Goal: Information Seeking & Learning: Learn about a topic

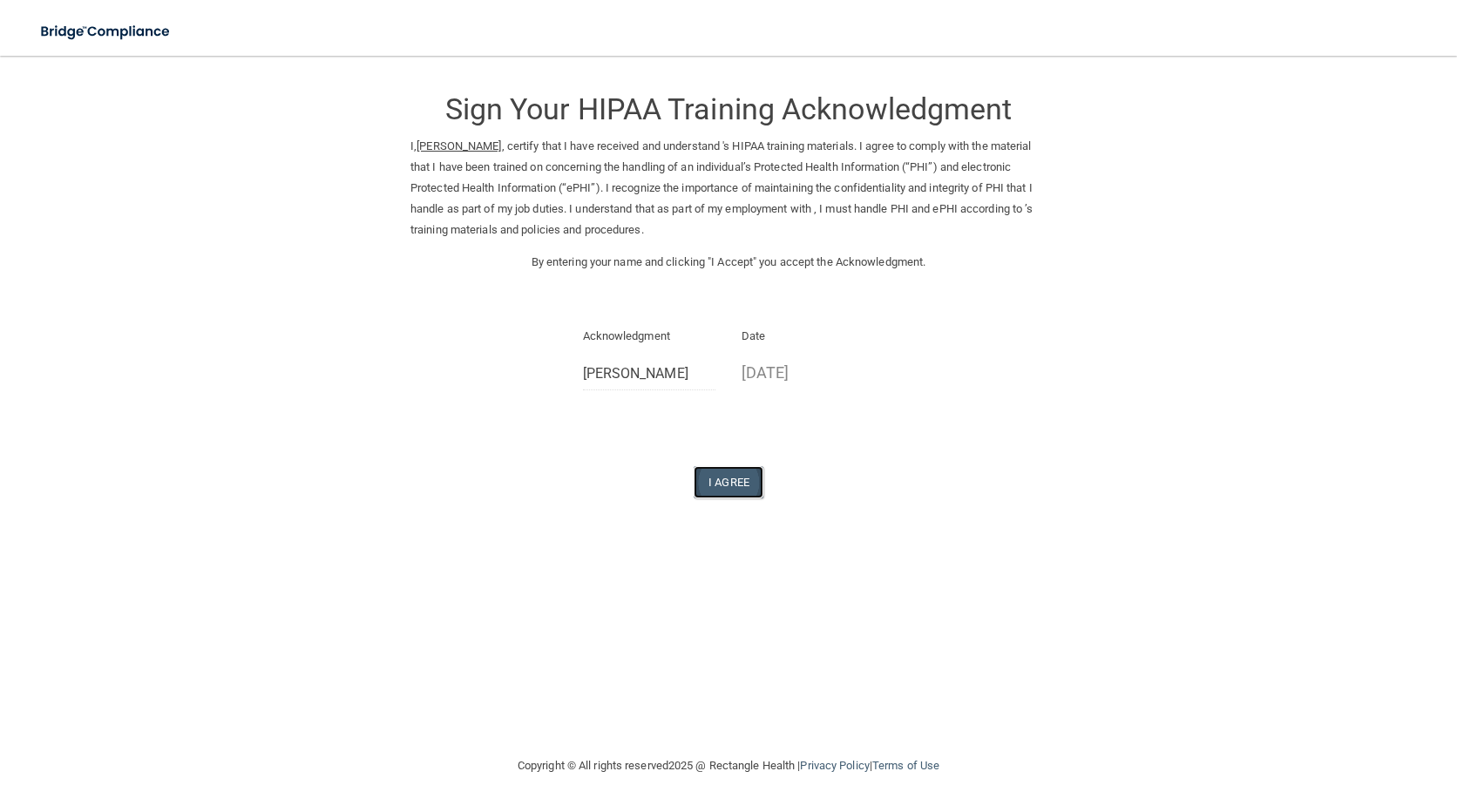
click at [743, 484] on button "I Agree" at bounding box center [728, 482] width 69 height 33
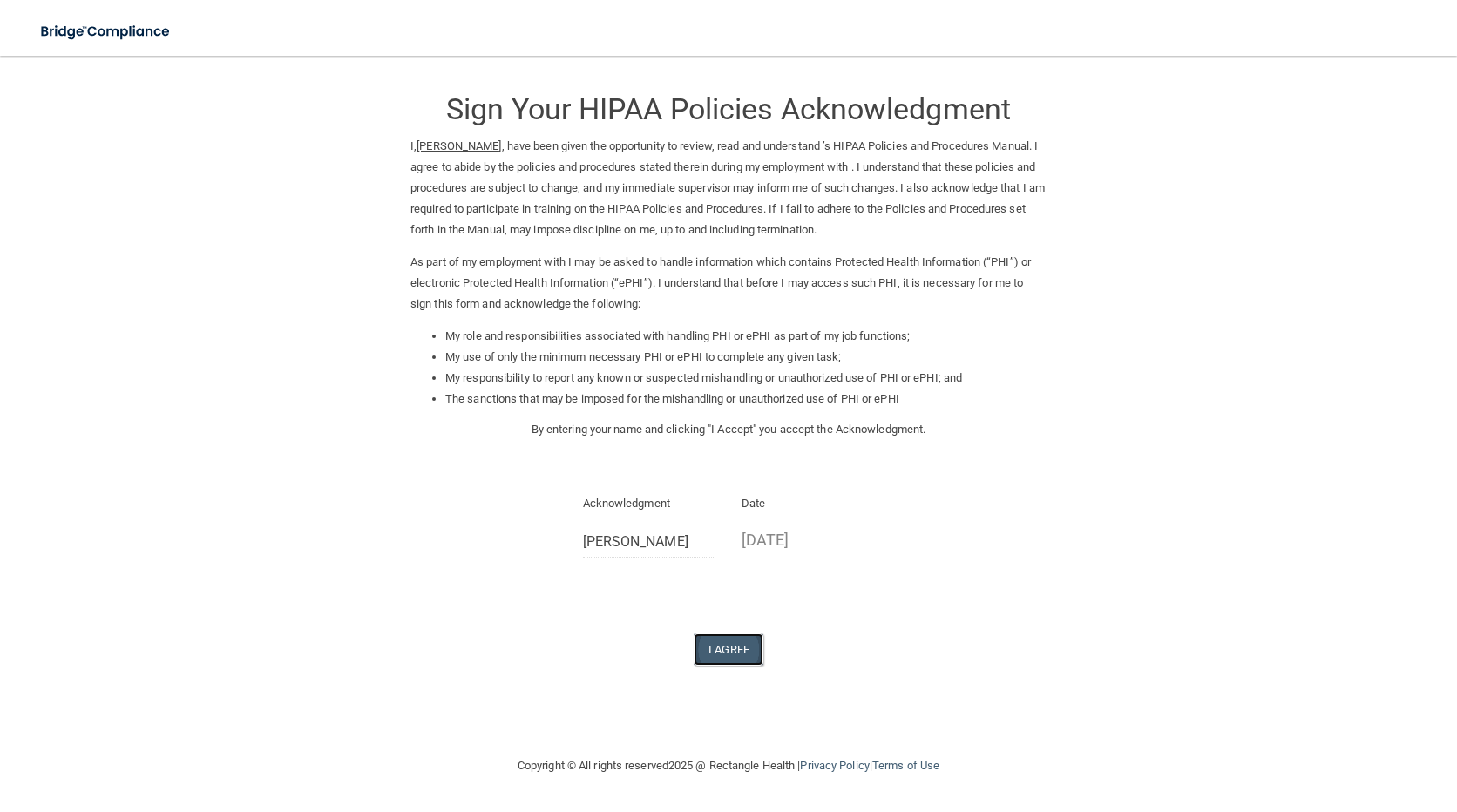
click at [743, 650] on button "I Agree" at bounding box center [728, 649] width 69 height 33
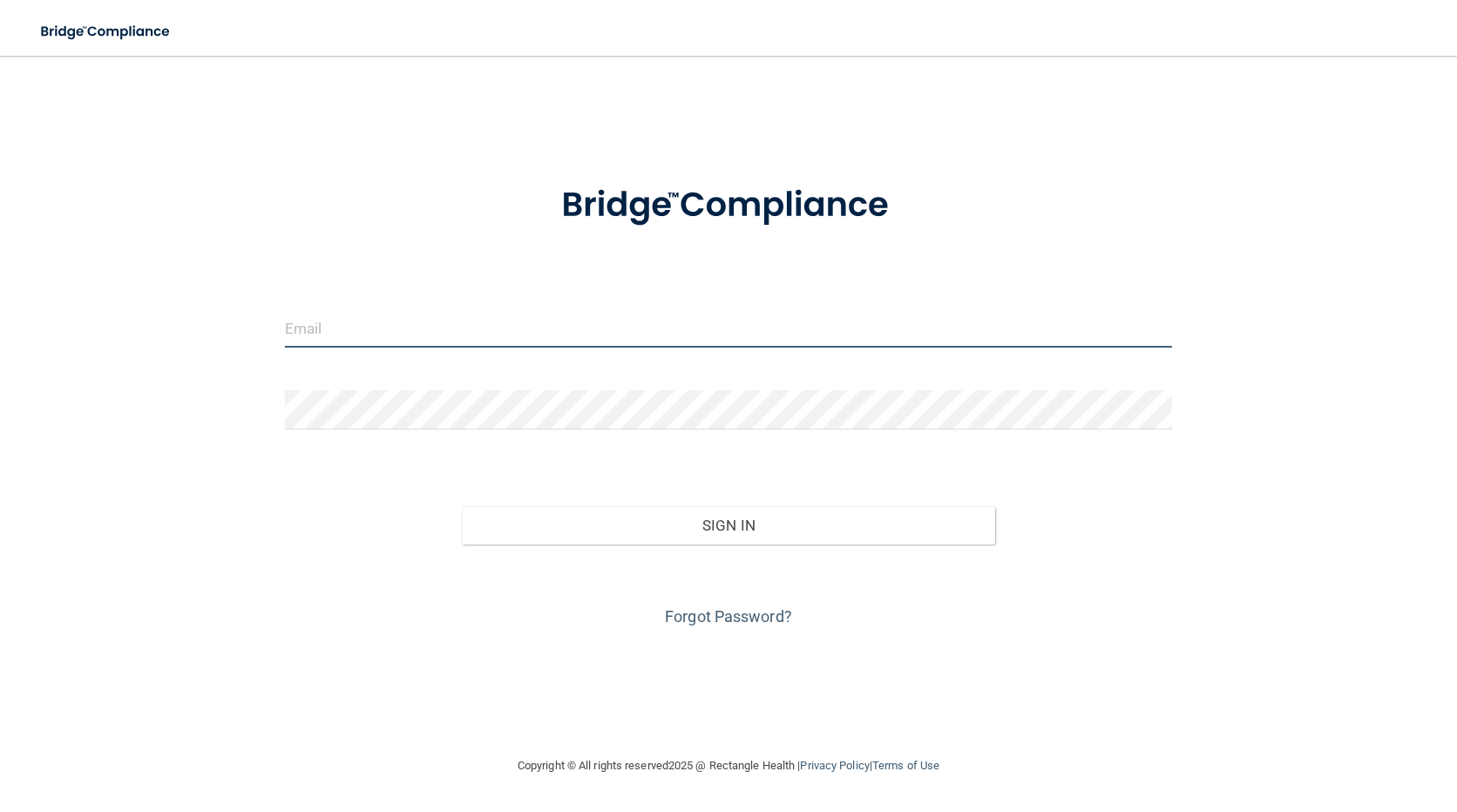
type input "[EMAIL_ADDRESS][DOMAIN_NAME]"
drag, startPoint x: 533, startPoint y: 338, endPoint x: -4, endPoint y: 346, distance: 537.1
click at [0, 346] on html "Toggle navigation Manage My Enterprise Manage My Location gruiz@mosaicdentalcol…" at bounding box center [728, 406] width 1457 height 812
type input "[EMAIL_ADDRESS][DOMAIN_NAME]"
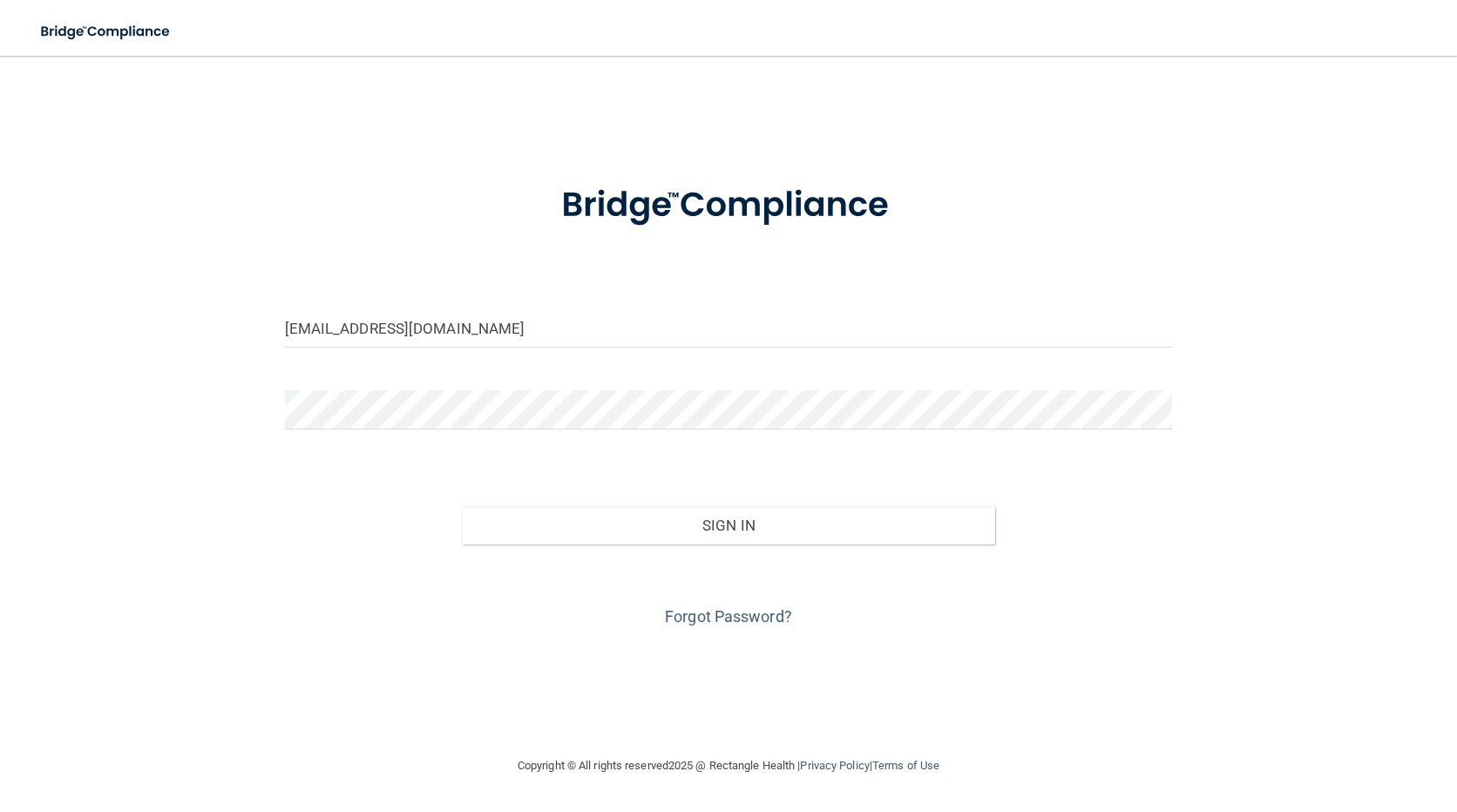
click at [684, 377] on form "fgarcia@mosaicdentalcollective.com Invalid email/password. You don't have permi…" at bounding box center [728, 395] width 888 height 470
click at [89, 377] on div "fgarcia@mosaicdentalcollective.com Invalid email/password. You don't have permi…" at bounding box center [728, 405] width 1388 height 665
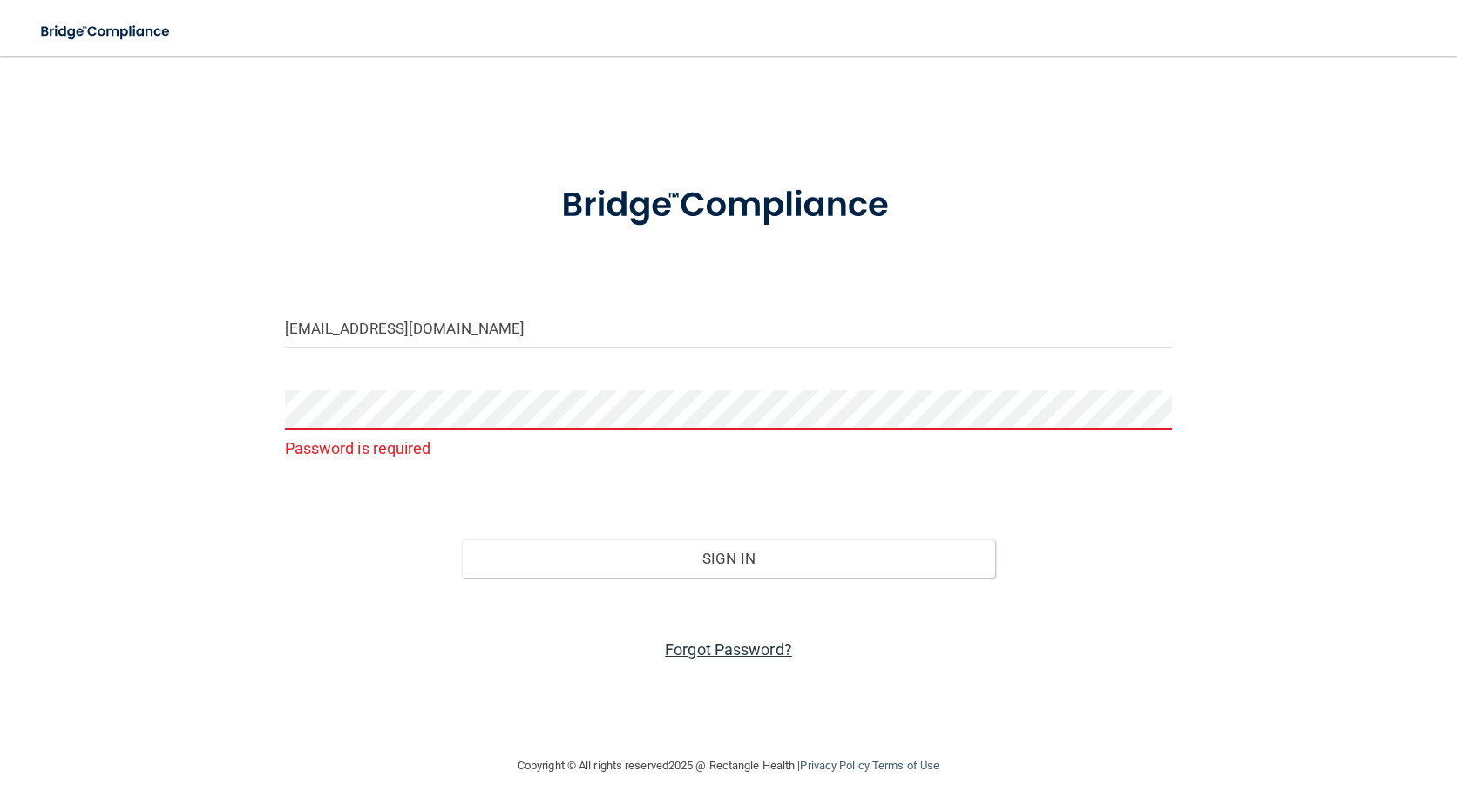
click at [733, 652] on link "Forgot Password?" at bounding box center [728, 649] width 127 height 18
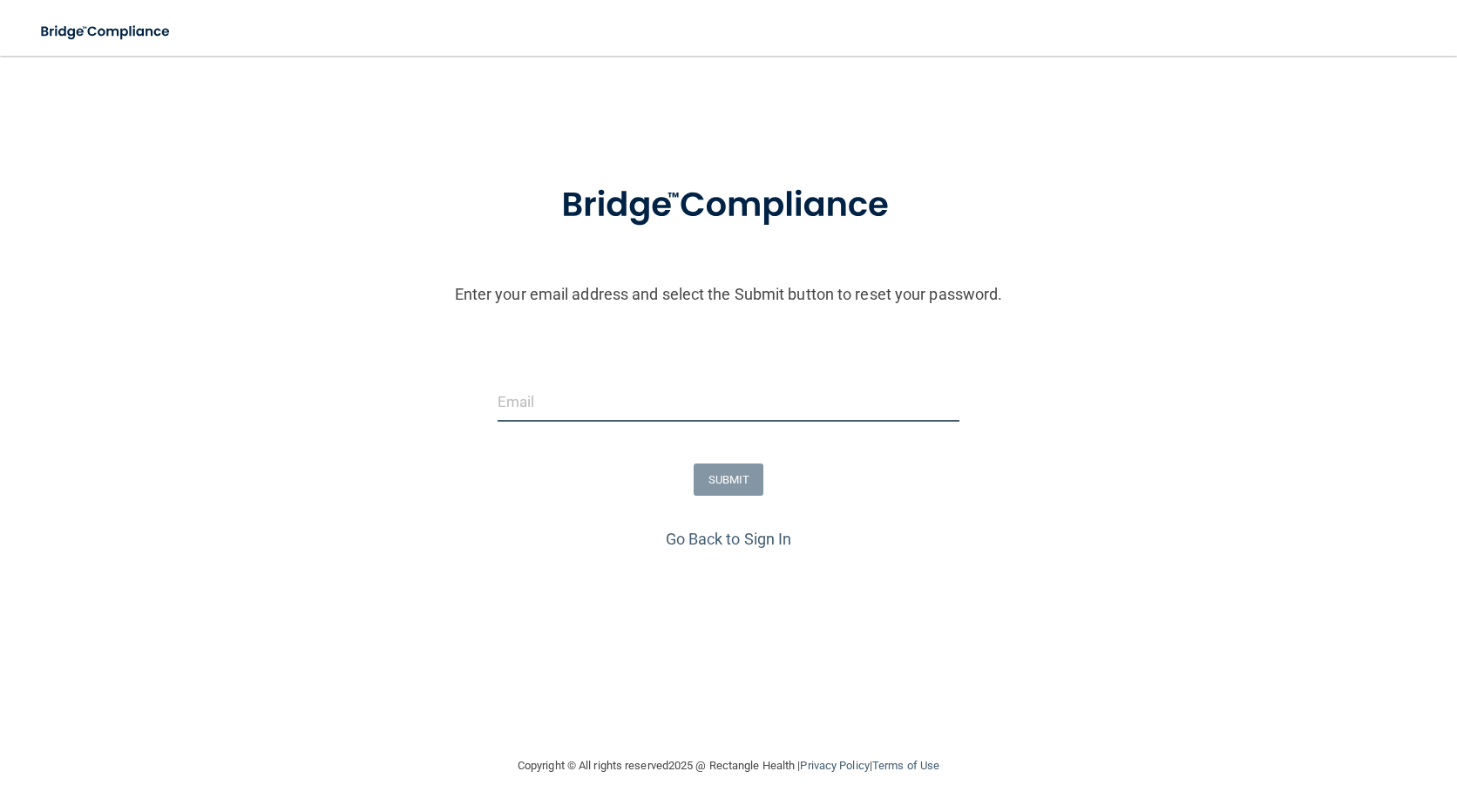
click at [583, 393] on input "email" at bounding box center [728, 402] width 463 height 39
type input "[EMAIL_ADDRESS][DOMAIN_NAME]"
click at [727, 475] on button "SUBMIT" at bounding box center [728, 480] width 70 height 33
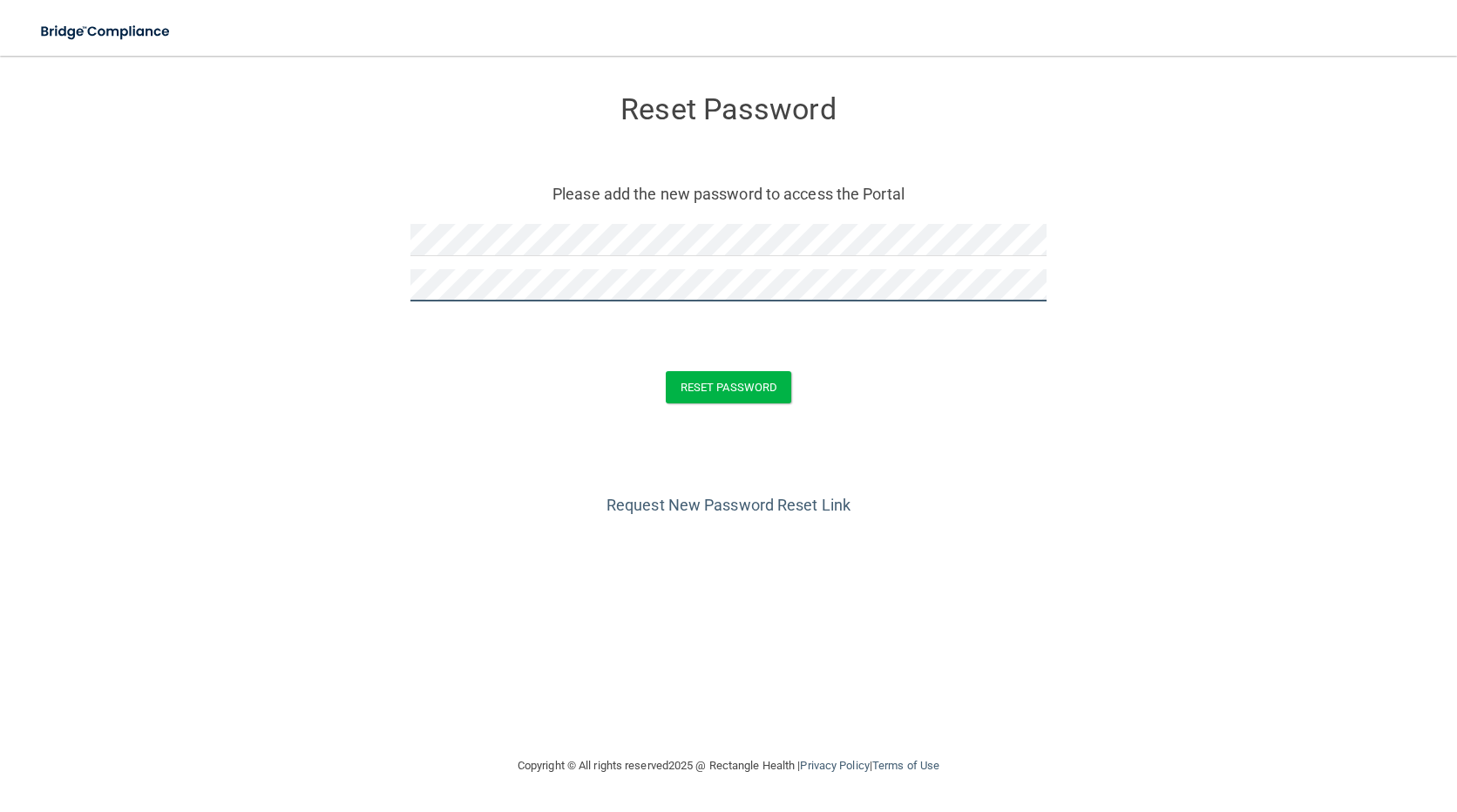
click at [666, 371] on button "Reset Password" at bounding box center [728, 388] width 125 height 33
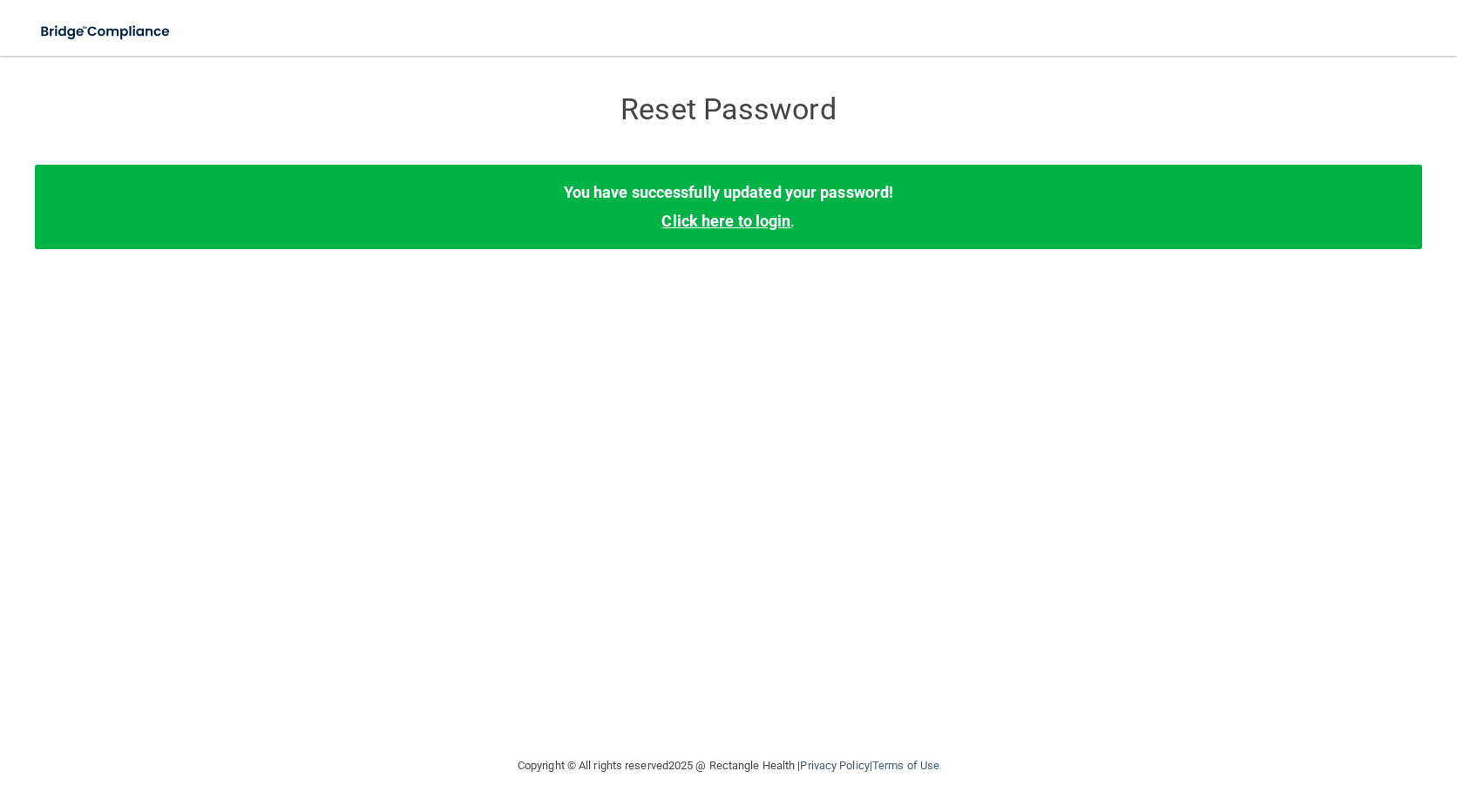
click at [739, 220] on link "Click here to login" at bounding box center [726, 220] width 129 height 18
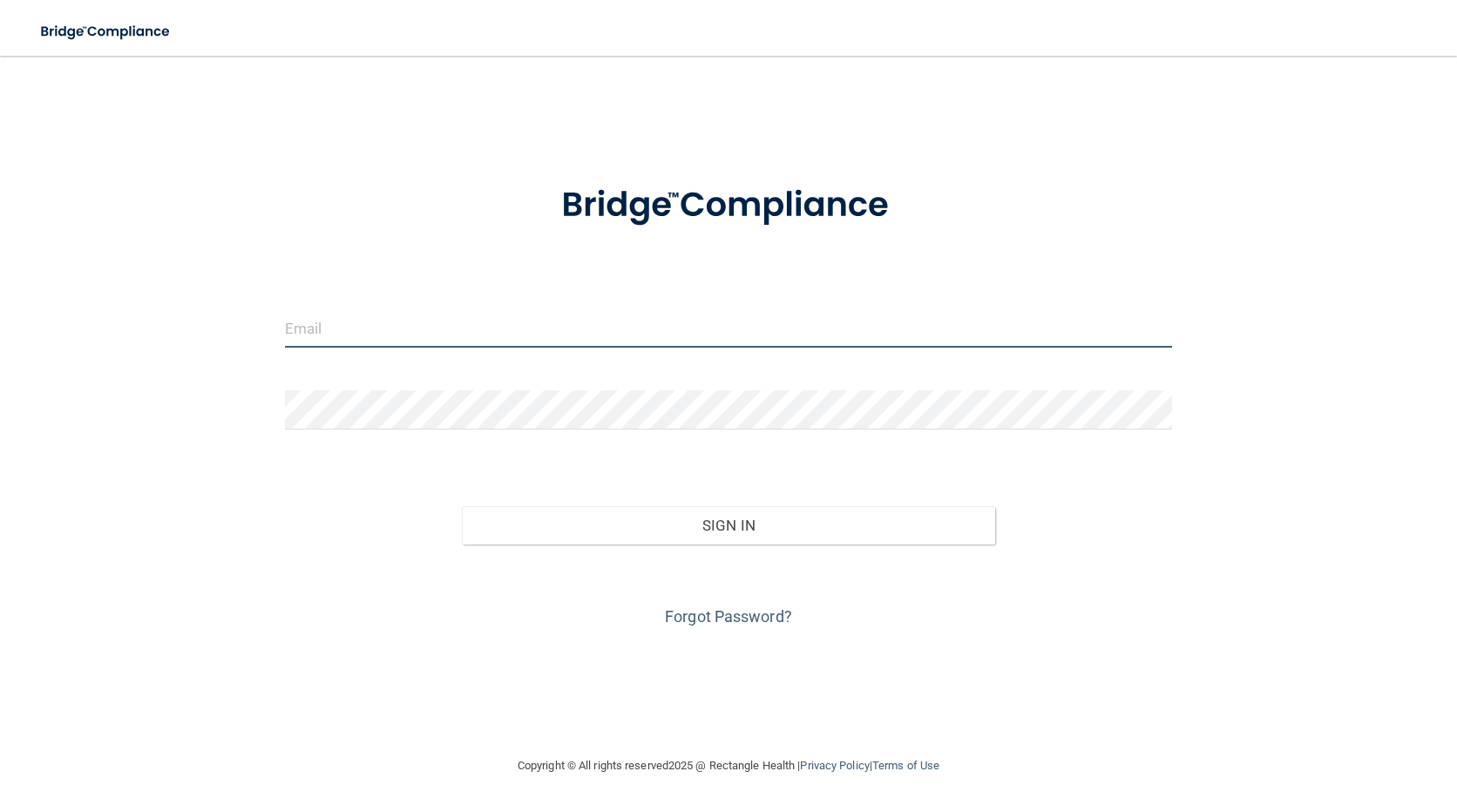
type input "gruiz@mosaicdentalcollective.com"
drag, startPoint x: 531, startPoint y: 323, endPoint x: 257, endPoint y: 346, distance: 275.0
click at [257, 346] on div "gruiz@mosaicdentalcollective.com Invalid email/password. You don't have permiss…" at bounding box center [728, 405] width 1388 height 665
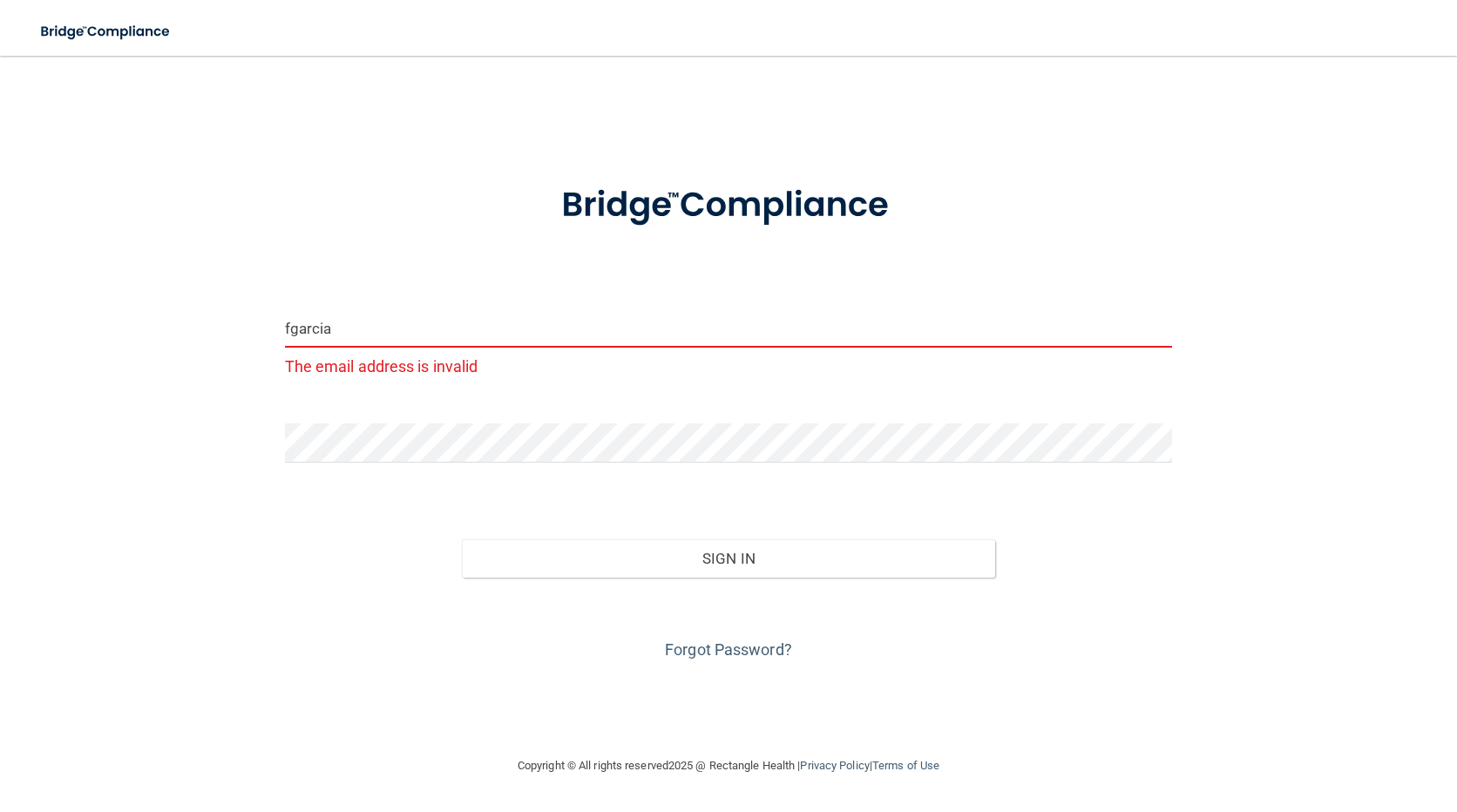
type input "[EMAIL_ADDRESS][DOMAIN_NAME]"
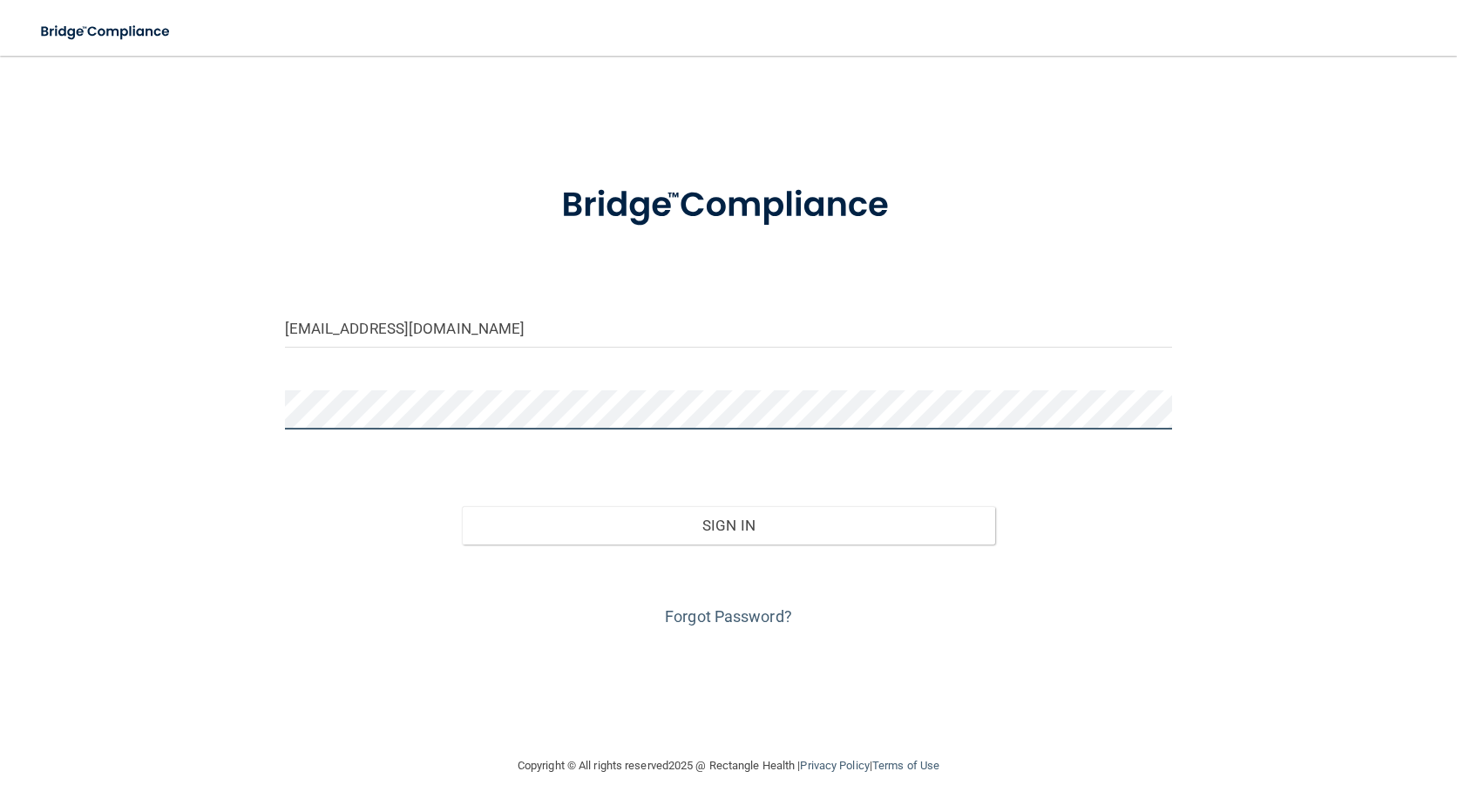
click at [176, 414] on div "fgarcia@mosaicdentalcollective.com Invalid email/password. You don't have permi…" at bounding box center [728, 405] width 1388 height 665
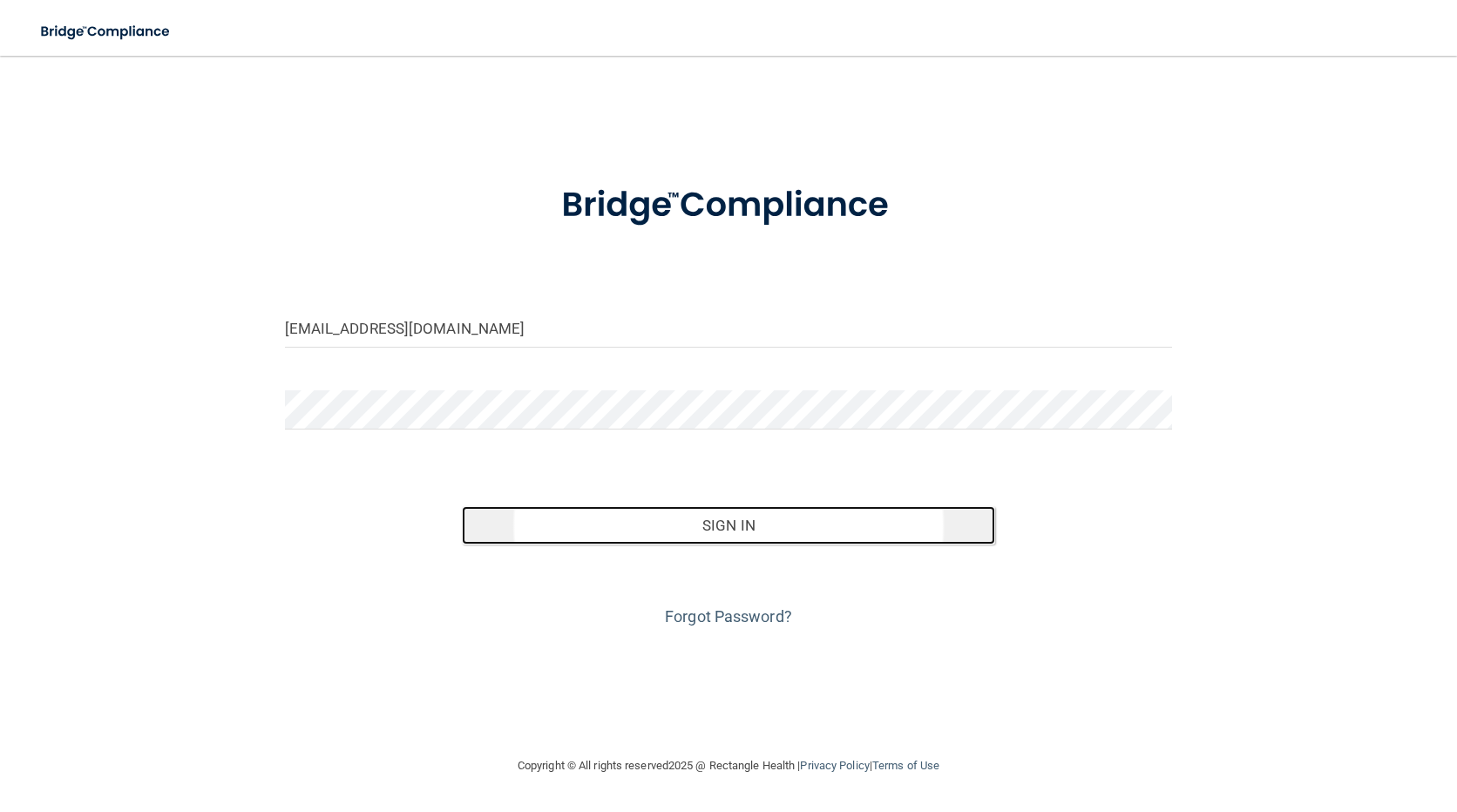
click at [715, 521] on button "Sign In" at bounding box center [728, 525] width 532 height 38
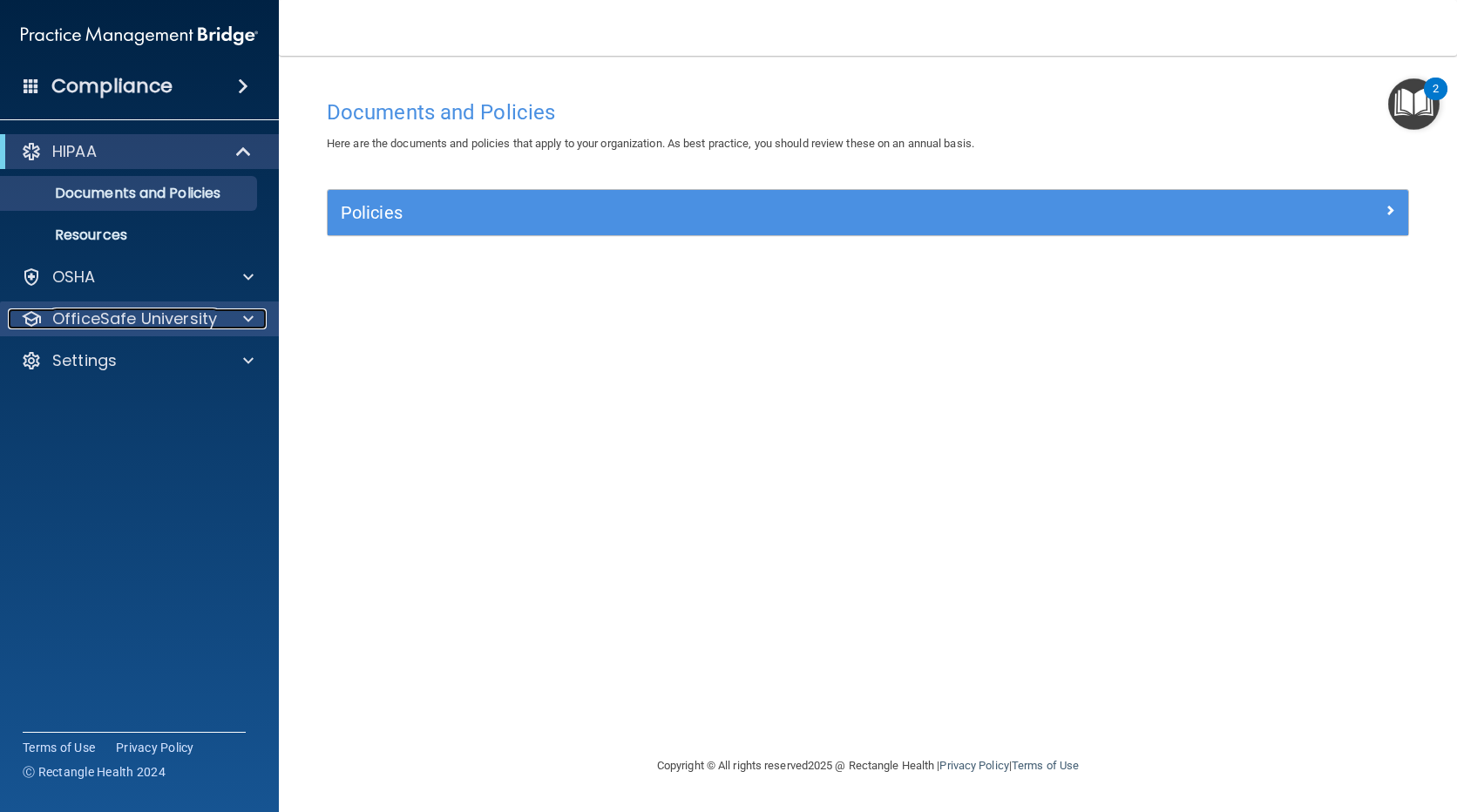
click at [244, 319] on span at bounding box center [248, 319] width 11 height 21
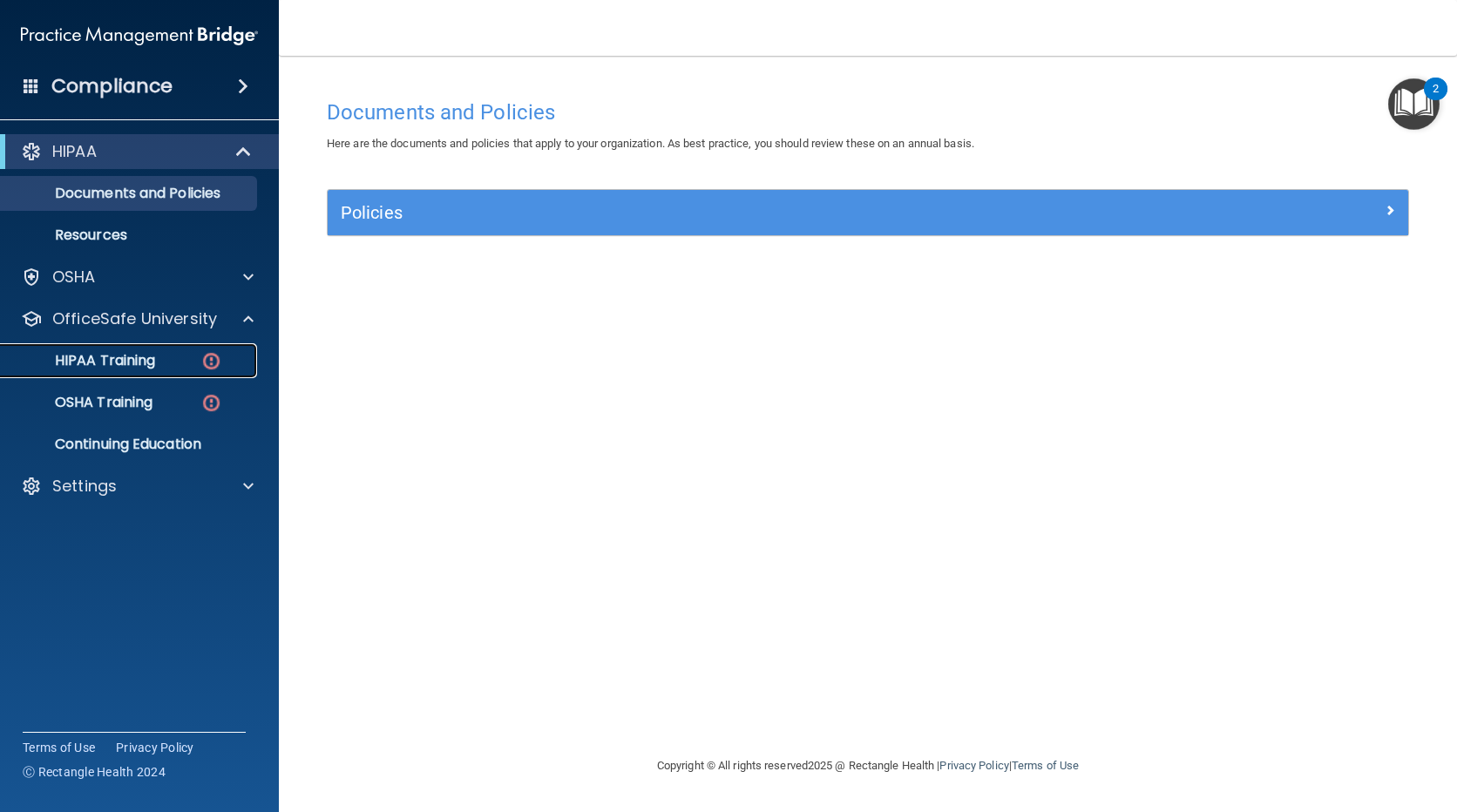
click at [162, 356] on div "HIPAA Training" at bounding box center [130, 361] width 238 height 17
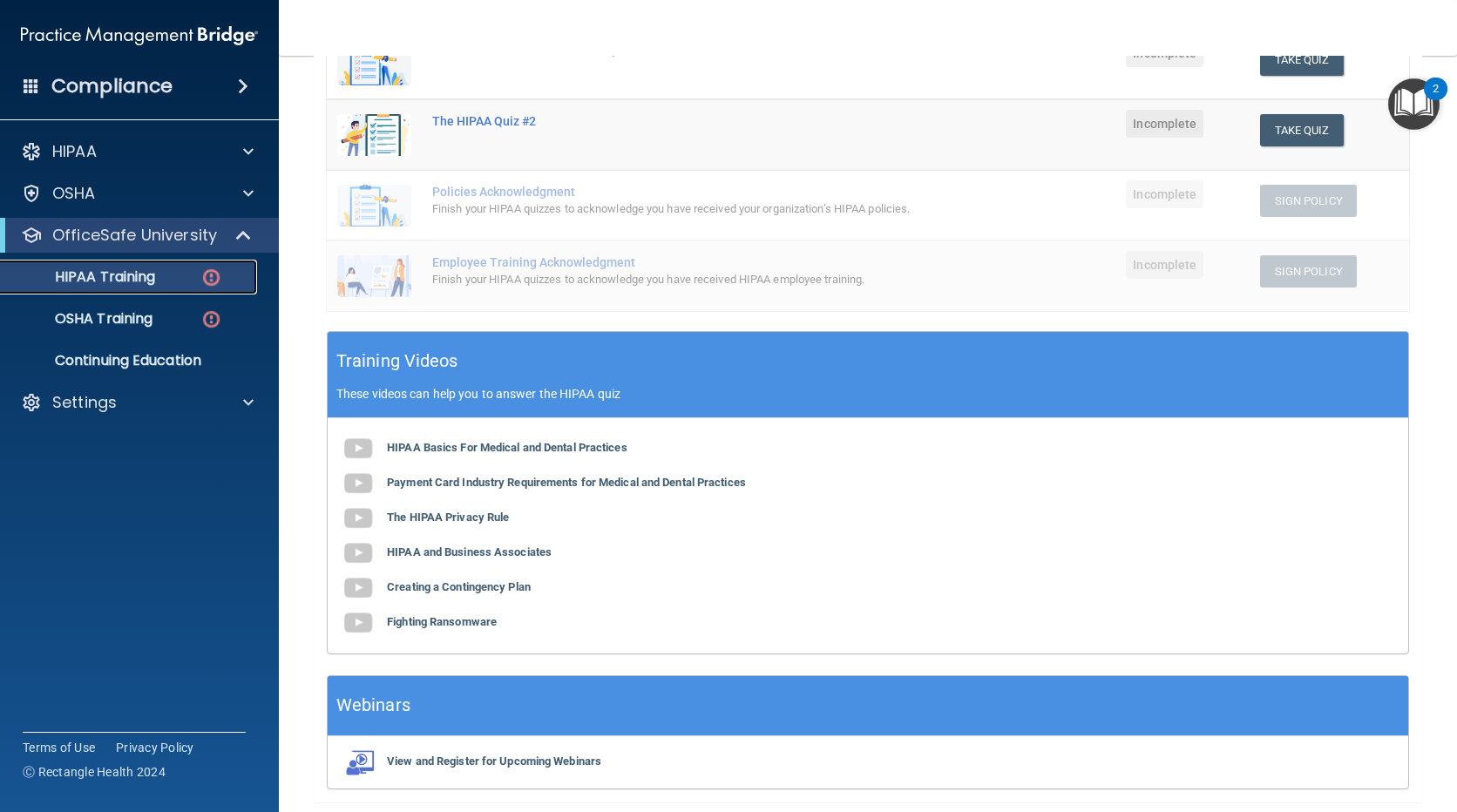
scroll to position [423, 0]
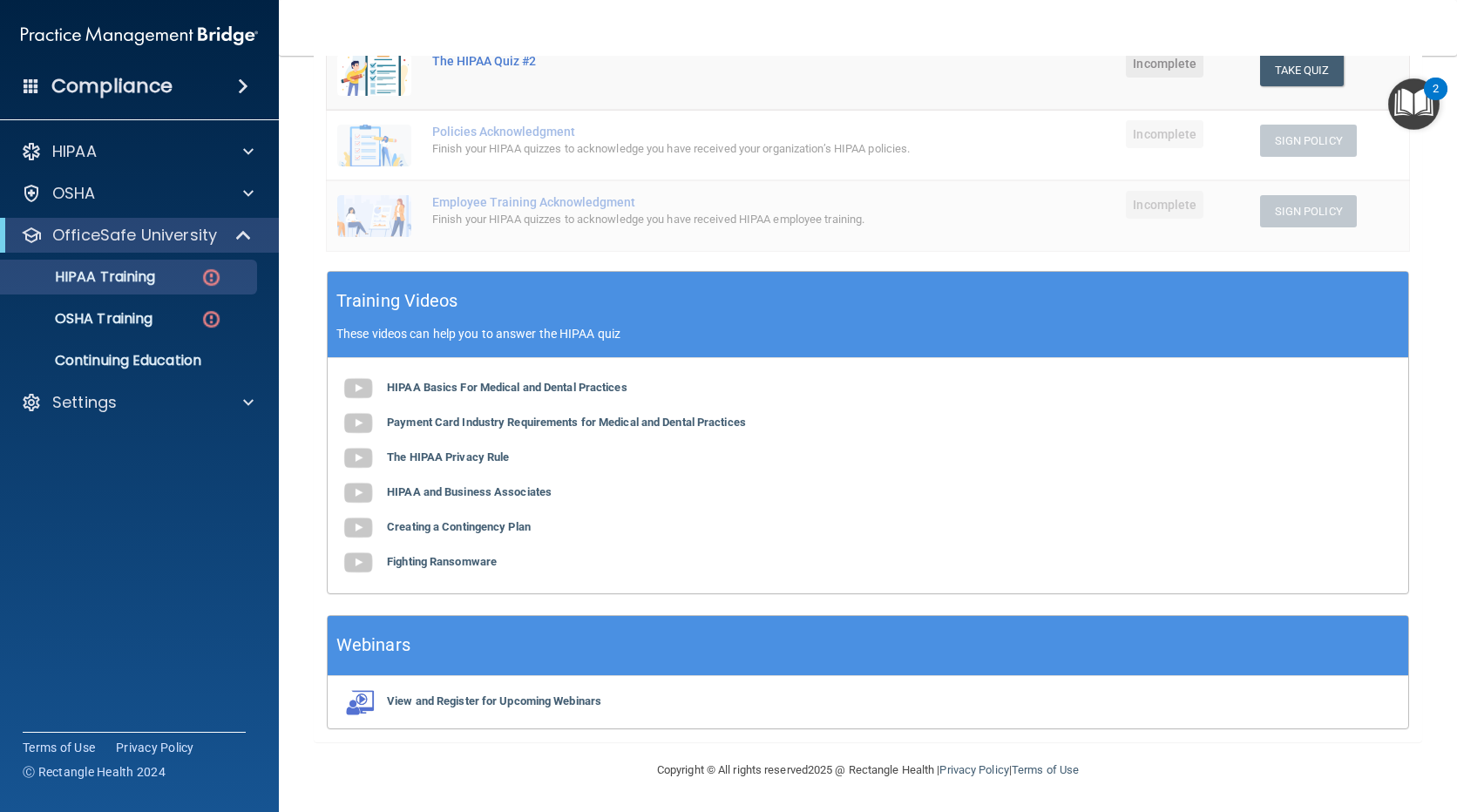
click at [540, 378] on div "HIPAA Basics For Medical and Dental Practices Payment Card Industry Requirement…" at bounding box center [867, 475] width 1081 height 236
click at [539, 386] on b "HIPAA Basics For Medical and Dental Practices" at bounding box center [507, 388] width 241 height 13
click at [524, 426] on b "Payment Card Industry Requirements for Medical and Dental Practices" at bounding box center [566, 422] width 359 height 13
click at [479, 459] on b "The HIPAA Privacy Rule" at bounding box center [447, 457] width 122 height 13
click at [467, 491] on b "HIPAA and Business Associates" at bounding box center [469, 492] width 165 height 13
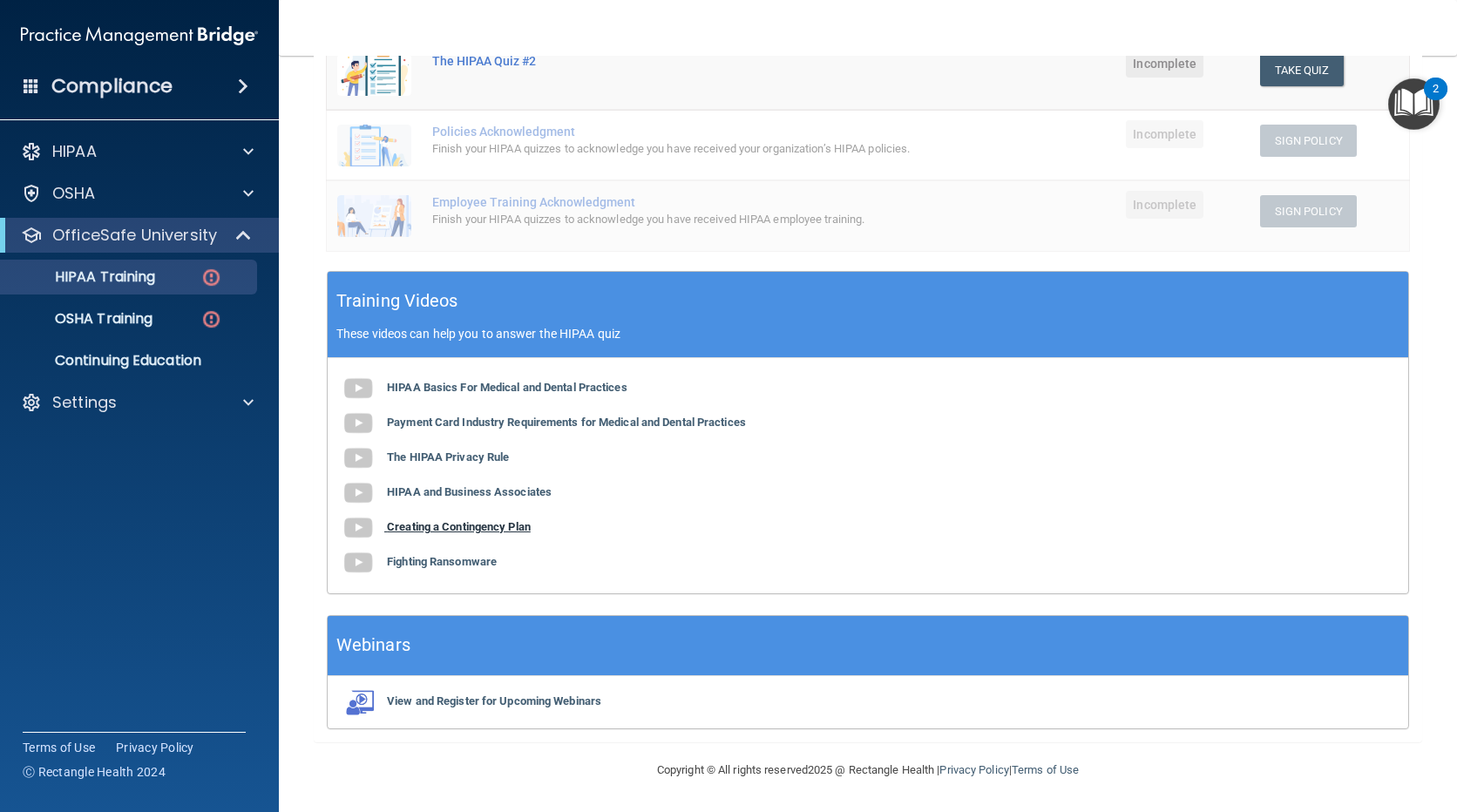
click at [438, 526] on b "Creating a Contingency Plan" at bounding box center [458, 527] width 143 height 13
click at [473, 531] on b "Creating a Contingency Plan" at bounding box center [458, 527] width 143 height 13
click at [472, 566] on b "Fighting Ransomware" at bounding box center [442, 562] width 110 height 13
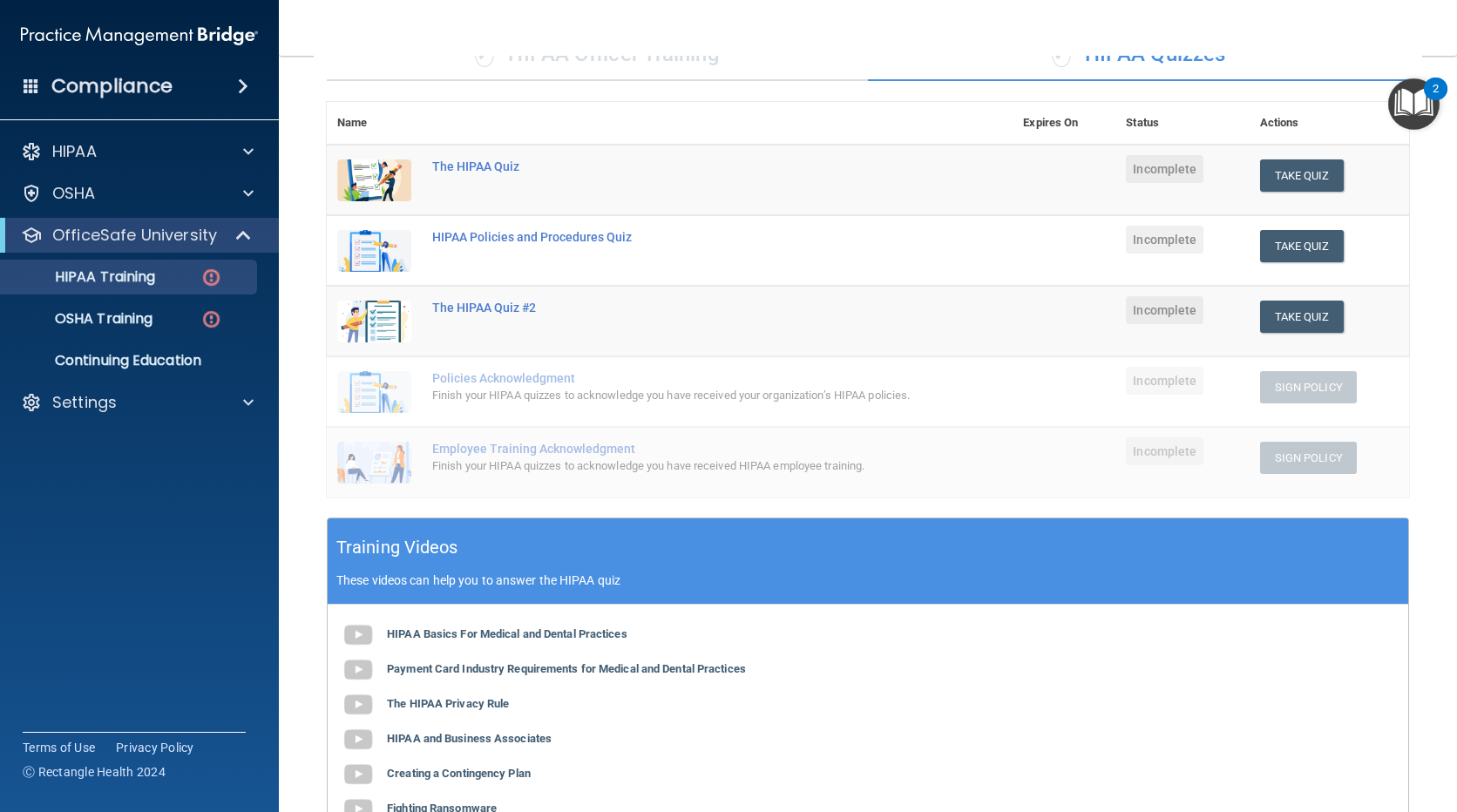
scroll to position [0, 0]
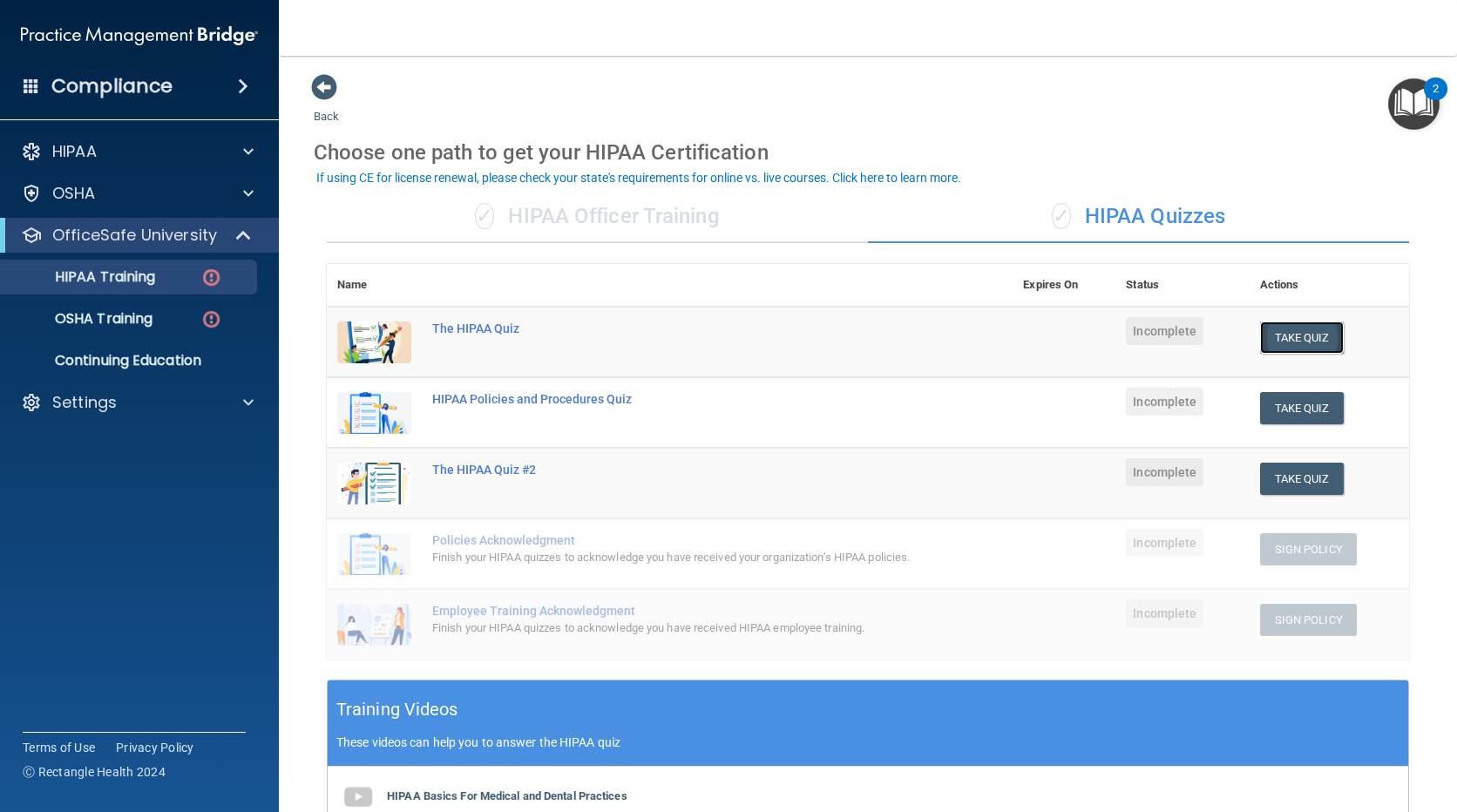
click at [1265, 327] on button "Take Quiz" at bounding box center [1301, 338] width 84 height 33
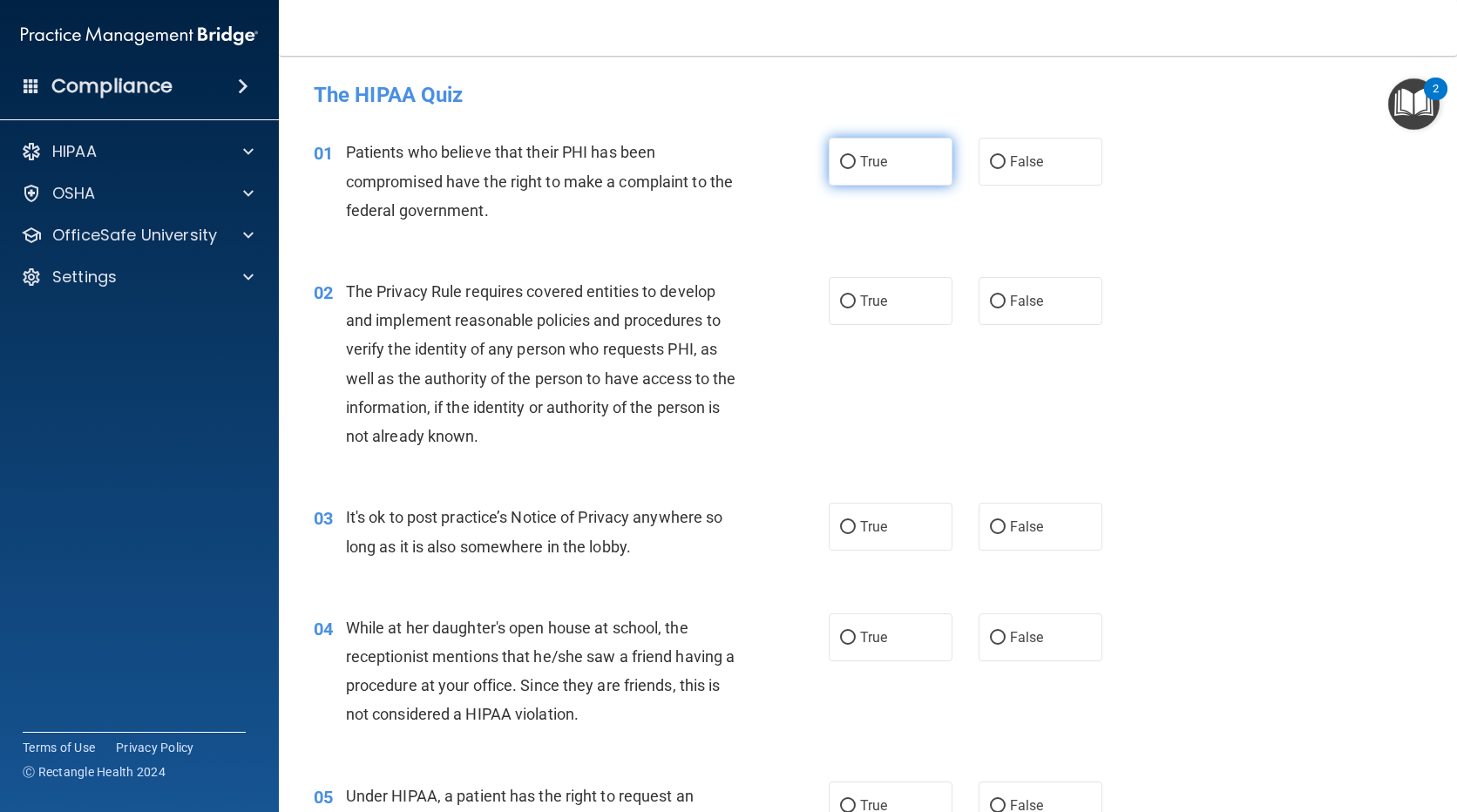
click at [844, 164] on input "True" at bounding box center [848, 163] width 15 height 13
radio input "true"
click at [983, 292] on label "False" at bounding box center [1040, 301] width 124 height 48
click at [990, 295] on input "False" at bounding box center [998, 302] width 15 height 13
radio input "true"
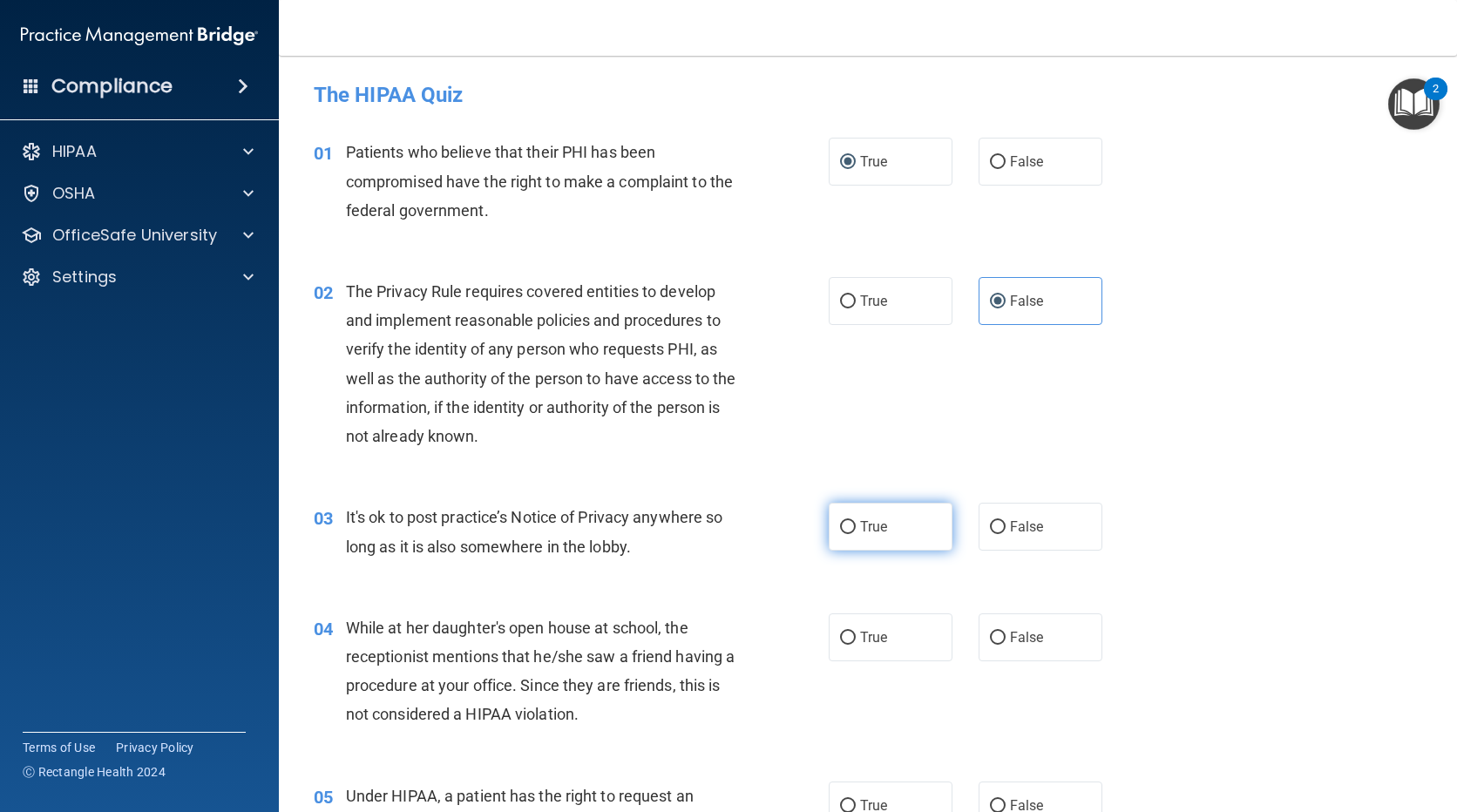
click at [846, 521] on input "True" at bounding box center [848, 528] width 15 height 13
radio input "true"
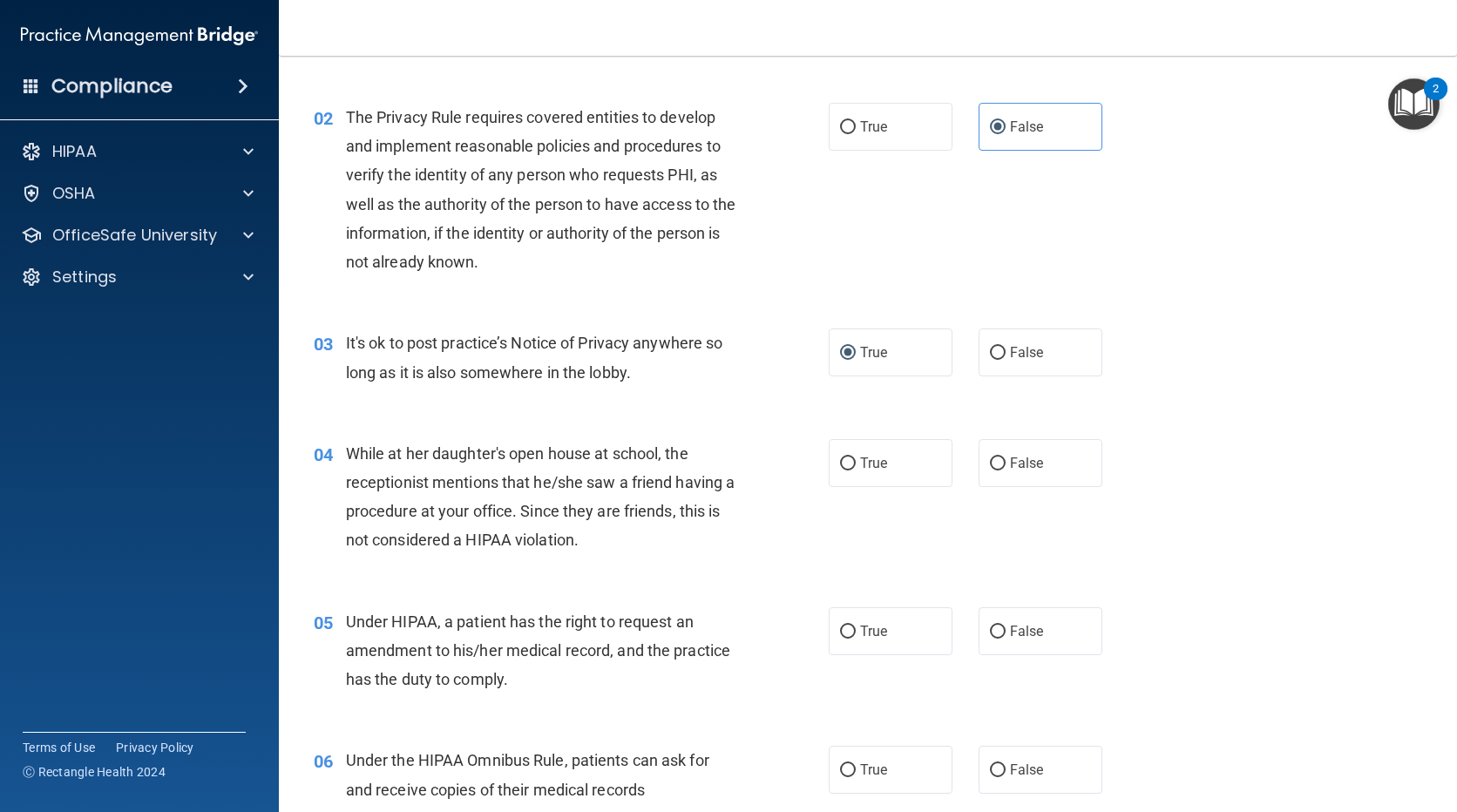
scroll to position [262, 0]
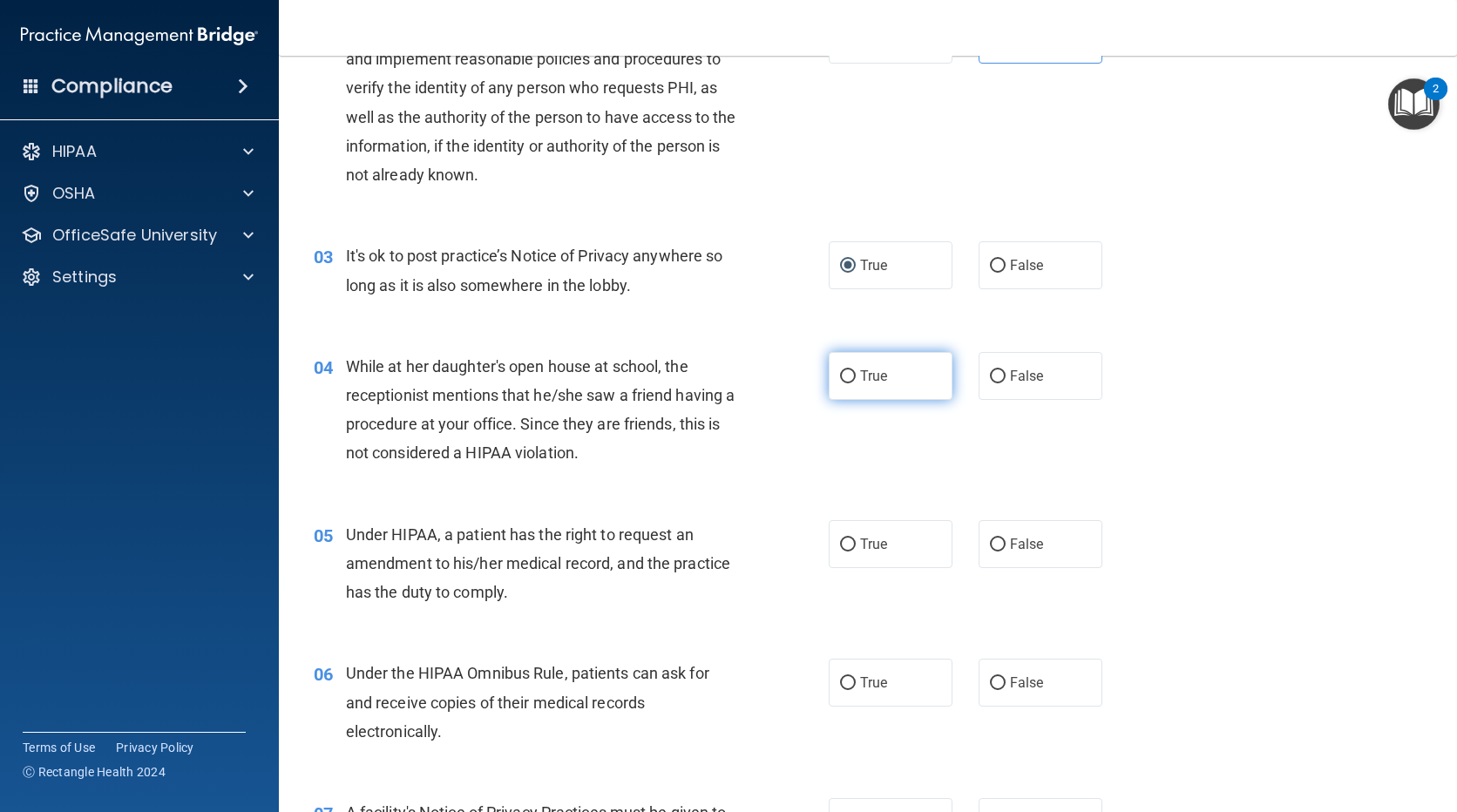
click at [884, 384] on label "True" at bounding box center [890, 376] width 124 height 48
click at [856, 383] on input "True" at bounding box center [848, 377] width 15 height 13
radio input "true"
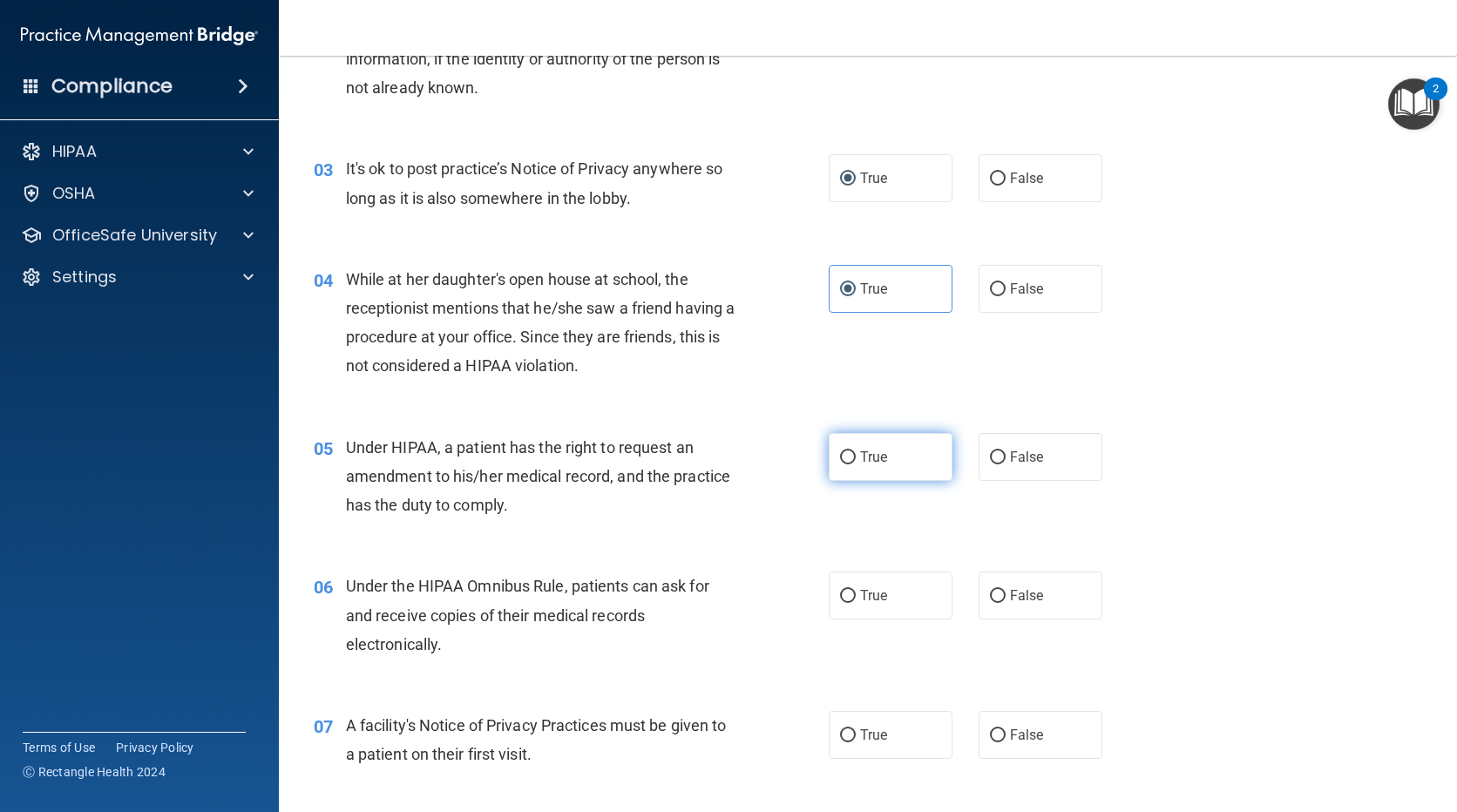
click at [870, 448] on span "True" at bounding box center [874, 456] width 27 height 16
click at [856, 451] on input "True" at bounding box center [848, 458] width 15 height 13
radio input "true"
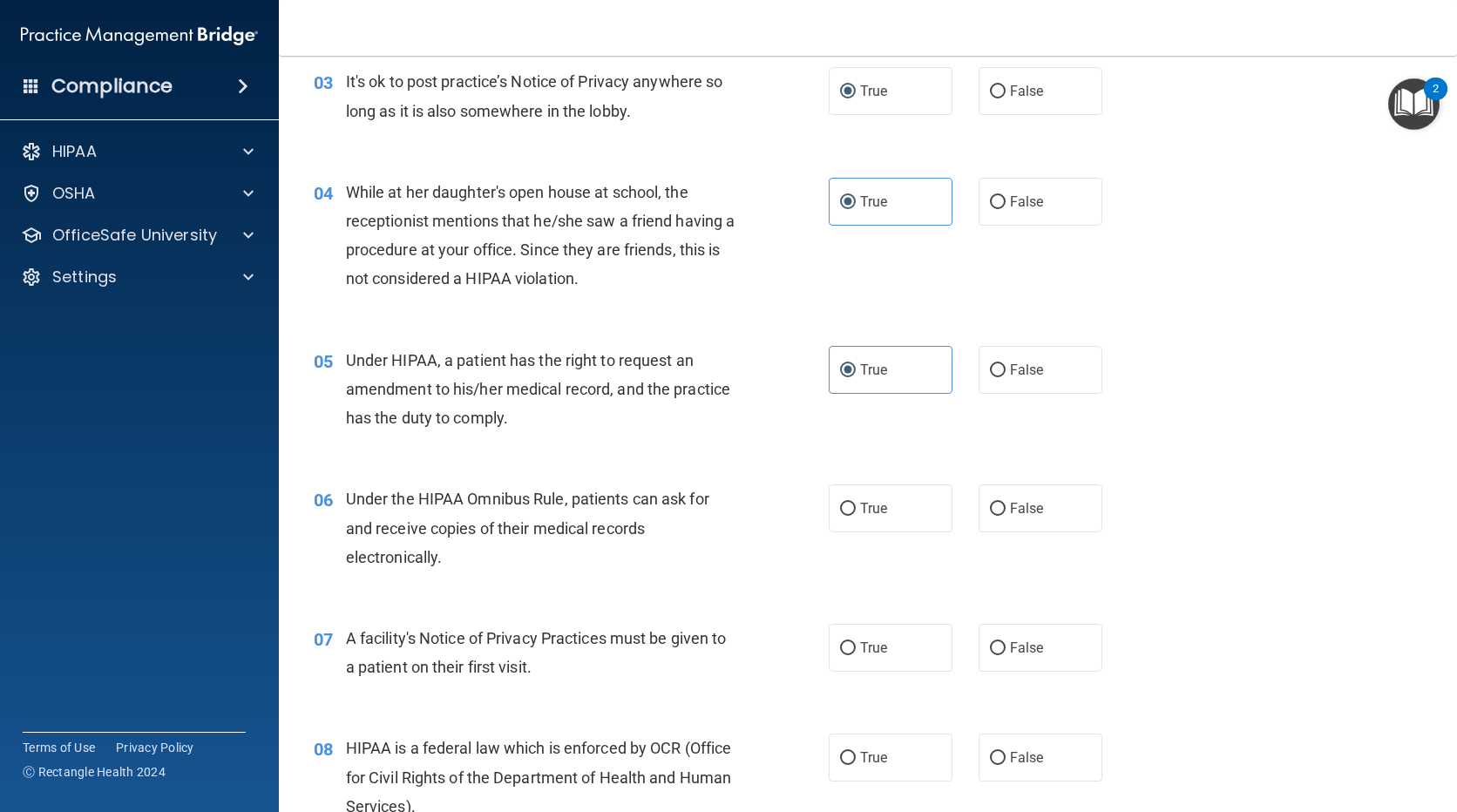
scroll to position [522, 0]
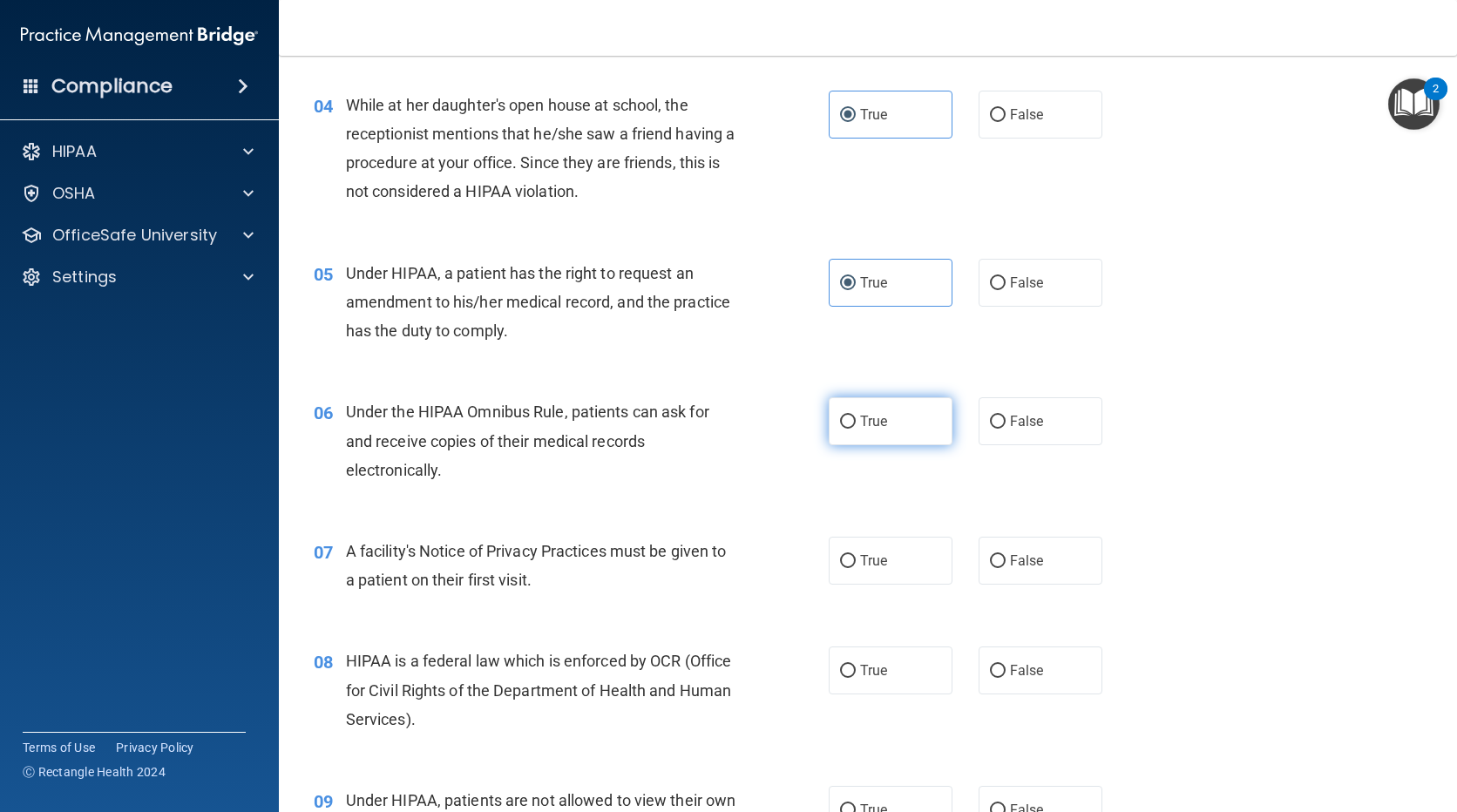
click at [854, 417] on label "True" at bounding box center [890, 421] width 124 height 48
click at [854, 417] on input "True" at bounding box center [848, 422] width 15 height 13
radio input "true"
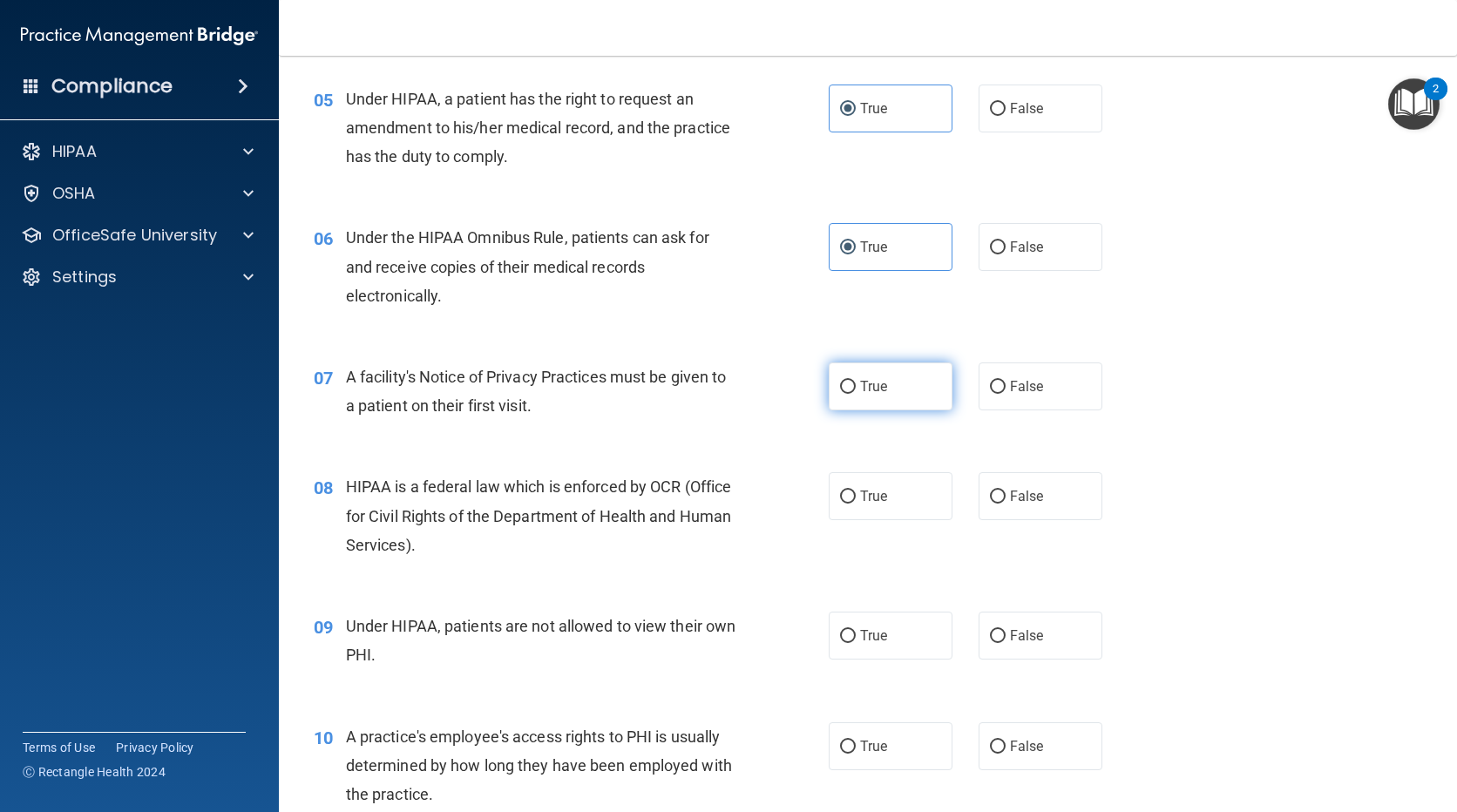
click at [900, 393] on label "True" at bounding box center [890, 387] width 124 height 48
click at [856, 393] on input "True" at bounding box center [848, 388] width 15 height 13
radio input "true"
click at [846, 493] on input "True" at bounding box center [848, 497] width 15 height 13
radio input "true"
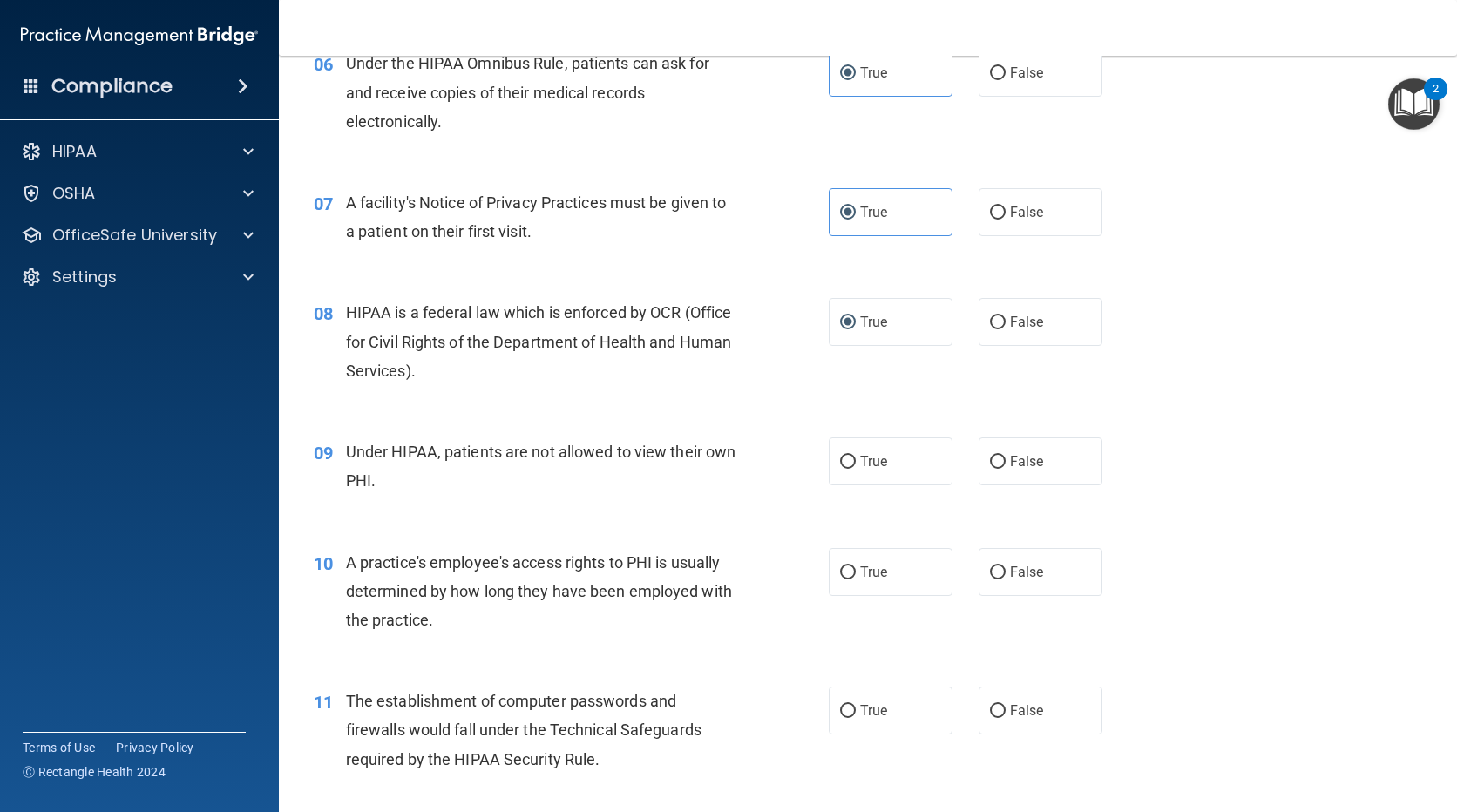
scroll to position [958, 0]
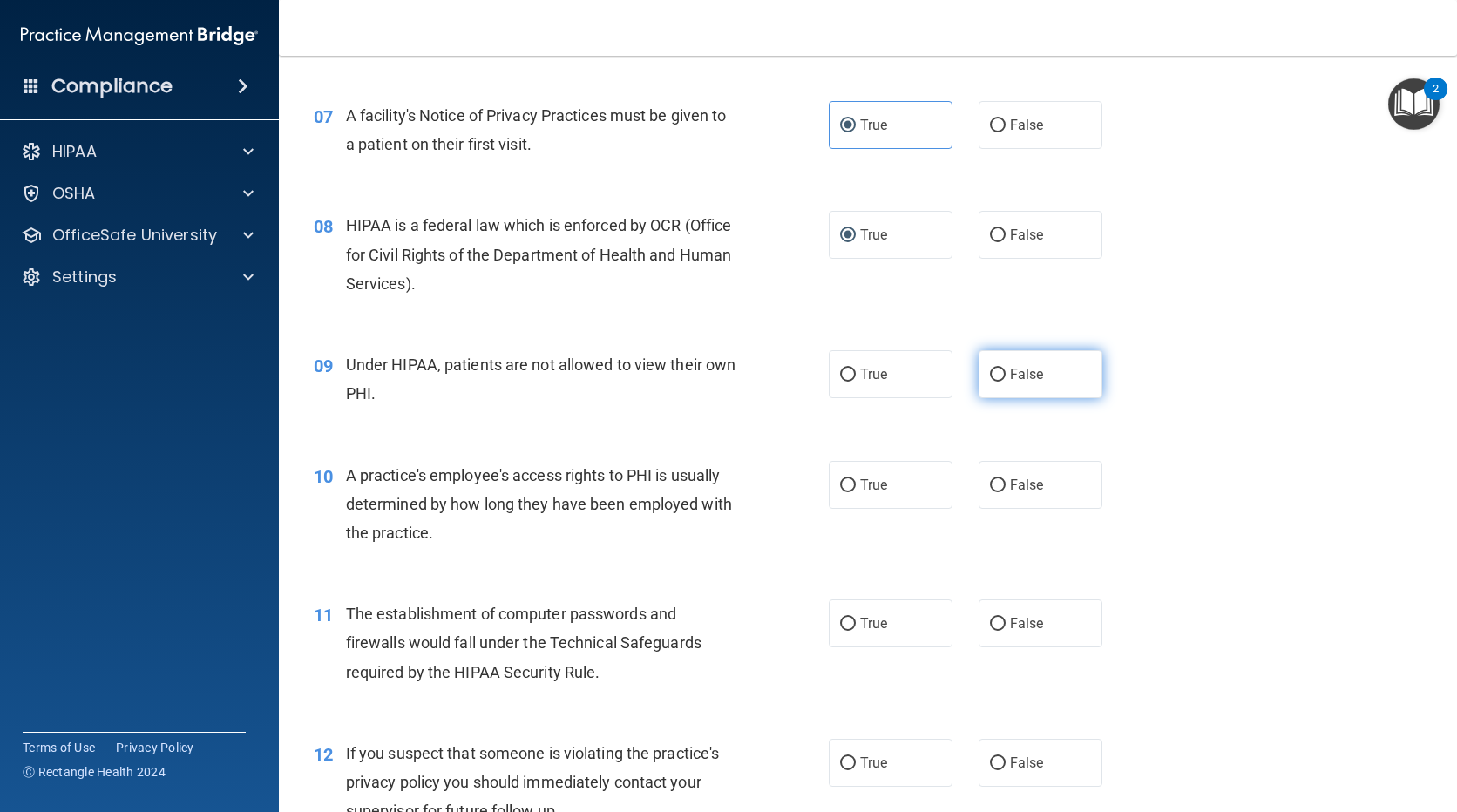
click at [1027, 378] on span "False" at bounding box center [1027, 373] width 34 height 16
click at [1006, 378] on input "False" at bounding box center [998, 375] width 15 height 13
radio input "true"
click at [979, 494] on label "False" at bounding box center [1040, 485] width 124 height 48
click at [990, 493] on input "False" at bounding box center [998, 486] width 15 height 13
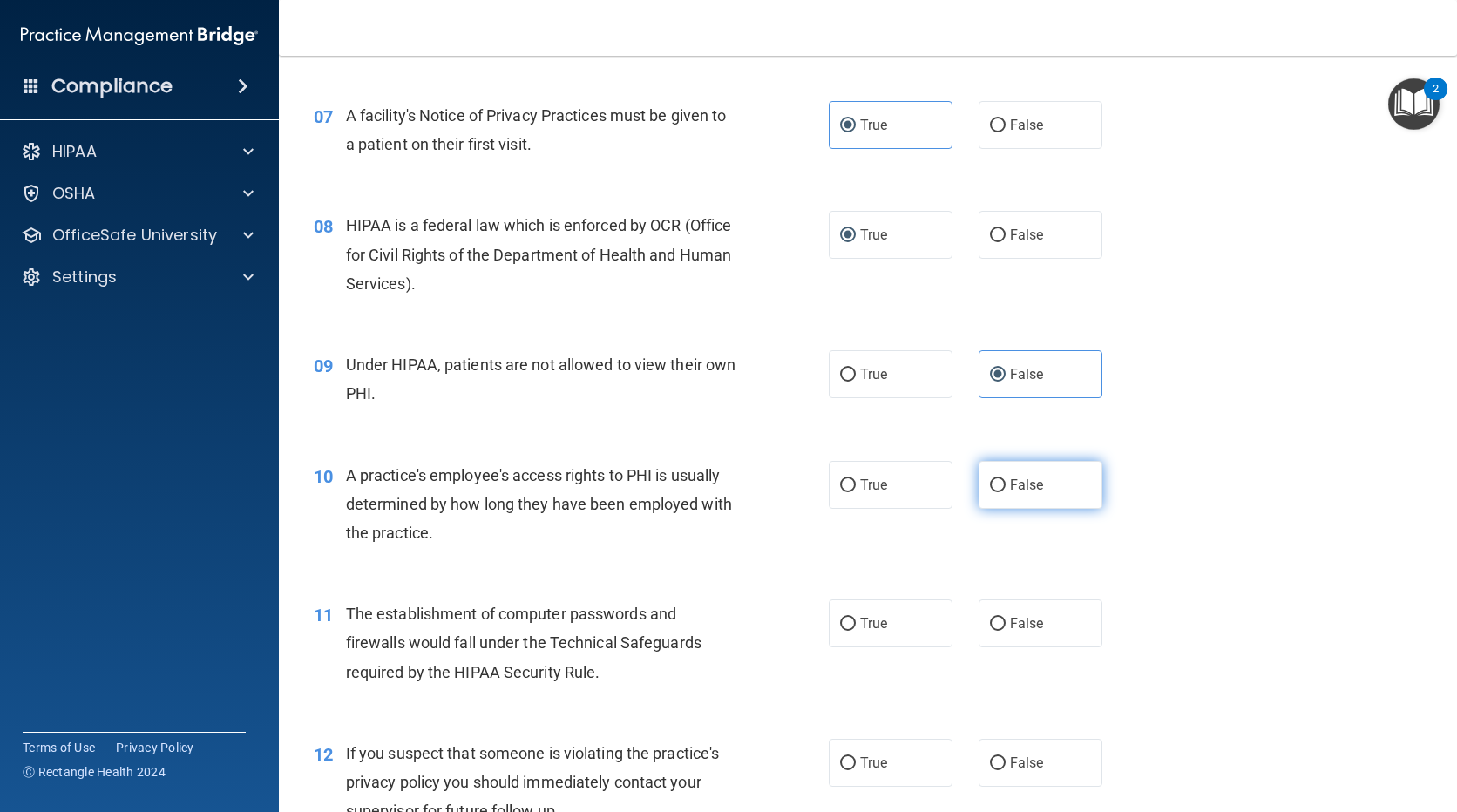
radio input "true"
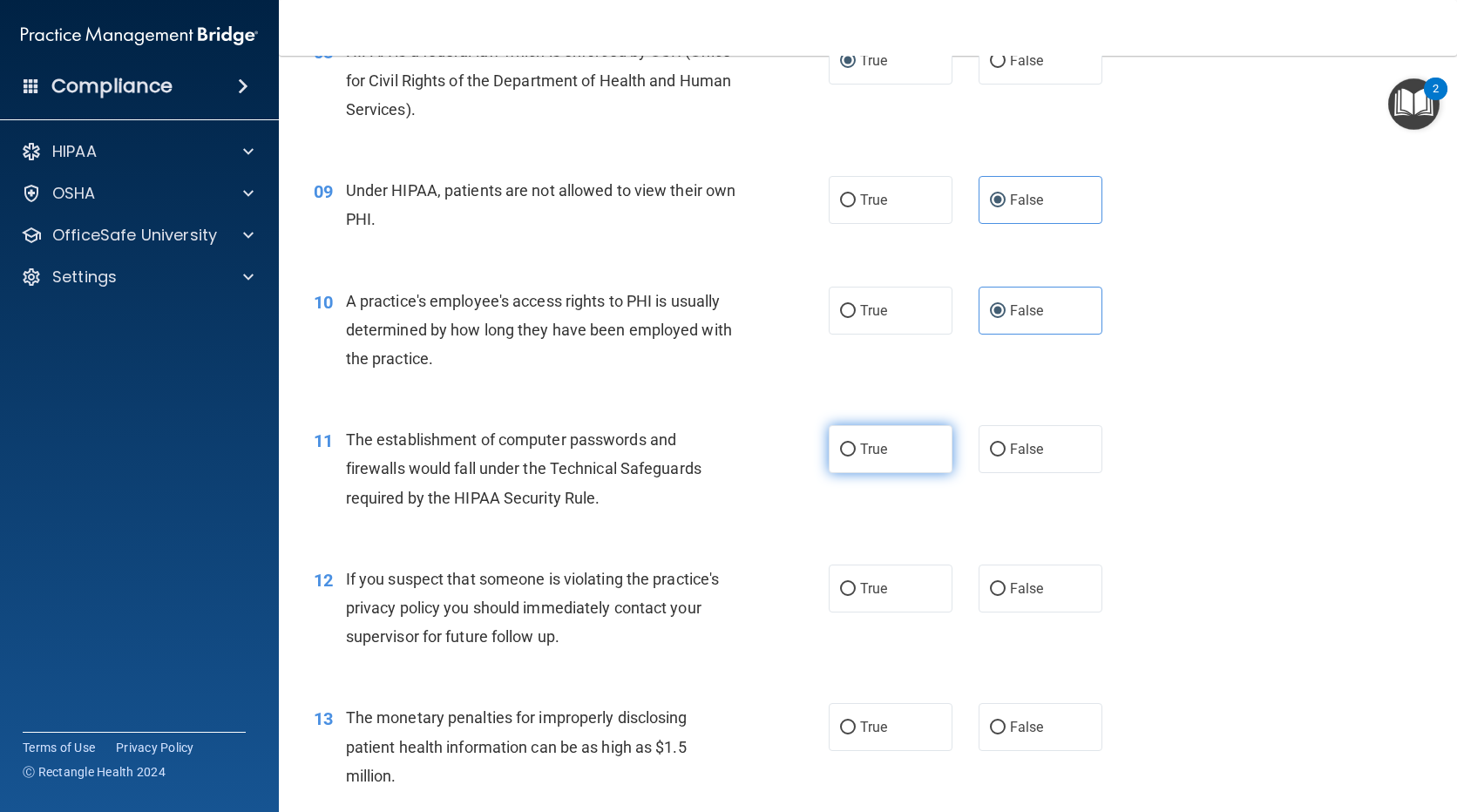
click at [847, 447] on input "True" at bounding box center [848, 450] width 15 height 13
radio input "true"
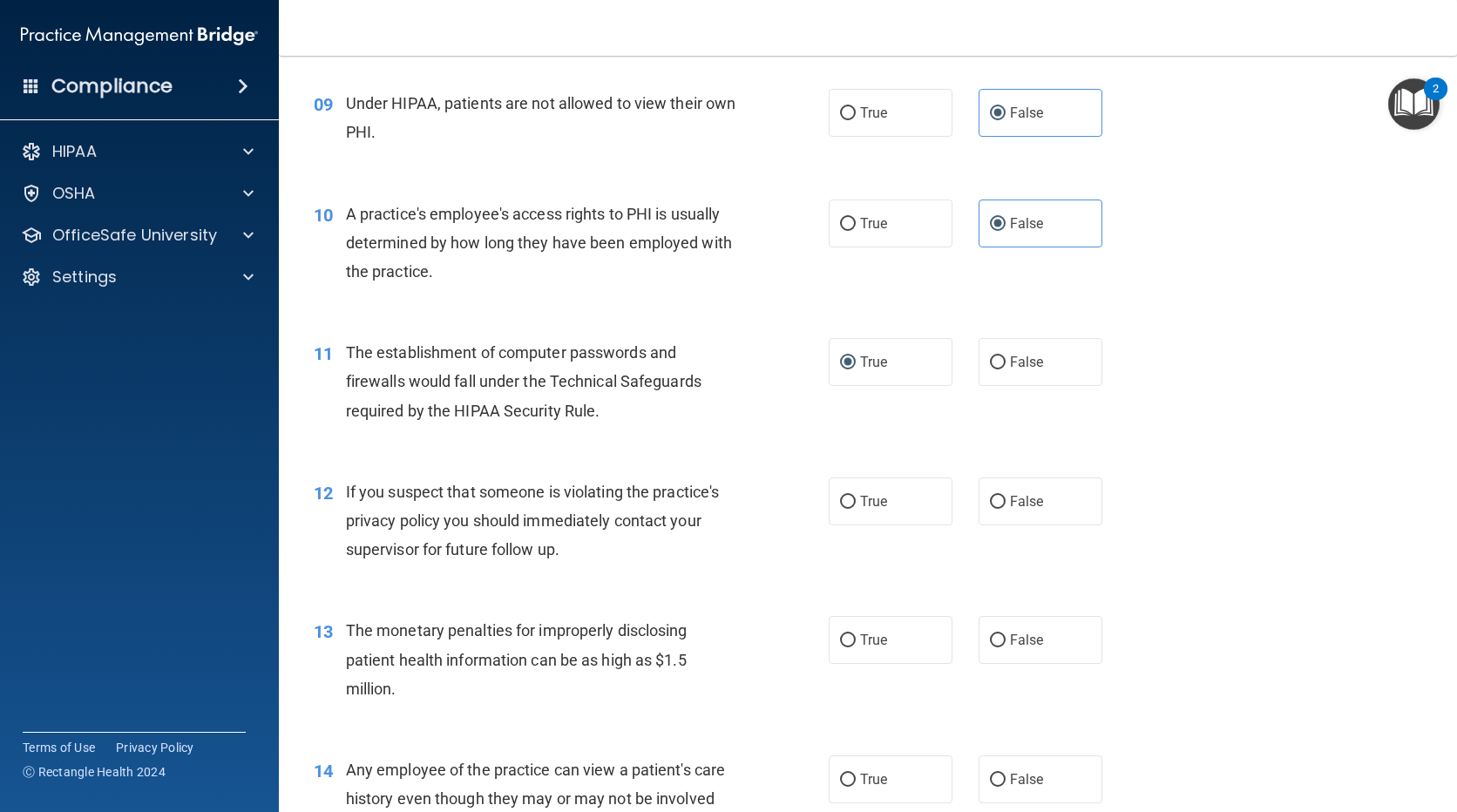
scroll to position [1394, 0]
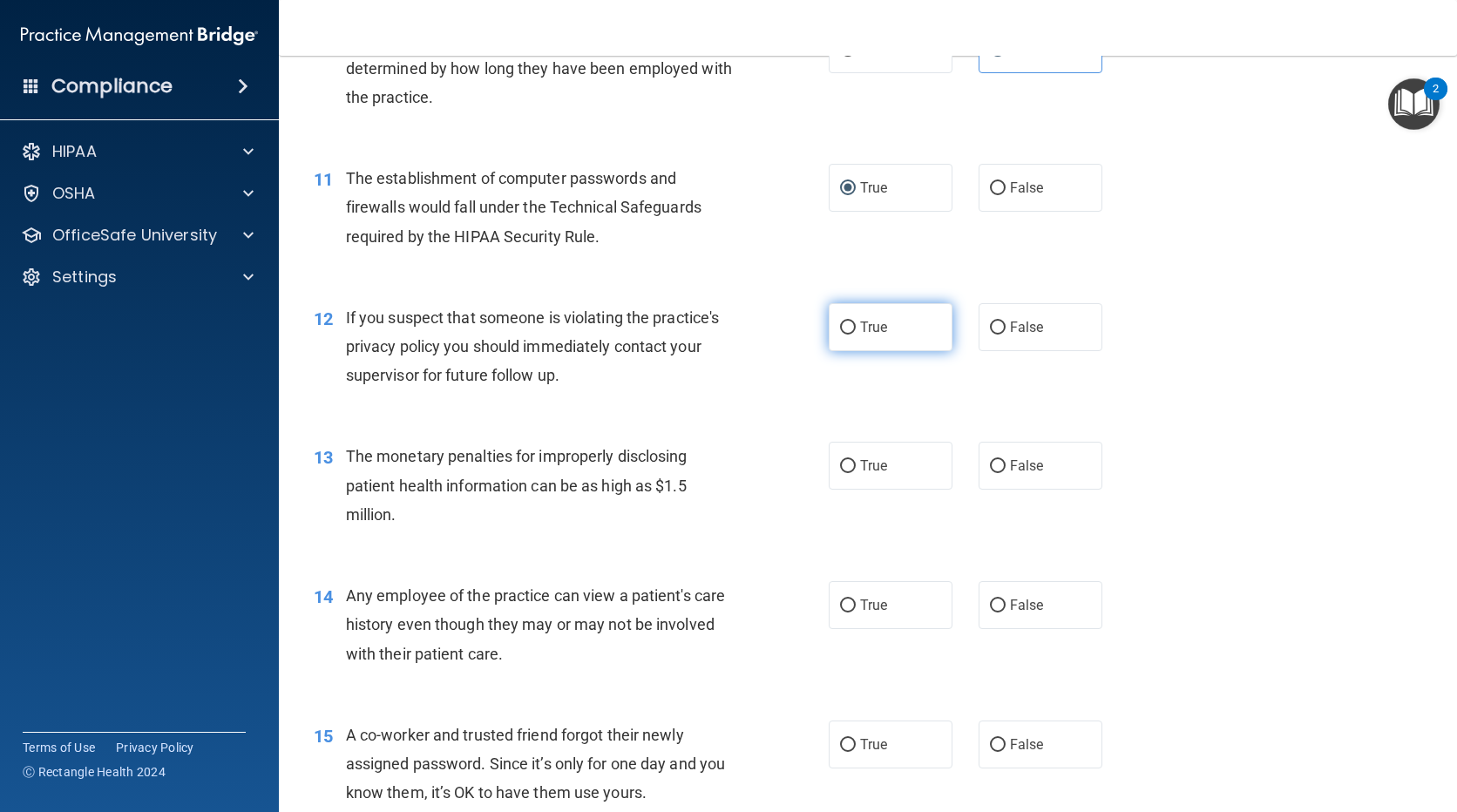
click at [840, 321] on input "True" at bounding box center [848, 328] width 15 height 13
radio input "true"
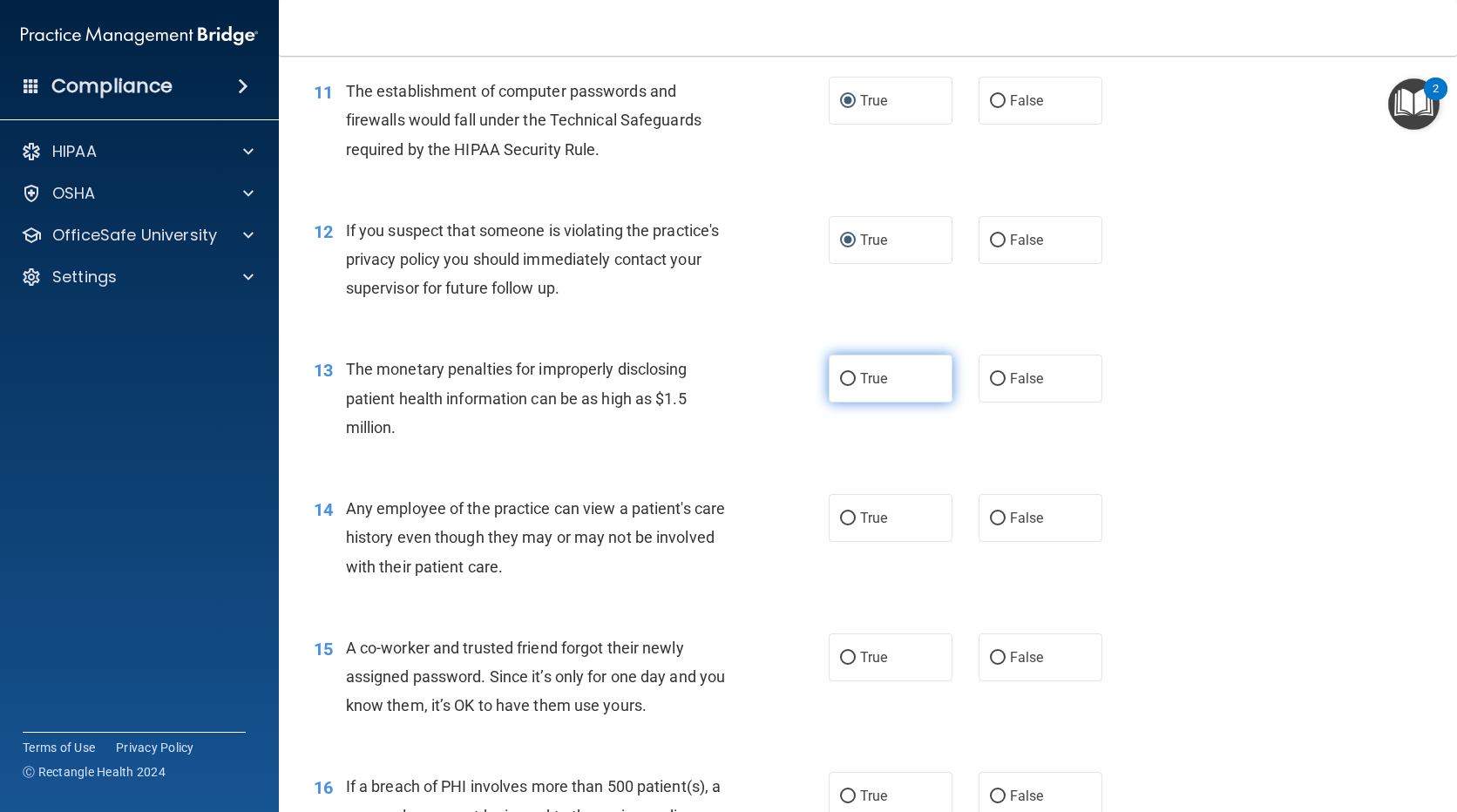
click at [854, 381] on label "True" at bounding box center [890, 379] width 124 height 48
click at [854, 381] on input "True" at bounding box center [848, 380] width 15 height 13
radio input "true"
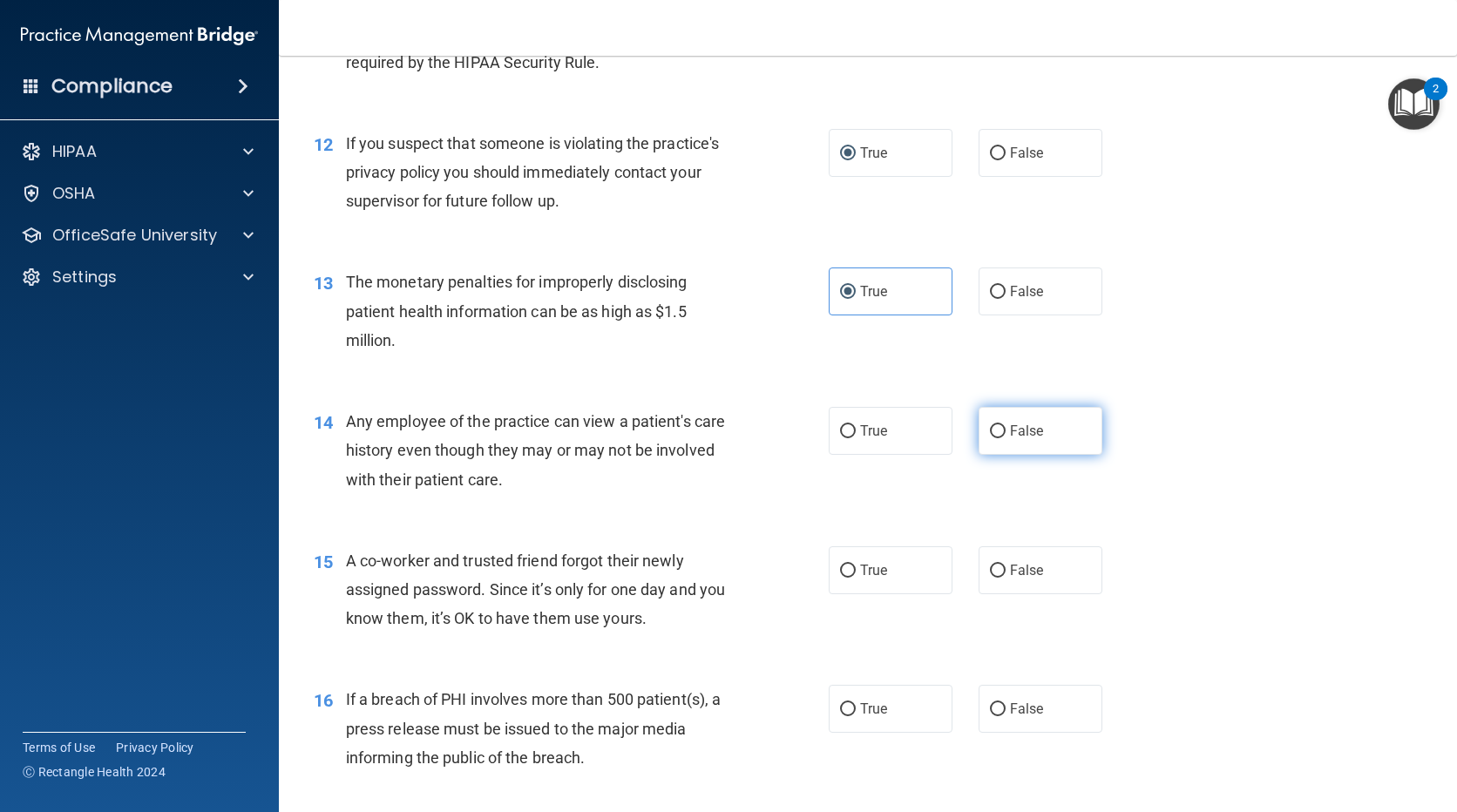
click at [1029, 430] on span "False" at bounding box center [1027, 430] width 34 height 16
click at [1006, 430] on input "False" at bounding box center [998, 432] width 15 height 13
radio input "true"
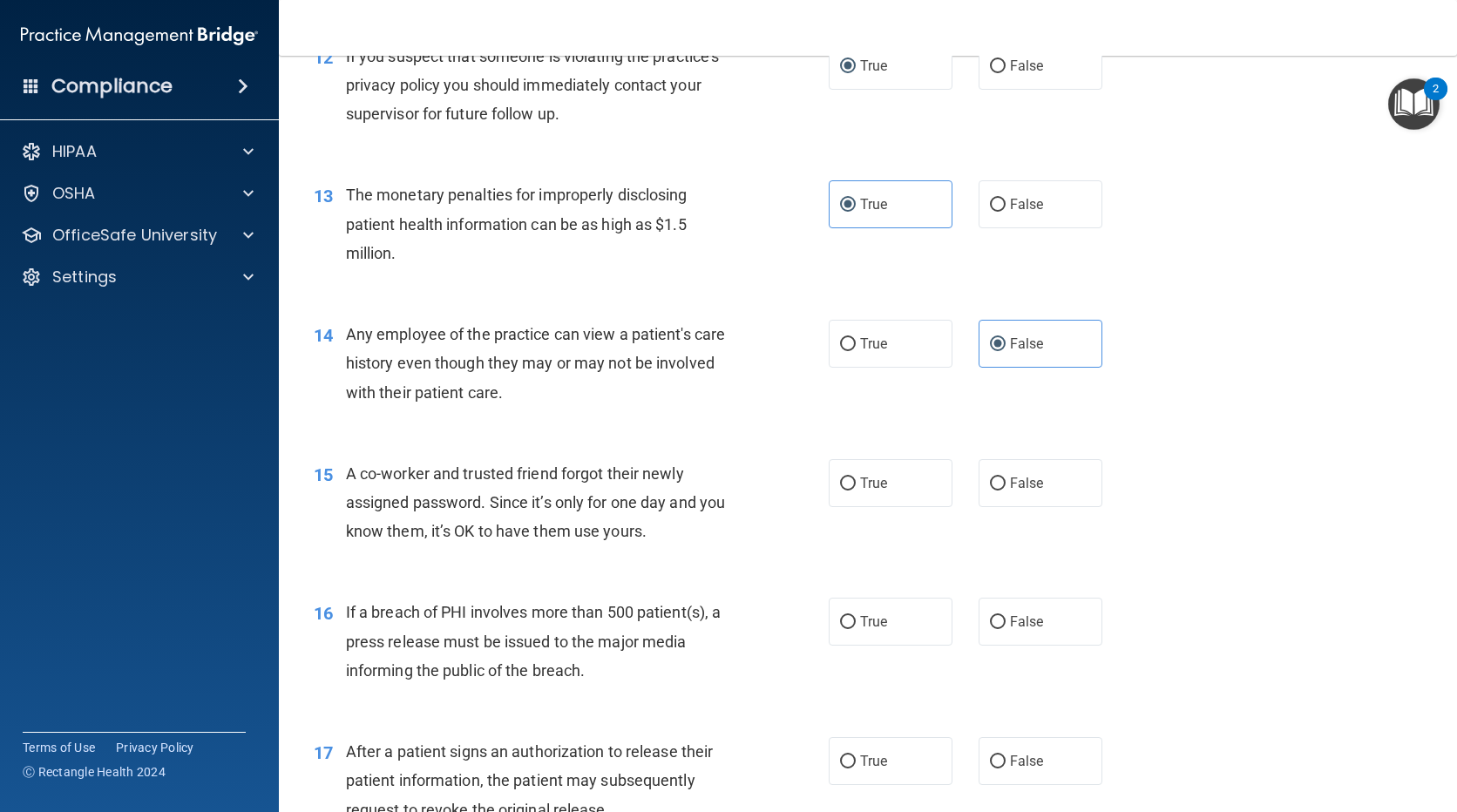
scroll to position [1742, 0]
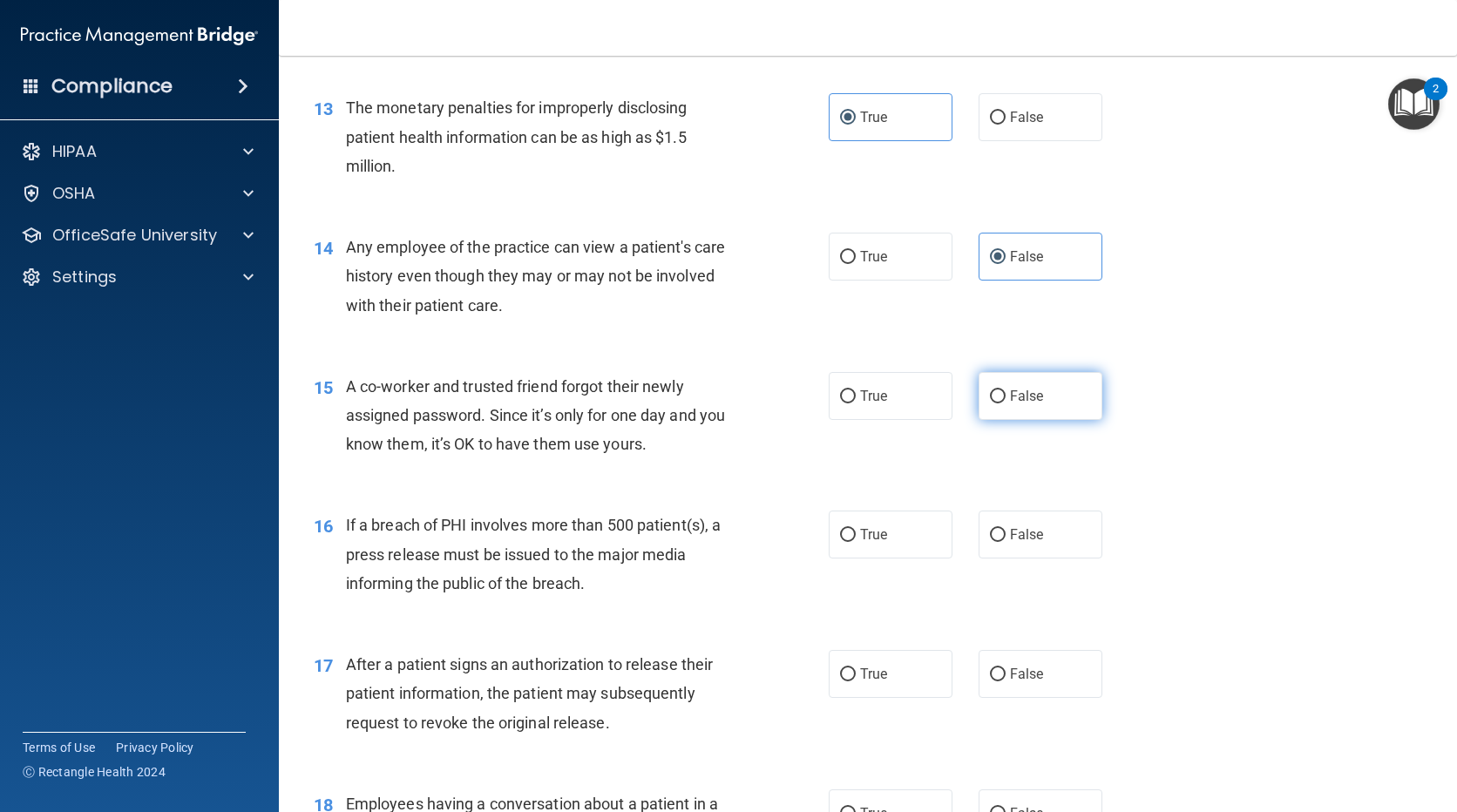
click at [1004, 383] on label "False" at bounding box center [1040, 396] width 124 height 48
click at [1004, 391] on input "False" at bounding box center [998, 397] width 15 height 13
radio input "true"
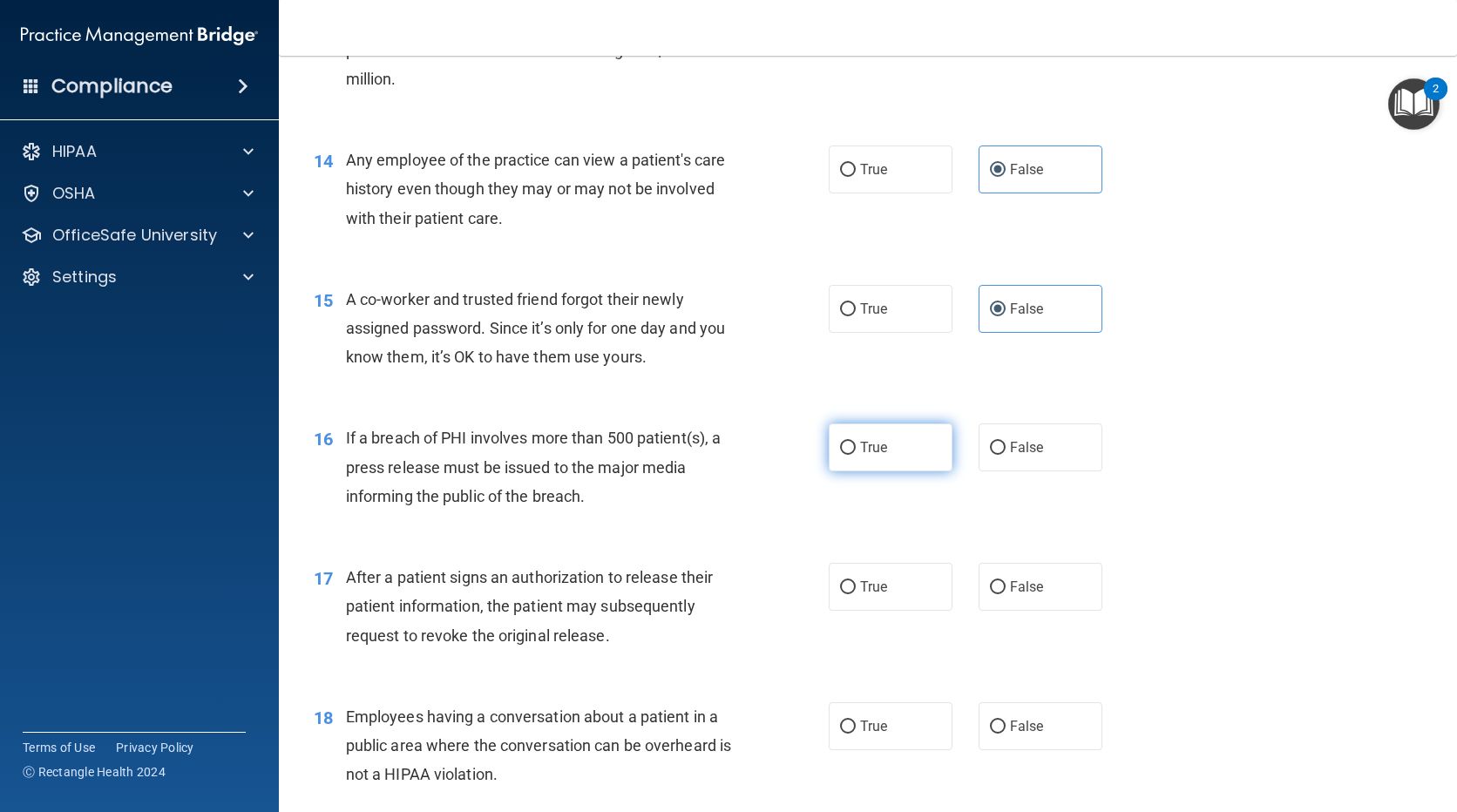
click at [860, 452] on span "True" at bounding box center [874, 446] width 27 height 16
click at [854, 452] on input "True" at bounding box center [848, 448] width 15 height 13
radio input "true"
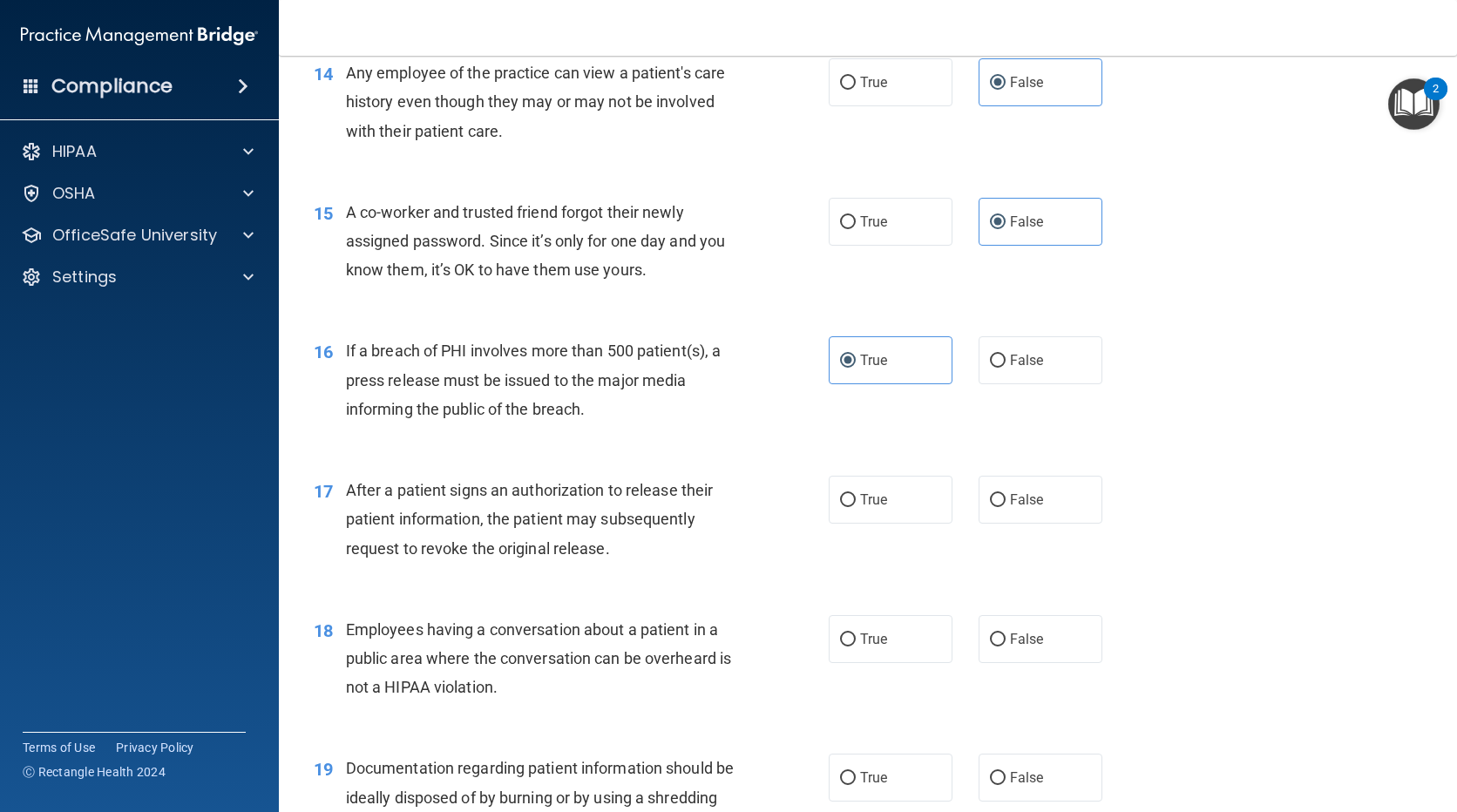
scroll to position [2091, 0]
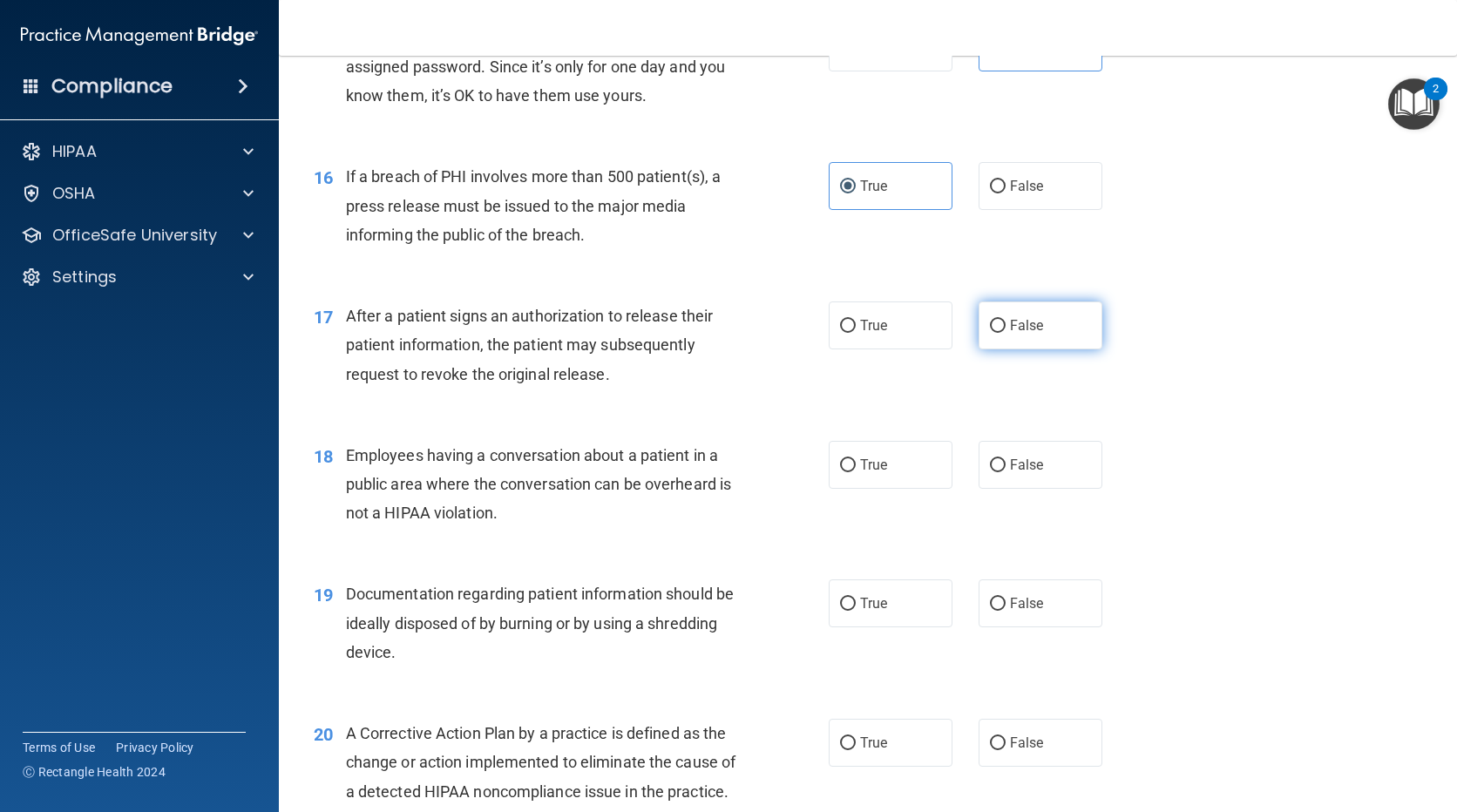
click at [1007, 334] on label "False" at bounding box center [1040, 325] width 124 height 48
click at [1006, 333] on input "False" at bounding box center [998, 326] width 15 height 13
radio input "true"
click at [1000, 466] on label "False" at bounding box center [1040, 465] width 124 height 48
click at [1000, 466] on input "False" at bounding box center [998, 466] width 15 height 13
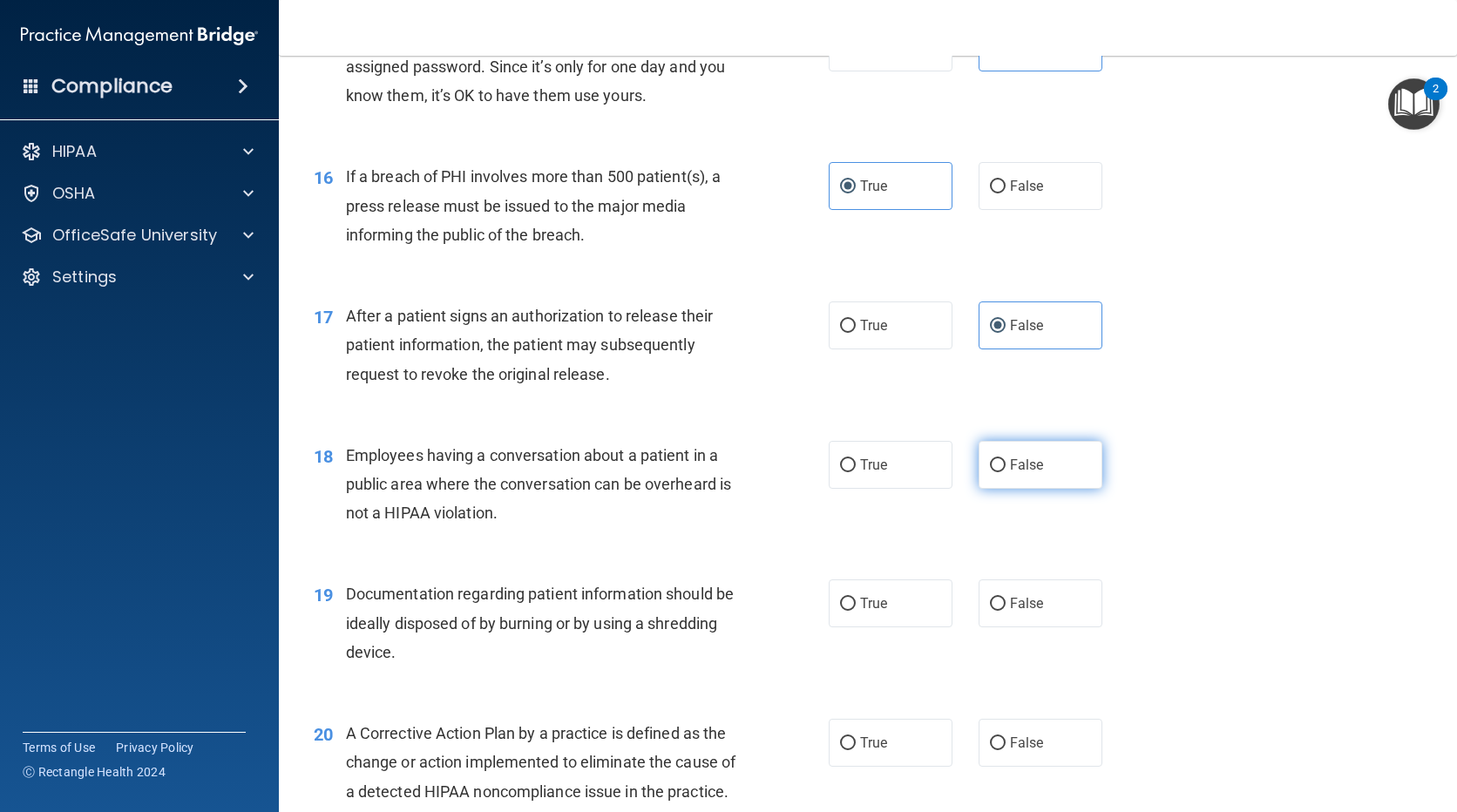
radio input "true"
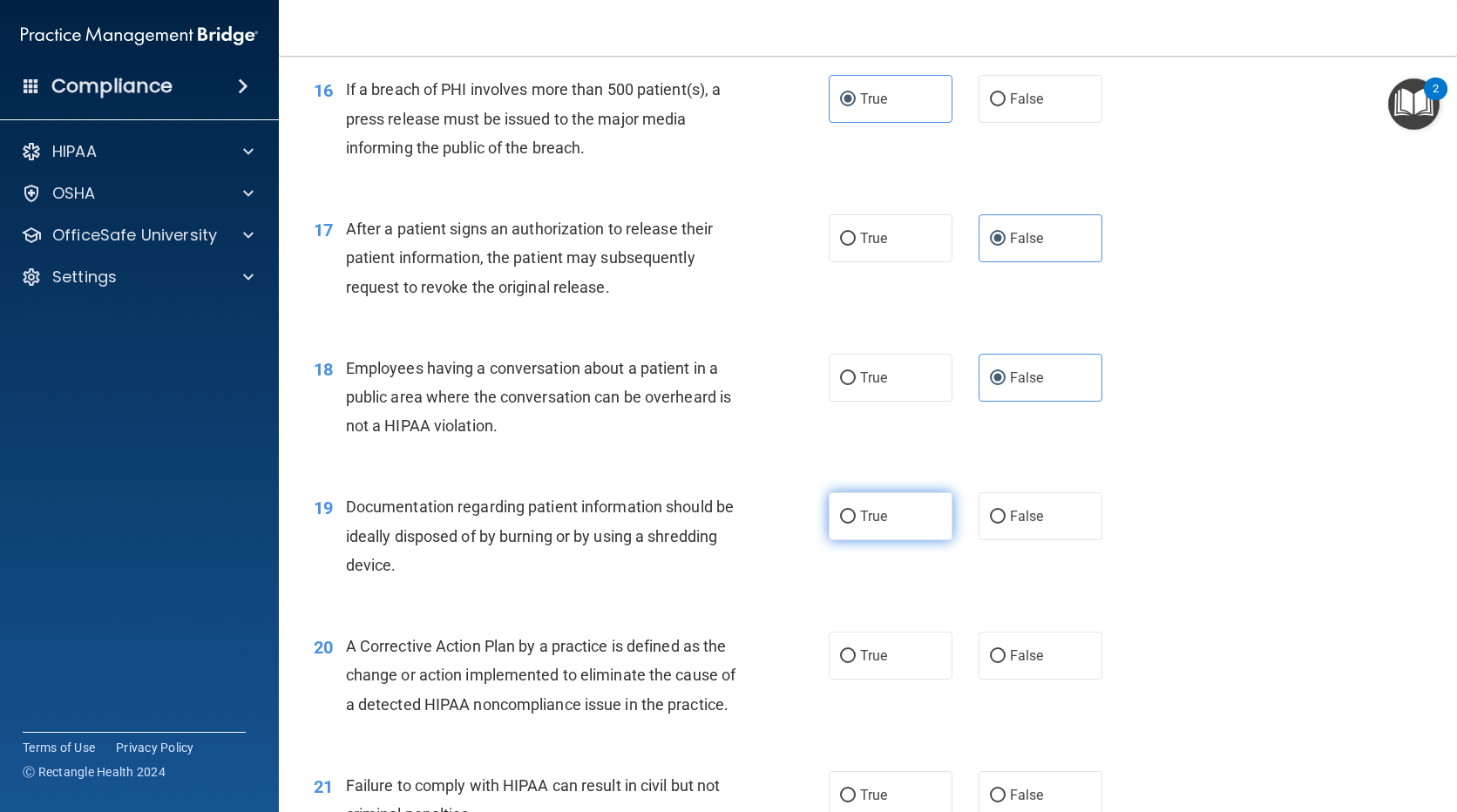
click at [876, 529] on label "True" at bounding box center [890, 517] width 124 height 48
click at [856, 523] on input "True" at bounding box center [848, 518] width 15 height 13
radio input "true"
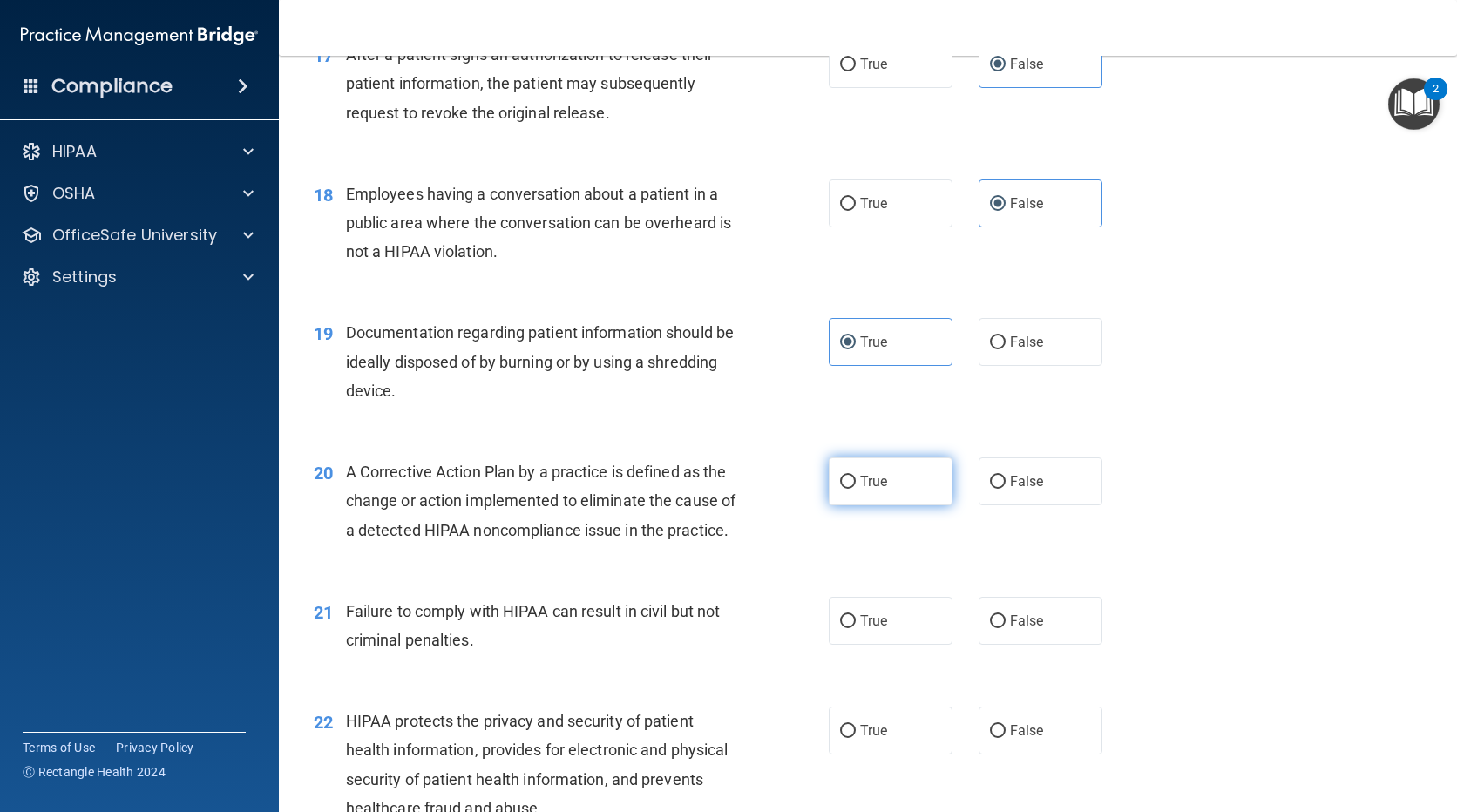
click at [847, 464] on label "True" at bounding box center [890, 481] width 124 height 48
click at [847, 475] on input "True" at bounding box center [848, 482] width 15 height 13
radio input "true"
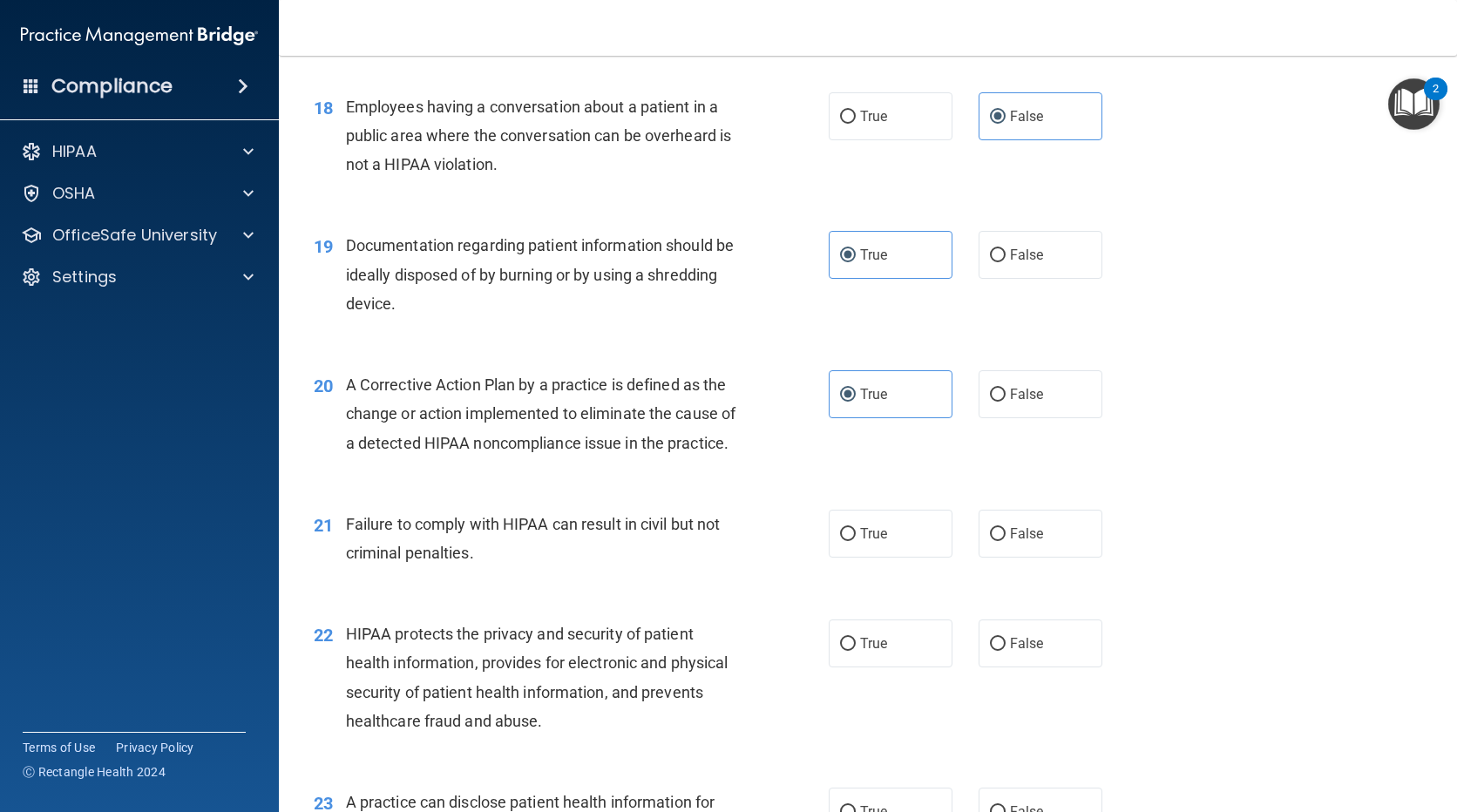
scroll to position [2526, 0]
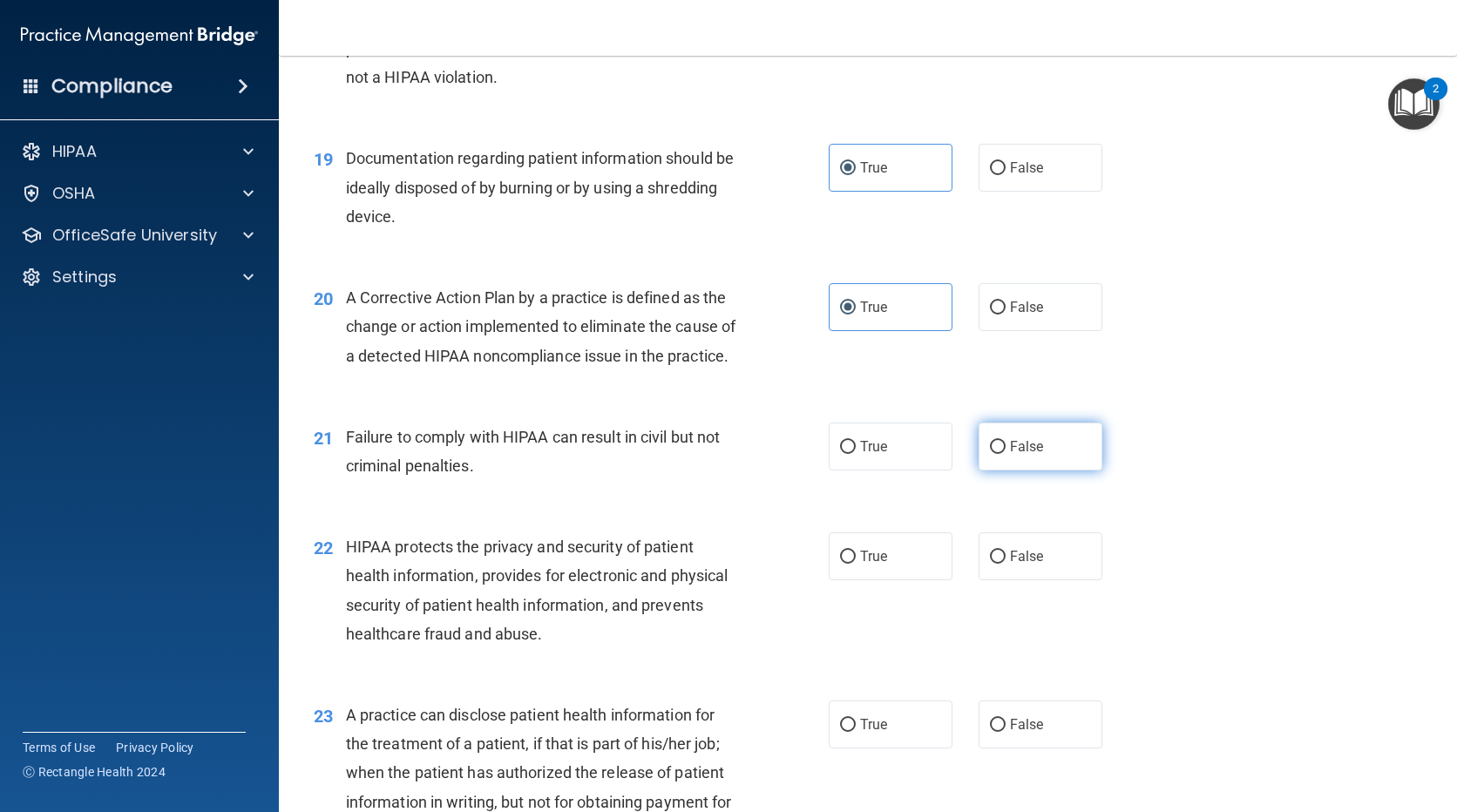
click at [1001, 469] on label "False" at bounding box center [1040, 446] width 124 height 48
click at [1001, 454] on input "False" at bounding box center [998, 447] width 15 height 13
radio input "true"
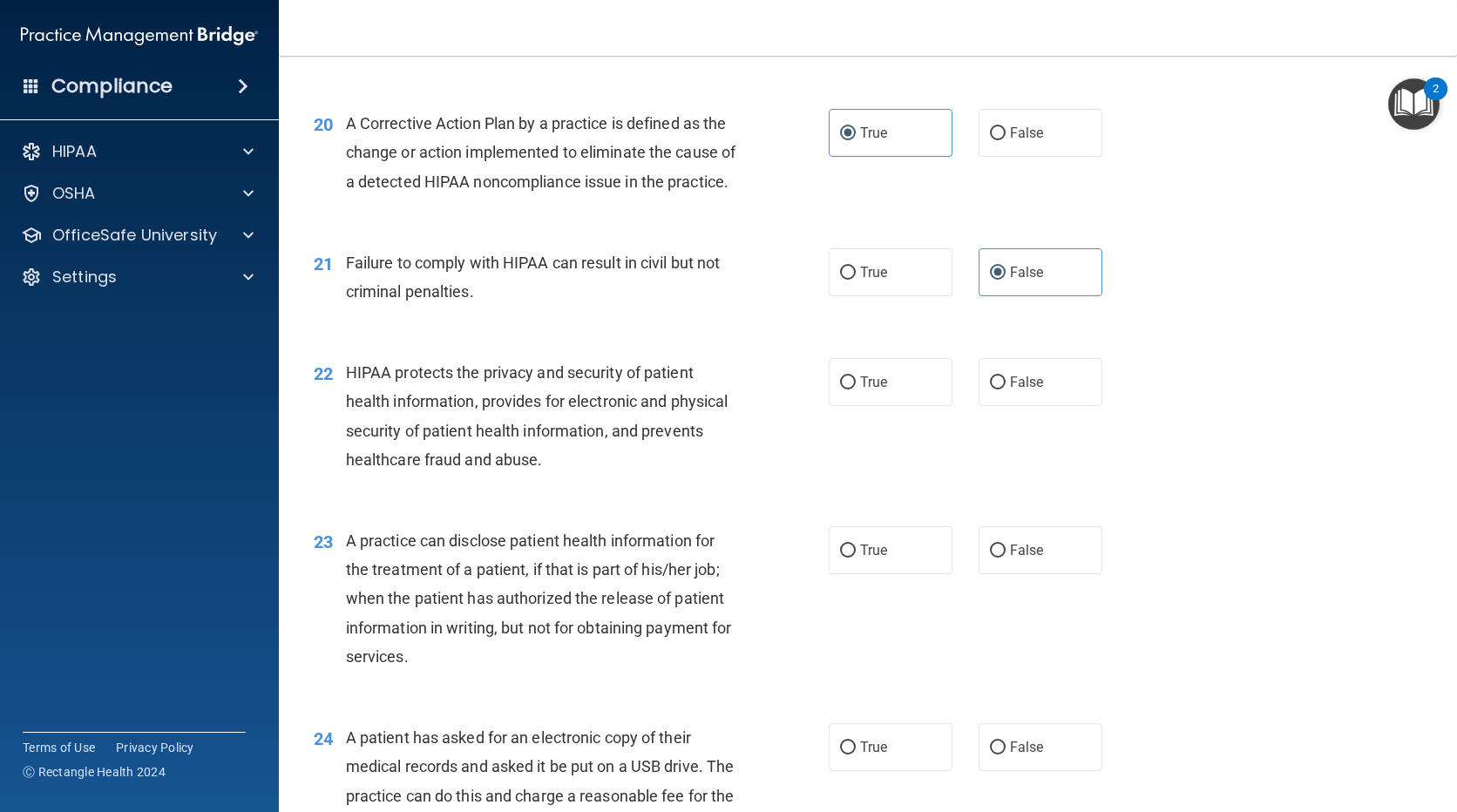
scroll to position [2788, 0]
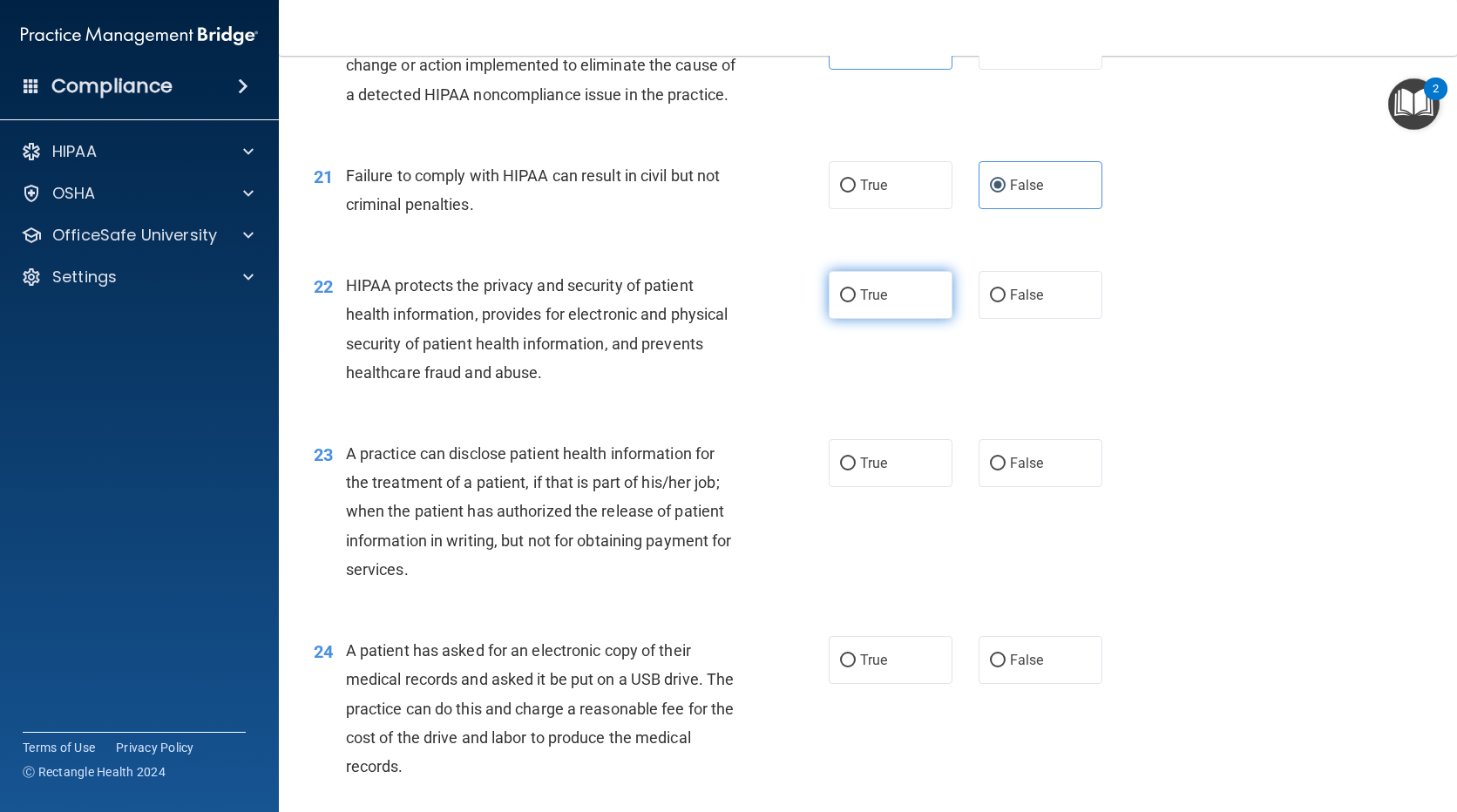
click at [854, 318] on label "True" at bounding box center [890, 295] width 124 height 48
click at [854, 302] on input "True" at bounding box center [848, 296] width 15 height 13
radio input "true"
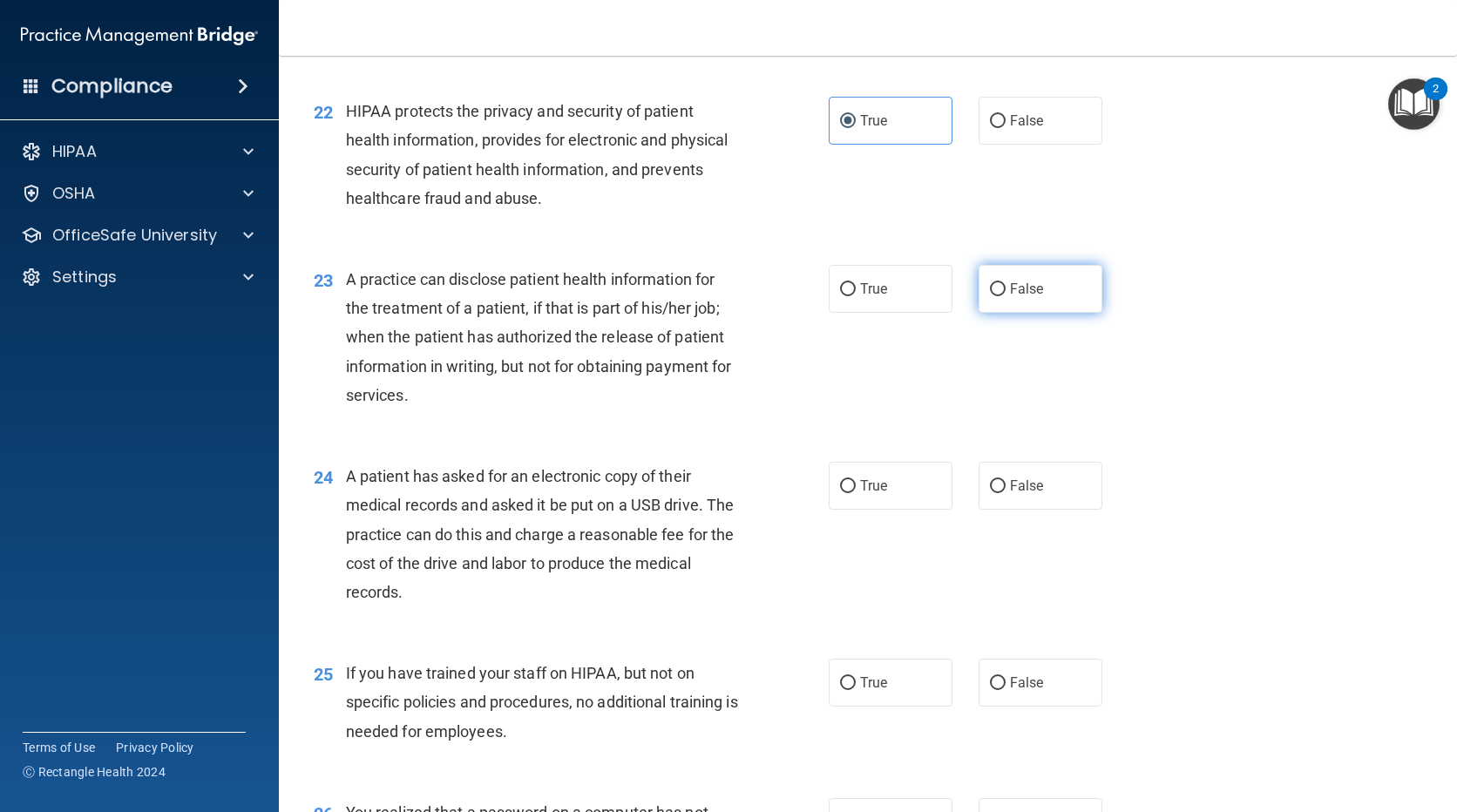
click at [1023, 309] on label "False" at bounding box center [1040, 289] width 124 height 48
click at [1006, 296] on input "False" at bounding box center [998, 290] width 15 height 13
radio input "true"
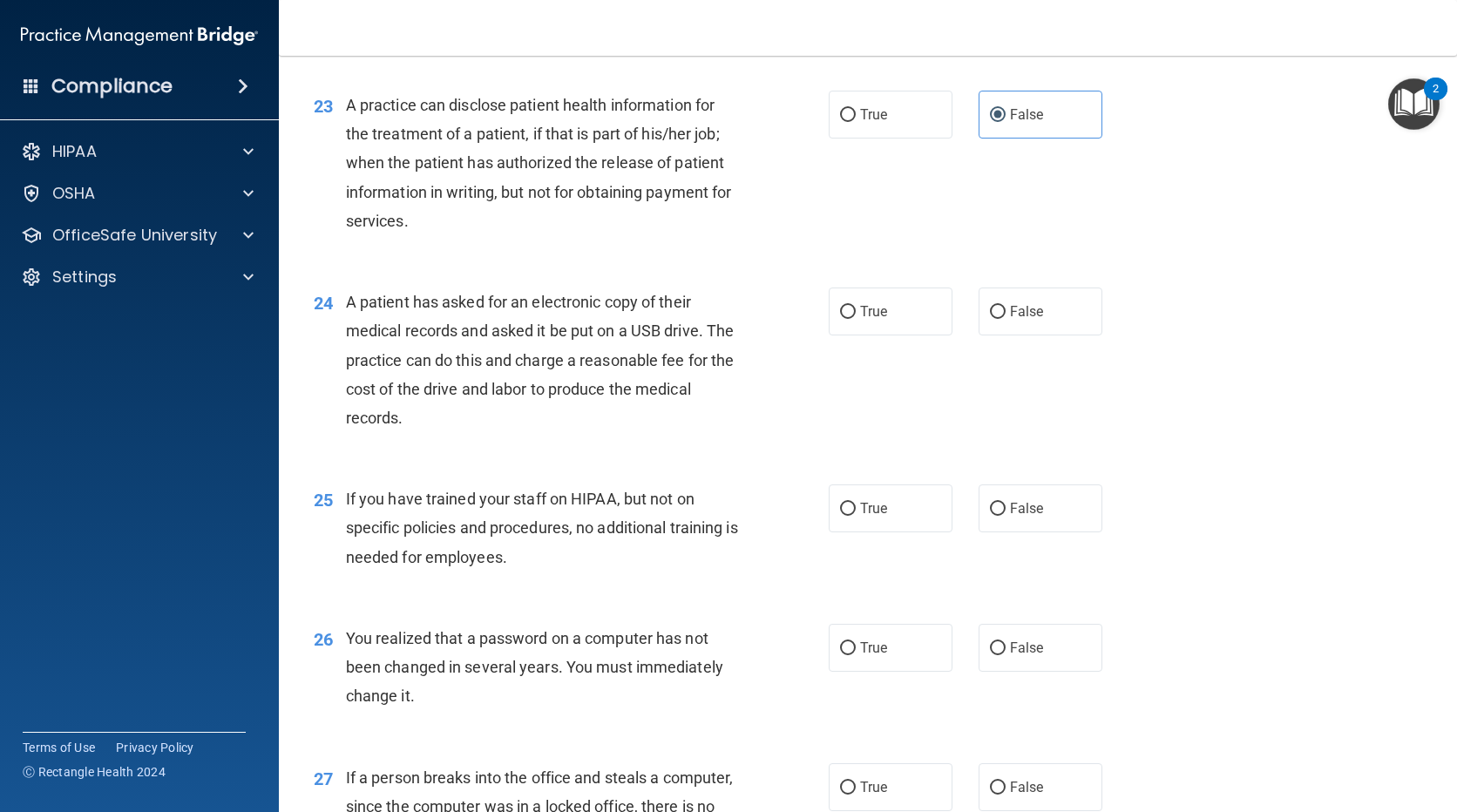
scroll to position [3224, 0]
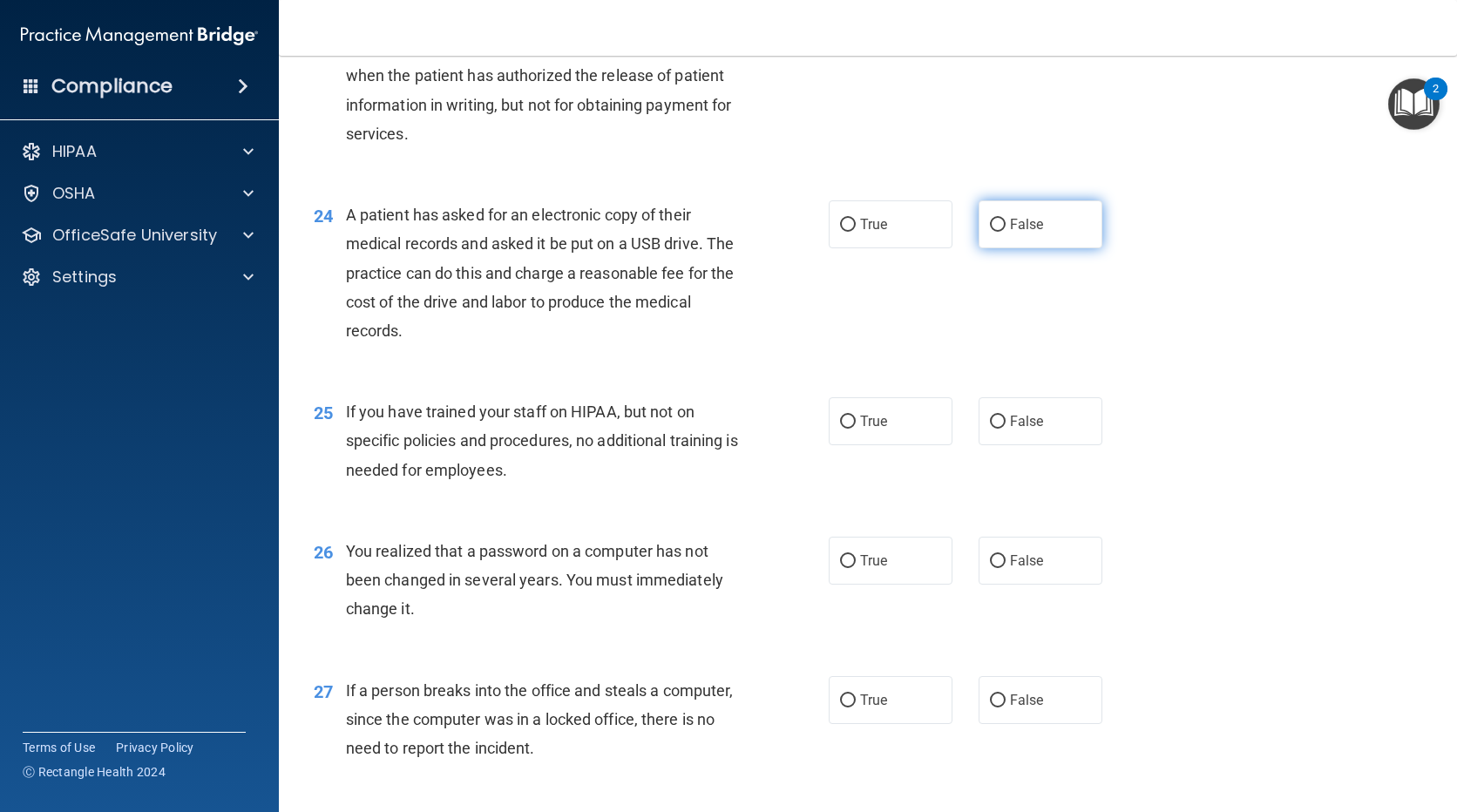
click at [1020, 248] on label "False" at bounding box center [1040, 224] width 124 height 48
click at [1006, 232] on input "False" at bounding box center [998, 225] width 15 height 13
radio input "true"
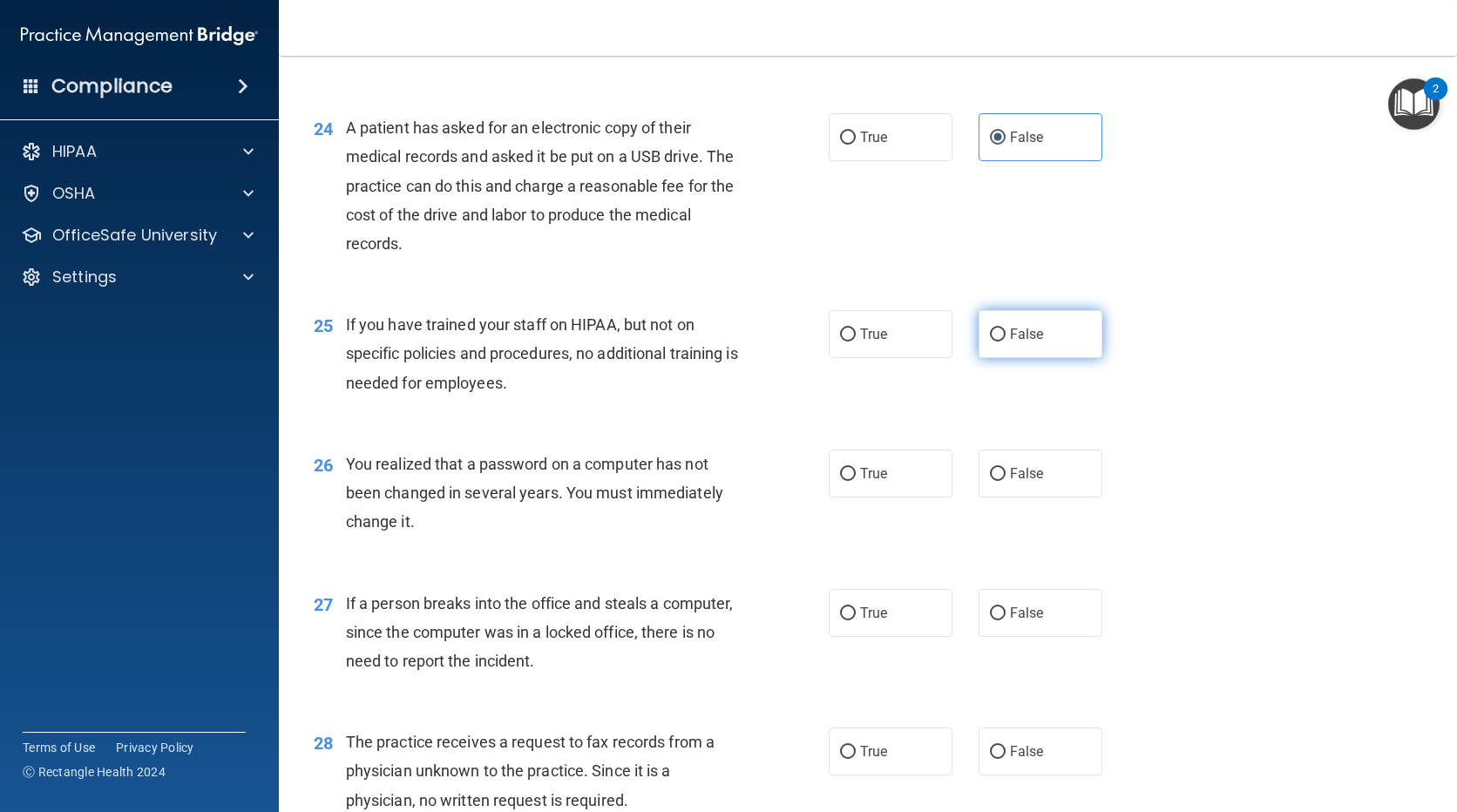
click at [1018, 343] on span "False" at bounding box center [1027, 334] width 34 height 16
click at [1006, 342] on input "False" at bounding box center [998, 335] width 15 height 13
radio input "true"
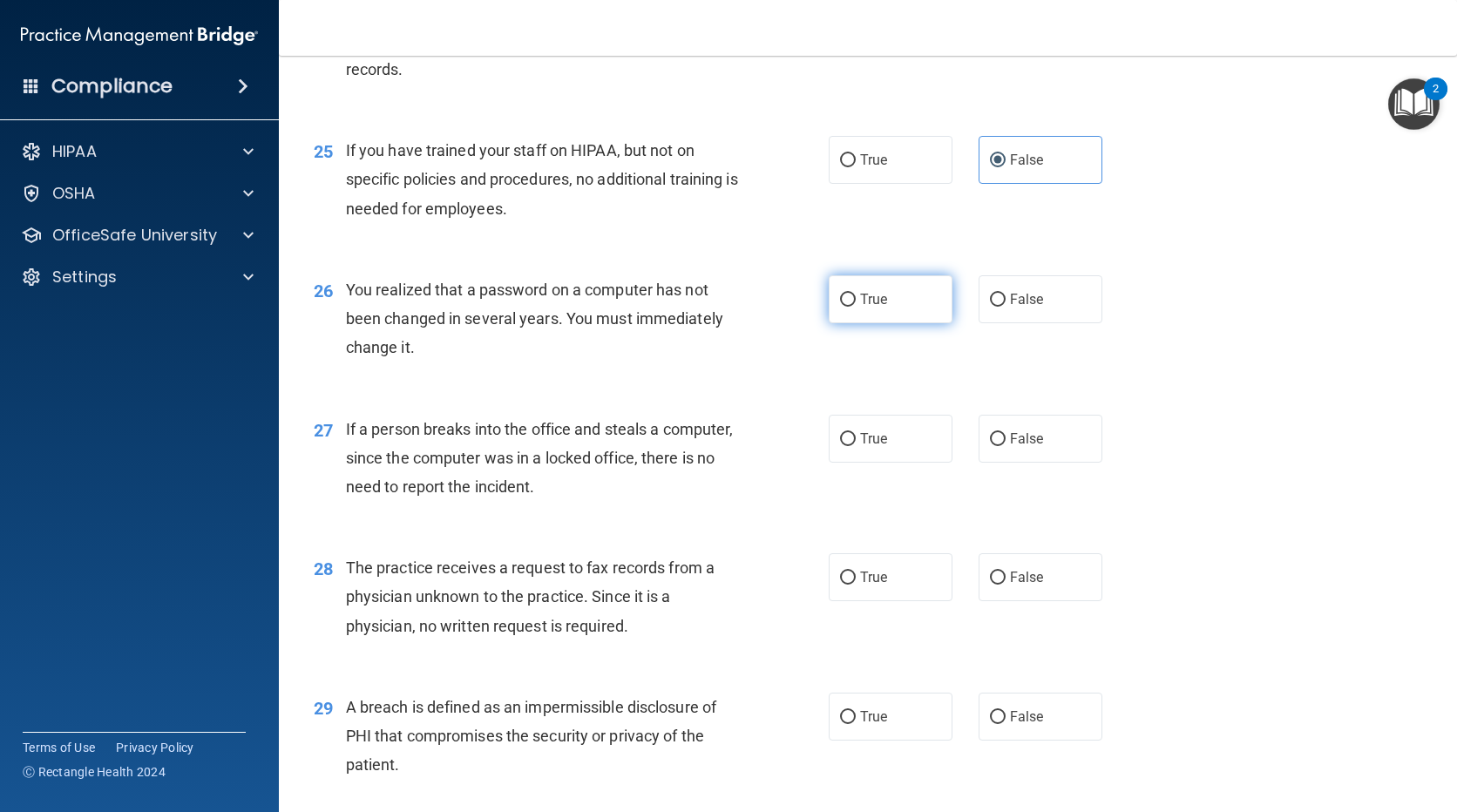
click at [878, 323] on label "True" at bounding box center [890, 299] width 124 height 48
click at [856, 307] on input "True" at bounding box center [848, 300] width 15 height 13
radio input "true"
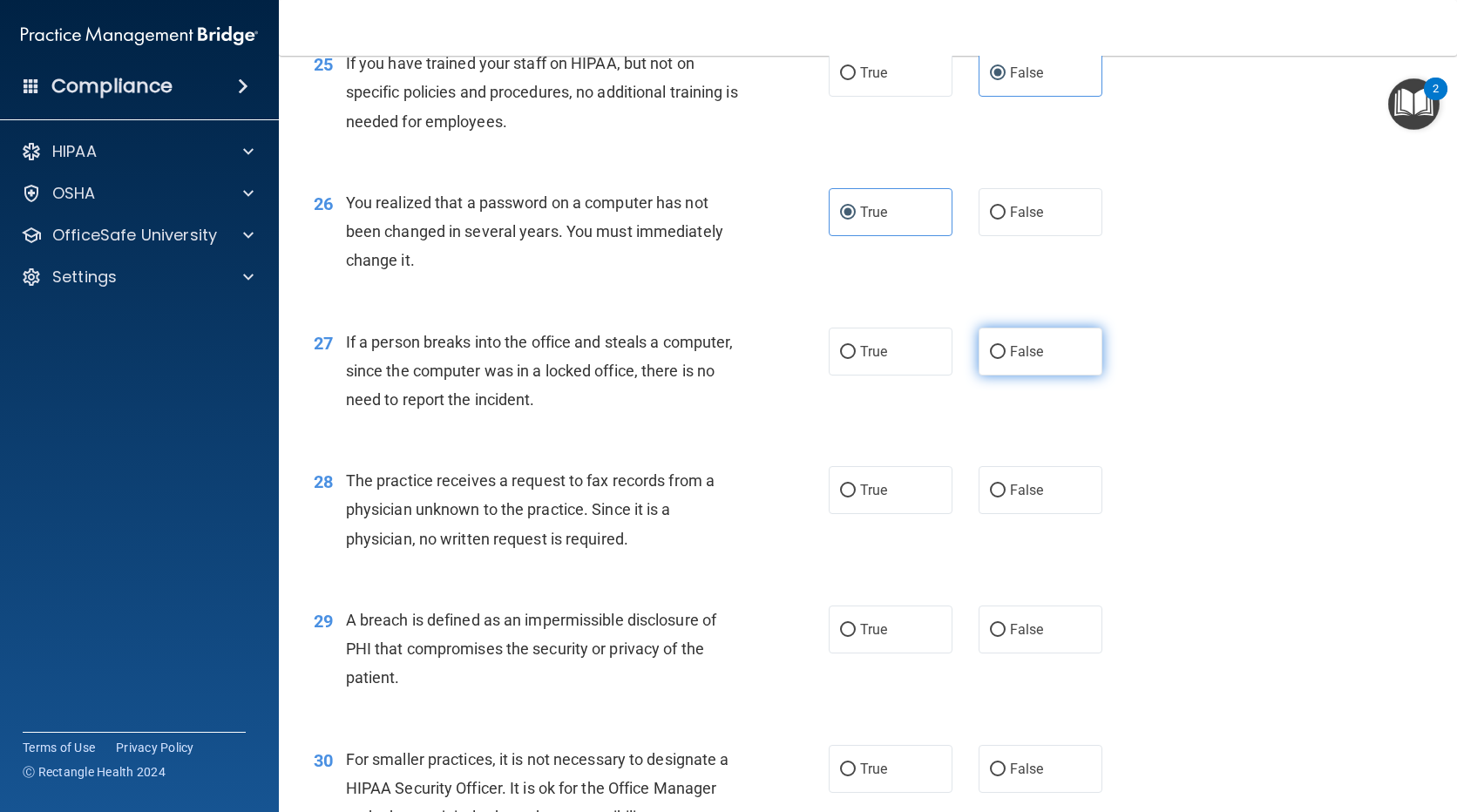
click at [1000, 375] on label "False" at bounding box center [1040, 351] width 124 height 48
click at [1000, 359] on input "False" at bounding box center [998, 353] width 15 height 13
radio input "true"
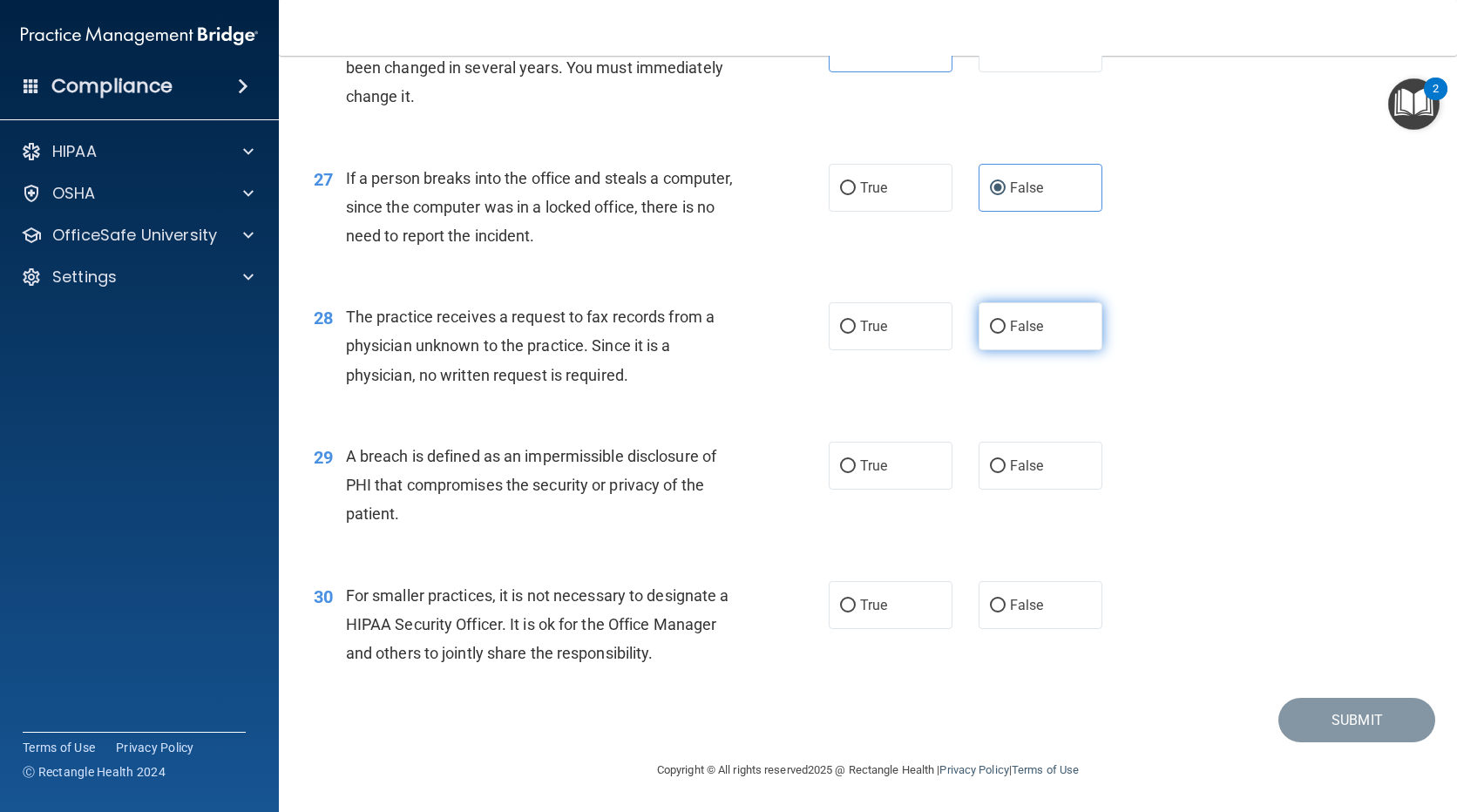
click at [1027, 334] on label "False" at bounding box center [1040, 326] width 124 height 48
click at [1006, 334] on input "False" at bounding box center [998, 327] width 15 height 13
radio input "true"
click at [841, 468] on input "True" at bounding box center [848, 467] width 15 height 13
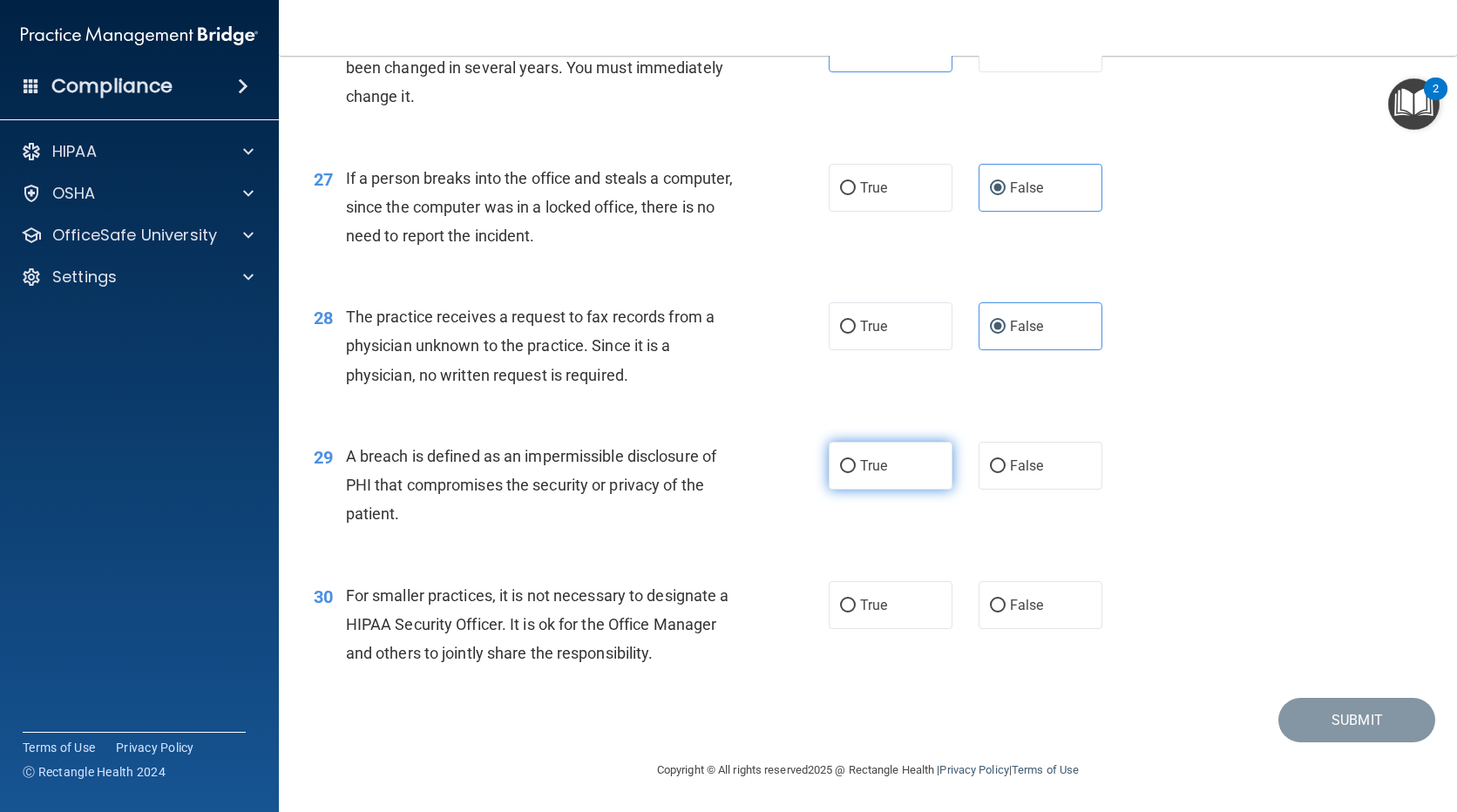
radio input "true"
click at [1014, 619] on label "False" at bounding box center [1040, 605] width 124 height 48
click at [1006, 613] on input "False" at bounding box center [998, 606] width 15 height 13
radio input "true"
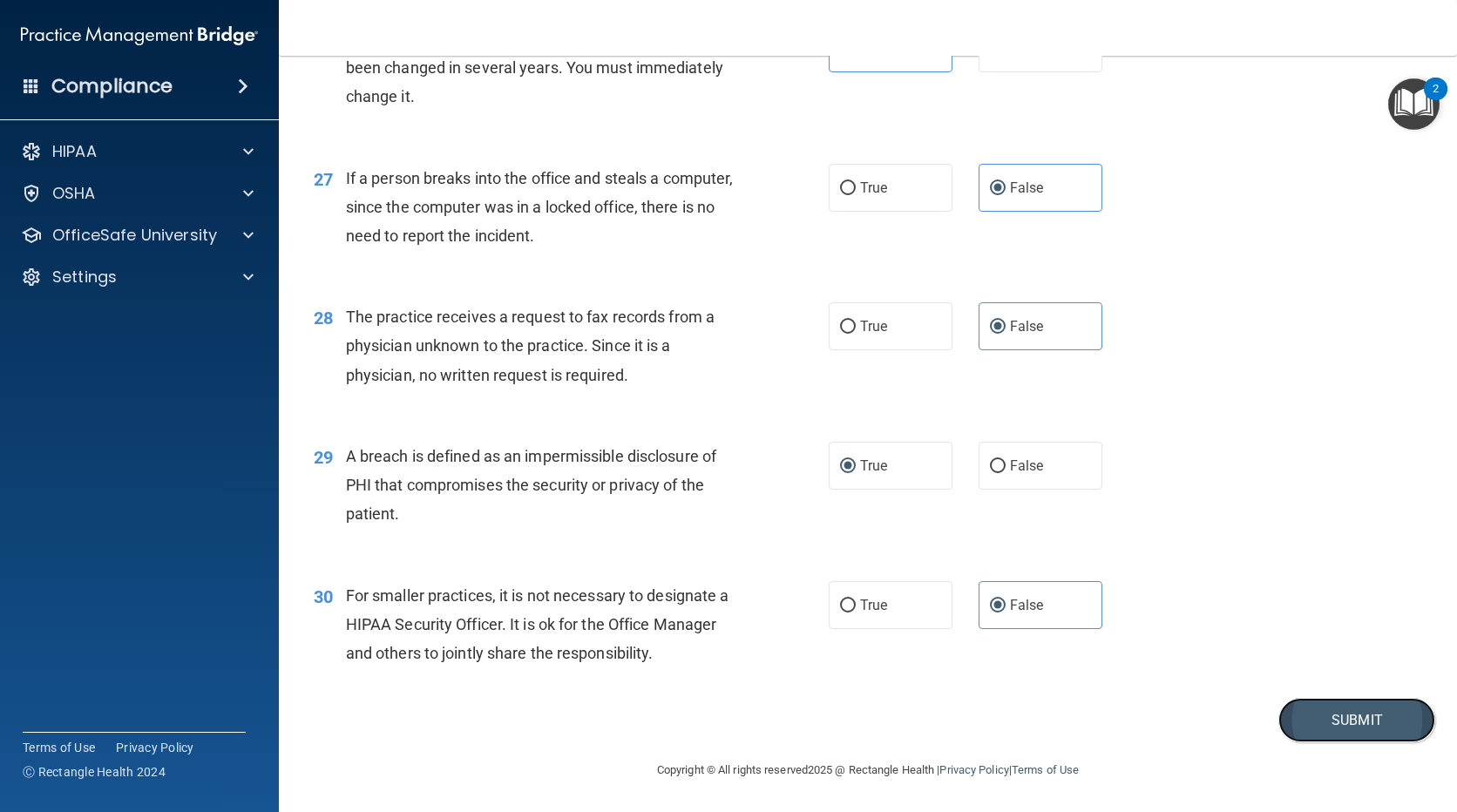
click at [1338, 707] on button "Submit" at bounding box center [1356, 720] width 157 height 44
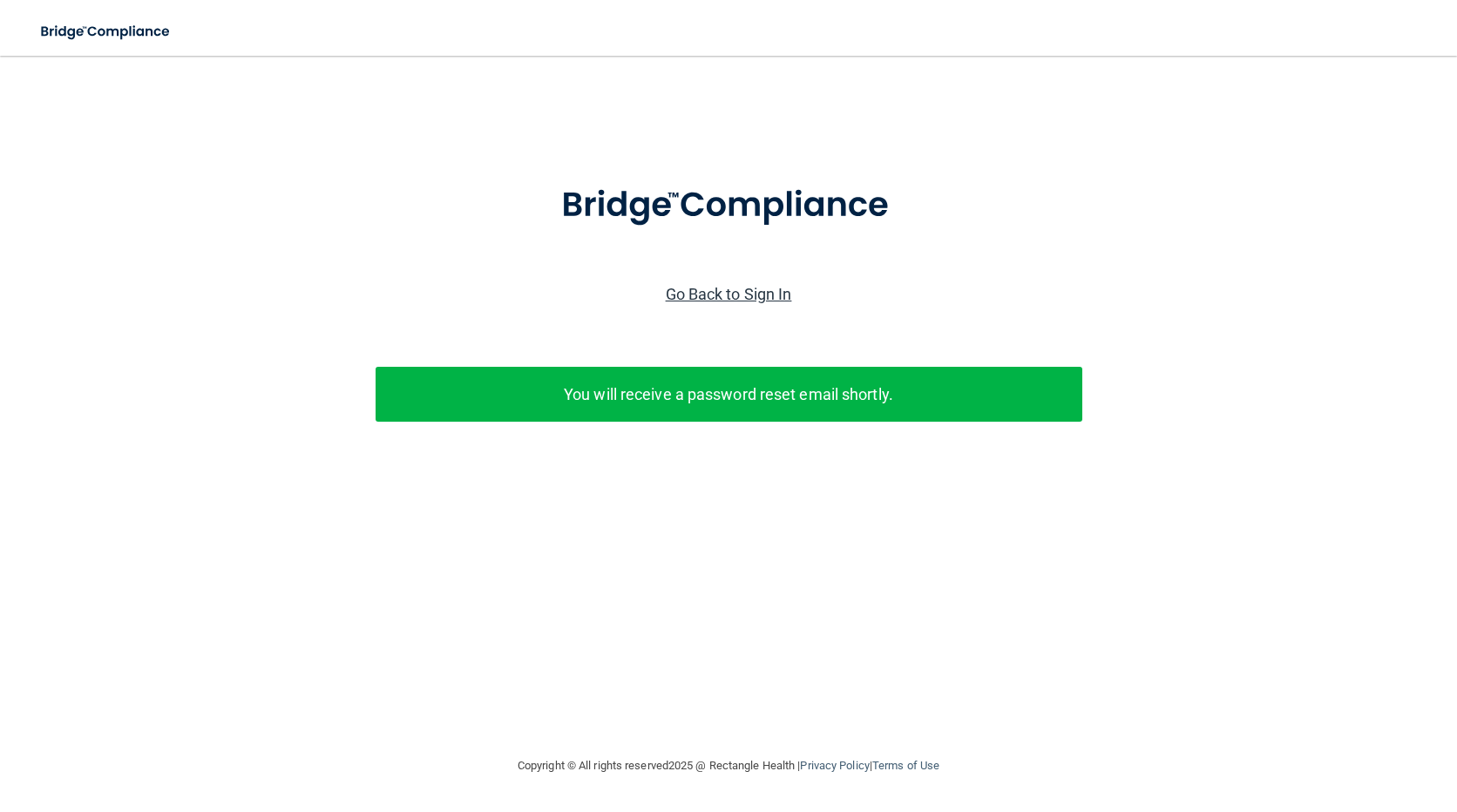
click at [733, 292] on link "Go Back to Sign In" at bounding box center [728, 293] width 126 height 18
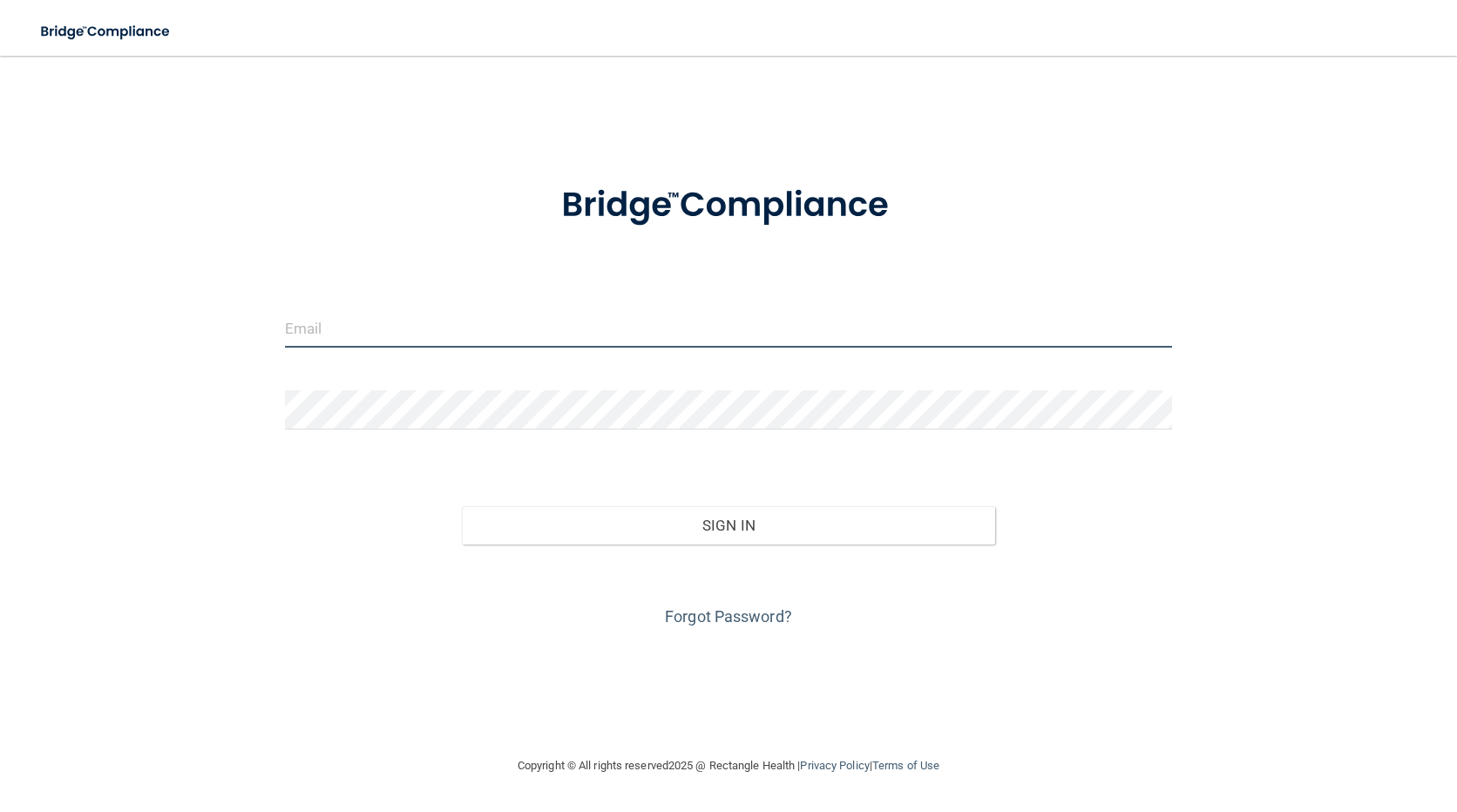
type input "gruiz@mosaicdentalcollective.com"
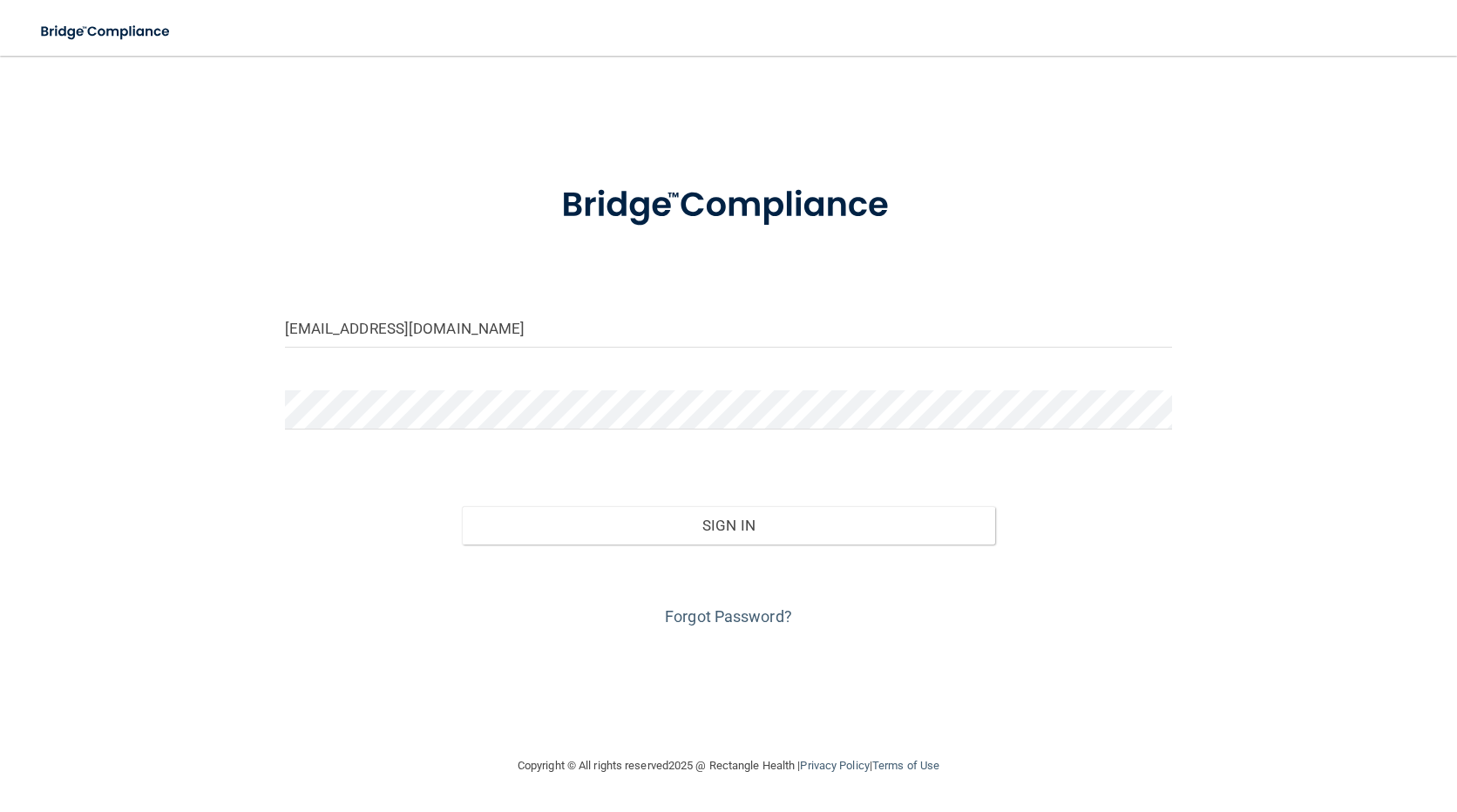
click at [418, 350] on div "gruiz@mosaicdentalcollective.com" at bounding box center [729, 335] width 914 height 52
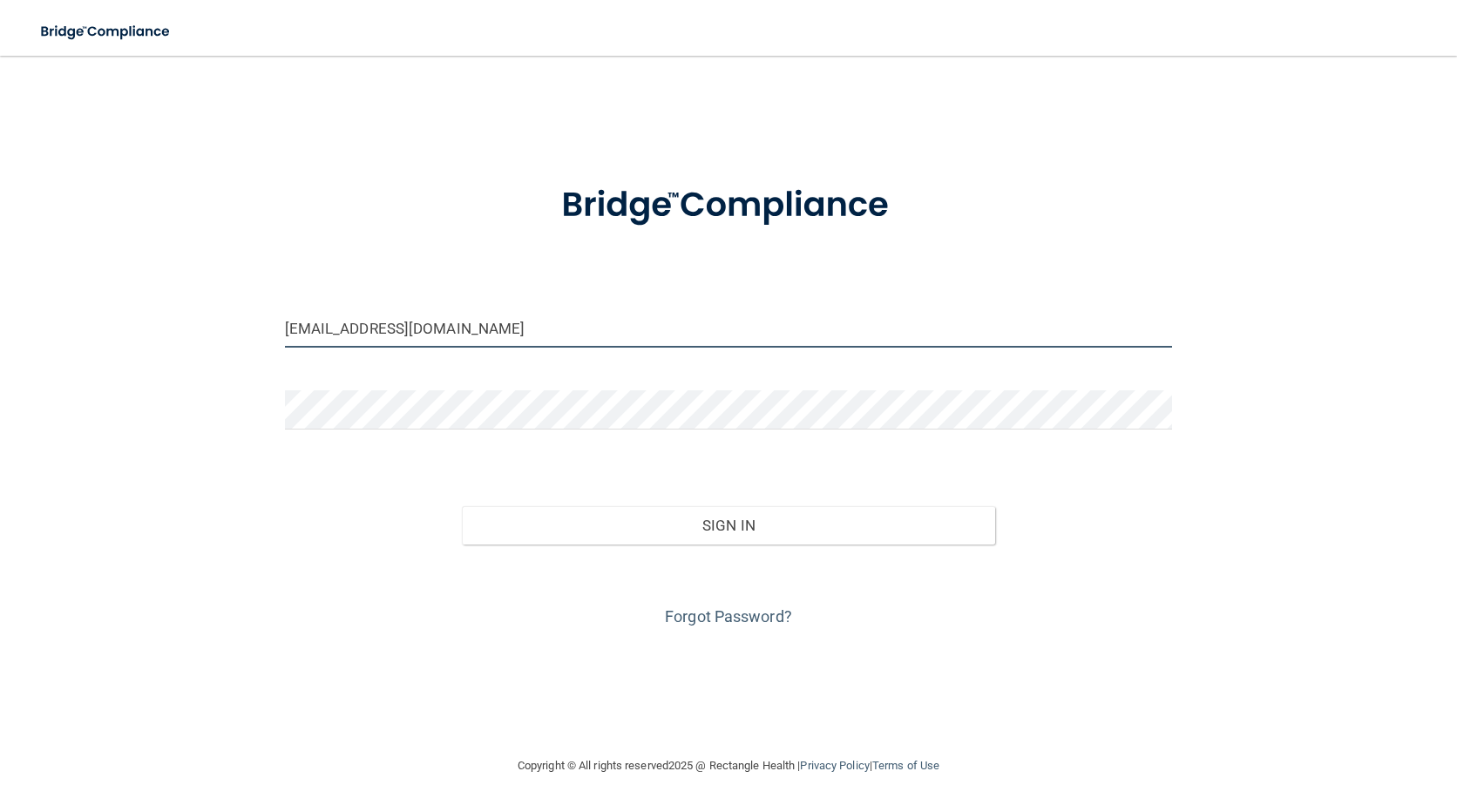
drag, startPoint x: 550, startPoint y: 319, endPoint x: 93, endPoint y: 318, distance: 457.0
click at [93, 318] on div "gruiz@mosaicdentalcollective.com Invalid email/password. You don't have permiss…" at bounding box center [728, 405] width 1388 height 665
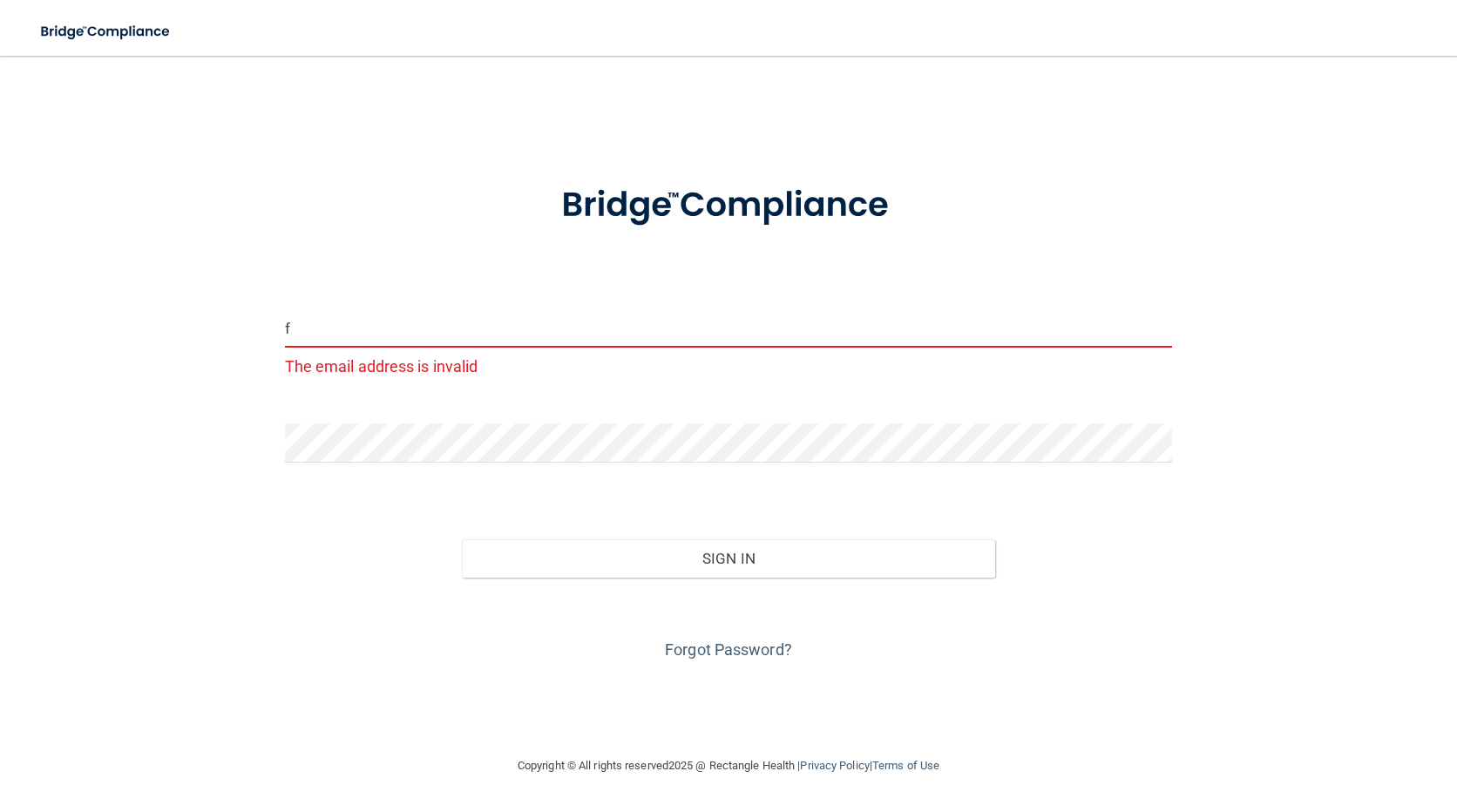
type input "[EMAIL_ADDRESS][DOMAIN_NAME]"
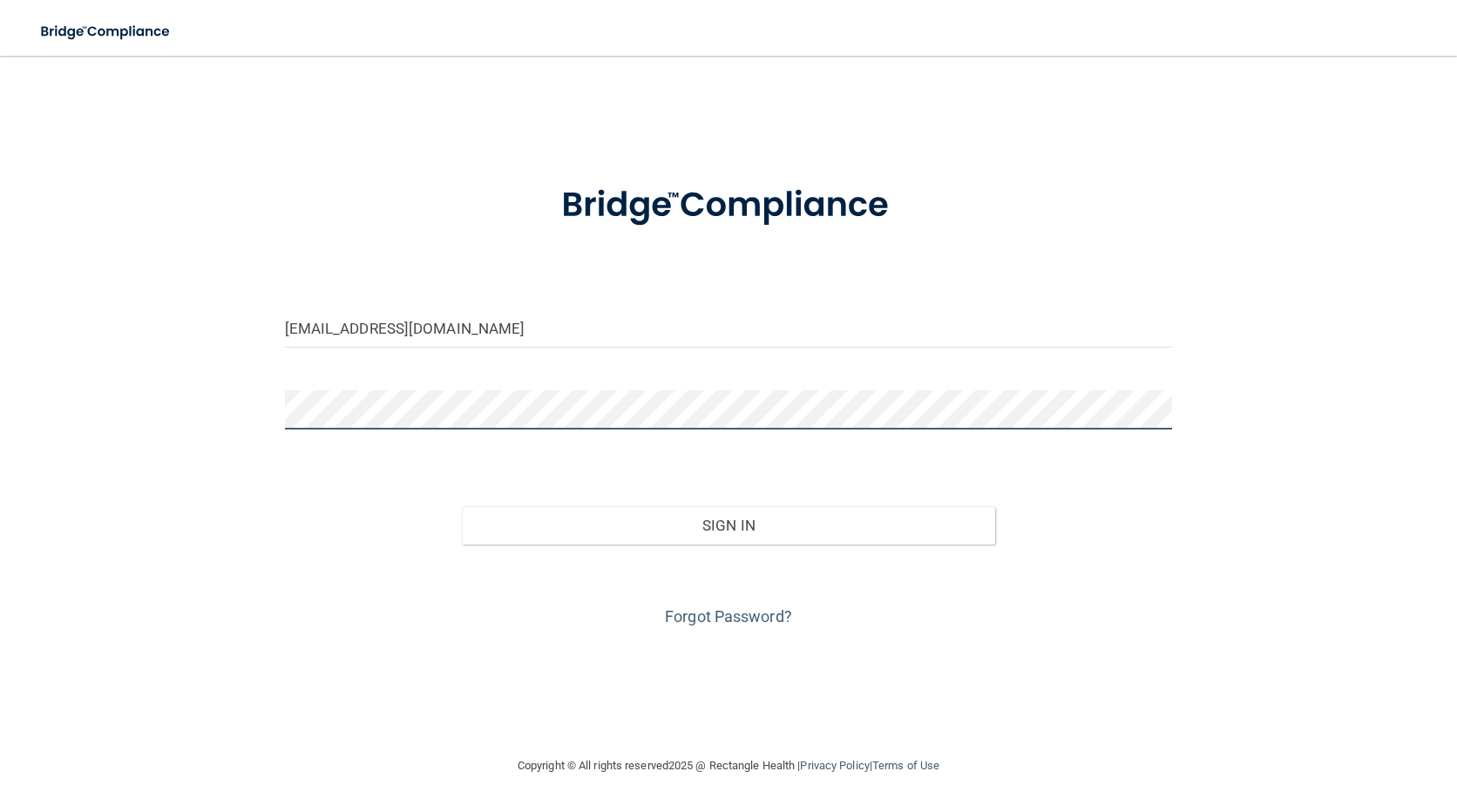
click at [164, 376] on div "fgarcia@mosaicdentalcollective.com Invalid email/password. You don't have permi…" at bounding box center [728, 405] width 1388 height 665
click at [462, 506] on button "Sign In" at bounding box center [728, 525] width 532 height 38
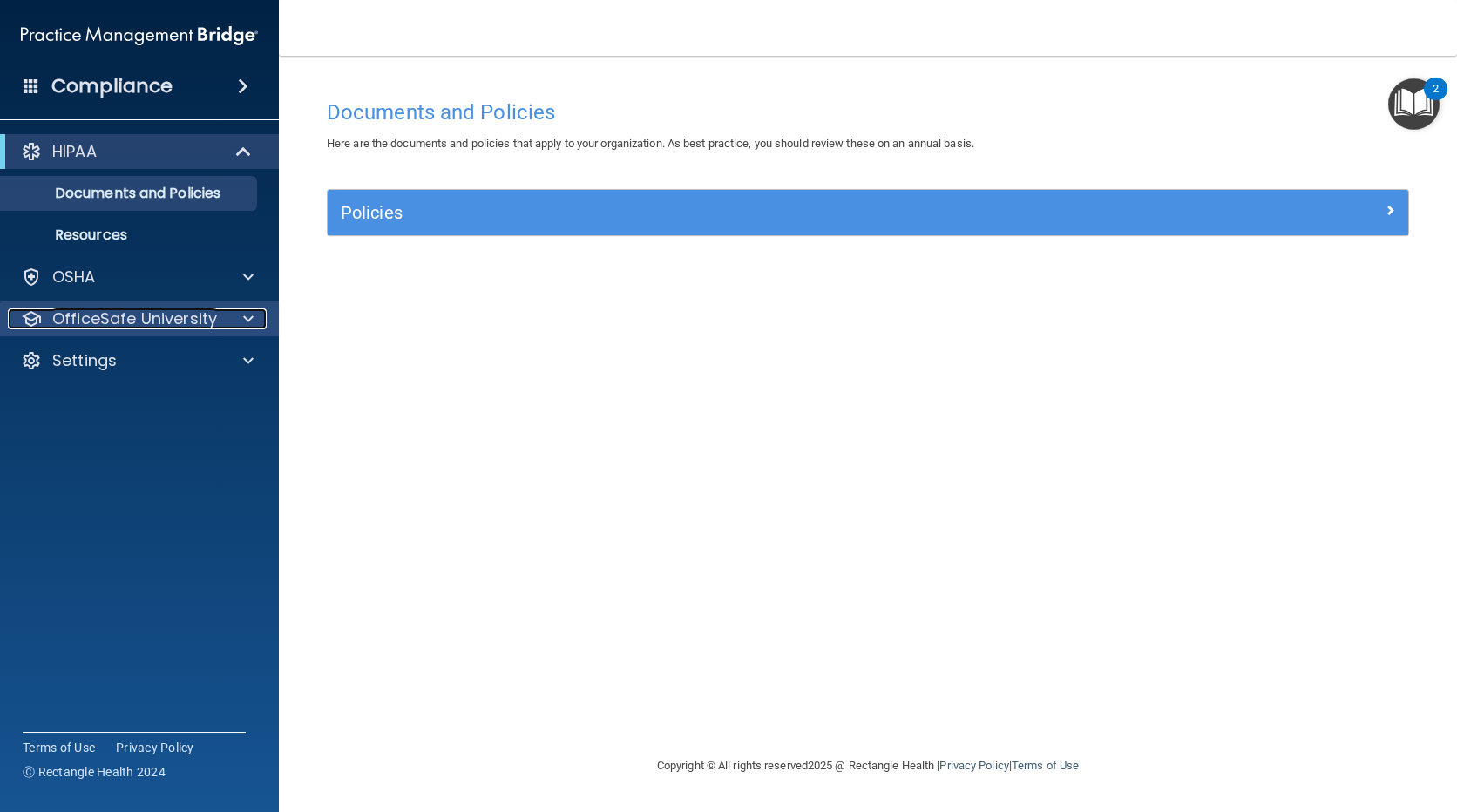
click at [250, 318] on span at bounding box center [248, 319] width 11 height 21
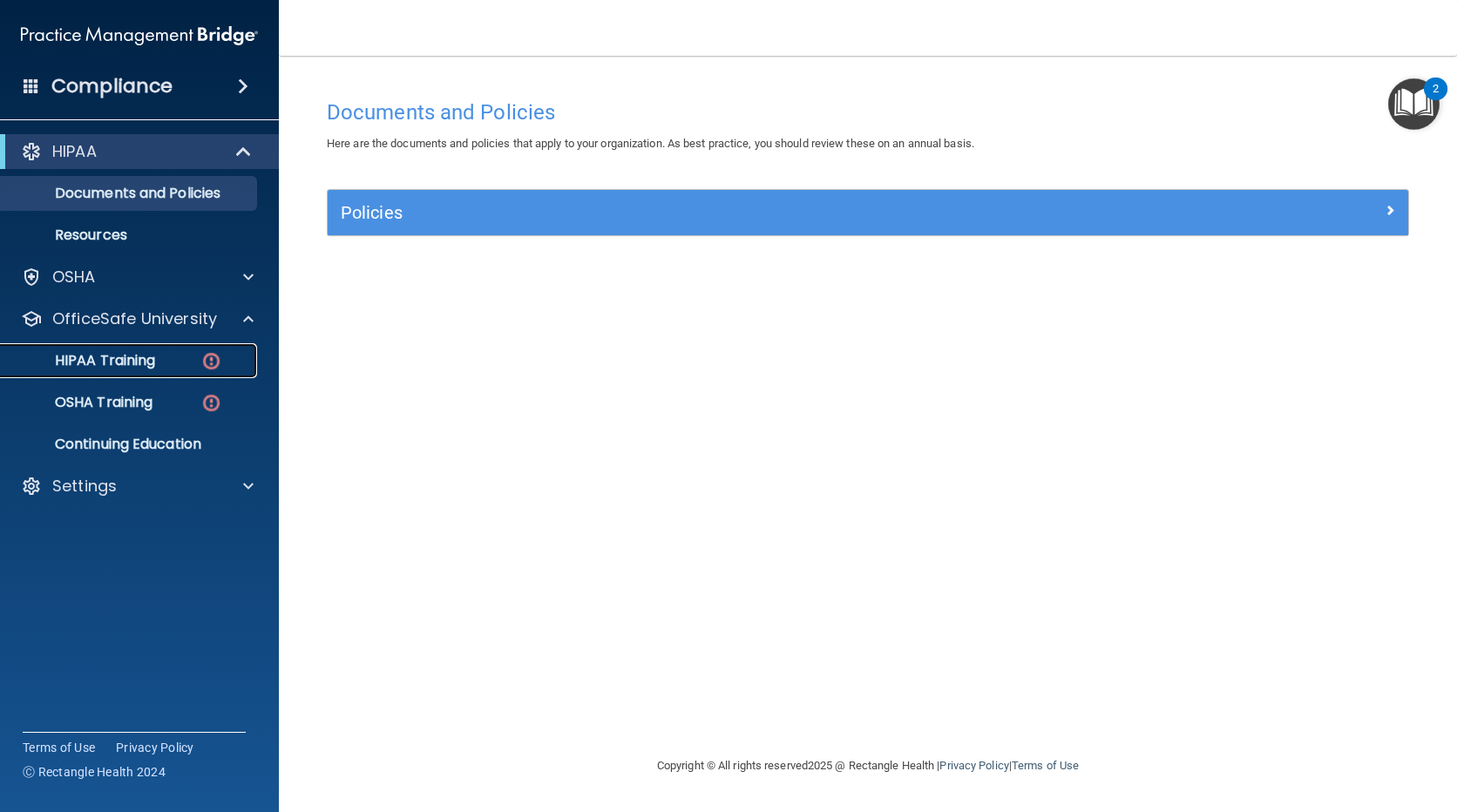
click at [102, 355] on p "HIPAA Training" at bounding box center [83, 361] width 143 height 17
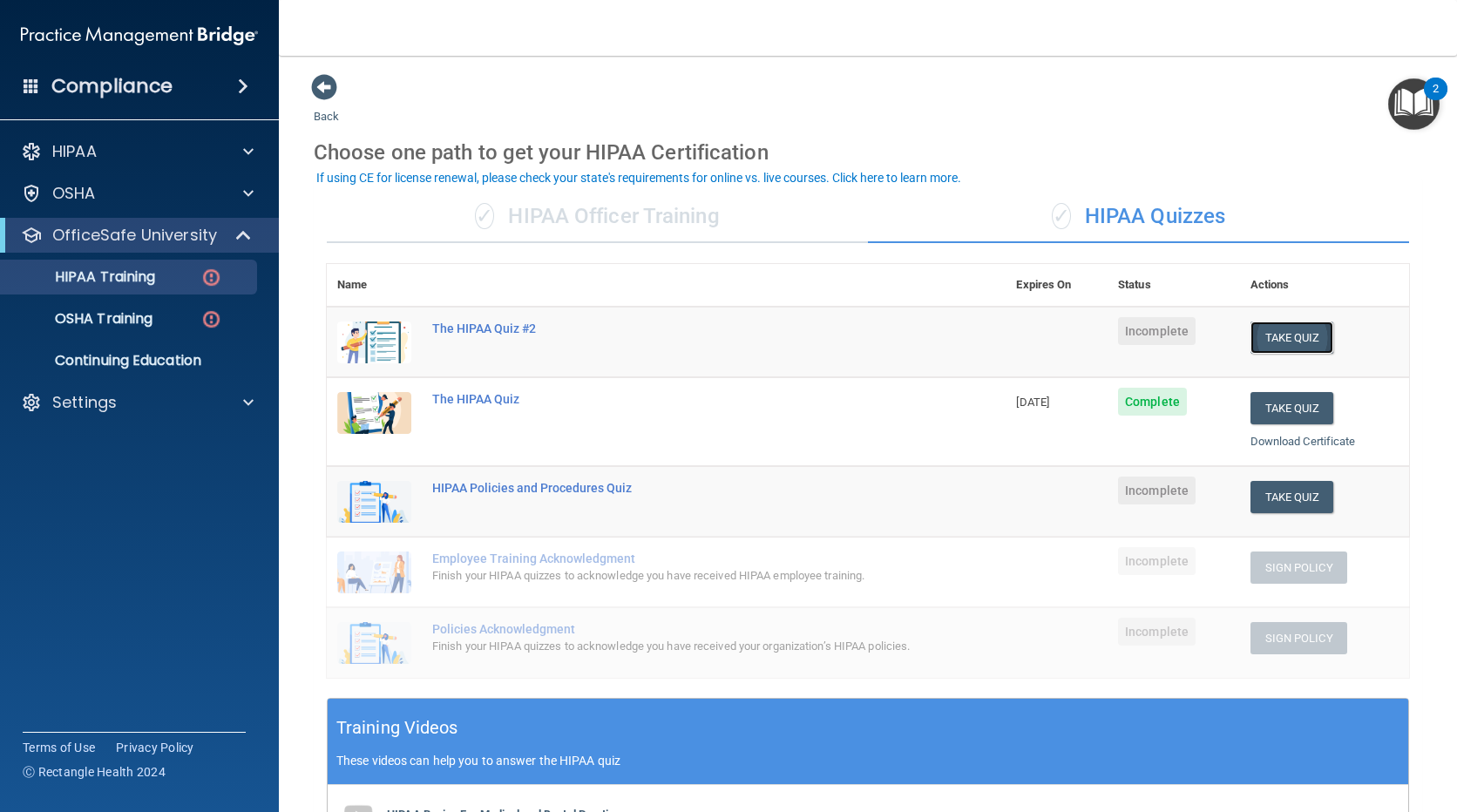
click at [1277, 337] on button "Take Quiz" at bounding box center [1291, 338] width 84 height 33
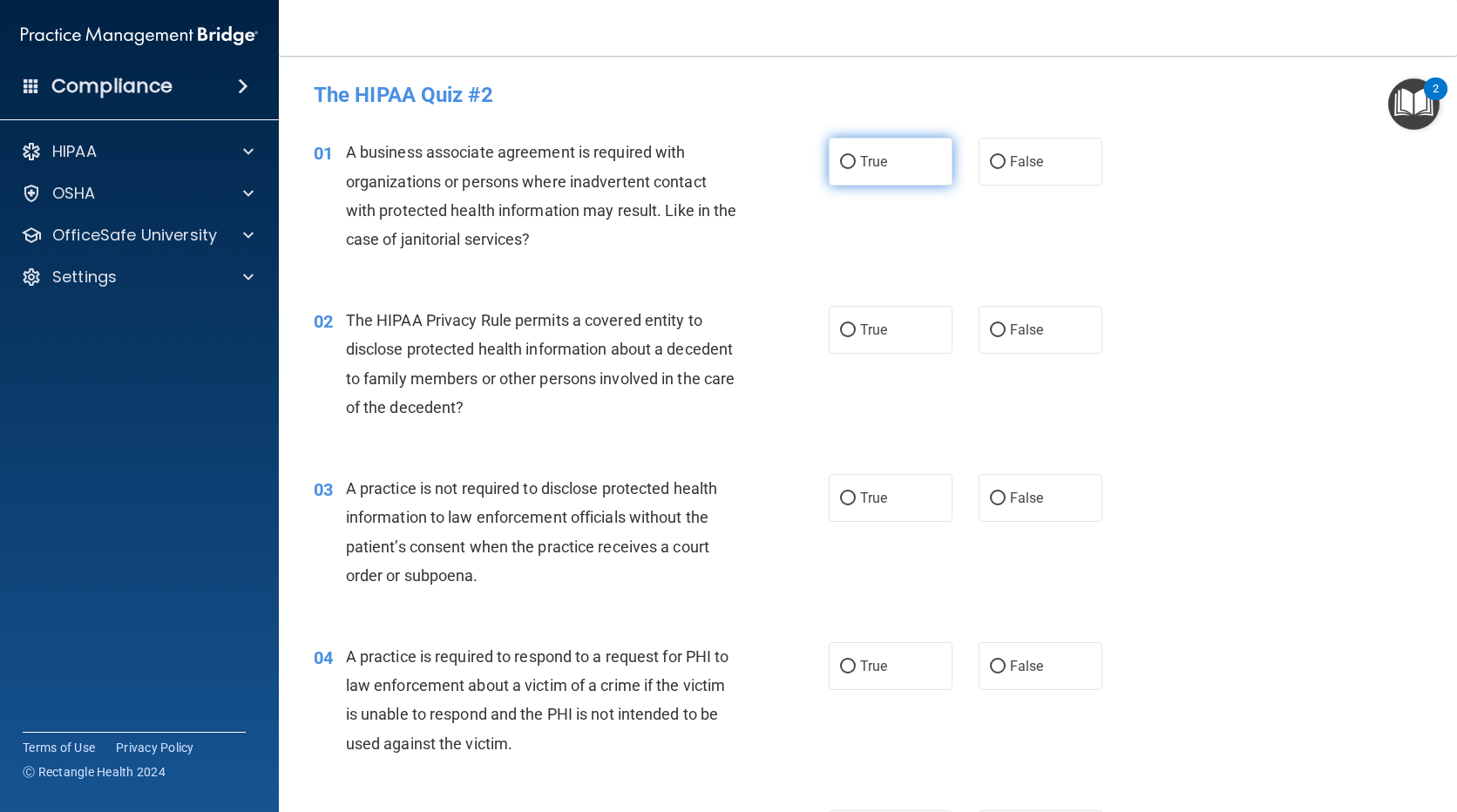
click at [845, 167] on input "True" at bounding box center [848, 163] width 15 height 13
radio input "true"
click at [878, 328] on span "True" at bounding box center [874, 329] width 27 height 16
click at [856, 328] on input "True" at bounding box center [848, 331] width 15 height 13
radio input "true"
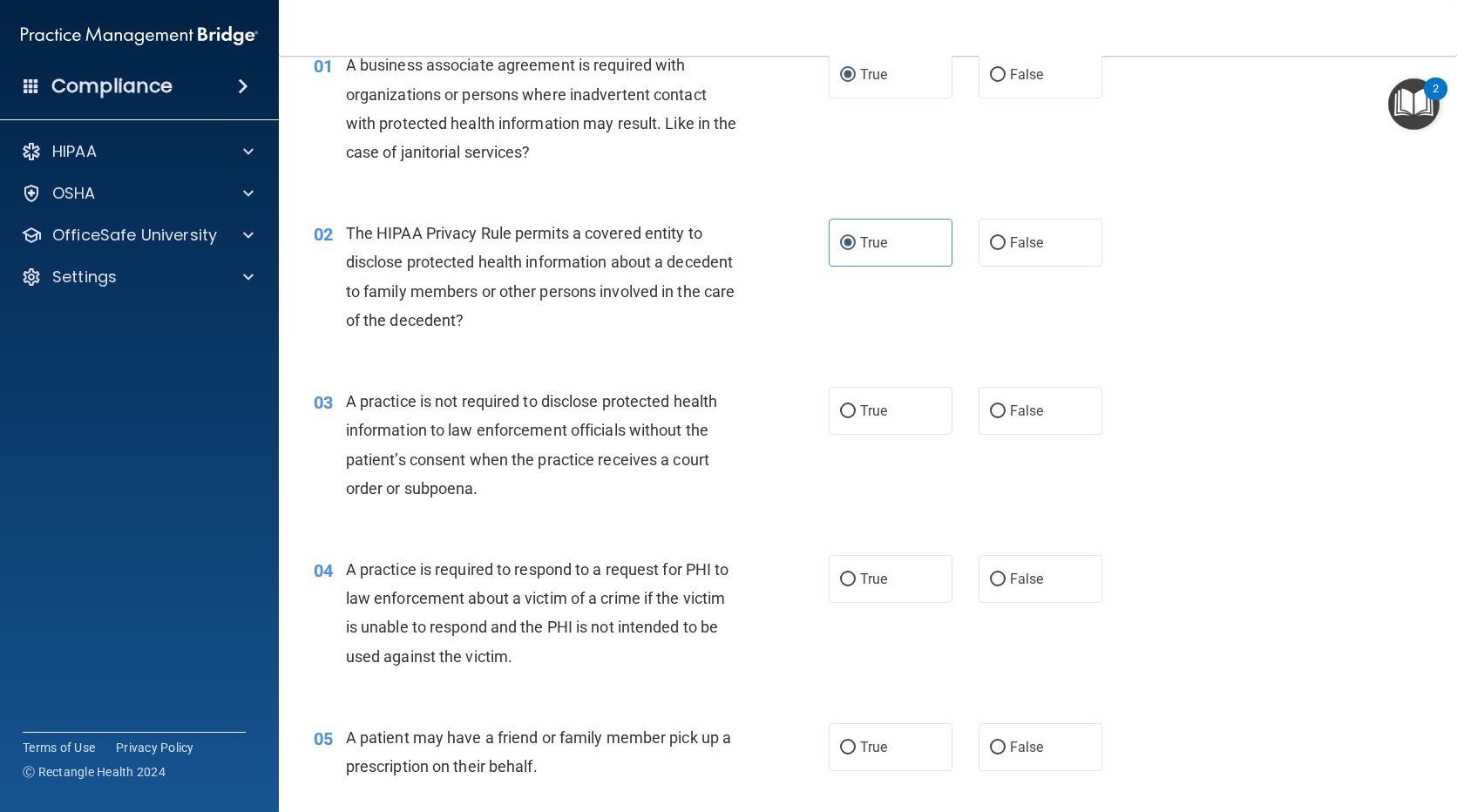
scroll to position [174, 0]
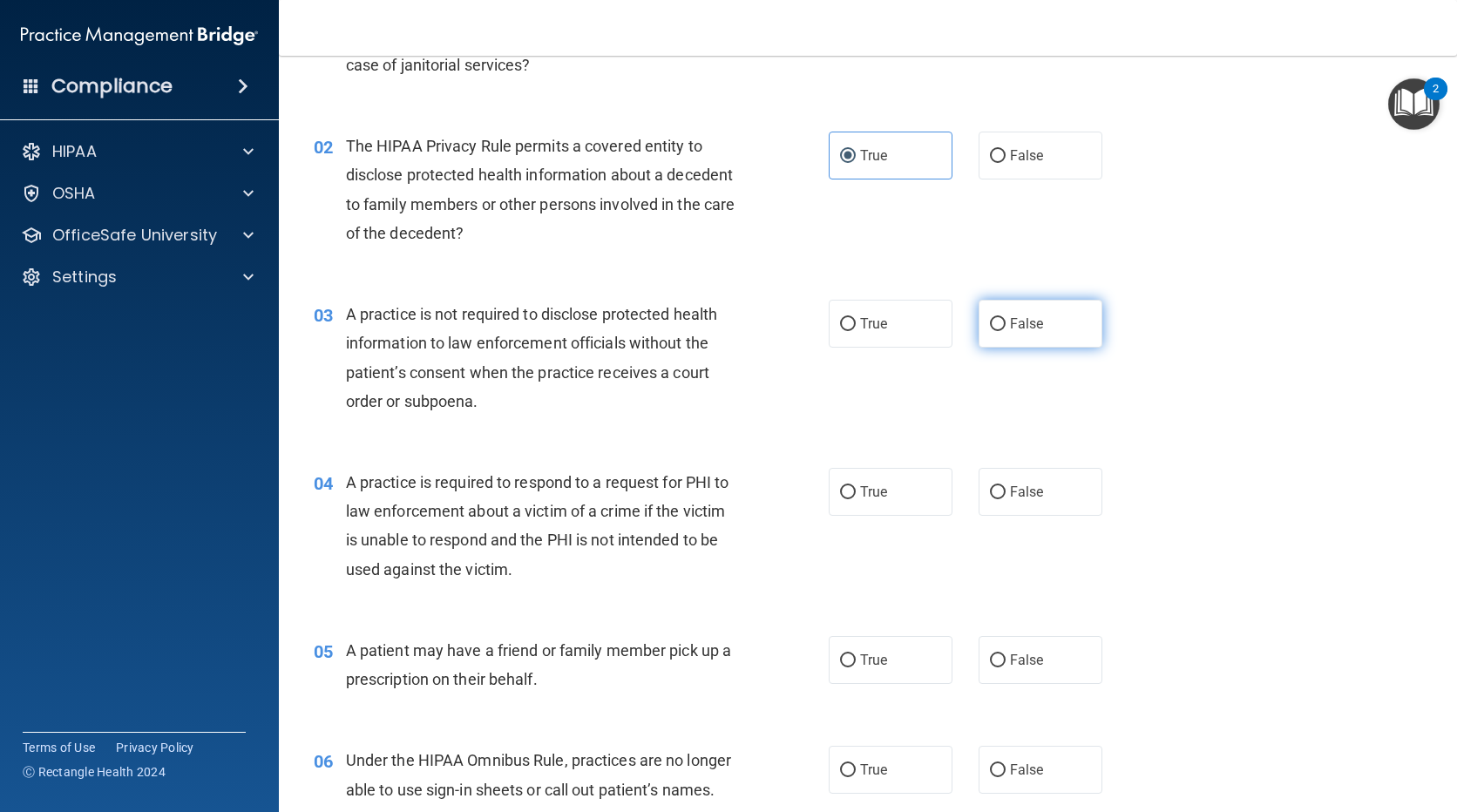
click at [1001, 317] on label "False" at bounding box center [1040, 324] width 124 height 48
click at [1001, 318] on input "False" at bounding box center [998, 325] width 15 height 13
radio input "true"
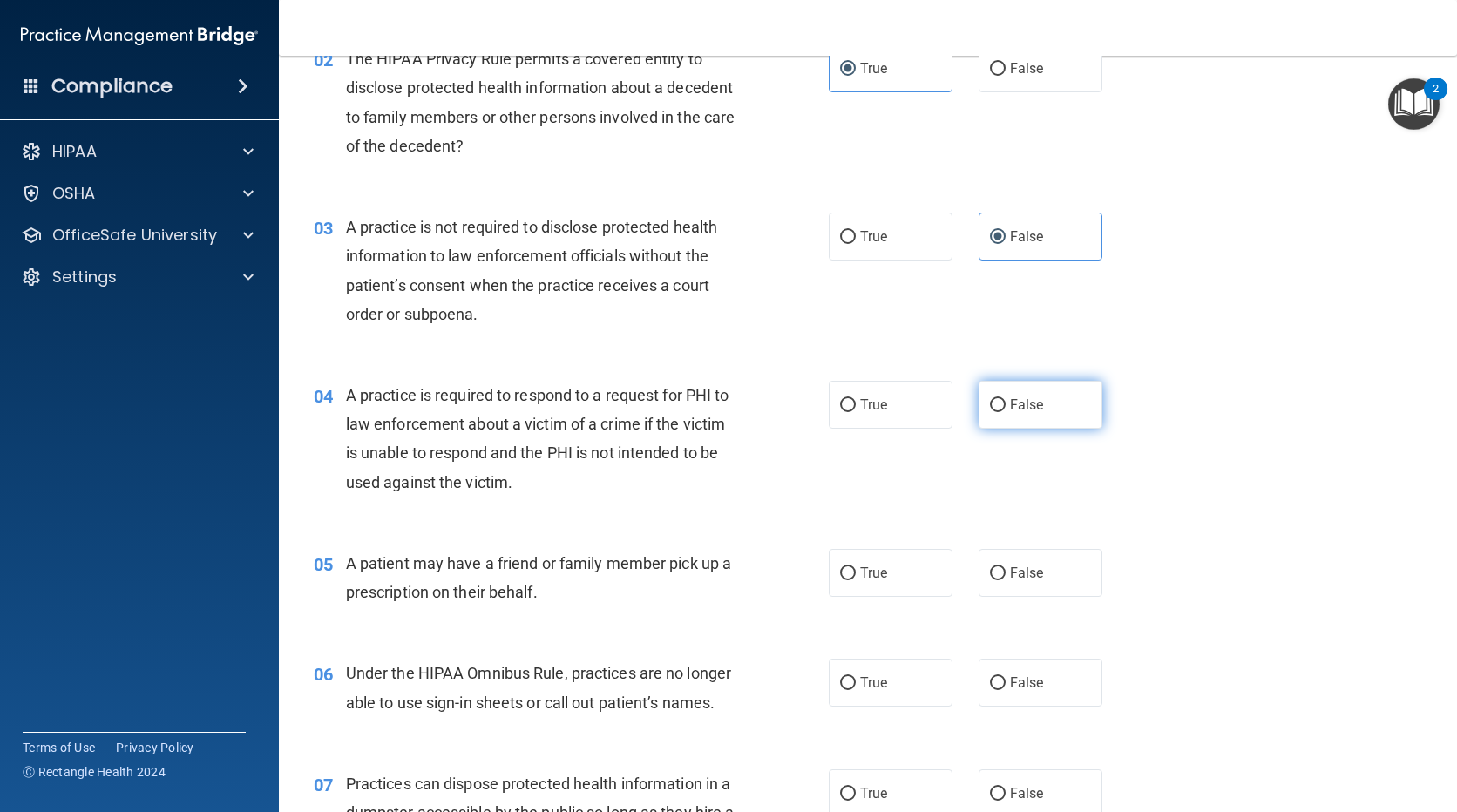
click at [1033, 417] on label "False" at bounding box center [1040, 405] width 124 height 48
click at [1006, 412] on input "False" at bounding box center [998, 406] width 15 height 13
radio input "true"
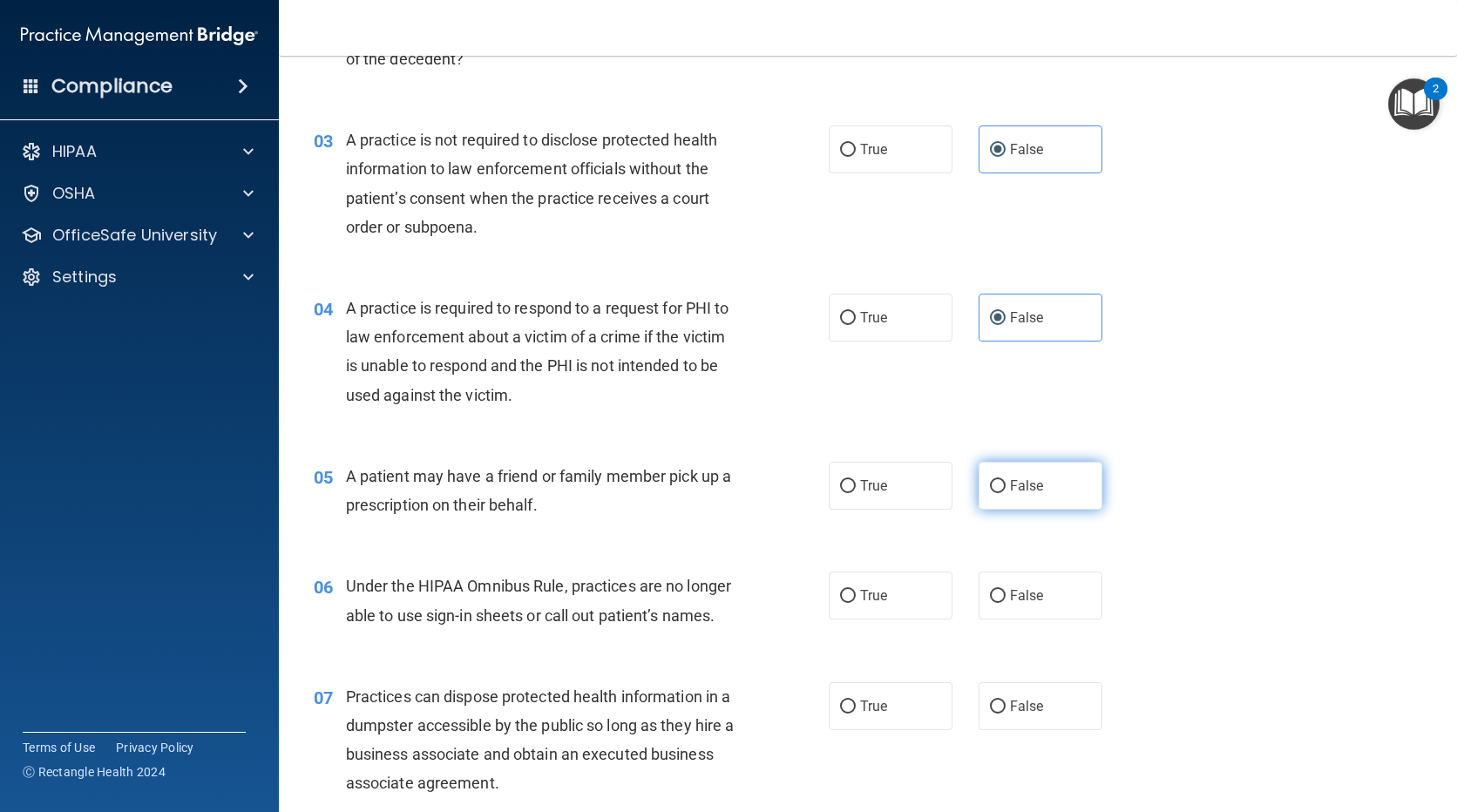
click at [1001, 490] on label "False" at bounding box center [1040, 486] width 124 height 48
click at [1001, 490] on input "False" at bounding box center [998, 487] width 15 height 13
radio input "true"
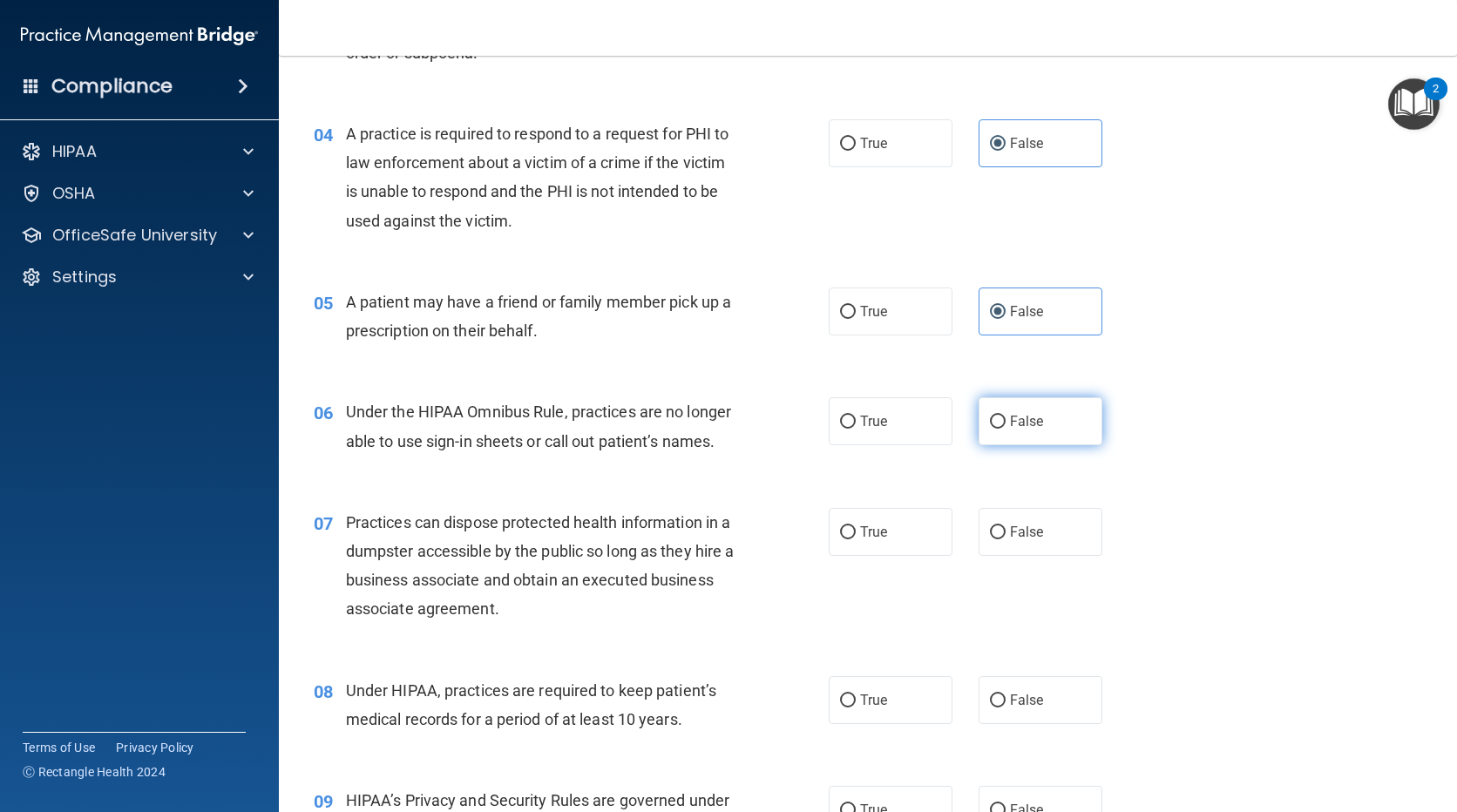
click at [1020, 425] on span "False" at bounding box center [1027, 420] width 34 height 16
click at [1006, 425] on input "False" at bounding box center [998, 422] width 15 height 13
radio input "true"
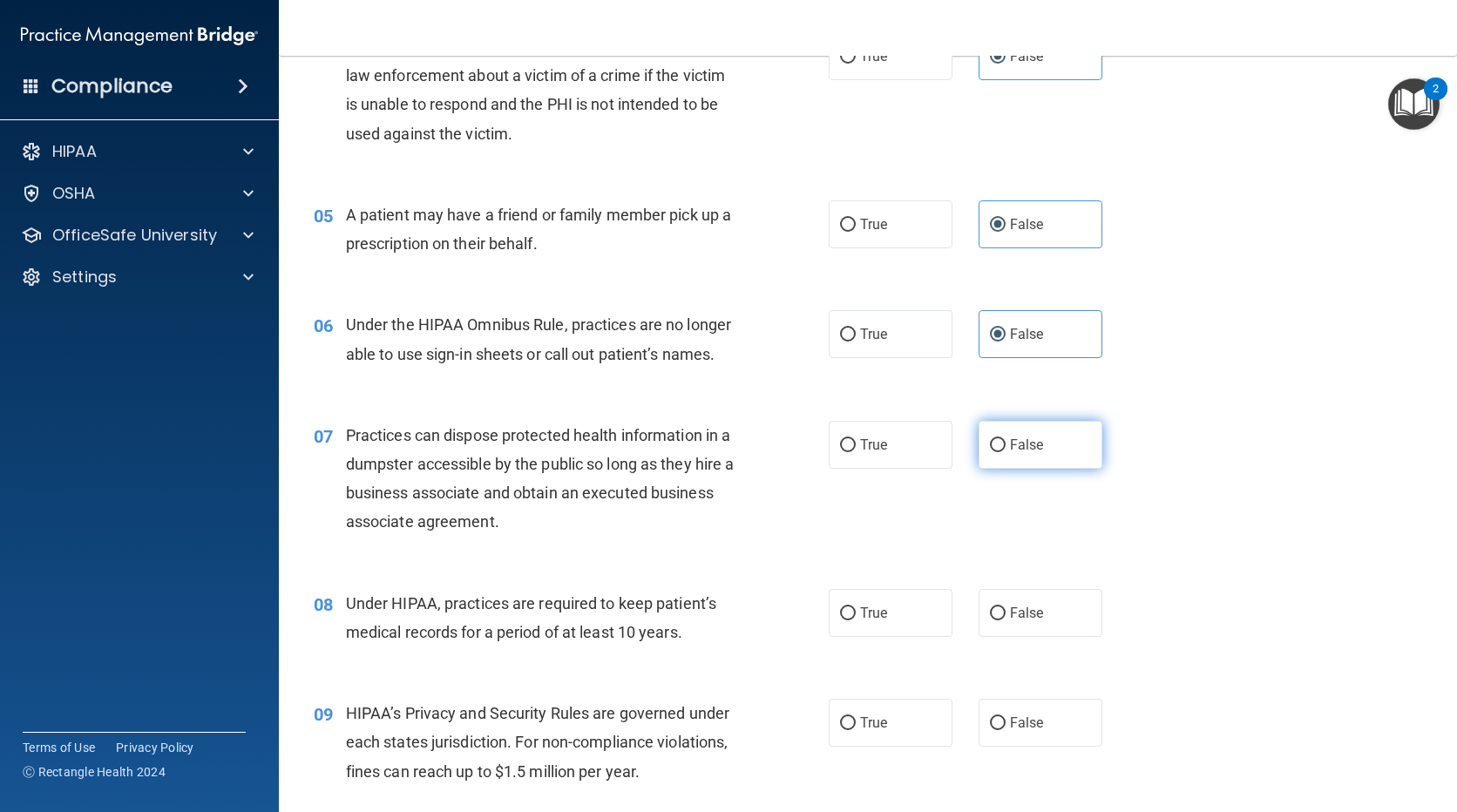
click at [1053, 450] on label "False" at bounding box center [1040, 444] width 124 height 48
click at [1006, 450] on input "False" at bounding box center [998, 445] width 15 height 13
radio input "true"
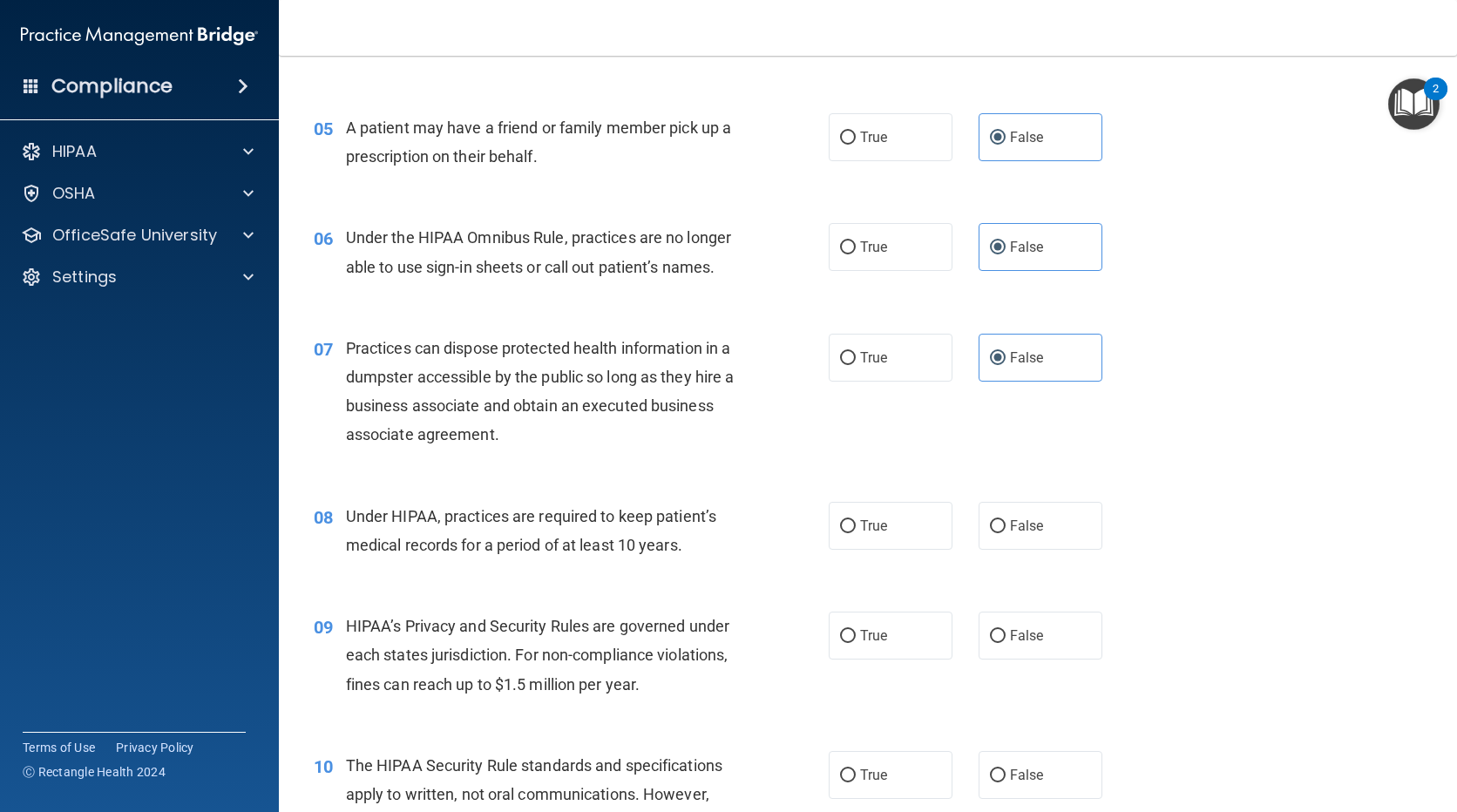
scroll to position [784, 0]
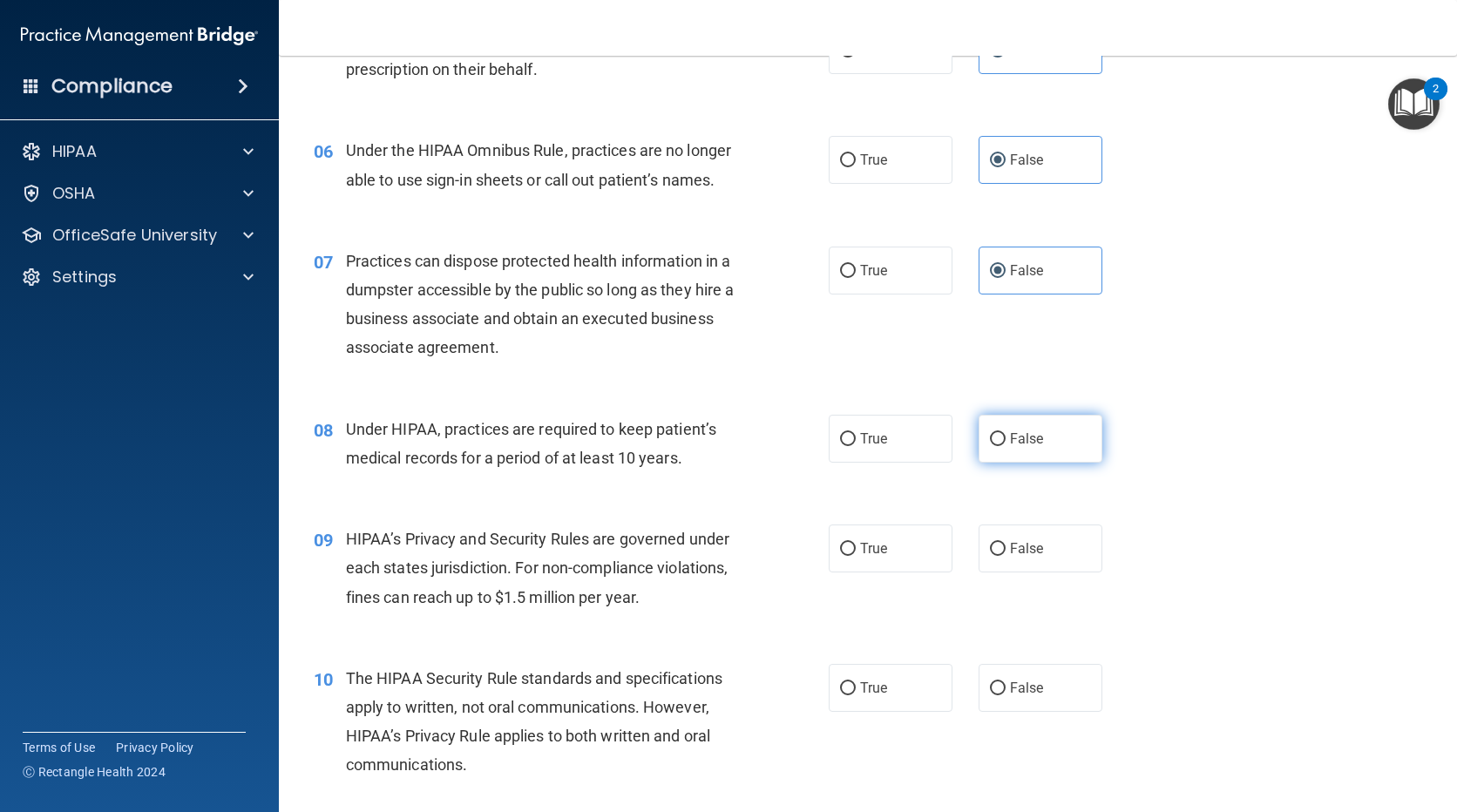
click at [1010, 439] on span "False" at bounding box center [1027, 438] width 34 height 16
click at [1006, 439] on input "False" at bounding box center [998, 440] width 15 height 13
radio input "true"
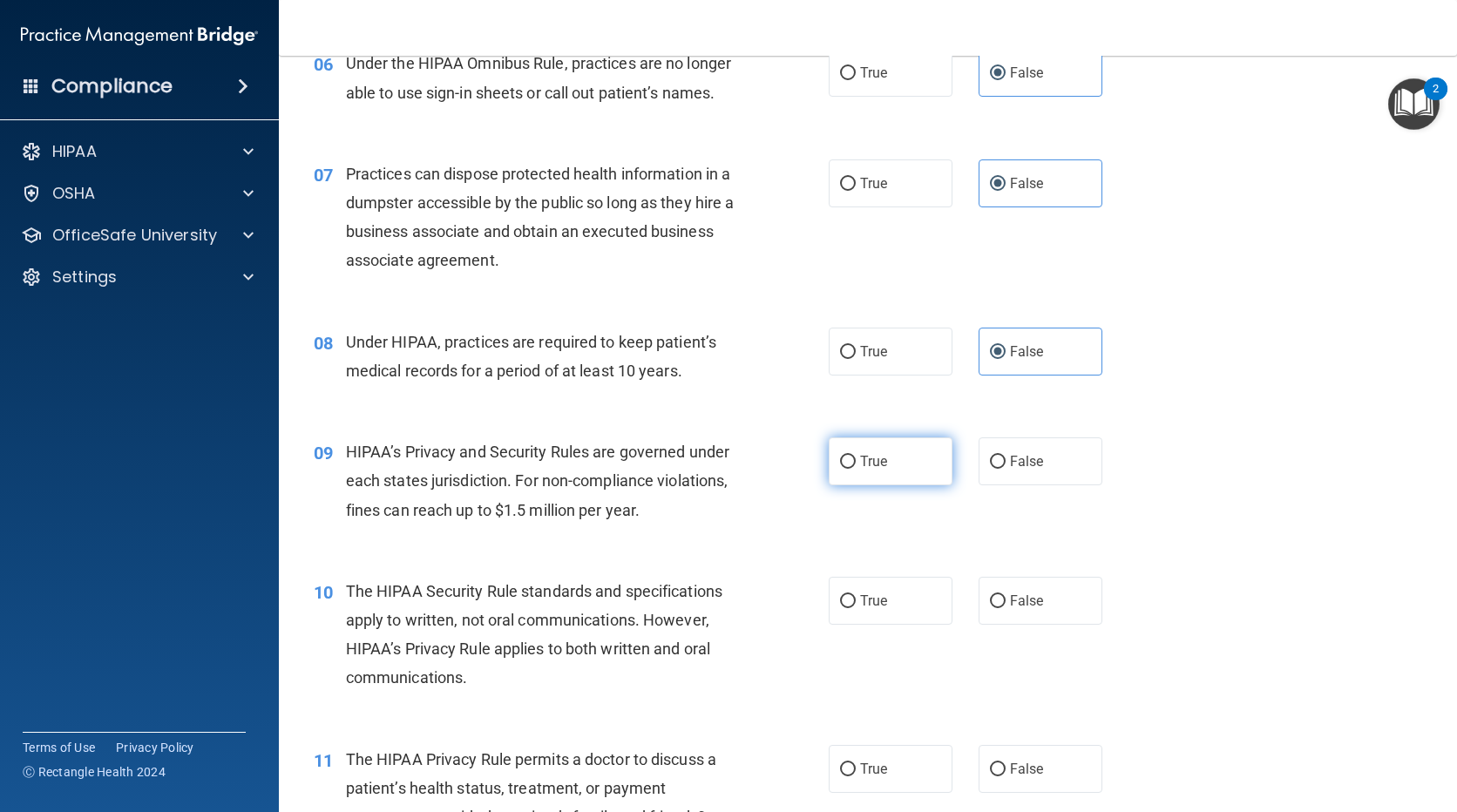
click at [890, 466] on label "True" at bounding box center [890, 462] width 124 height 48
click at [856, 466] on input "True" at bounding box center [848, 463] width 15 height 13
radio input "true"
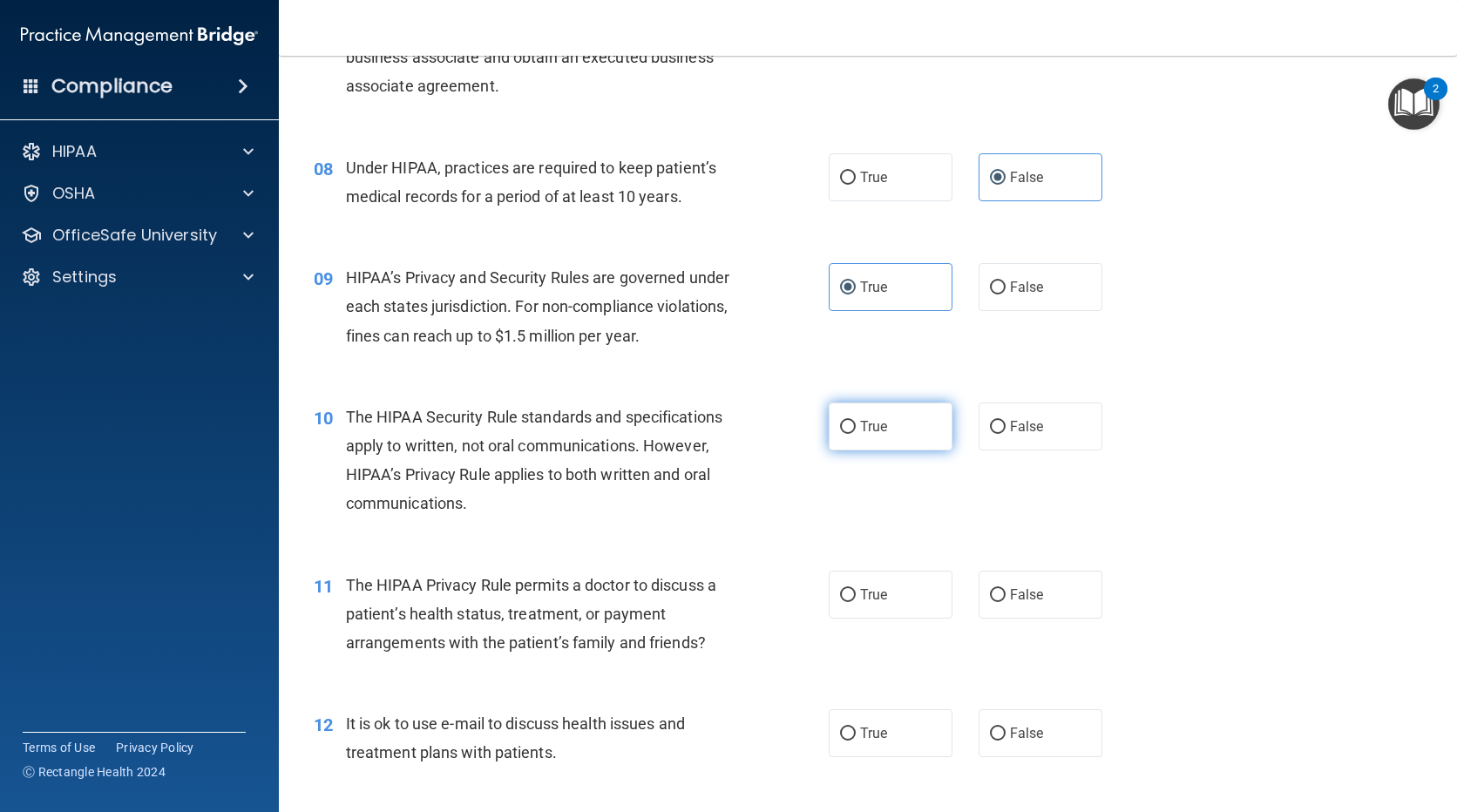
click at [847, 427] on input "True" at bounding box center [848, 427] width 15 height 13
radio input "true"
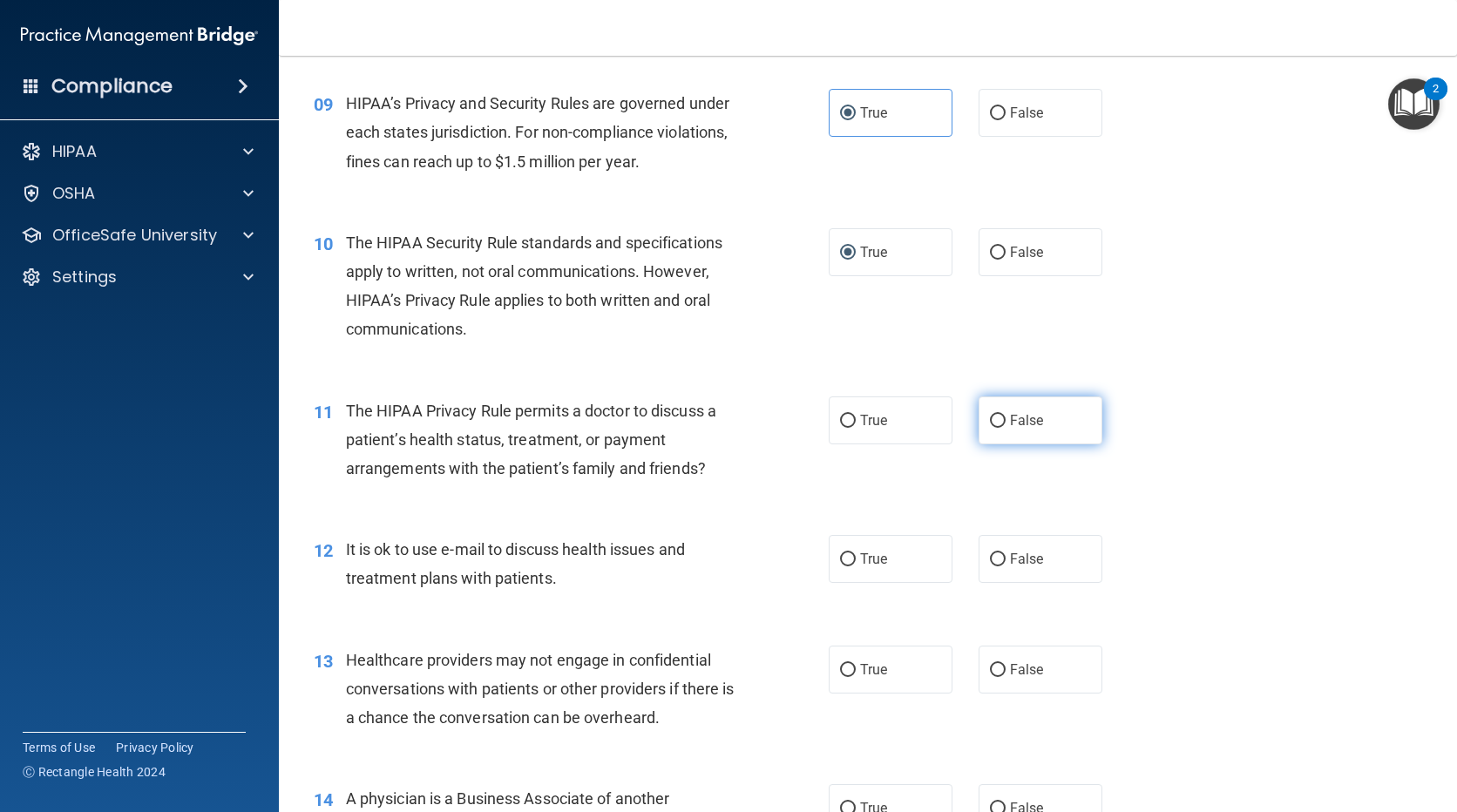
click at [1041, 419] on label "False" at bounding box center [1040, 420] width 124 height 48
click at [1006, 419] on input "False" at bounding box center [998, 421] width 15 height 13
radio input "true"
click at [1029, 254] on span "False" at bounding box center [1027, 252] width 34 height 16
click at [1006, 254] on input "False" at bounding box center [998, 253] width 15 height 13
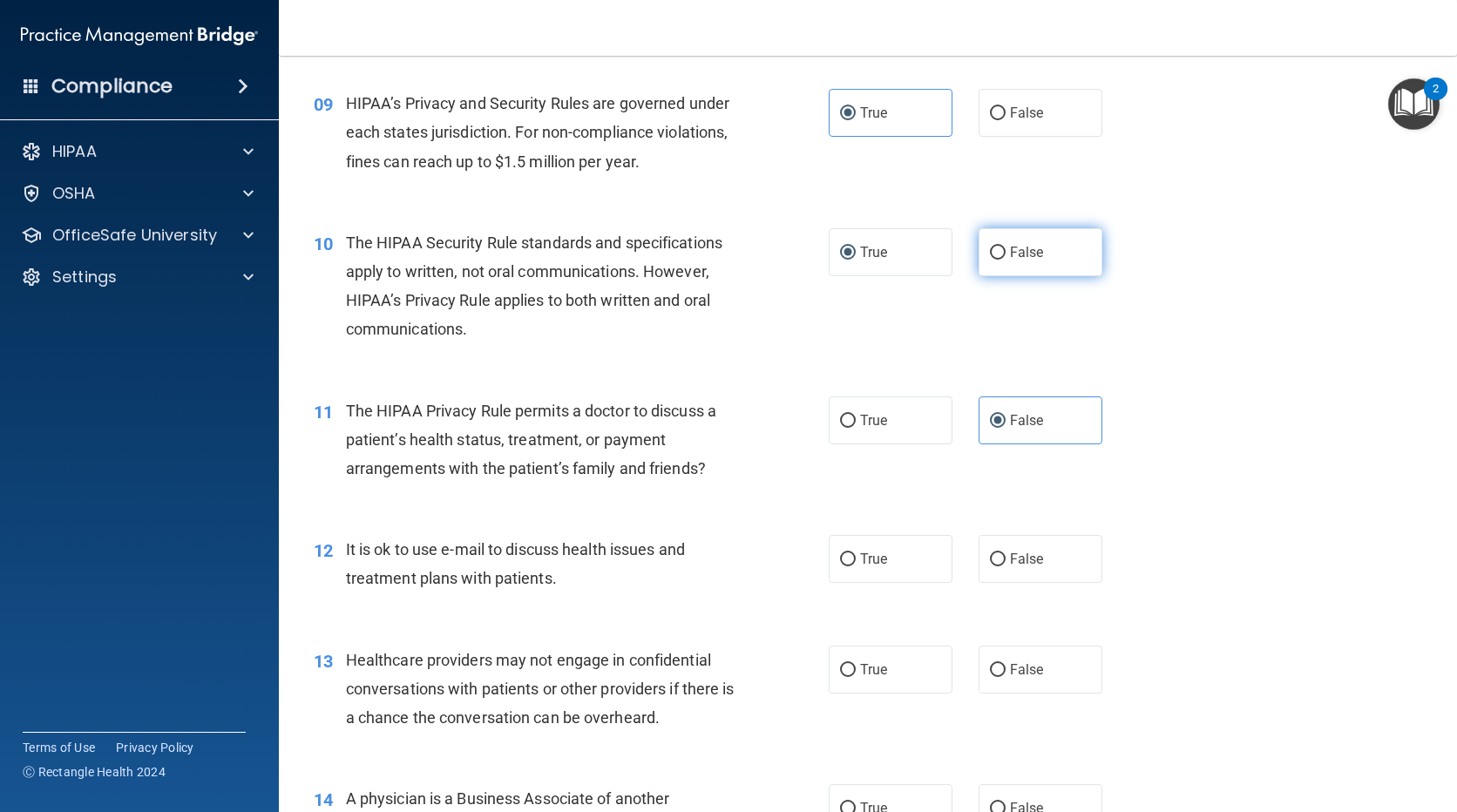
radio input "true"
radio input "false"
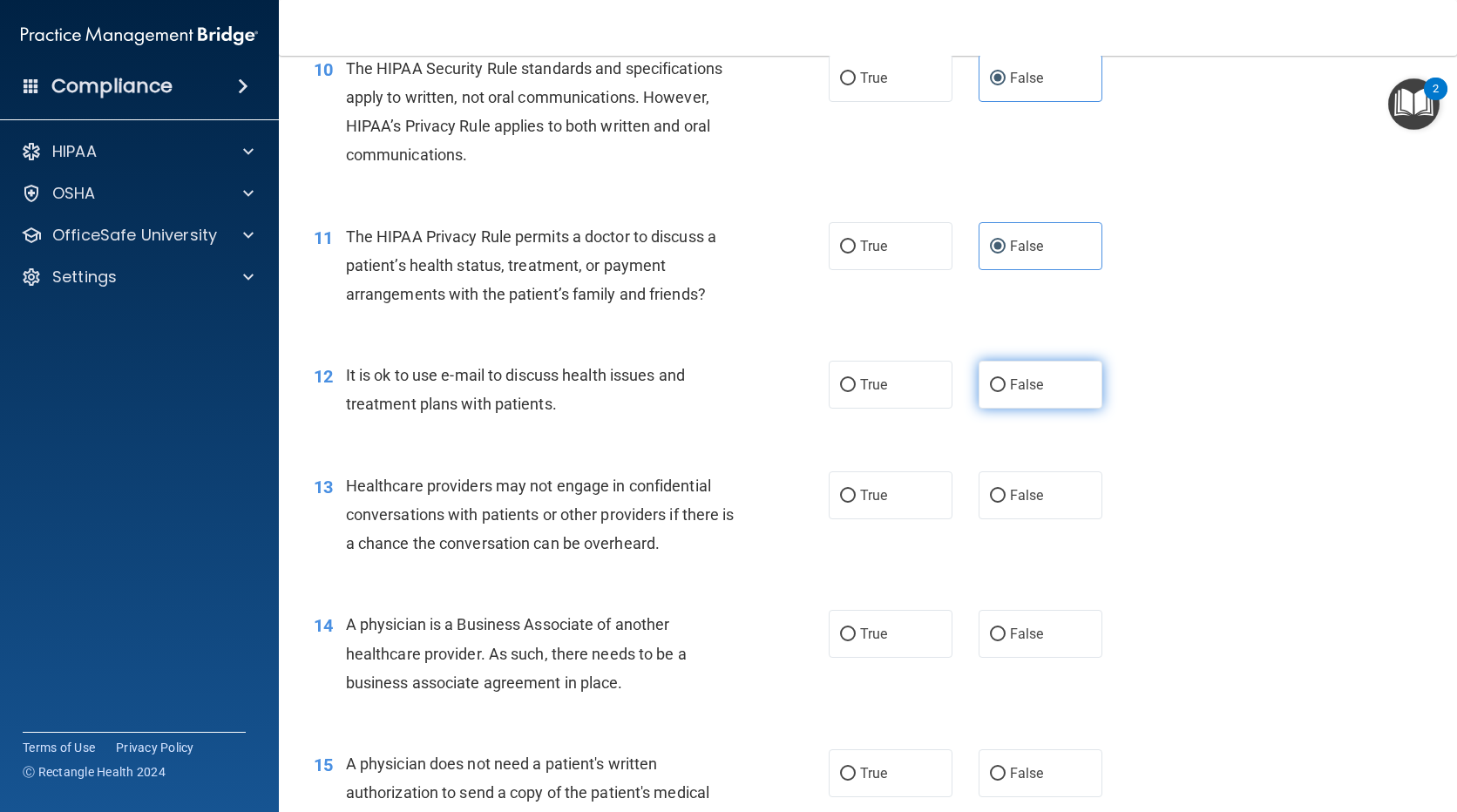
click at [1012, 368] on label "False" at bounding box center [1040, 385] width 124 height 48
click at [1006, 379] on input "False" at bounding box center [998, 386] width 15 height 13
radio input "true"
click at [899, 495] on label "True" at bounding box center [890, 495] width 124 height 48
click at [856, 495] on input "True" at bounding box center [848, 496] width 15 height 13
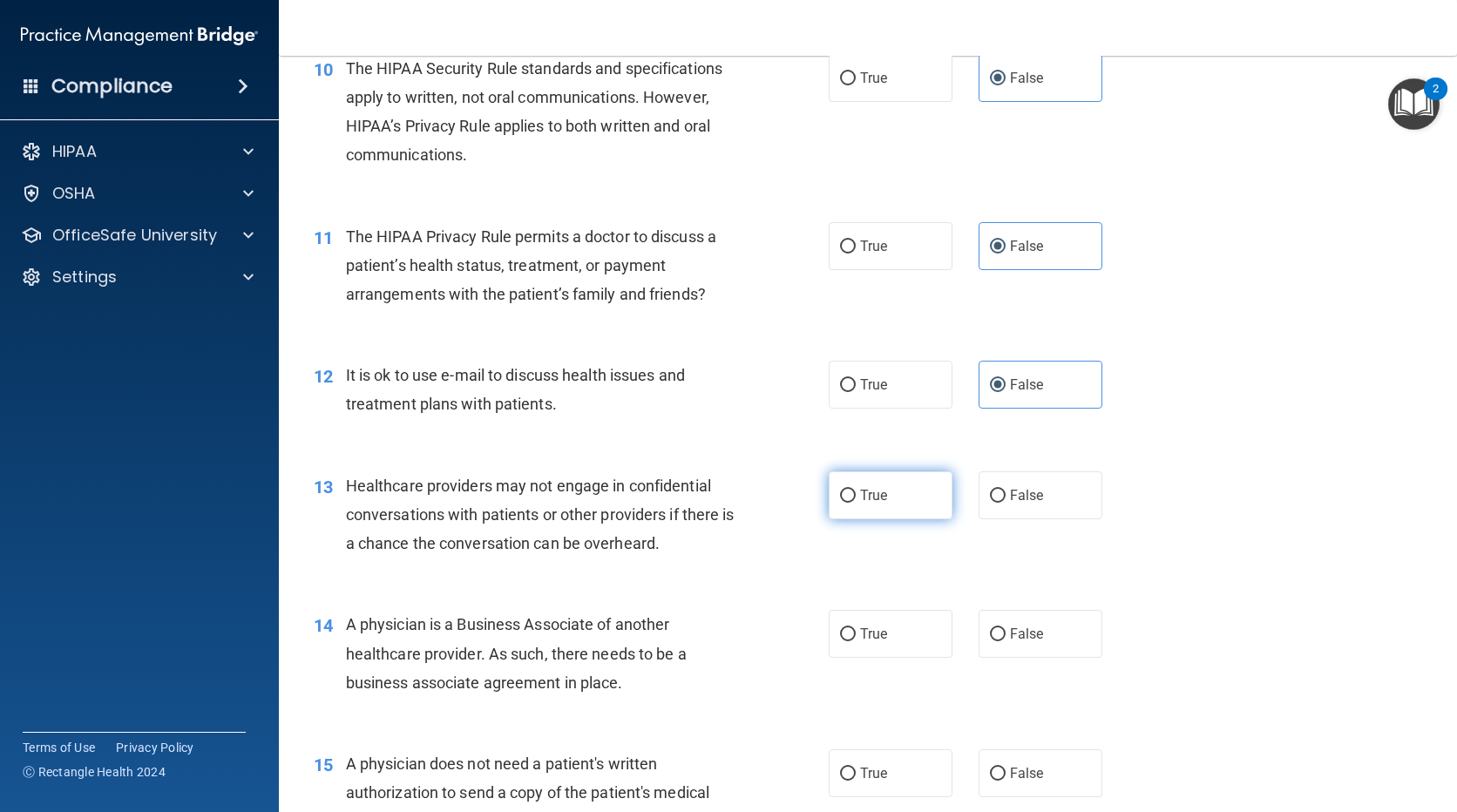
radio input "true"
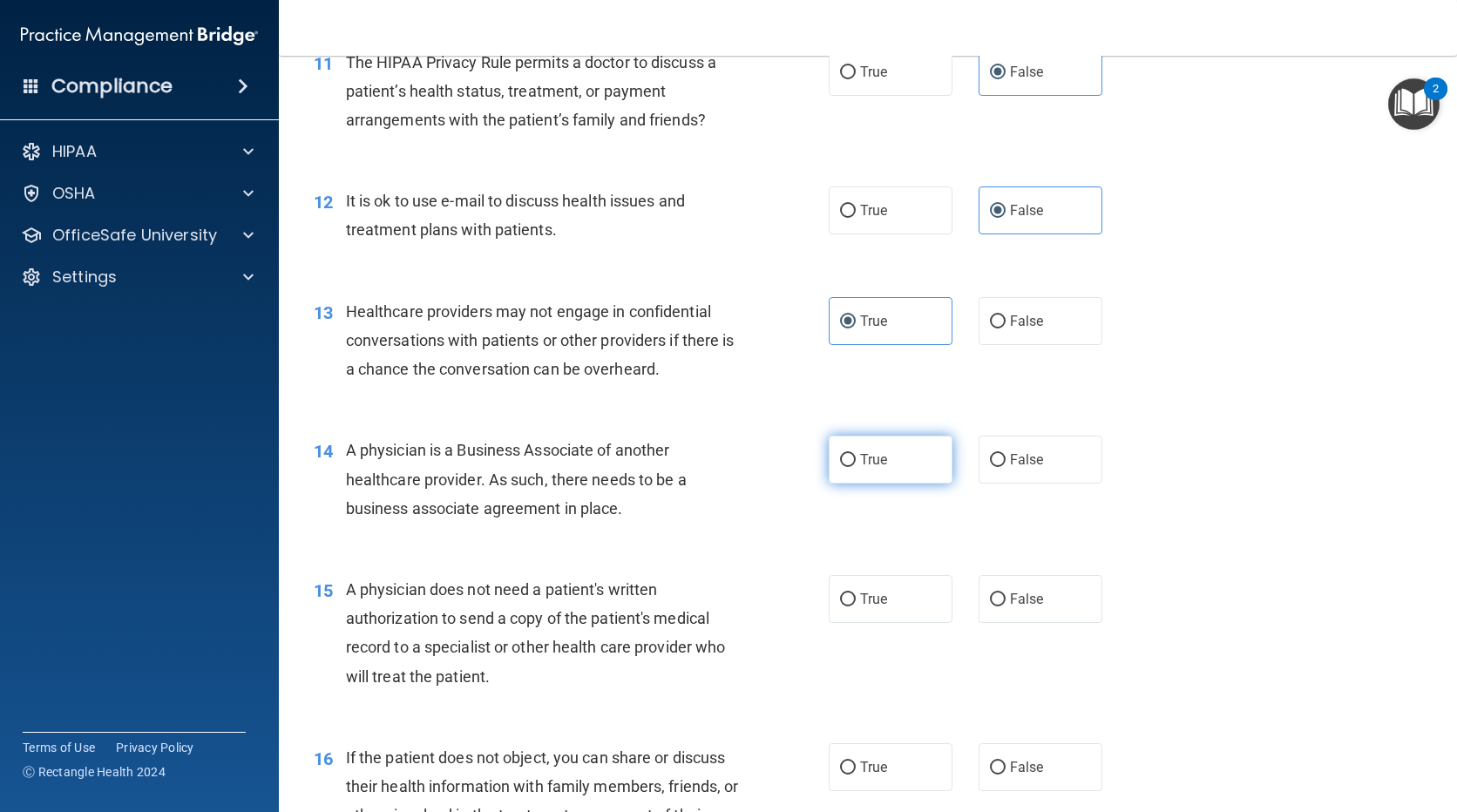
click at [860, 465] on span "True" at bounding box center [874, 459] width 27 height 16
click at [856, 465] on input "True" at bounding box center [848, 461] width 15 height 13
radio input "true"
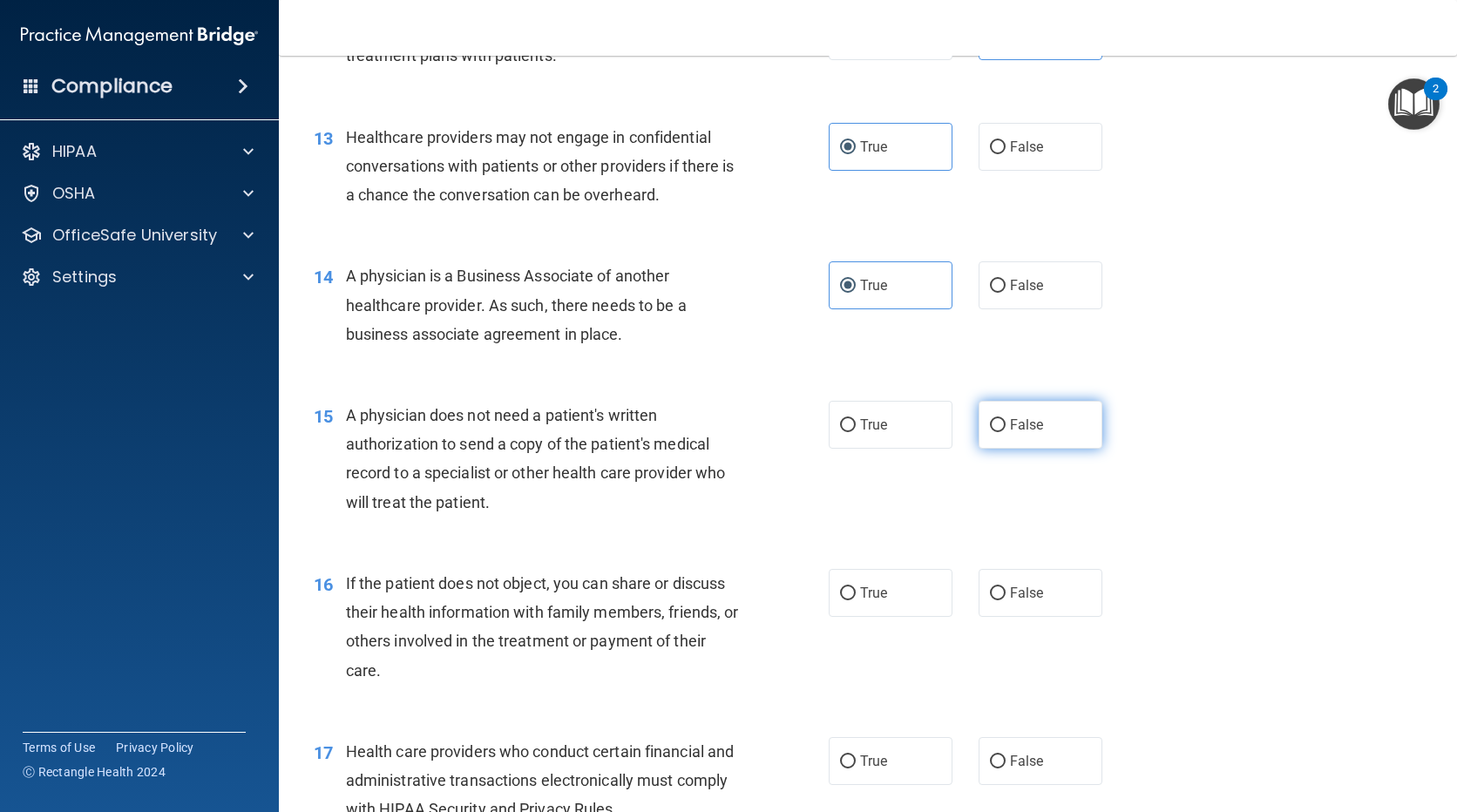
click at [1010, 420] on span "False" at bounding box center [1027, 424] width 34 height 16
click at [1006, 420] on input "False" at bounding box center [998, 426] width 15 height 13
radio input "true"
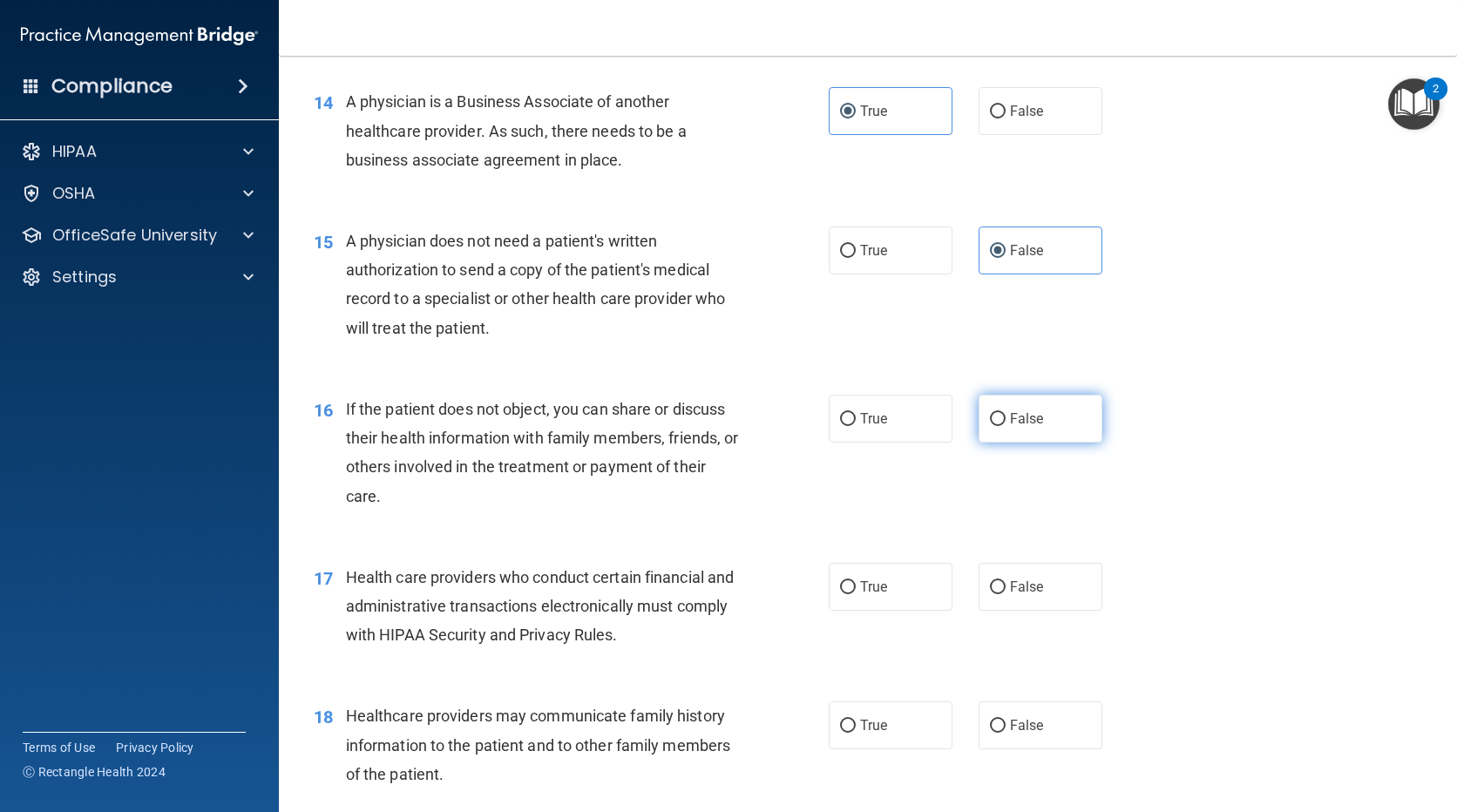
click at [992, 427] on label "False" at bounding box center [1040, 419] width 124 height 48
click at [992, 426] on input "False" at bounding box center [998, 419] width 15 height 13
radio input "true"
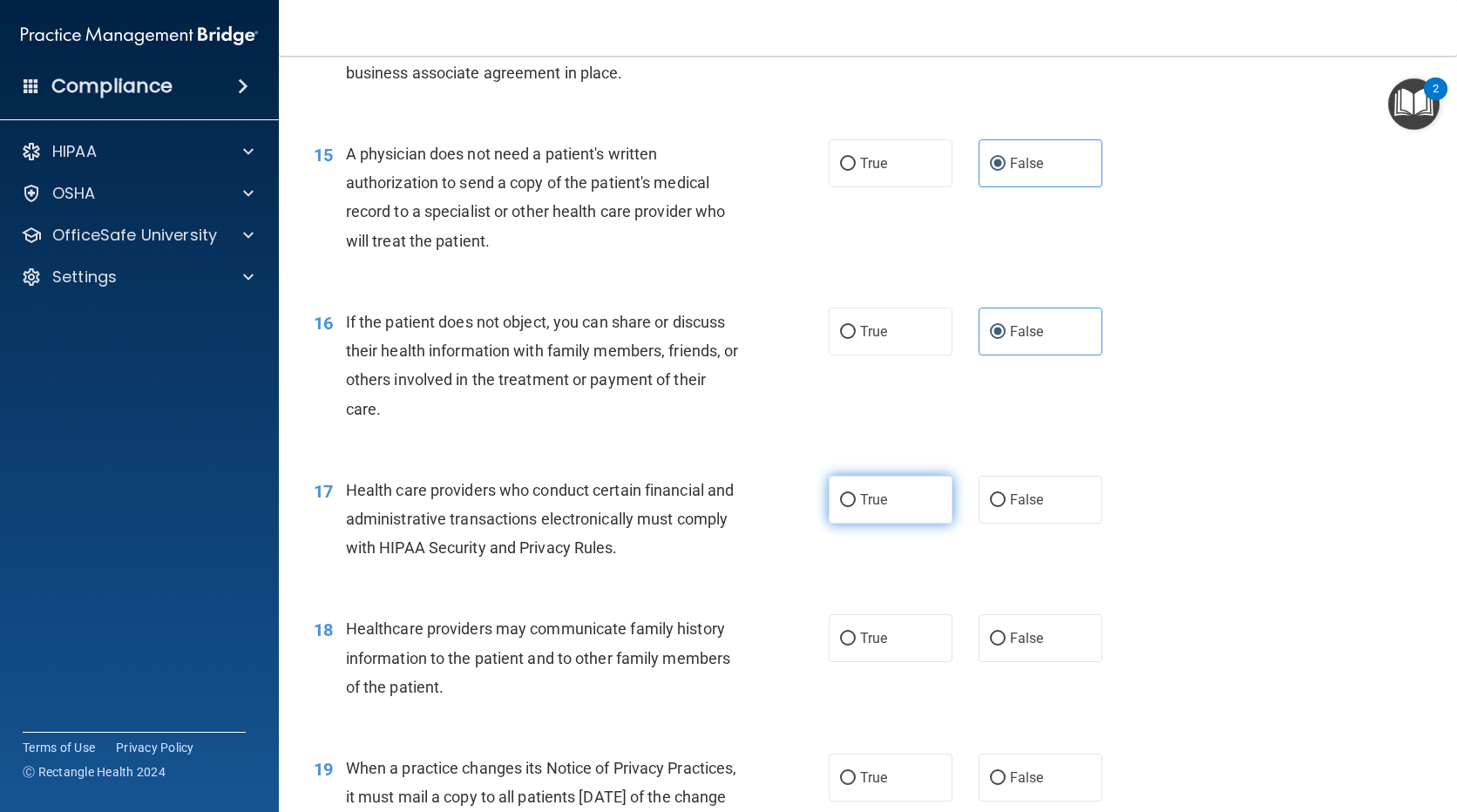
click at [852, 510] on label "True" at bounding box center [890, 499] width 124 height 48
click at [852, 507] on input "True" at bounding box center [848, 500] width 15 height 13
radio input "true"
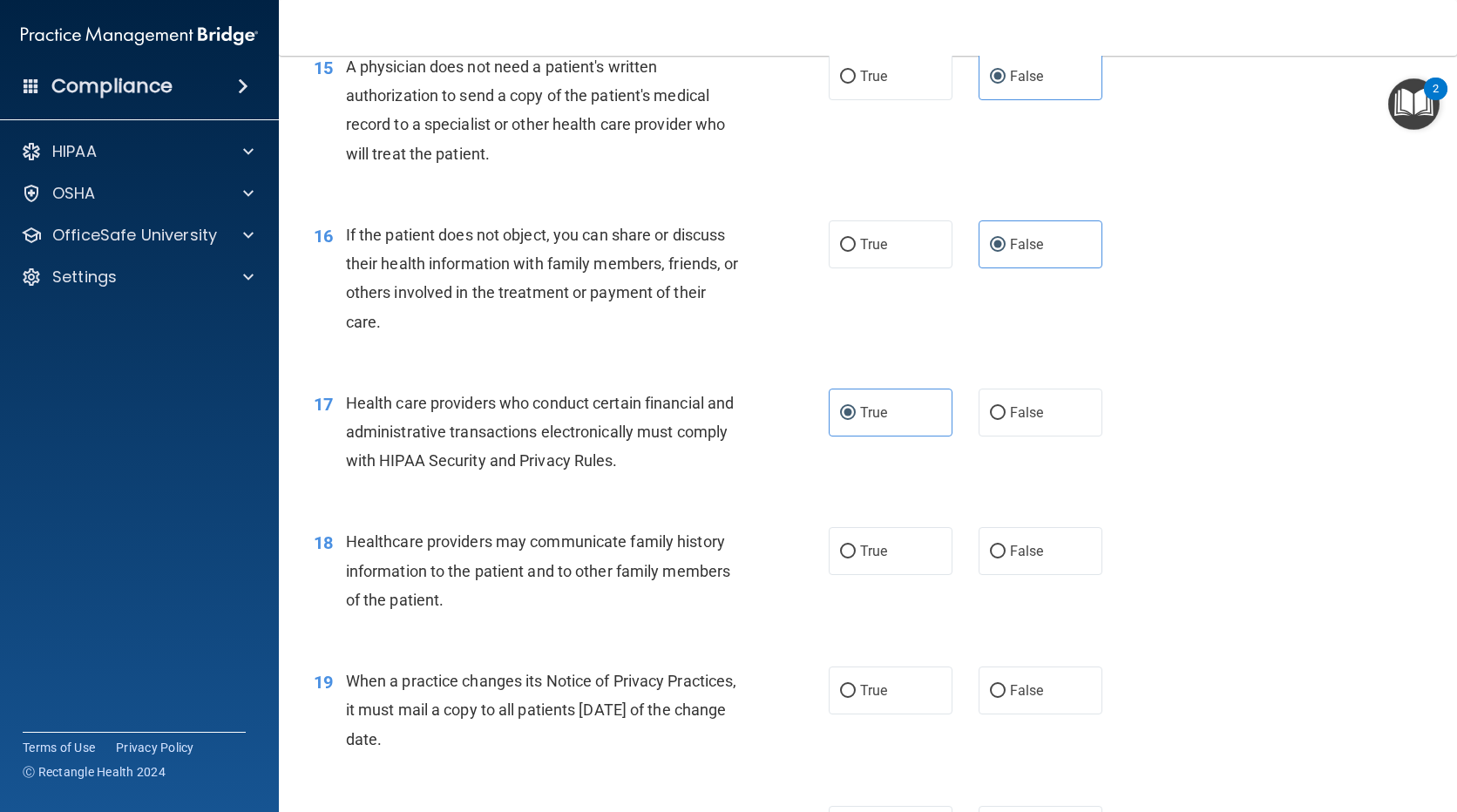
scroll to position [2178, 0]
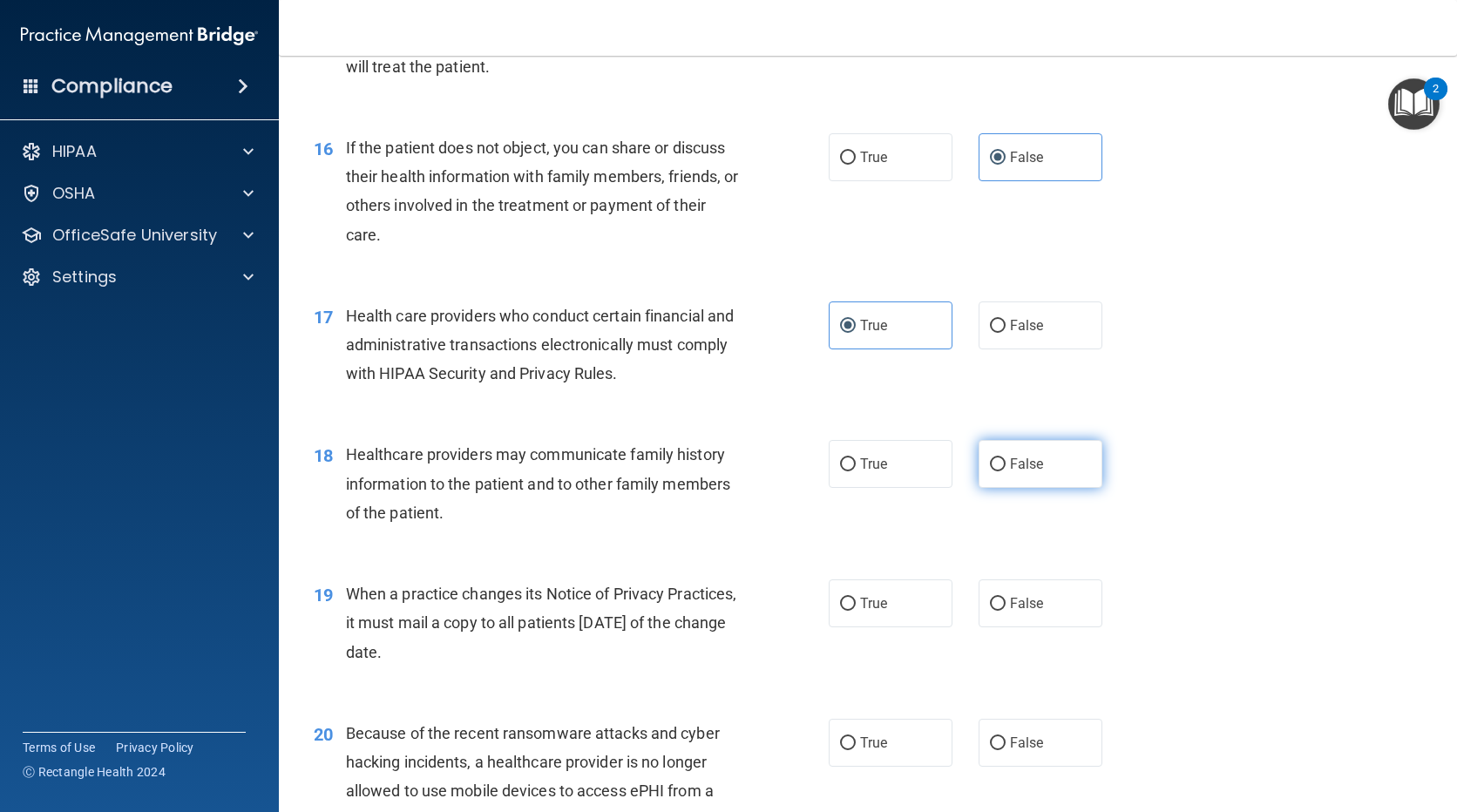
click at [1023, 472] on label "False" at bounding box center [1040, 464] width 124 height 48
click at [1006, 471] on input "False" at bounding box center [998, 465] width 15 height 13
radio input "true"
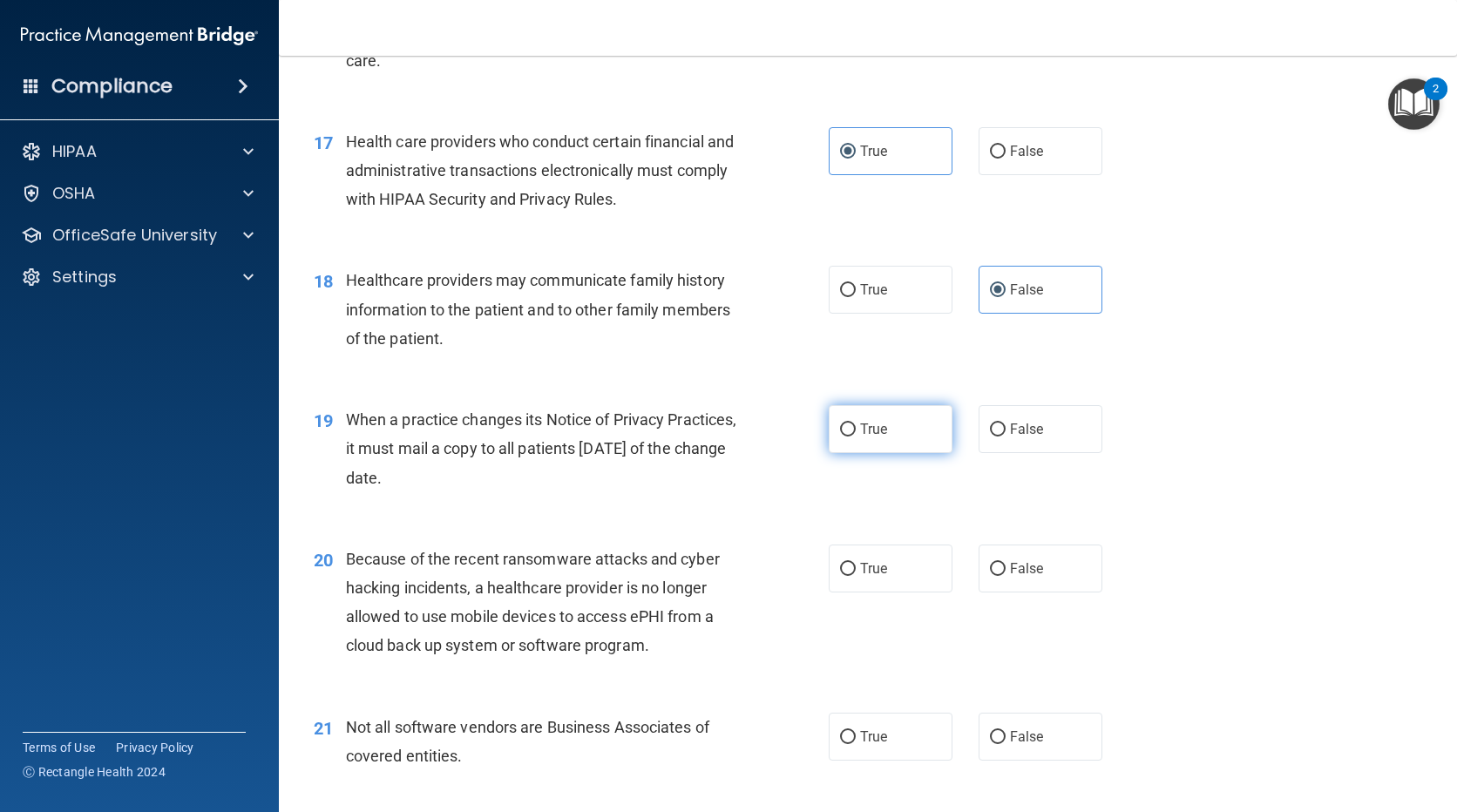
click at [840, 433] on input "True" at bounding box center [848, 430] width 15 height 13
radio input "true"
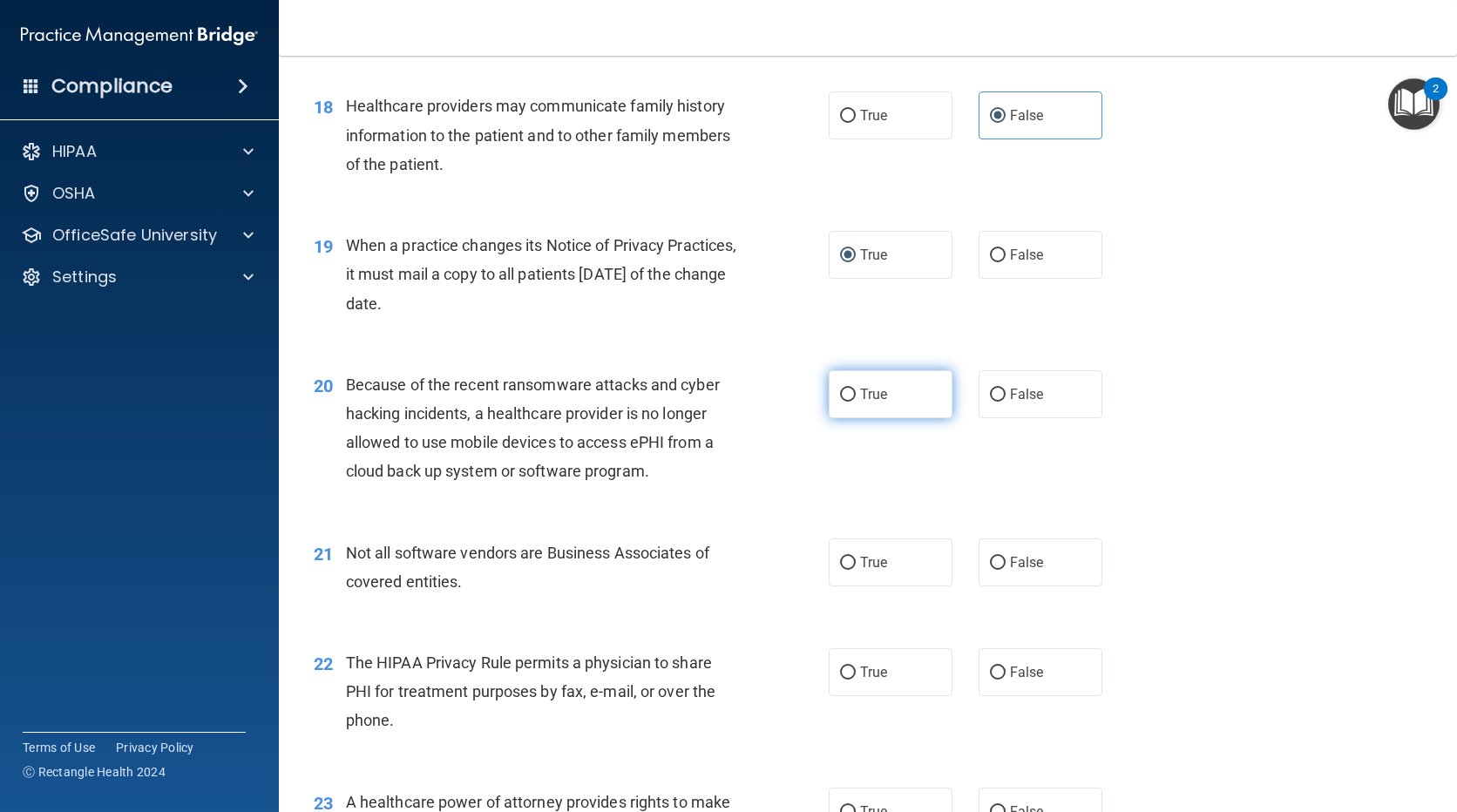
click at [860, 394] on span "True" at bounding box center [874, 393] width 27 height 16
click at [856, 394] on input "True" at bounding box center [848, 395] width 15 height 13
radio input "true"
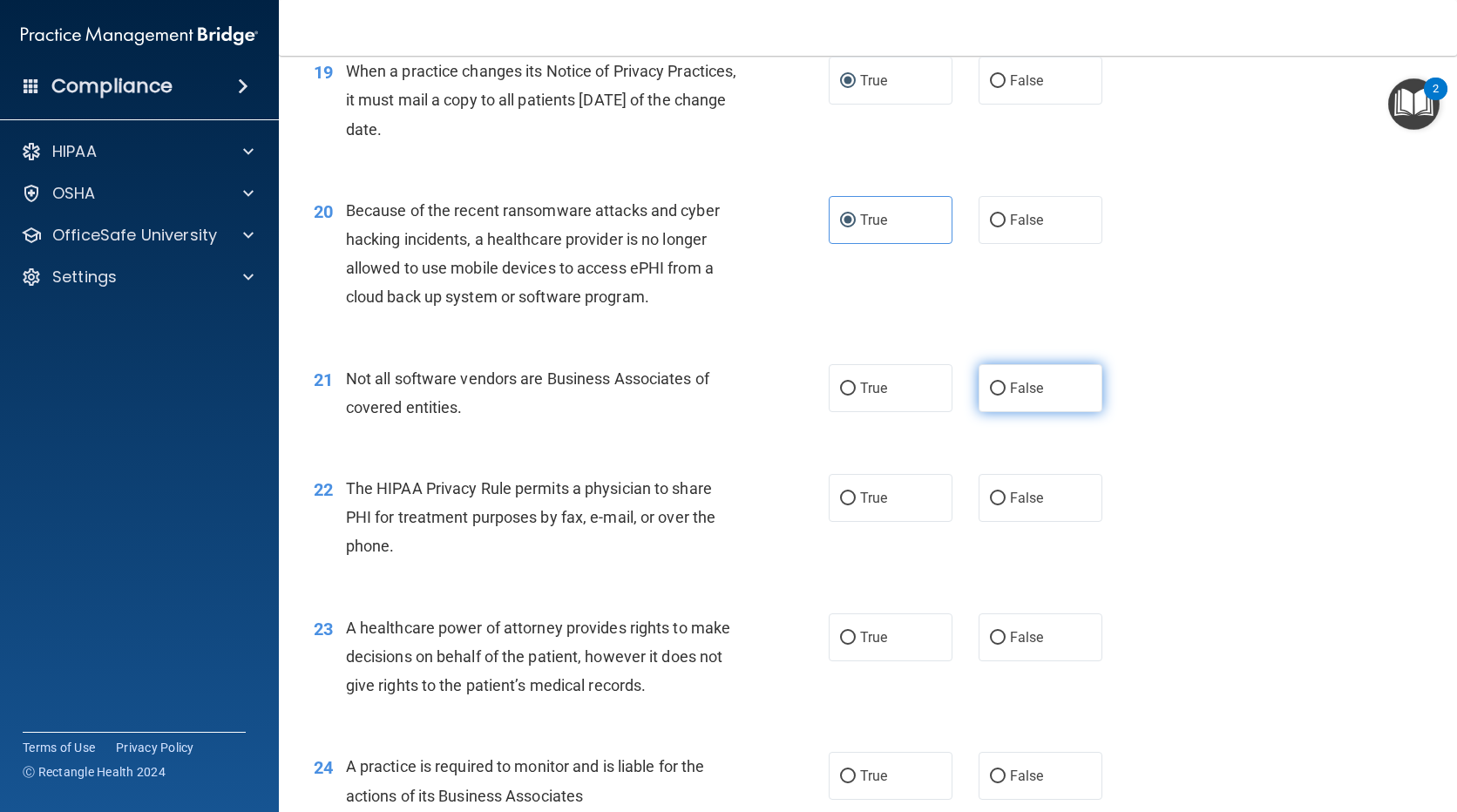
click at [979, 394] on label "False" at bounding box center [1040, 389] width 124 height 48
click at [990, 394] on input "False" at bounding box center [998, 390] width 15 height 13
radio input "true"
click at [848, 396] on label "True" at bounding box center [890, 389] width 124 height 48
click at [848, 395] on input "True" at bounding box center [848, 390] width 15 height 13
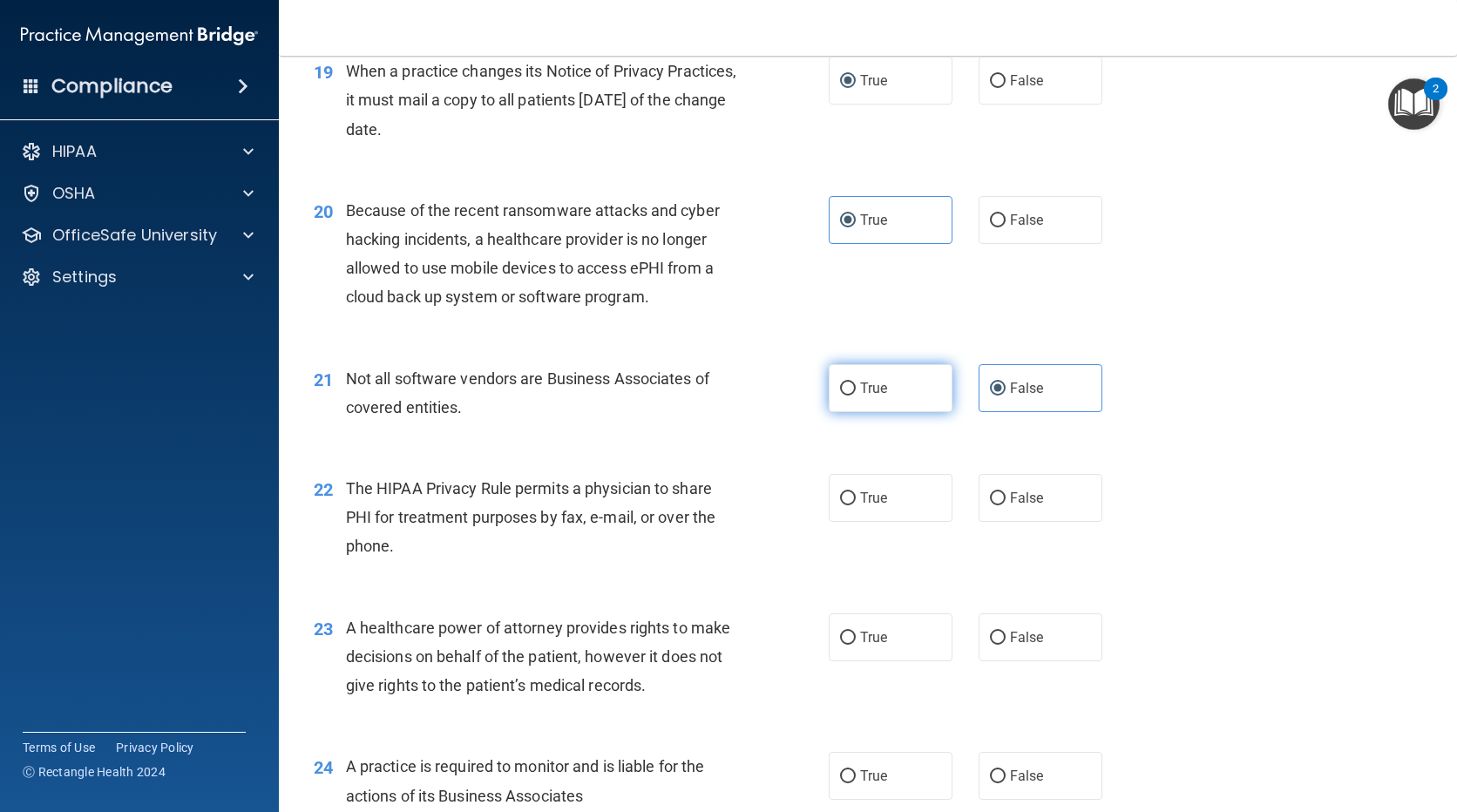
radio input "true"
radio input "false"
click at [850, 497] on label "True" at bounding box center [890, 498] width 124 height 48
click at [850, 497] on input "True" at bounding box center [848, 499] width 15 height 13
radio input "true"
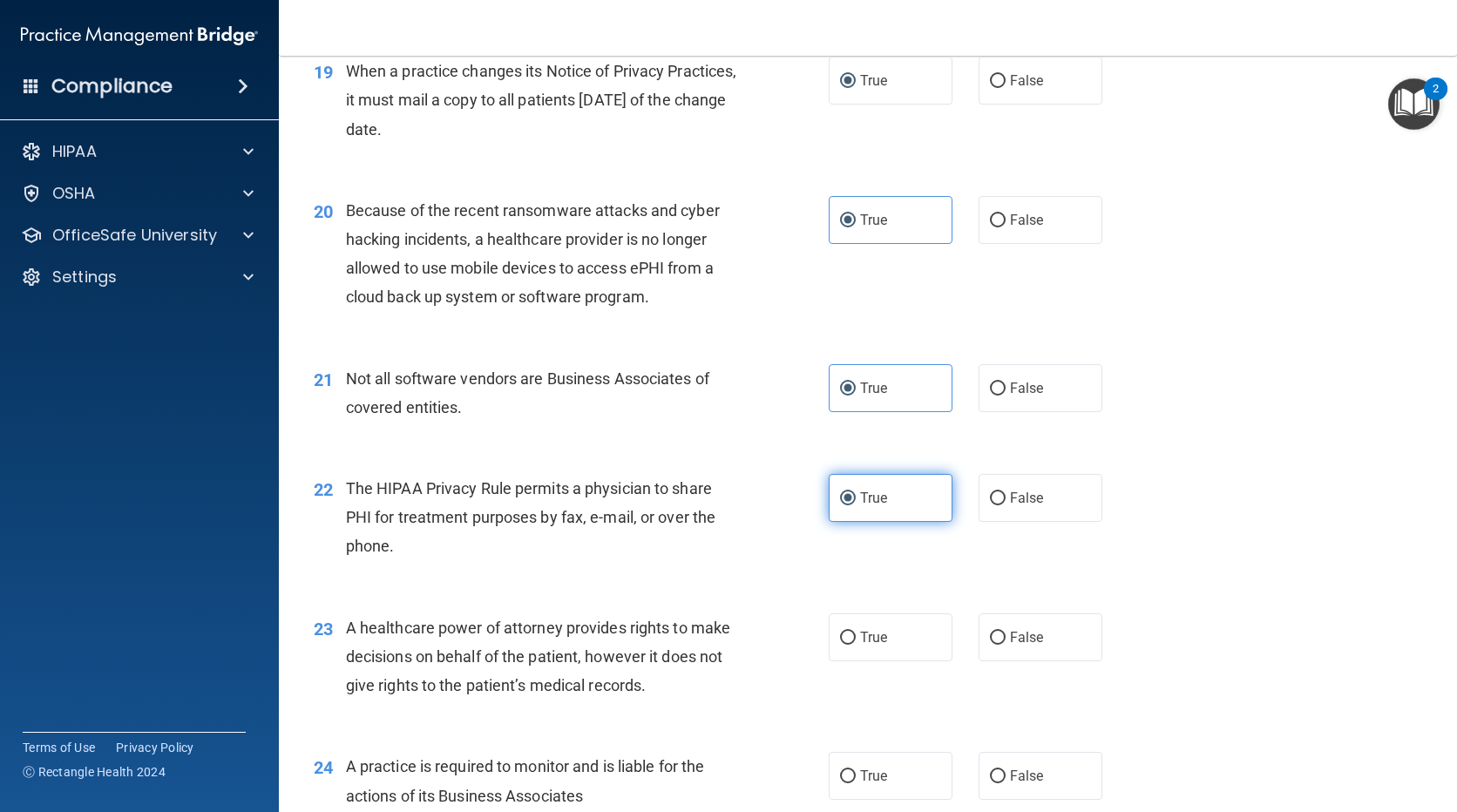
scroll to position [2962, 0]
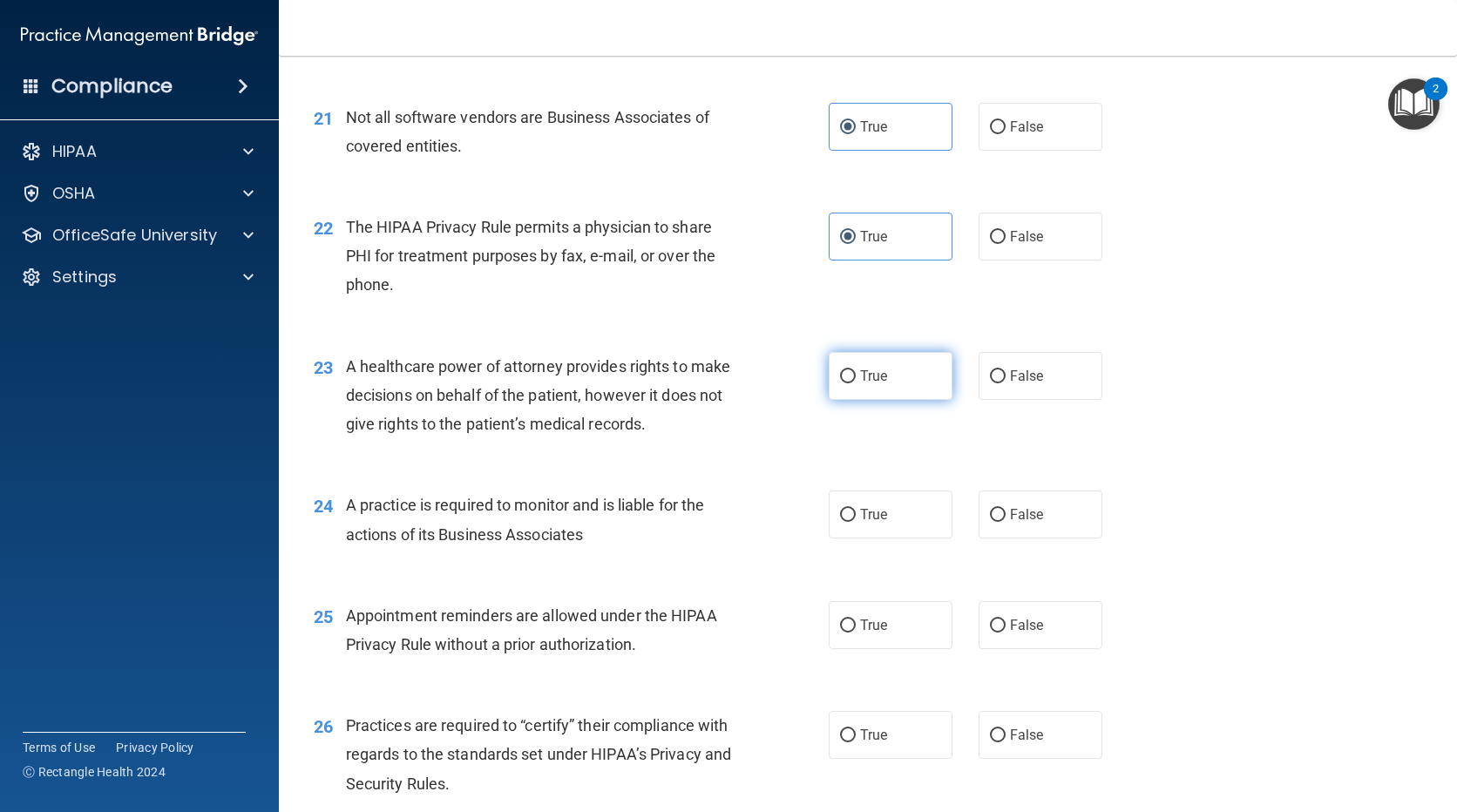
drag, startPoint x: 832, startPoint y: 360, endPoint x: 831, endPoint y: 373, distance: 13.0
click at [832, 359] on label "True" at bounding box center [890, 376] width 124 height 48
click at [840, 370] on input "True" at bounding box center [848, 377] width 15 height 13
radio input "true"
click at [844, 515] on input "True" at bounding box center [848, 516] width 15 height 13
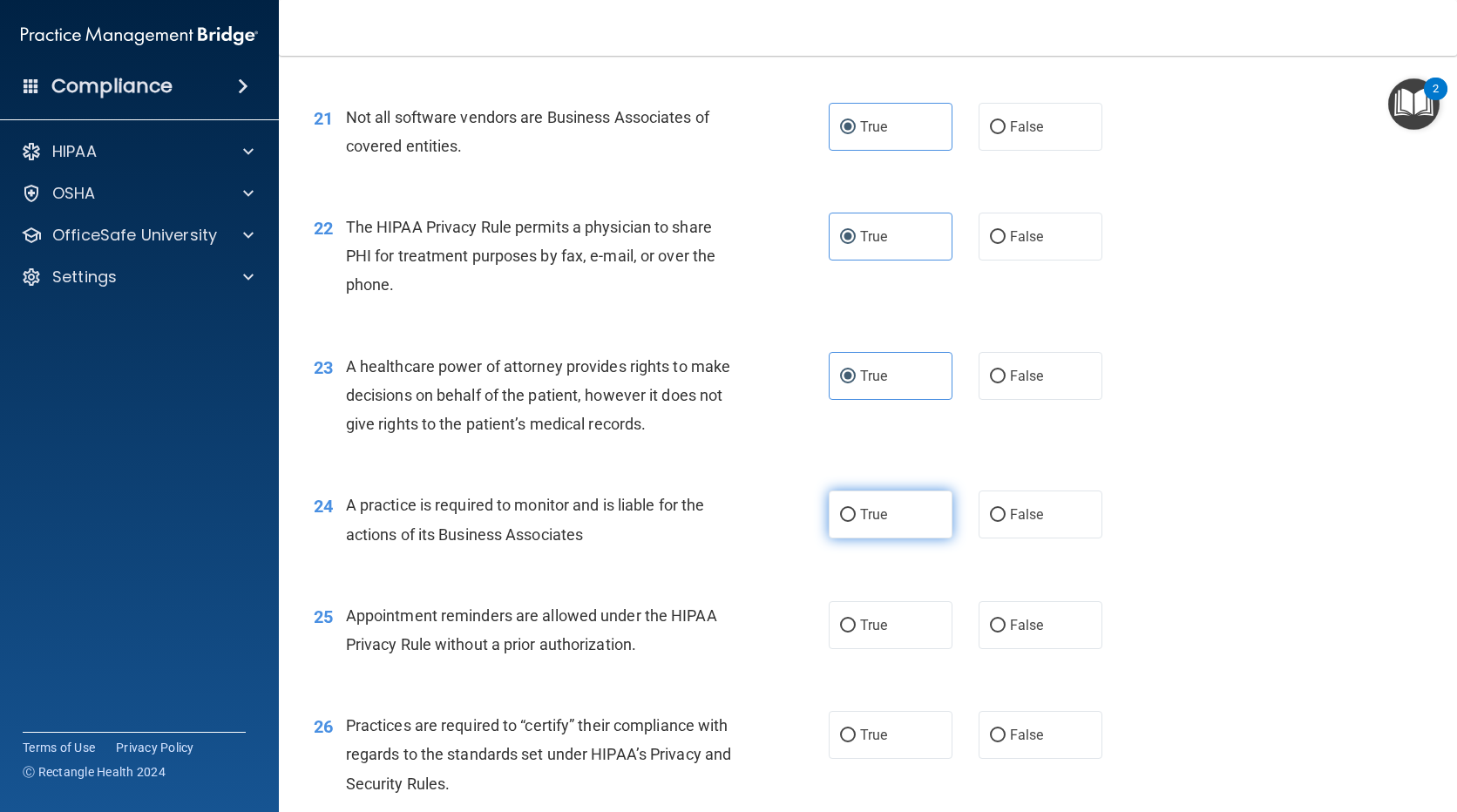
radio input "true"
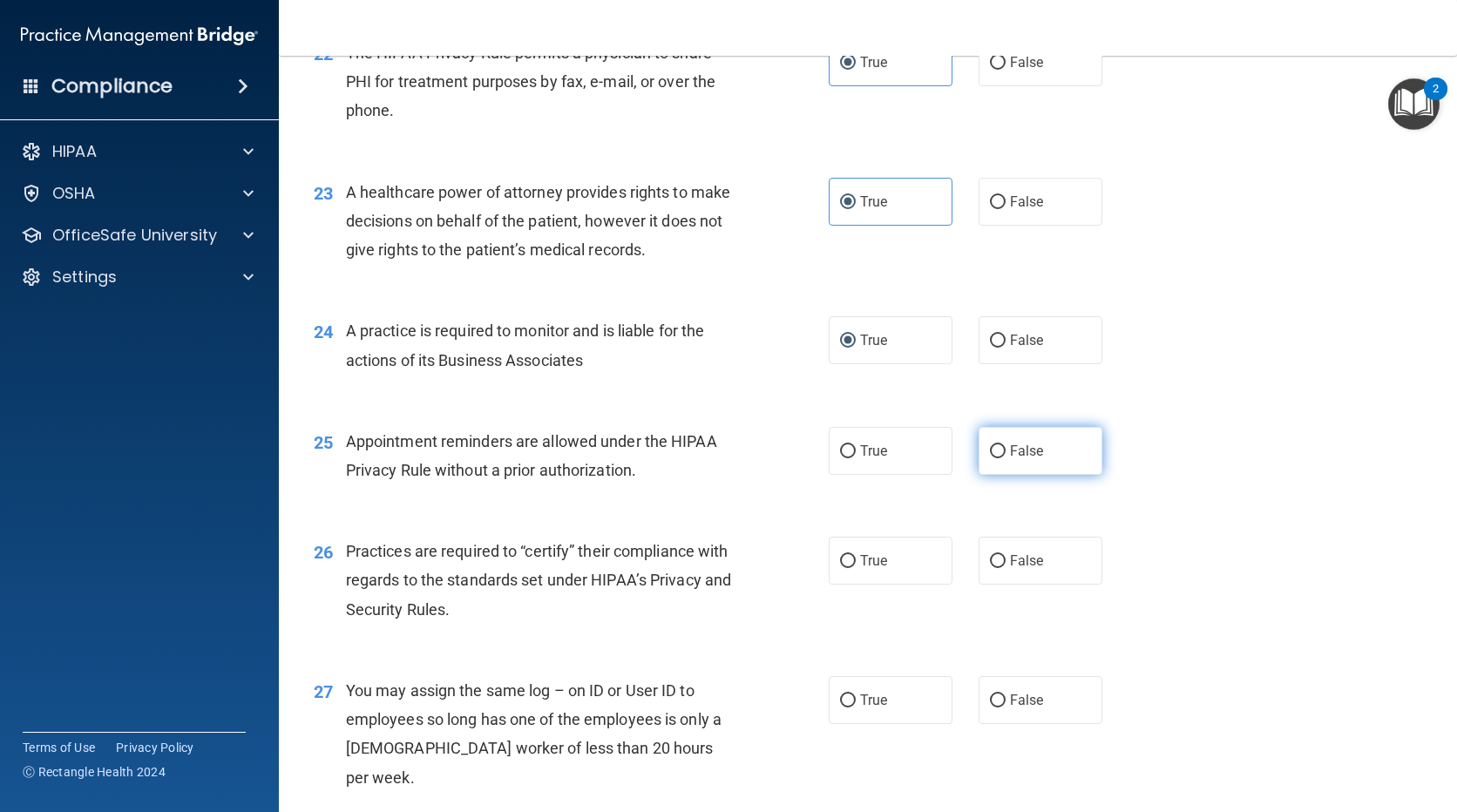
click at [1029, 454] on span "False" at bounding box center [1027, 450] width 34 height 16
click at [1006, 454] on input "False" at bounding box center [998, 452] width 15 height 13
radio input "true"
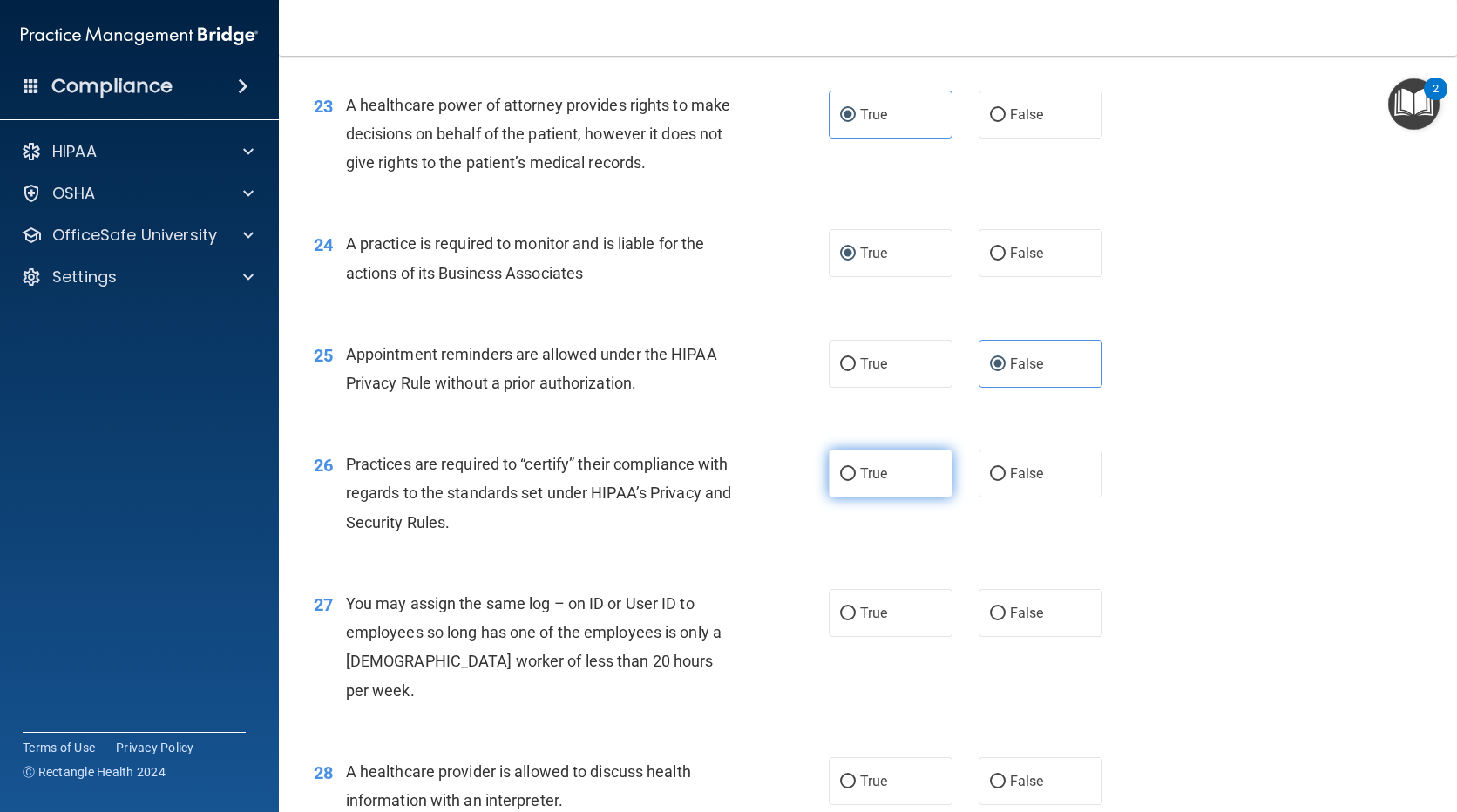
click at [850, 475] on label "True" at bounding box center [890, 473] width 124 height 48
click at [850, 475] on input "True" at bounding box center [848, 474] width 15 height 13
radio input "true"
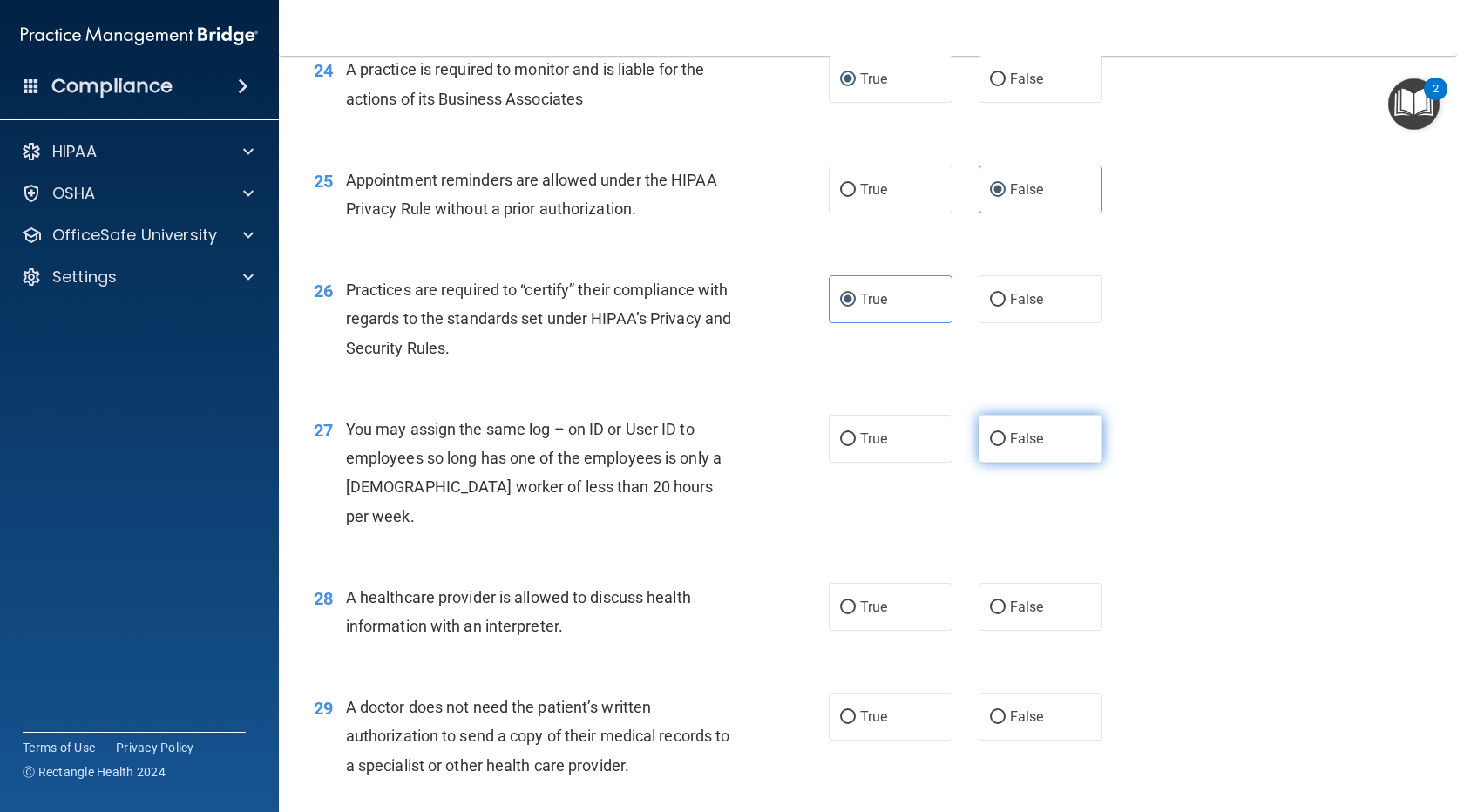
click at [995, 447] on label "False" at bounding box center [1040, 439] width 124 height 48
click at [995, 446] on input "False" at bounding box center [998, 440] width 15 height 13
radio input "true"
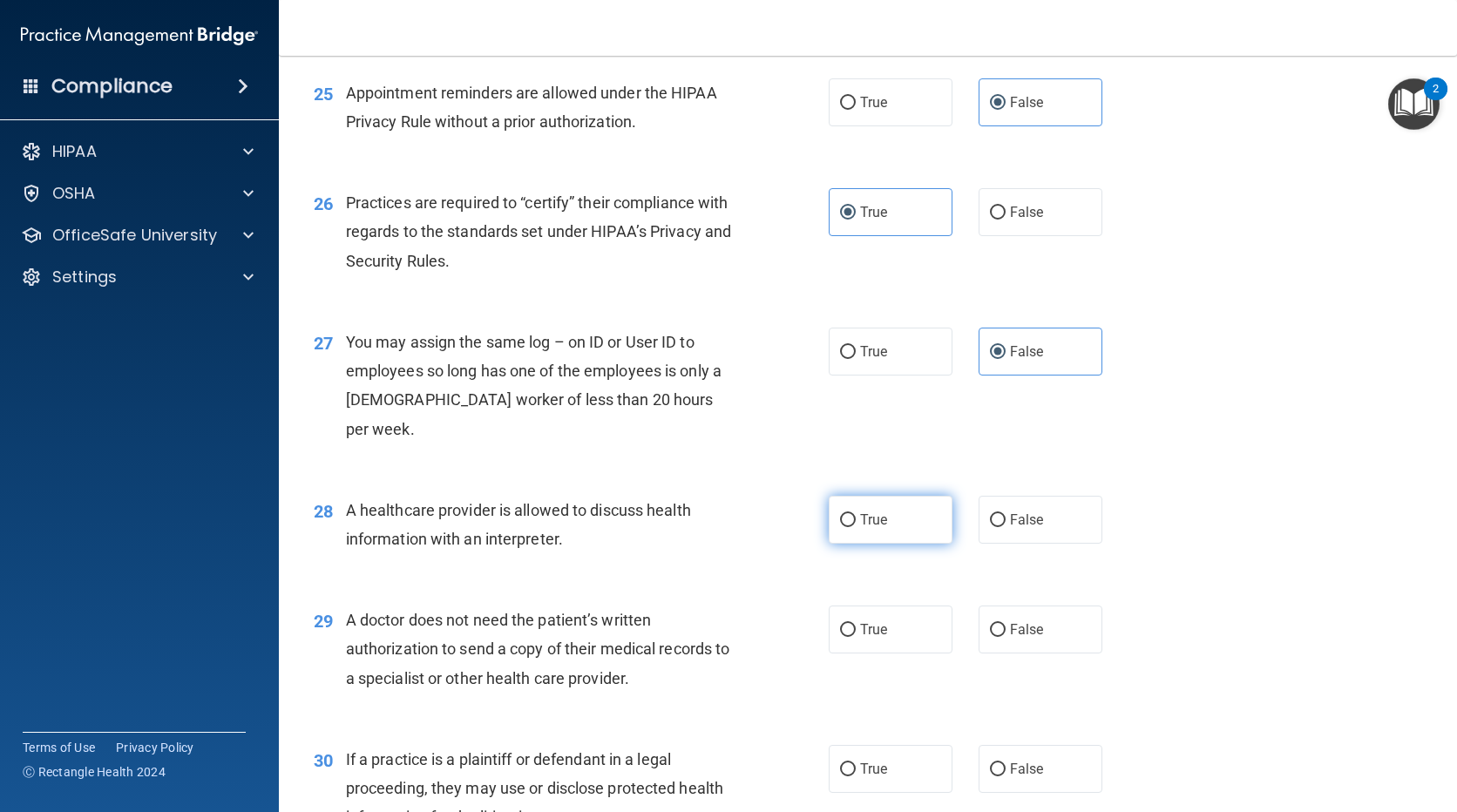
click at [882, 502] on label "True" at bounding box center [890, 520] width 124 height 48
click at [856, 514] on input "True" at bounding box center [848, 520] width 15 height 13
radio input "true"
click at [1010, 622] on span "False" at bounding box center [1027, 629] width 34 height 16
click at [1003, 623] on input "False" at bounding box center [998, 630] width 15 height 13
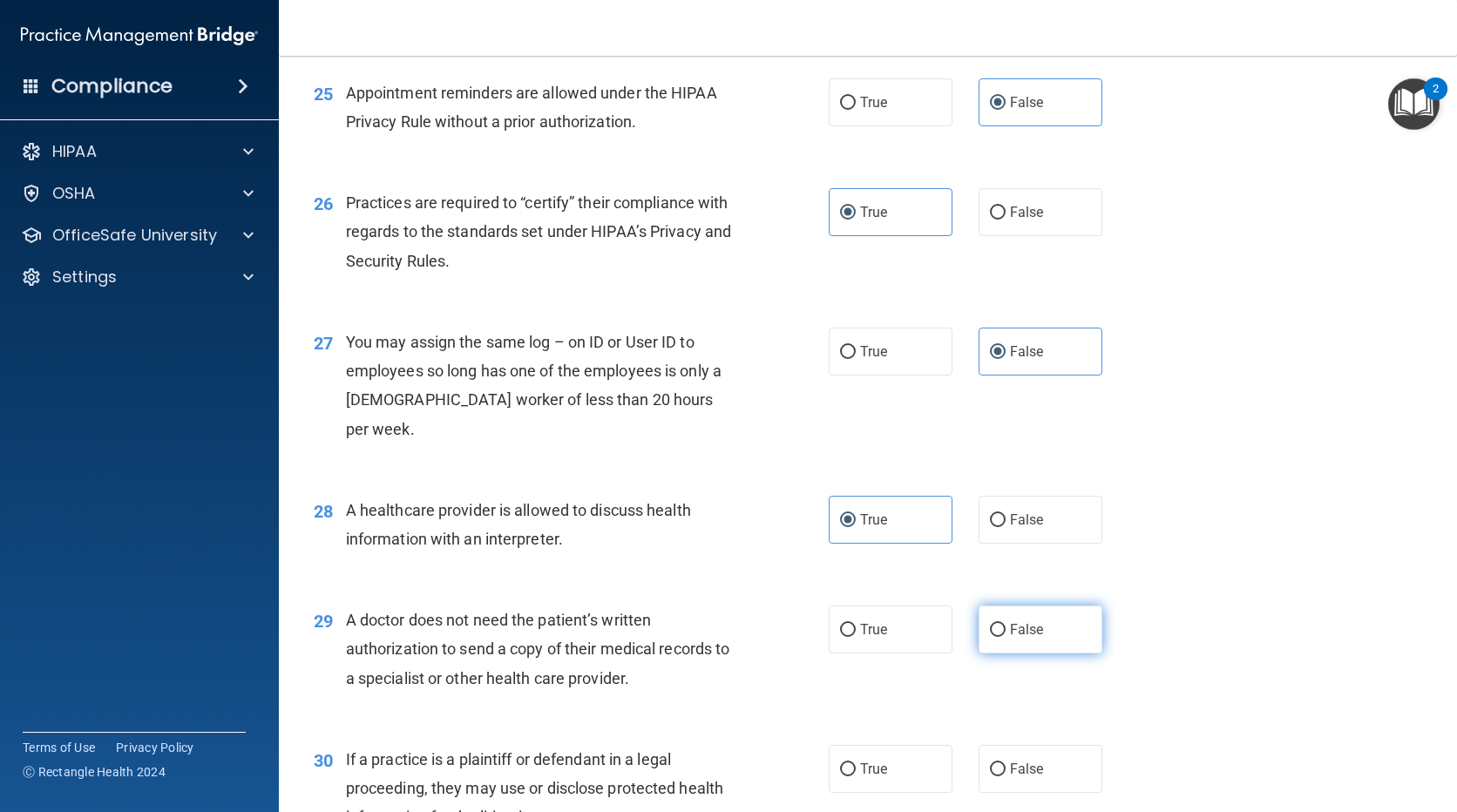
radio input "true"
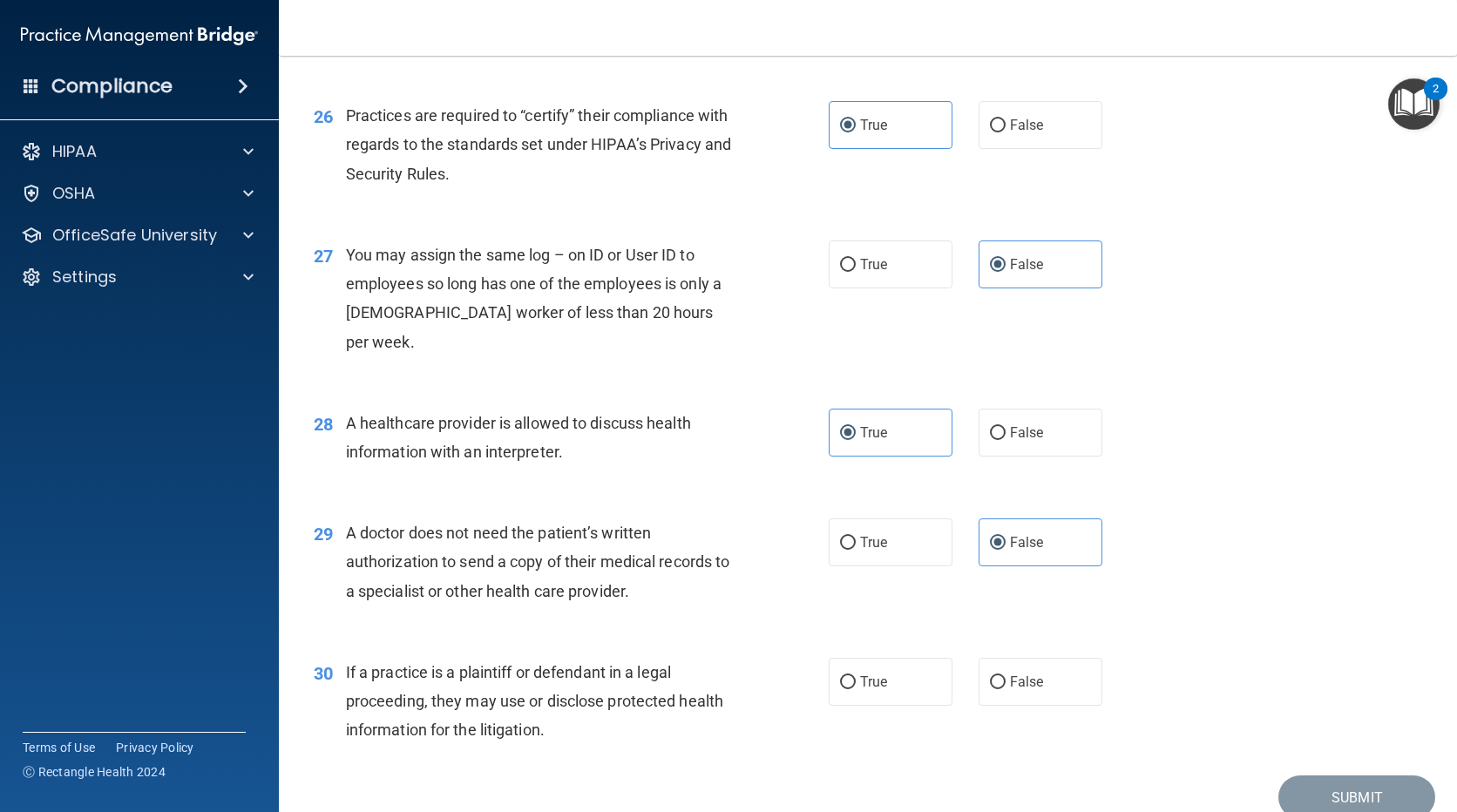
scroll to position [3620, 0]
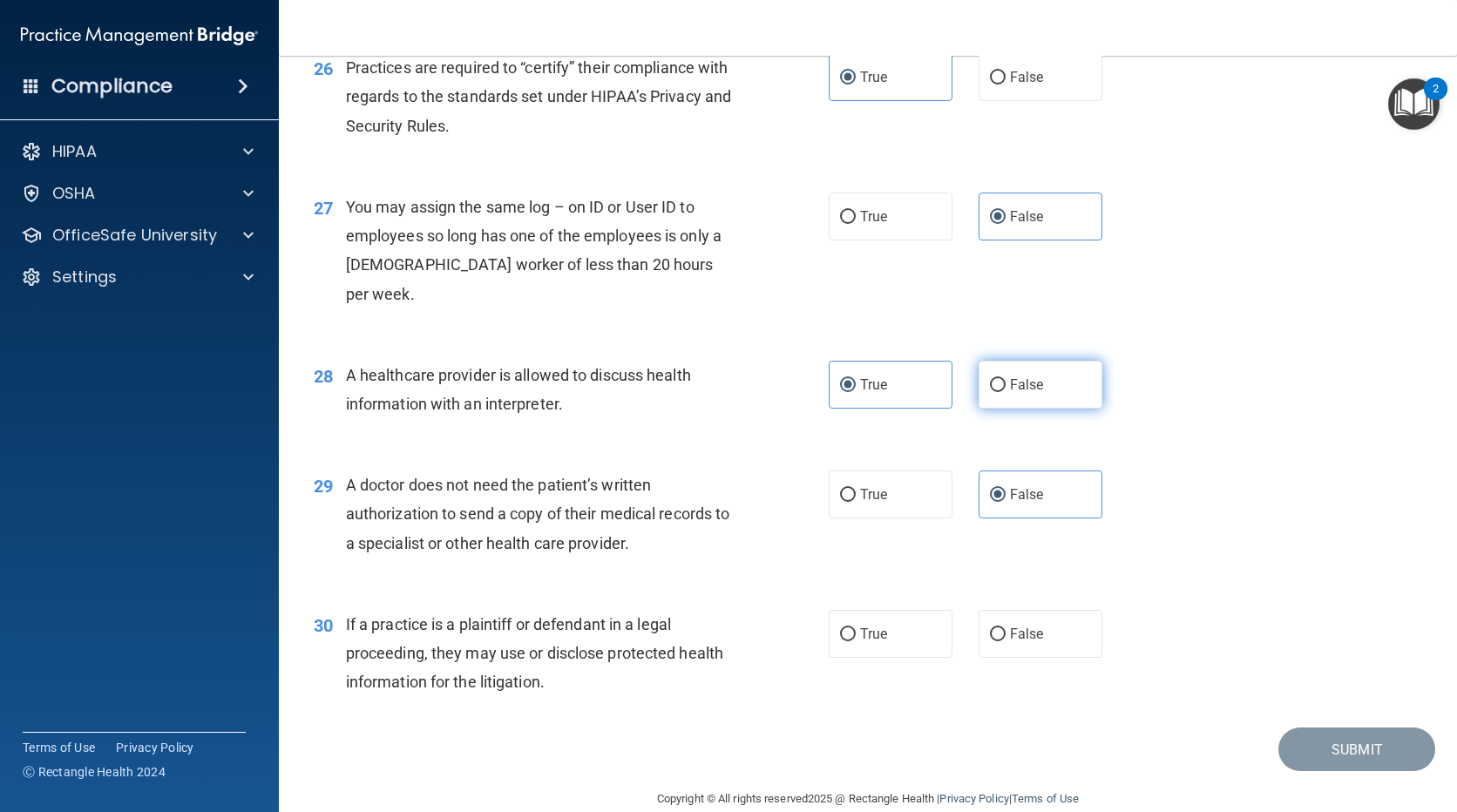
click at [1075, 361] on label "False" at bounding box center [1040, 385] width 124 height 48
click at [1006, 379] on input "False" at bounding box center [998, 386] width 15 height 13
radio input "true"
click at [889, 361] on label "True" at bounding box center [890, 385] width 124 height 48
click at [856, 379] on input "True" at bounding box center [848, 386] width 15 height 13
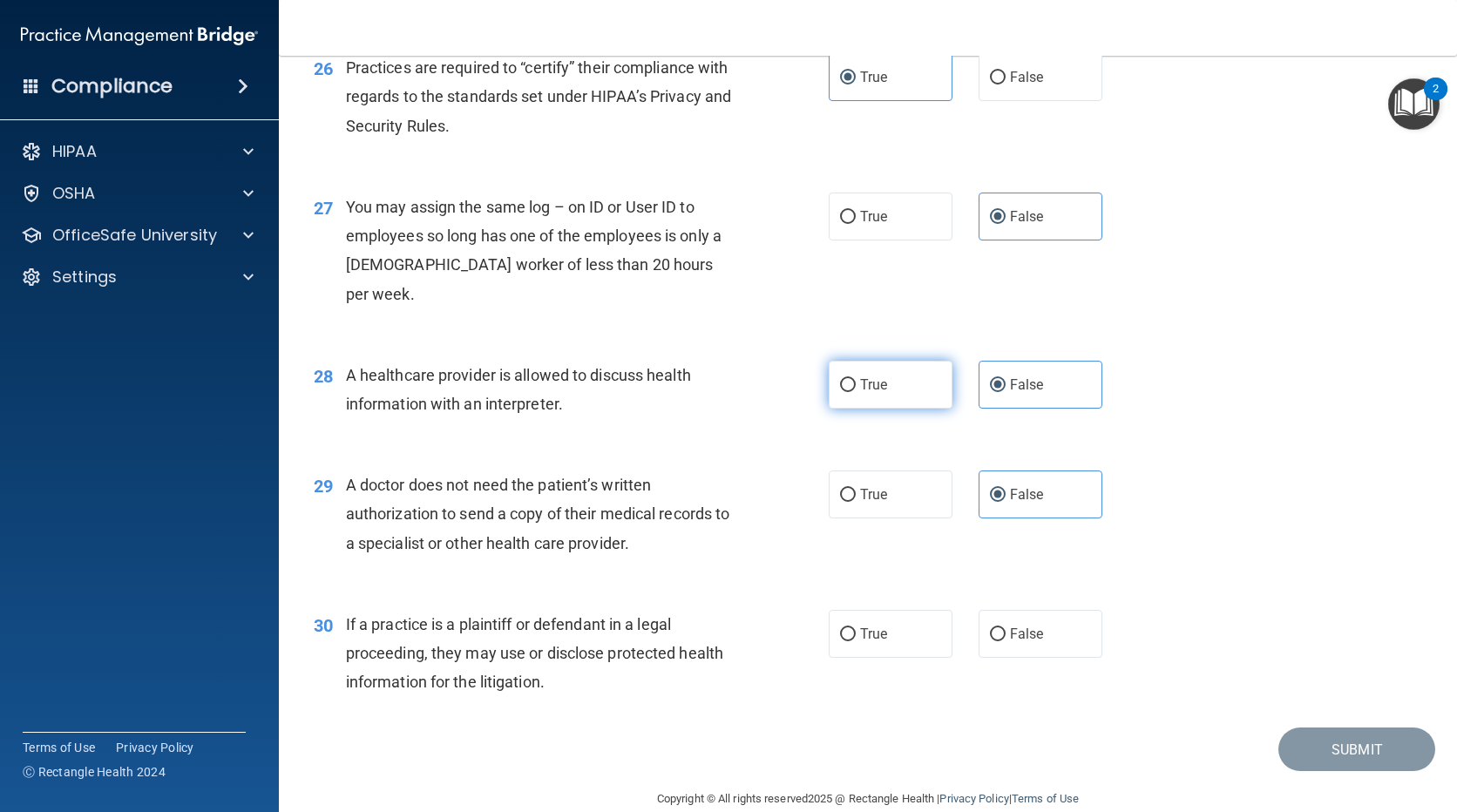
radio input "true"
radio input "false"
click at [1013, 625] on span "False" at bounding box center [1027, 633] width 34 height 16
click at [1006, 628] on input "False" at bounding box center [998, 635] width 15 height 13
radio input "true"
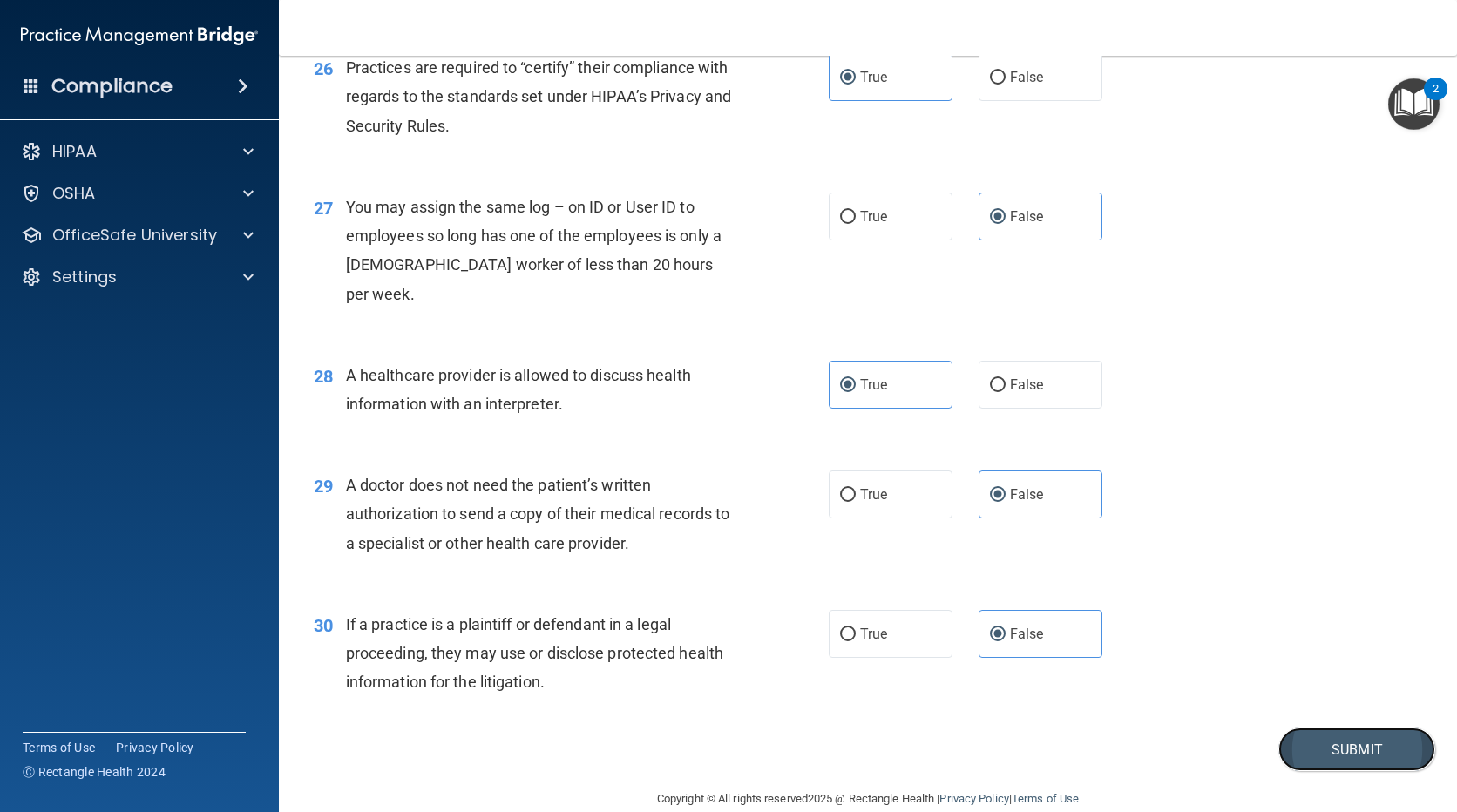
click at [1328, 727] on button "Submit" at bounding box center [1356, 749] width 157 height 44
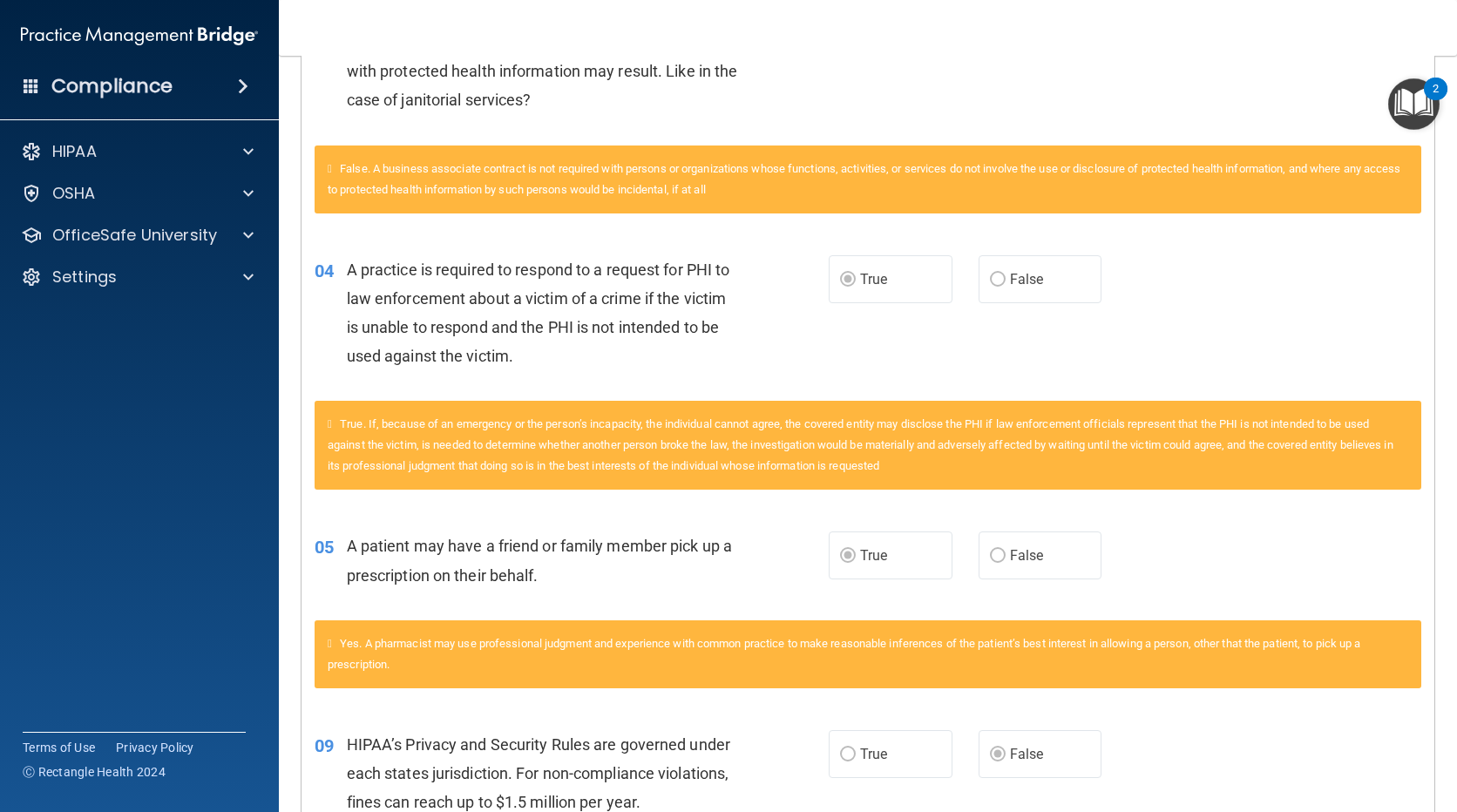
scroll to position [55, 0]
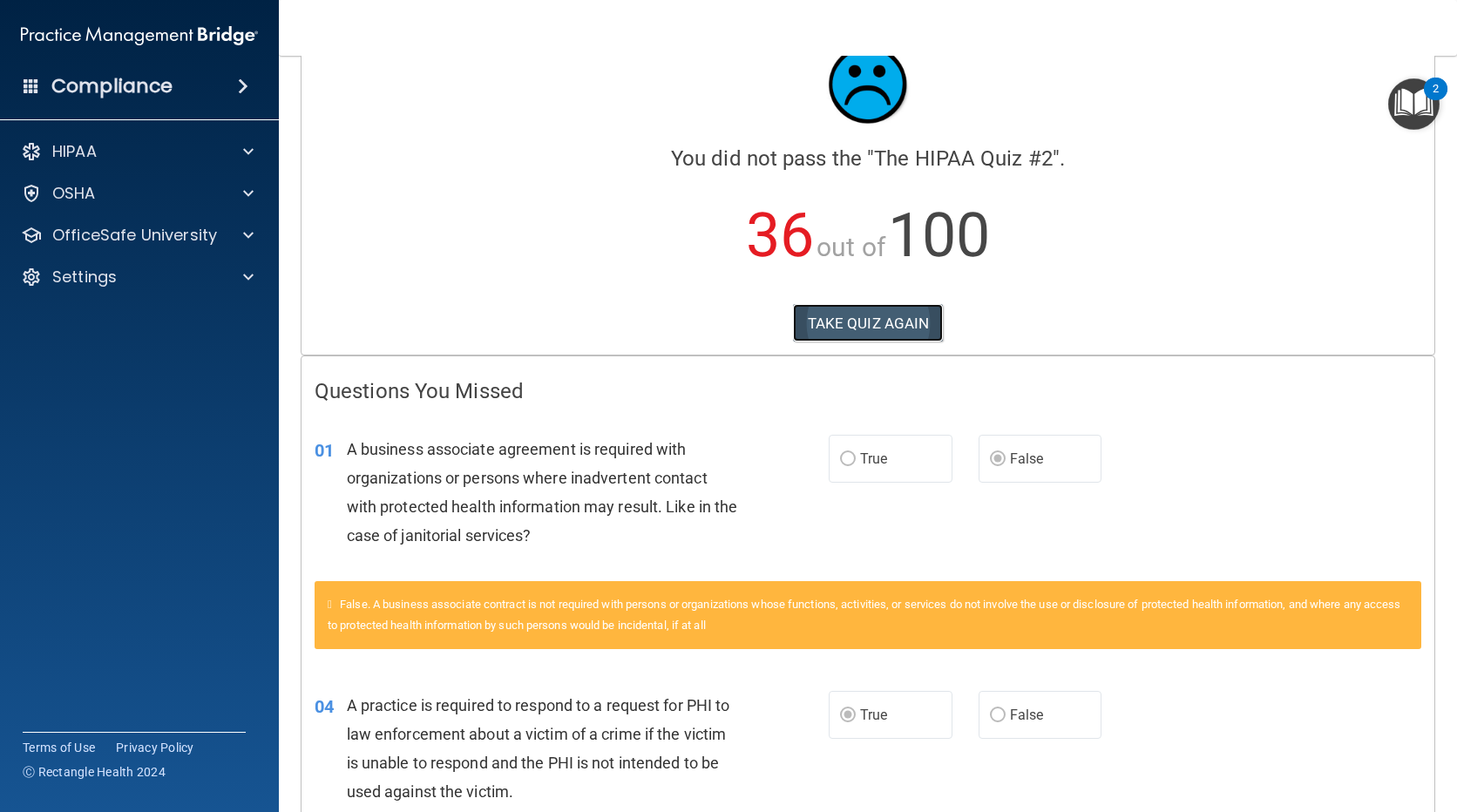
click at [880, 322] on button "TAKE QUIZ AGAIN" at bounding box center [868, 323] width 151 height 38
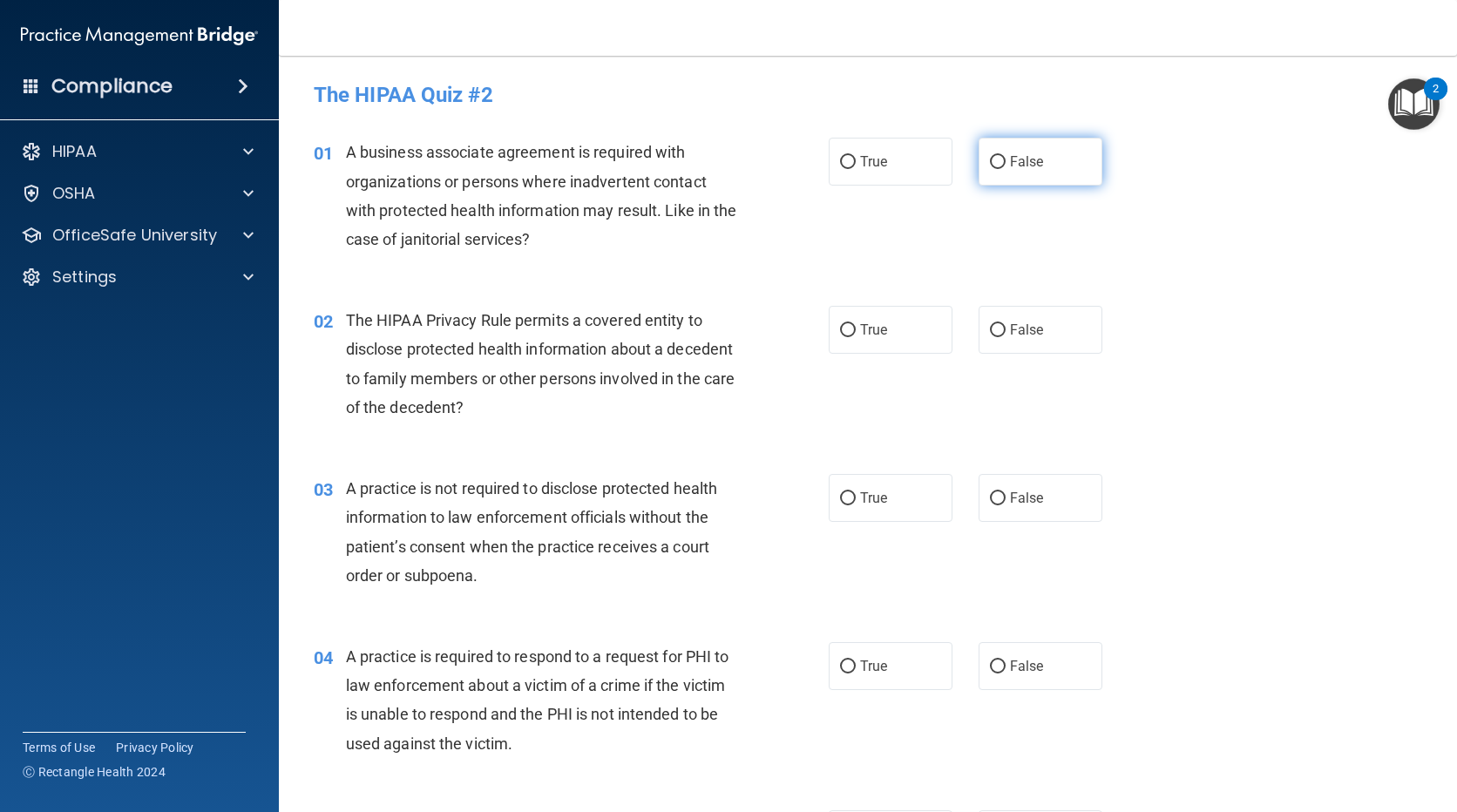
click at [1024, 153] on span "False" at bounding box center [1027, 161] width 34 height 16
click at [1006, 156] on input "False" at bounding box center [998, 163] width 15 height 13
radio input "true"
click at [995, 332] on input "False" at bounding box center [998, 331] width 15 height 13
radio input "true"
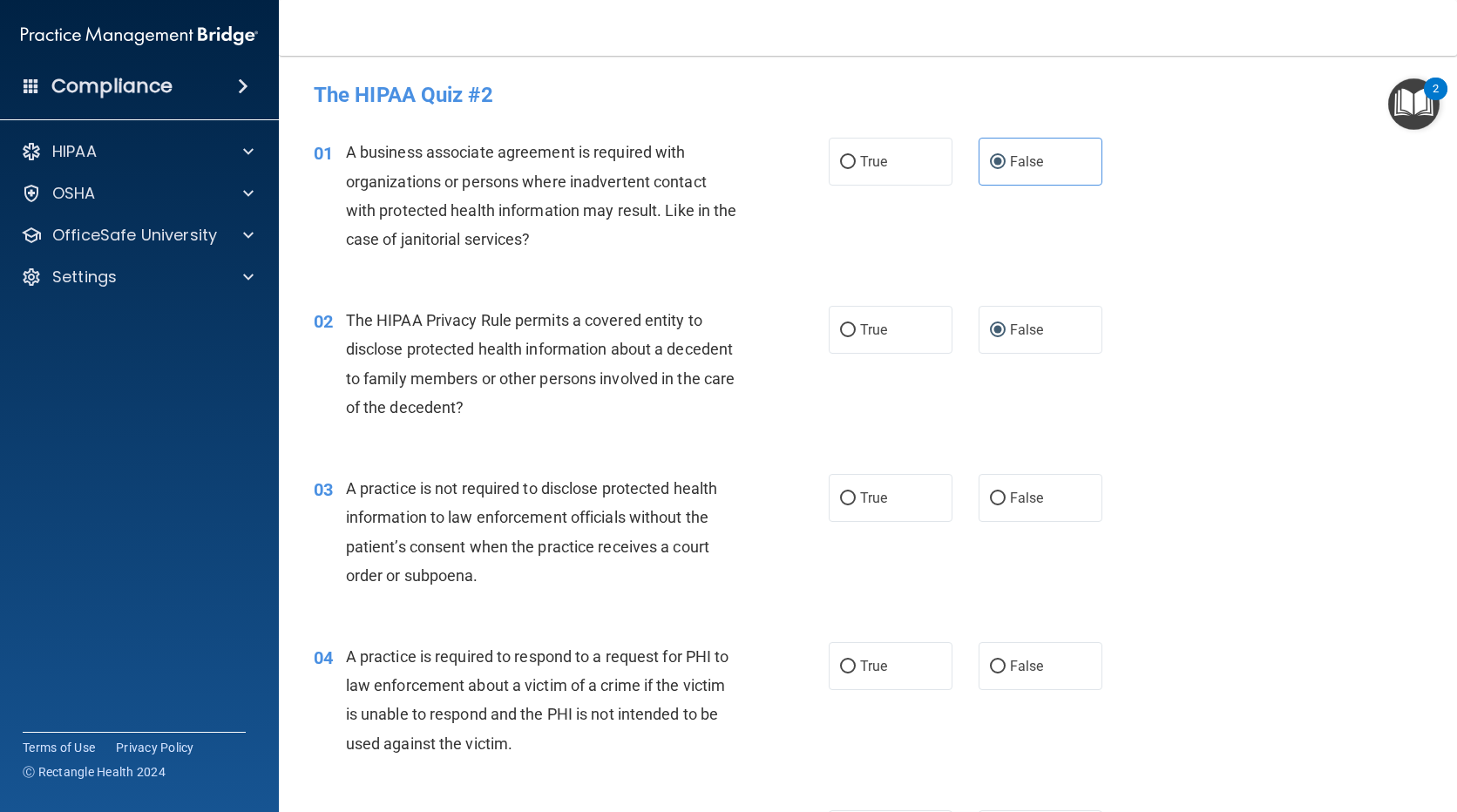
scroll to position [174, 0]
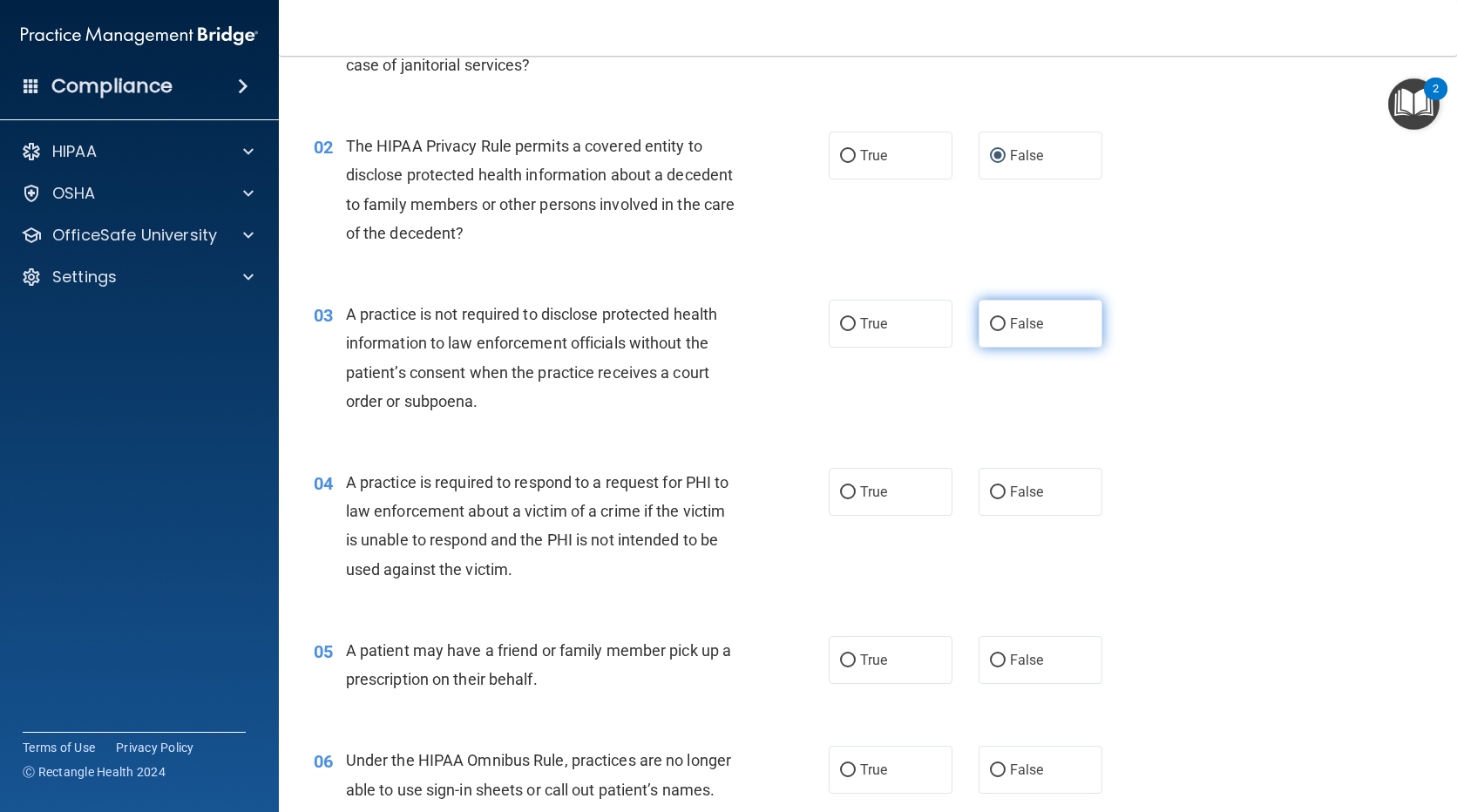
click at [1054, 316] on label "False" at bounding box center [1040, 324] width 124 height 48
click at [1006, 318] on input "False" at bounding box center [998, 325] width 15 height 13
radio input "true"
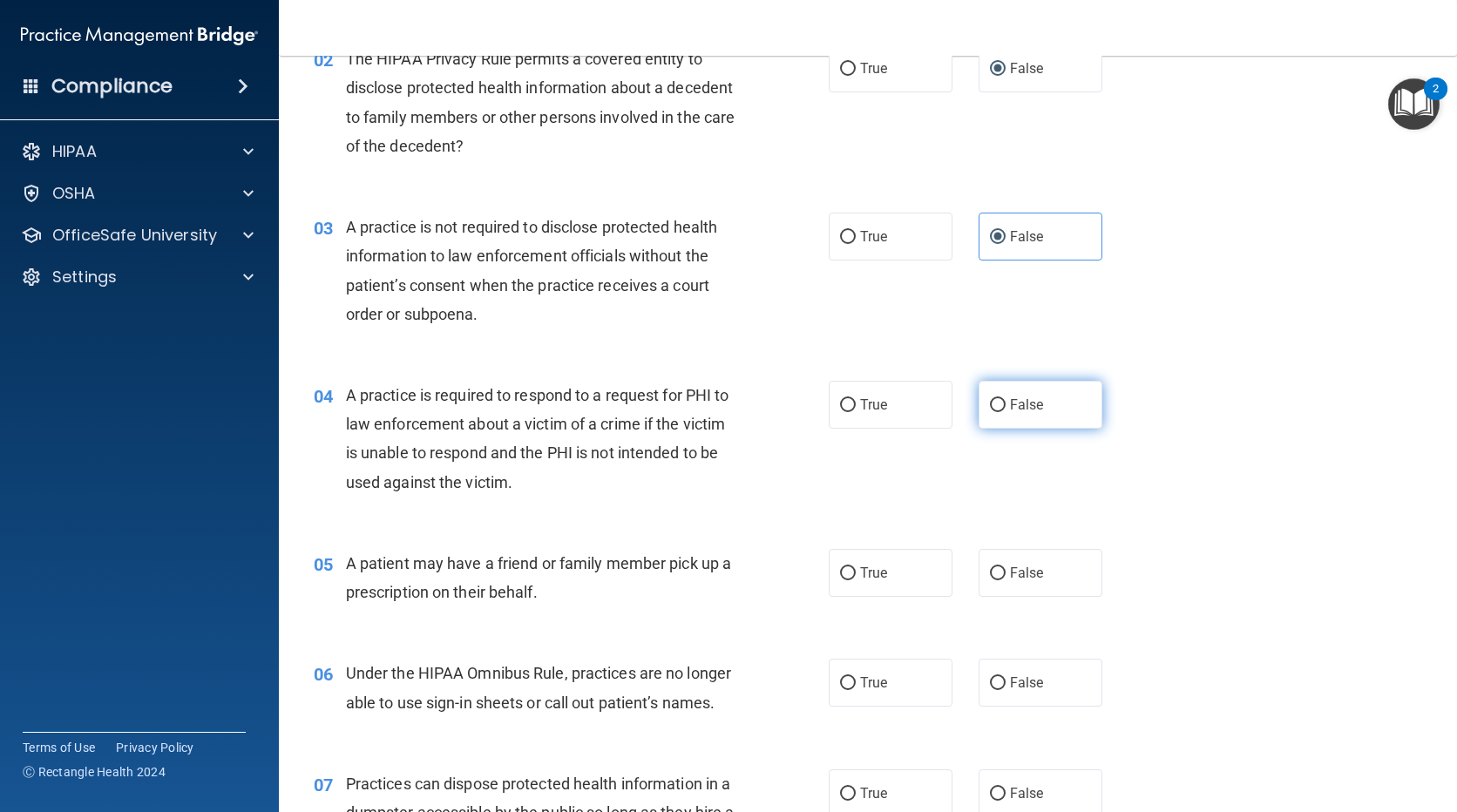
click at [997, 394] on label "False" at bounding box center [1040, 405] width 124 height 48
click at [997, 399] on input "False" at bounding box center [998, 406] width 15 height 13
radio input "true"
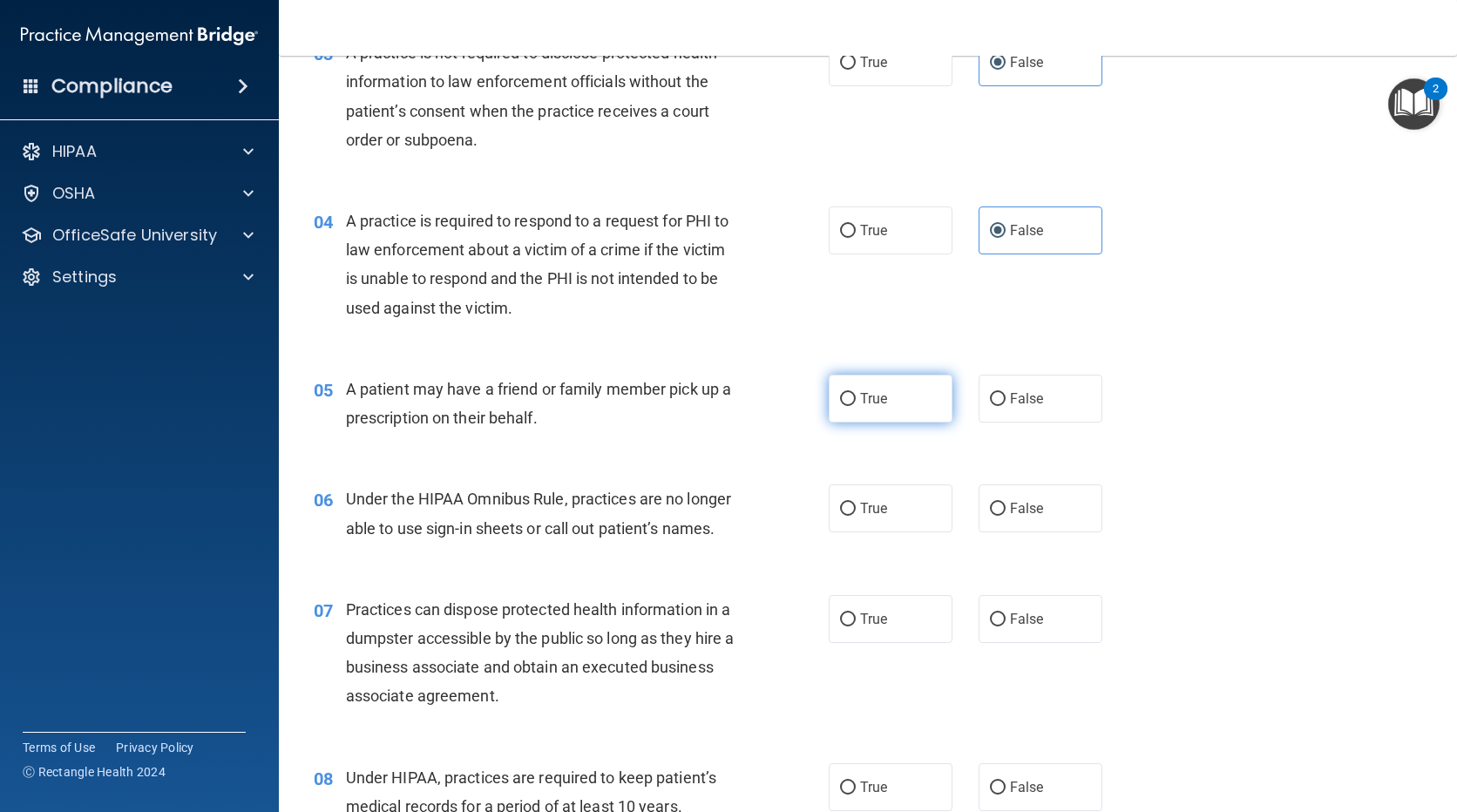
click at [841, 401] on input "True" at bounding box center [848, 399] width 15 height 13
radio input "true"
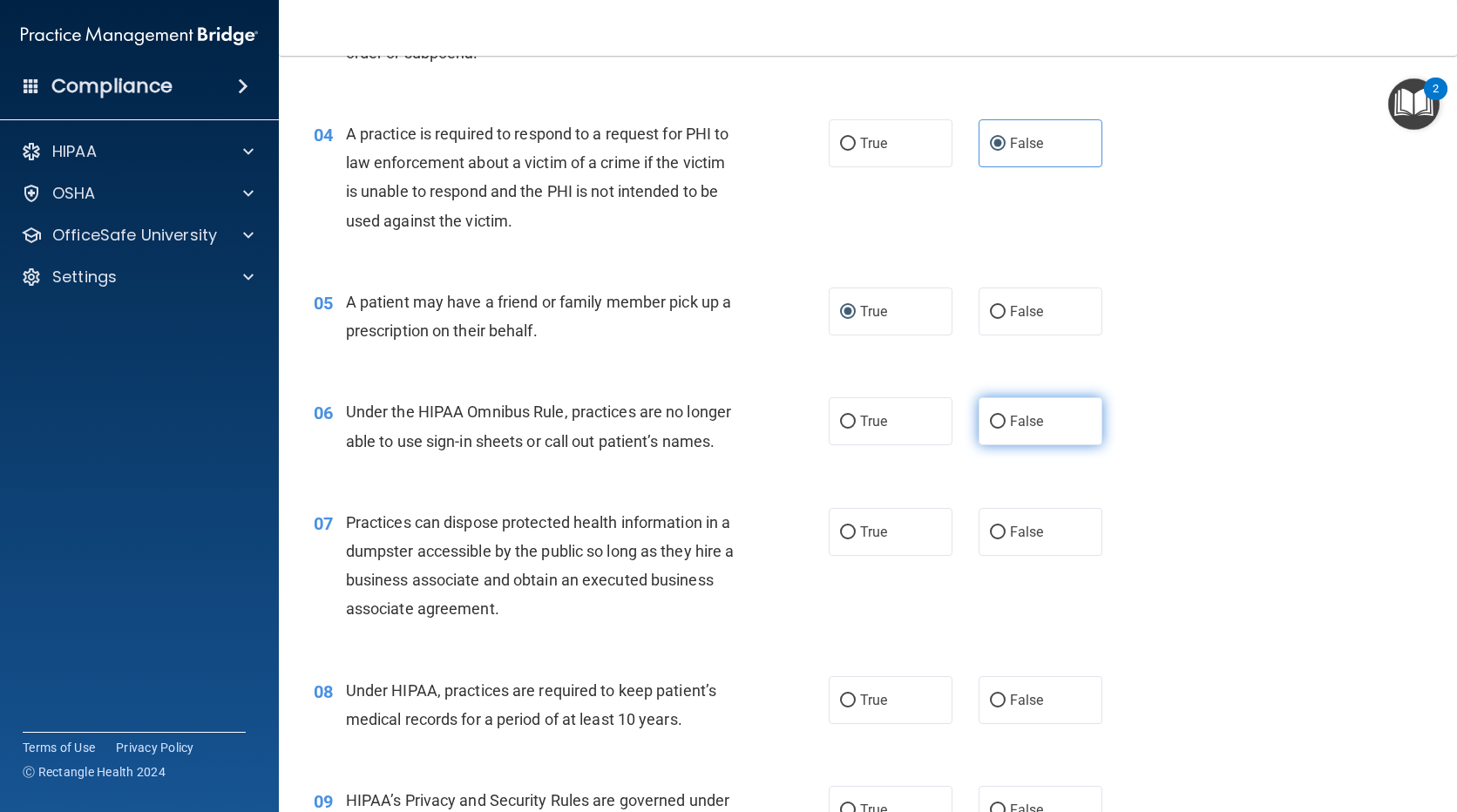
click at [1019, 421] on span "False" at bounding box center [1027, 420] width 34 height 16
click at [1006, 421] on input "False" at bounding box center [998, 422] width 15 height 13
radio input "true"
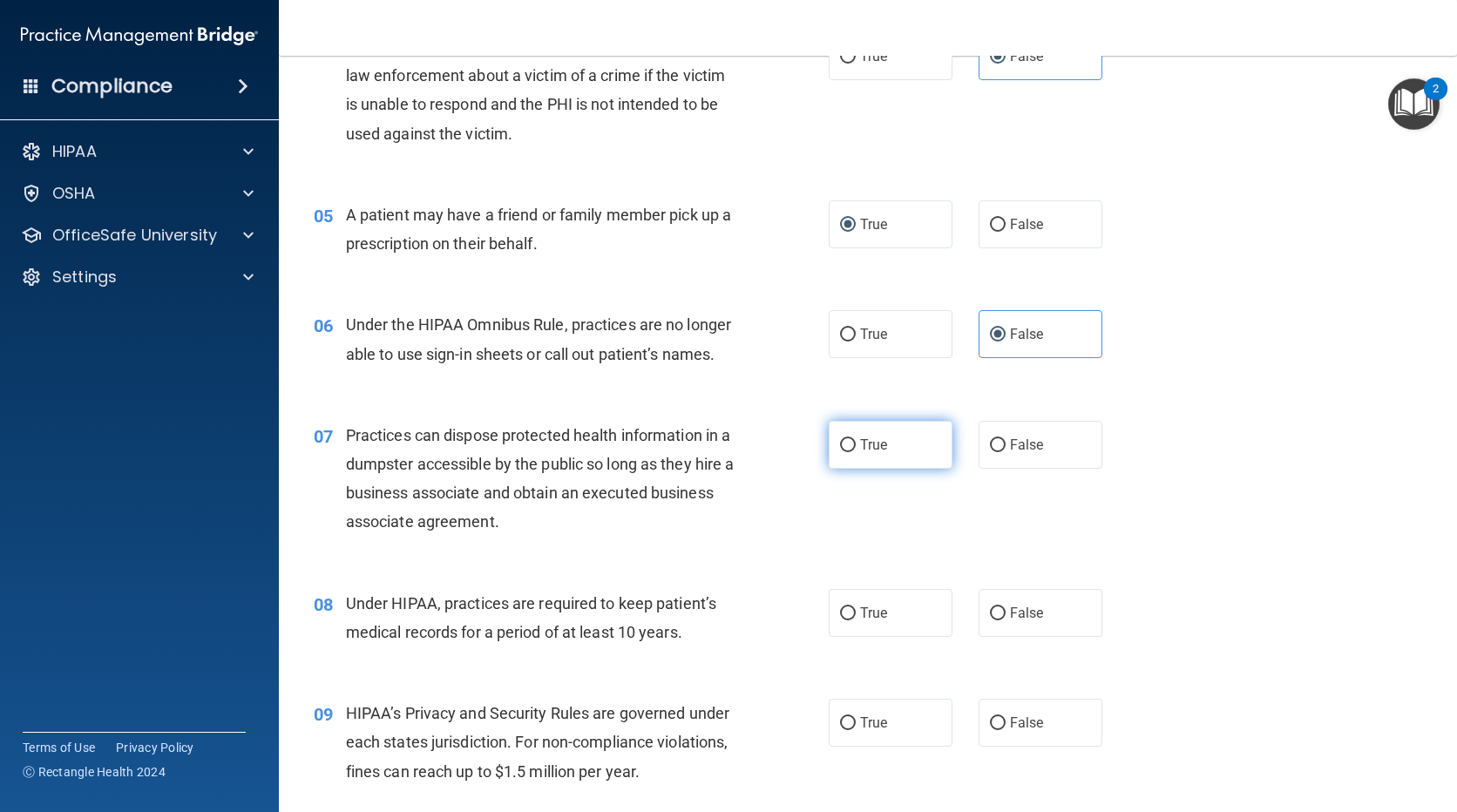
click at [862, 443] on span "True" at bounding box center [874, 444] width 27 height 16
click at [856, 443] on input "True" at bounding box center [848, 445] width 15 height 13
radio input "true"
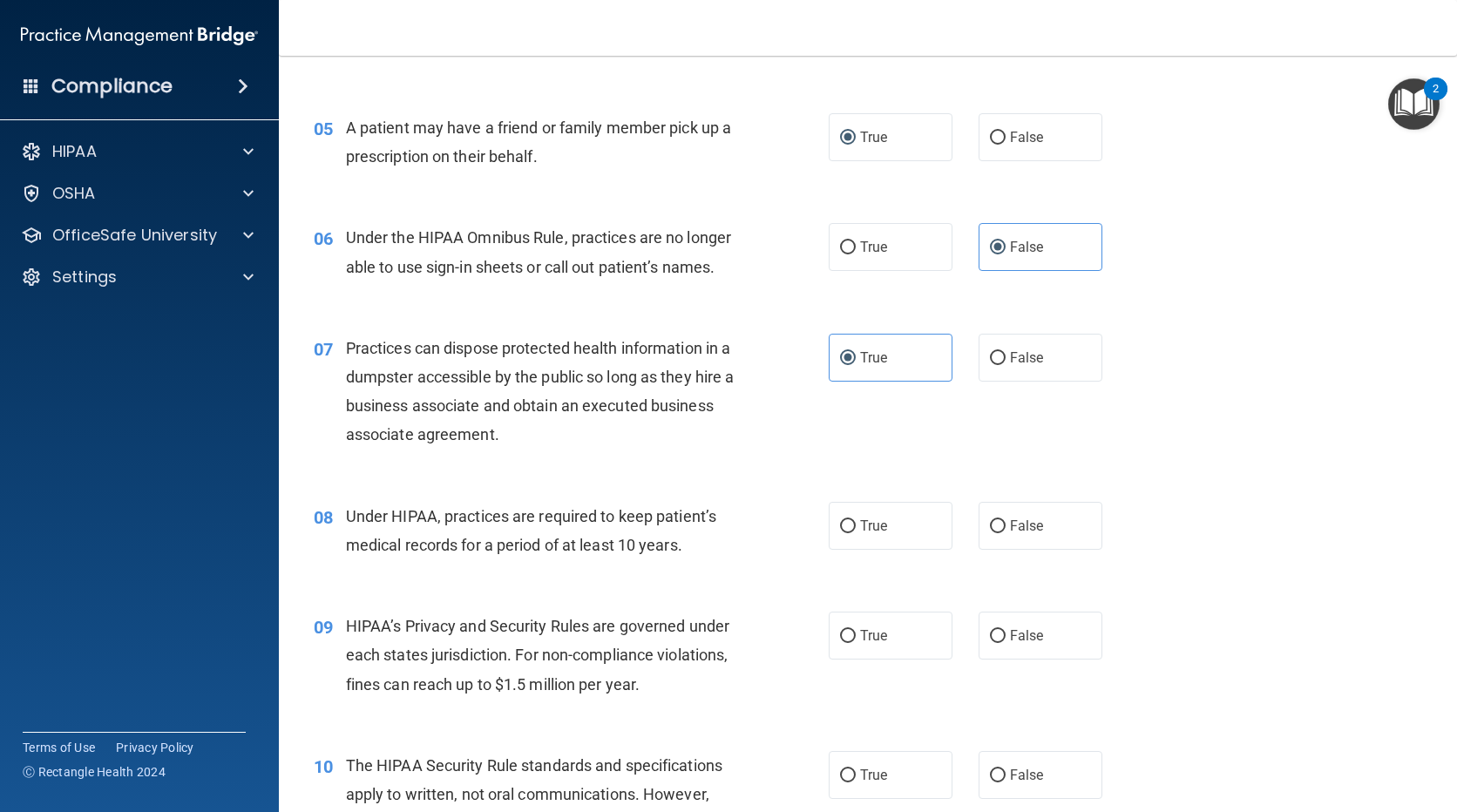
scroll to position [784, 0]
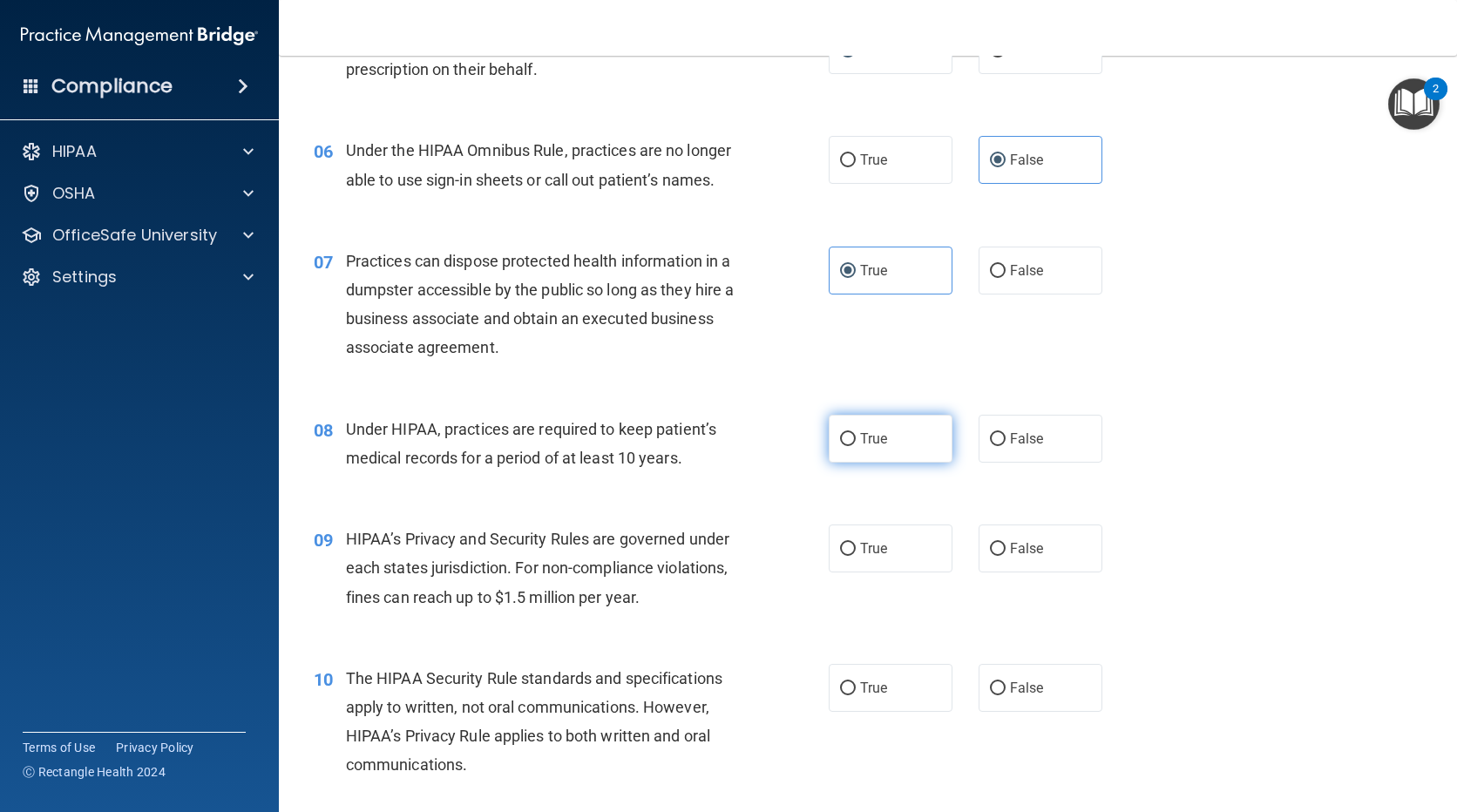
click at [860, 442] on span "True" at bounding box center [874, 438] width 27 height 16
click at [856, 442] on input "True" at bounding box center [848, 440] width 15 height 13
radio input "true"
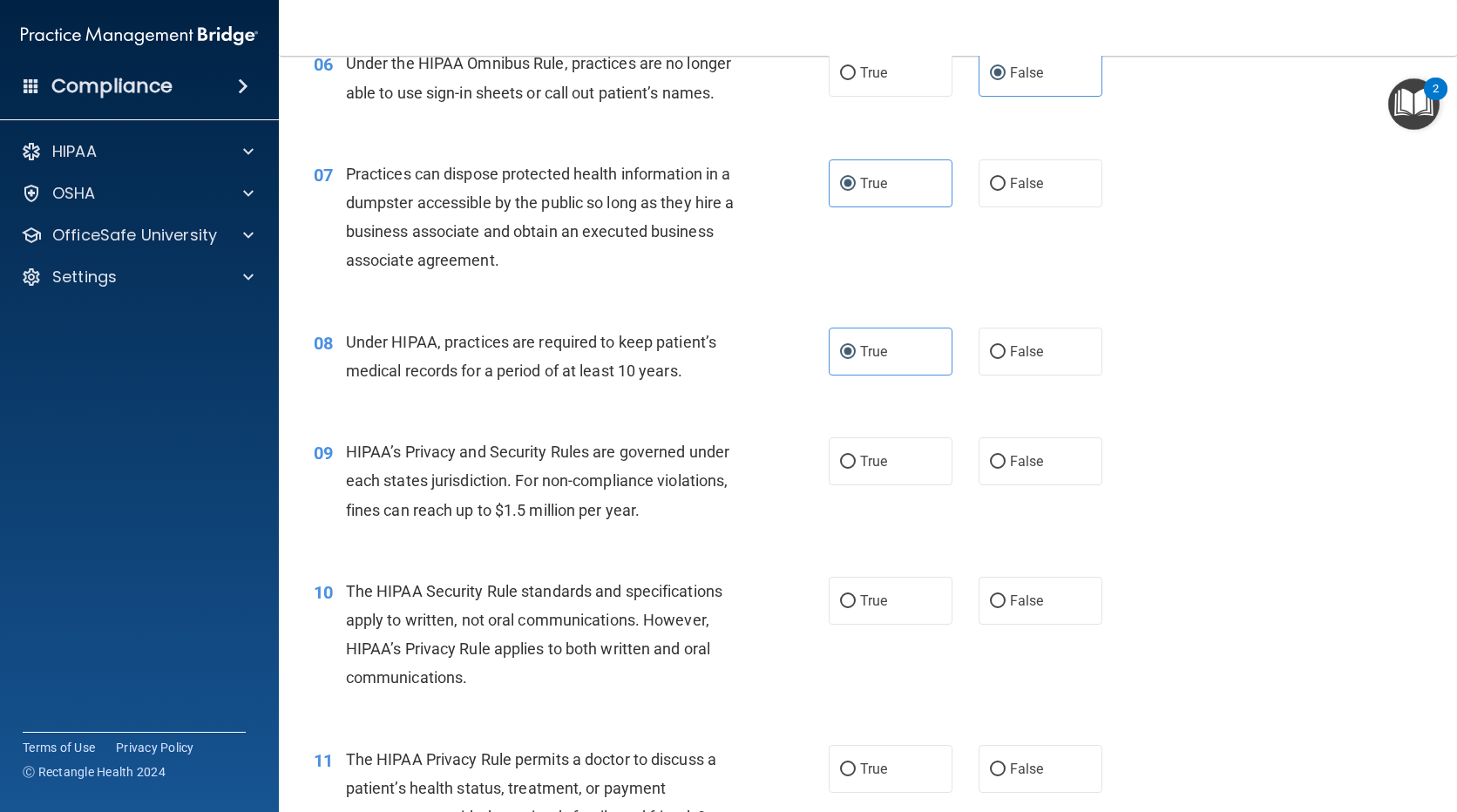
scroll to position [958, 0]
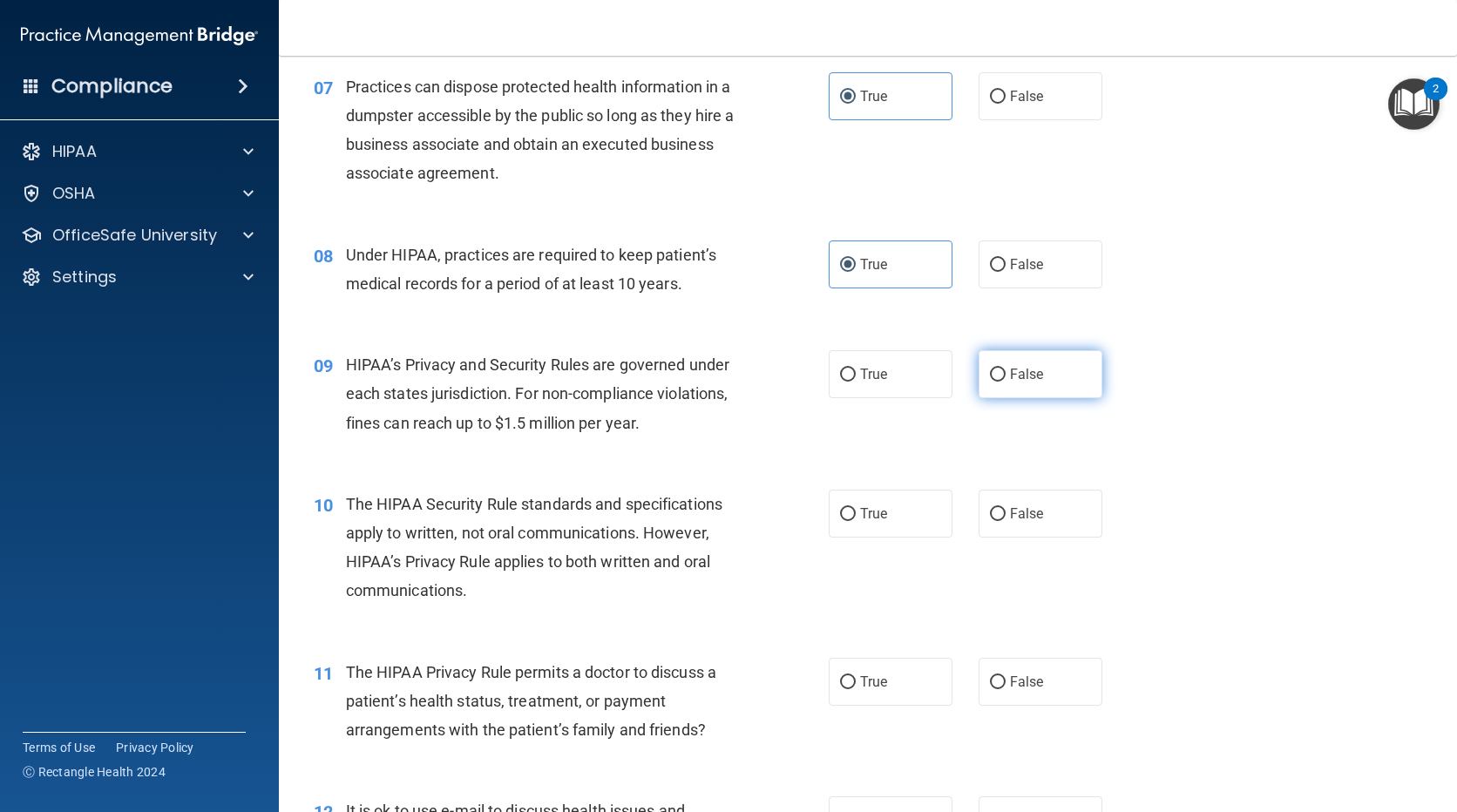
click at [1077, 383] on label "False" at bounding box center [1040, 374] width 124 height 48
click at [1006, 382] on input "False" at bounding box center [998, 375] width 15 height 13
radio input "true"
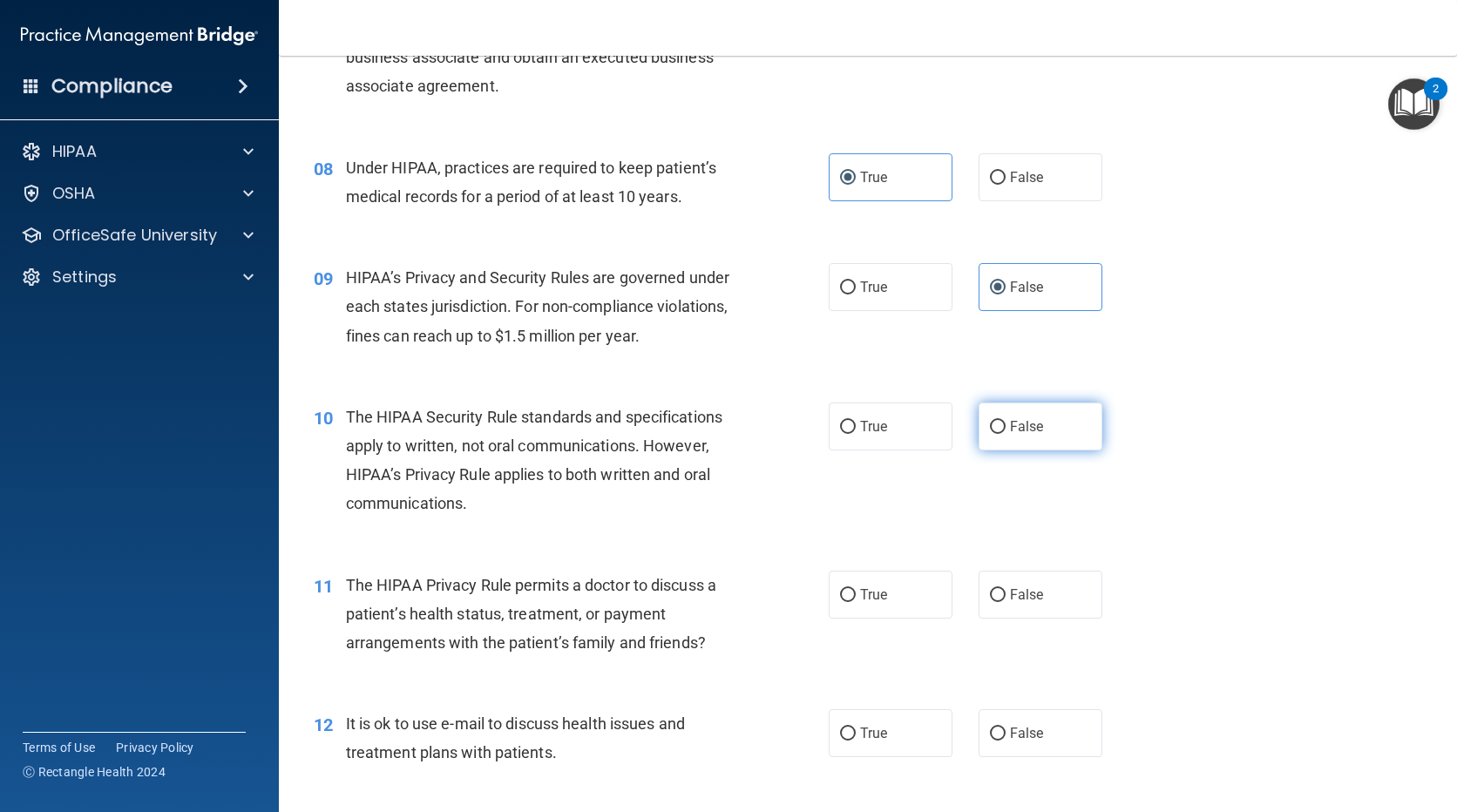
click at [1073, 414] on label "False" at bounding box center [1040, 426] width 124 height 48
click at [1006, 420] on input "False" at bounding box center [998, 427] width 15 height 13
radio input "true"
click at [844, 435] on label "True" at bounding box center [890, 426] width 124 height 48
click at [844, 434] on input "True" at bounding box center [848, 427] width 15 height 13
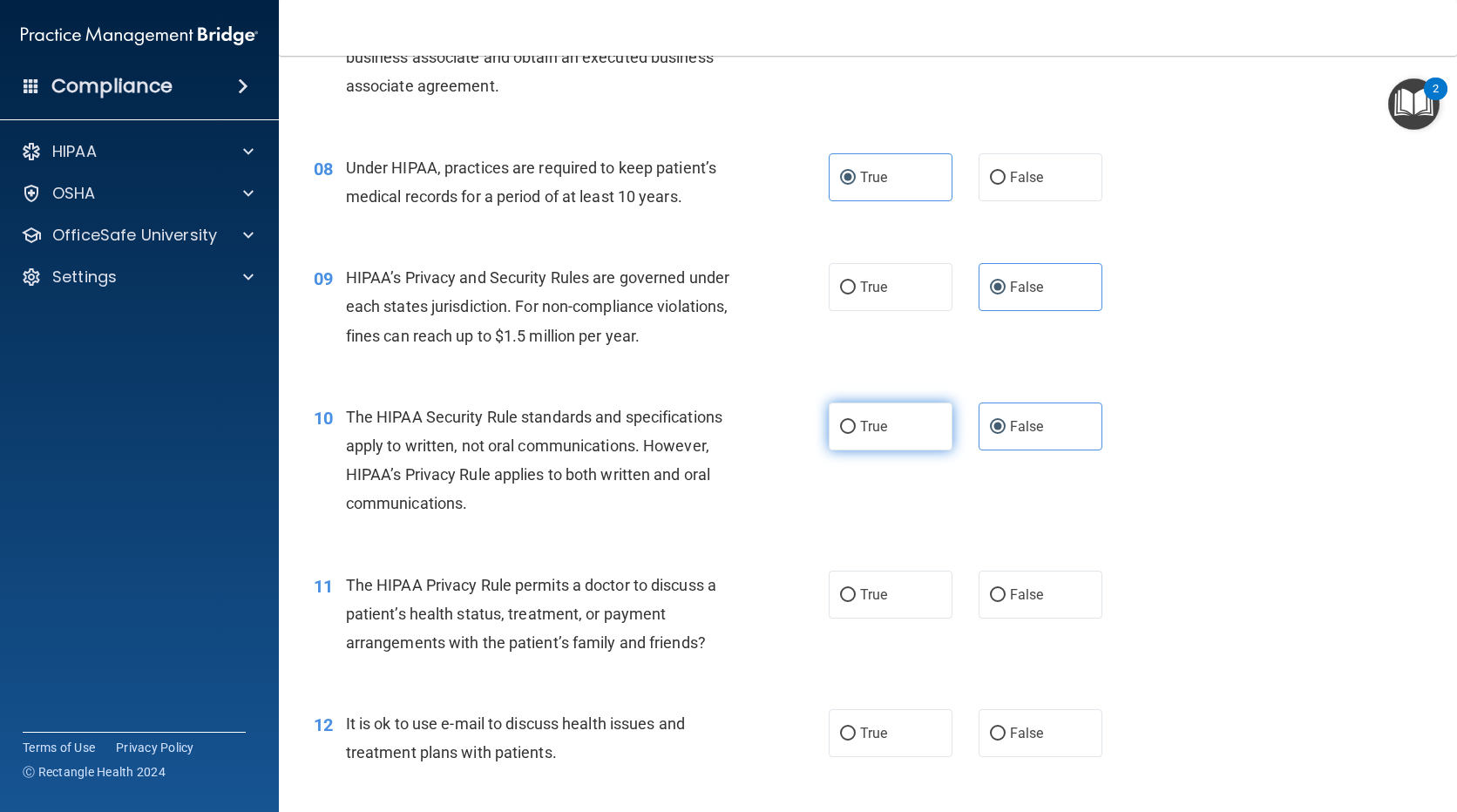
radio input "true"
radio input "false"
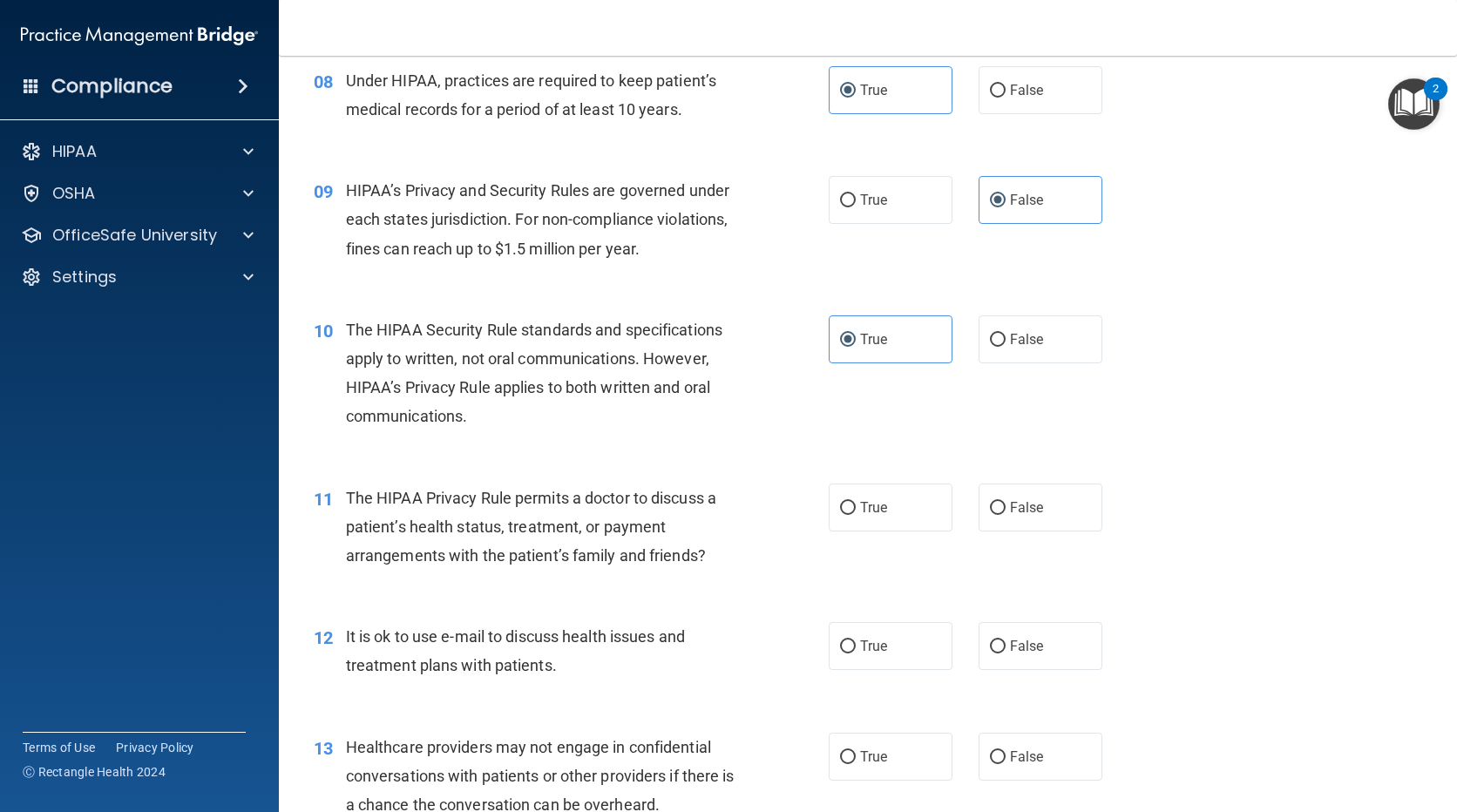
scroll to position [1220, 0]
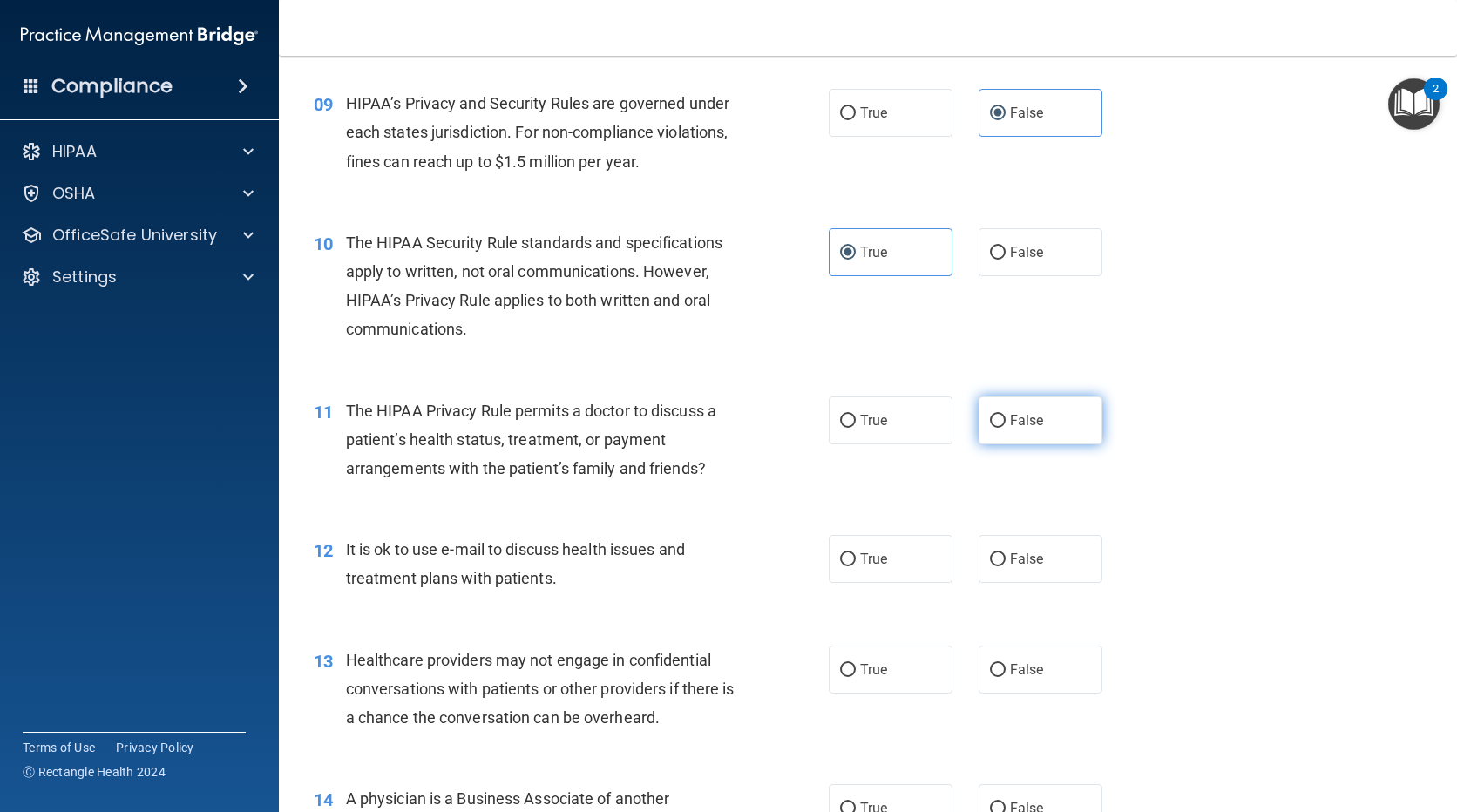
click at [1021, 421] on span "False" at bounding box center [1027, 419] width 34 height 16
click at [1006, 421] on input "False" at bounding box center [998, 421] width 15 height 13
radio input "true"
click at [867, 563] on span "True" at bounding box center [874, 558] width 27 height 16
click at [856, 563] on input "True" at bounding box center [848, 560] width 15 height 13
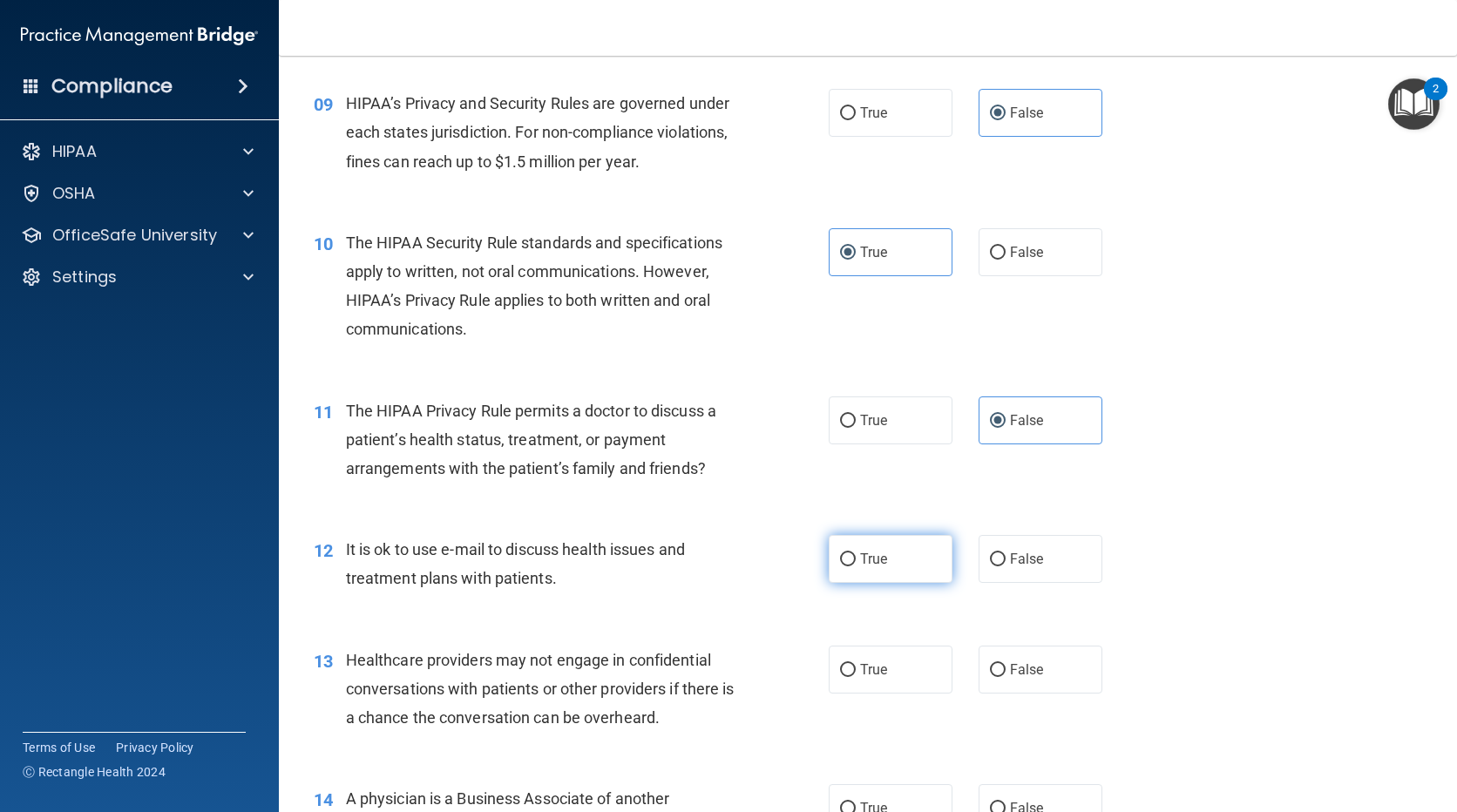
radio input "true"
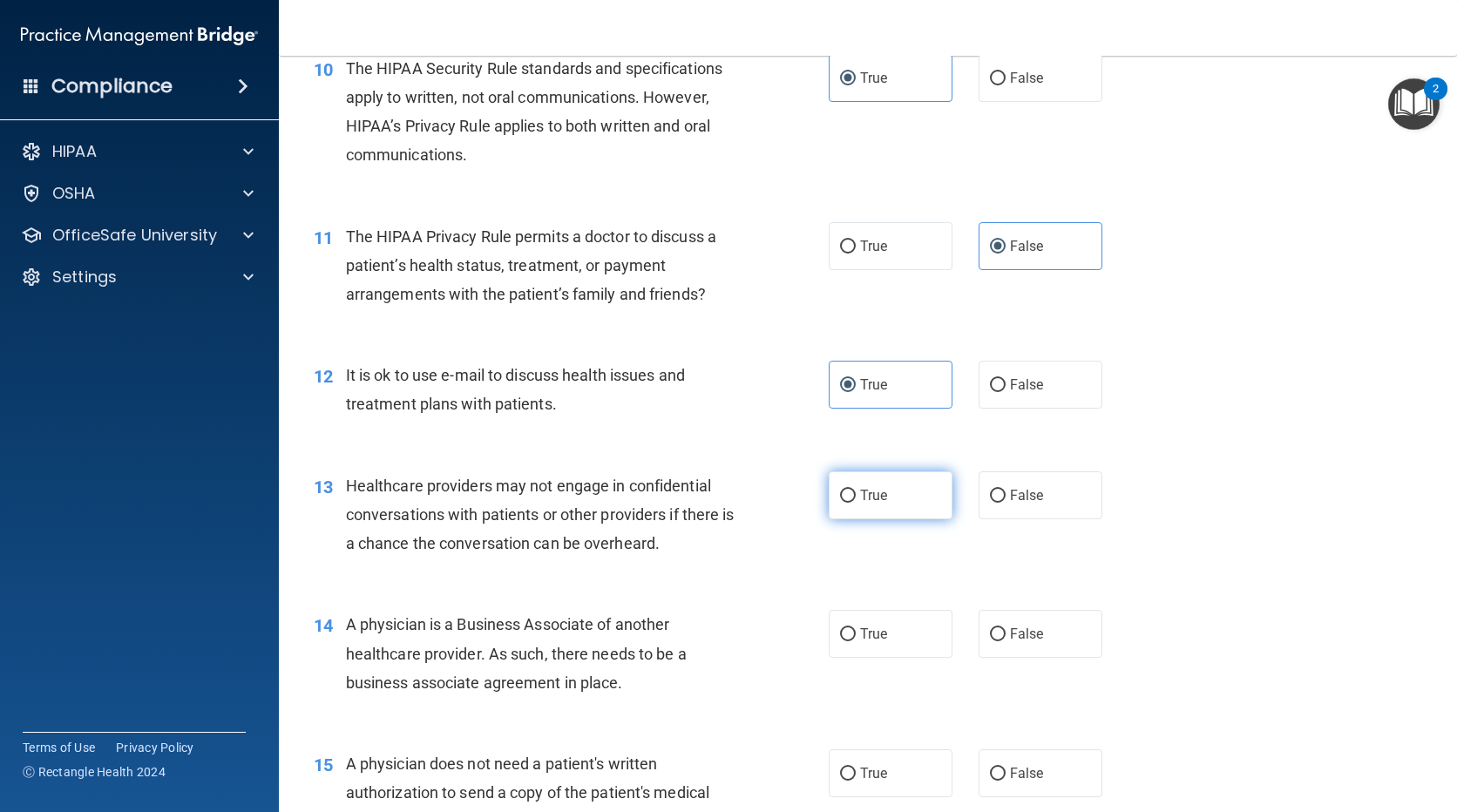
click at [849, 507] on label "True" at bounding box center [890, 495] width 124 height 48
click at [849, 503] on input "True" at bounding box center [848, 496] width 15 height 13
radio input "true"
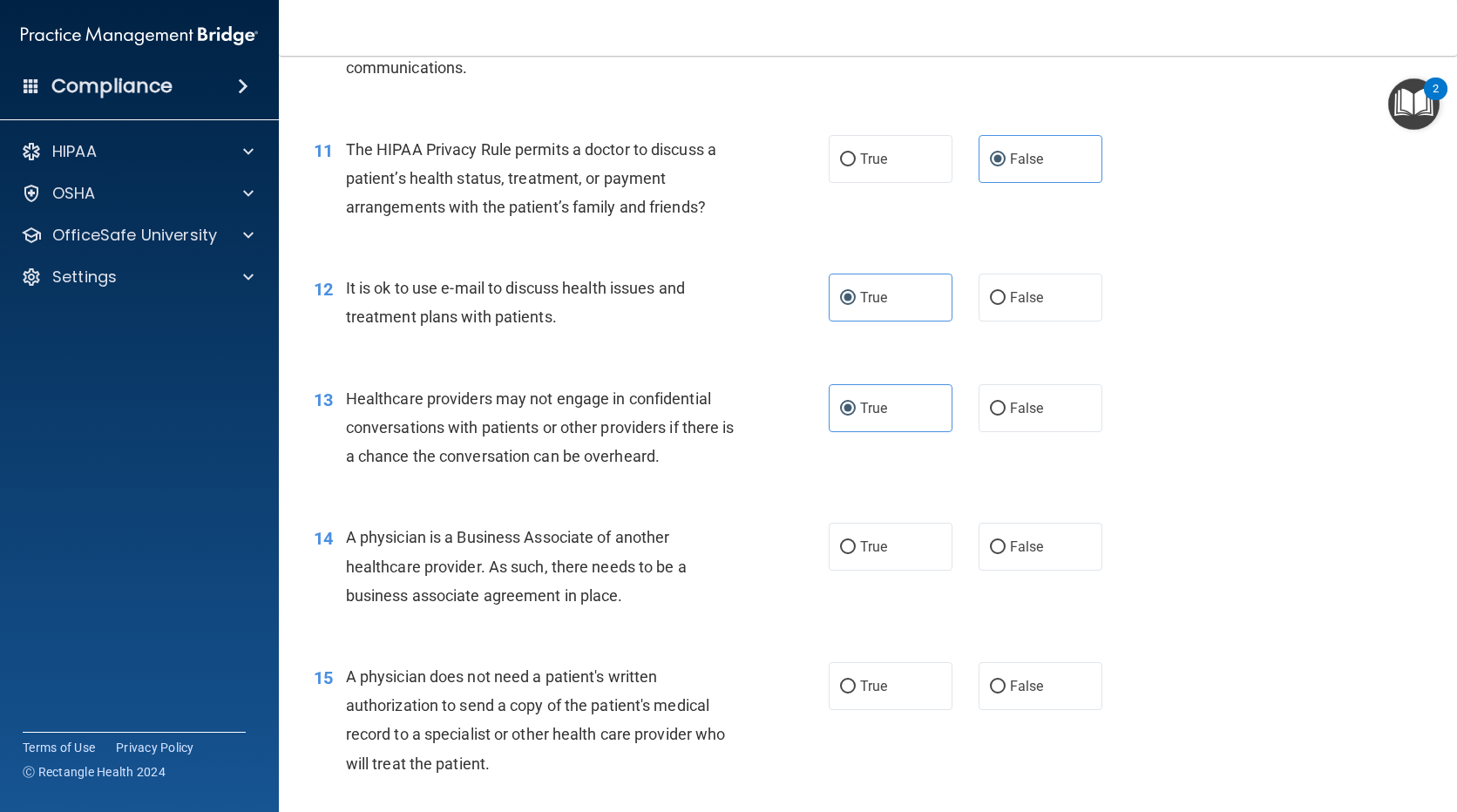
scroll to position [1568, 0]
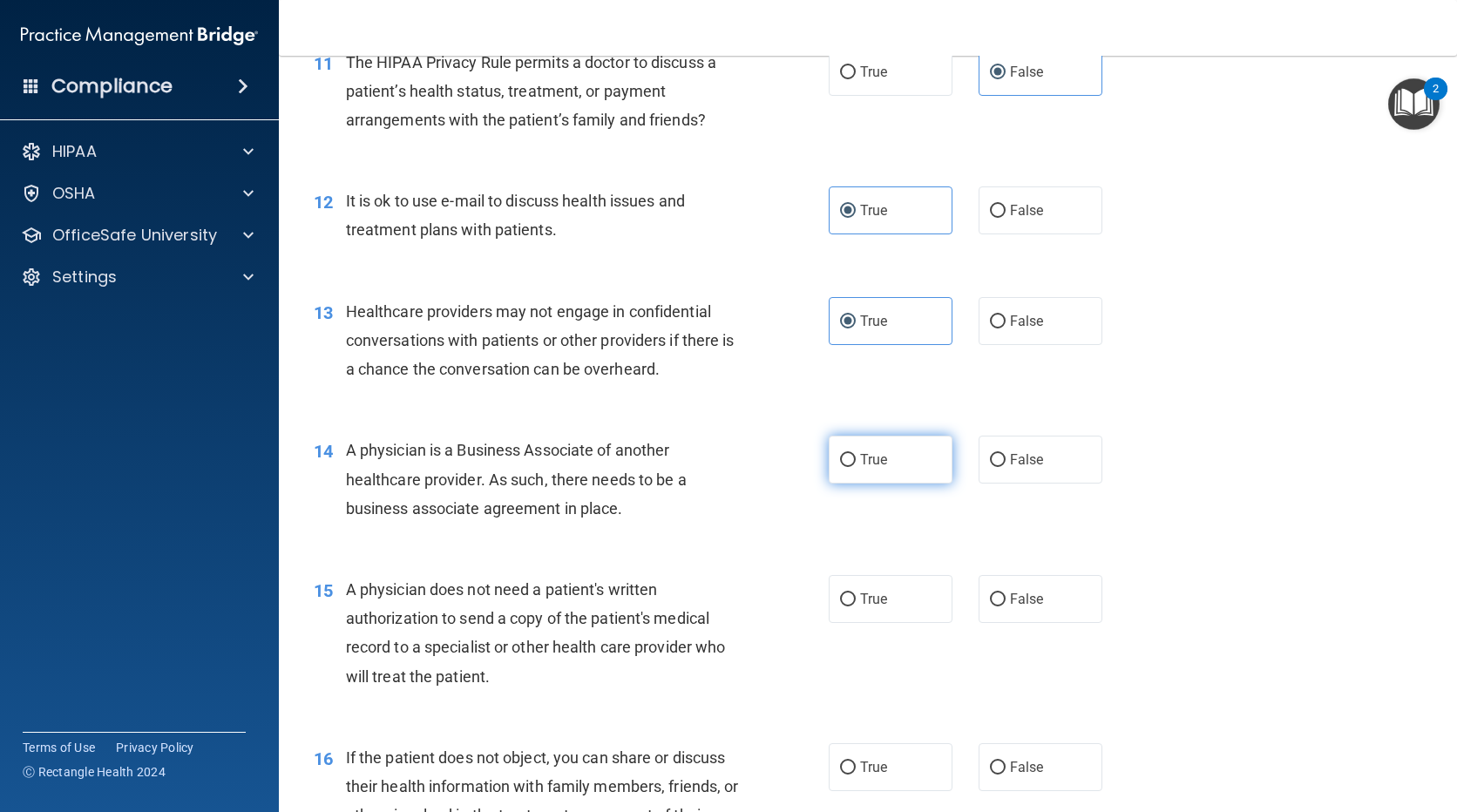
click at [872, 461] on span "True" at bounding box center [874, 459] width 27 height 16
click at [856, 461] on input "True" at bounding box center [848, 461] width 15 height 13
radio input "true"
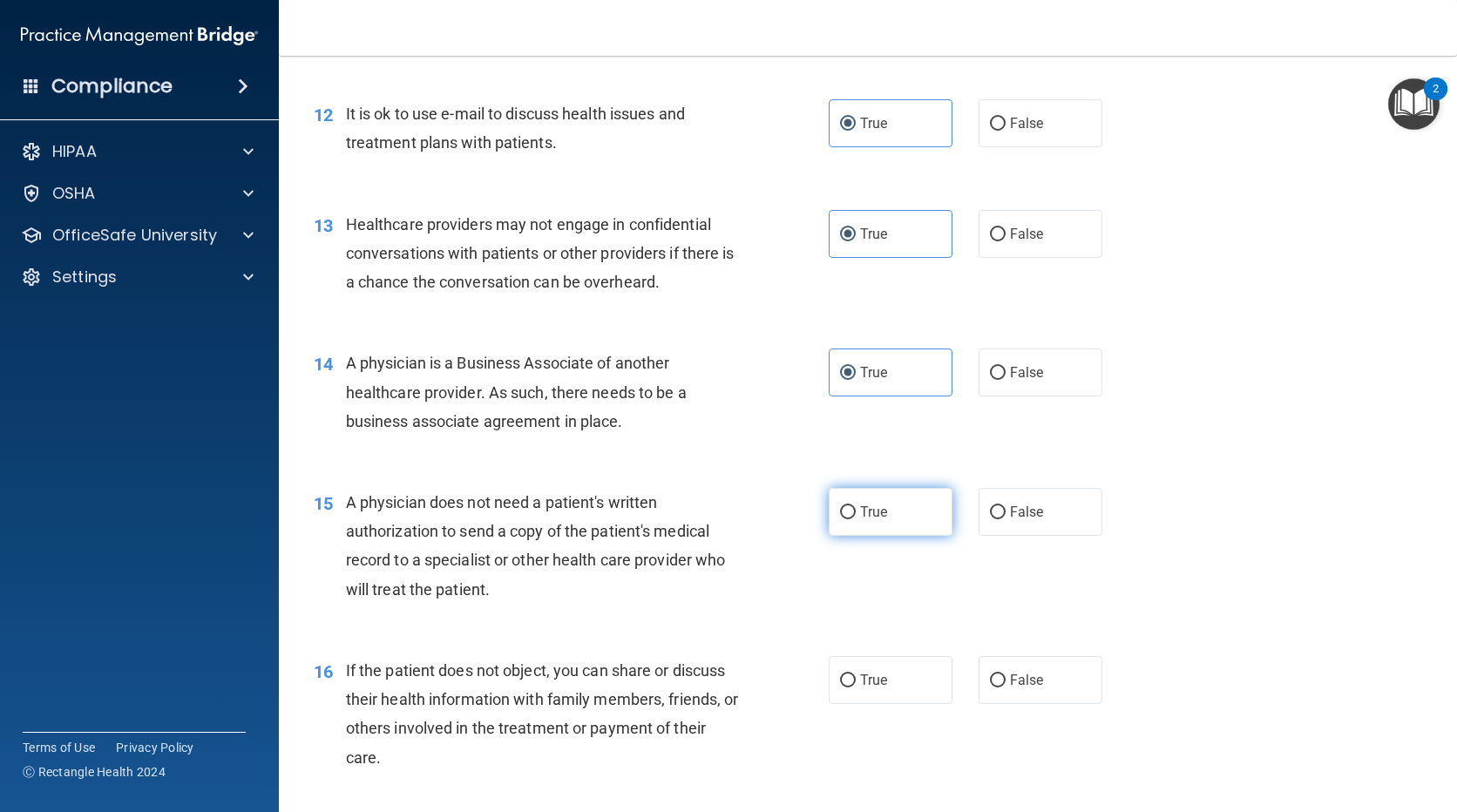
click at [860, 510] on span "True" at bounding box center [874, 511] width 27 height 16
click at [856, 510] on input "True" at bounding box center [848, 513] width 15 height 13
radio input "true"
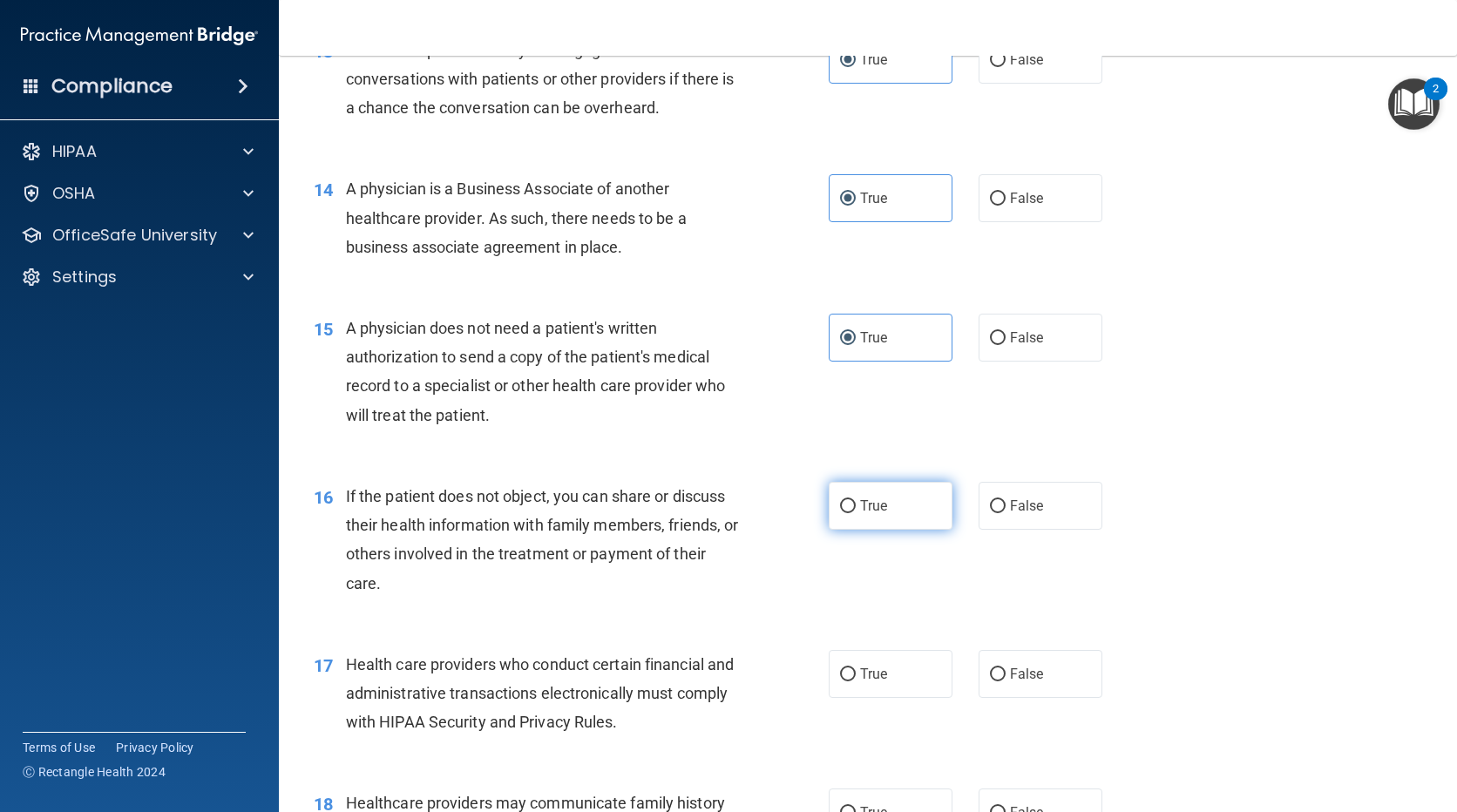
click at [872, 510] on span "True" at bounding box center [874, 505] width 27 height 16
click at [856, 510] on input "True" at bounding box center [848, 507] width 15 height 13
radio input "true"
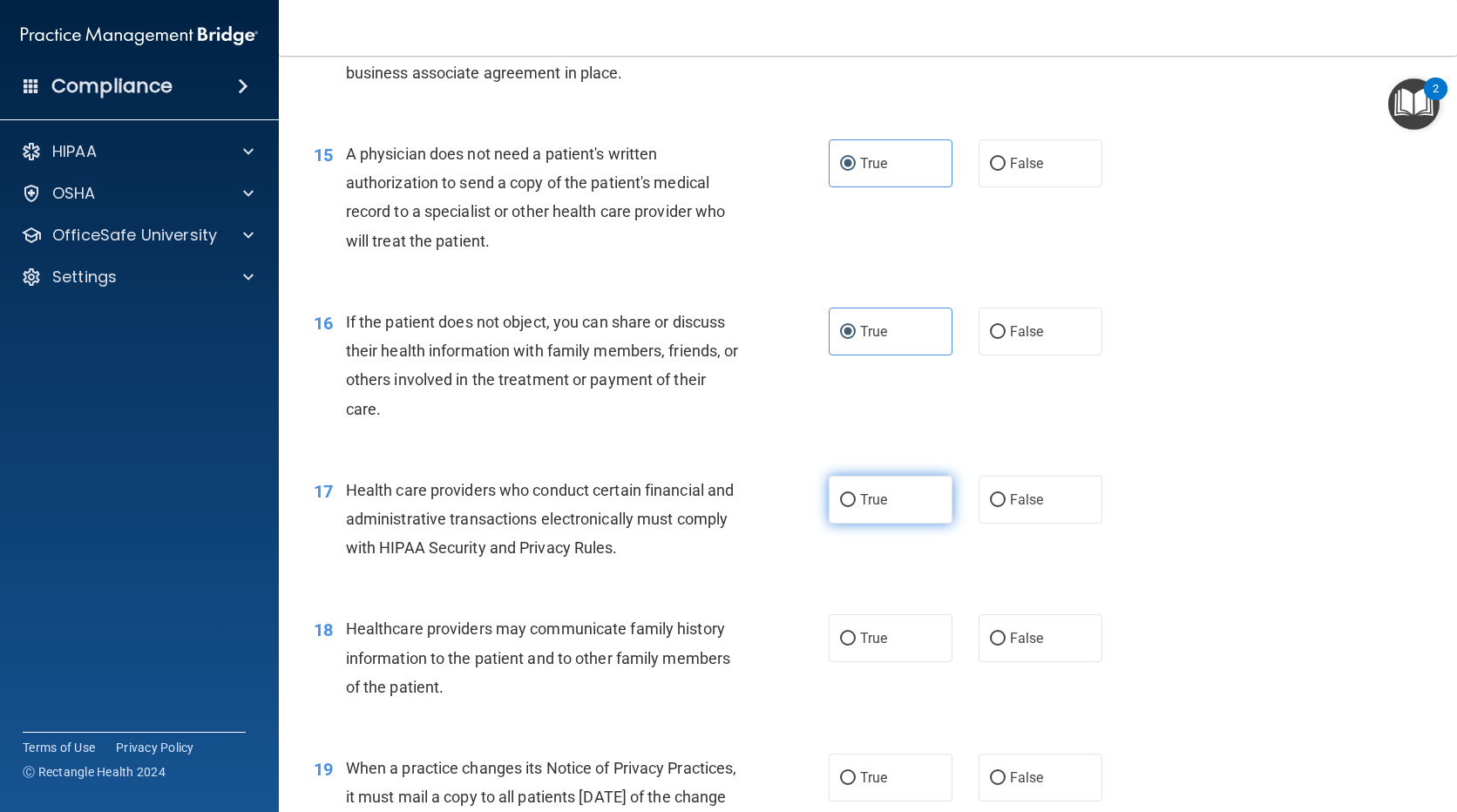
click at [910, 499] on label "True" at bounding box center [890, 499] width 124 height 48
click at [856, 499] on input "True" at bounding box center [848, 500] width 15 height 13
radio input "true"
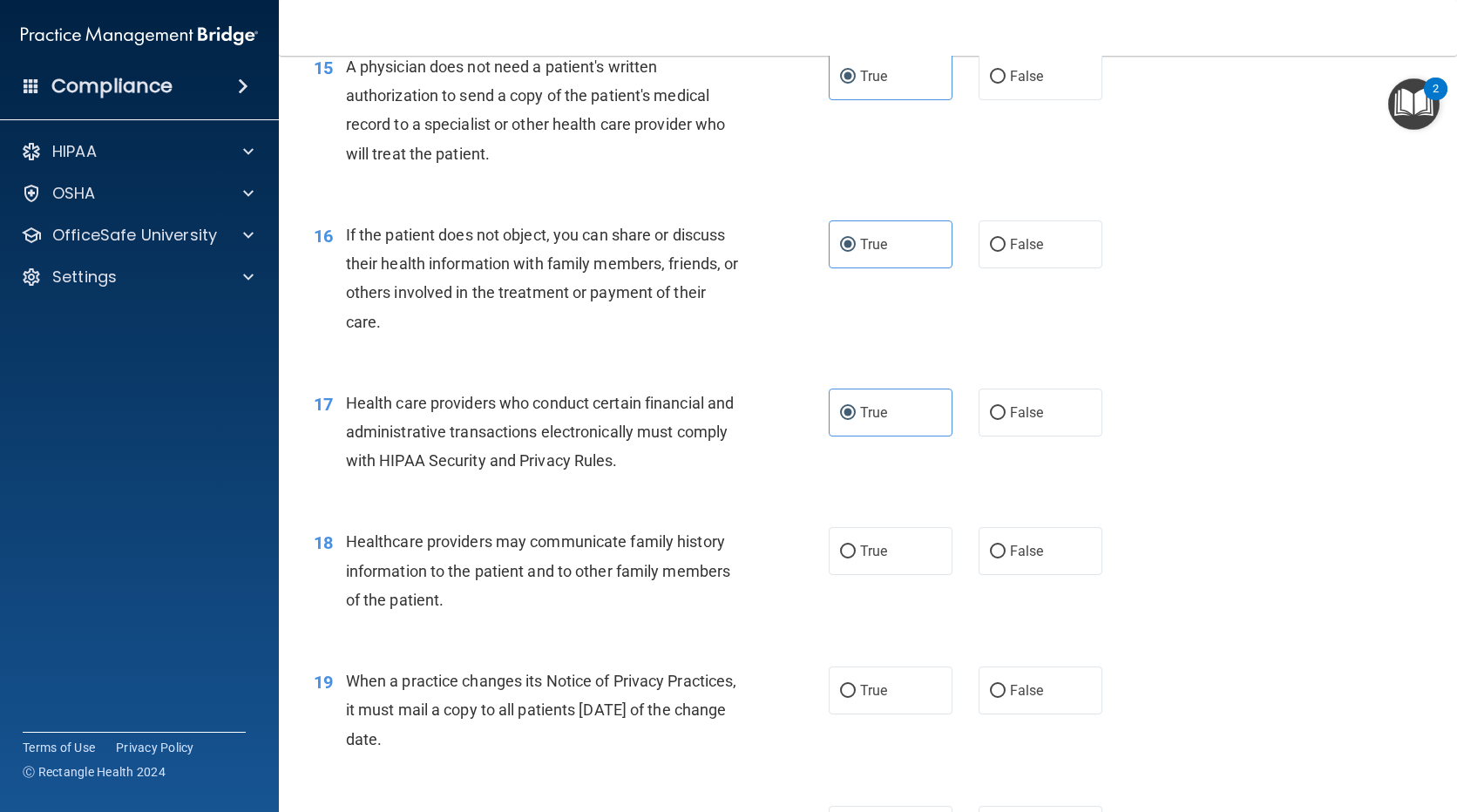
scroll to position [2178, 0]
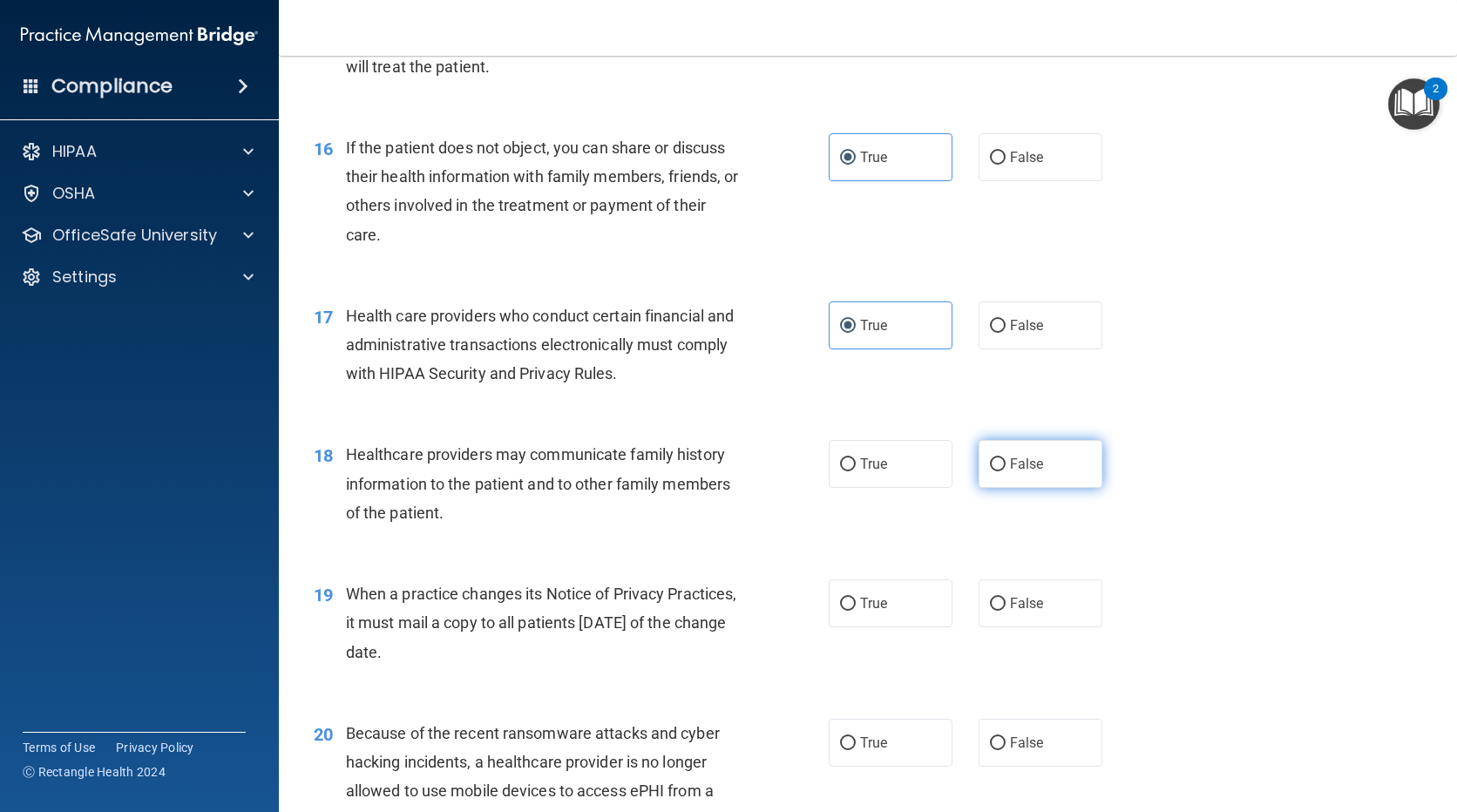
click at [1012, 463] on span "False" at bounding box center [1027, 464] width 34 height 16
click at [1006, 463] on input "False" at bounding box center [998, 465] width 15 height 13
radio input "true"
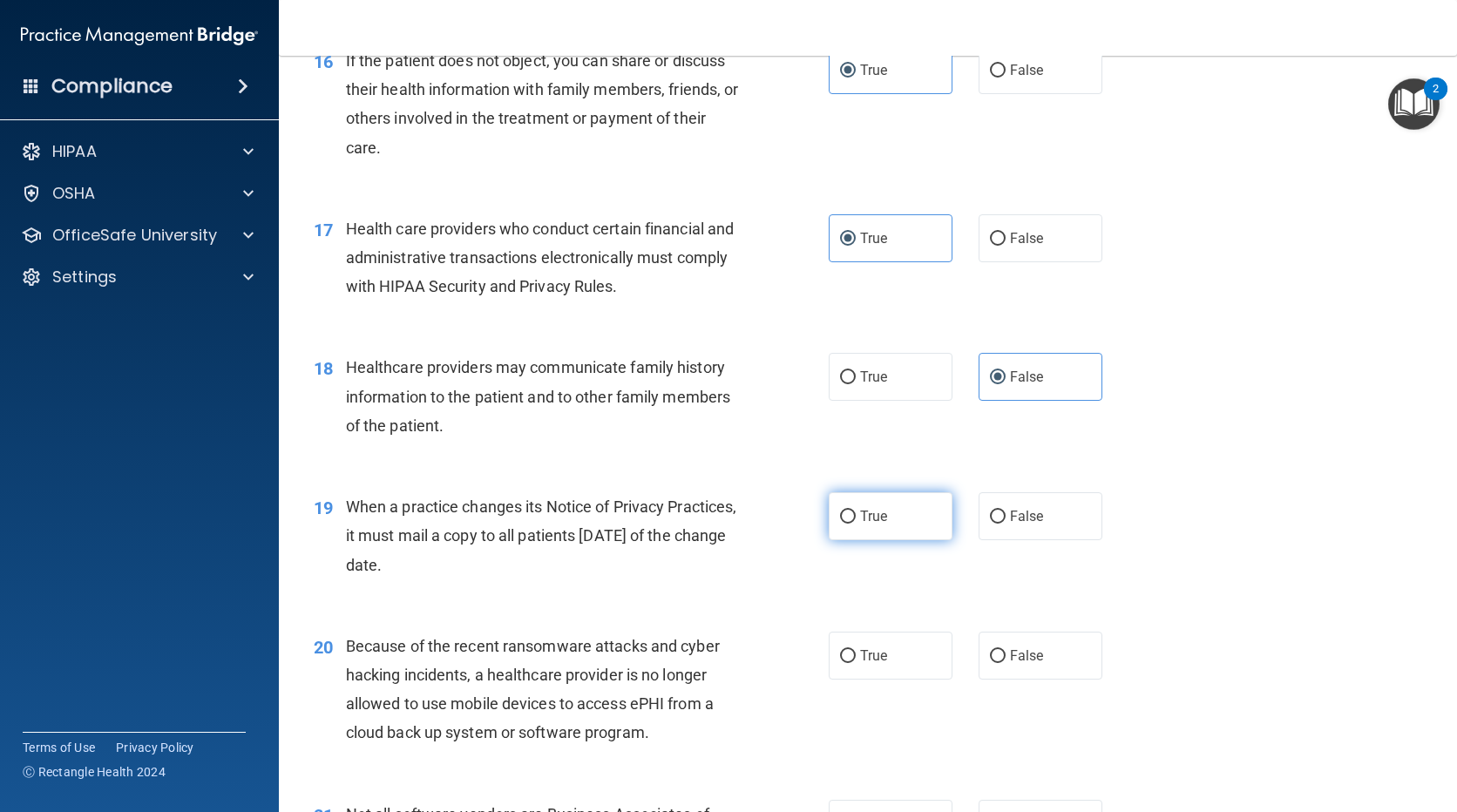
click at [889, 516] on label "True" at bounding box center [890, 517] width 124 height 48
click at [856, 516] on input "True" at bounding box center [848, 518] width 15 height 13
radio input "true"
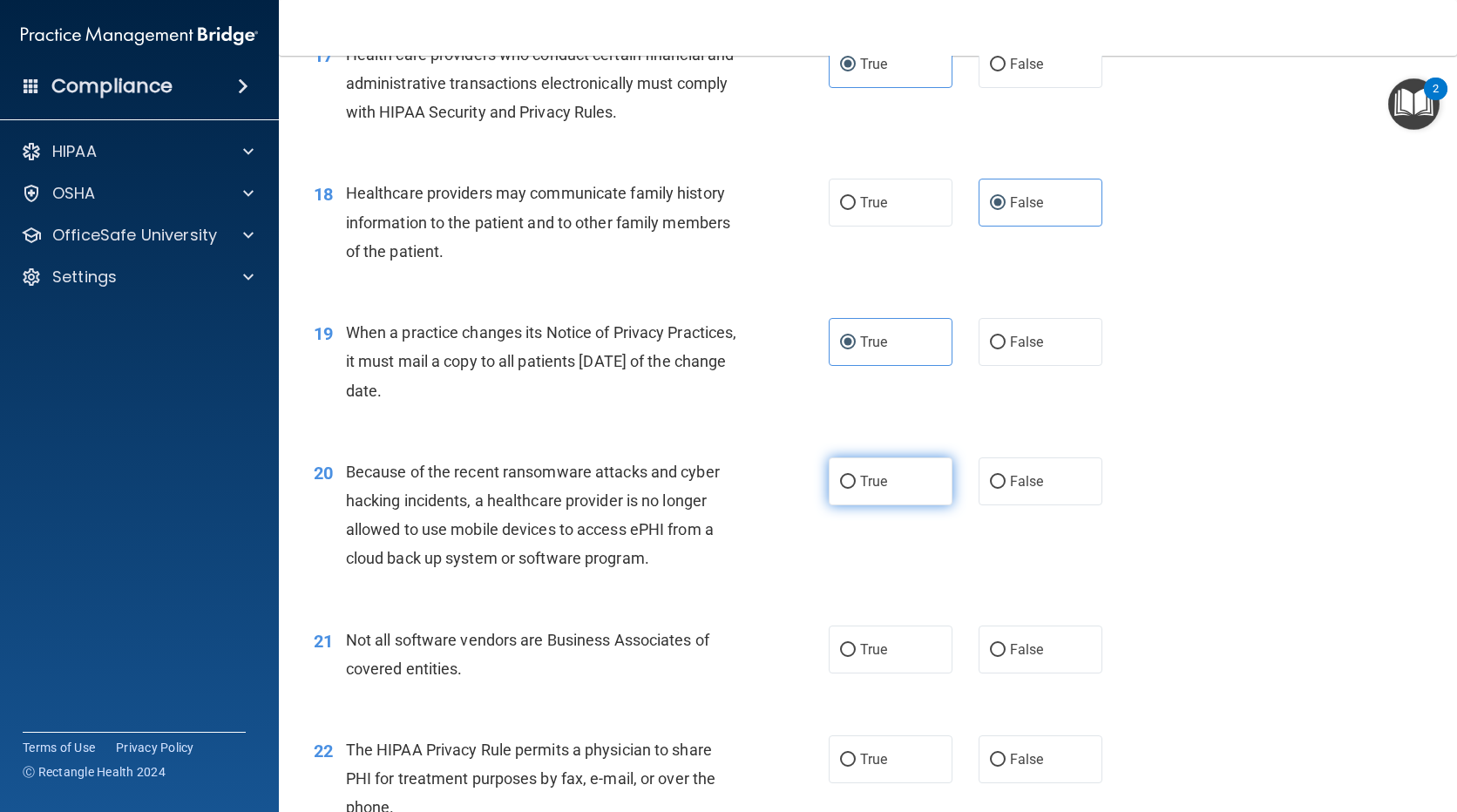
click at [844, 489] on label "True" at bounding box center [890, 481] width 124 height 48
click at [844, 489] on input "True" at bounding box center [848, 482] width 15 height 13
radio input "true"
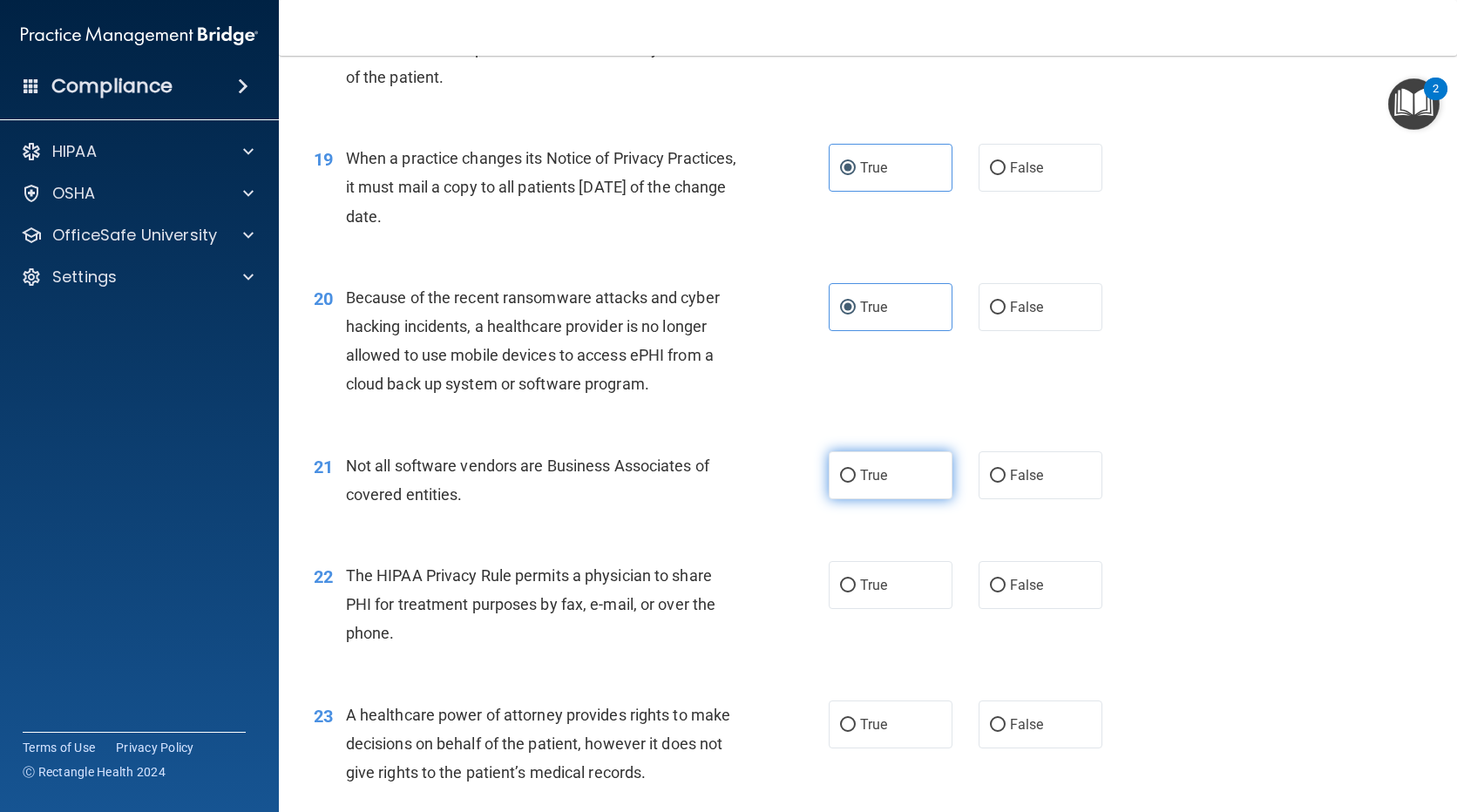
drag, startPoint x: 856, startPoint y: 469, endPoint x: 813, endPoint y: 488, distance: 47.0
click at [860, 468] on span "True" at bounding box center [874, 474] width 27 height 16
click at [856, 469] on input "True" at bounding box center [848, 476] width 15 height 13
radio input "true"
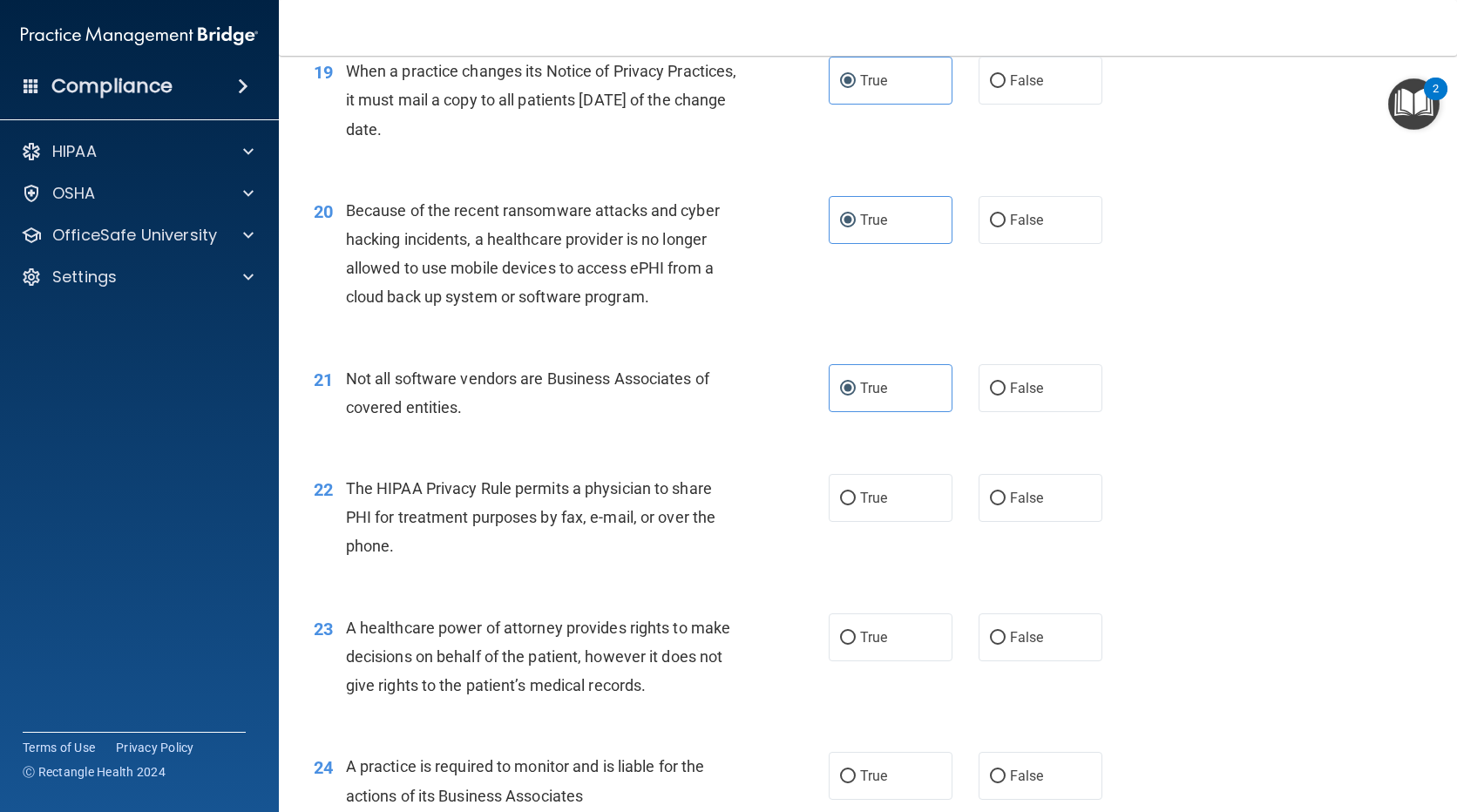
scroll to position [2788, 0]
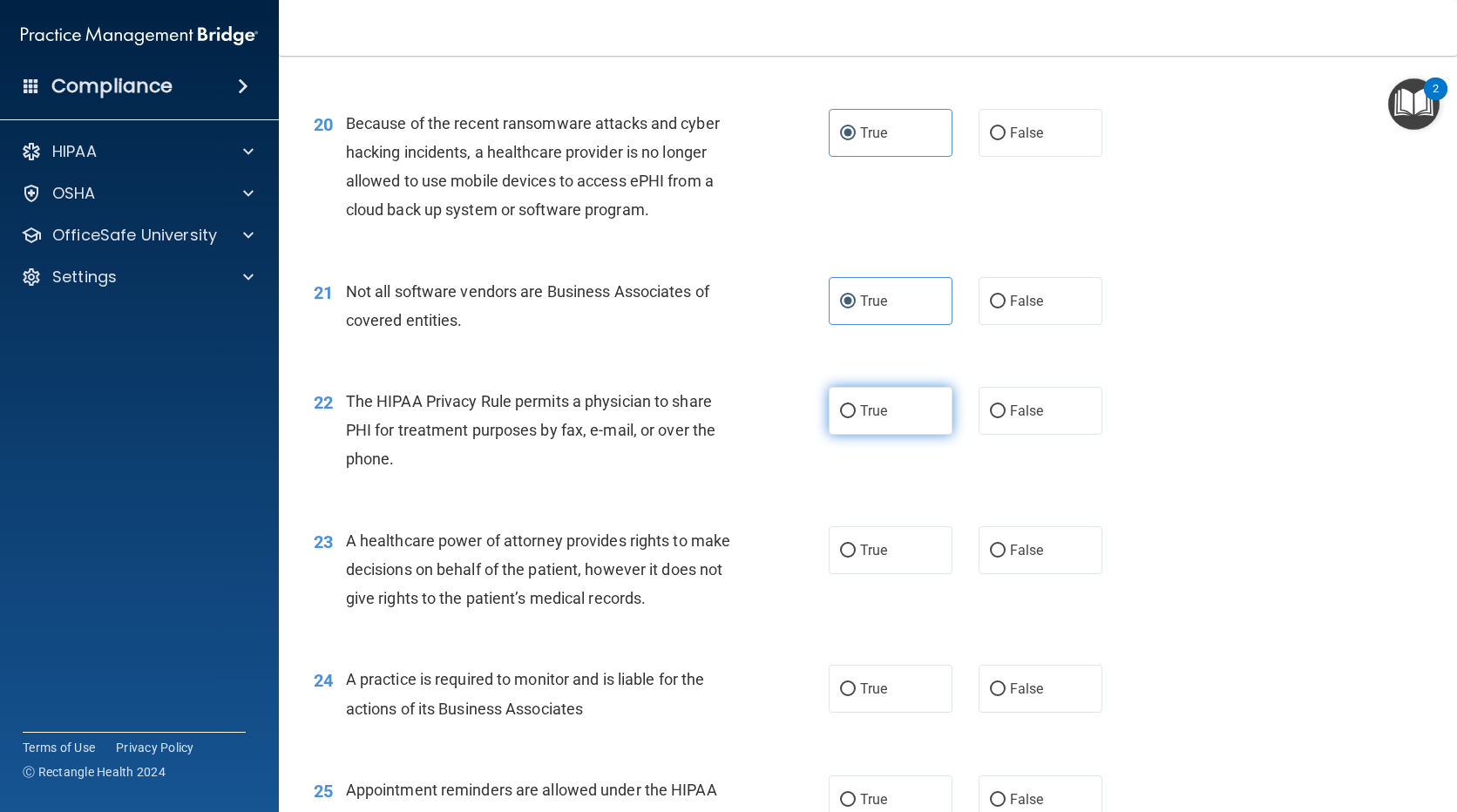
click at [860, 408] on span "True" at bounding box center [874, 410] width 27 height 16
click at [855, 408] on input "True" at bounding box center [848, 412] width 15 height 13
radio input "true"
click at [889, 559] on label "True" at bounding box center [890, 550] width 124 height 48
click at [856, 558] on input "True" at bounding box center [848, 551] width 15 height 13
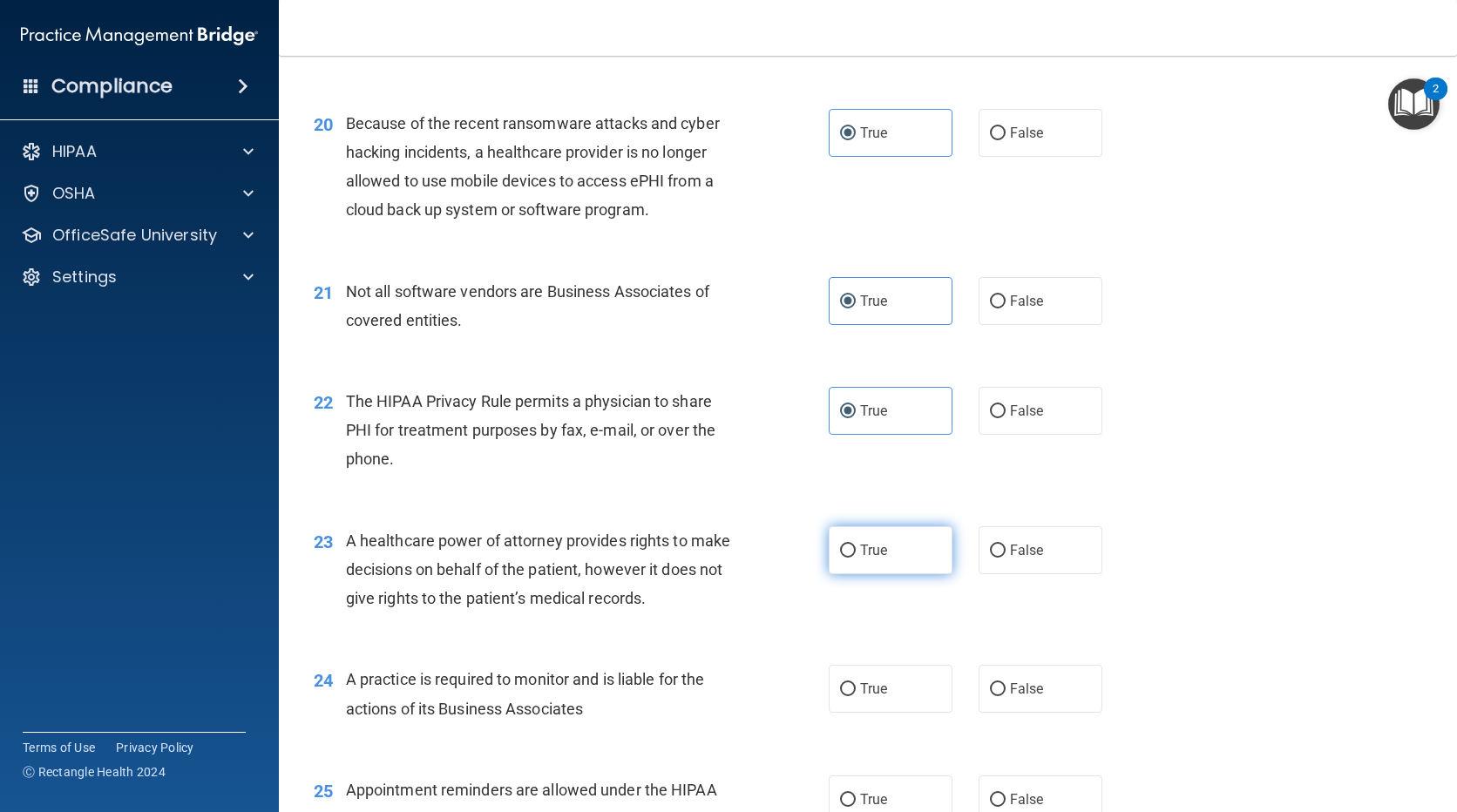
radio input "true"
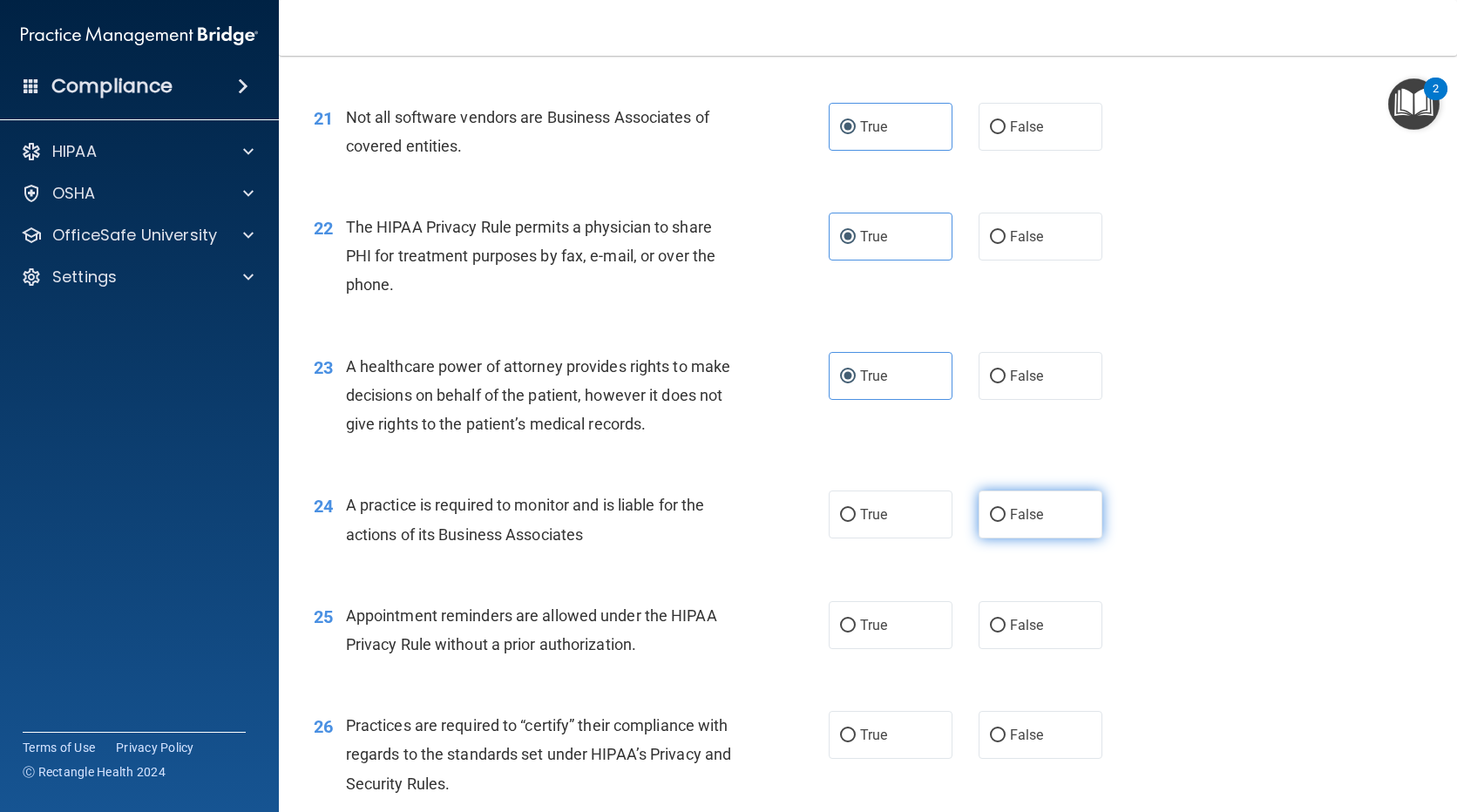
click at [1019, 506] on span "False" at bounding box center [1027, 514] width 34 height 16
click at [1006, 509] on input "False" at bounding box center [998, 516] width 15 height 13
radio input "true"
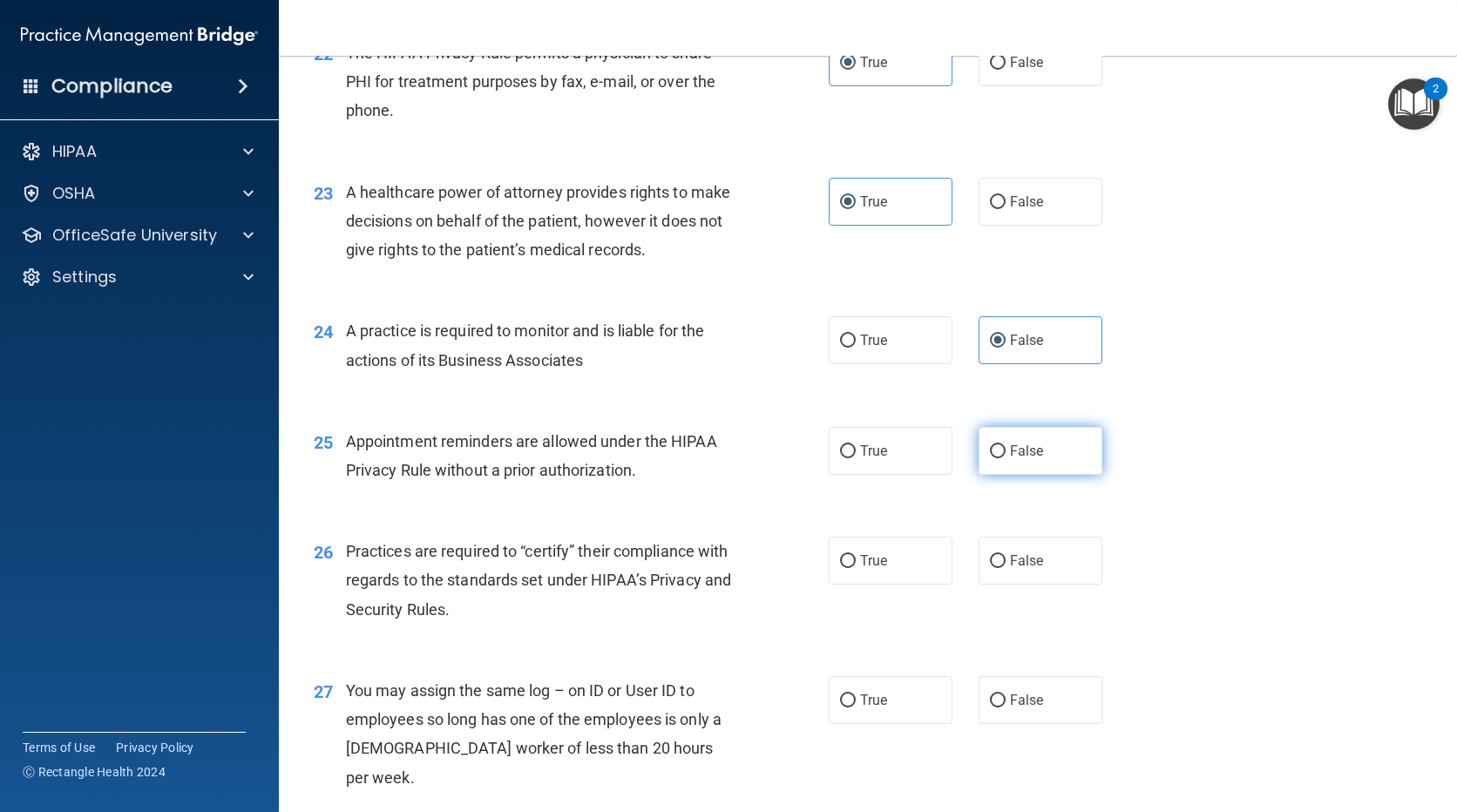
click at [1010, 462] on label "False" at bounding box center [1040, 451] width 124 height 48
click at [1006, 458] on input "False" at bounding box center [998, 452] width 15 height 13
radio input "true"
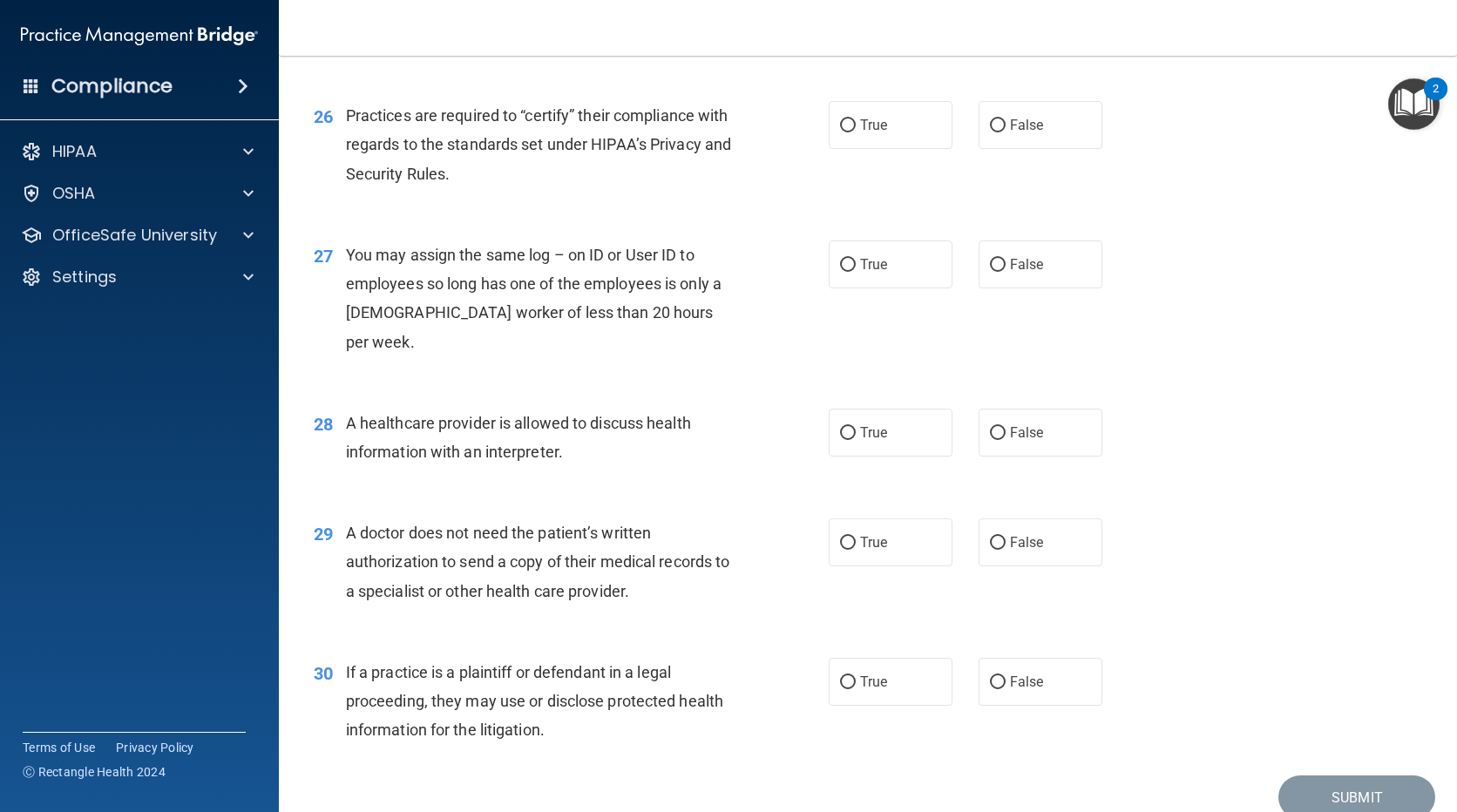
scroll to position [3620, 0]
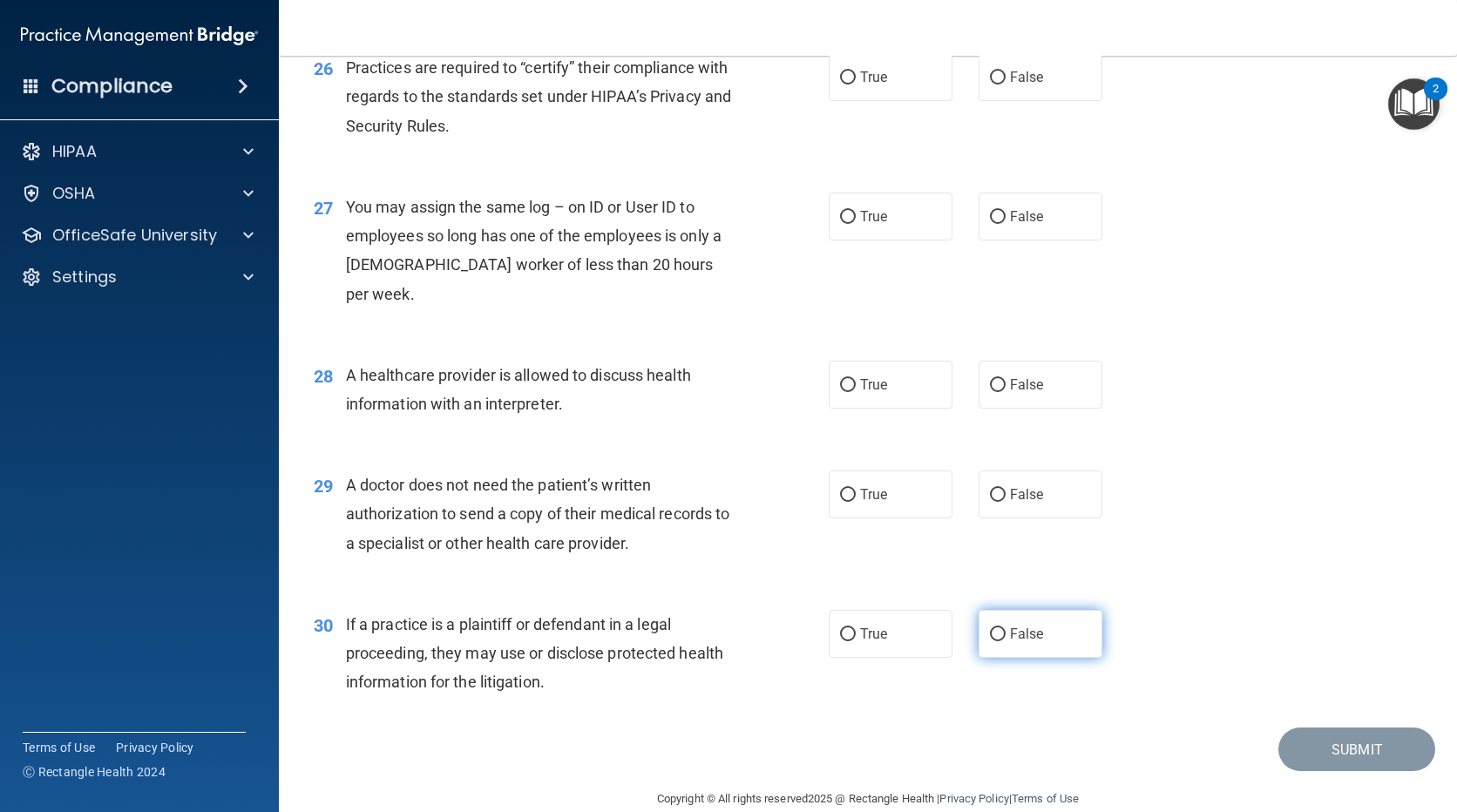
click at [1012, 625] on span "False" at bounding box center [1027, 633] width 34 height 16
click at [1006, 628] on input "False" at bounding box center [998, 635] width 15 height 13
radio input "true"
click at [893, 471] on label "True" at bounding box center [890, 495] width 124 height 48
click at [856, 489] on input "True" at bounding box center [848, 495] width 15 height 13
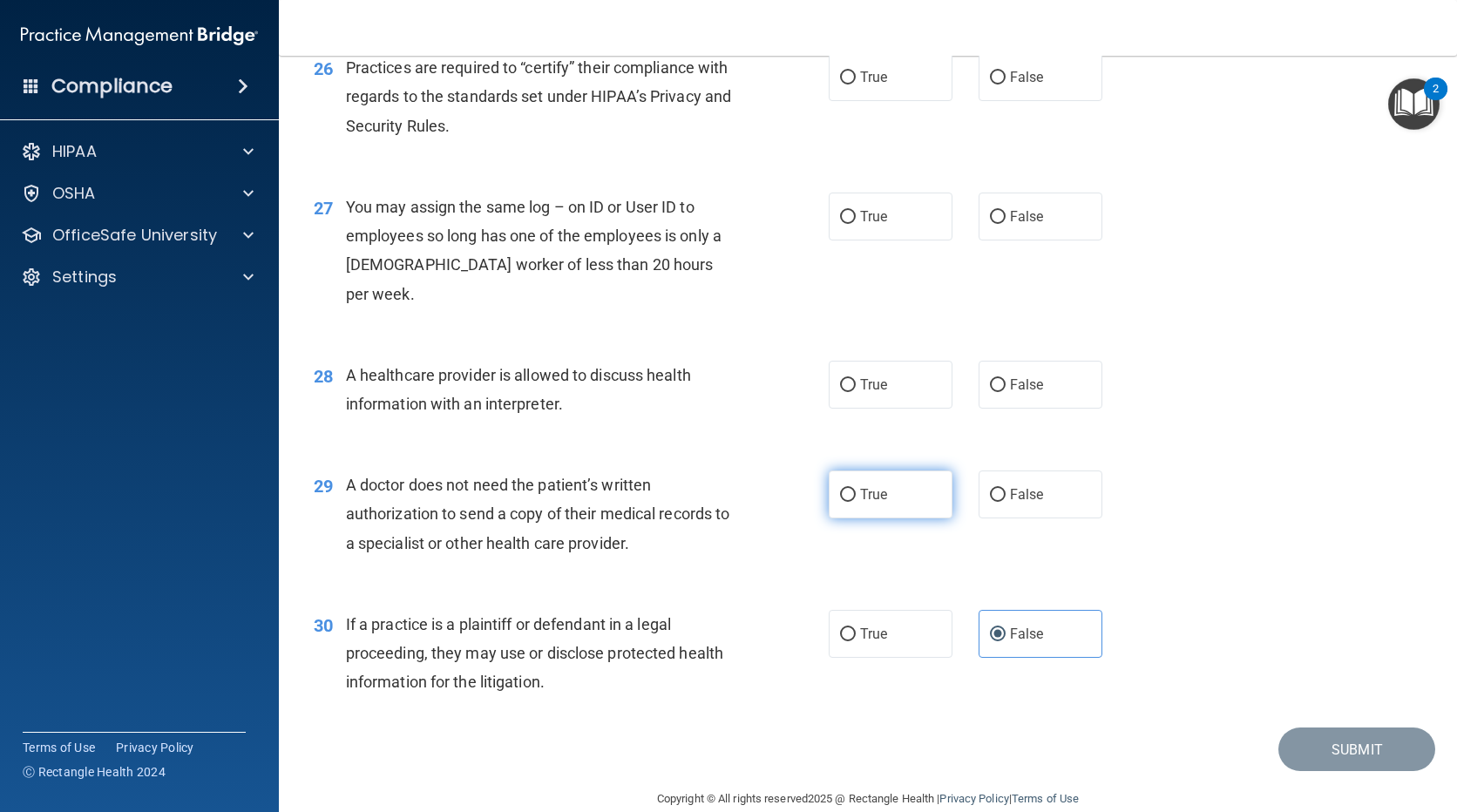
radio input "true"
click at [898, 361] on label "True" at bounding box center [890, 385] width 124 height 48
click at [856, 379] on input "True" at bounding box center [848, 386] width 15 height 13
radio input "true"
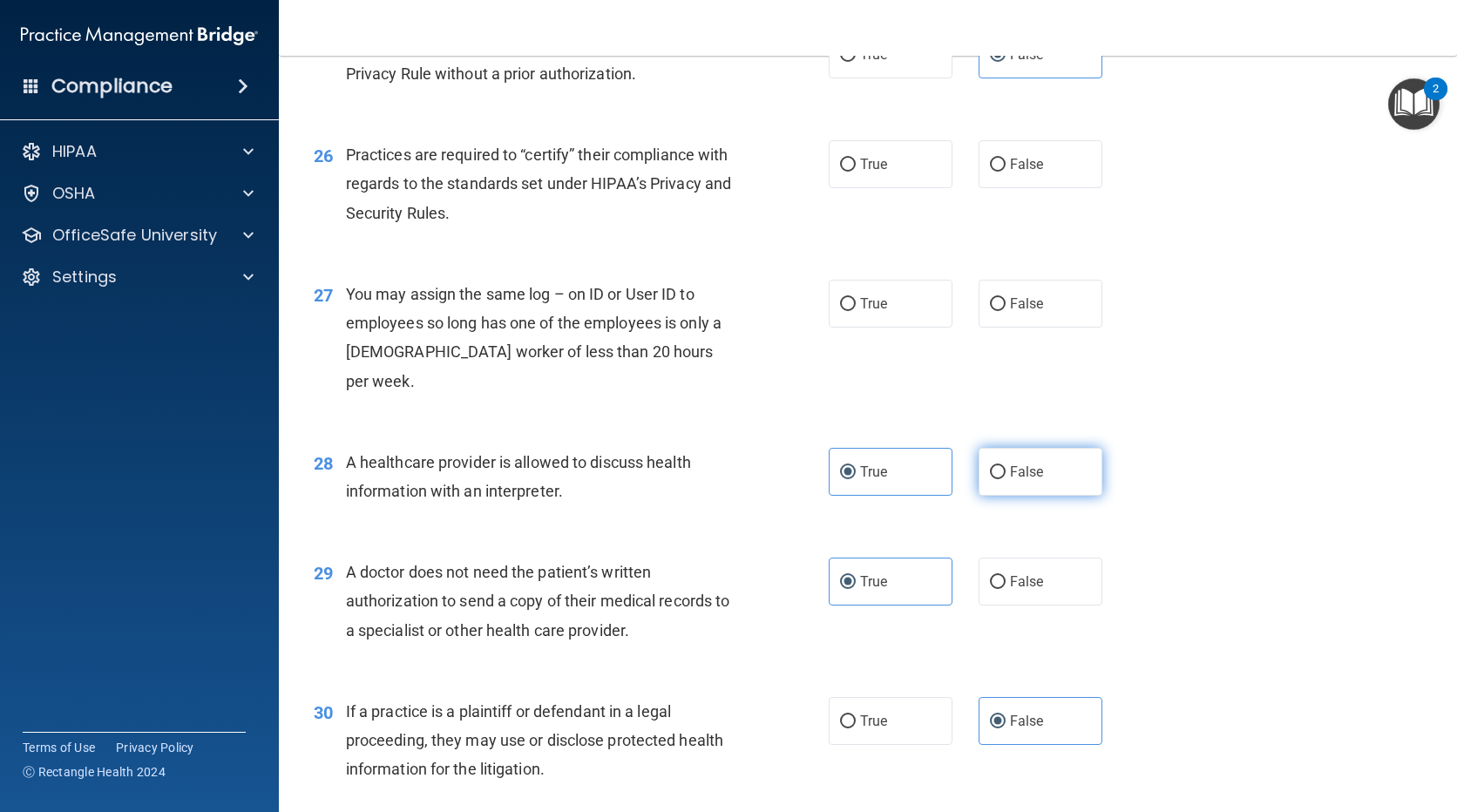
click at [1010, 464] on span "False" at bounding box center [1027, 471] width 34 height 16
click at [1006, 466] on input "False" at bounding box center [998, 472] width 15 height 13
radio input "true"
click at [903, 447] on label "True" at bounding box center [890, 471] width 124 height 48
click at [856, 466] on input "True" at bounding box center [848, 472] width 15 height 13
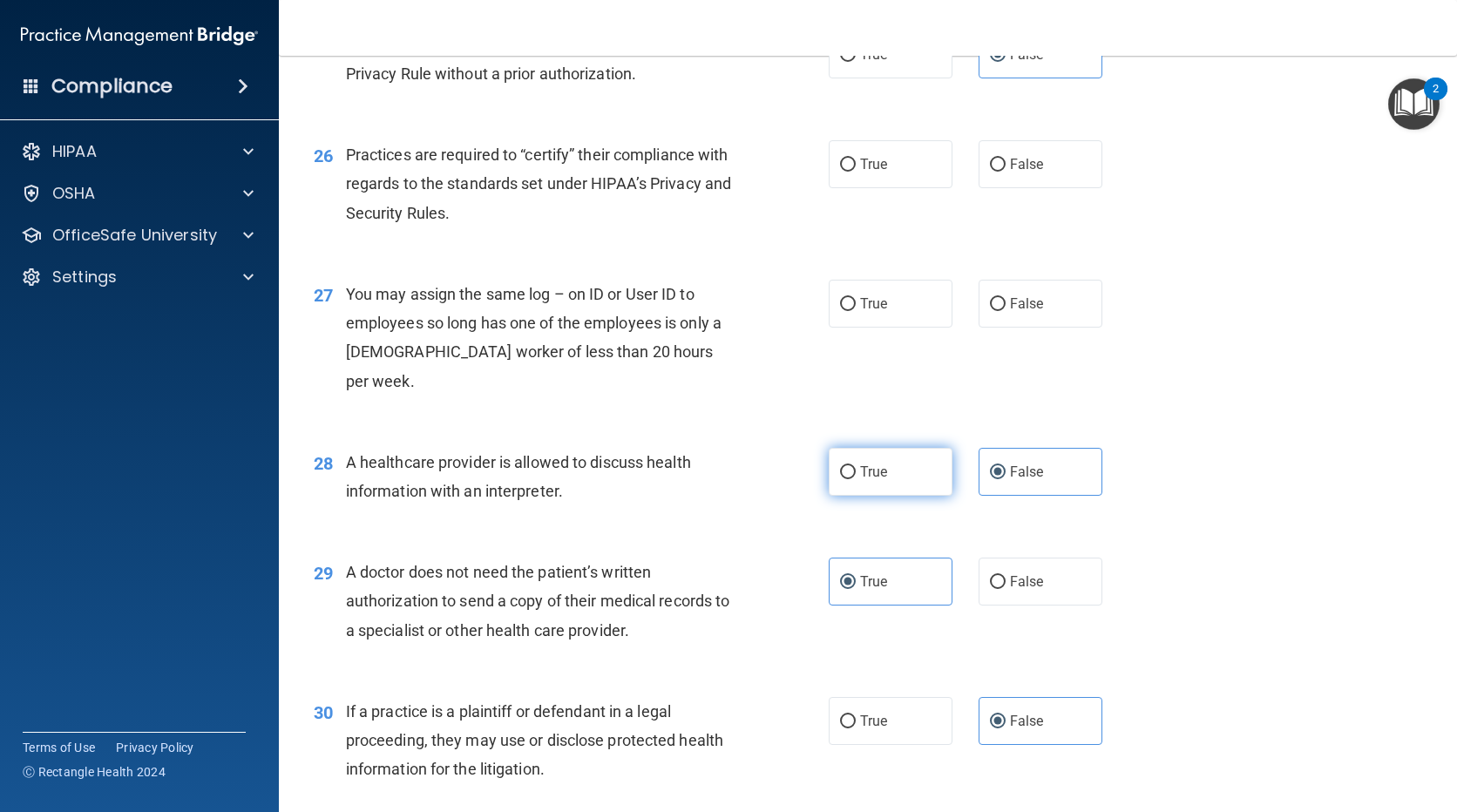
radio input "true"
click at [1010, 464] on span "False" at bounding box center [1027, 471] width 34 height 16
click at [1004, 466] on input "False" at bounding box center [998, 472] width 15 height 13
radio input "true"
radio input "false"
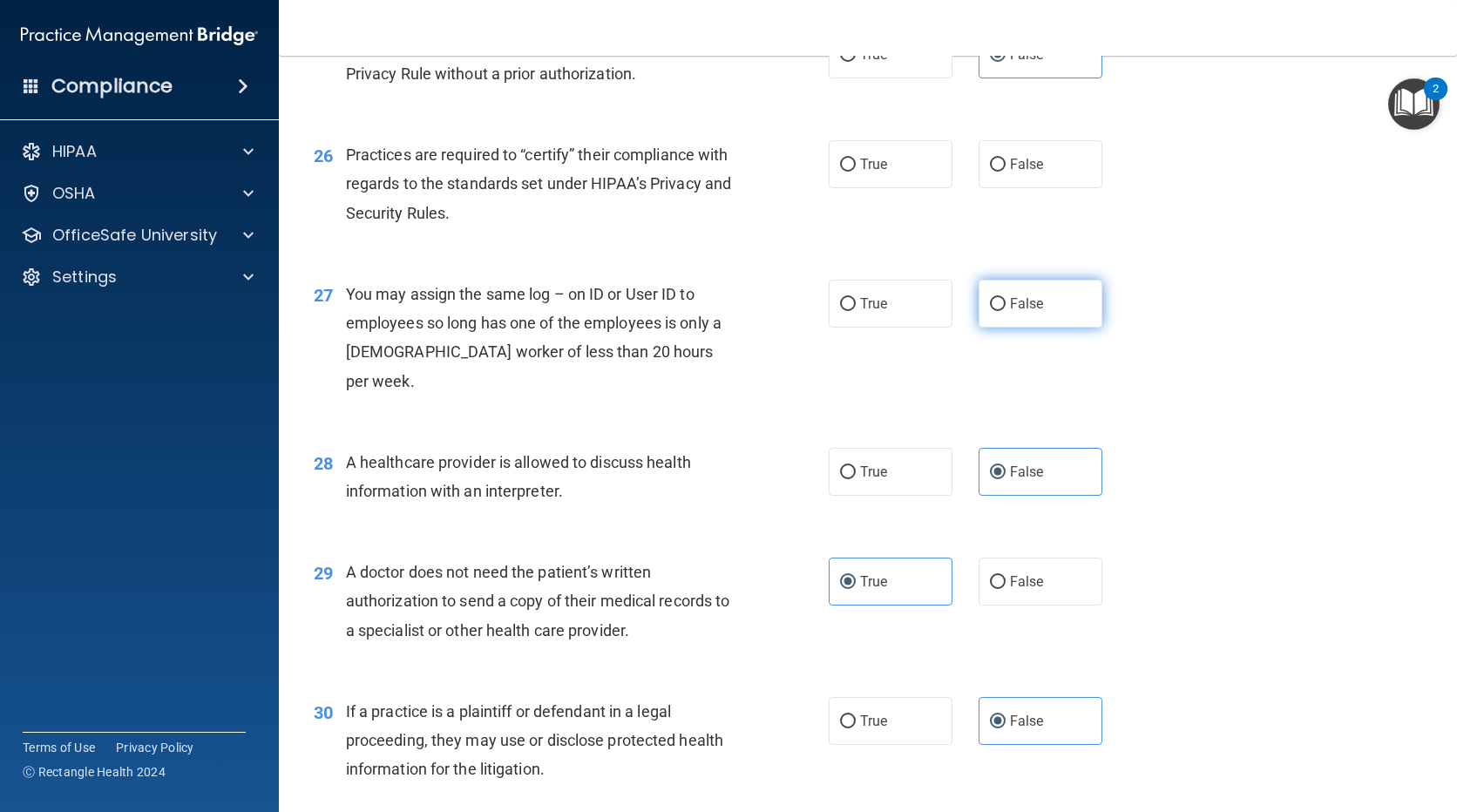
click at [1012, 303] on span "False" at bounding box center [1027, 303] width 34 height 16
click at [1006, 303] on input "False" at bounding box center [998, 305] width 15 height 13
radio input "true"
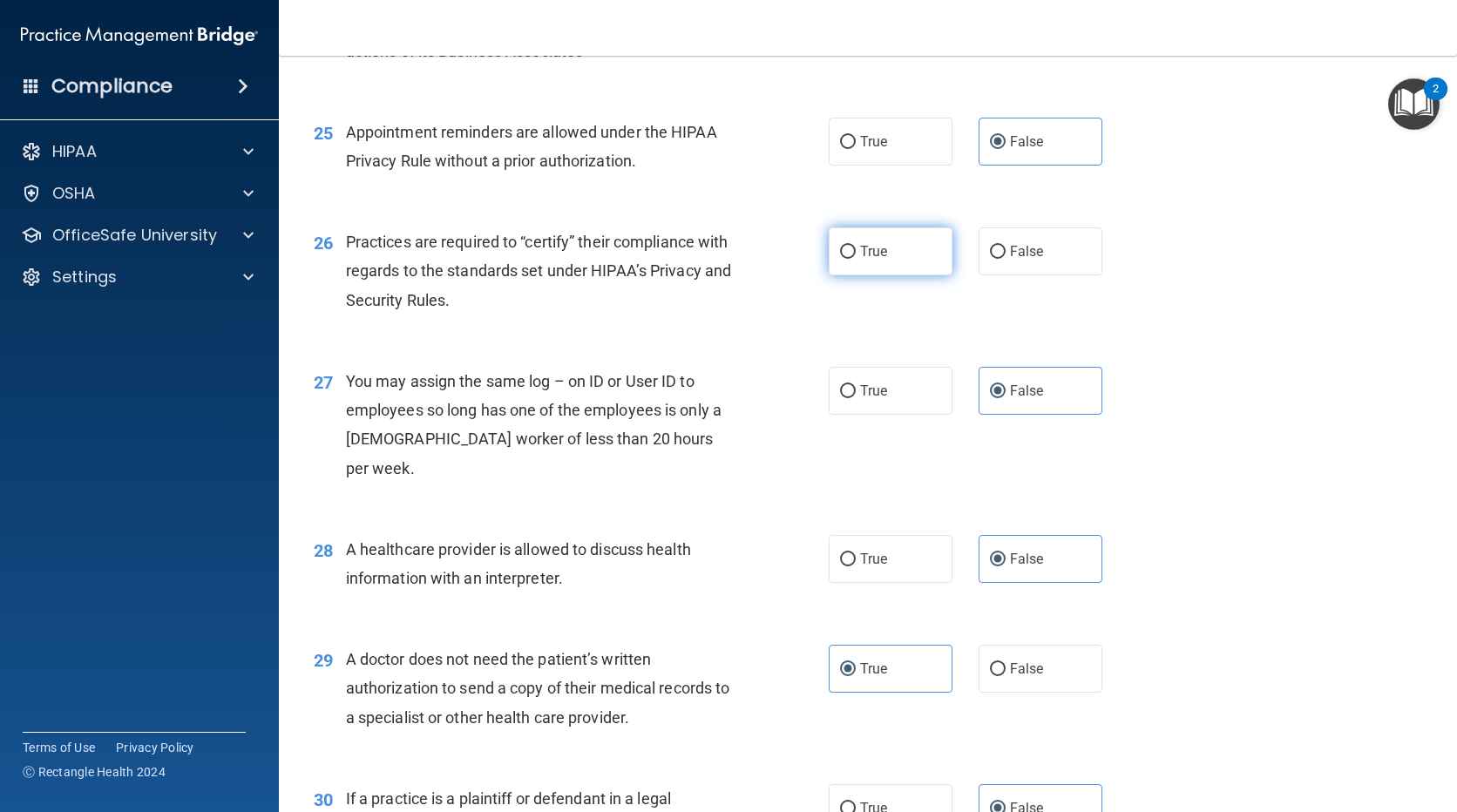
click at [830, 245] on label "True" at bounding box center [890, 251] width 124 height 48
click at [840, 245] on input "True" at bounding box center [848, 252] width 15 height 13
radio input "true"
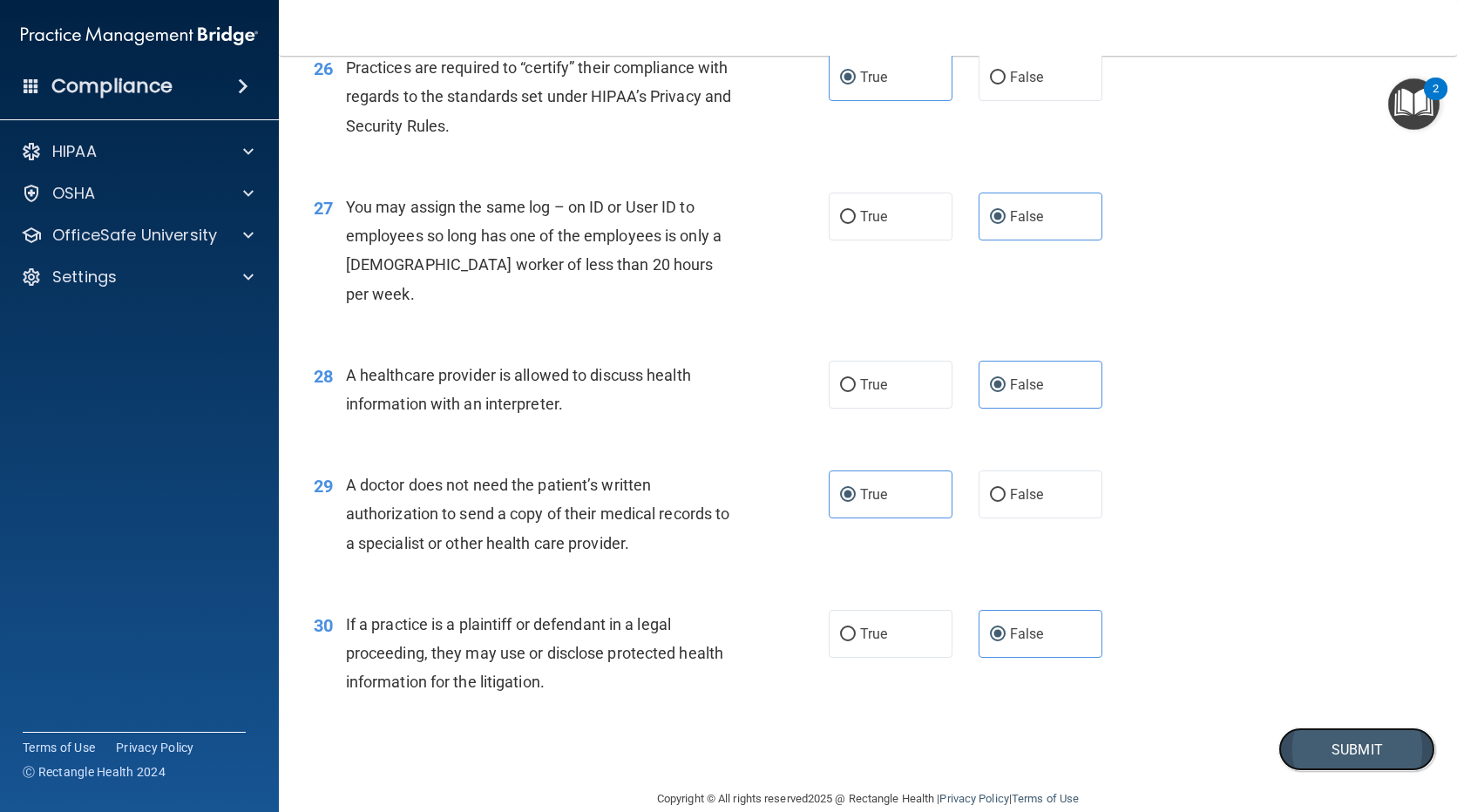
click at [1322, 727] on button "Submit" at bounding box center [1356, 749] width 157 height 44
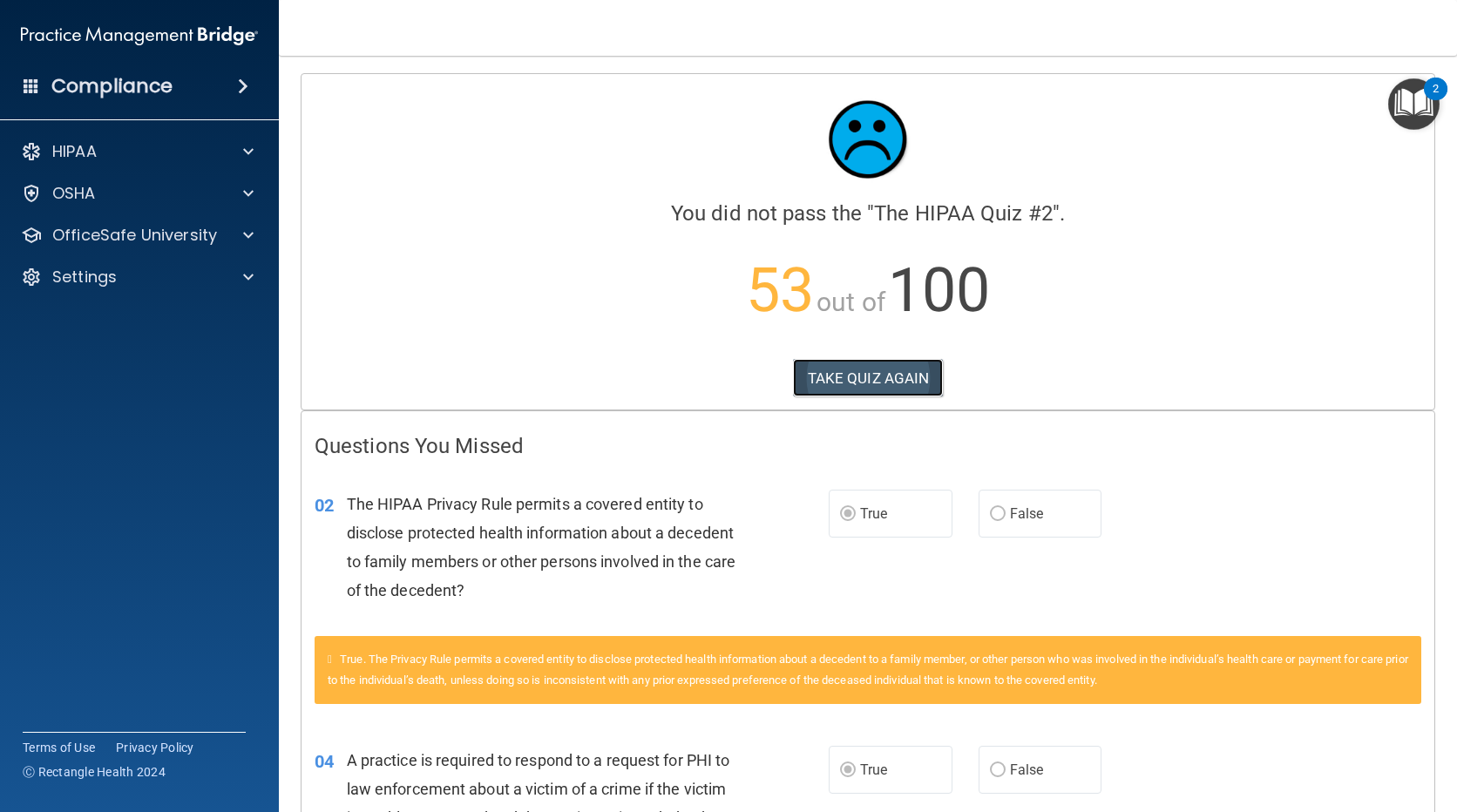
click at [903, 374] on button "TAKE QUIZ AGAIN" at bounding box center [868, 378] width 151 height 38
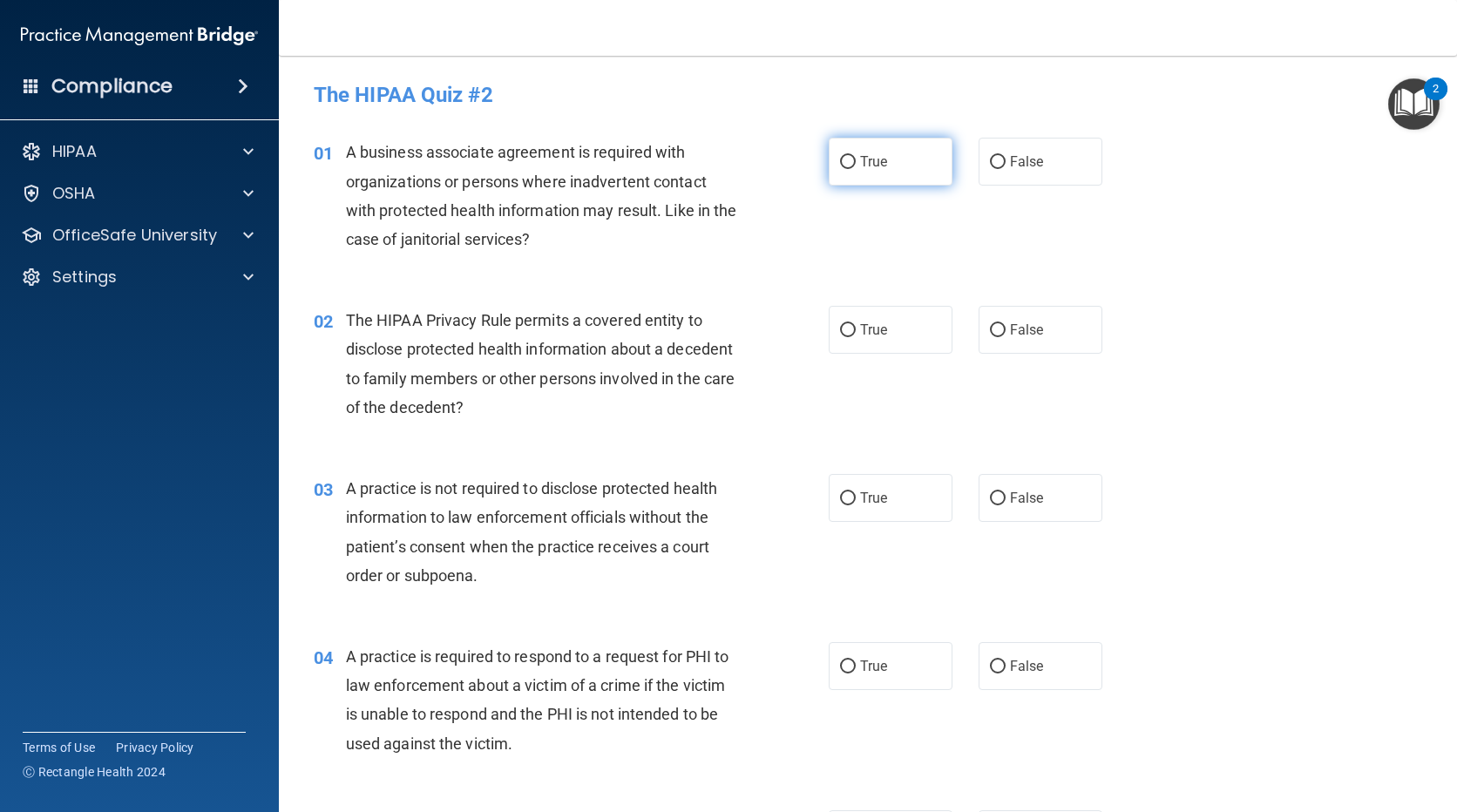
click at [879, 159] on span "True" at bounding box center [874, 161] width 27 height 16
click at [856, 159] on input "True" at bounding box center [848, 163] width 15 height 13
radio input "true"
click at [863, 335] on span "True" at bounding box center [874, 329] width 27 height 16
click at [856, 335] on input "True" at bounding box center [848, 331] width 15 height 13
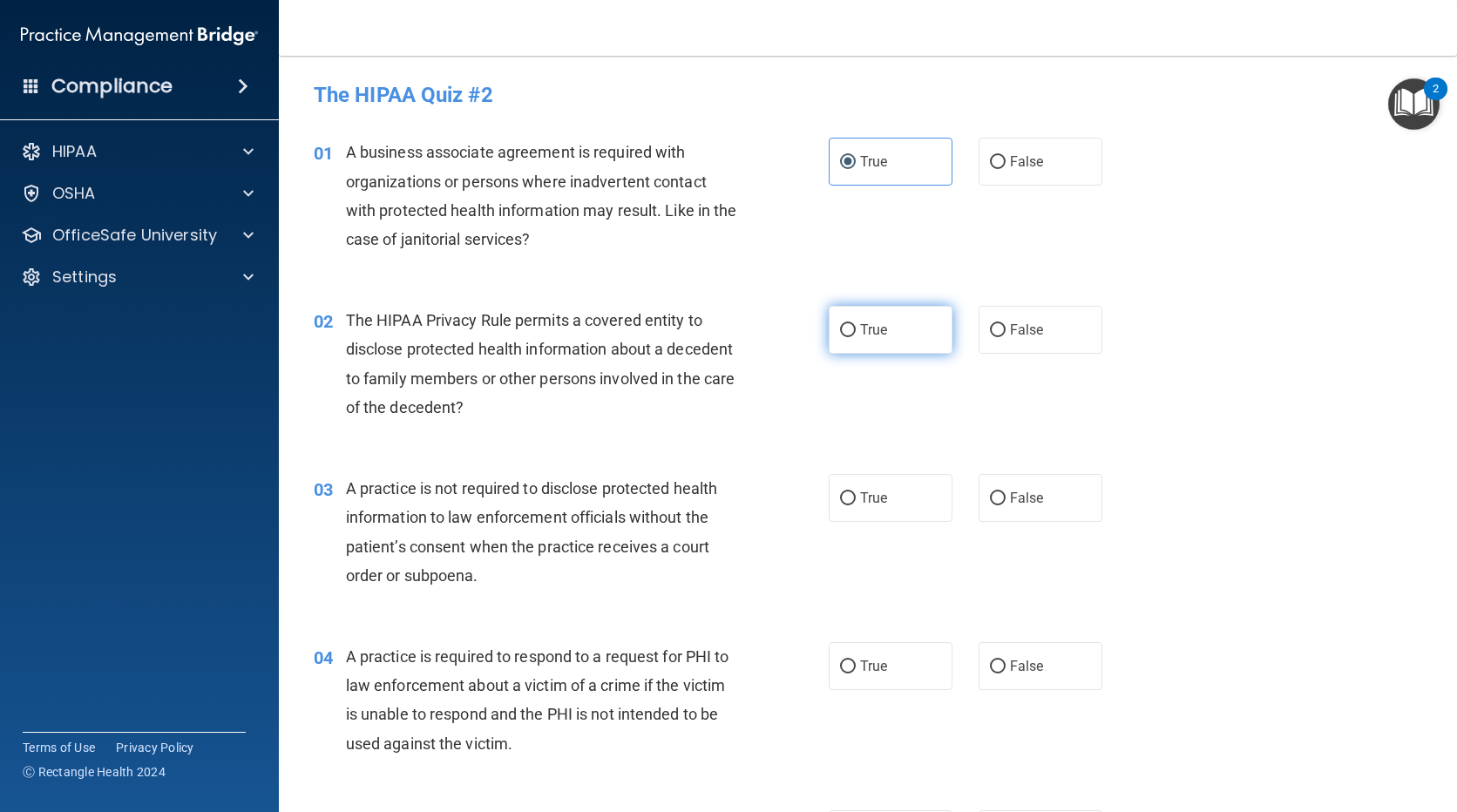
radio input "true"
click at [1019, 496] on span "False" at bounding box center [1027, 497] width 34 height 16
click at [1006, 496] on input "False" at bounding box center [998, 499] width 15 height 13
radio input "true"
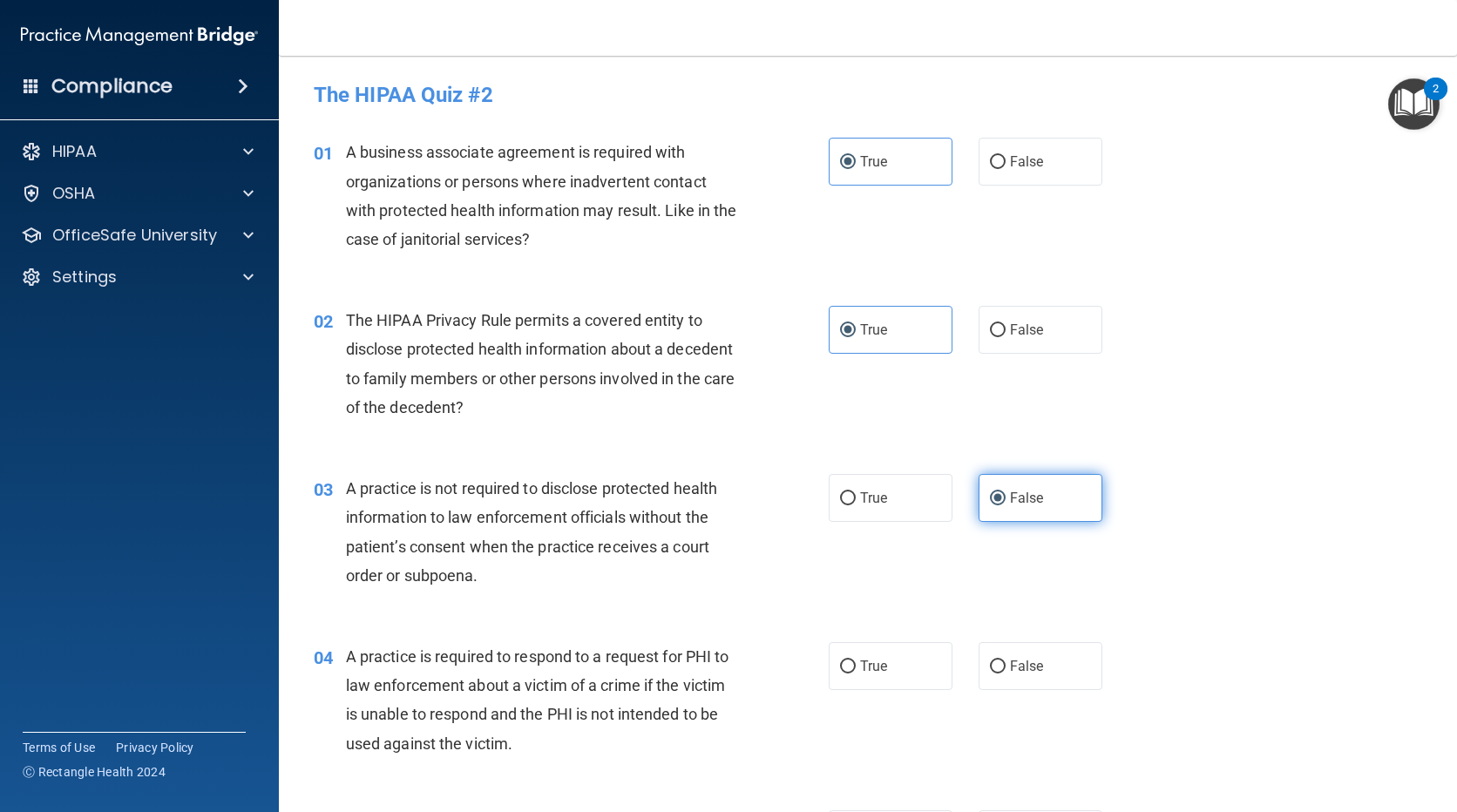
scroll to position [174, 0]
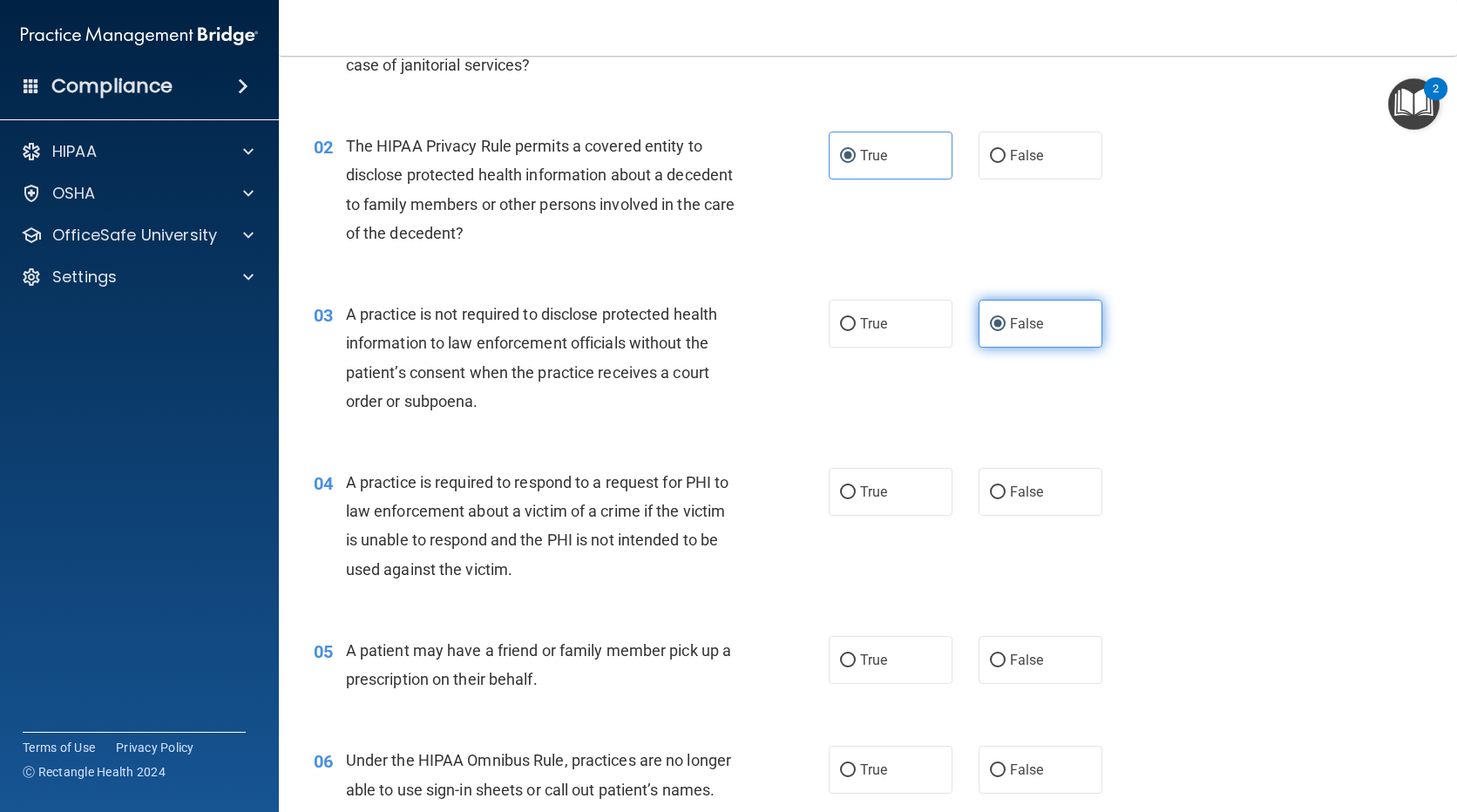
click at [1019, 496] on span "False" at bounding box center [1027, 492] width 34 height 16
click at [1006, 496] on input "False" at bounding box center [998, 493] width 15 height 13
radio input "true"
click at [911, 653] on label "True" at bounding box center [890, 660] width 124 height 48
click at [856, 654] on input "True" at bounding box center [848, 661] width 15 height 13
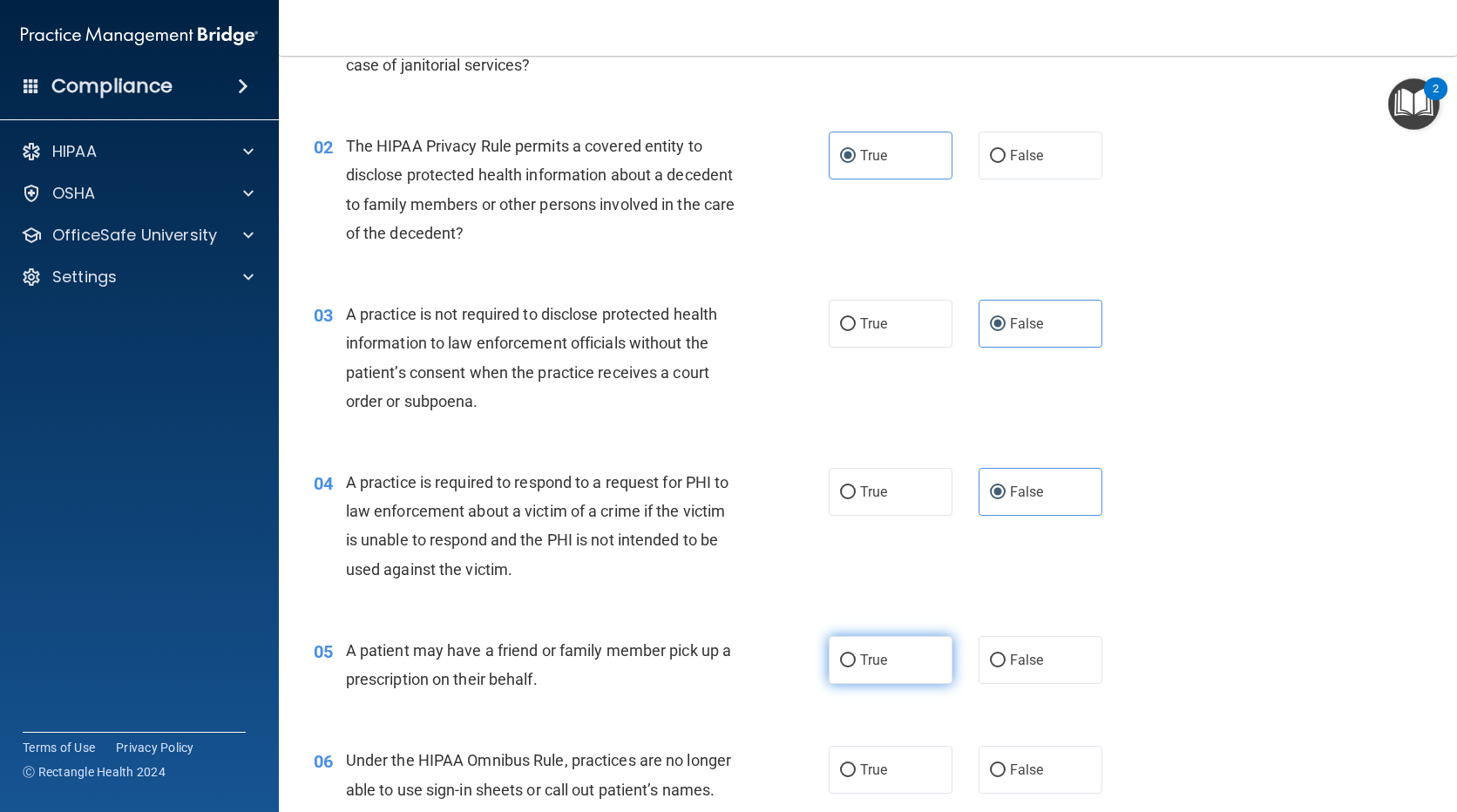
radio input "true"
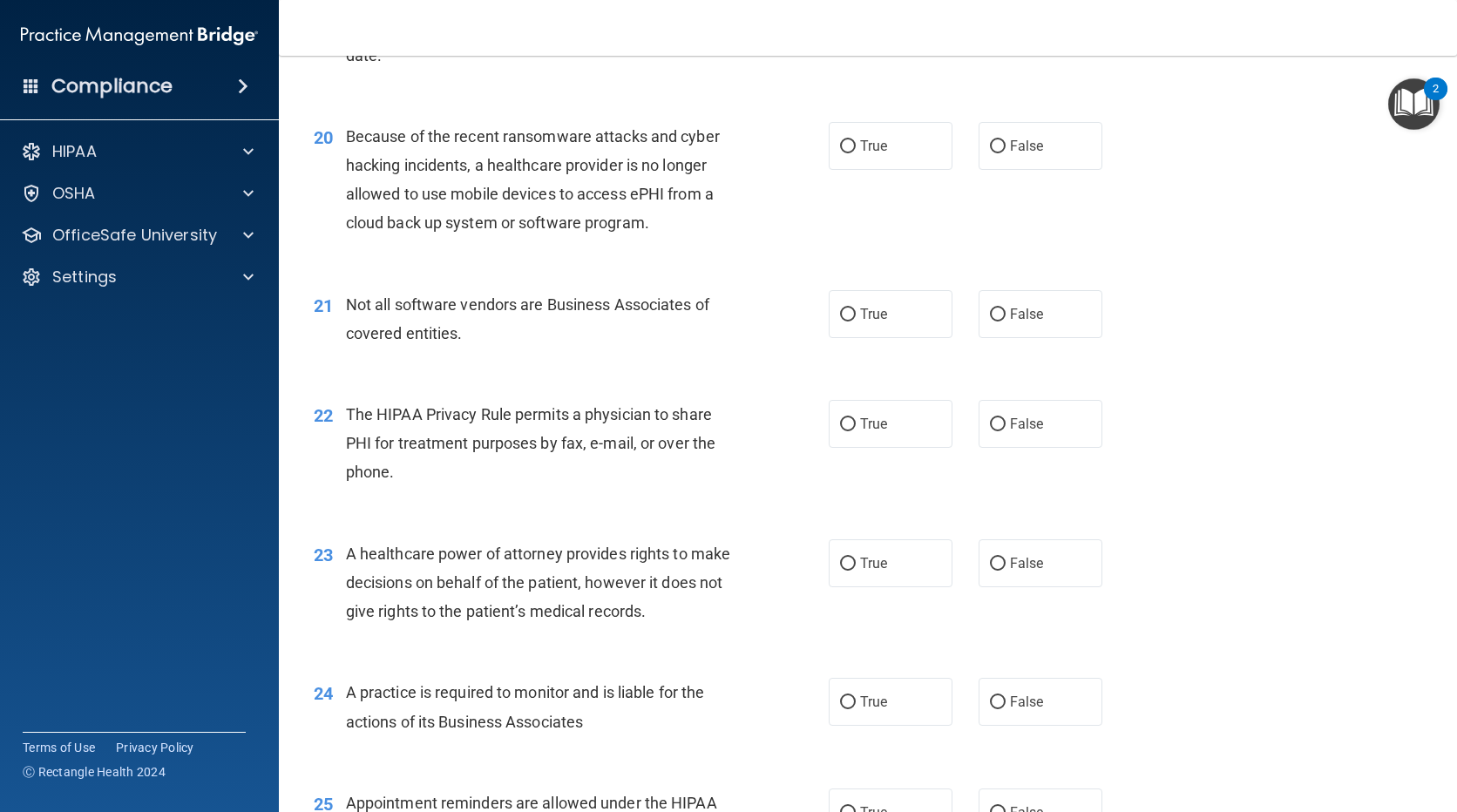
scroll to position [3620, 0]
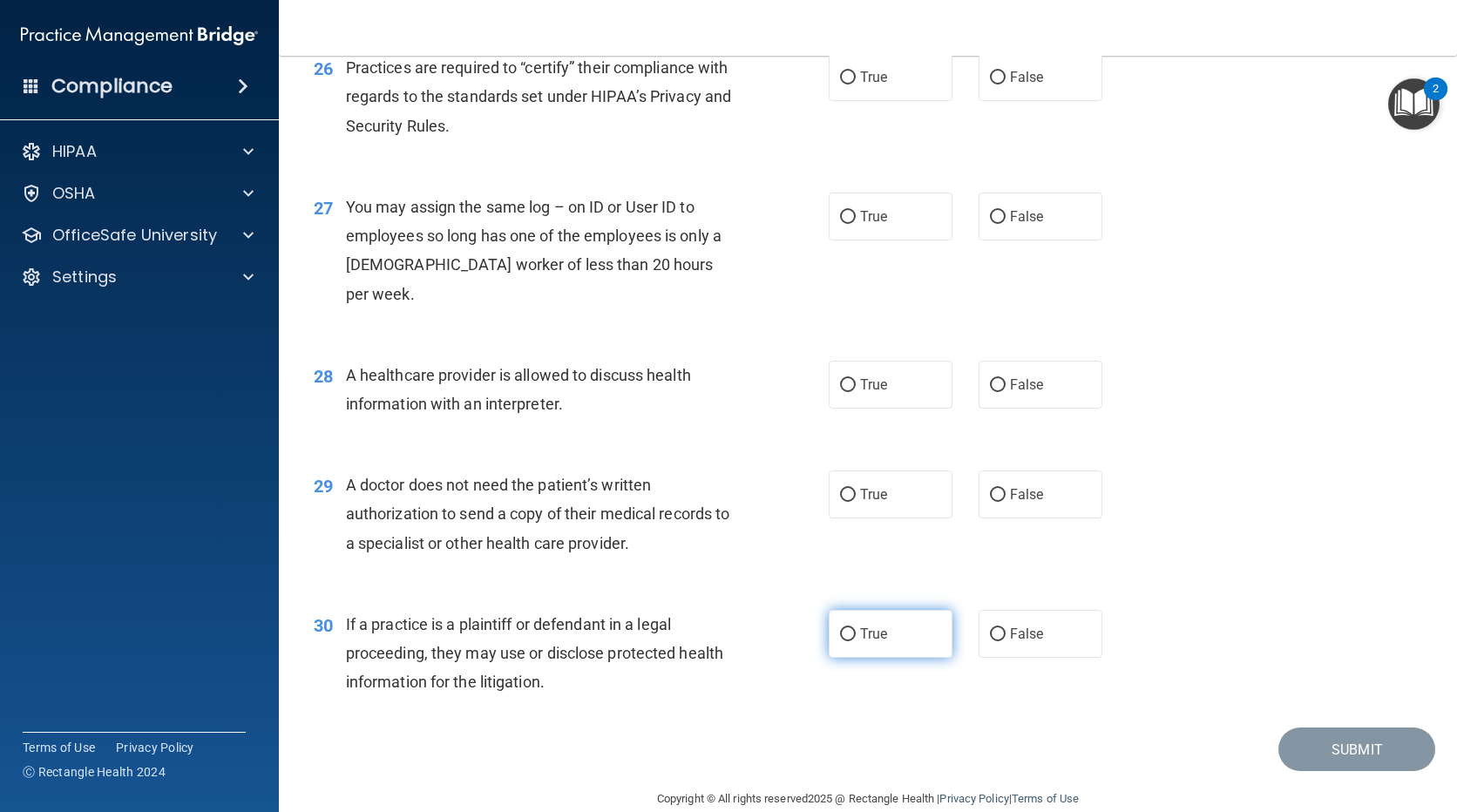
click at [871, 625] on span "True" at bounding box center [874, 633] width 27 height 16
click at [856, 628] on input "True" at bounding box center [848, 635] width 15 height 13
radio input "true"
click at [884, 470] on label "True" at bounding box center [890, 495] width 124 height 48
click at [856, 489] on input "True" at bounding box center [848, 495] width 15 height 13
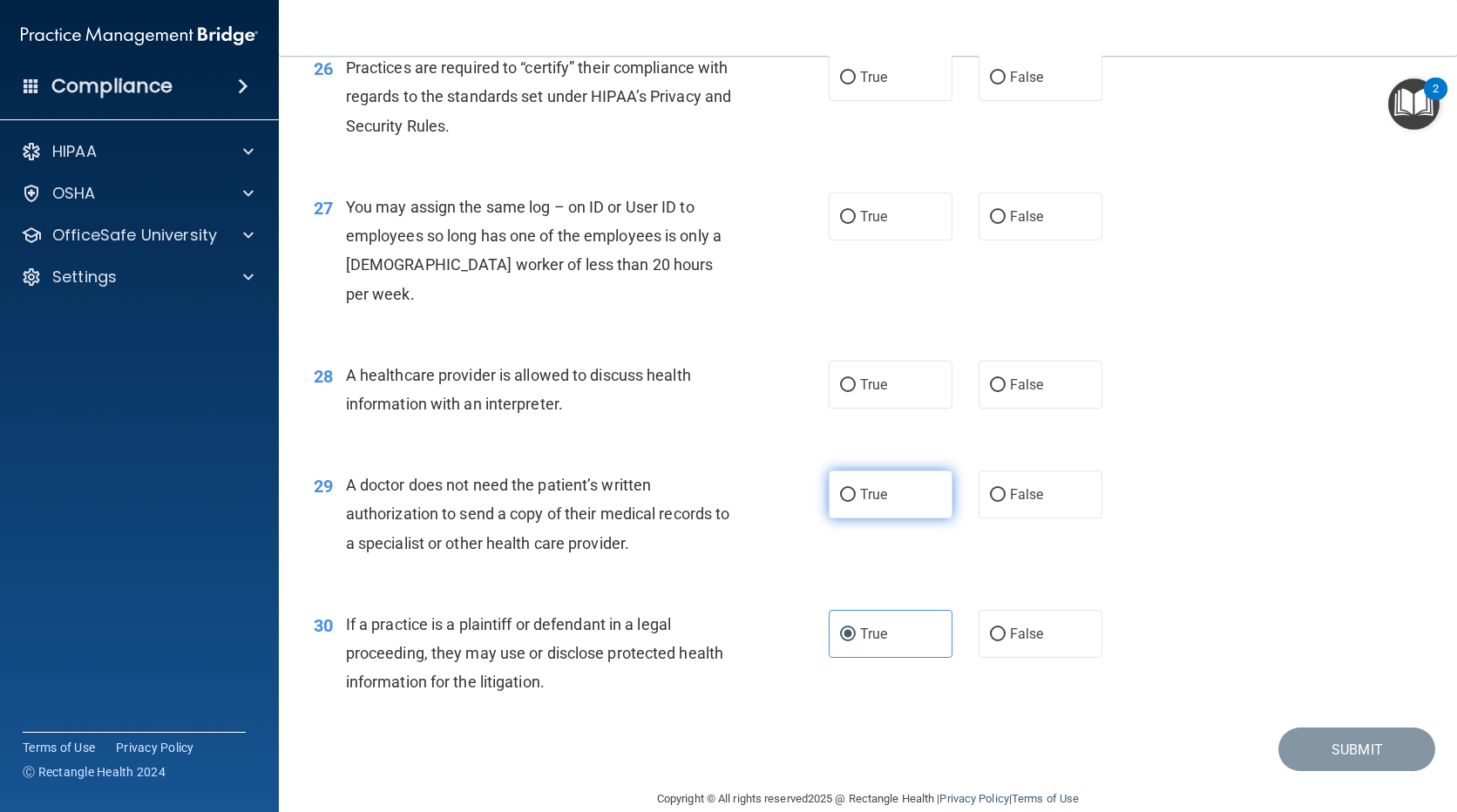
radio input "true"
click at [999, 361] on label "False" at bounding box center [1040, 385] width 124 height 48
click at [999, 379] on input "False" at bounding box center [998, 386] width 15 height 13
radio input "true"
click at [1015, 219] on span "False" at bounding box center [1027, 216] width 34 height 16
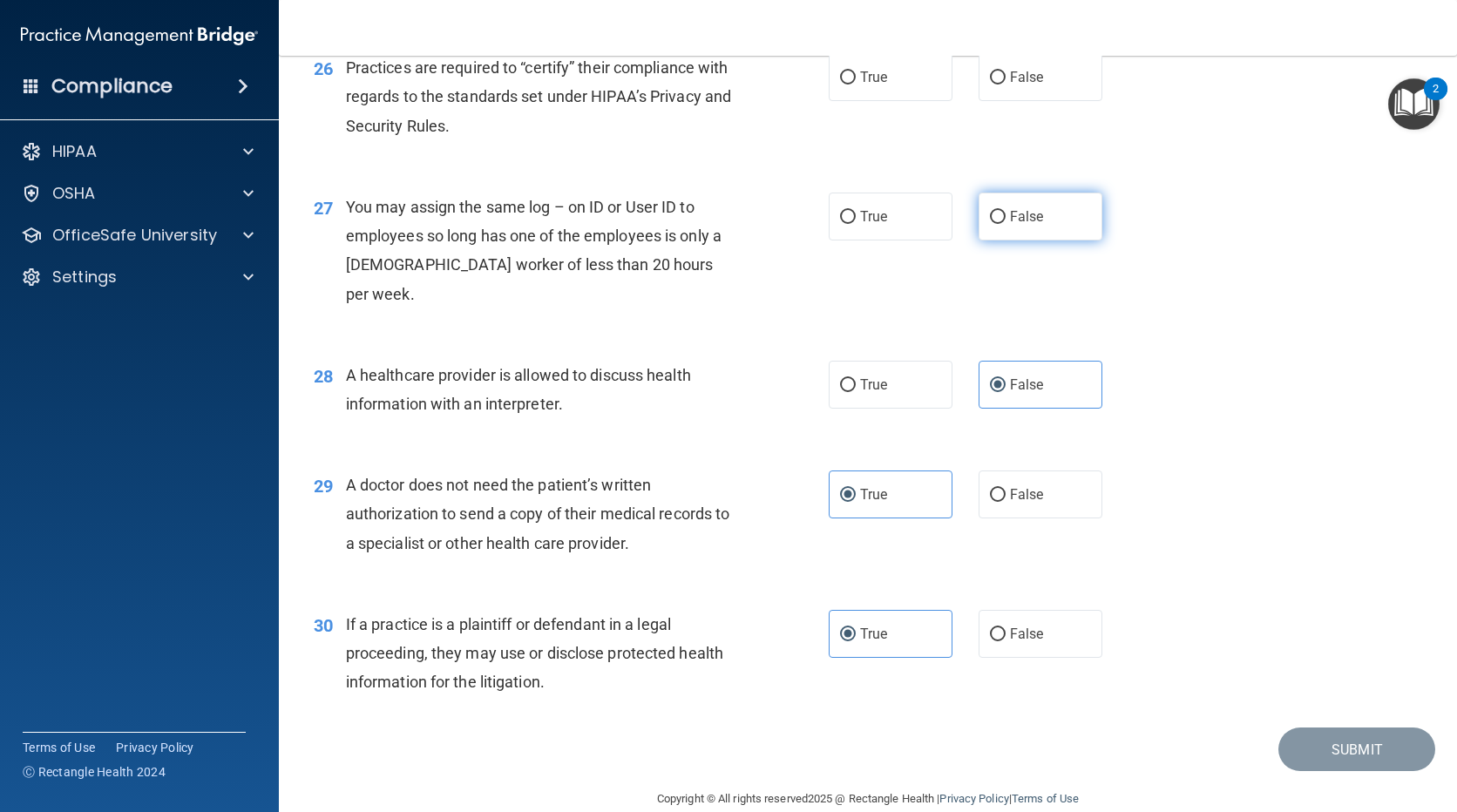
click at [1006, 219] on input "False" at bounding box center [998, 217] width 15 height 13
radio input "true"
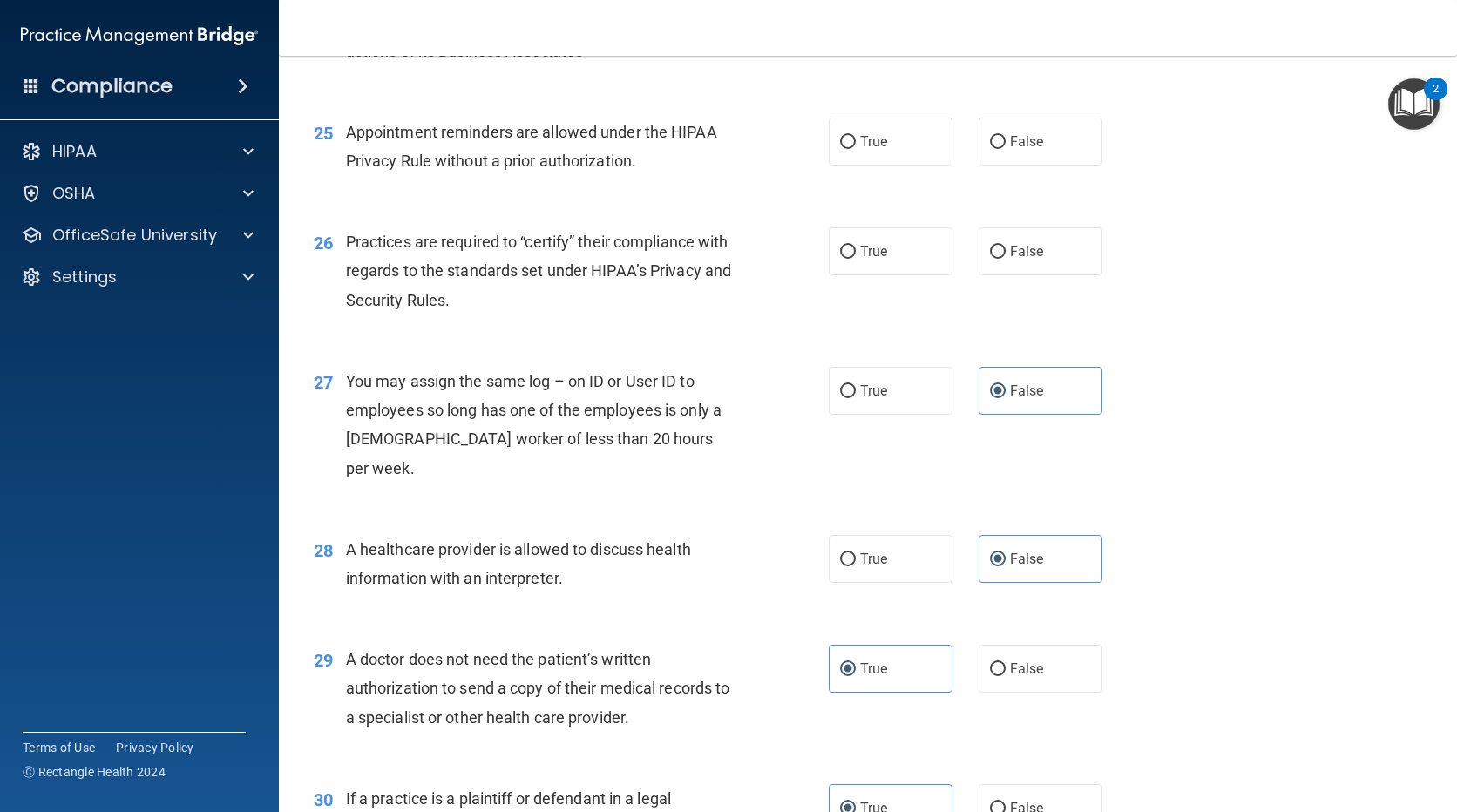
scroll to position [3359, 0]
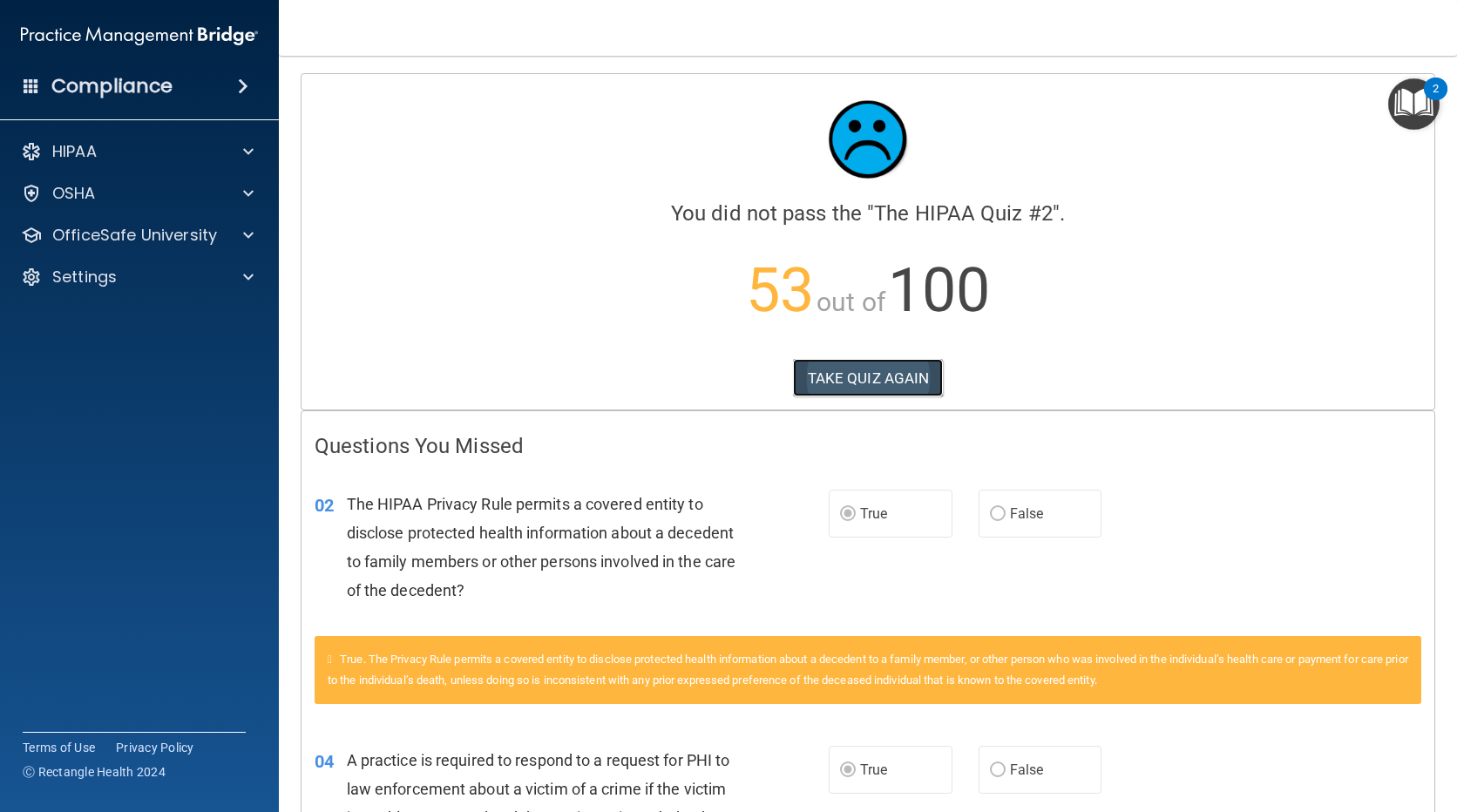
click at [874, 365] on button "TAKE QUIZ AGAIN" at bounding box center [868, 378] width 151 height 38
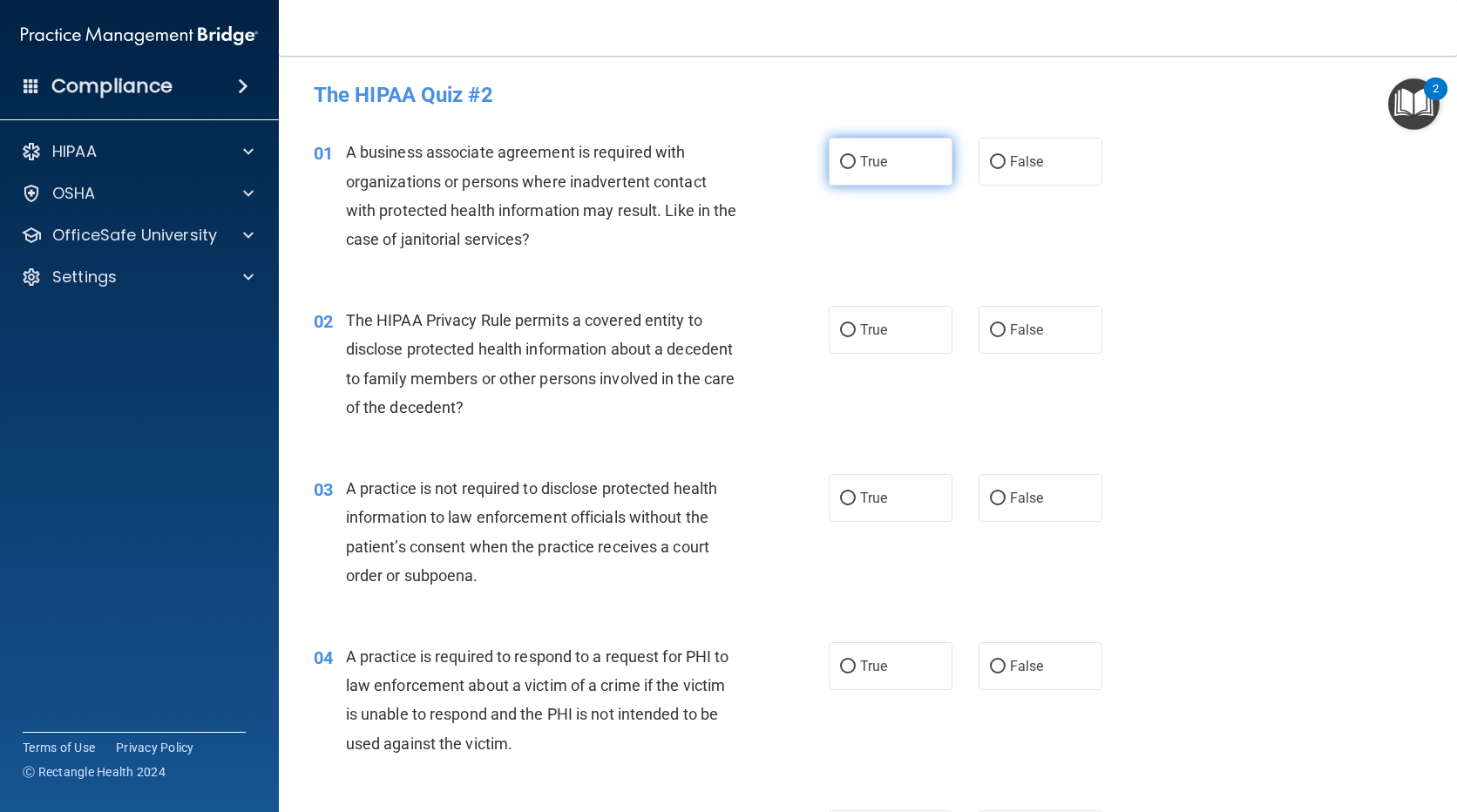
click at [844, 156] on input "True" at bounding box center [848, 163] width 15 height 13
radio input "true"
click at [852, 323] on label "True" at bounding box center [890, 330] width 124 height 48
click at [852, 324] on input "True" at bounding box center [848, 331] width 15 height 13
radio input "true"
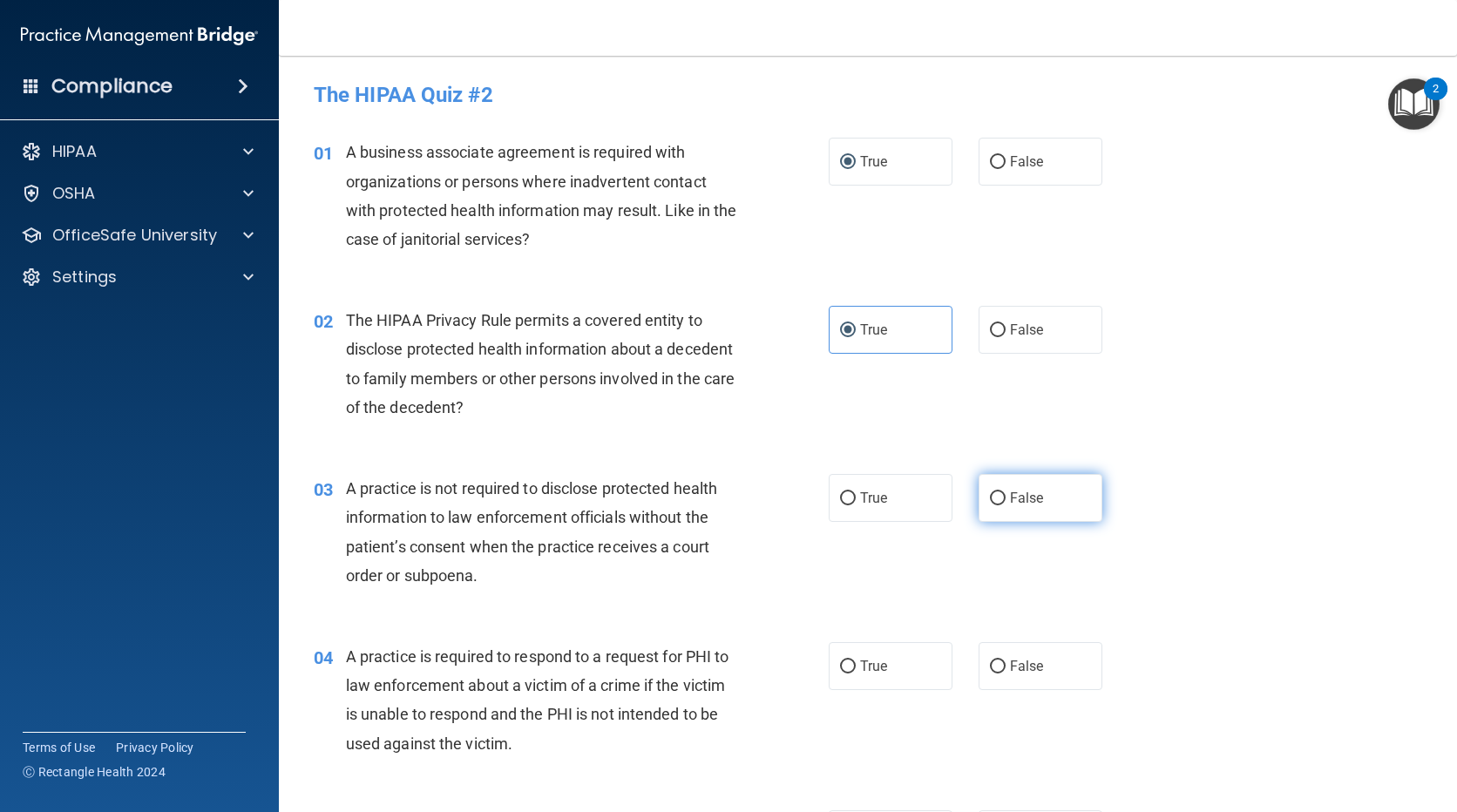
click at [1021, 500] on span "False" at bounding box center [1027, 497] width 34 height 16
click at [1006, 500] on input "False" at bounding box center [998, 499] width 15 height 13
radio input "true"
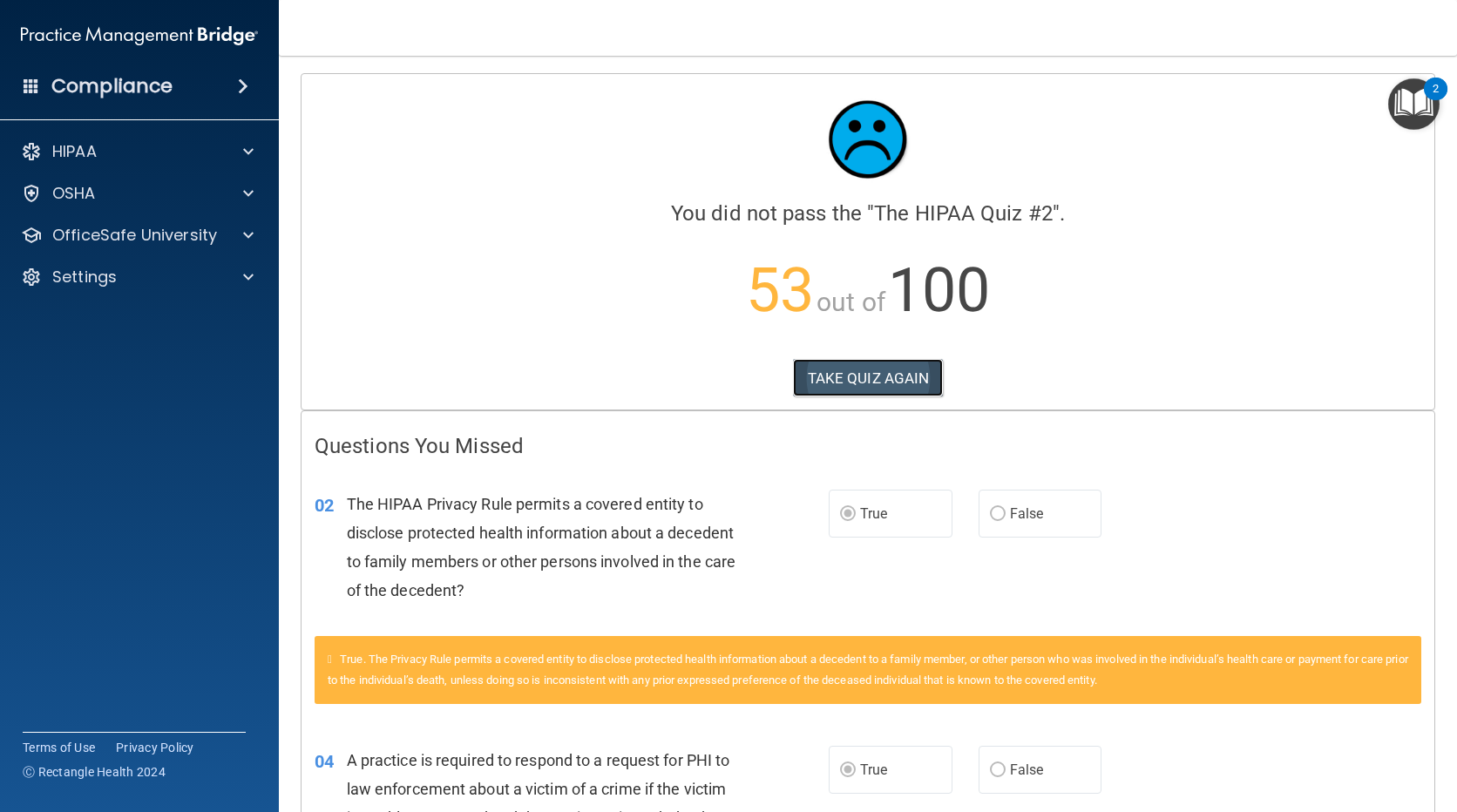
click at [835, 373] on button "TAKE QUIZ AGAIN" at bounding box center [868, 378] width 151 height 38
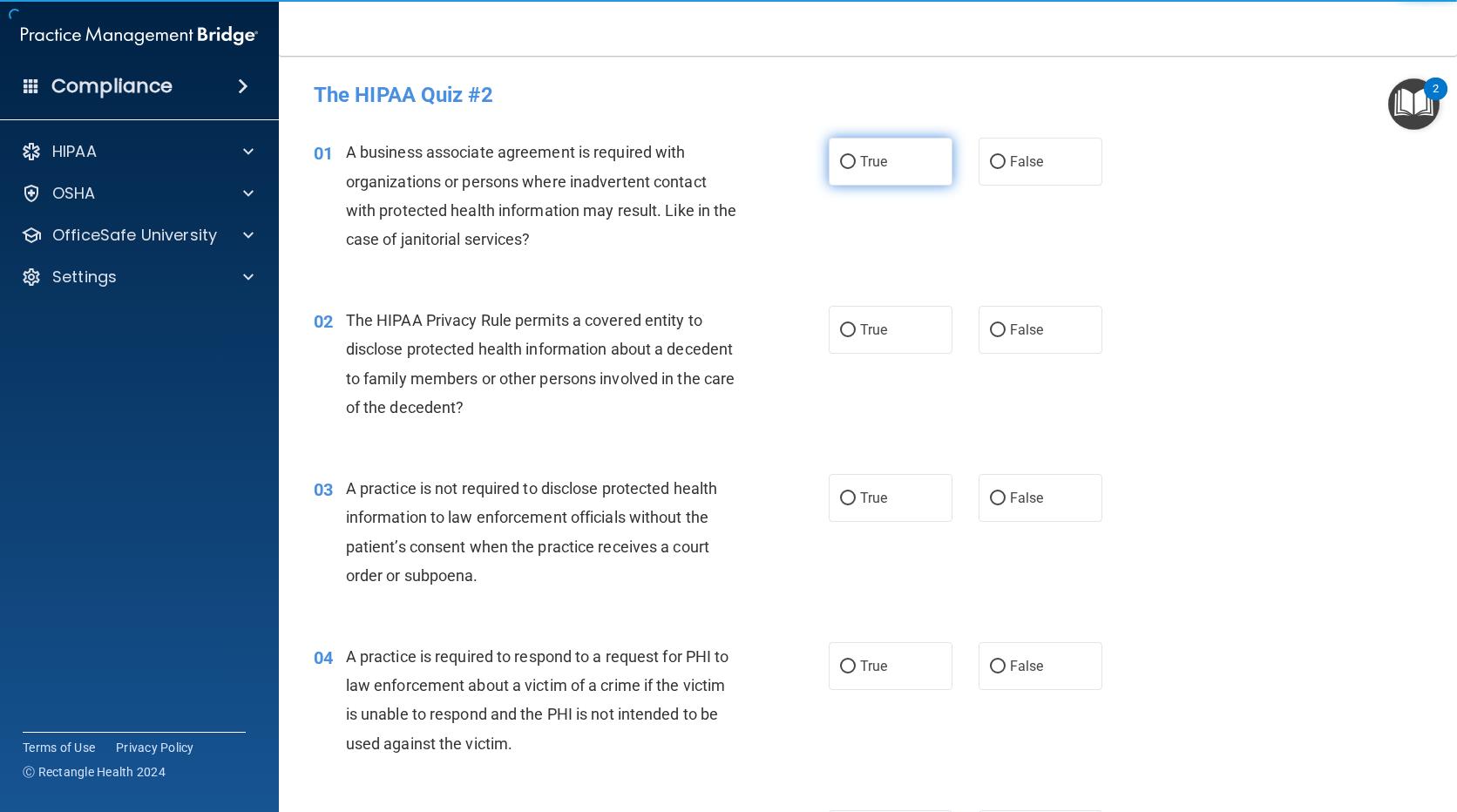
click at [890, 154] on label "True" at bounding box center [890, 162] width 124 height 48
click at [856, 156] on input "True" at bounding box center [848, 163] width 15 height 13
radio input "true"
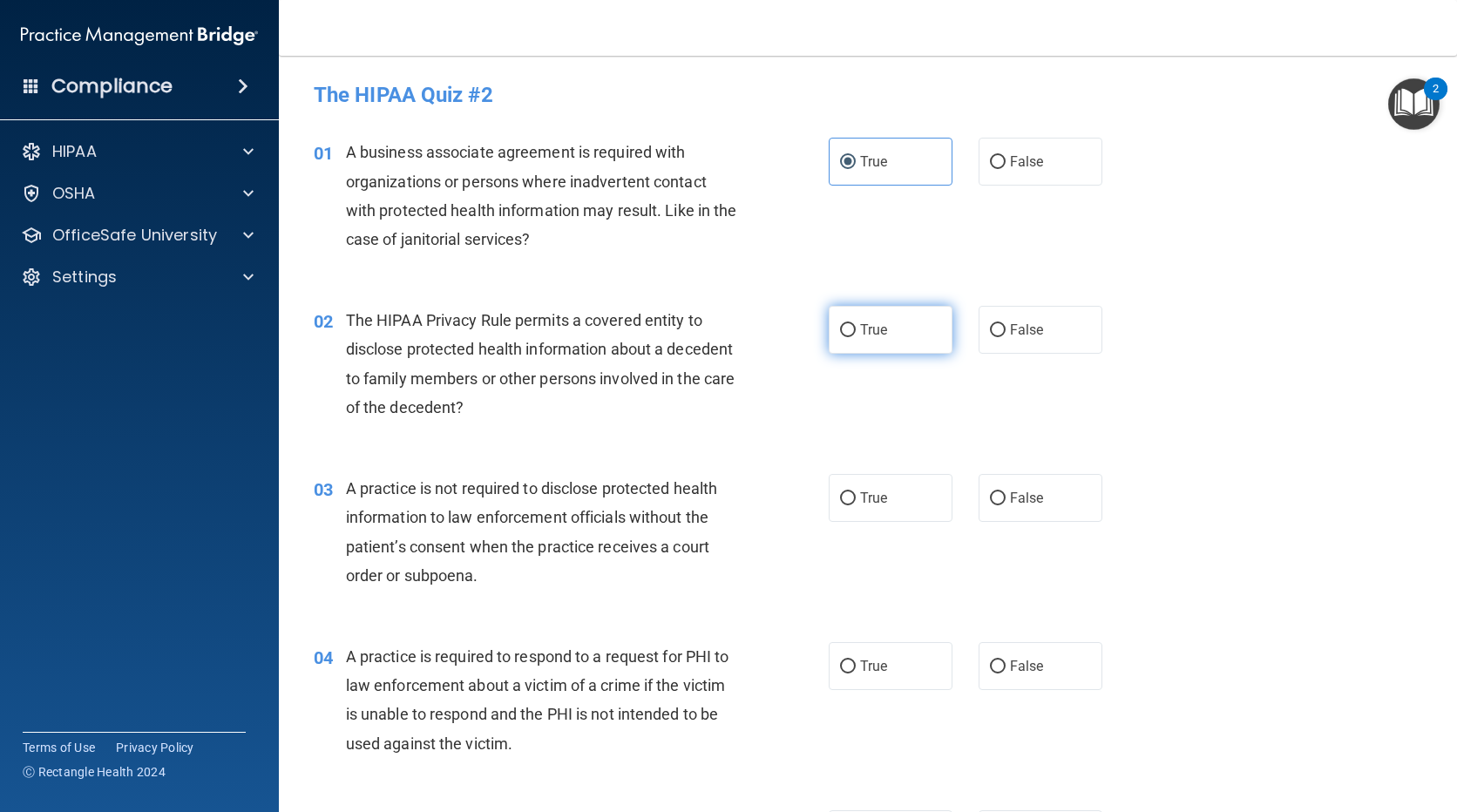
click at [882, 330] on label "True" at bounding box center [890, 330] width 124 height 48
click at [856, 330] on input "True" at bounding box center [848, 331] width 15 height 13
radio input "true"
click at [1019, 495] on span "False" at bounding box center [1027, 497] width 34 height 16
click at [1006, 495] on input "False" at bounding box center [998, 499] width 15 height 13
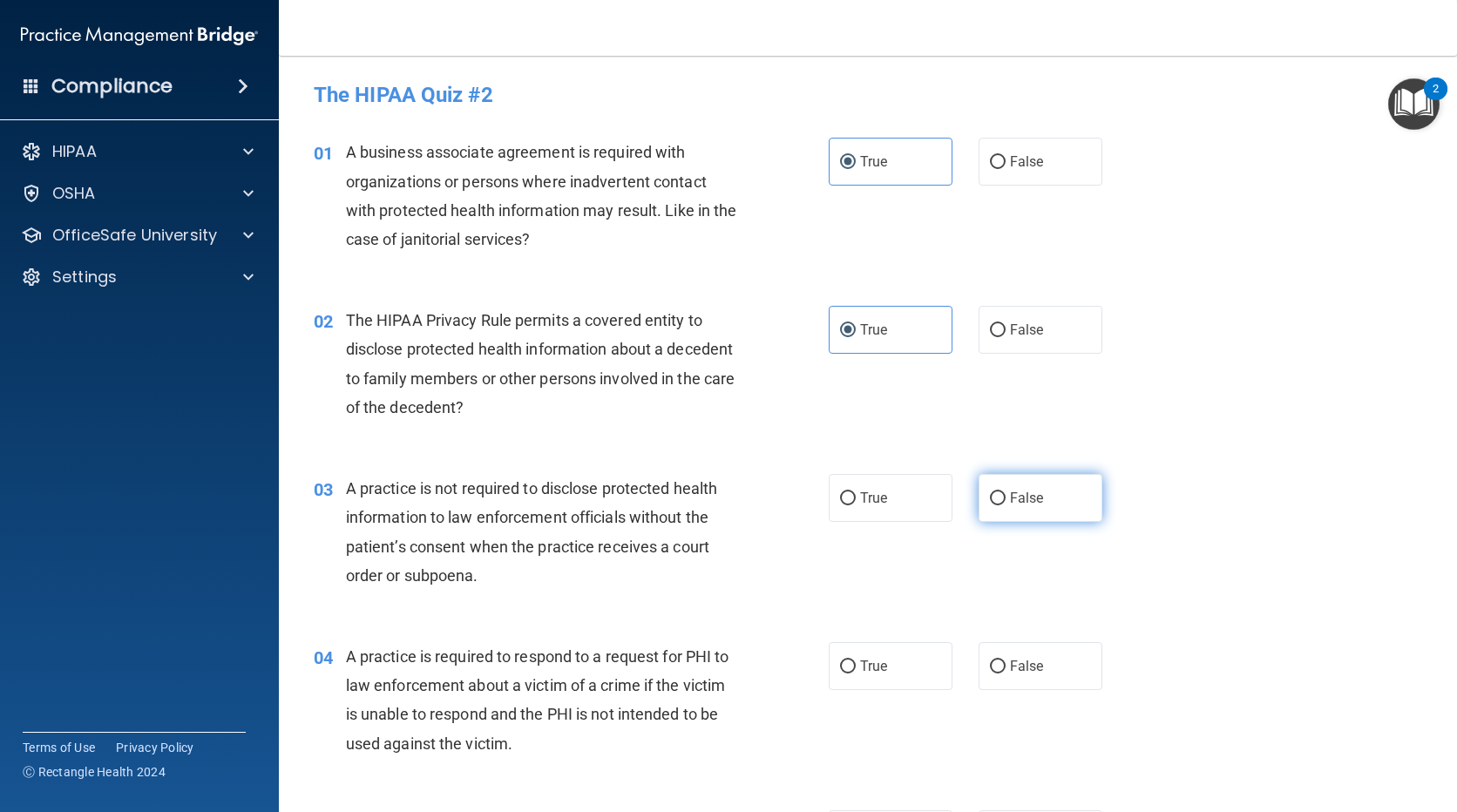
radio input "true"
click at [908, 668] on label "True" at bounding box center [890, 666] width 124 height 48
click at [856, 668] on input "True" at bounding box center [848, 667] width 15 height 13
radio input "true"
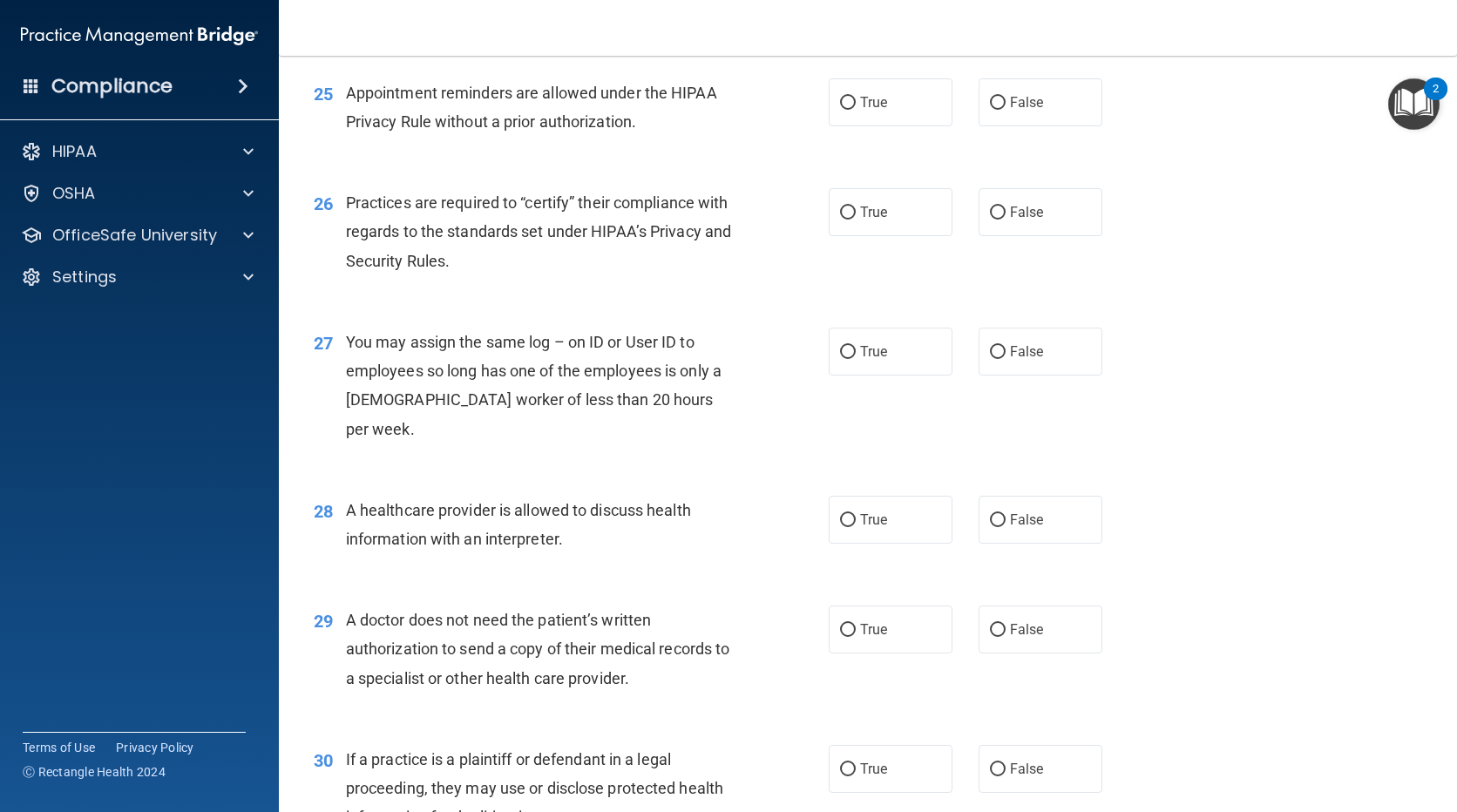
scroll to position [3620, 0]
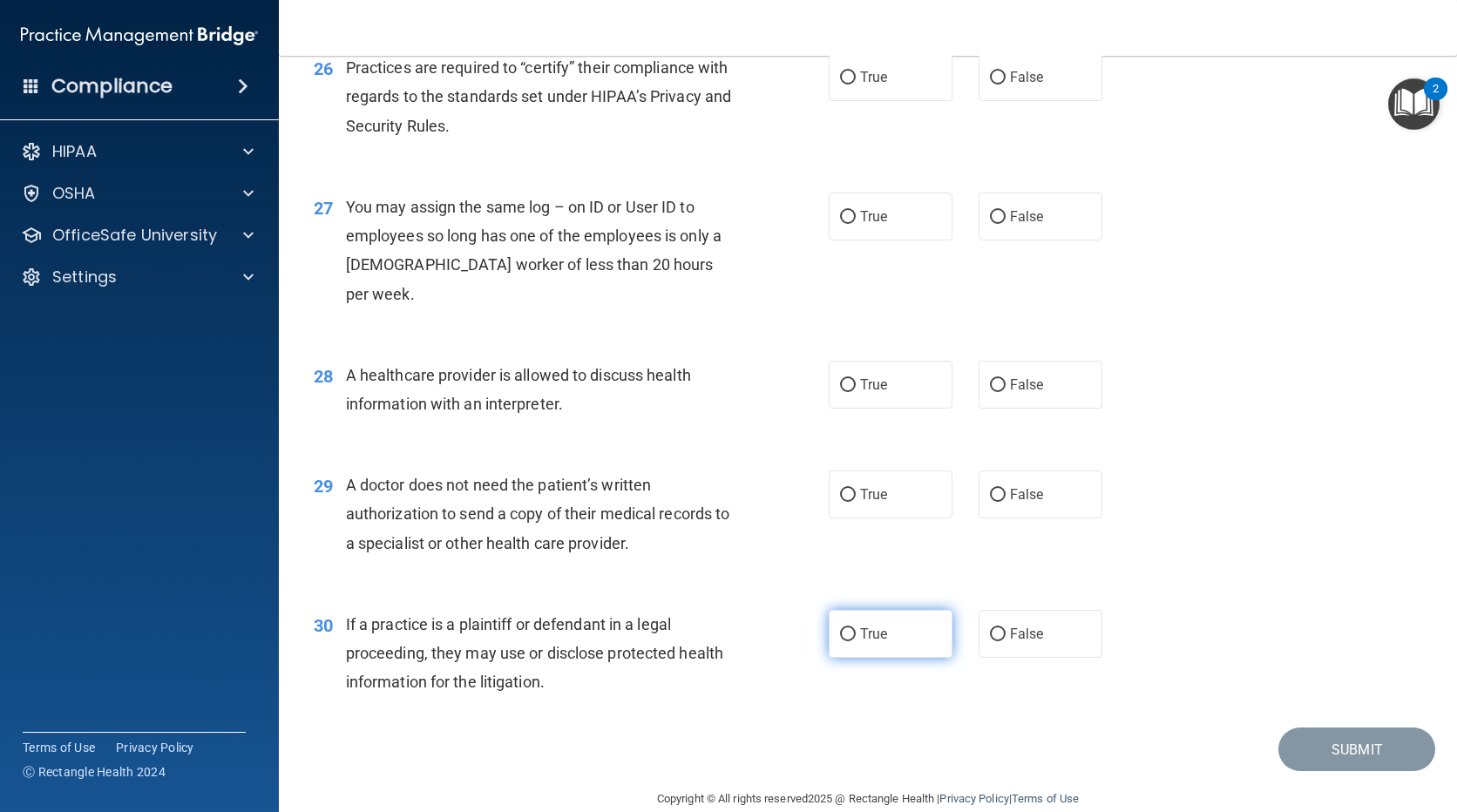
drag, startPoint x: 885, startPoint y: 609, endPoint x: 881, endPoint y: 520, distance: 89.1
click at [883, 610] on label "True" at bounding box center [890, 634] width 124 height 48
click at [856, 628] on input "True" at bounding box center [848, 635] width 15 height 13
radio input "true"
click at [875, 486] on span "True" at bounding box center [874, 494] width 27 height 16
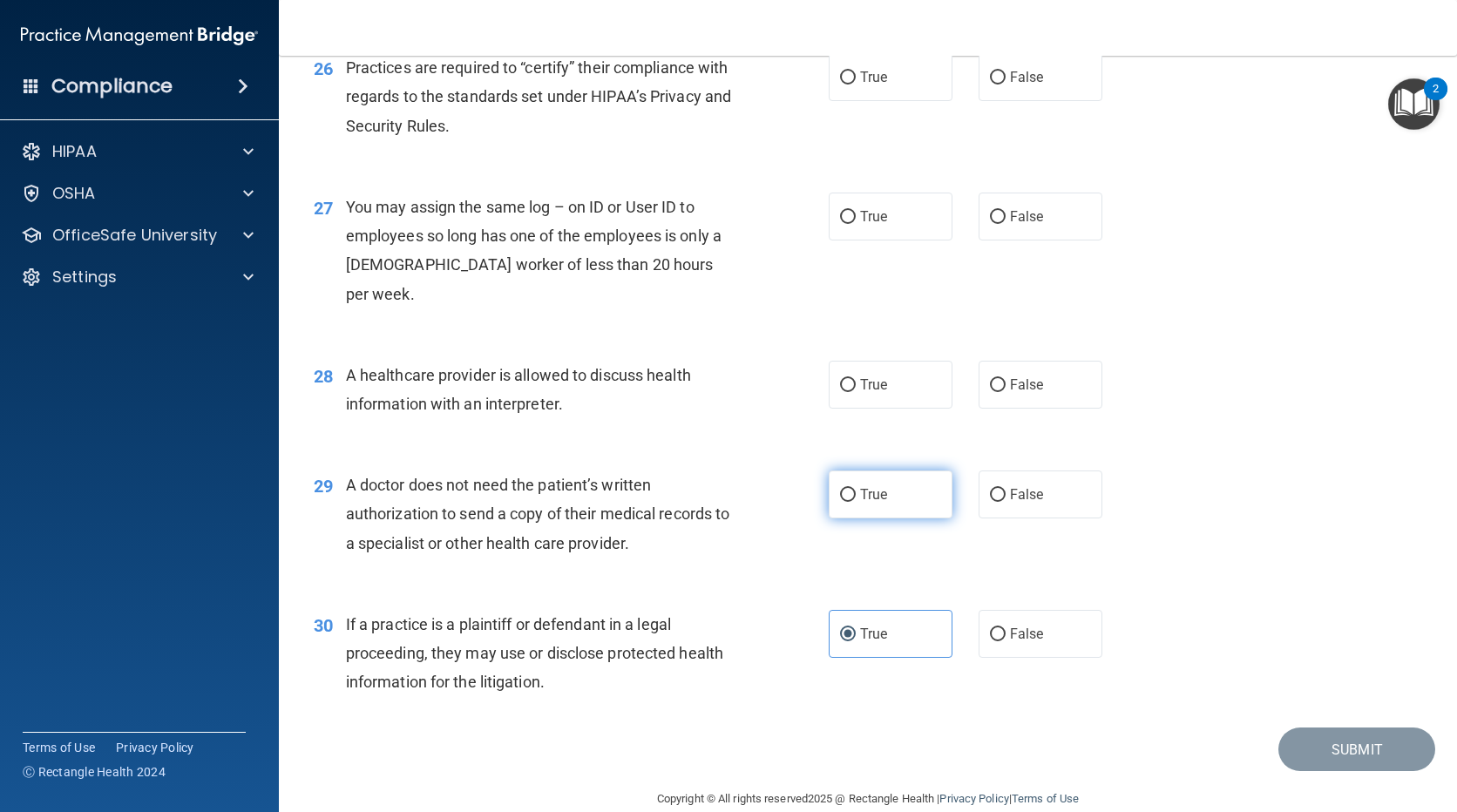
click at [856, 489] on input "True" at bounding box center [848, 495] width 15 height 13
radio input "true"
click at [1020, 376] on span "False" at bounding box center [1027, 384] width 34 height 16
click at [1006, 379] on input "False" at bounding box center [998, 386] width 15 height 13
radio input "true"
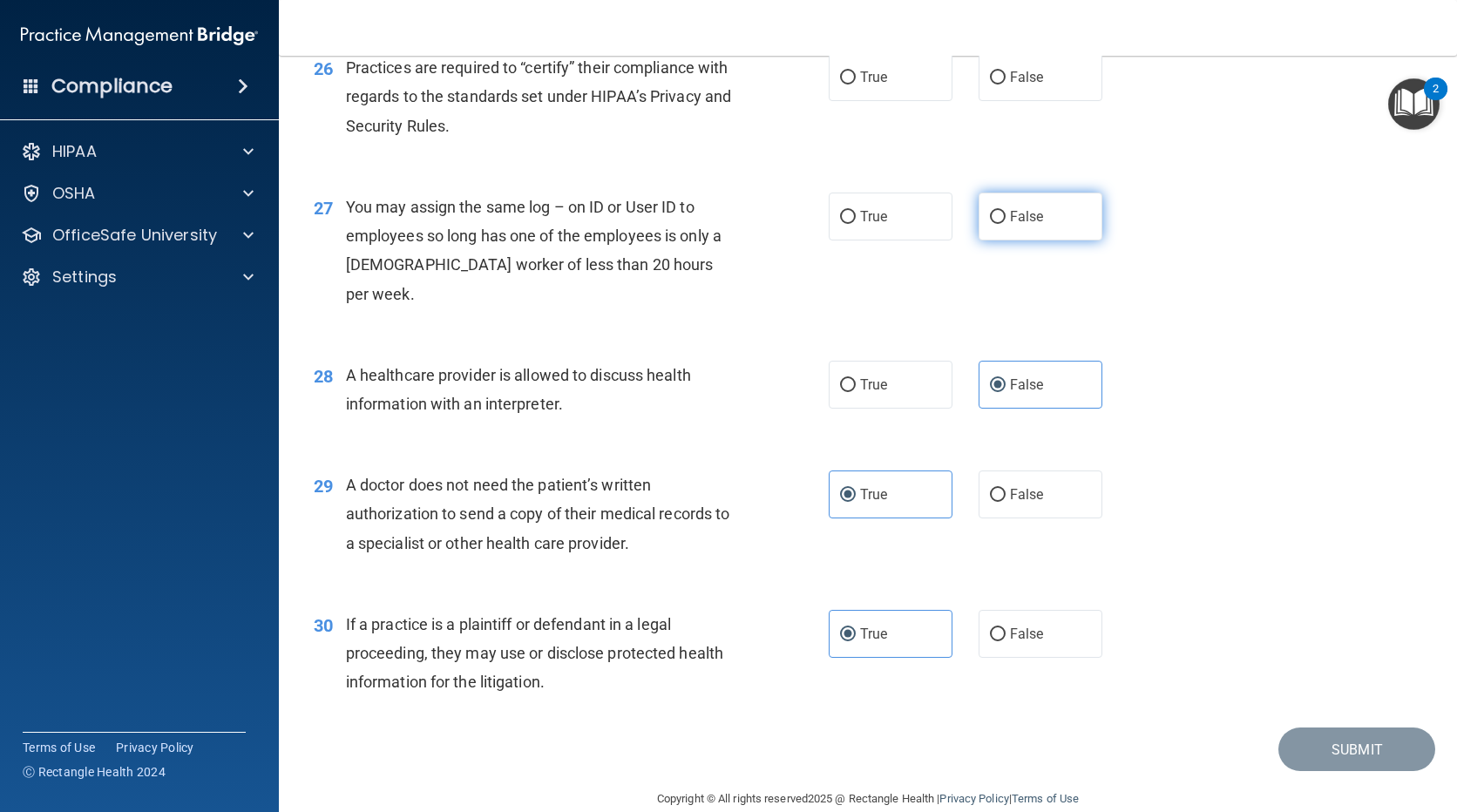
drag, startPoint x: 1019, startPoint y: 249, endPoint x: 1015, endPoint y: 226, distance: 23.3
click at [1016, 228] on div "27 You may assign the same log – on ID or User ID to employees so long has one …" at bounding box center [867, 254] width 1135 height 168
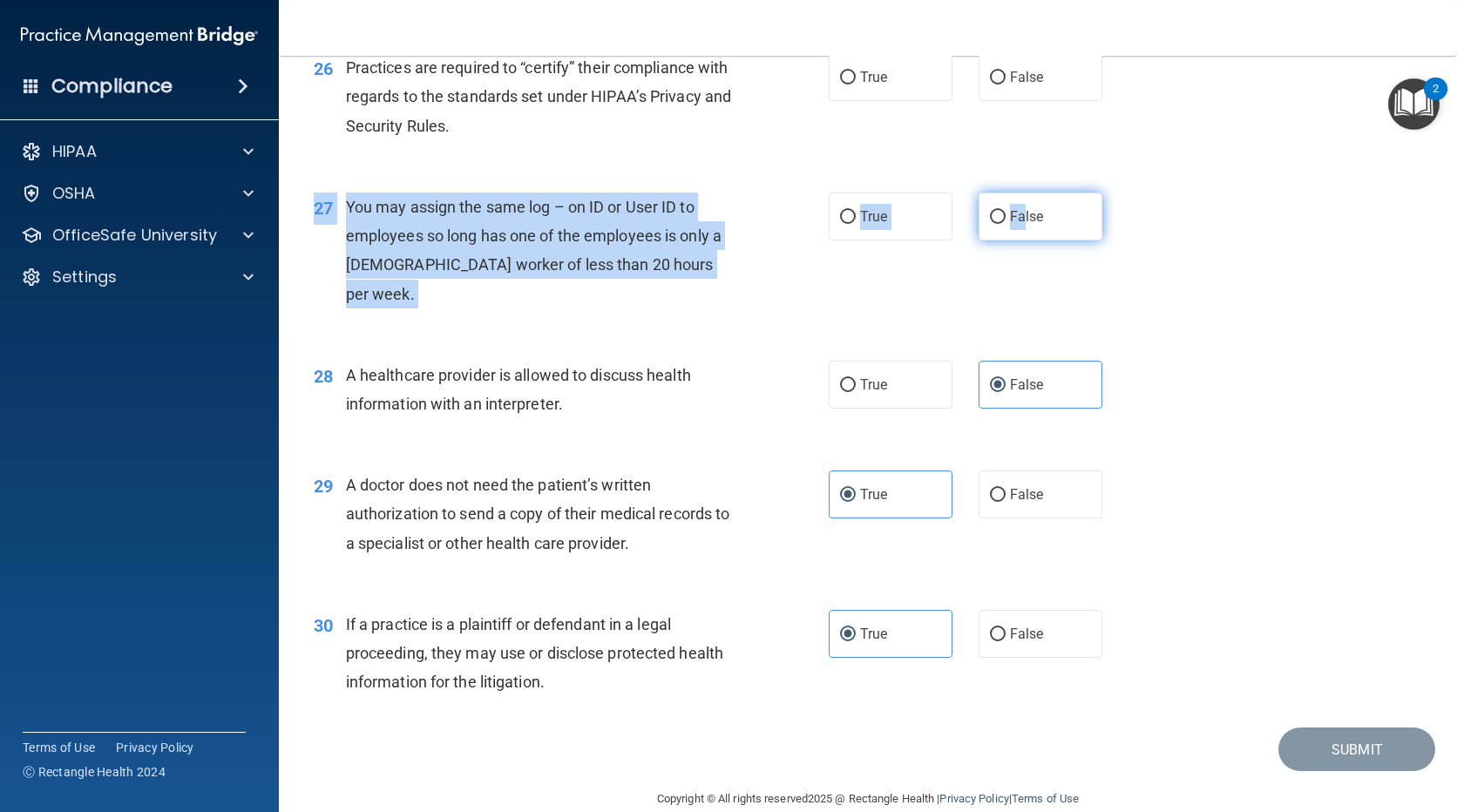
click at [1014, 219] on span "False" at bounding box center [1027, 216] width 34 height 16
click at [1006, 219] on input "False" at bounding box center [998, 217] width 15 height 13
radio input "true"
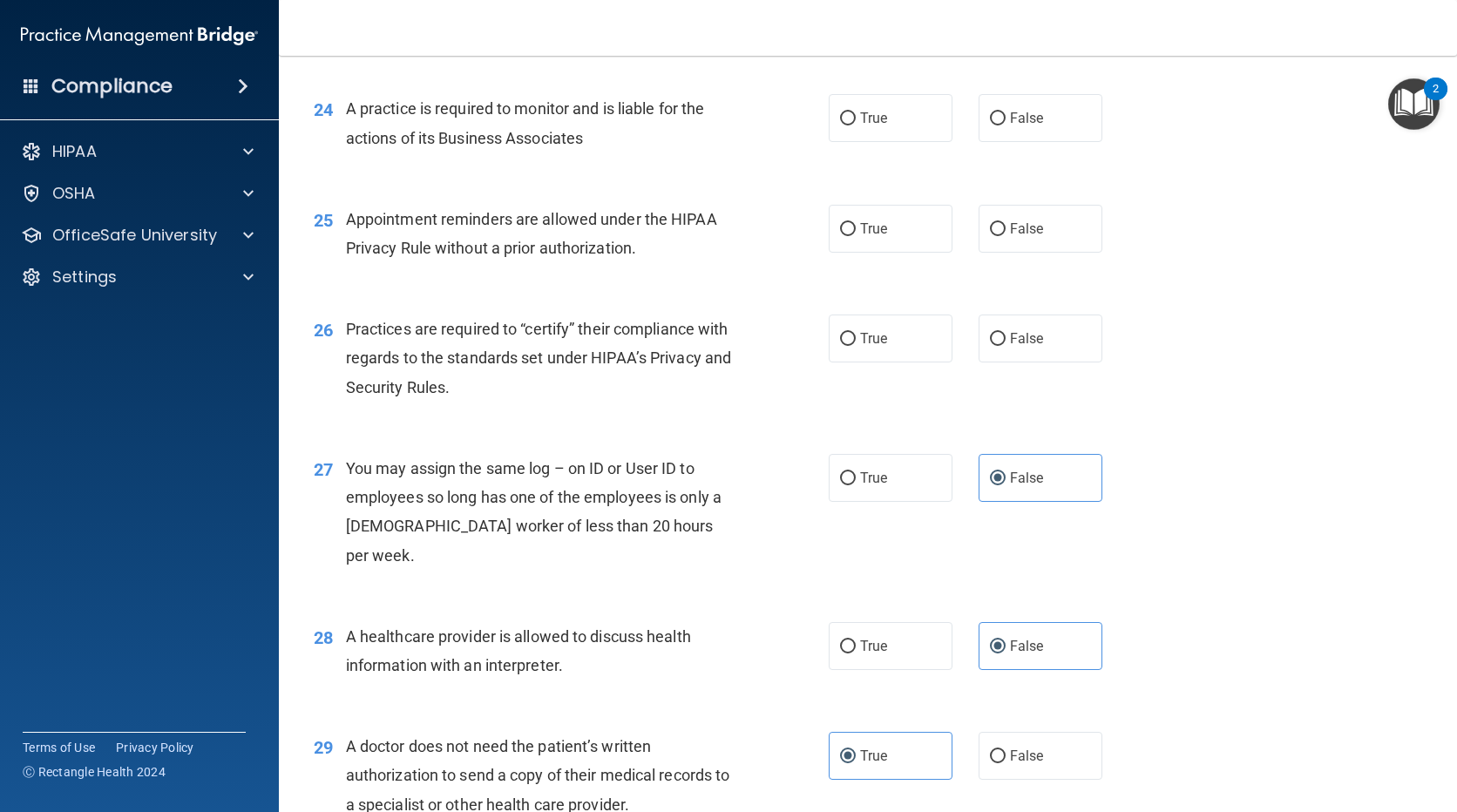
click at [749, 419] on div "26 Practices are required to “certify” their compliance with regards to the sta…" at bounding box center [867, 362] width 1135 height 140
click at [888, 334] on label "True" at bounding box center [890, 339] width 124 height 48
click at [856, 334] on input "True" at bounding box center [848, 340] width 15 height 13
radio input "true"
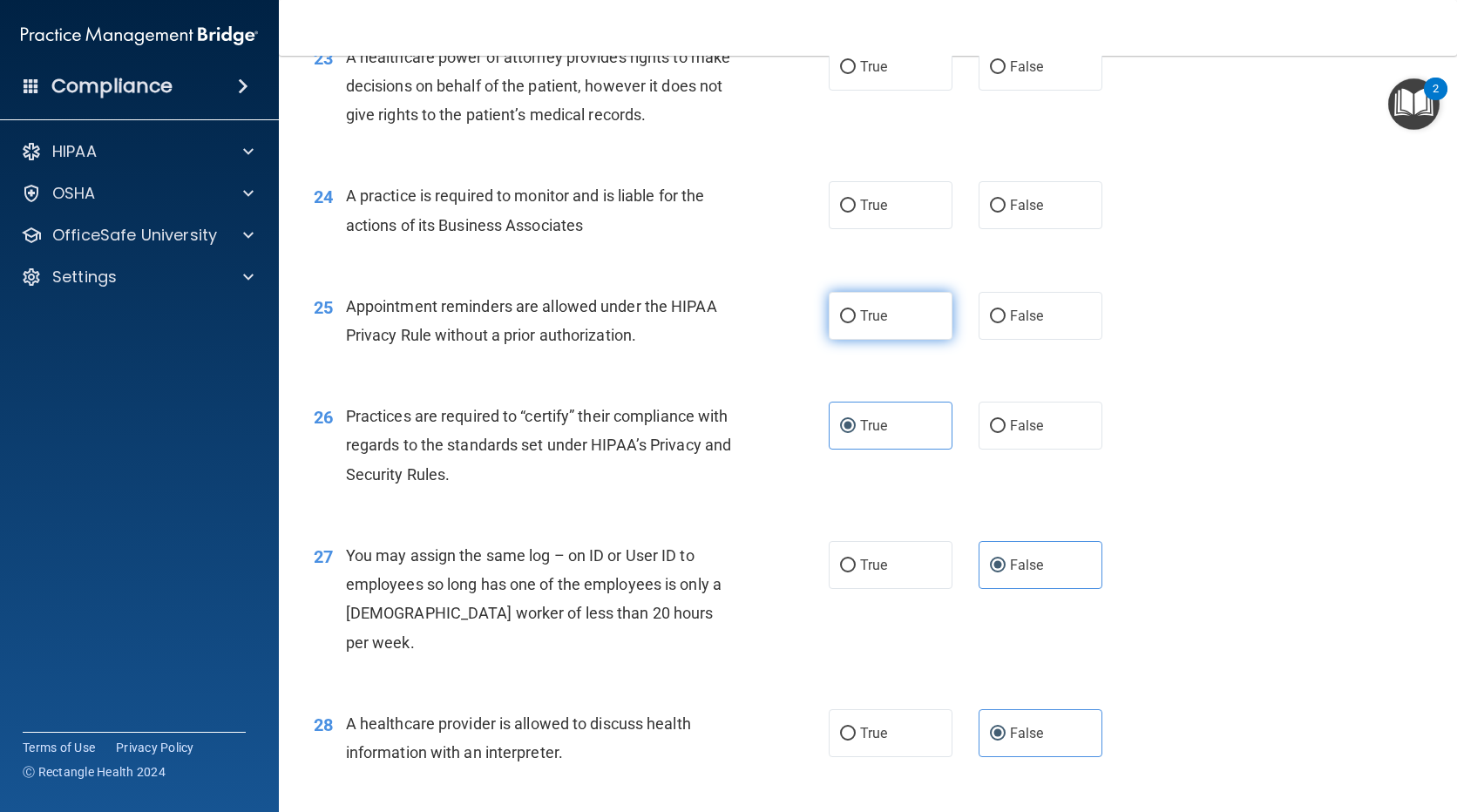
click at [915, 325] on label "True" at bounding box center [890, 316] width 124 height 48
click at [856, 323] on input "True" at bounding box center [848, 317] width 15 height 13
radio input "true"
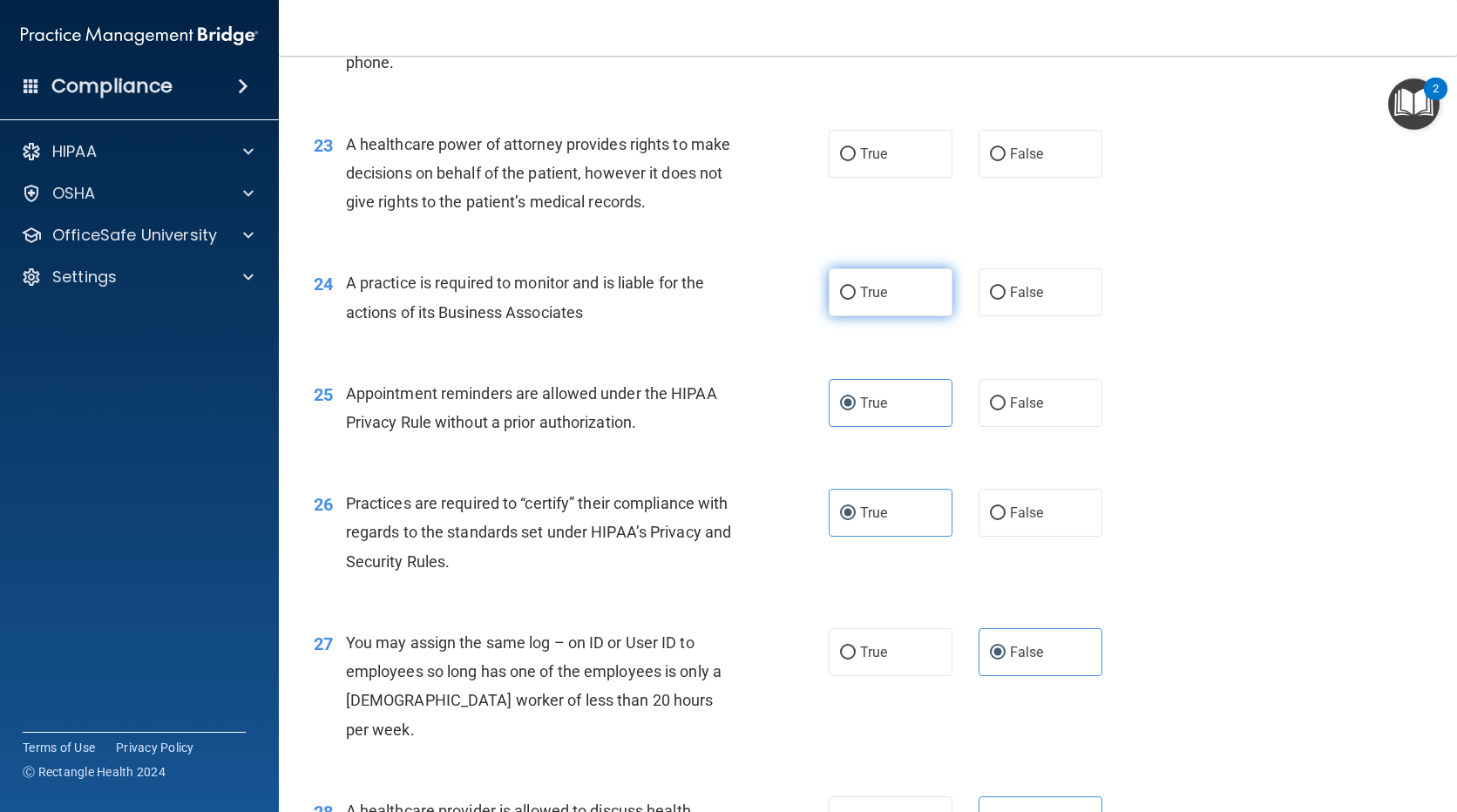
click at [878, 294] on span "True" at bounding box center [874, 292] width 27 height 16
click at [856, 294] on input "True" at bounding box center [848, 293] width 15 height 13
radio input "true"
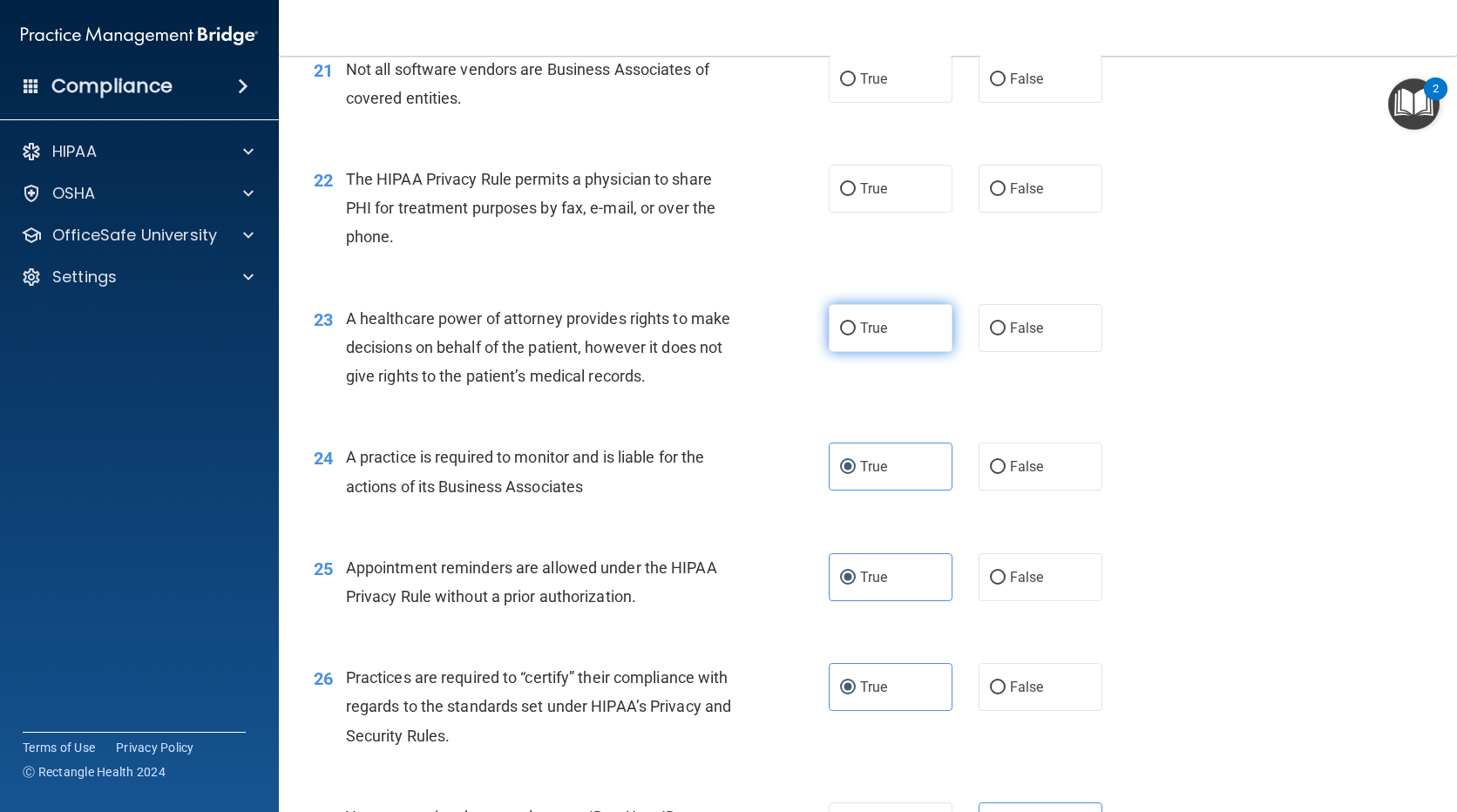
click at [884, 320] on label "True" at bounding box center [890, 328] width 124 height 48
click at [856, 322] on input "True" at bounding box center [848, 329] width 15 height 13
radio input "true"
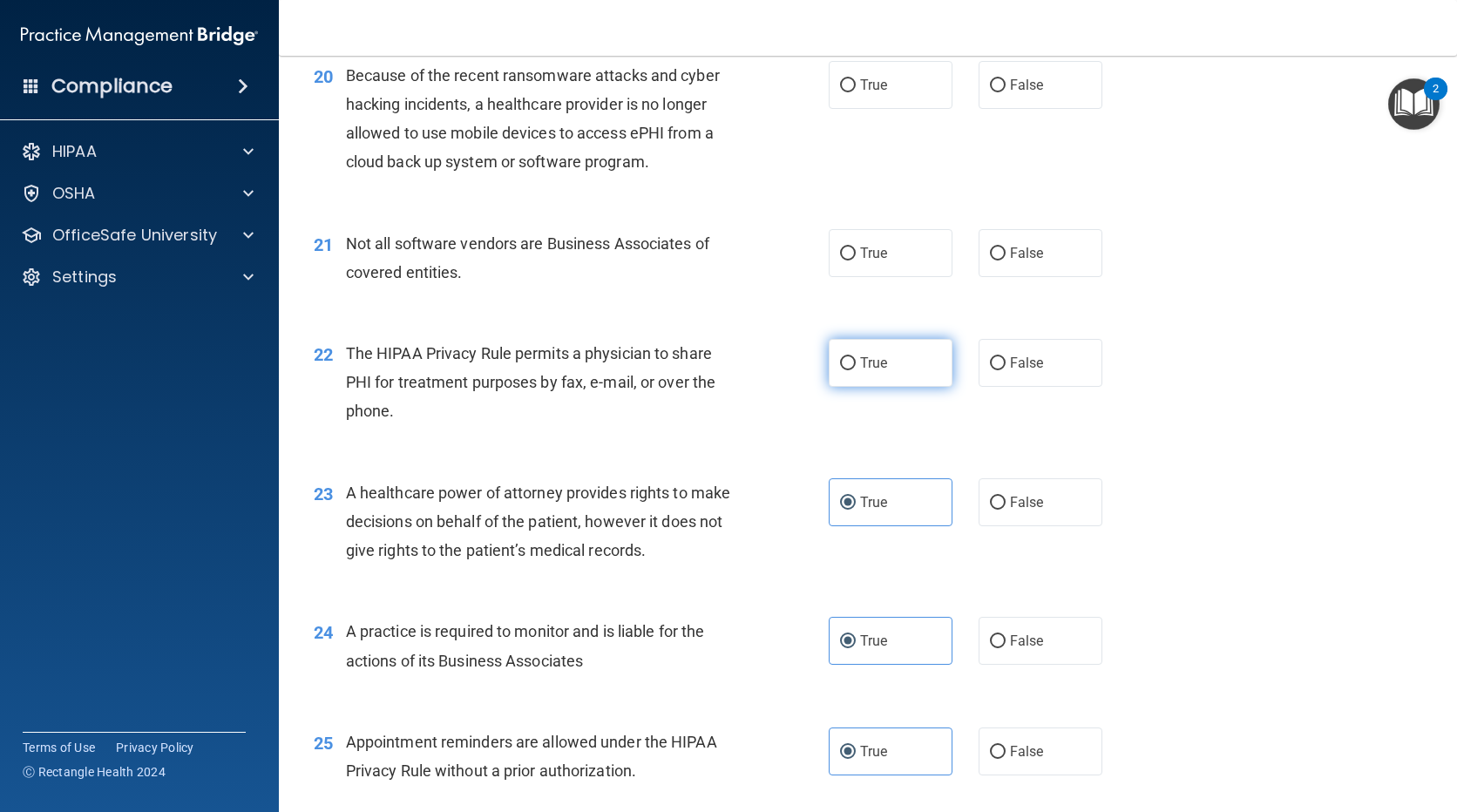
click at [875, 348] on label "True" at bounding box center [890, 363] width 124 height 48
click at [856, 357] on input "True" at bounding box center [848, 364] width 15 height 13
radio input "true"
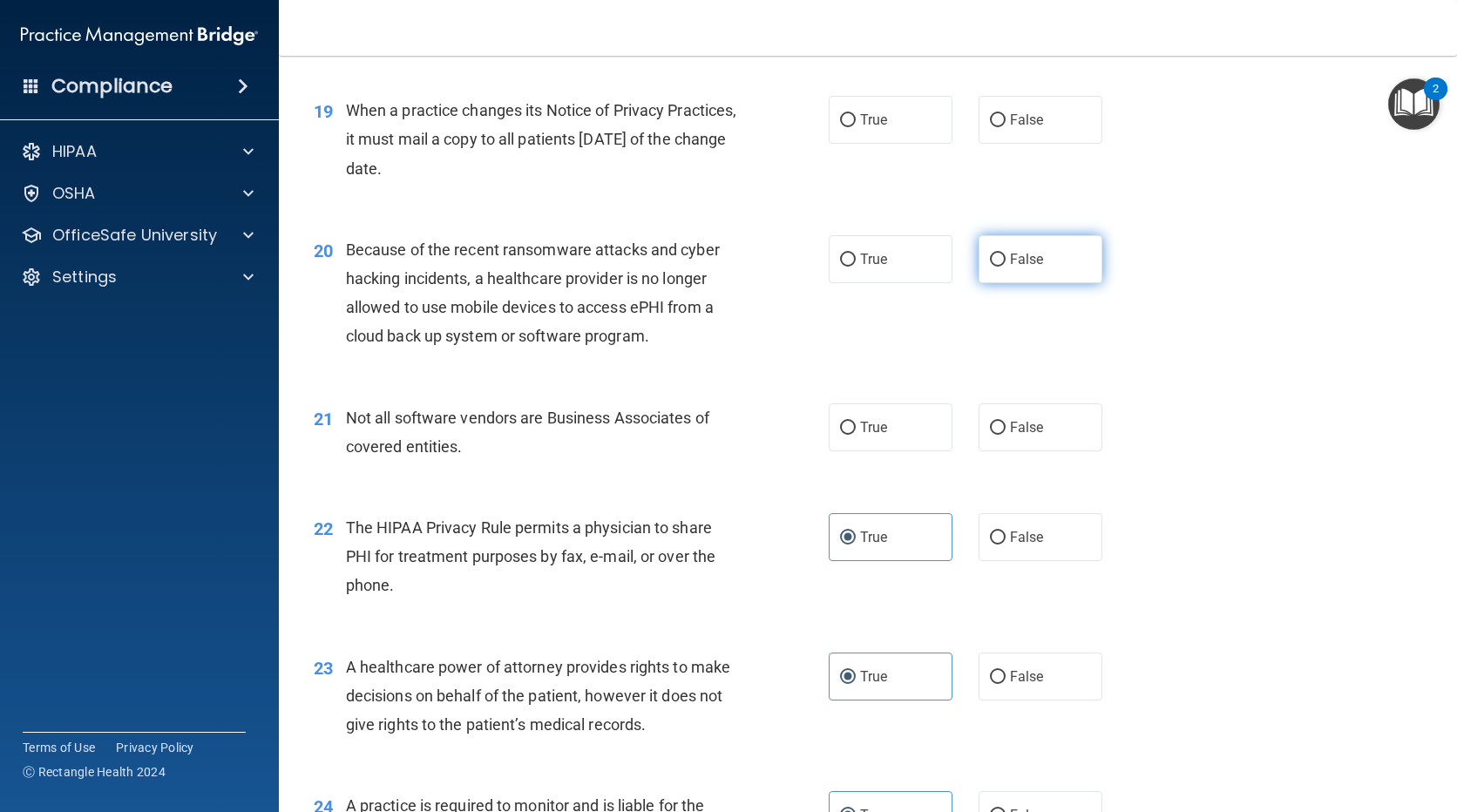
click at [1024, 265] on span "False" at bounding box center [1027, 259] width 34 height 16
click at [1006, 265] on input "False" at bounding box center [998, 261] width 15 height 13
radio input "true"
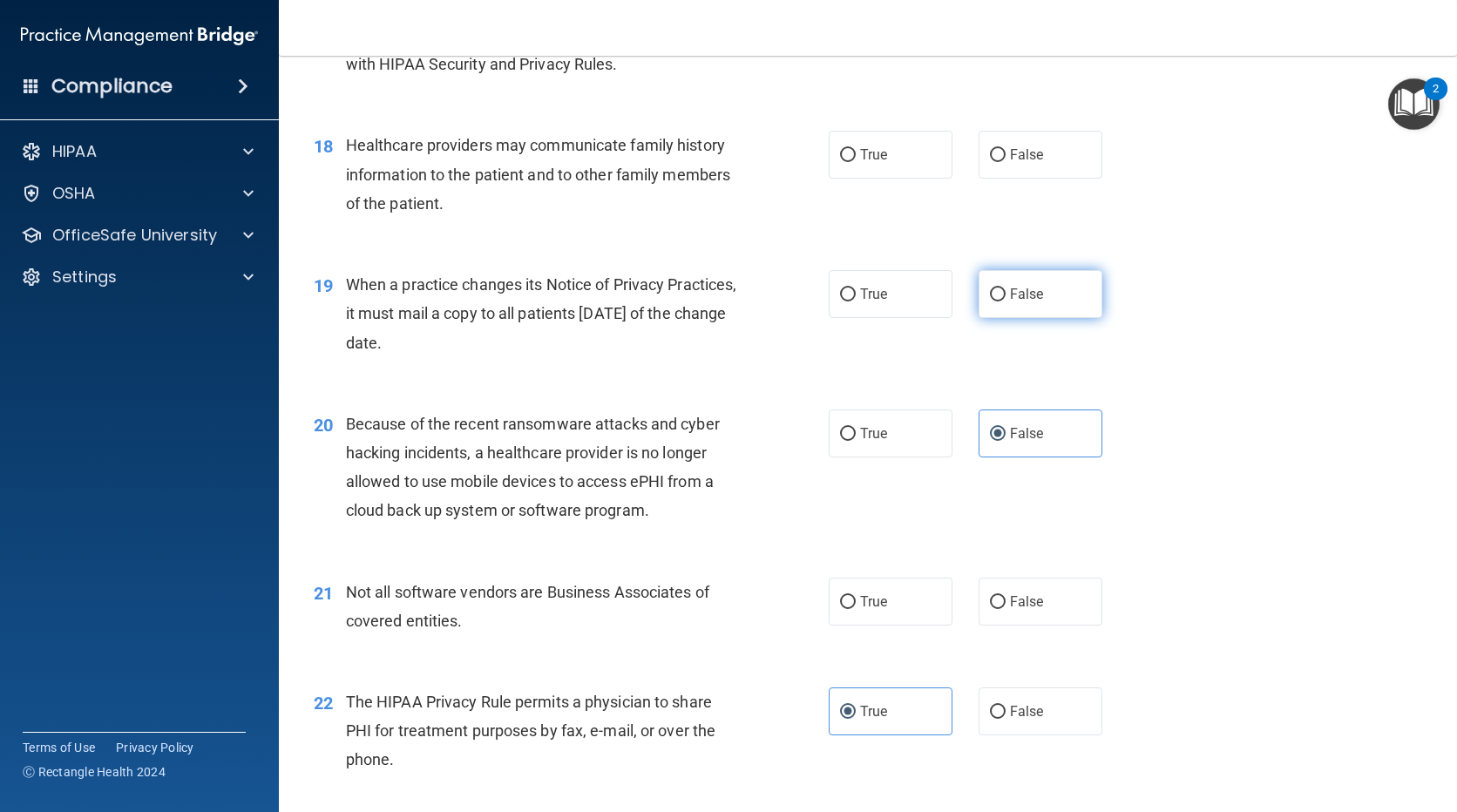
click at [1040, 297] on label "False" at bounding box center [1040, 294] width 124 height 48
click at [1006, 297] on input "False" at bounding box center [998, 295] width 15 height 13
radio input "true"
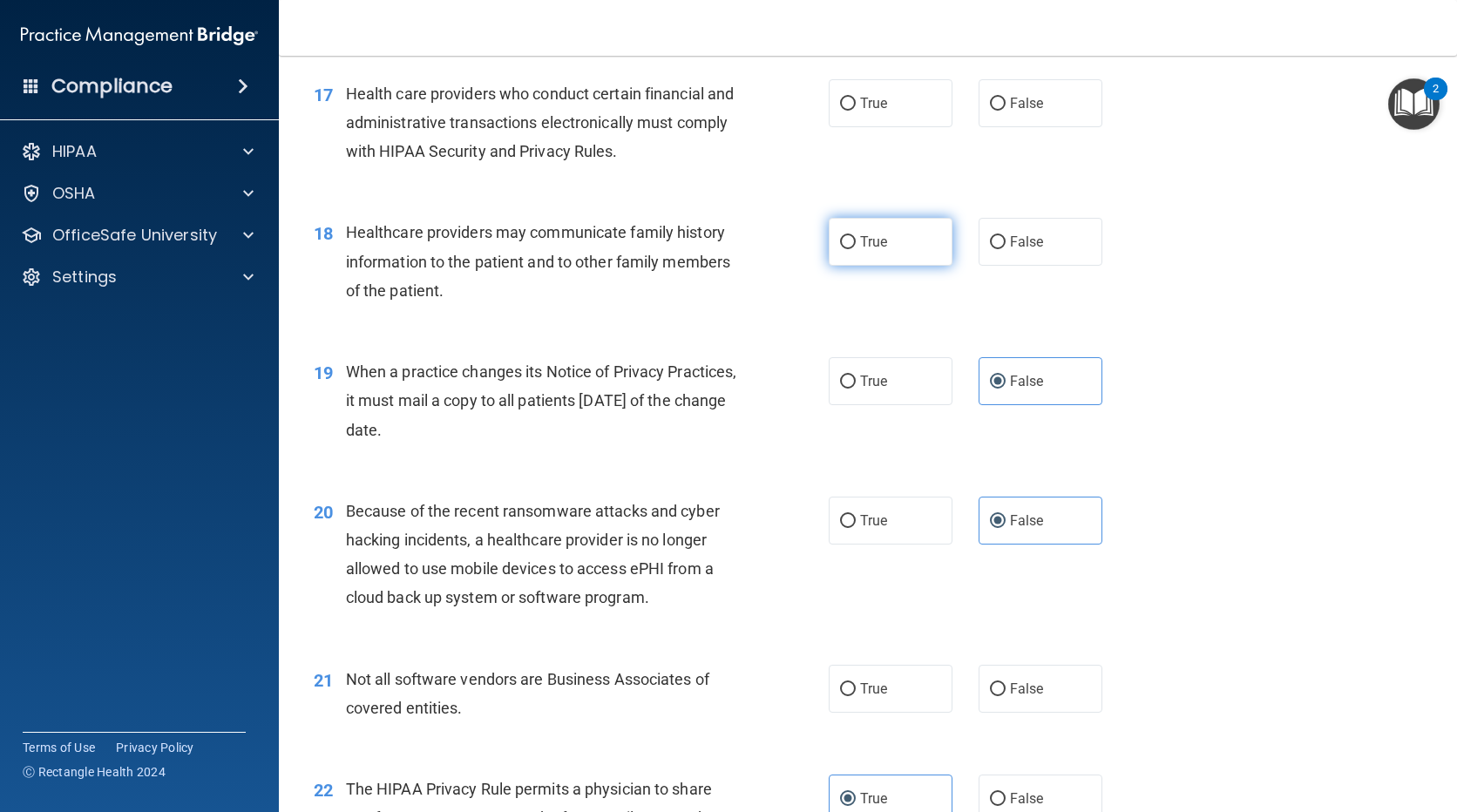
click at [908, 245] on label "True" at bounding box center [890, 241] width 124 height 48
click at [856, 245] on input "True" at bounding box center [848, 242] width 15 height 13
radio input "true"
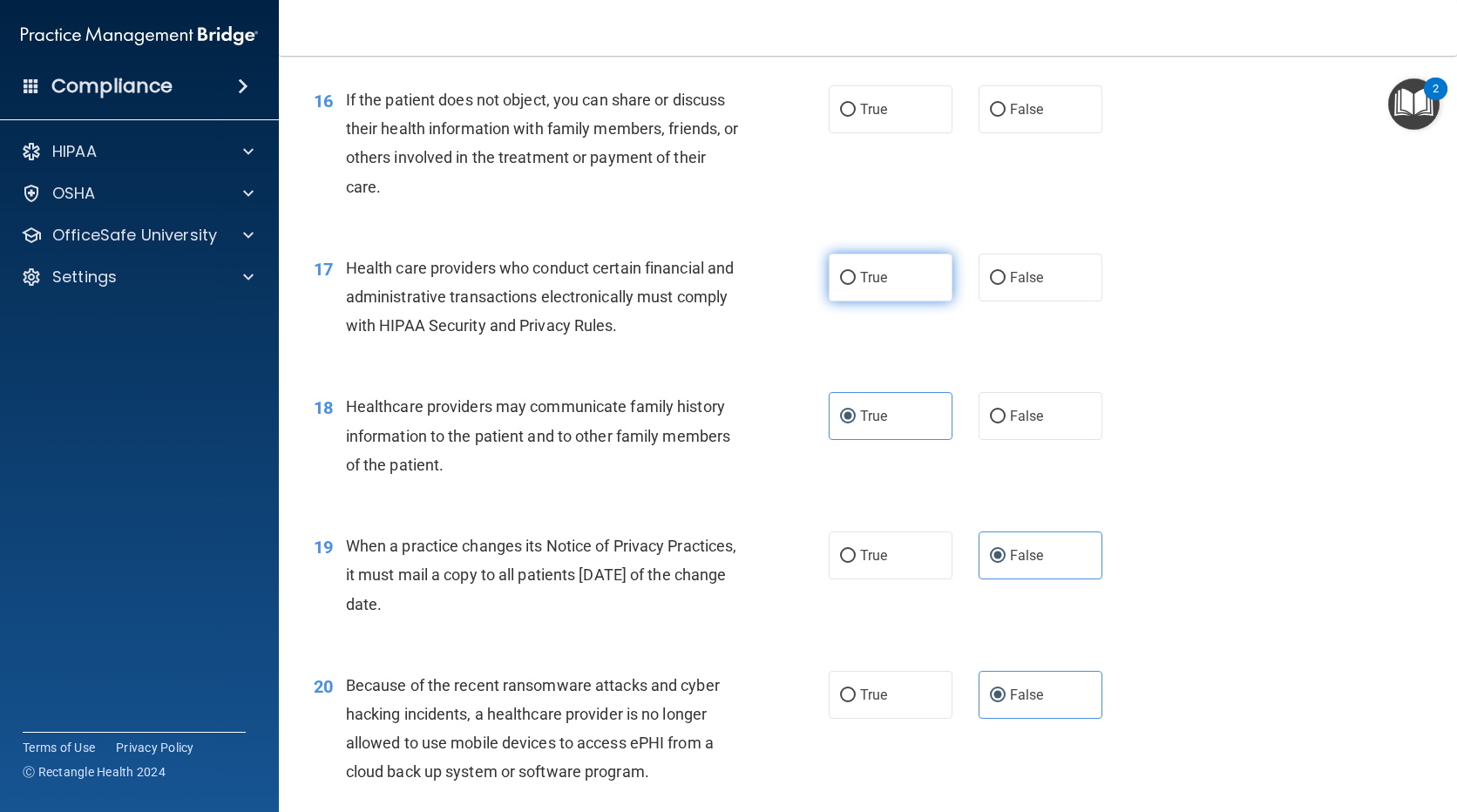
click at [903, 291] on label "True" at bounding box center [890, 278] width 124 height 48
click at [856, 285] on input "True" at bounding box center [848, 279] width 15 height 13
radio input "true"
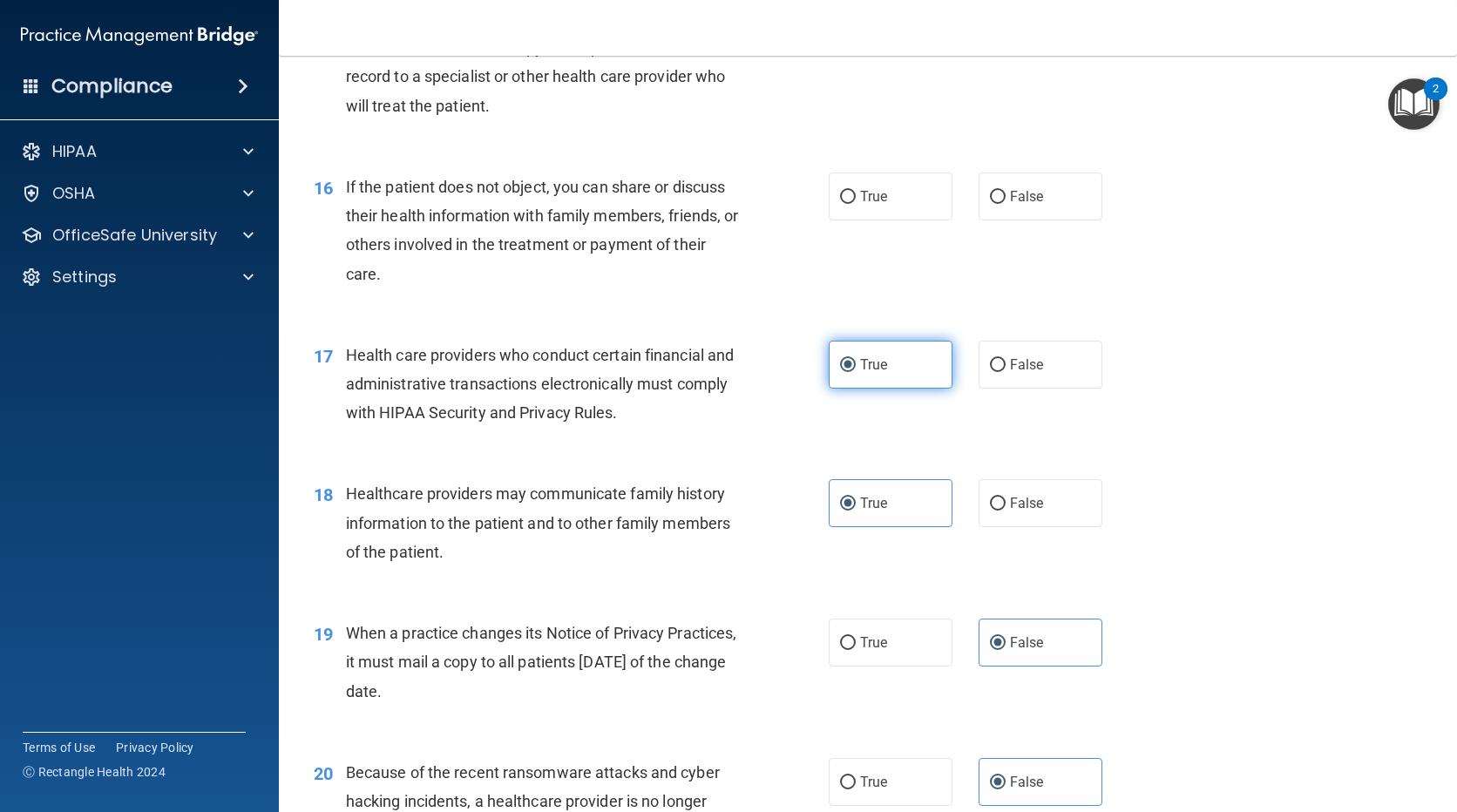
scroll to position [1965, 0]
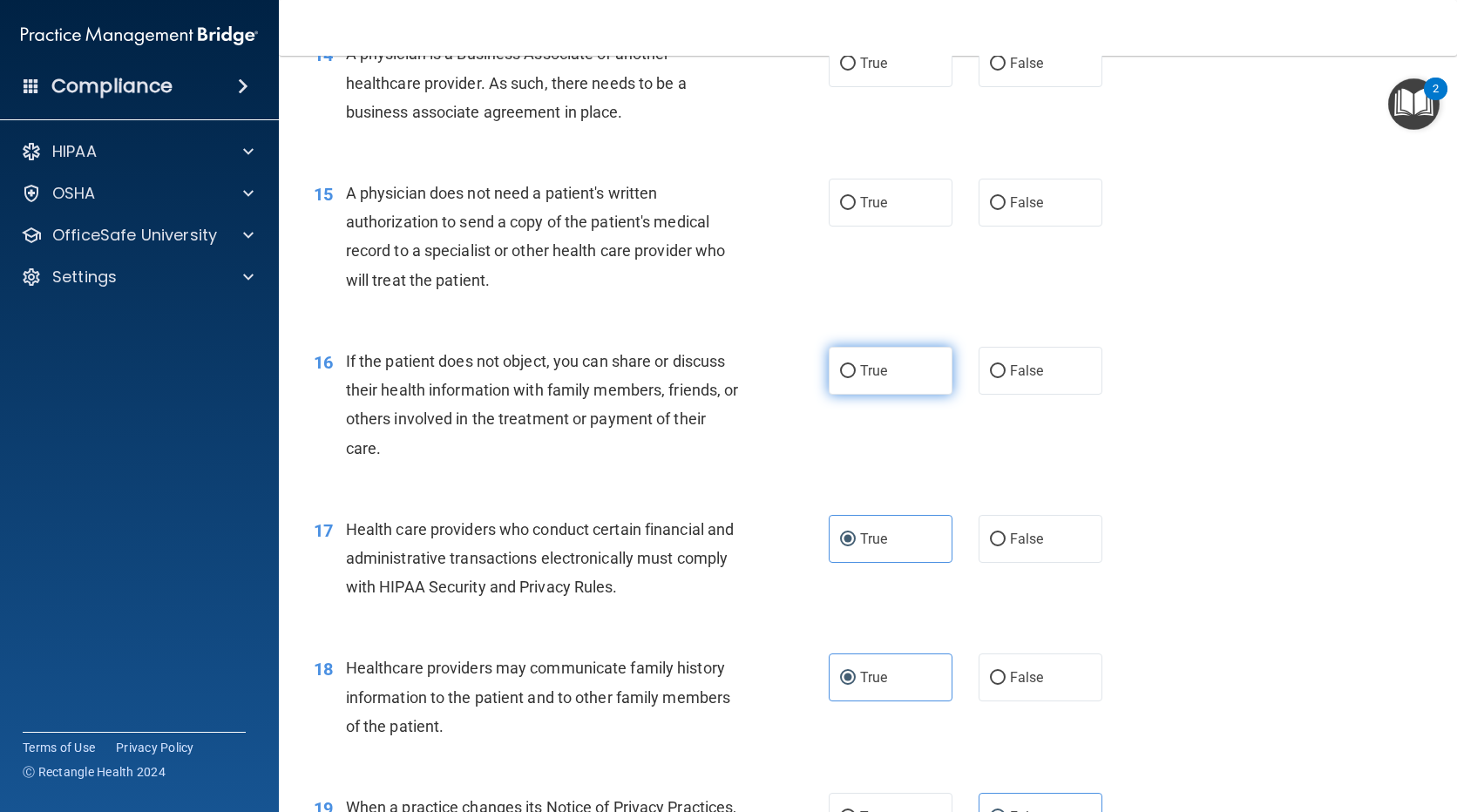
click at [898, 365] on label "True" at bounding box center [890, 370] width 124 height 48
click at [856, 365] on input "True" at bounding box center [848, 371] width 15 height 13
radio input "true"
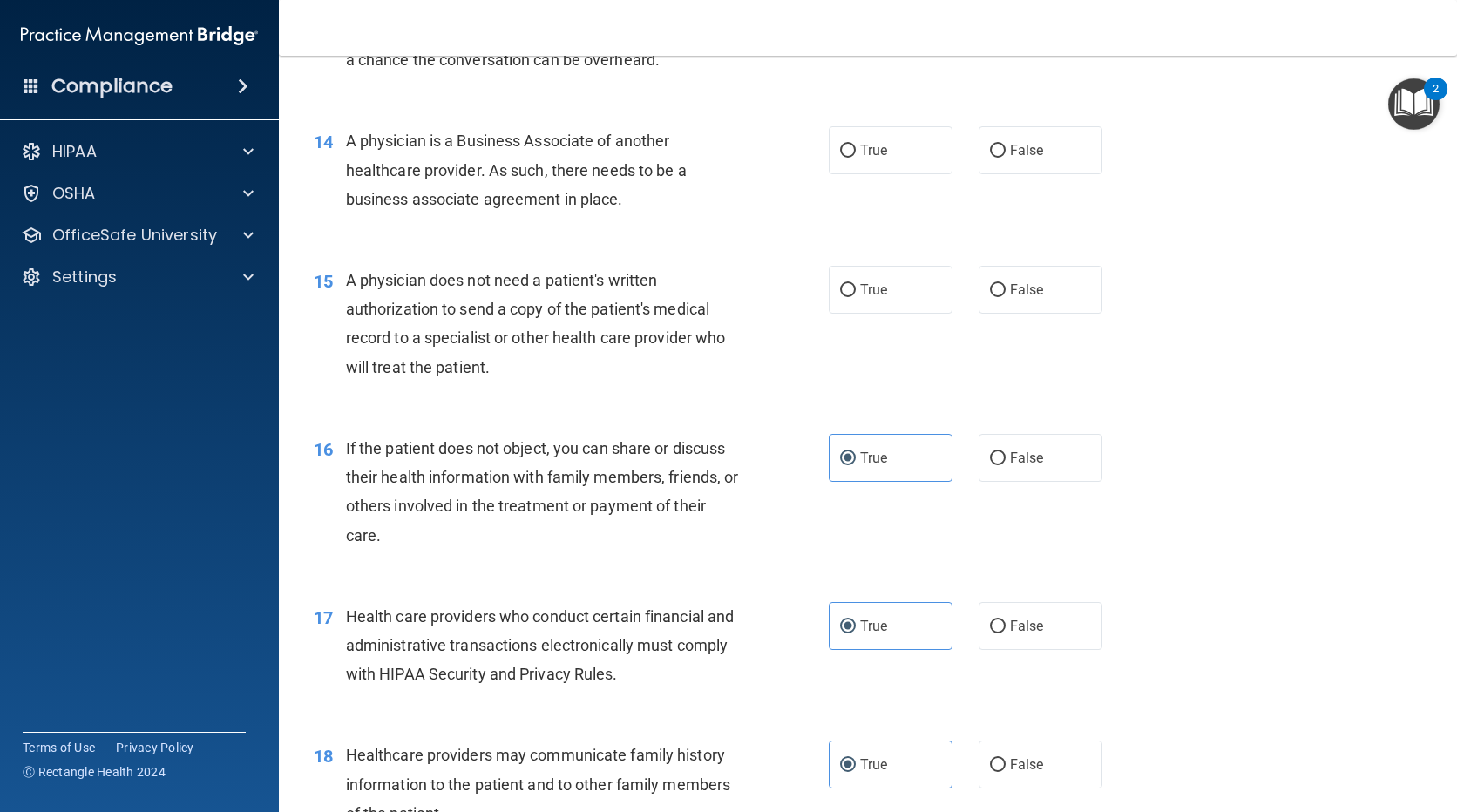
scroll to position [2139, 0]
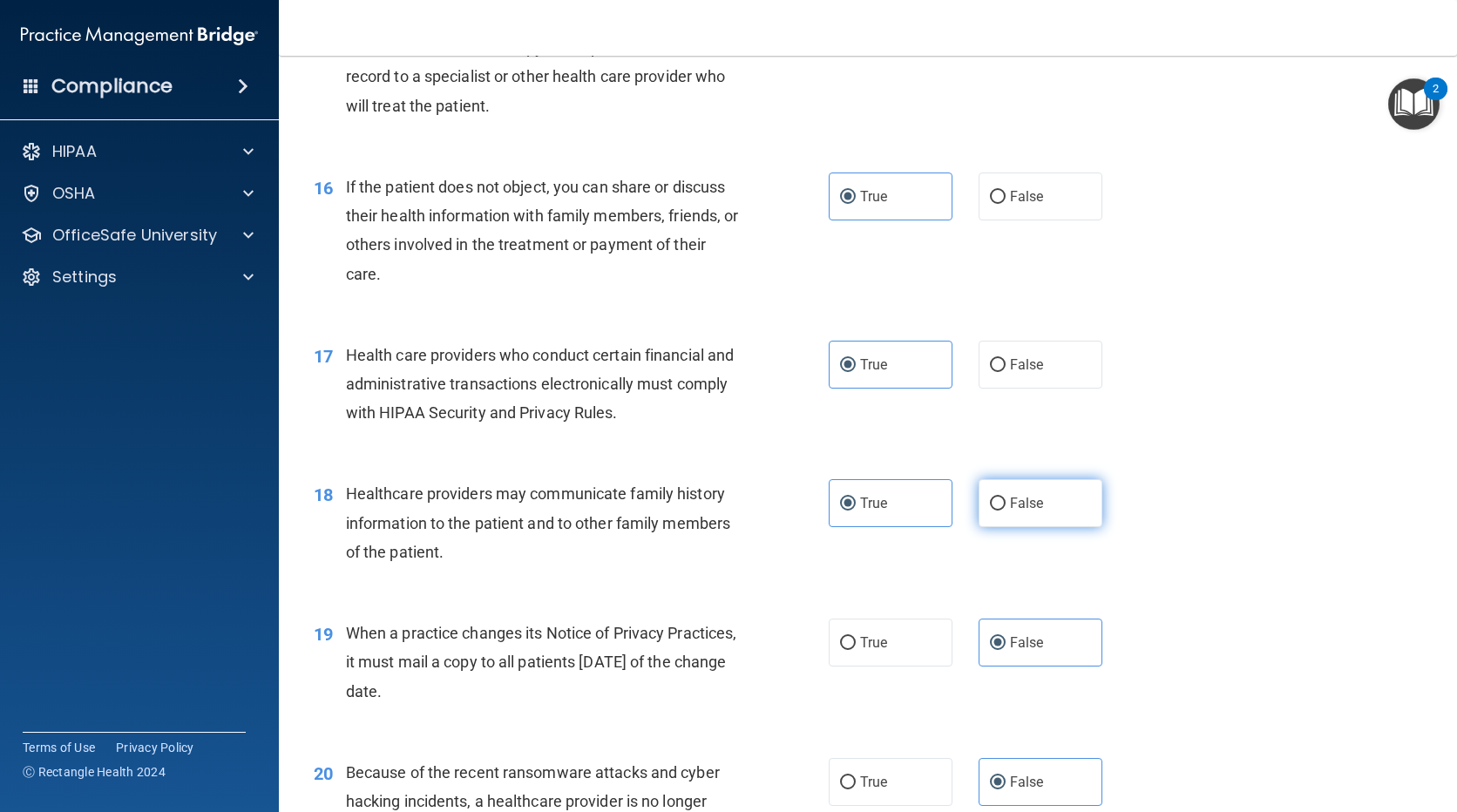
click at [1024, 494] on label "False" at bounding box center [1040, 503] width 124 height 48
click at [1006, 497] on input "False" at bounding box center [998, 504] width 15 height 13
radio input "true"
radio input "false"
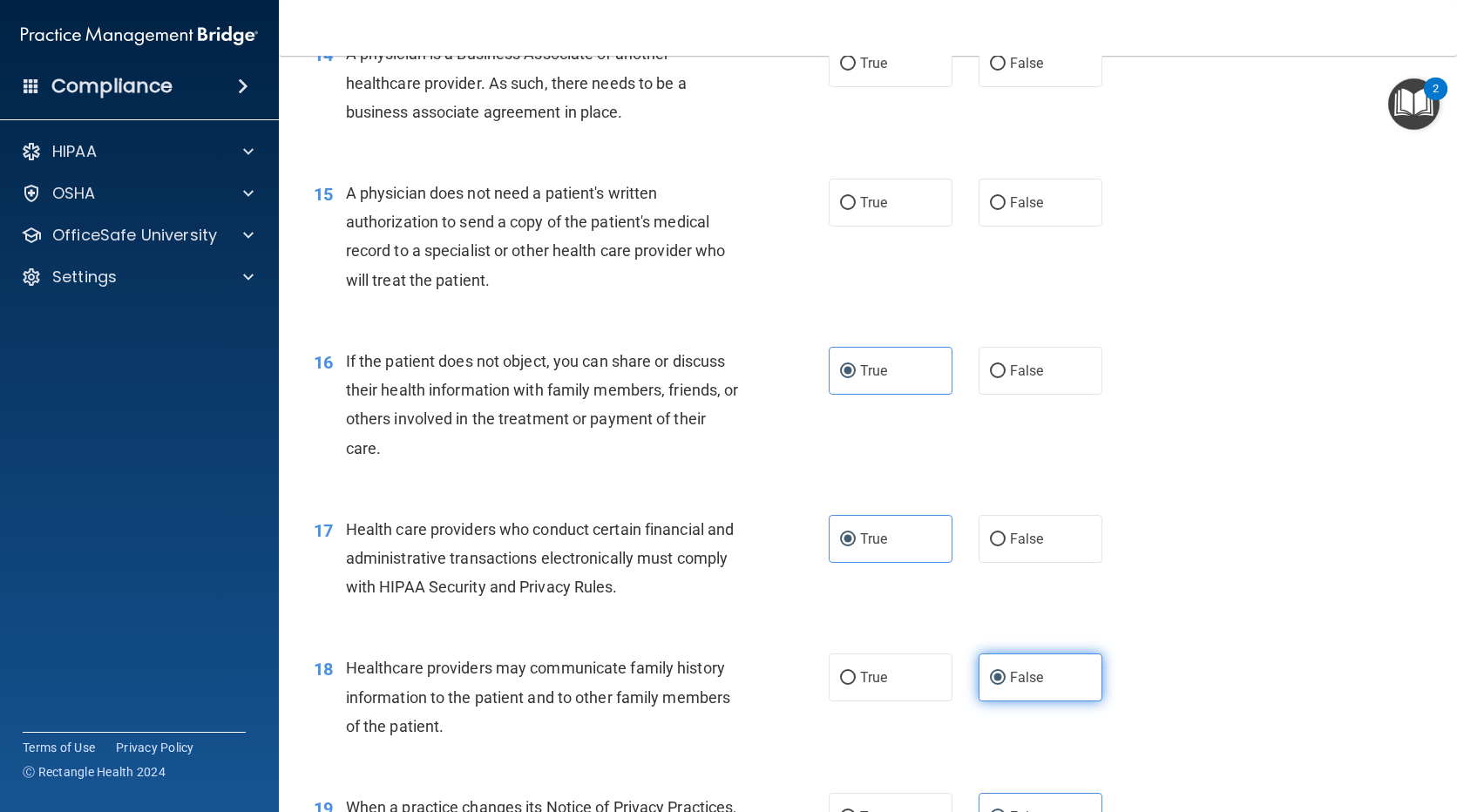
scroll to position [1703, 0]
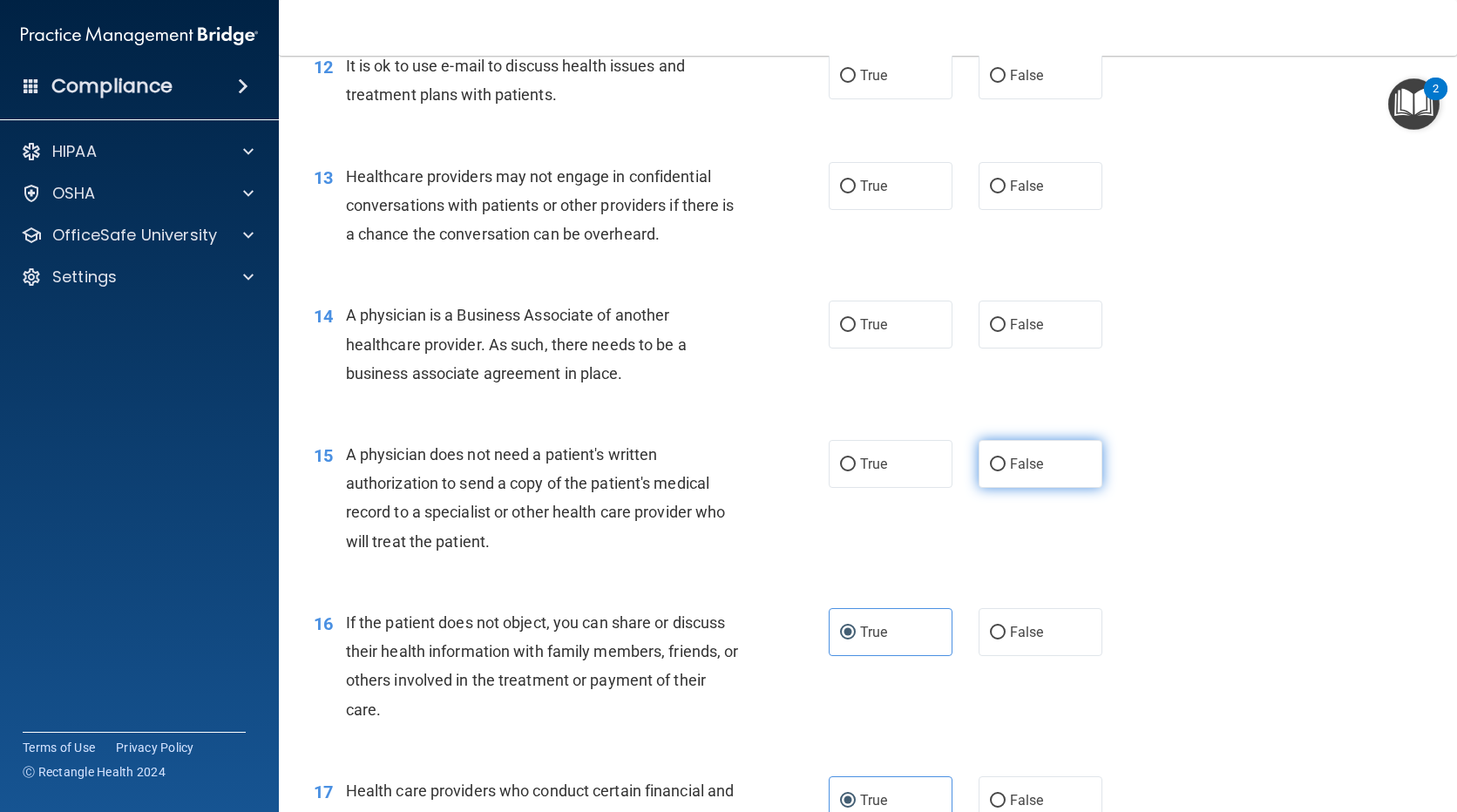
click at [995, 466] on input "False" at bounding box center [998, 465] width 15 height 13
radio input "true"
click at [876, 314] on label "True" at bounding box center [890, 324] width 124 height 48
click at [856, 318] on input "True" at bounding box center [848, 325] width 15 height 13
radio input "true"
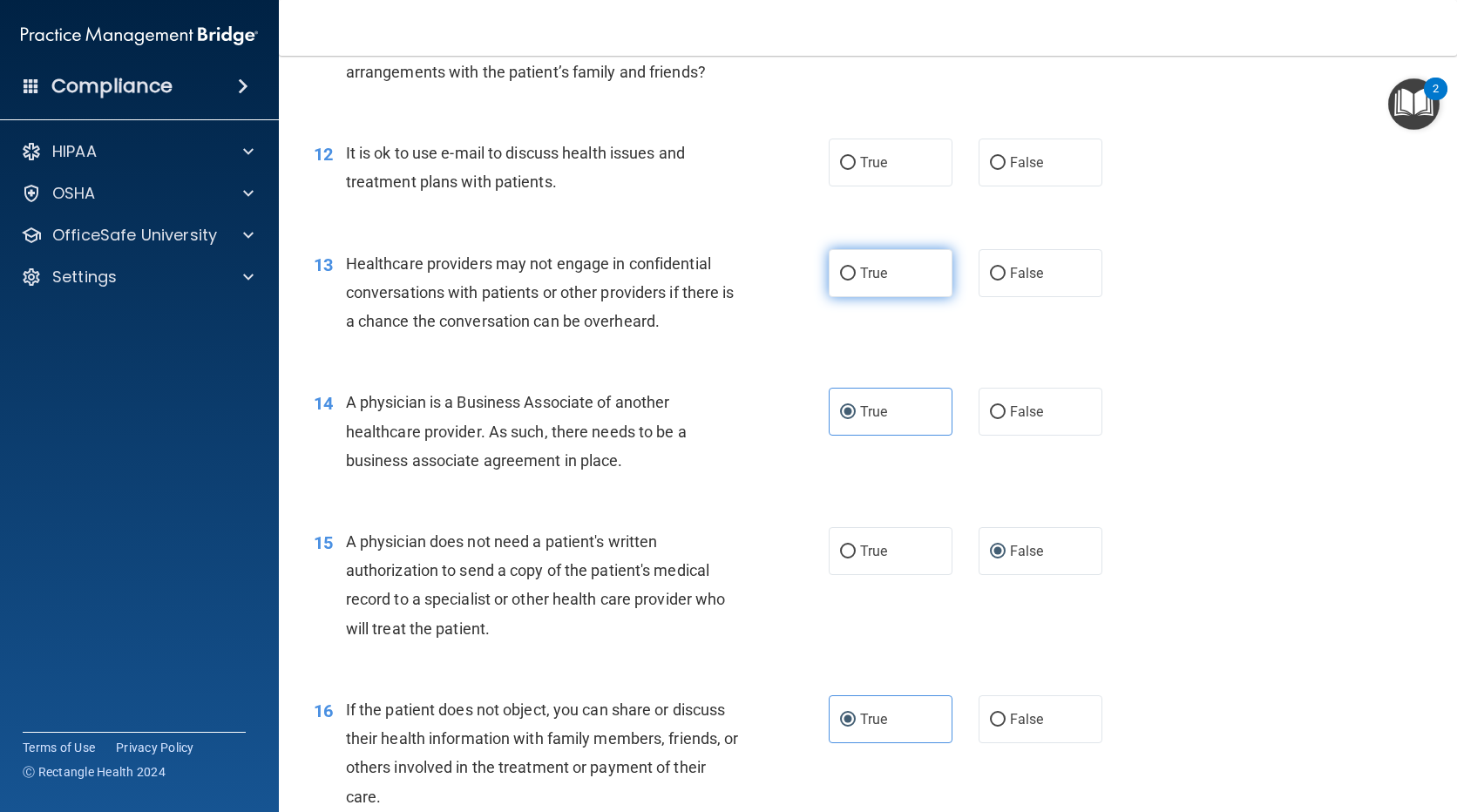
scroll to position [1529, 0]
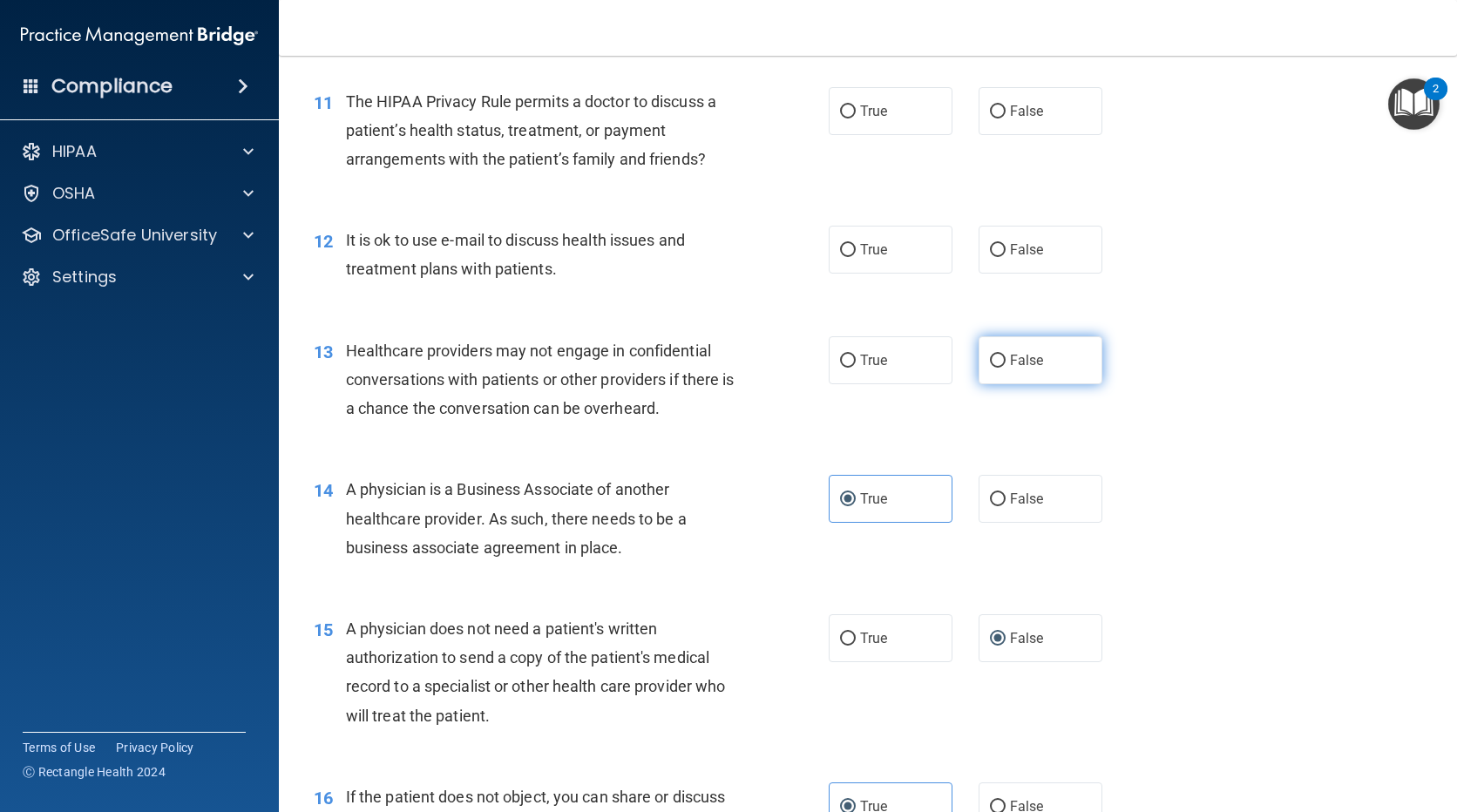
click at [1010, 362] on span "False" at bounding box center [1027, 360] width 34 height 16
click at [1006, 362] on input "False" at bounding box center [998, 362] width 15 height 13
radio input "true"
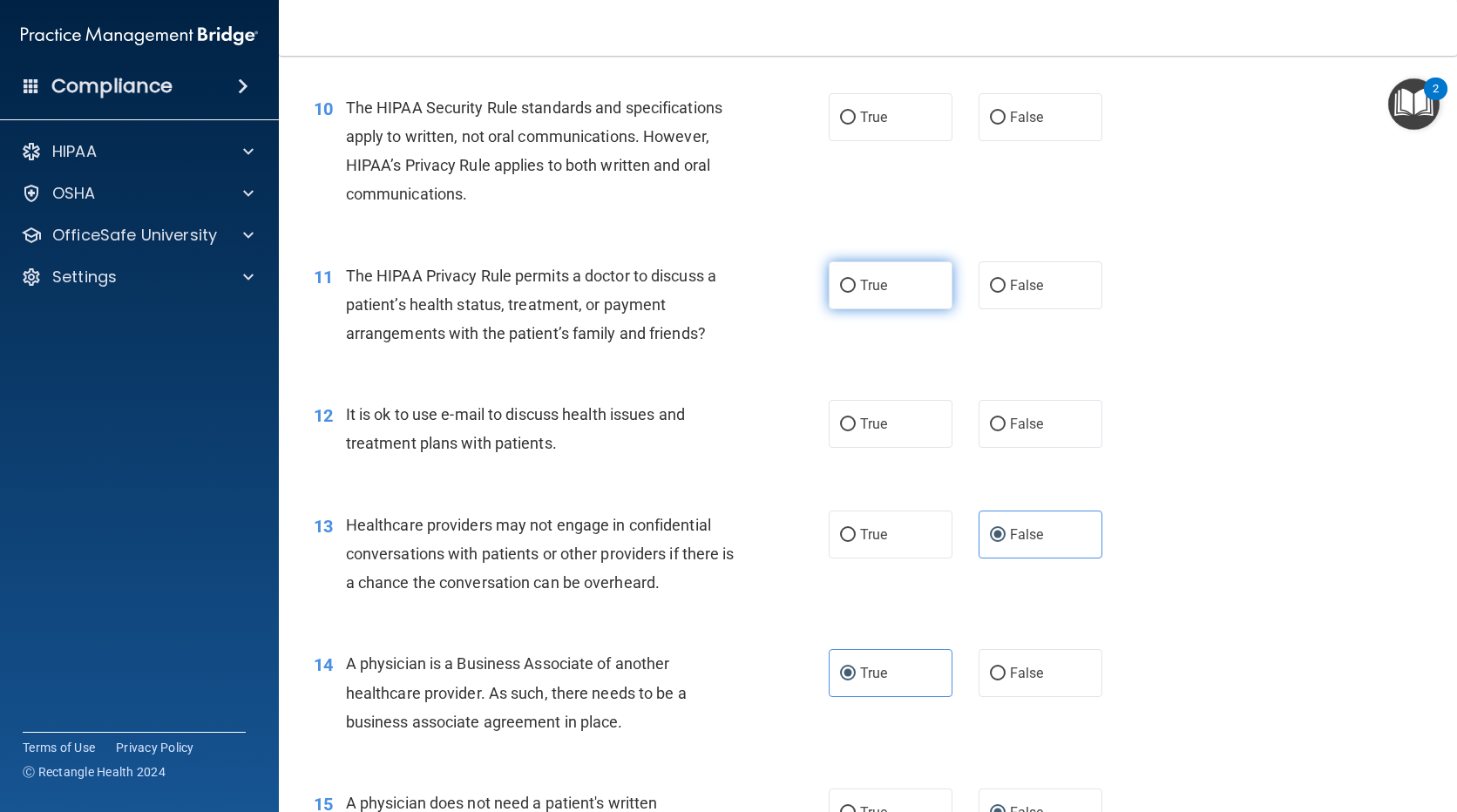
click at [889, 277] on label "True" at bounding box center [890, 286] width 124 height 48
click at [856, 280] on input "True" at bounding box center [848, 287] width 15 height 13
radio input "true"
click at [900, 419] on label "True" at bounding box center [890, 424] width 124 height 48
click at [856, 419] on input "True" at bounding box center [848, 425] width 15 height 13
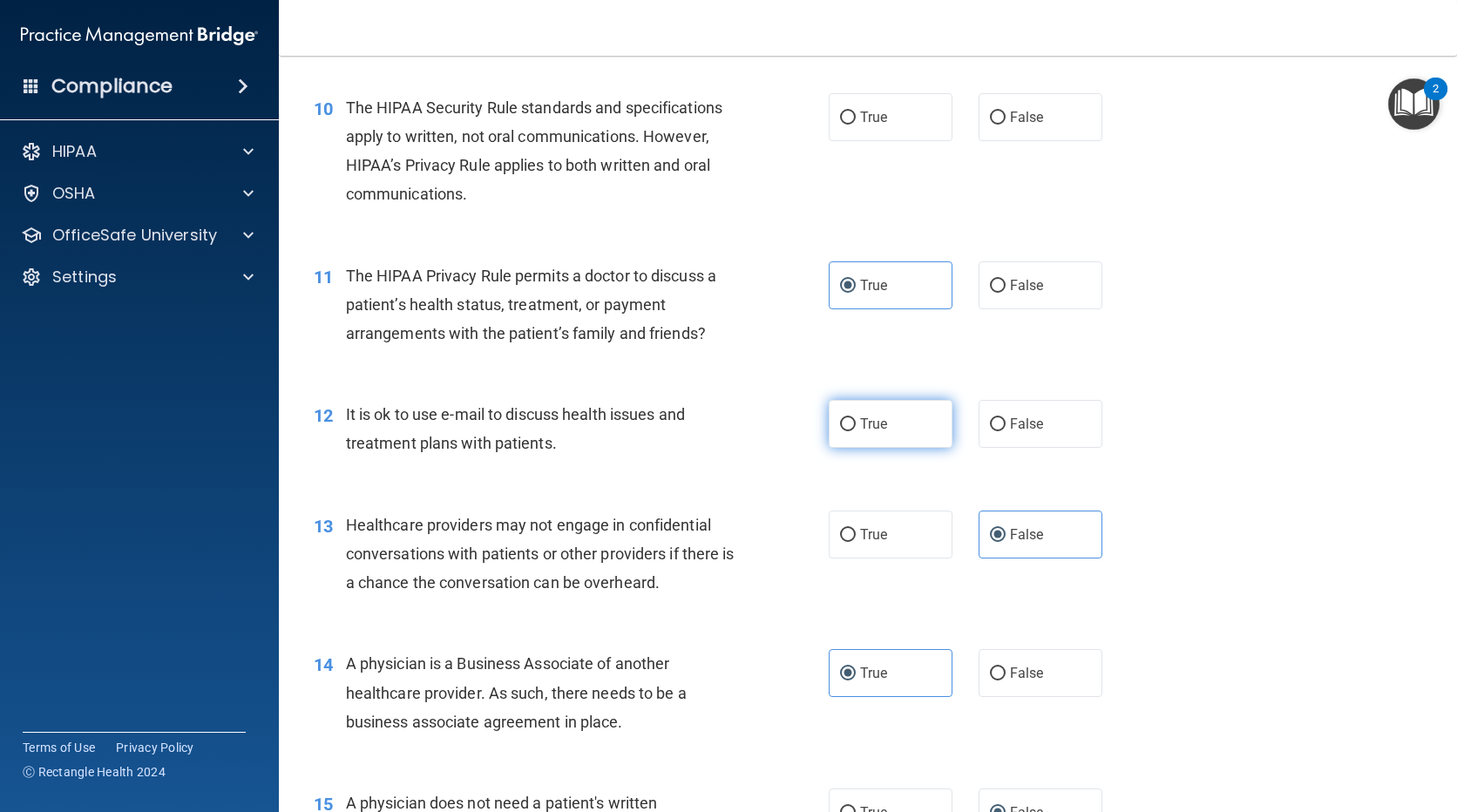
radio input "true"
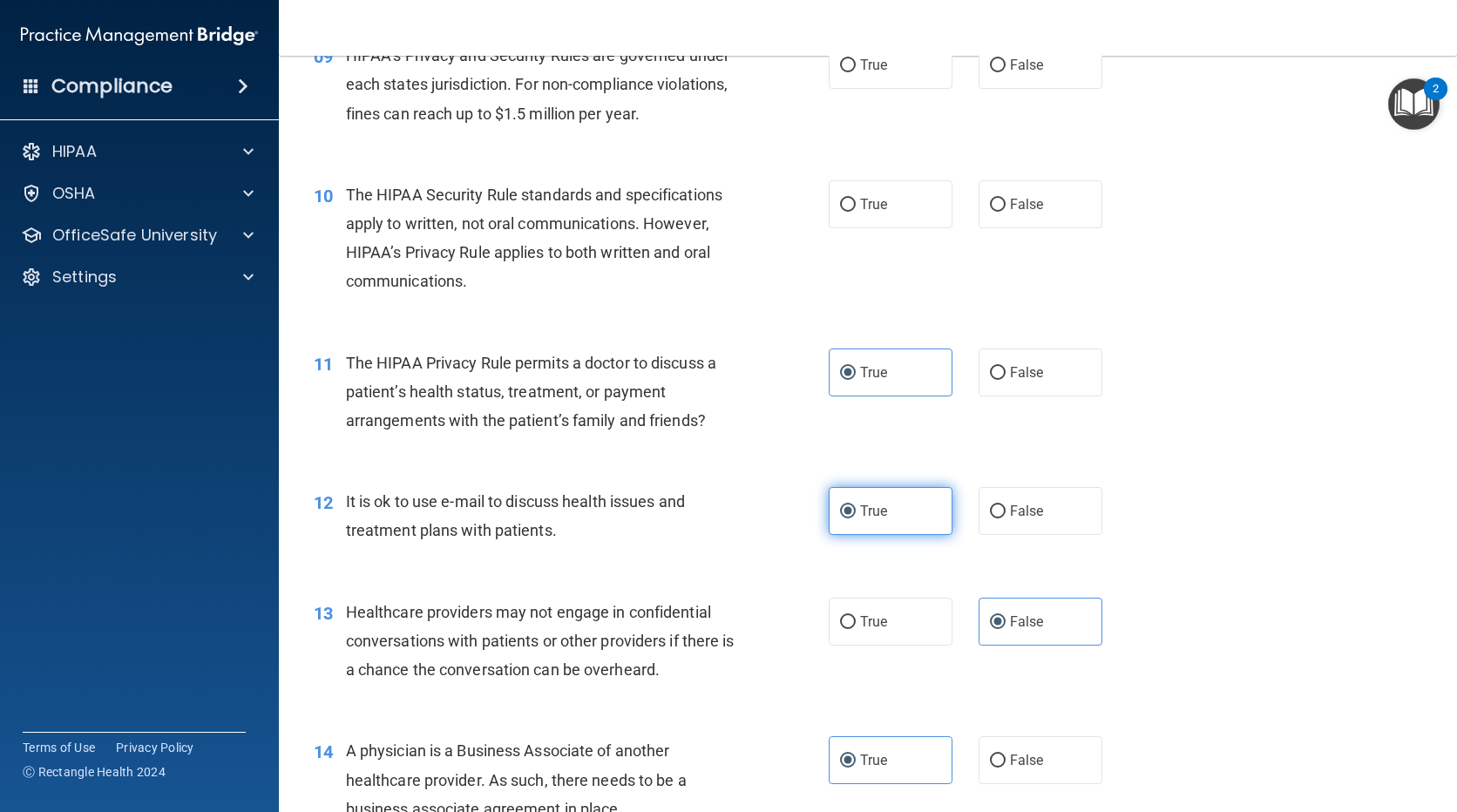
scroll to position [1093, 0]
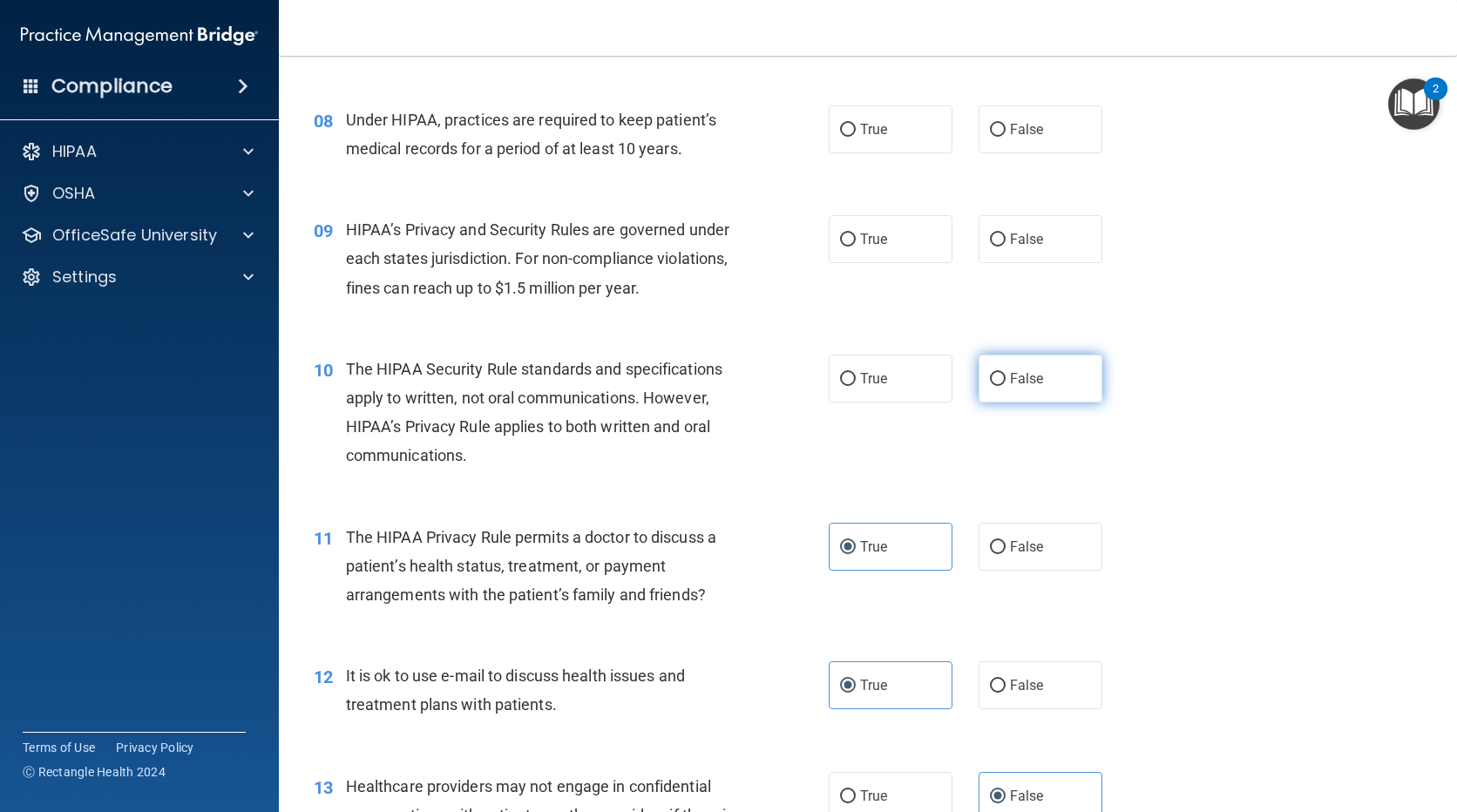
click at [992, 373] on input "False" at bounding box center [998, 380] width 15 height 13
radio input "true"
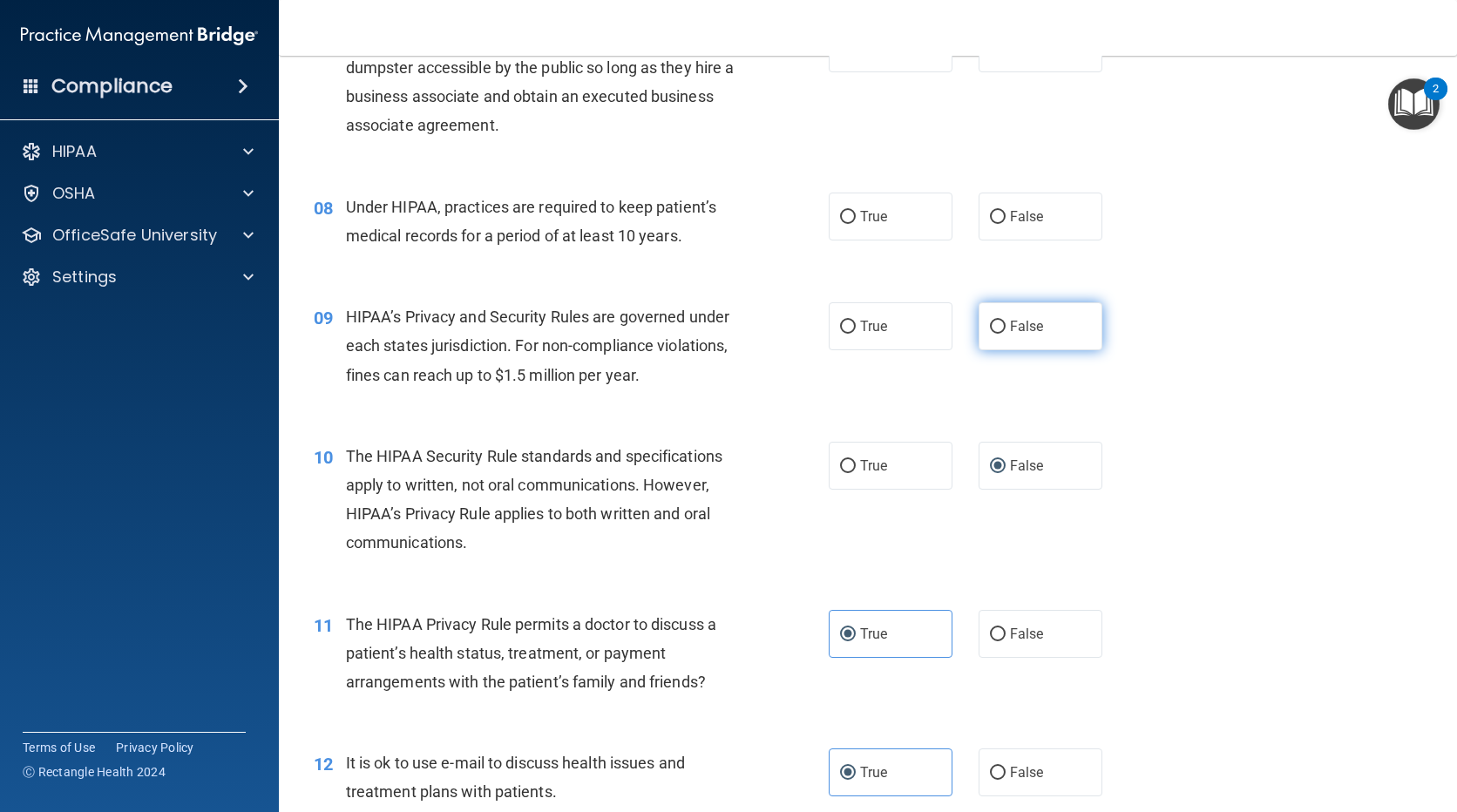
click at [1067, 324] on label "False" at bounding box center [1040, 326] width 124 height 48
click at [1006, 324] on input "False" at bounding box center [998, 327] width 15 height 13
radio input "true"
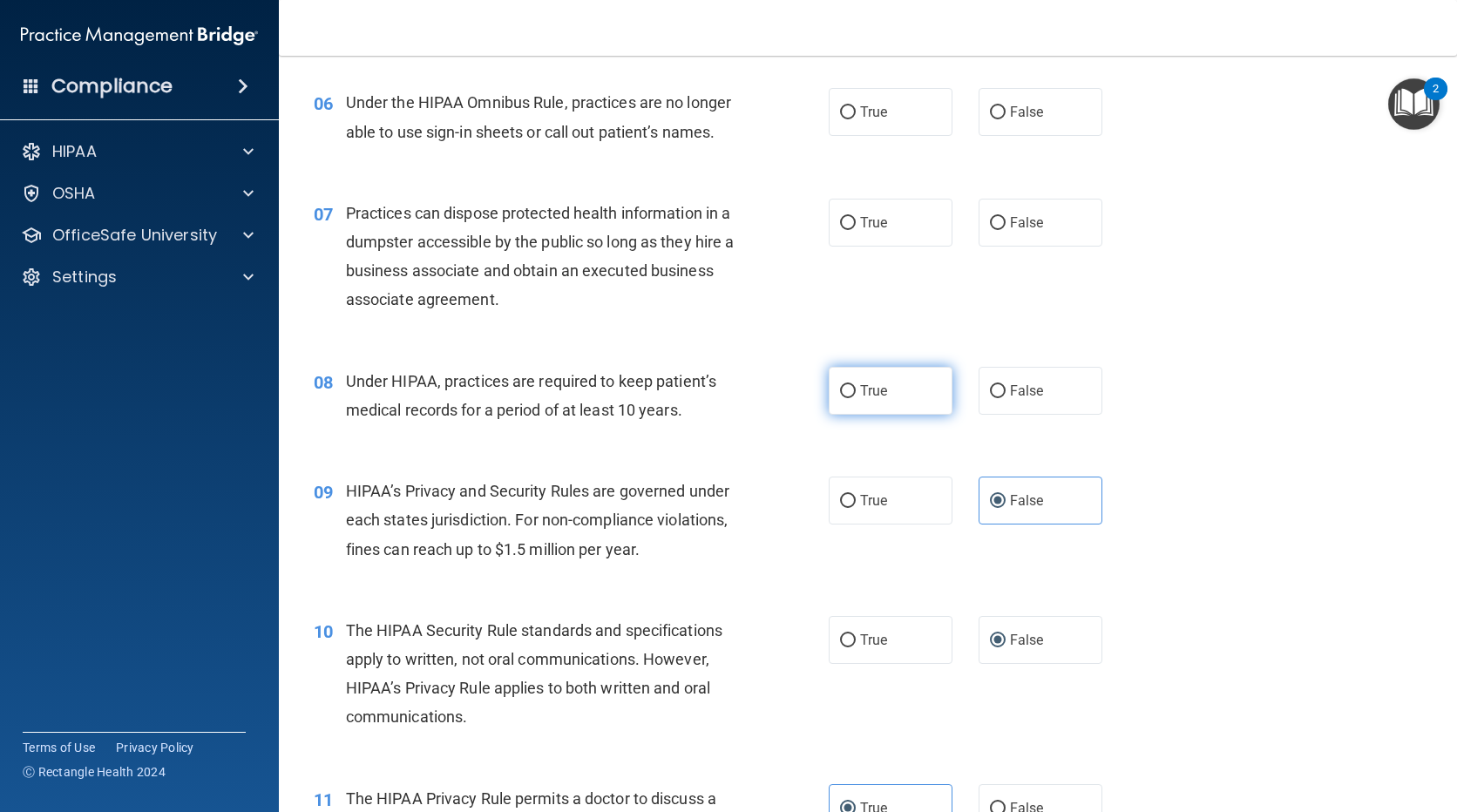
click at [921, 395] on label "True" at bounding box center [890, 391] width 124 height 48
click at [856, 395] on input "True" at bounding box center [848, 392] width 15 height 13
radio input "true"
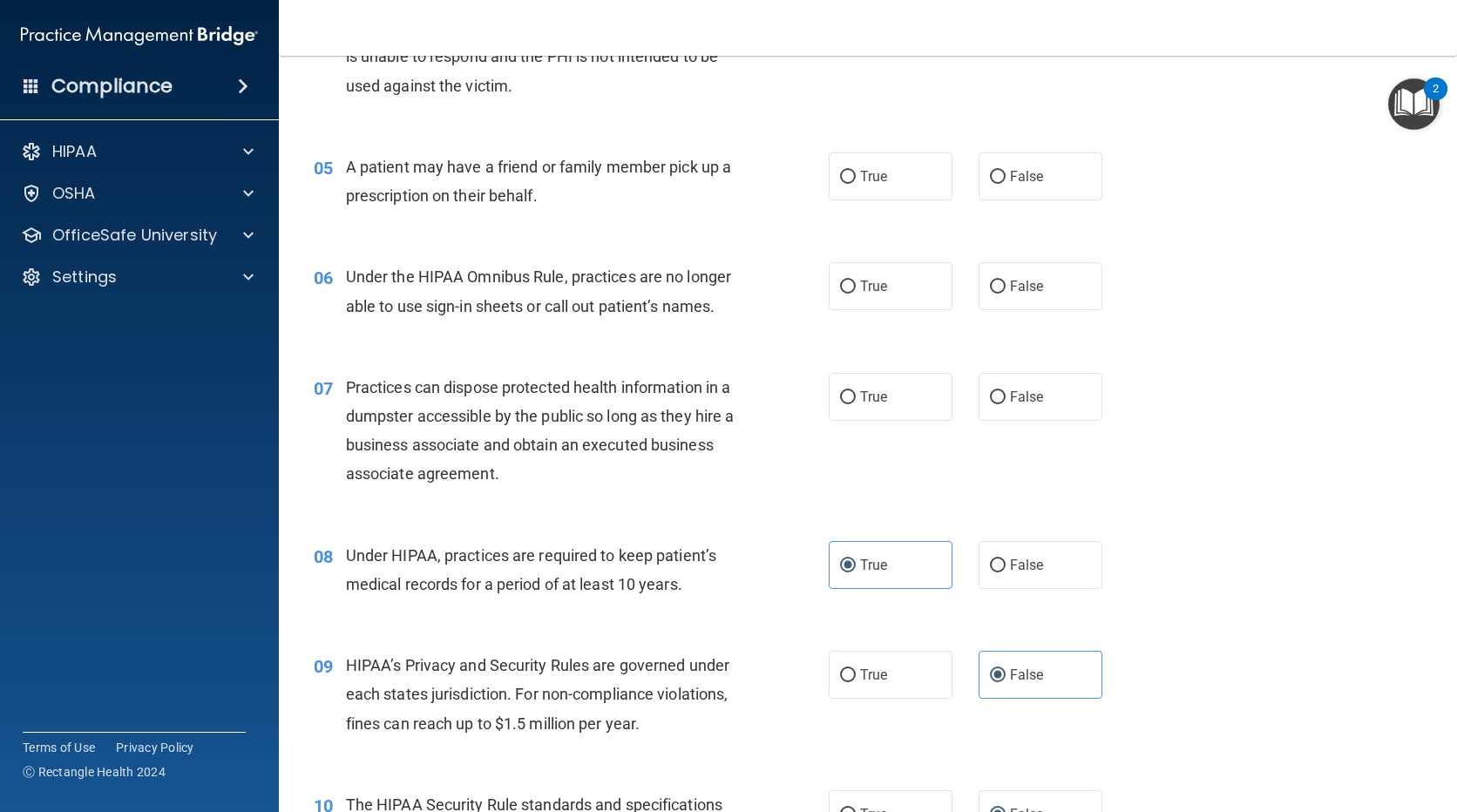
scroll to position [571, 0]
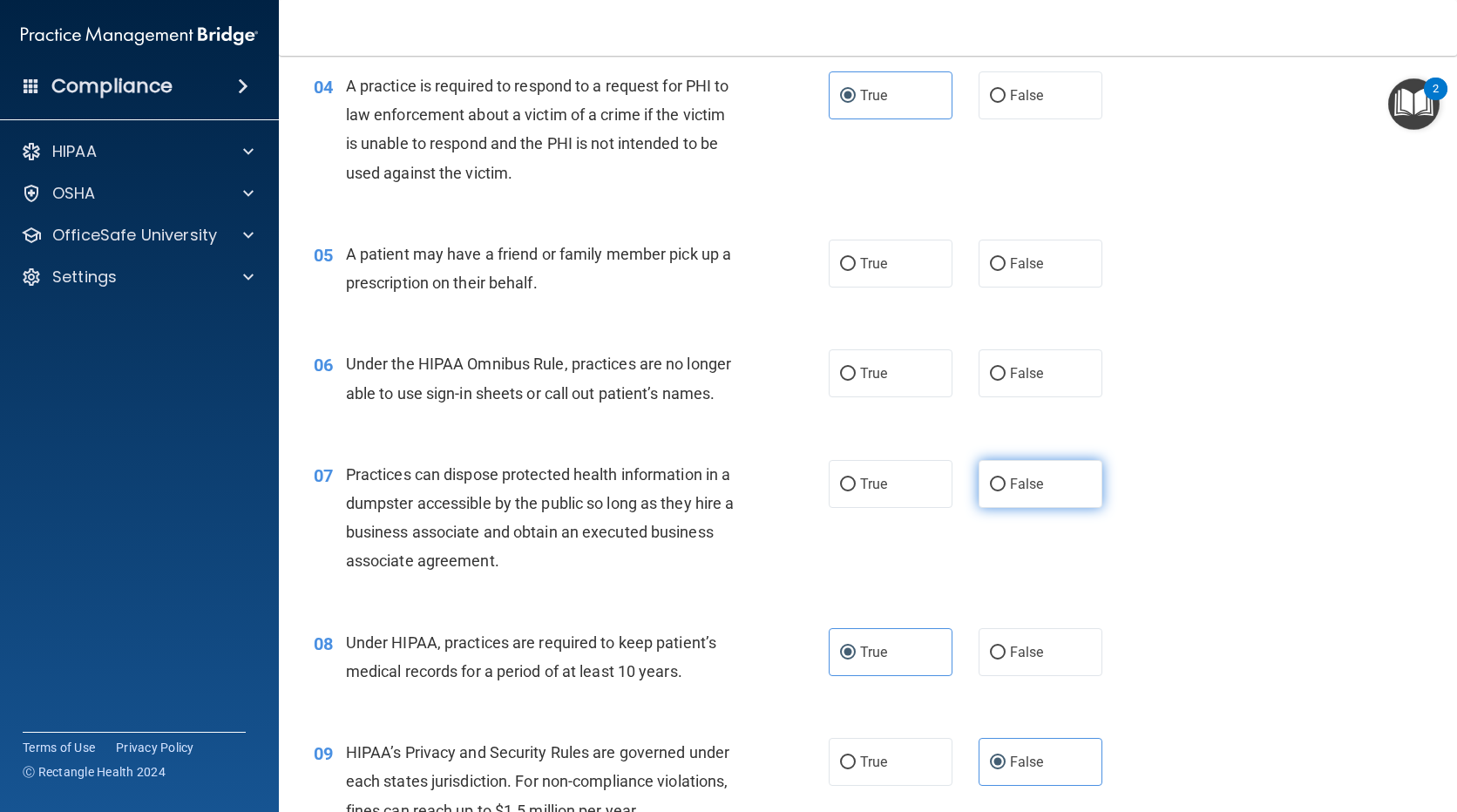
click at [1063, 481] on label "False" at bounding box center [1040, 484] width 124 height 48
click at [1006, 481] on input "False" at bounding box center [998, 485] width 15 height 13
radio input "true"
click at [1019, 388] on label "False" at bounding box center [1040, 373] width 124 height 48
click at [1006, 381] on input "False" at bounding box center [998, 374] width 15 height 13
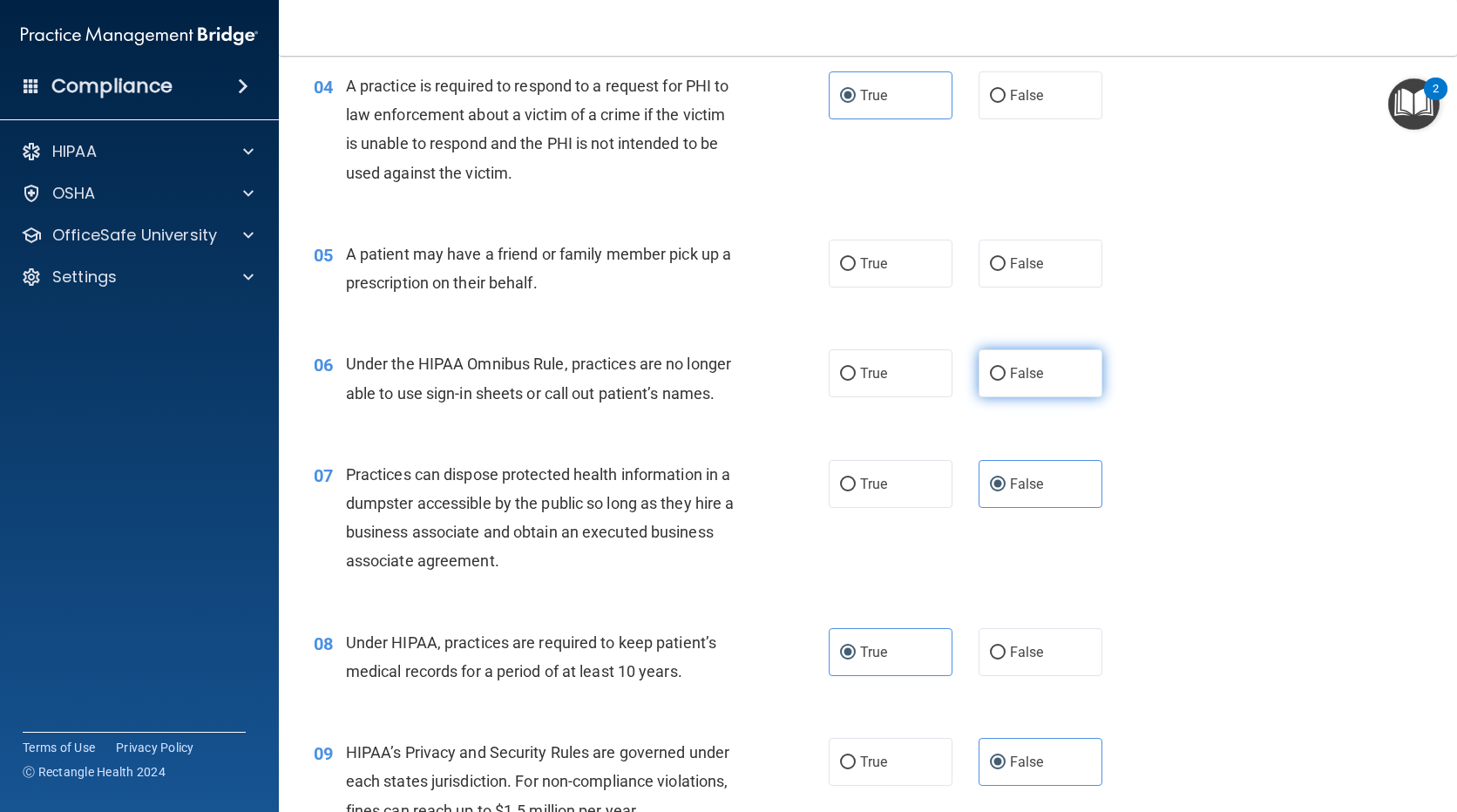
radio input "true"
click at [872, 268] on span "True" at bounding box center [874, 263] width 27 height 16
click at [856, 268] on input "True" at bounding box center [848, 265] width 15 height 13
radio input "true"
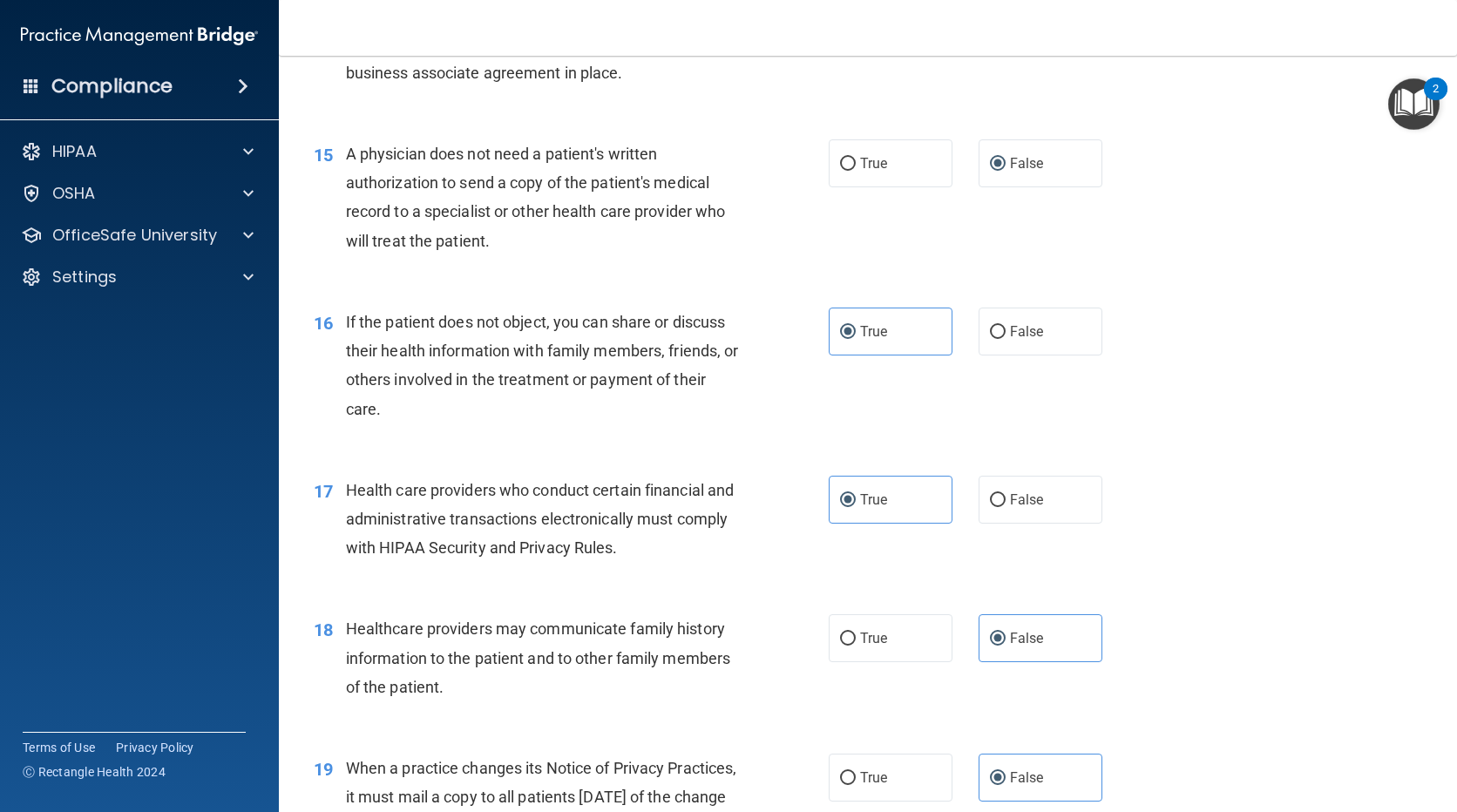
scroll to position [1830, 0]
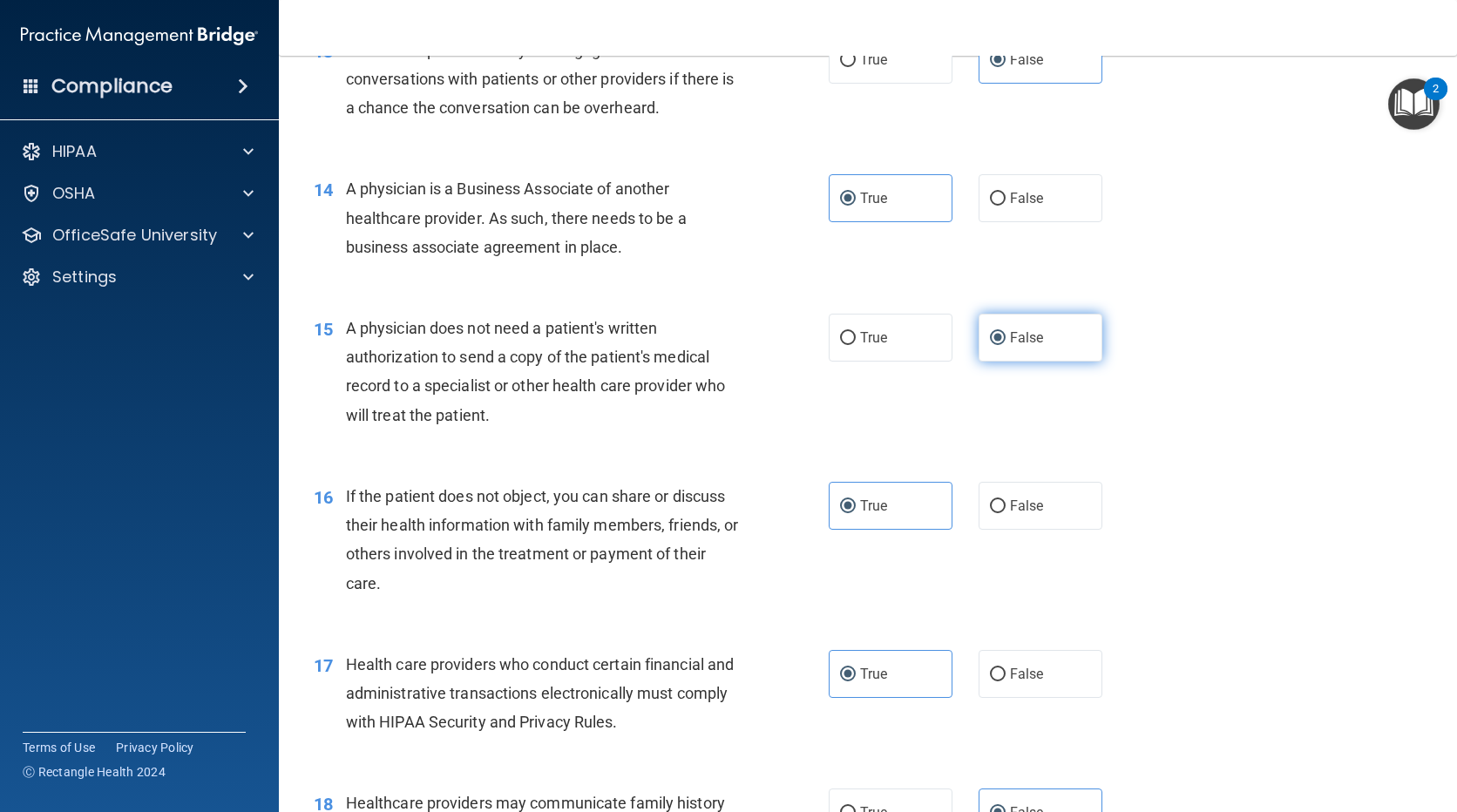
click at [1058, 340] on label "False" at bounding box center [1040, 338] width 124 height 48
click at [1006, 340] on input "False" at bounding box center [998, 339] width 15 height 13
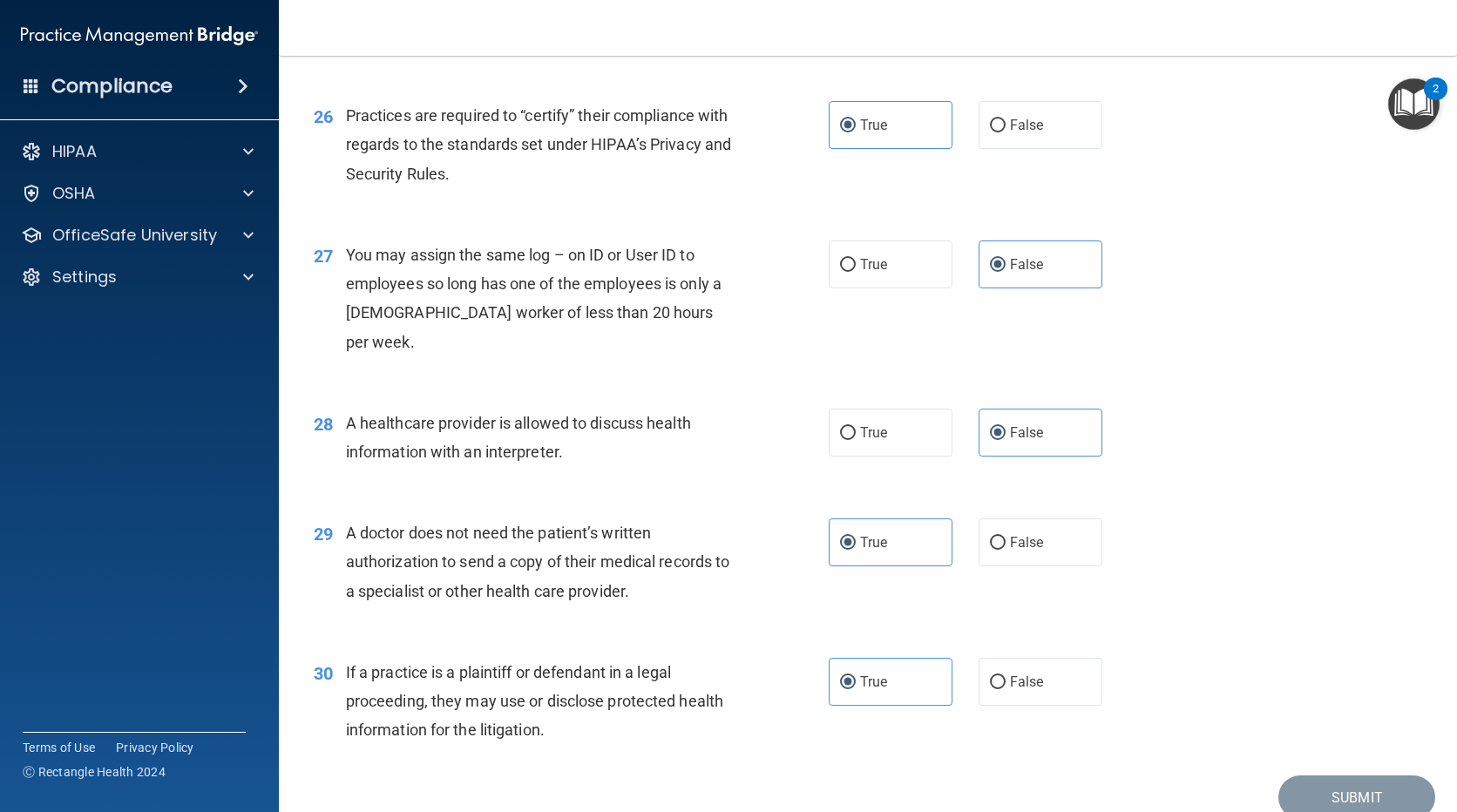
scroll to position [3620, 0]
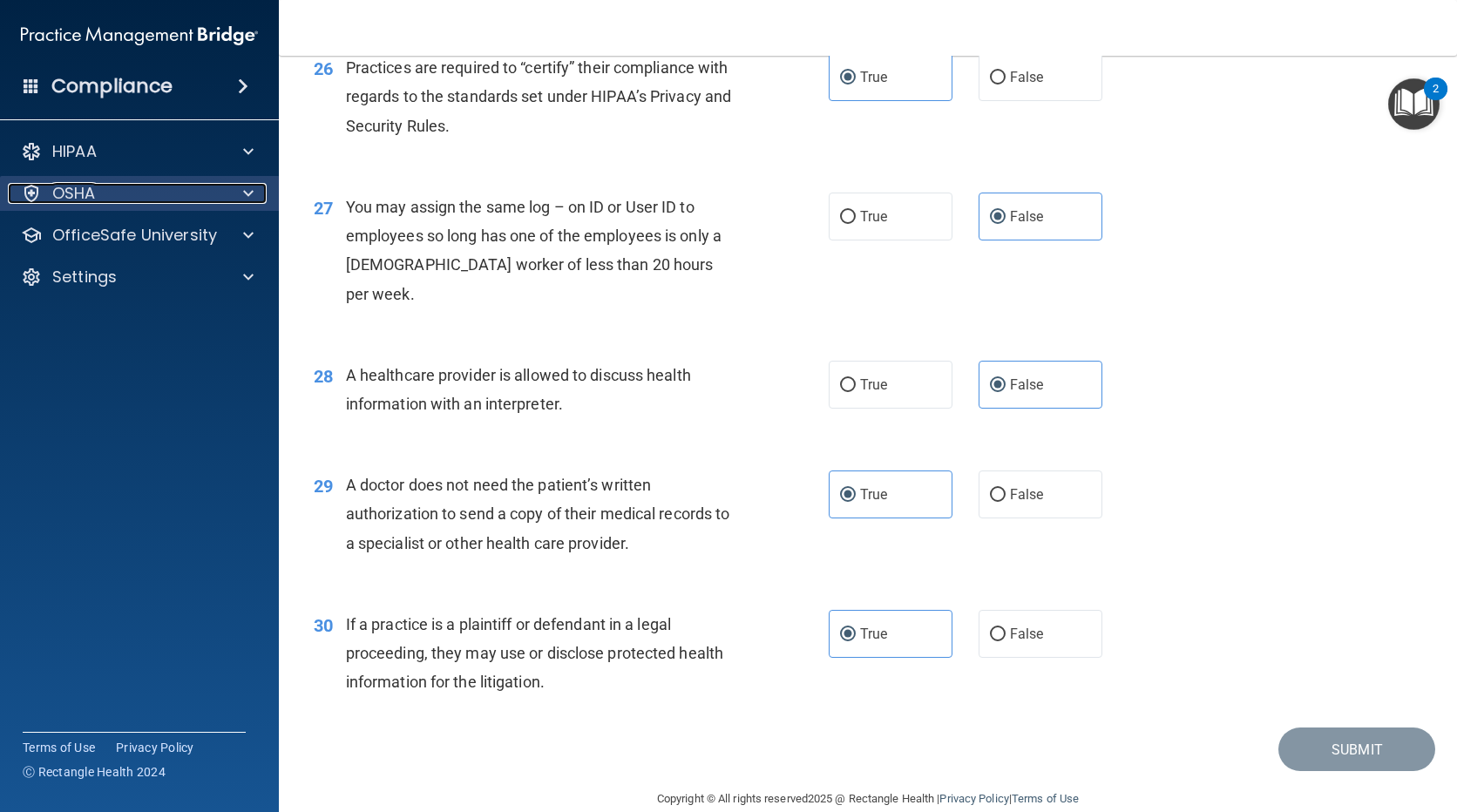
click at [115, 186] on div "OSHA" at bounding box center [115, 193] width 217 height 21
click at [115, 190] on div "OSHA" at bounding box center [115, 193] width 217 height 21
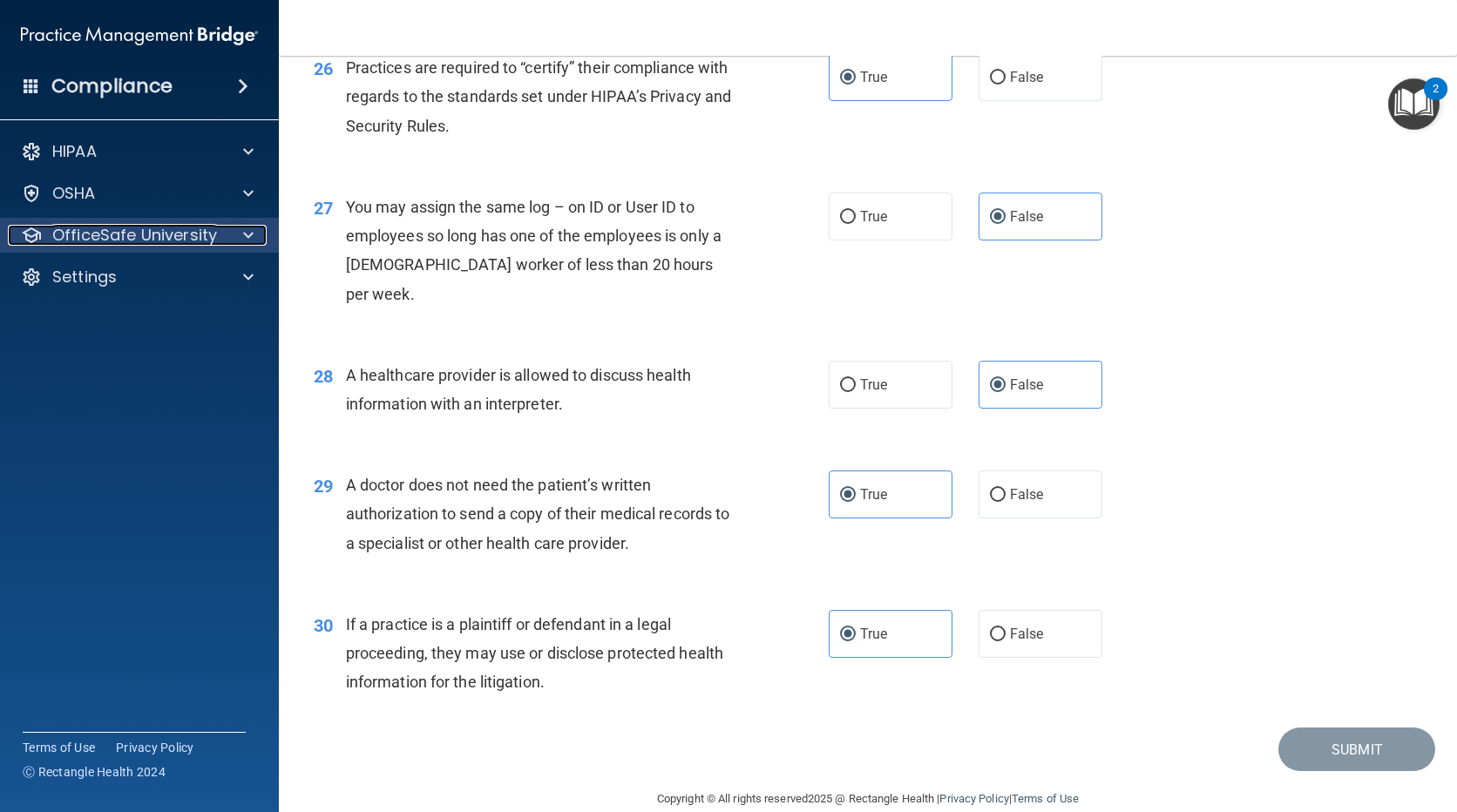
click at [242, 229] on div at bounding box center [245, 236] width 43 height 21
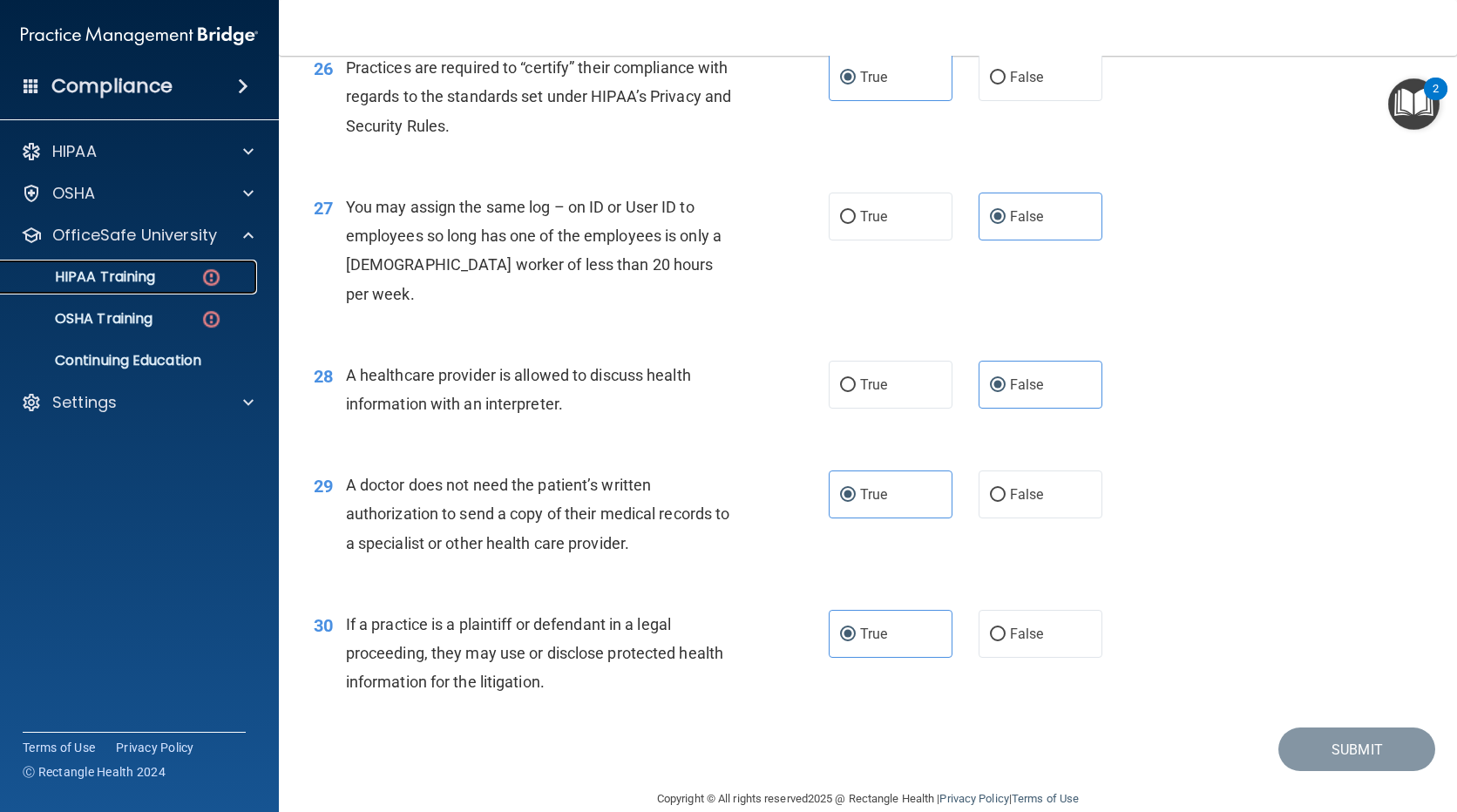
click at [165, 280] on div "HIPAA Training" at bounding box center [130, 277] width 238 height 17
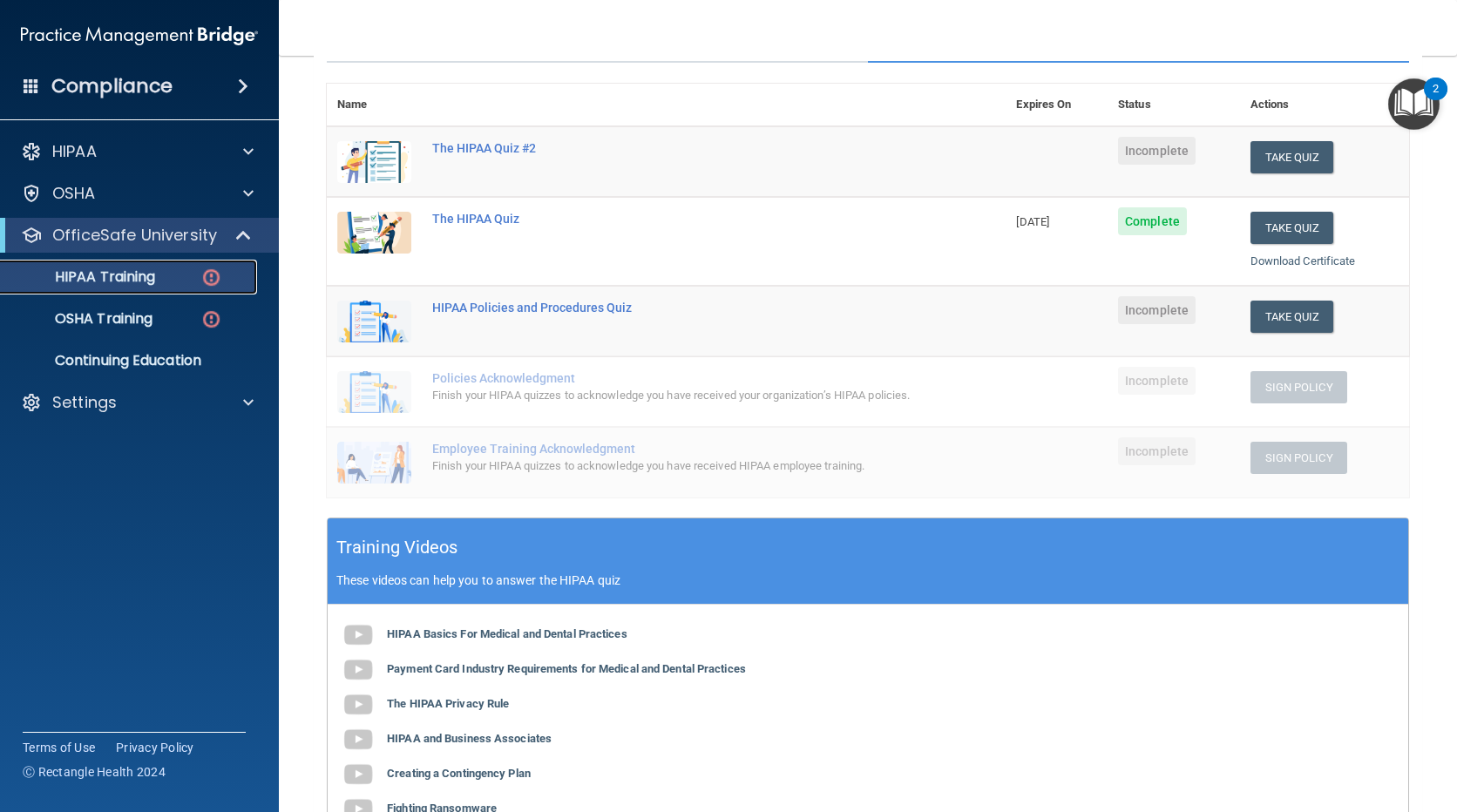
scroll to position [93, 0]
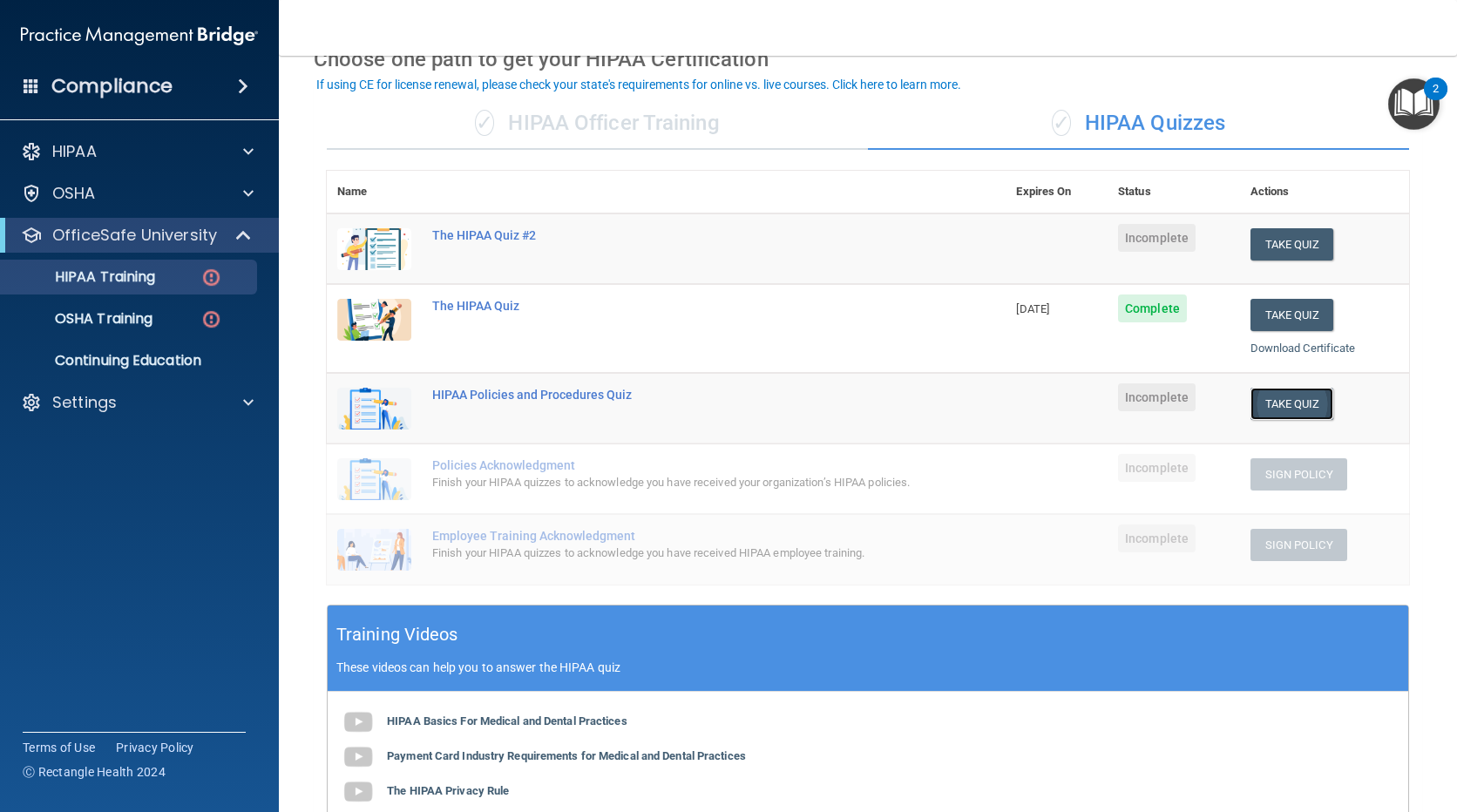
click at [1273, 402] on button "Take Quiz" at bounding box center [1291, 404] width 84 height 33
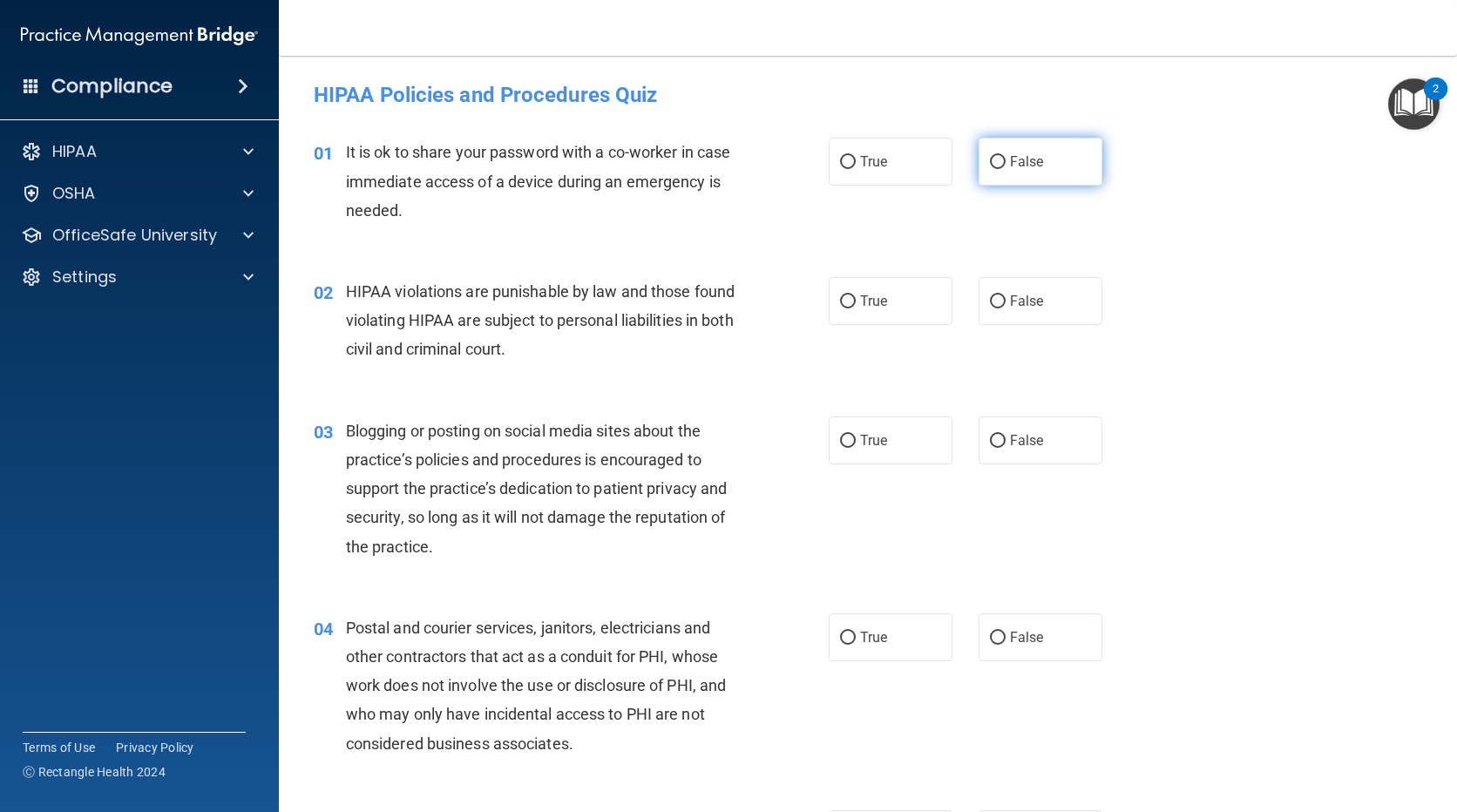
click at [997, 175] on label "False" at bounding box center [1040, 162] width 124 height 48
click at [997, 169] on input "False" at bounding box center [998, 163] width 15 height 13
radio input "true"
click at [860, 301] on span "True" at bounding box center [874, 300] width 27 height 16
click at [856, 301] on input "True" at bounding box center [848, 302] width 15 height 13
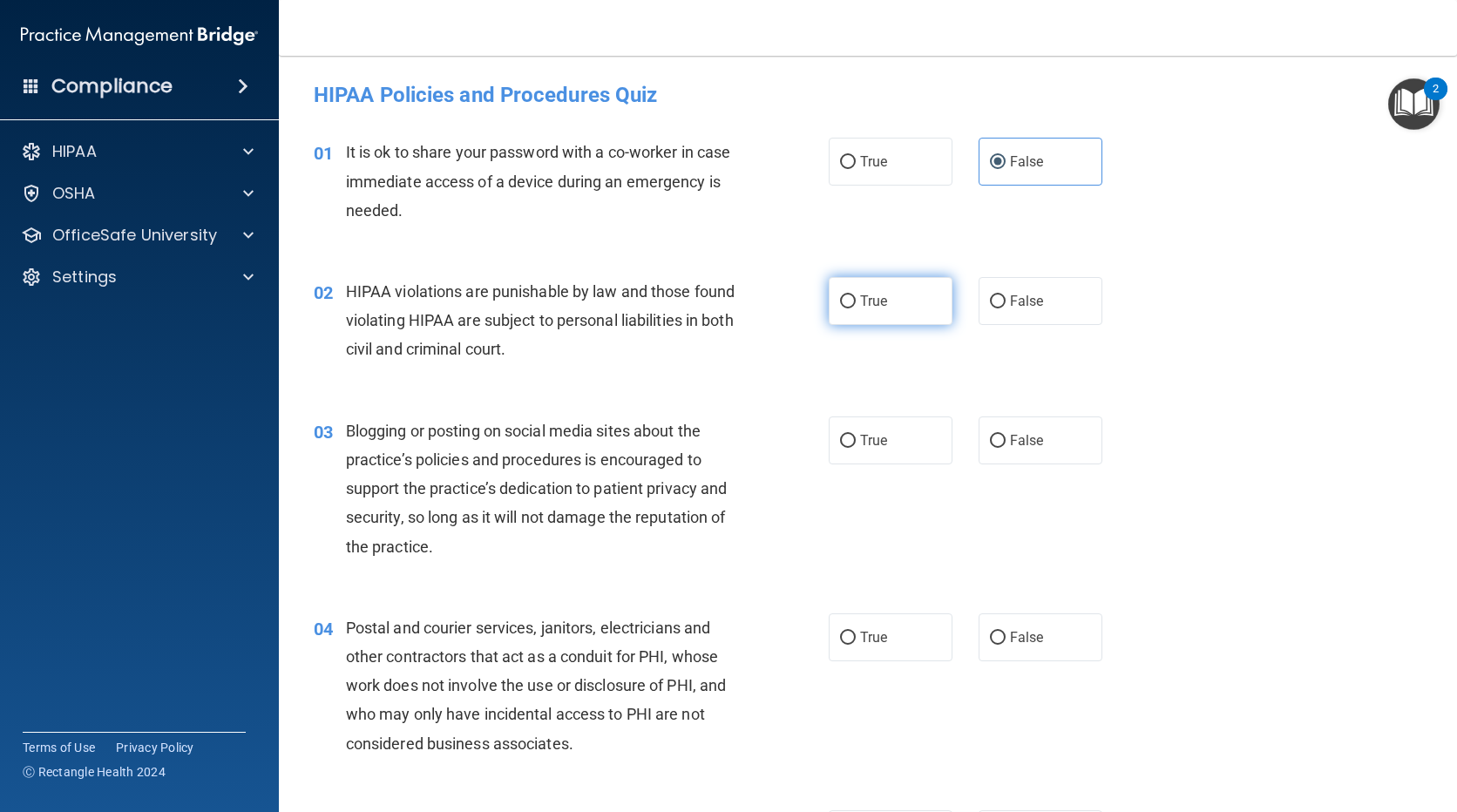
radio input "true"
click at [988, 452] on label "False" at bounding box center [1040, 441] width 124 height 48
click at [990, 447] on input "False" at bounding box center [998, 442] width 15 height 13
radio input "true"
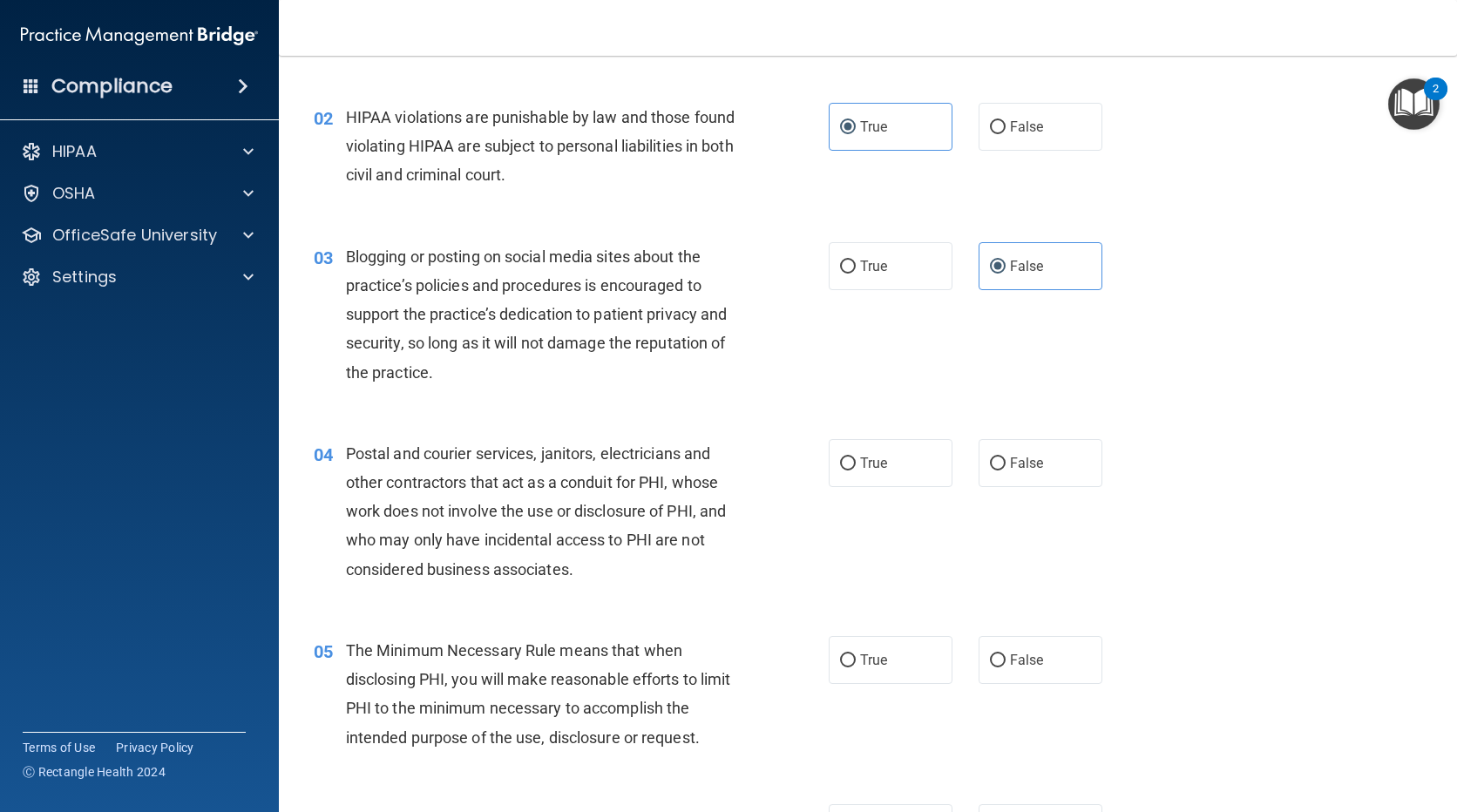
scroll to position [262, 0]
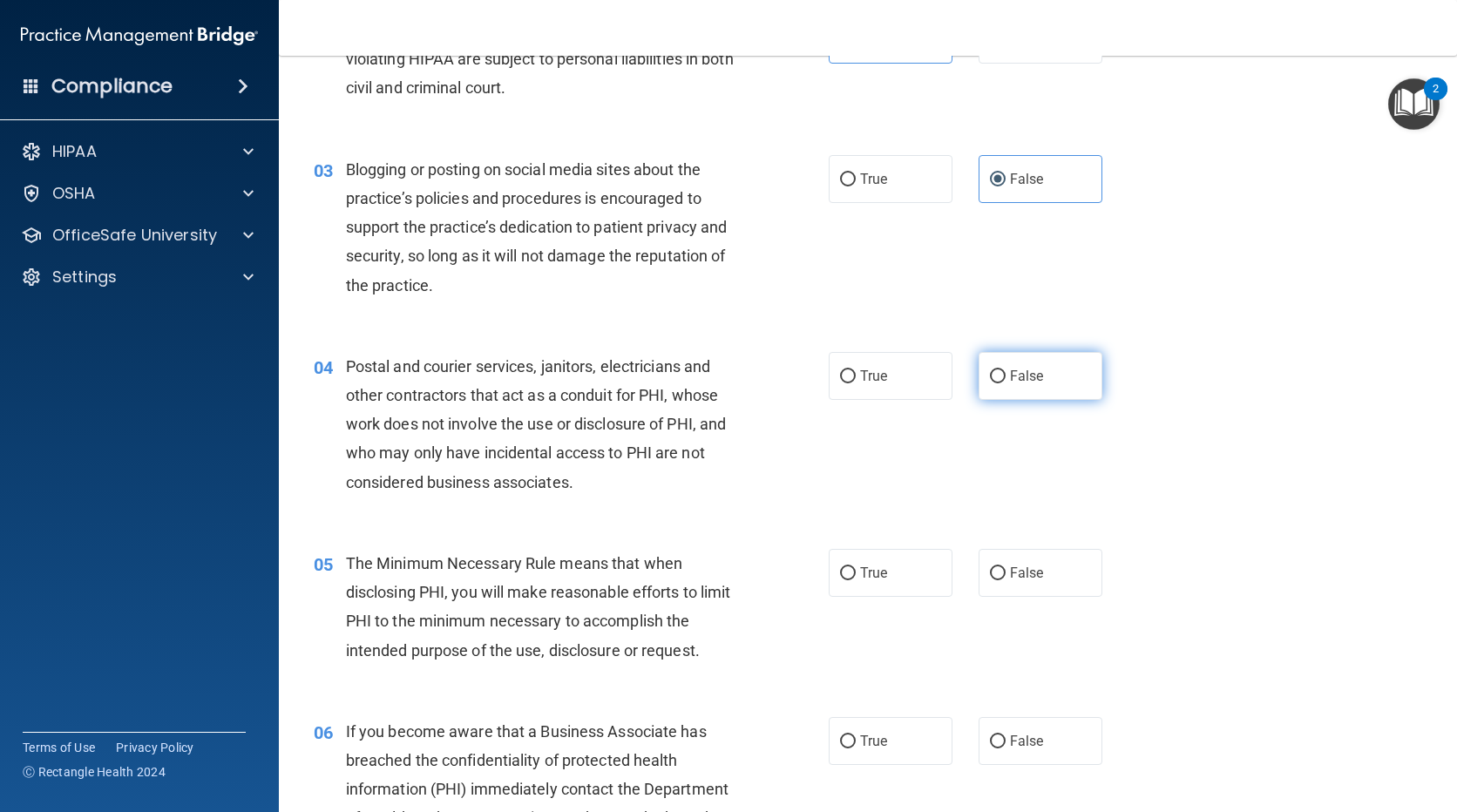
click at [992, 374] on input "False" at bounding box center [998, 377] width 15 height 13
radio input "true"
click at [902, 576] on label "True" at bounding box center [890, 573] width 124 height 48
click at [856, 576] on input "True" at bounding box center [848, 574] width 15 height 13
radio input "true"
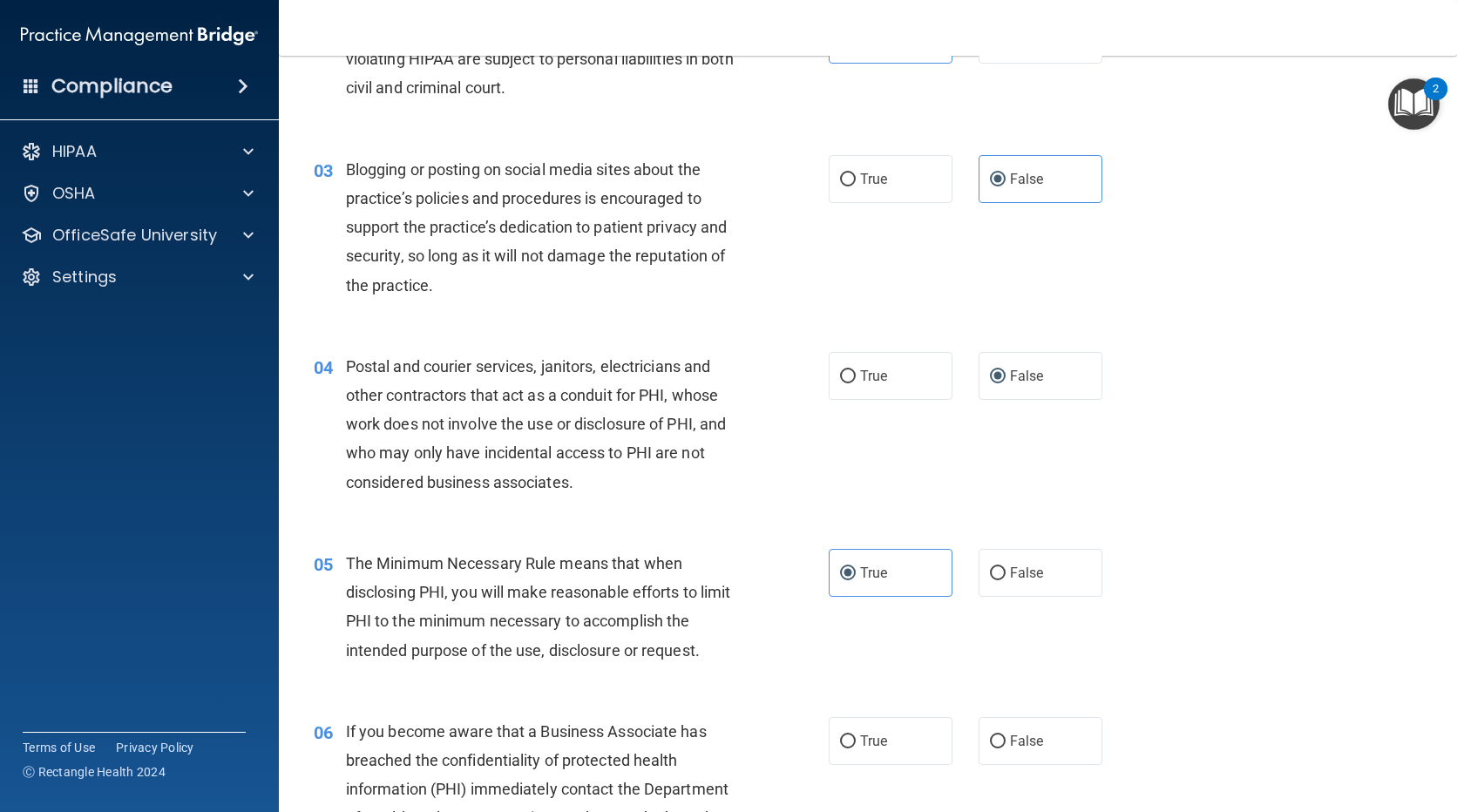
scroll to position [522, 0]
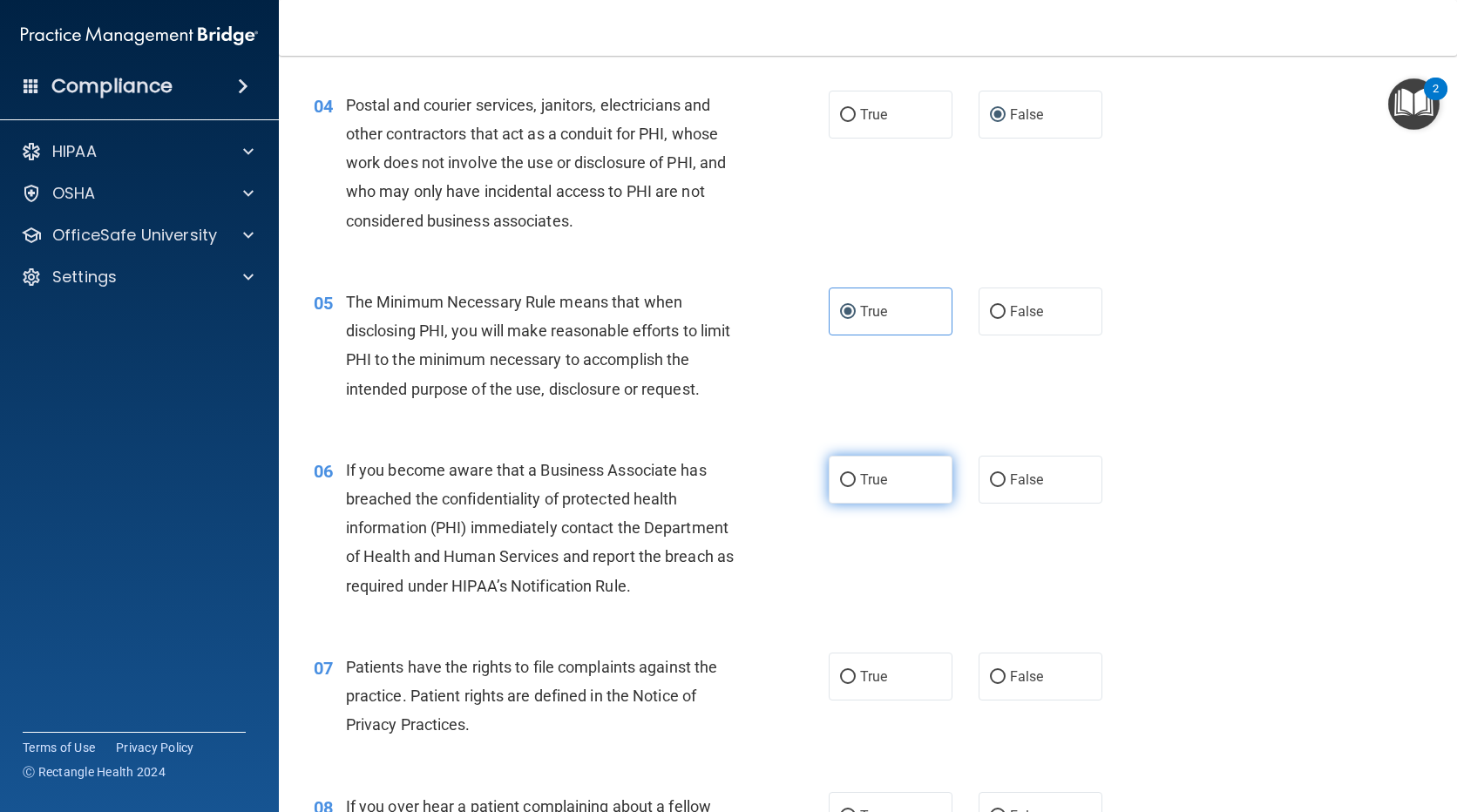
click at [830, 478] on label "True" at bounding box center [890, 480] width 124 height 48
click at [840, 478] on input "True" at bounding box center [848, 481] width 15 height 13
radio input "true"
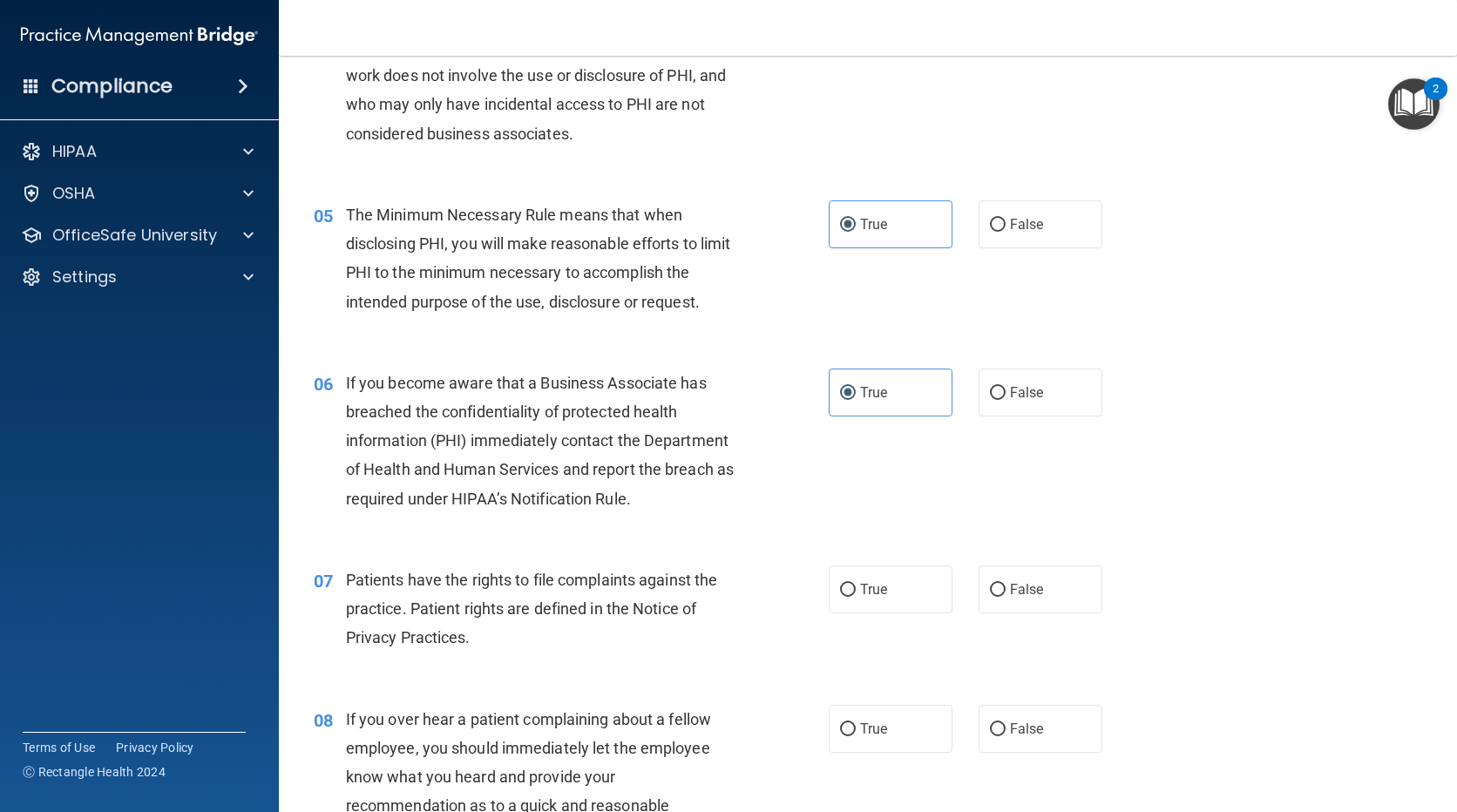
scroll to position [784, 0]
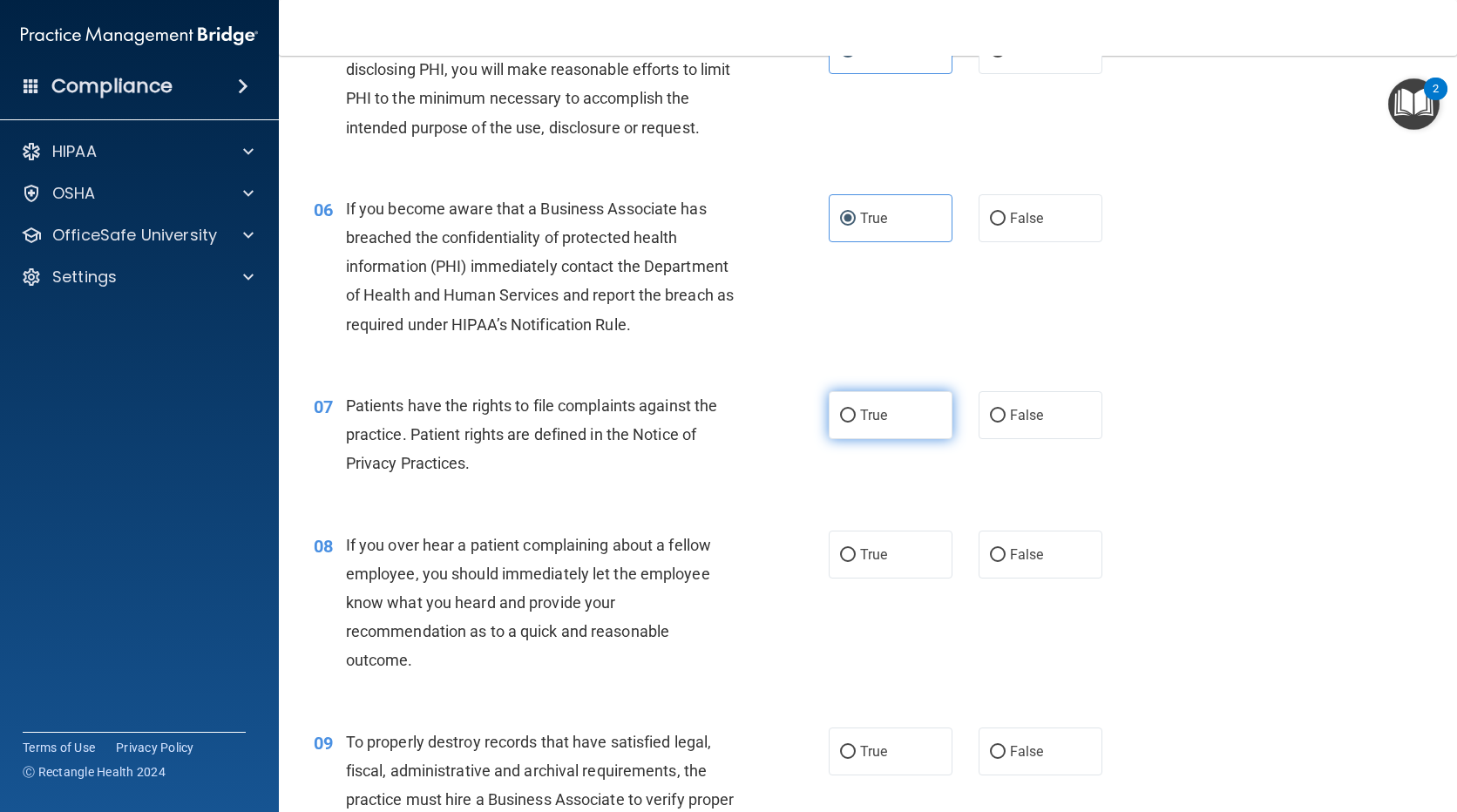
click at [840, 419] on input "True" at bounding box center [848, 417] width 15 height 13
radio input "true"
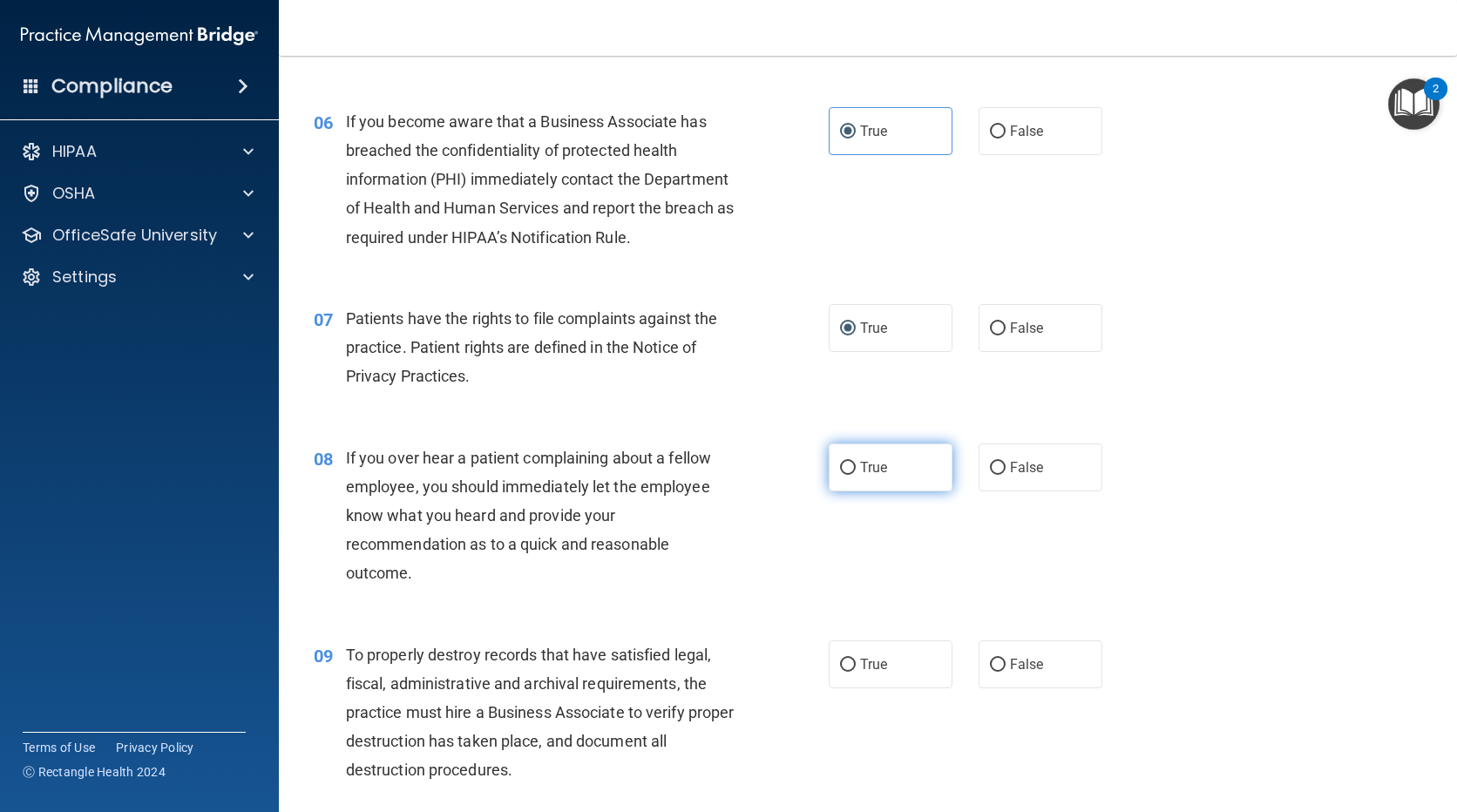
click at [850, 469] on label "True" at bounding box center [890, 468] width 124 height 48
click at [850, 469] on input "True" at bounding box center [848, 469] width 15 height 13
radio input "true"
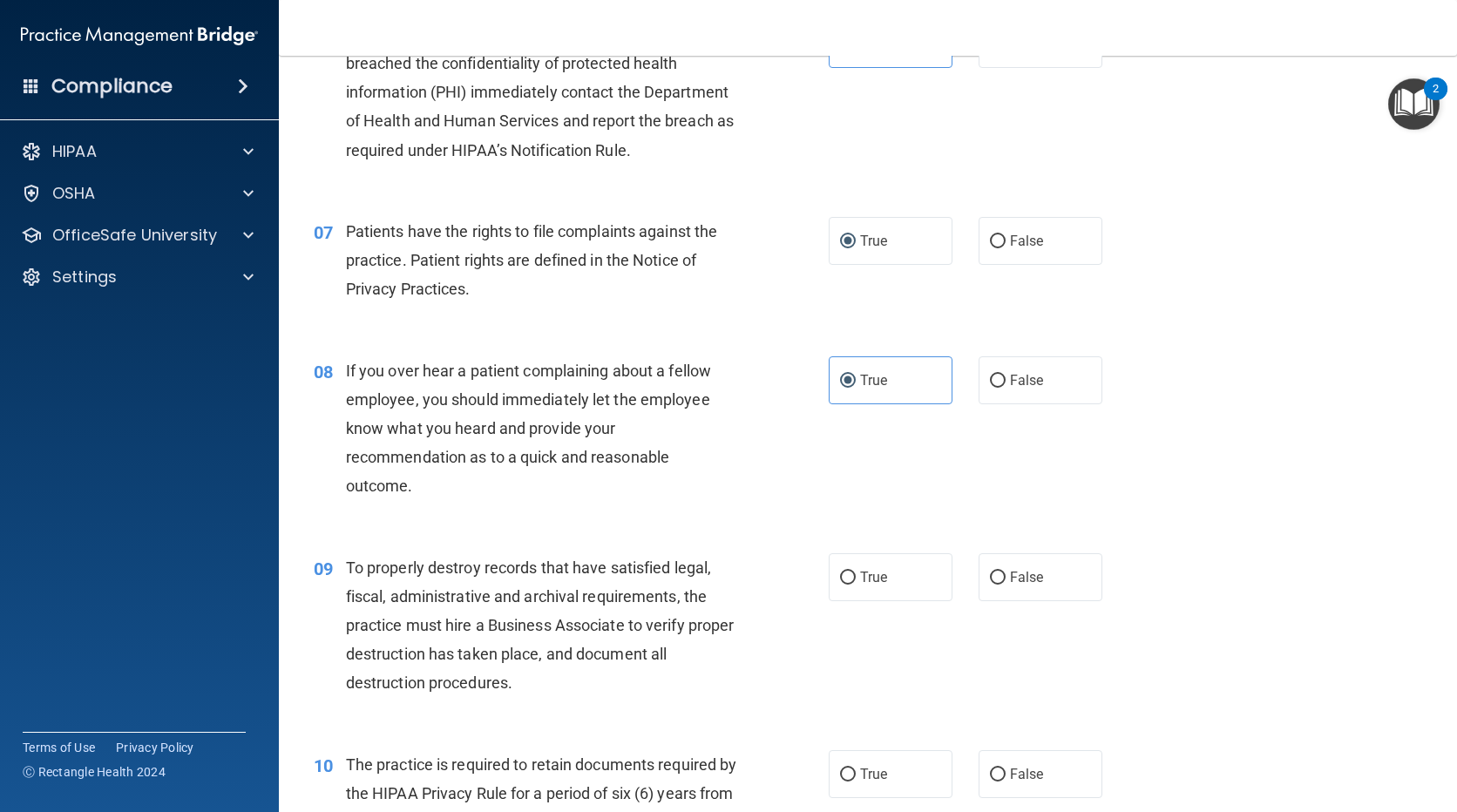
scroll to position [1046, 0]
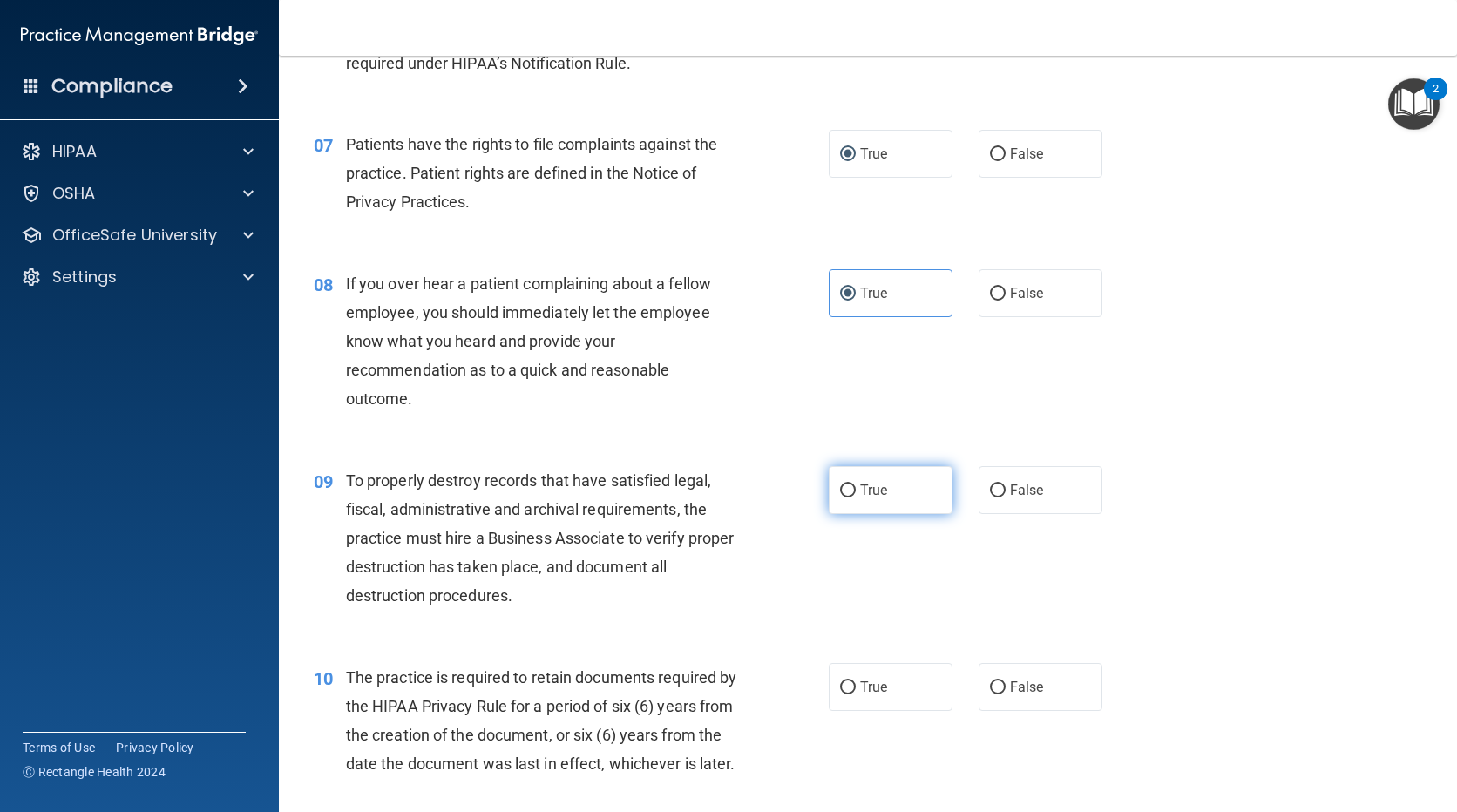
click at [846, 484] on input "True" at bounding box center [848, 491] width 15 height 13
radio input "true"
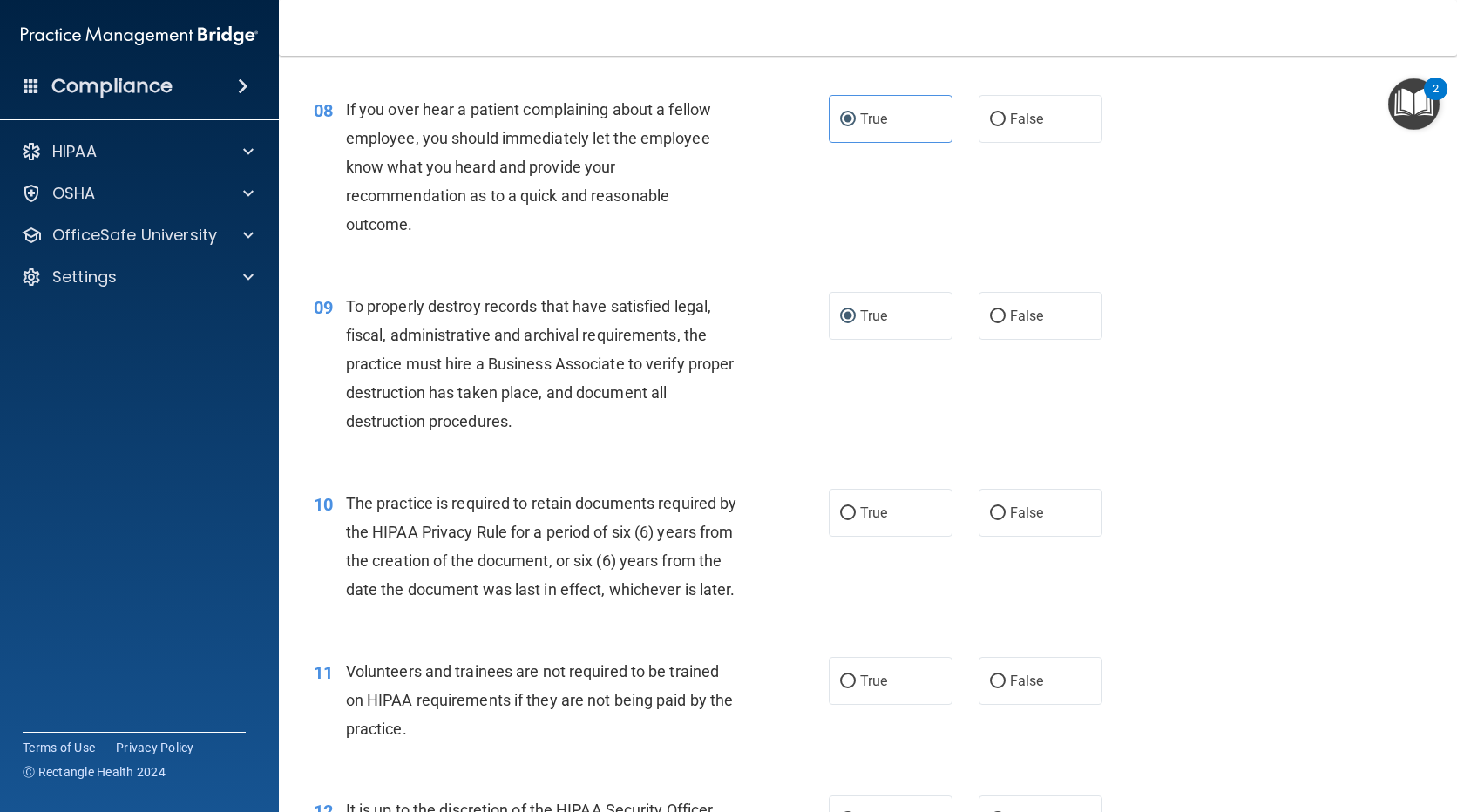
scroll to position [1394, 0]
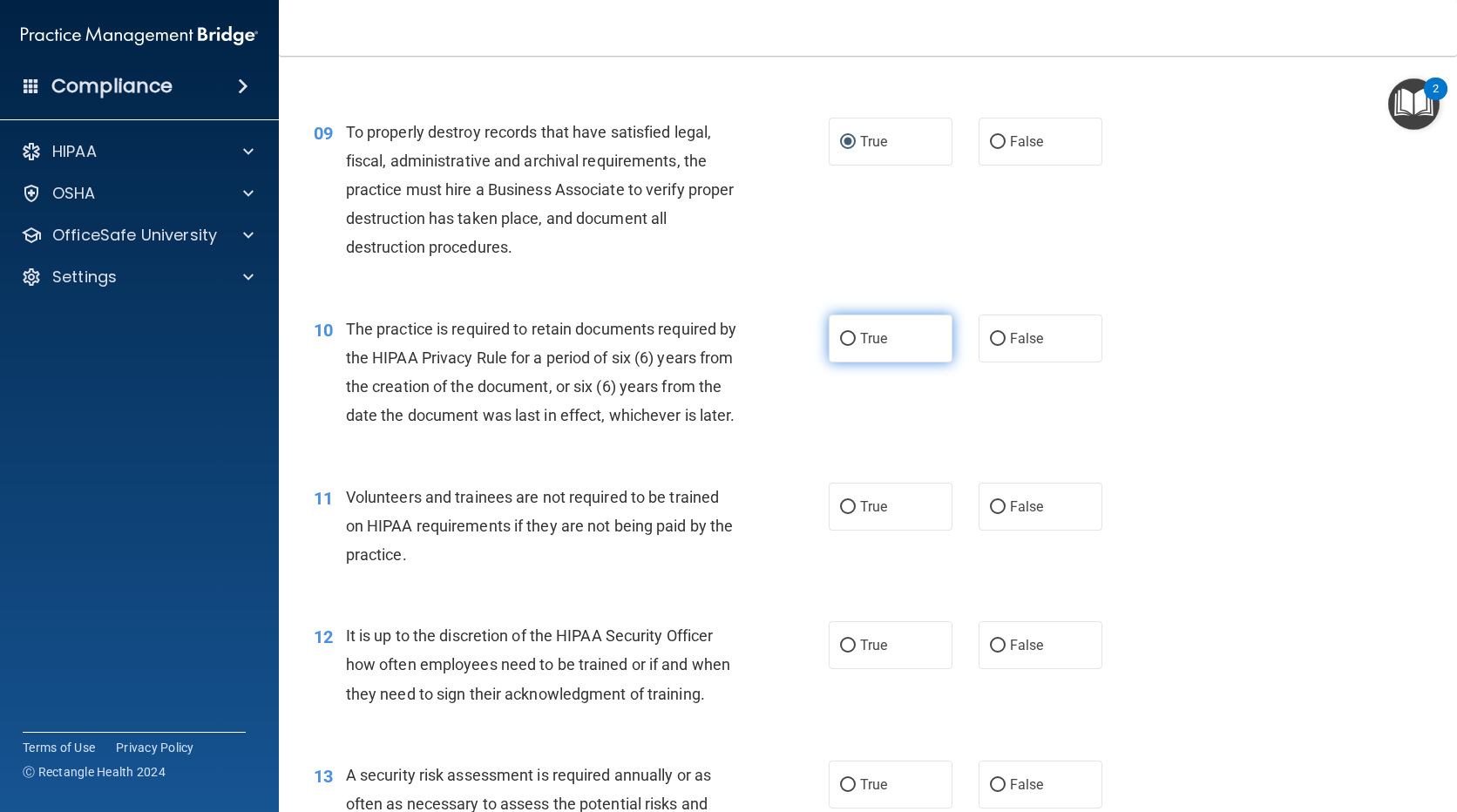
click at [880, 347] on label "True" at bounding box center [890, 339] width 124 height 48
click at [856, 346] on input "True" at bounding box center [848, 340] width 15 height 13
radio input "true"
click at [1017, 530] on label "False" at bounding box center [1040, 507] width 124 height 48
click at [1006, 514] on input "False" at bounding box center [998, 508] width 15 height 13
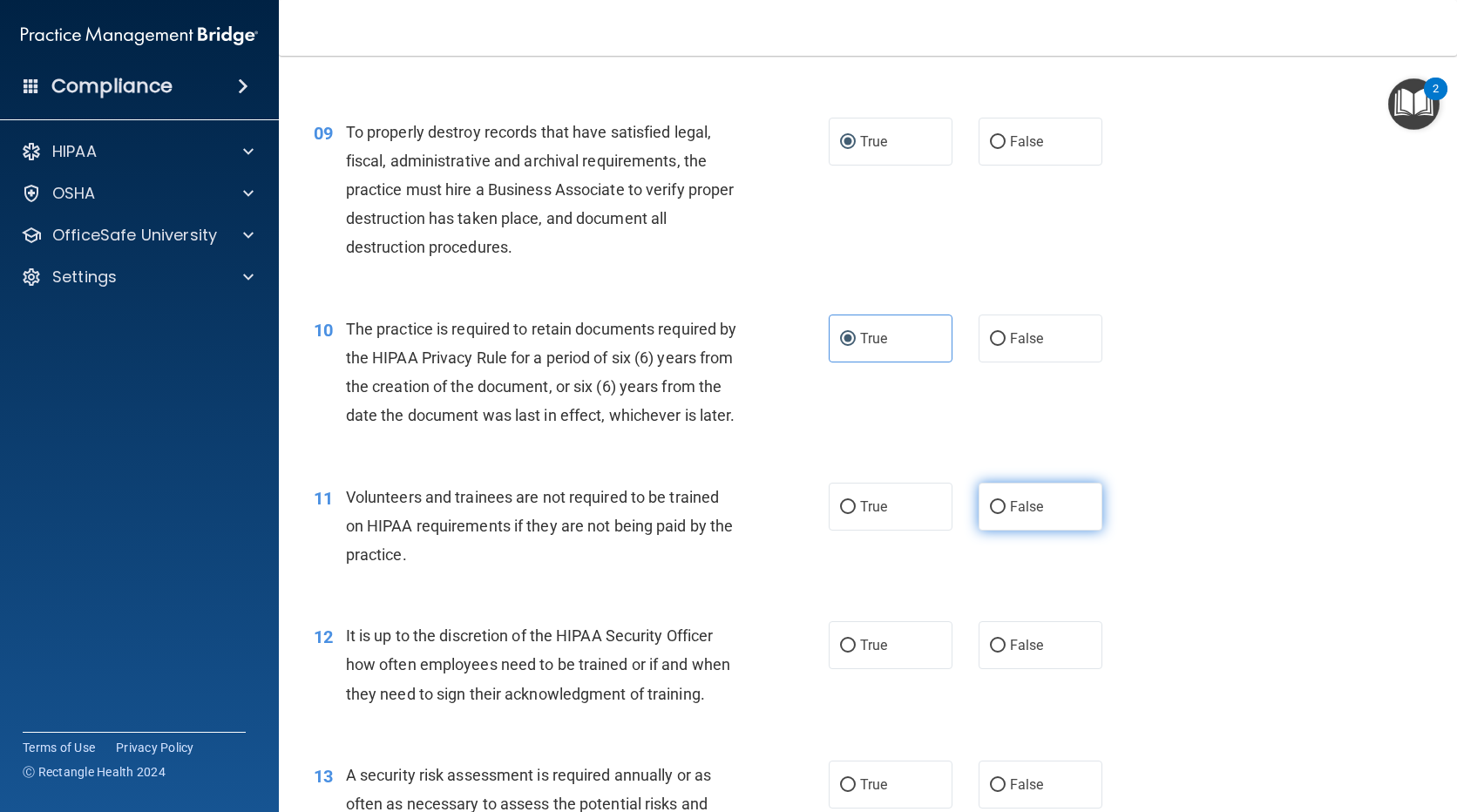
radio input "true"
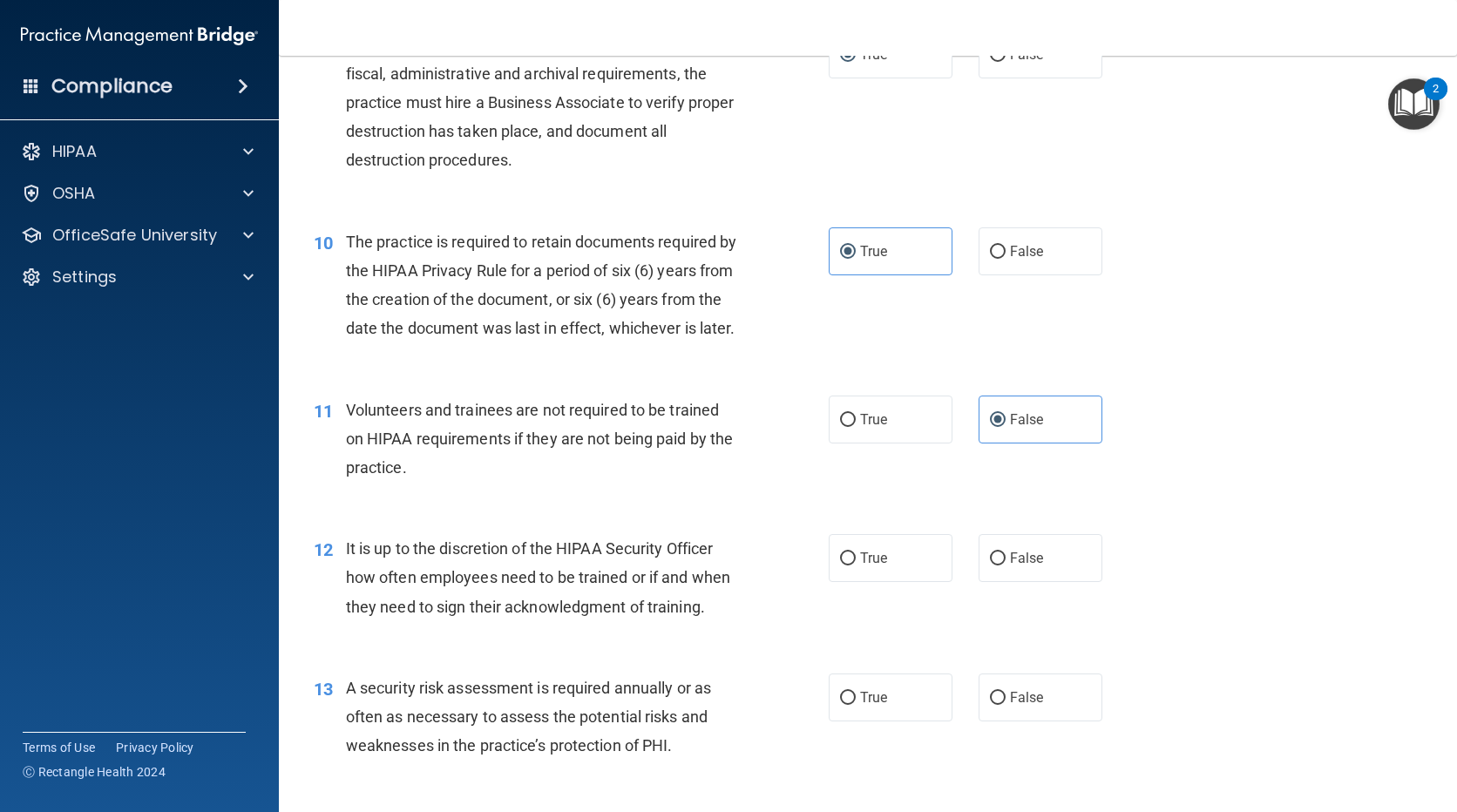
scroll to position [1568, 0]
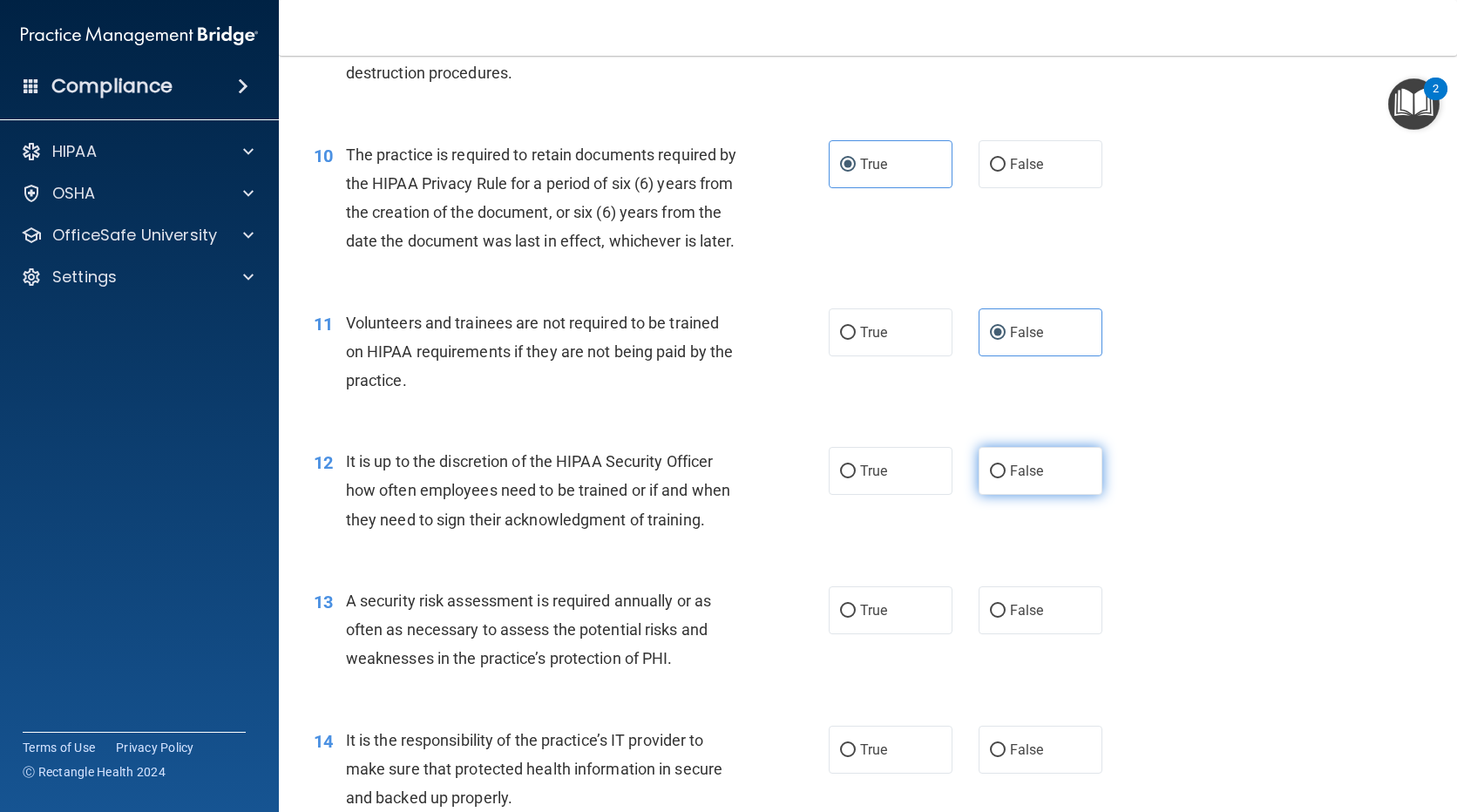
click at [1011, 479] on span "False" at bounding box center [1027, 470] width 34 height 16
click at [1006, 478] on input "False" at bounding box center [998, 472] width 15 height 13
radio input "true"
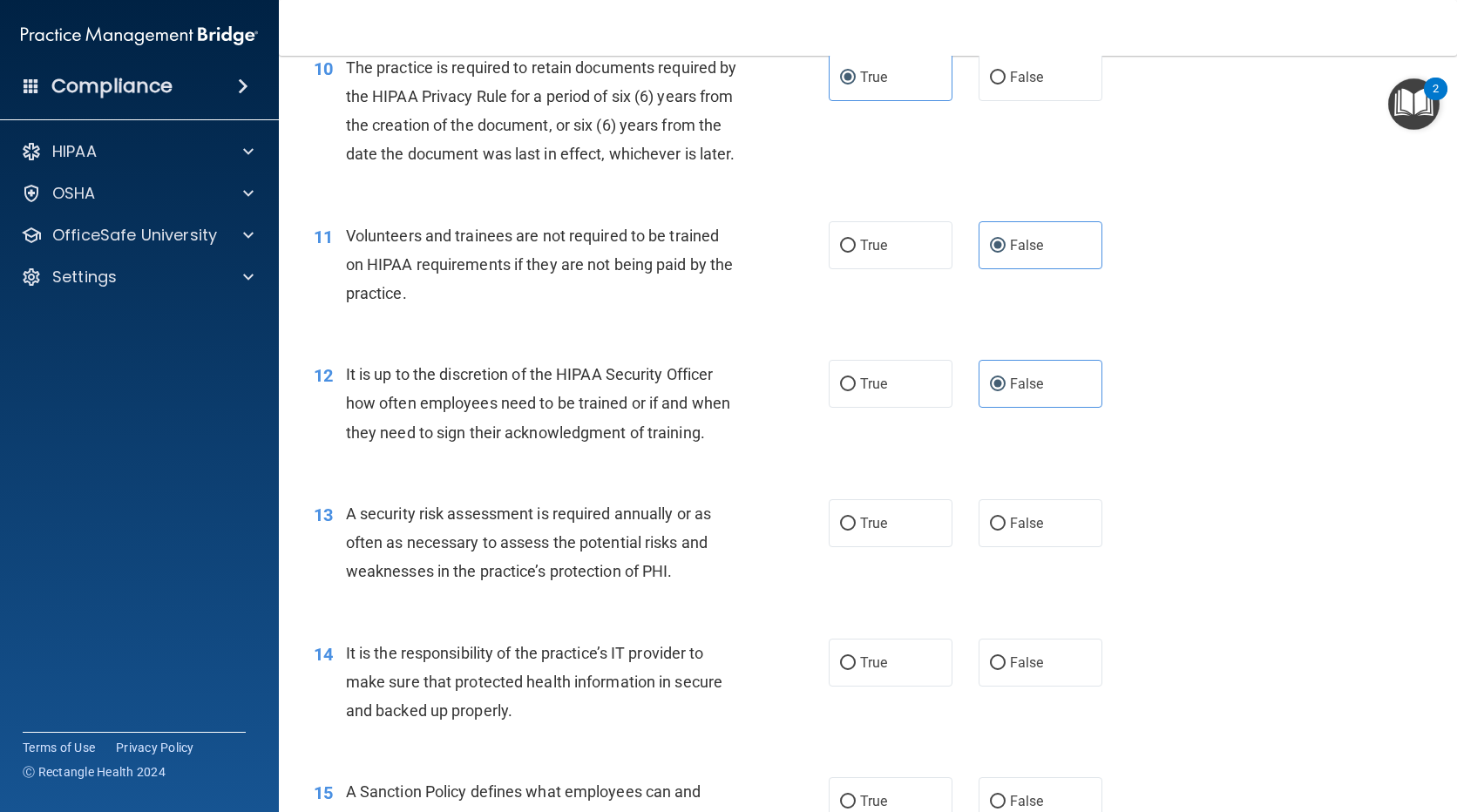
scroll to position [1742, 0]
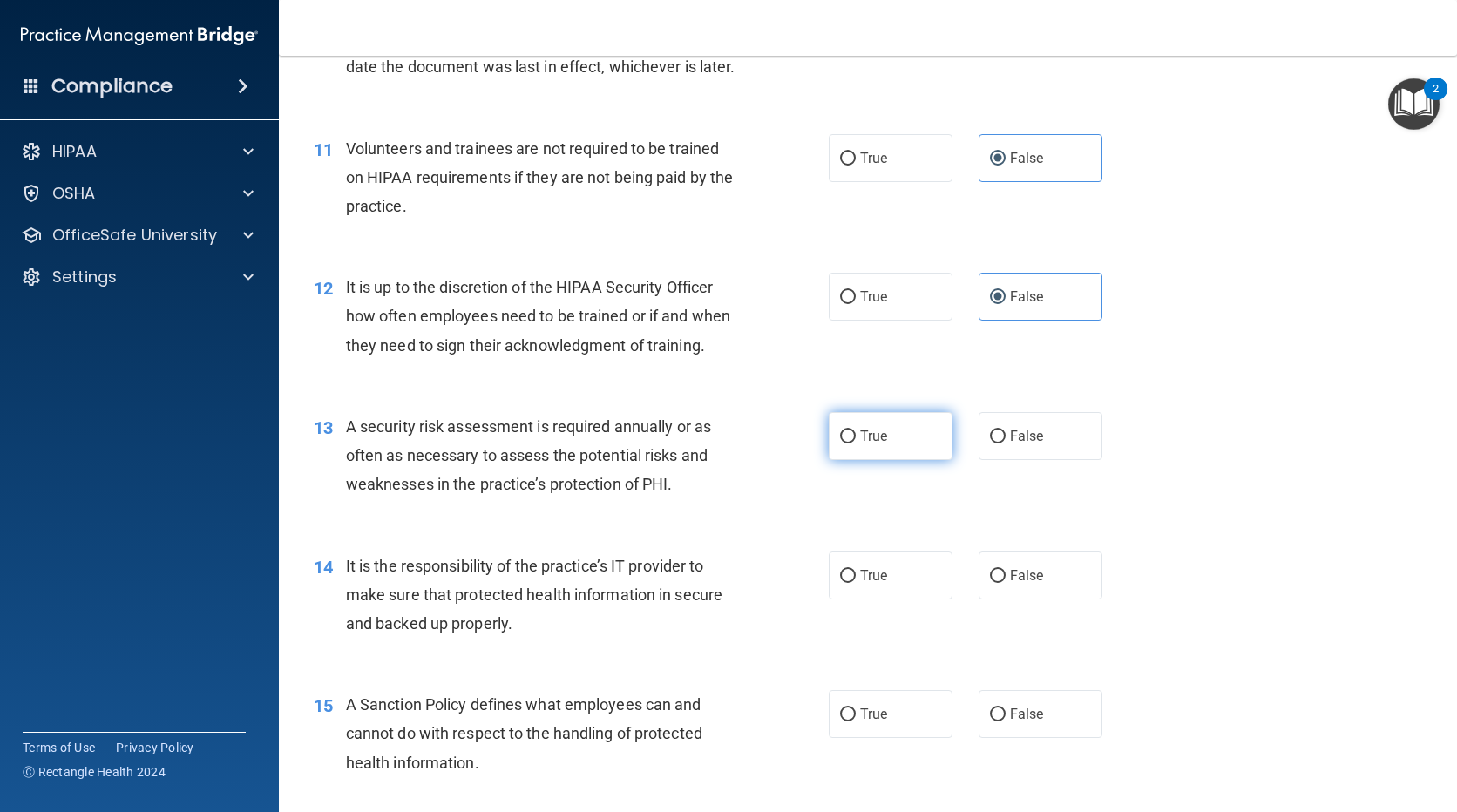
click at [872, 460] on label "True" at bounding box center [890, 436] width 124 height 48
click at [856, 444] on input "True" at bounding box center [848, 437] width 15 height 13
radio input "true"
click at [842, 583] on input "True" at bounding box center [848, 576] width 15 height 13
radio input "true"
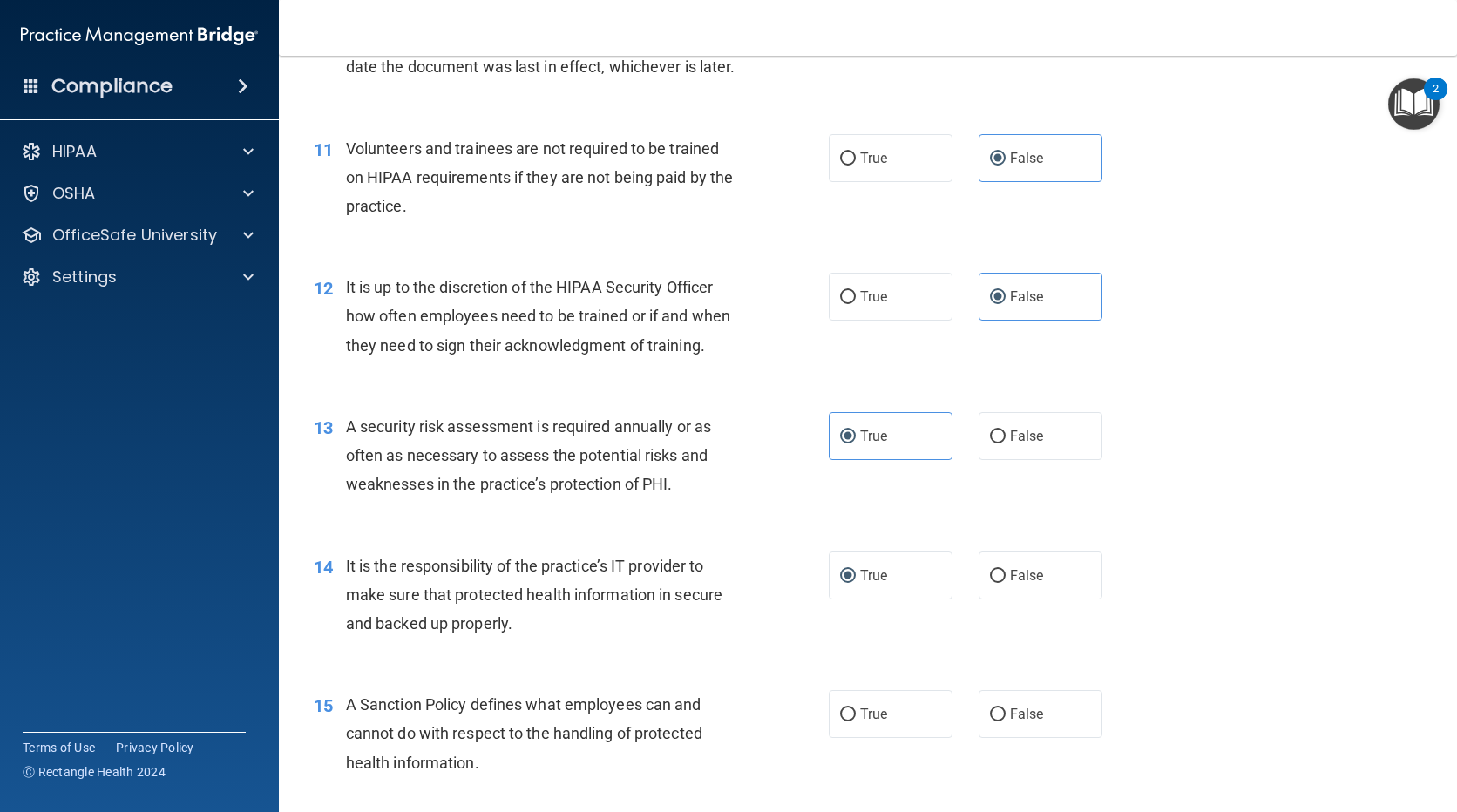
scroll to position [1916, 0]
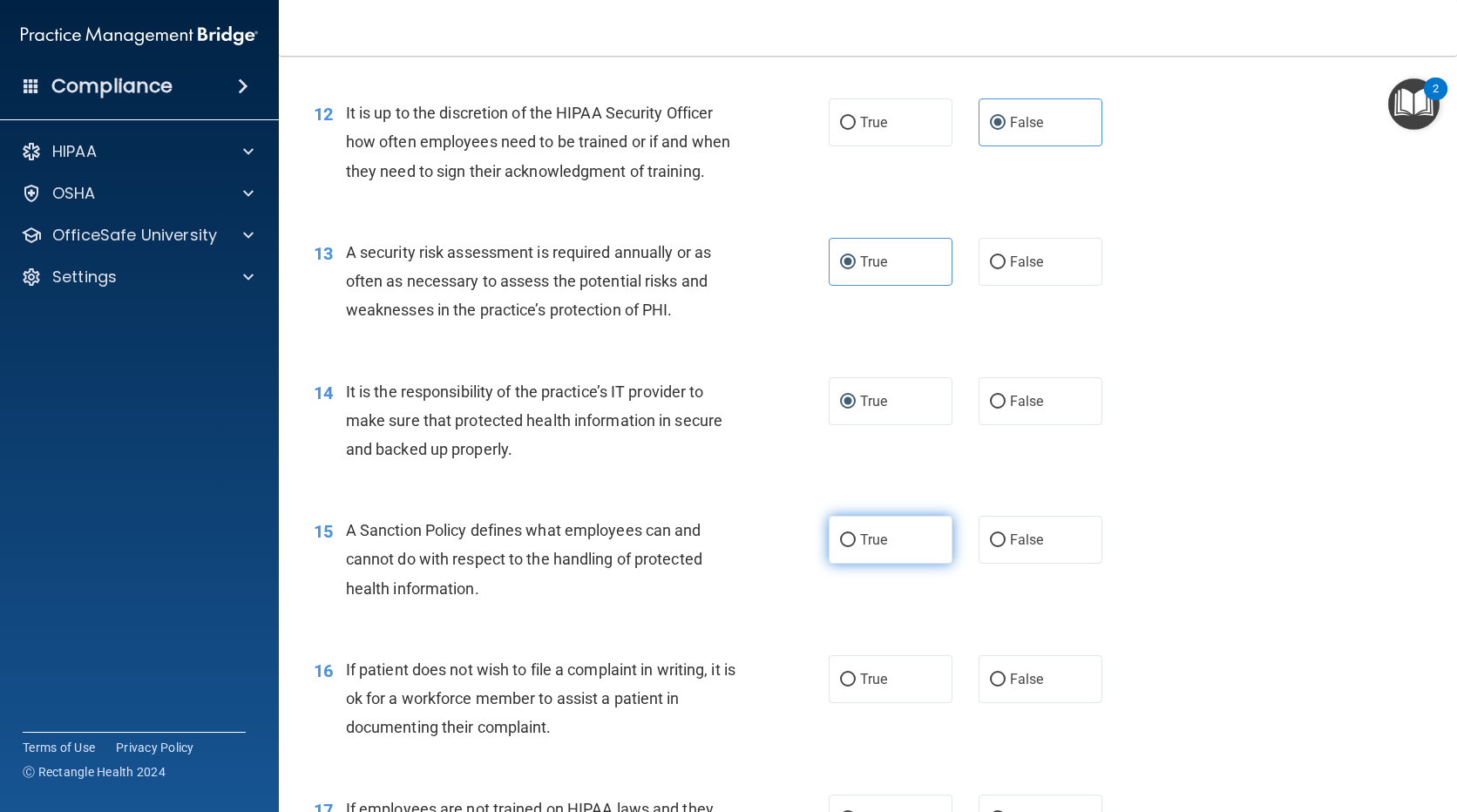
click at [840, 547] on input "True" at bounding box center [848, 541] width 15 height 13
radio input "true"
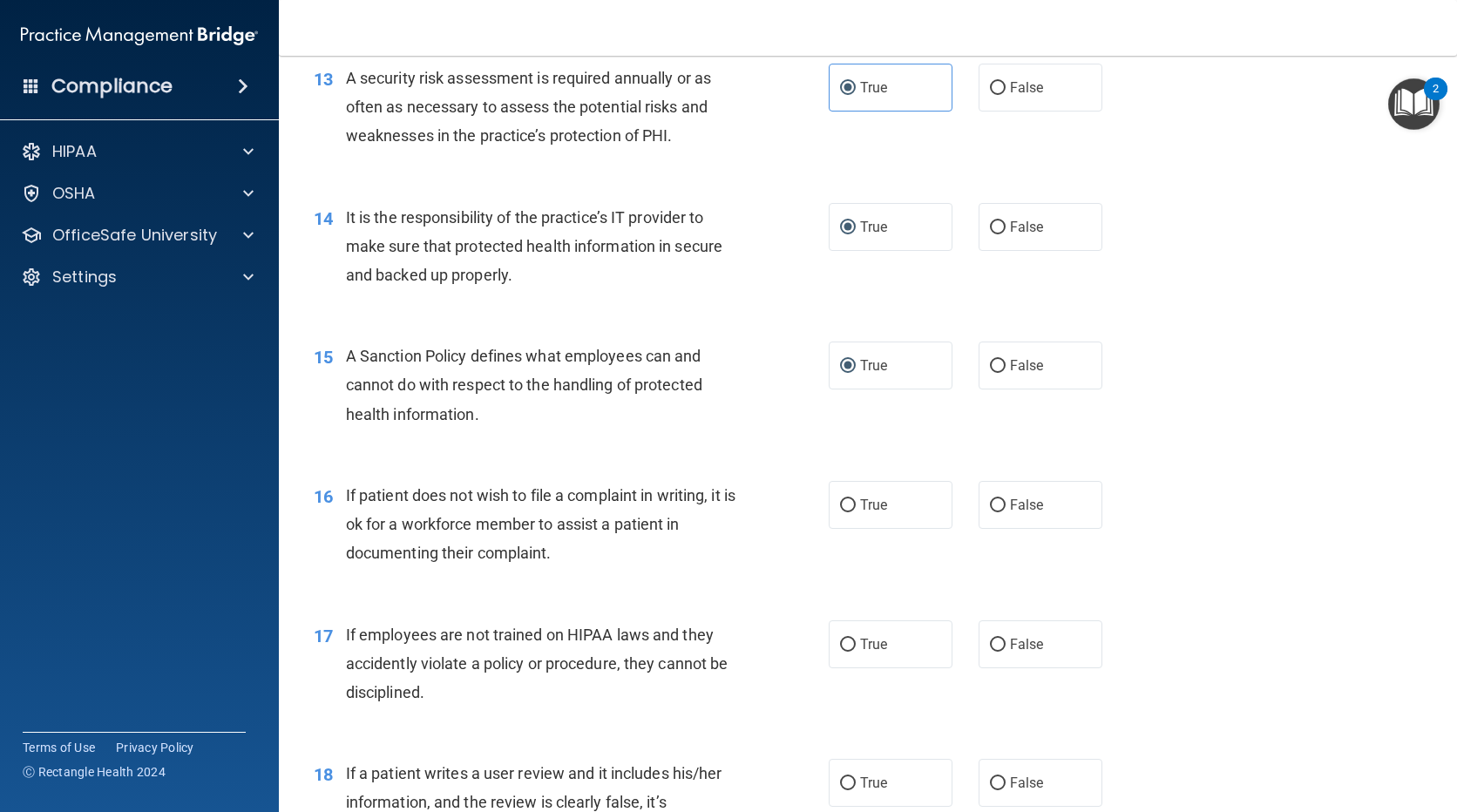
scroll to position [2178, 0]
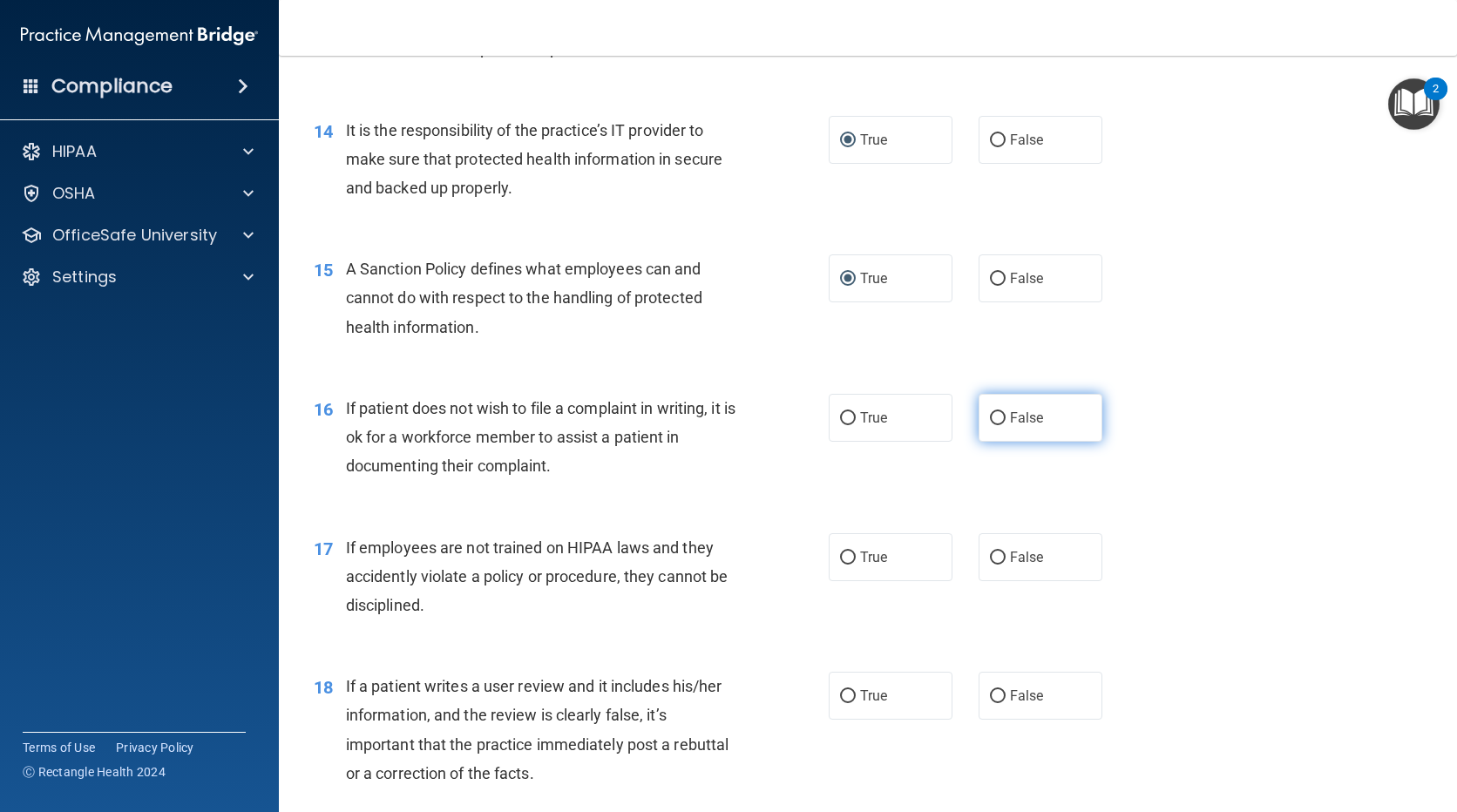
click at [1010, 426] on span "False" at bounding box center [1027, 418] width 34 height 16
click at [1006, 425] on input "False" at bounding box center [998, 419] width 15 height 13
radio input "true"
click at [898, 442] on label "True" at bounding box center [890, 418] width 124 height 48
click at [856, 425] on input "True" at bounding box center [848, 419] width 15 height 13
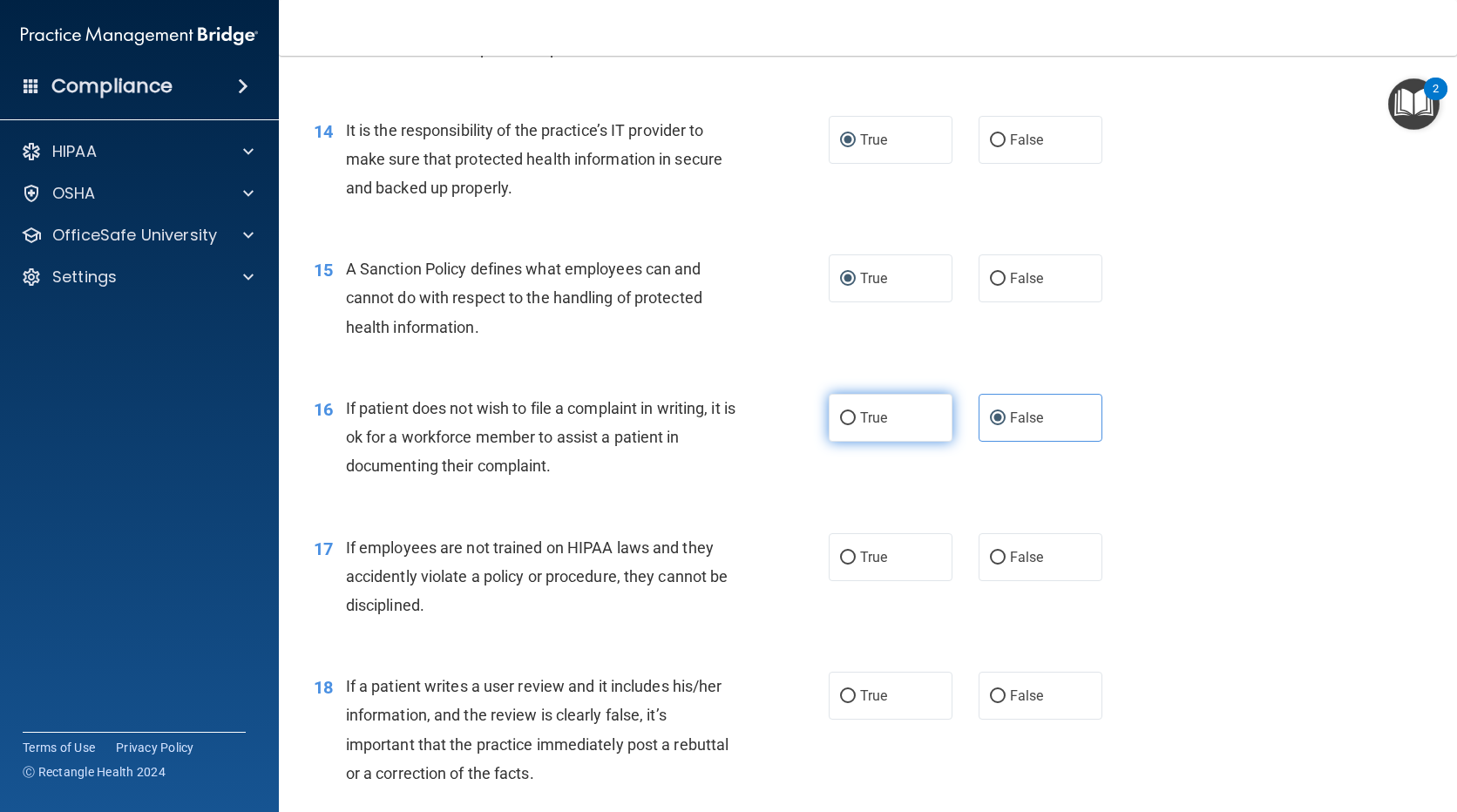
radio input "true"
click at [1010, 426] on span "False" at bounding box center [1027, 418] width 34 height 16
click at [1006, 425] on input "False" at bounding box center [998, 419] width 15 height 13
radio input "true"
radio input "false"
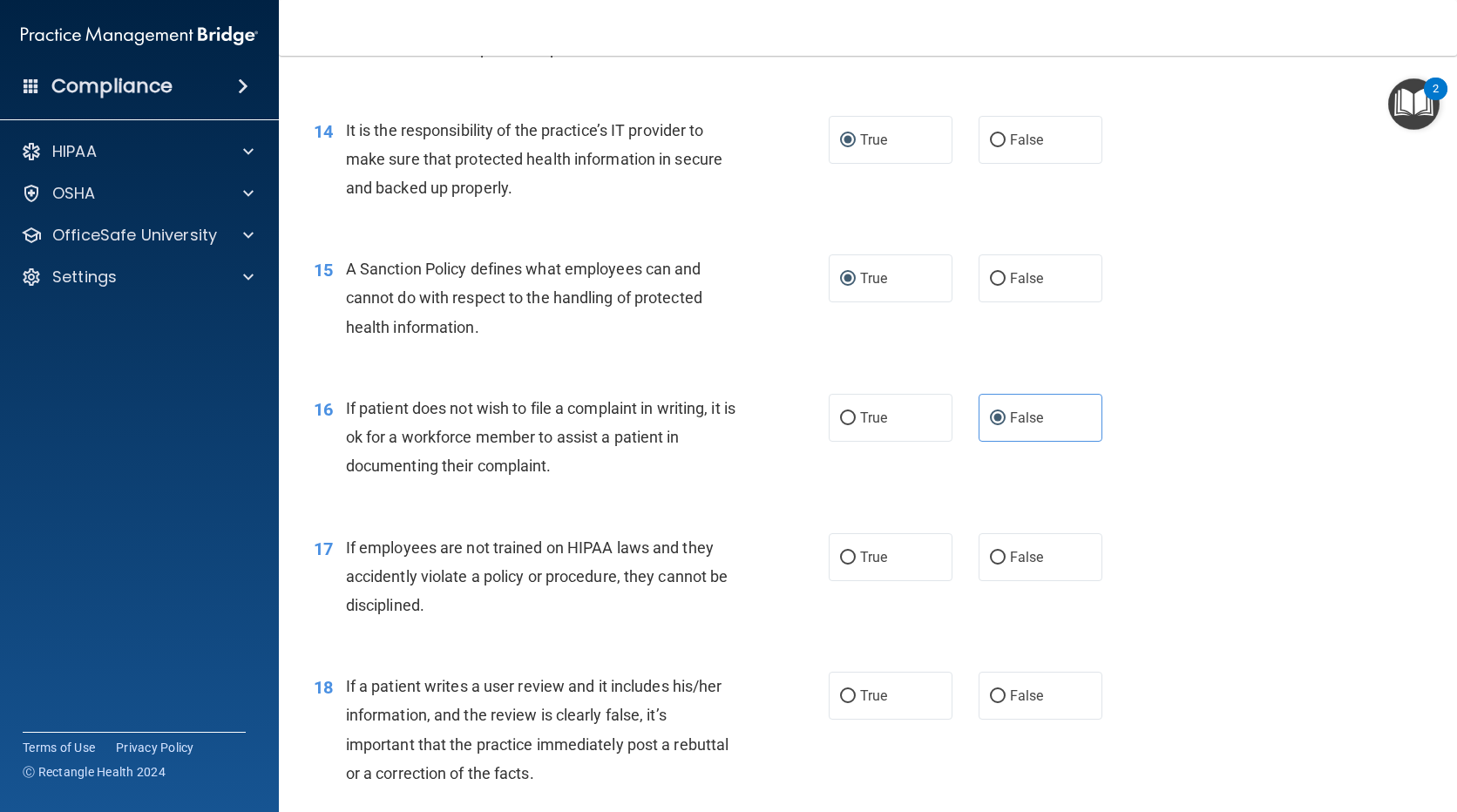
scroll to position [2352, 0]
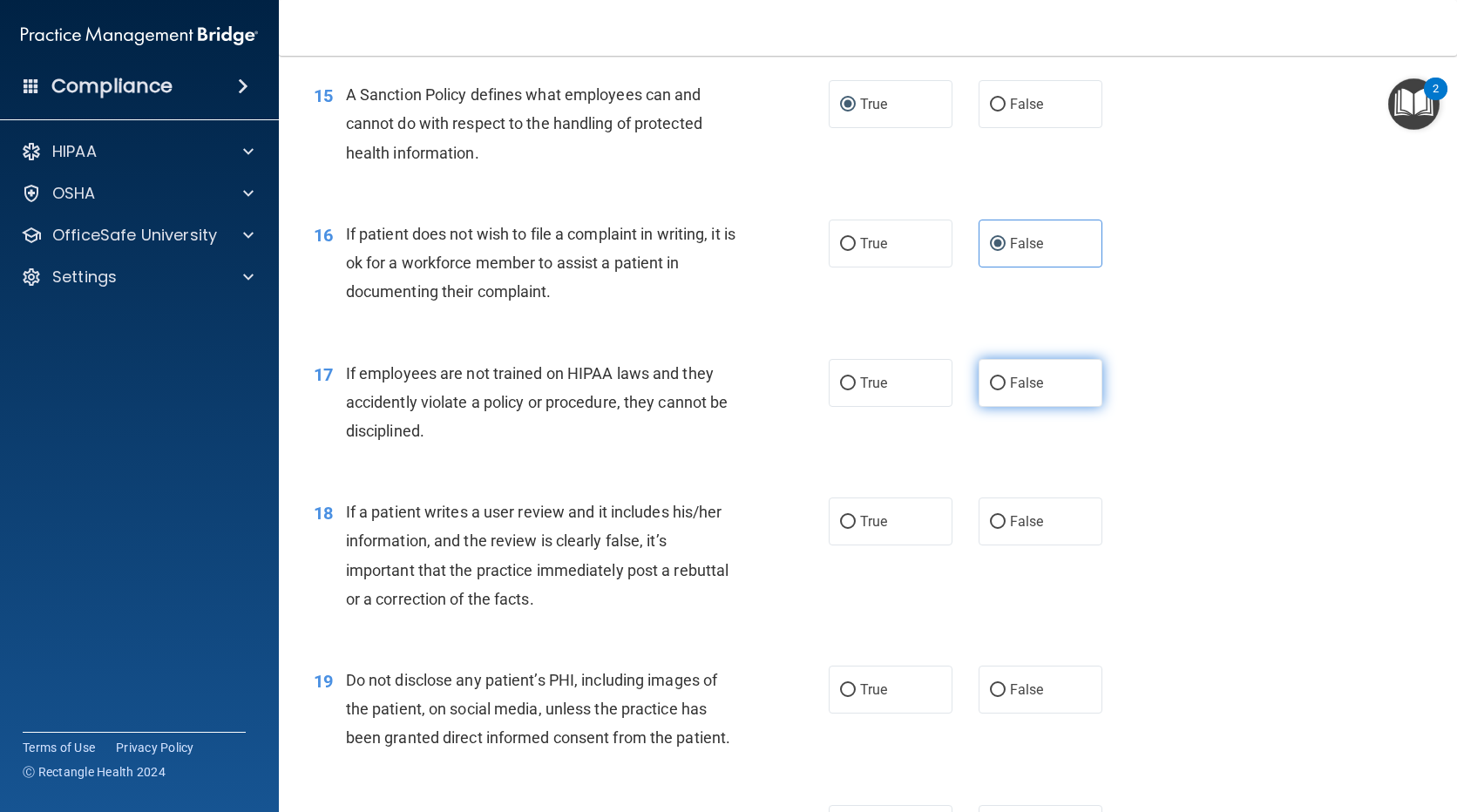
click at [997, 391] on input "False" at bounding box center [998, 384] width 15 height 13
radio input "true"
click at [920, 407] on label "True" at bounding box center [890, 383] width 124 height 48
click at [856, 391] on input "True" at bounding box center [848, 384] width 15 height 13
radio input "true"
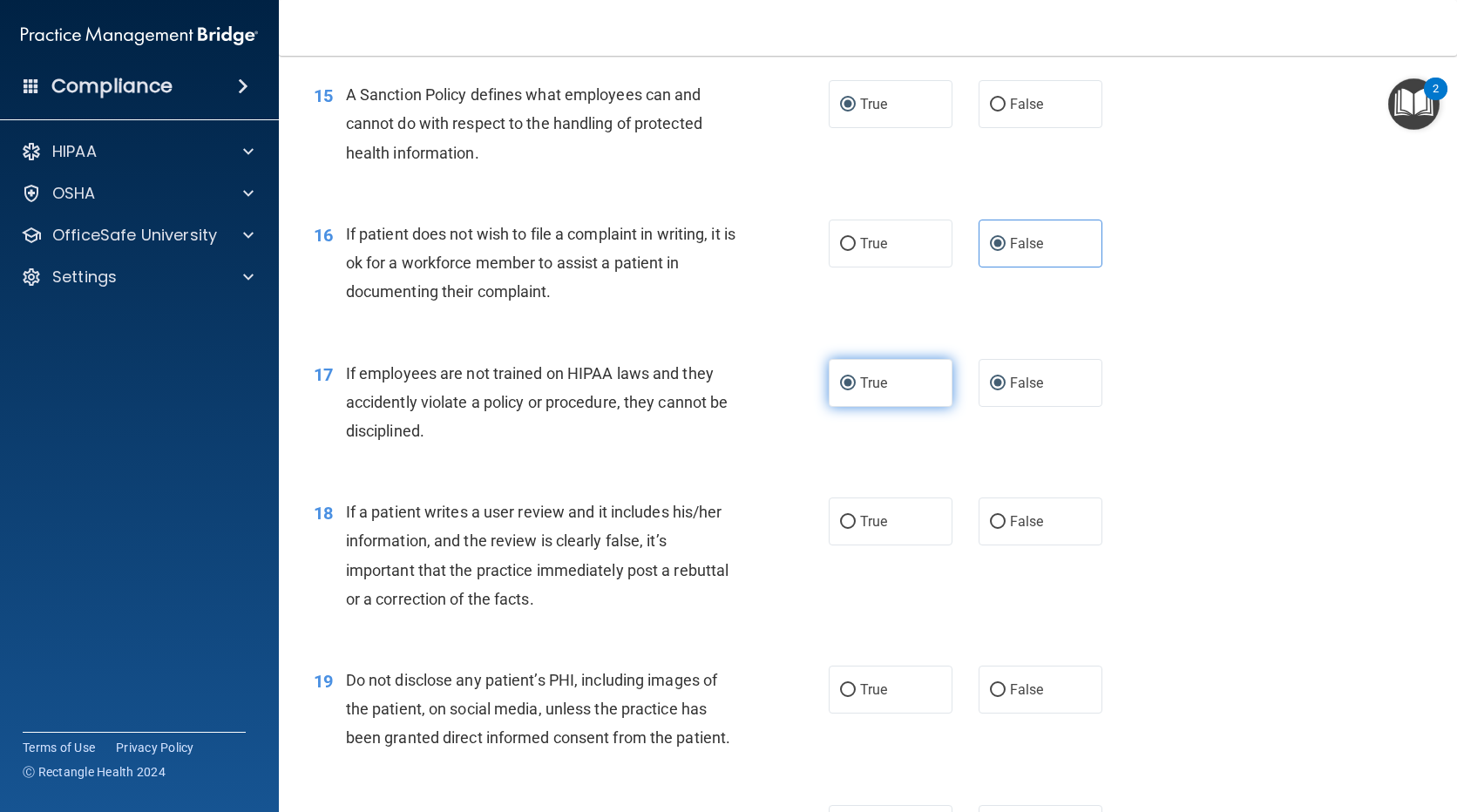
radio input "false"
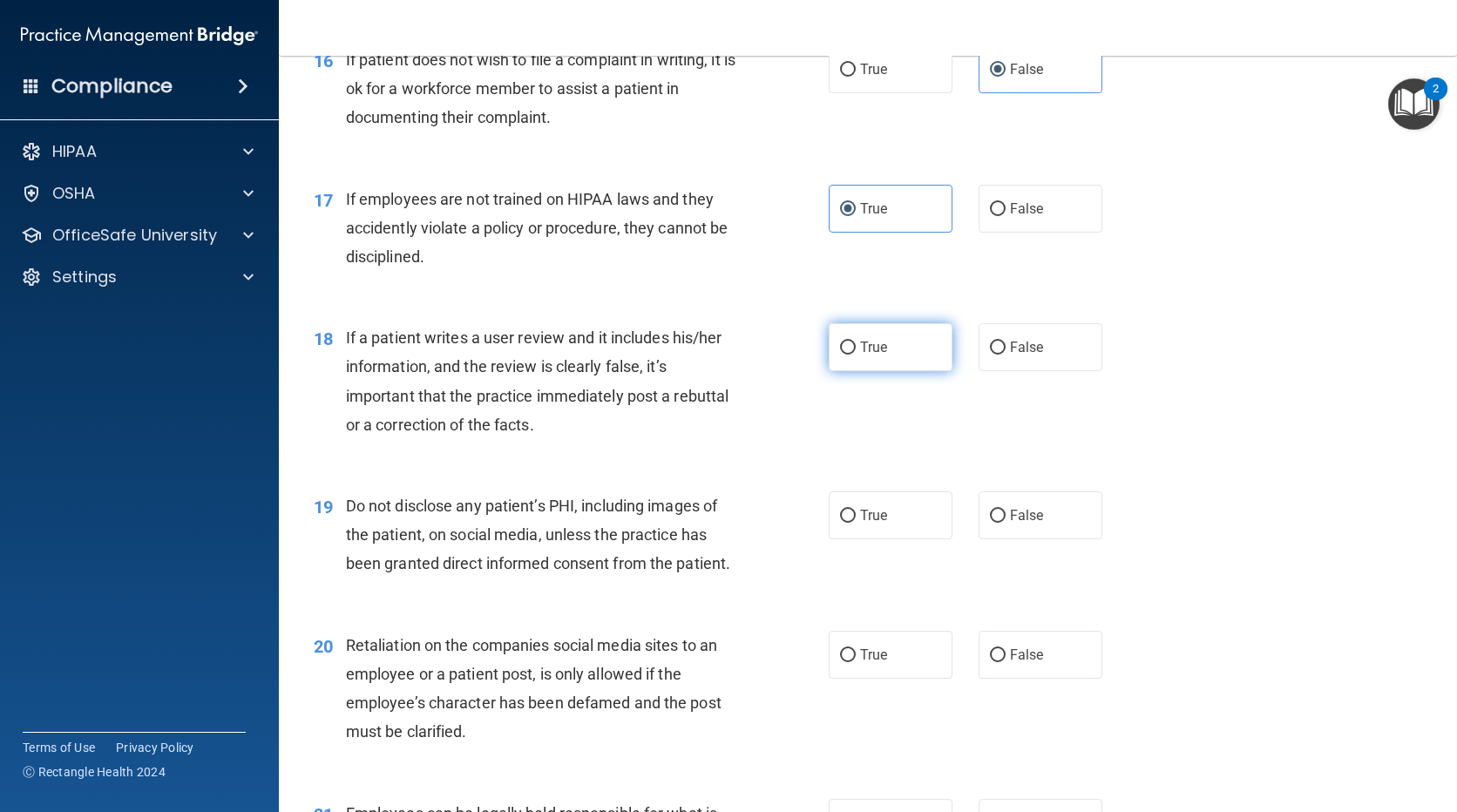
click at [860, 355] on span "True" at bounding box center [874, 346] width 27 height 16
click at [856, 355] on input "True" at bounding box center [848, 348] width 15 height 13
radio input "true"
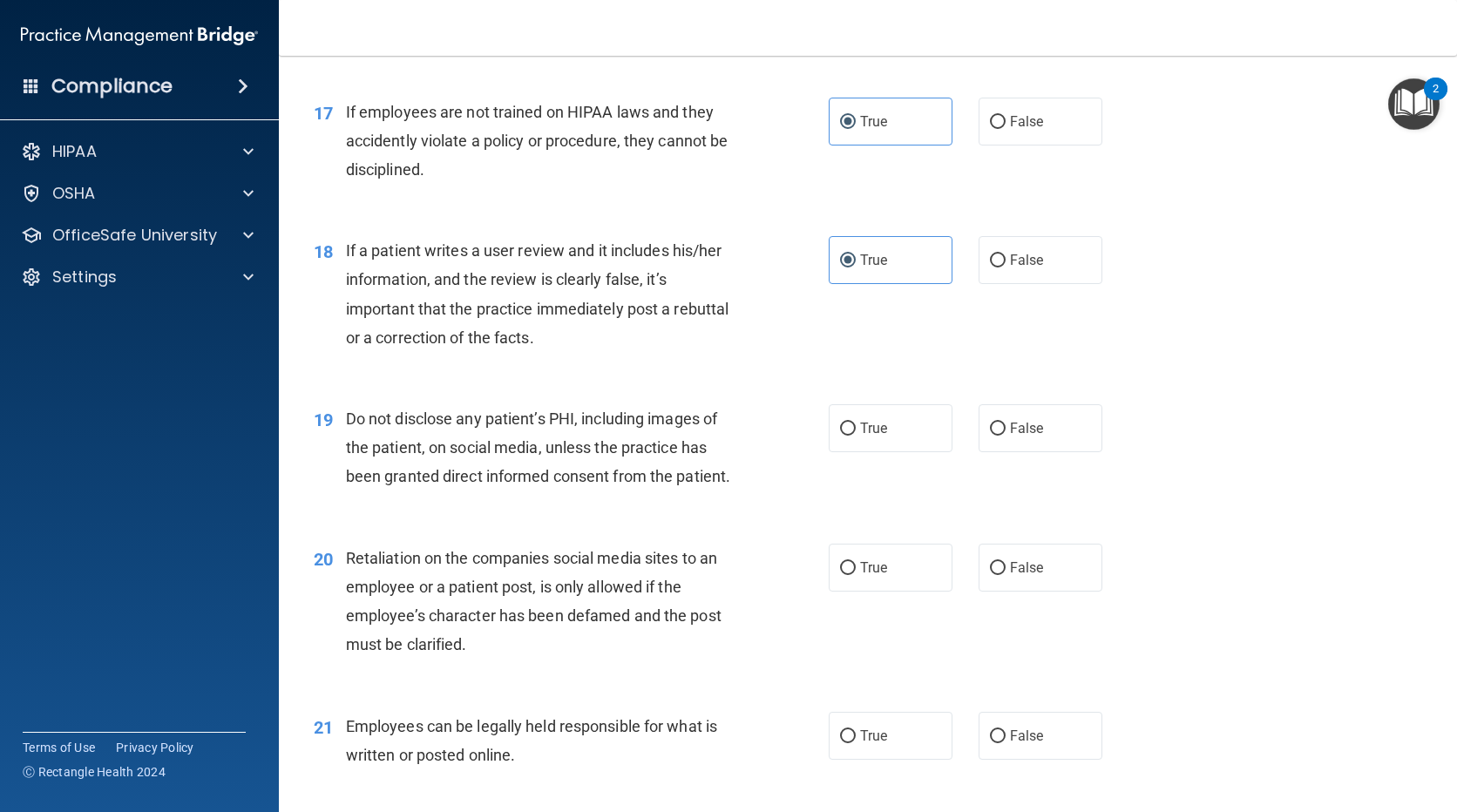
scroll to position [2701, 0]
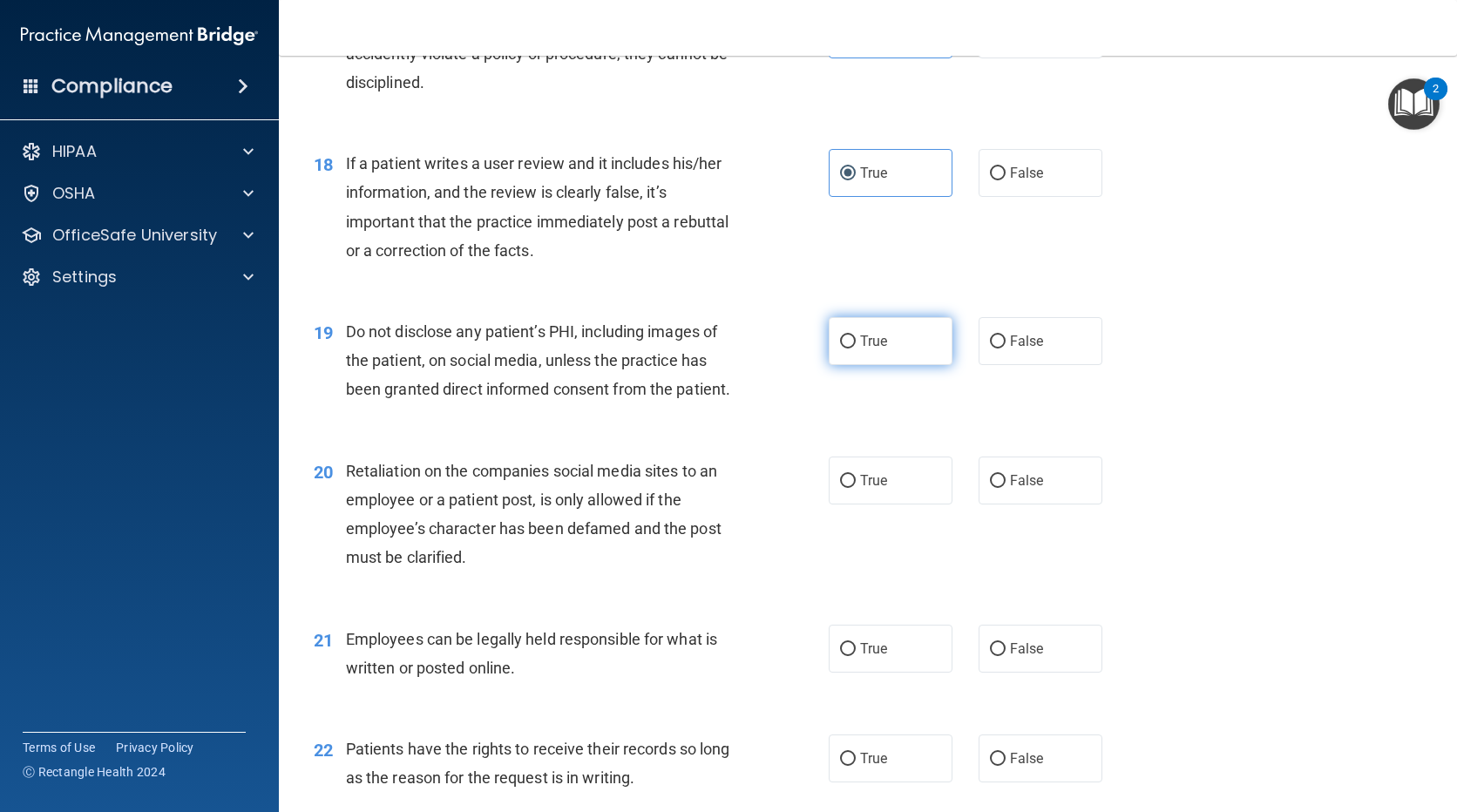
click at [863, 365] on label "True" at bounding box center [890, 342] width 124 height 48
click at [856, 348] on input "True" at bounding box center [848, 343] width 15 height 13
radio input "true"
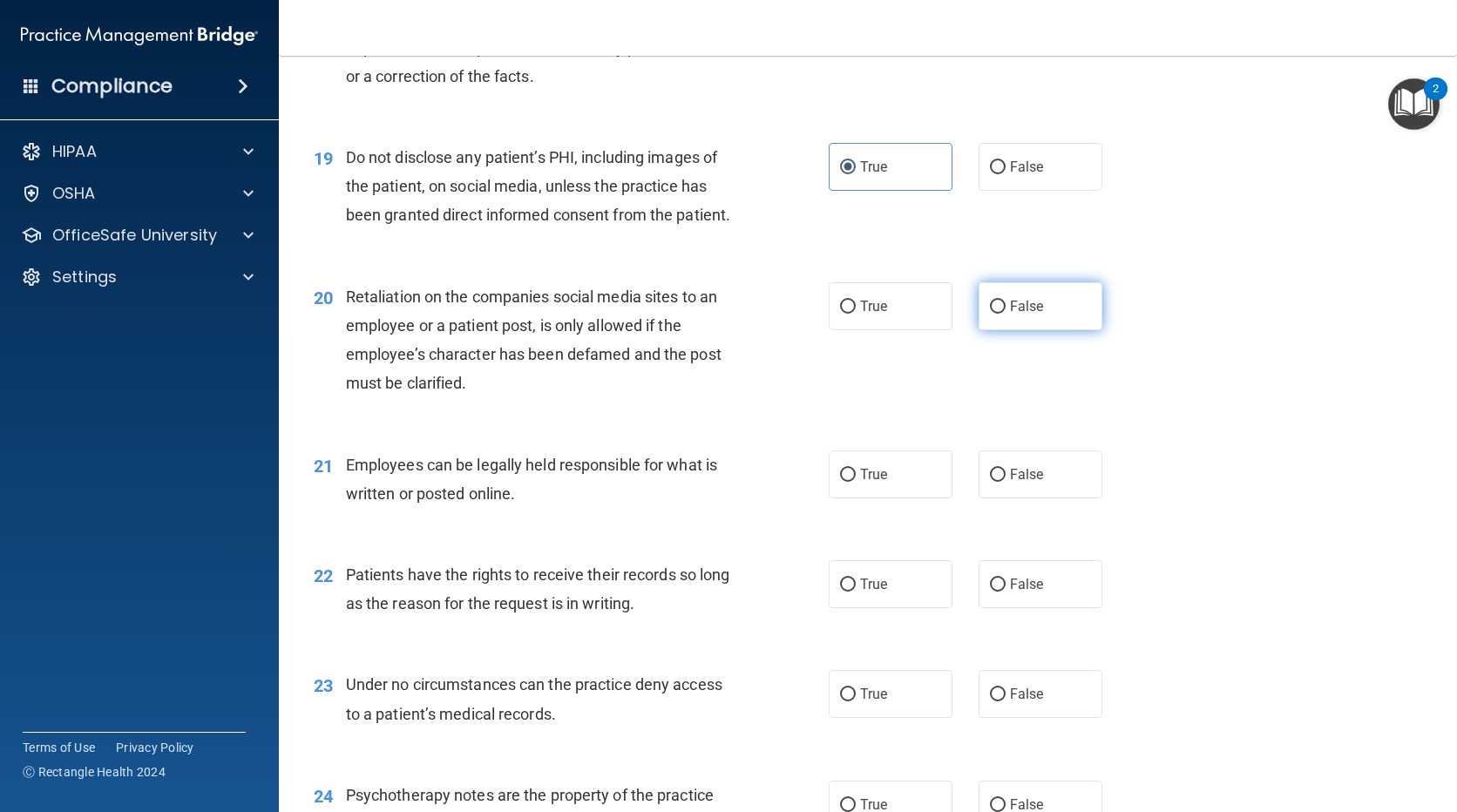
click at [1009, 323] on label "False" at bounding box center [1040, 306] width 124 height 48
click at [1006, 314] on input "False" at bounding box center [998, 307] width 15 height 13
radio input "true"
click at [882, 493] on label "True" at bounding box center [890, 474] width 124 height 48
click at [856, 482] on input "True" at bounding box center [848, 475] width 15 height 13
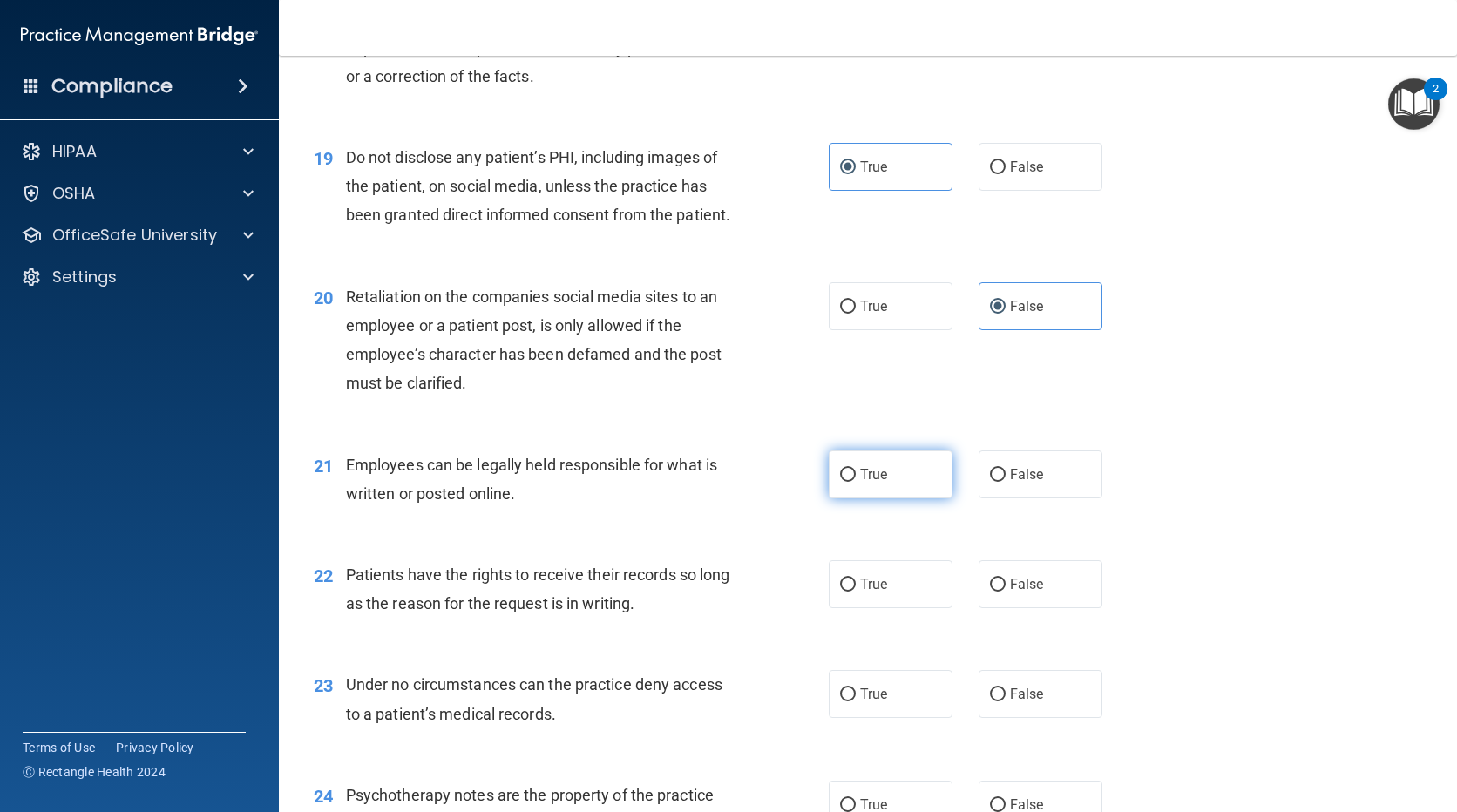
radio input "true"
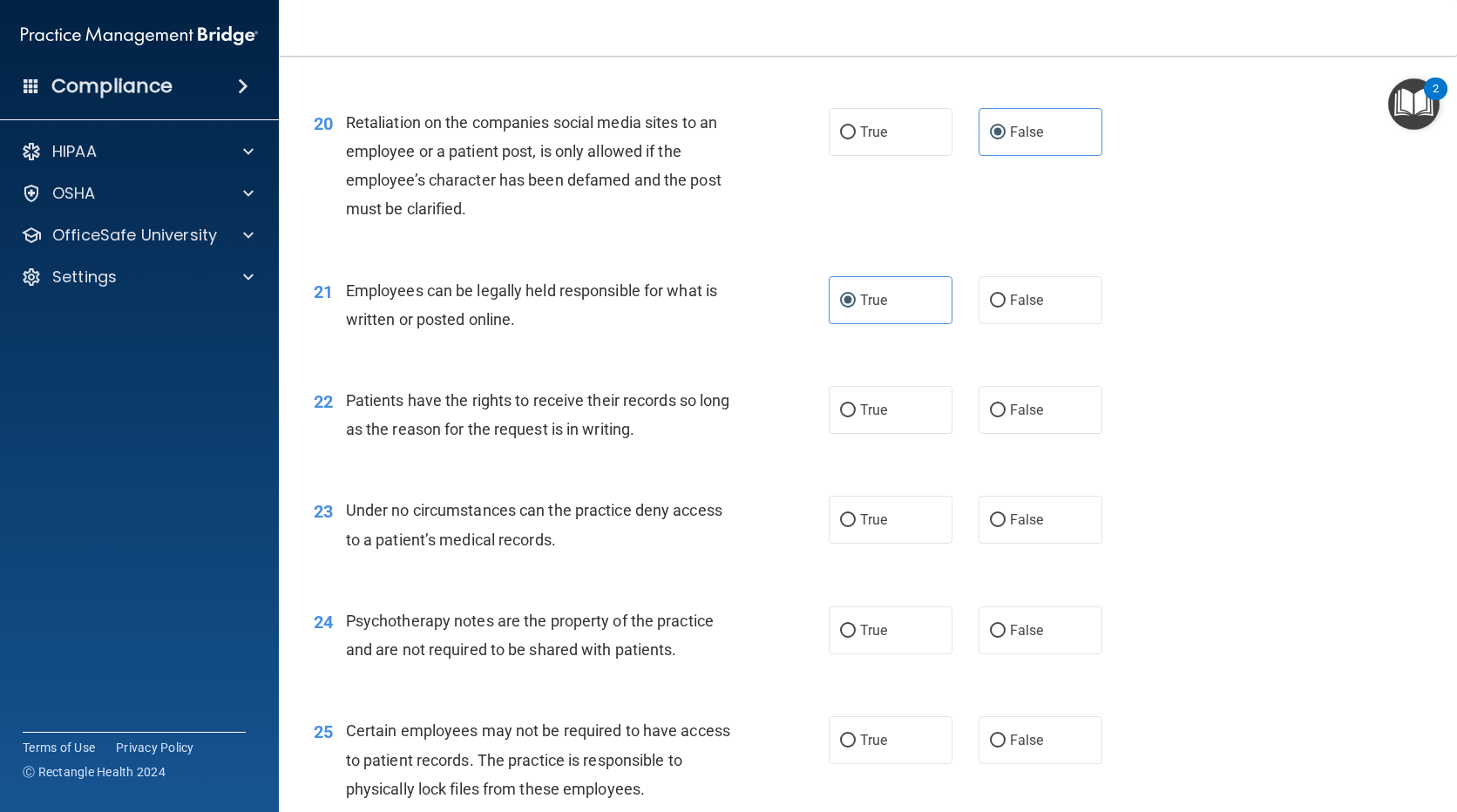
scroll to position [3224, 0]
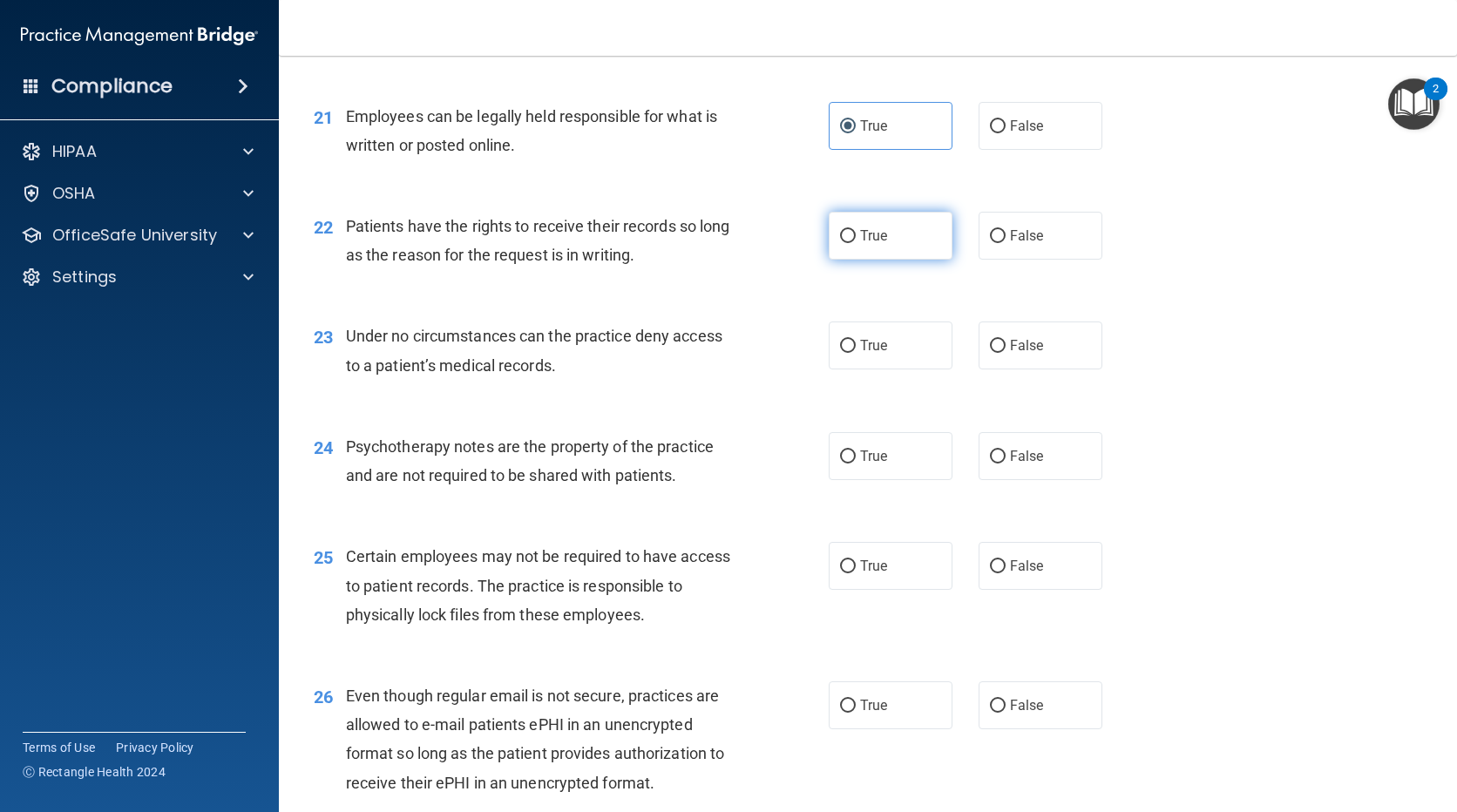
click at [847, 255] on label "True" at bounding box center [890, 236] width 124 height 48
click at [847, 243] on input "True" at bounding box center [848, 237] width 15 height 13
radio input "true"
click at [892, 369] on label "True" at bounding box center [890, 345] width 124 height 48
click at [856, 353] on input "True" at bounding box center [848, 346] width 15 height 13
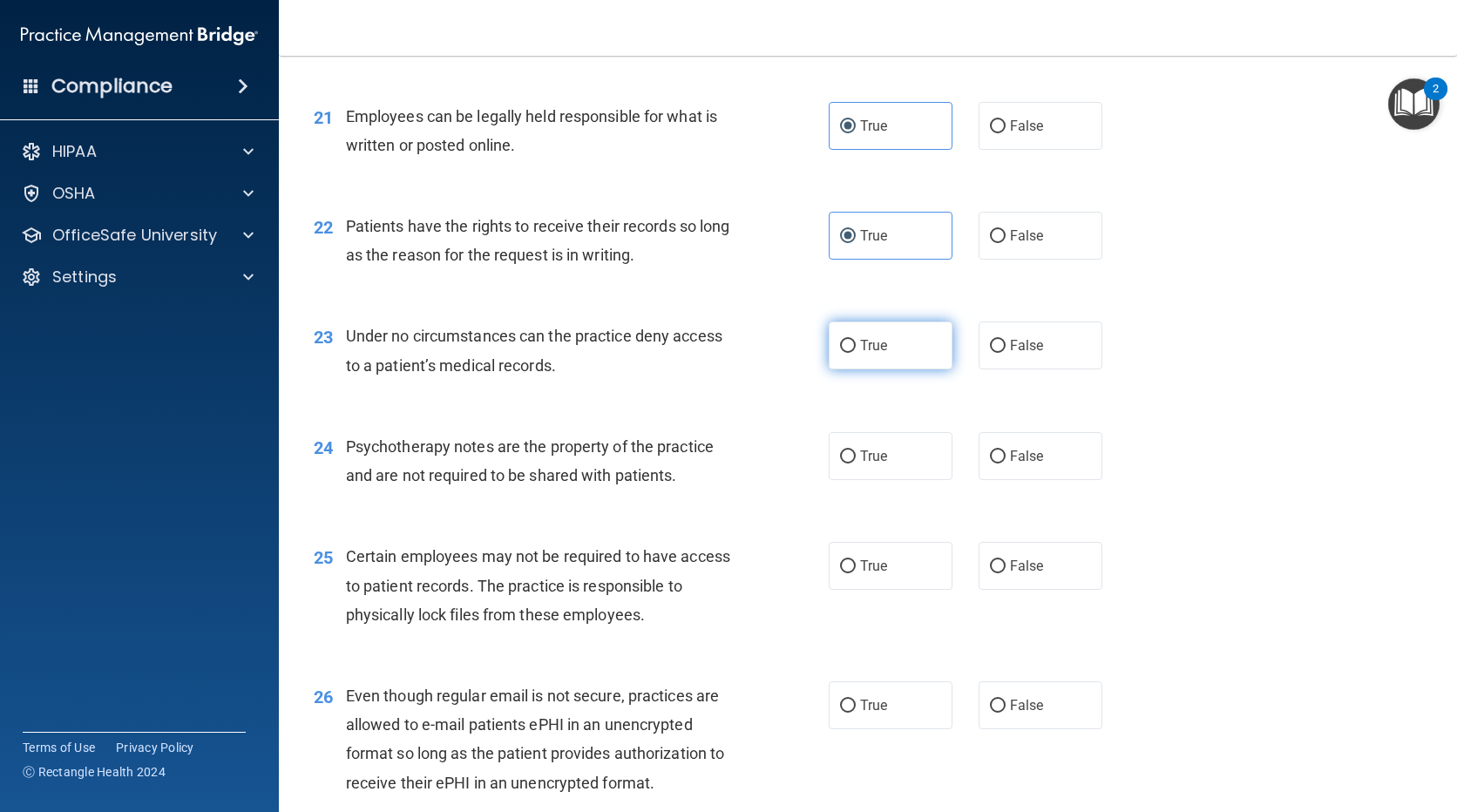
radio input "true"
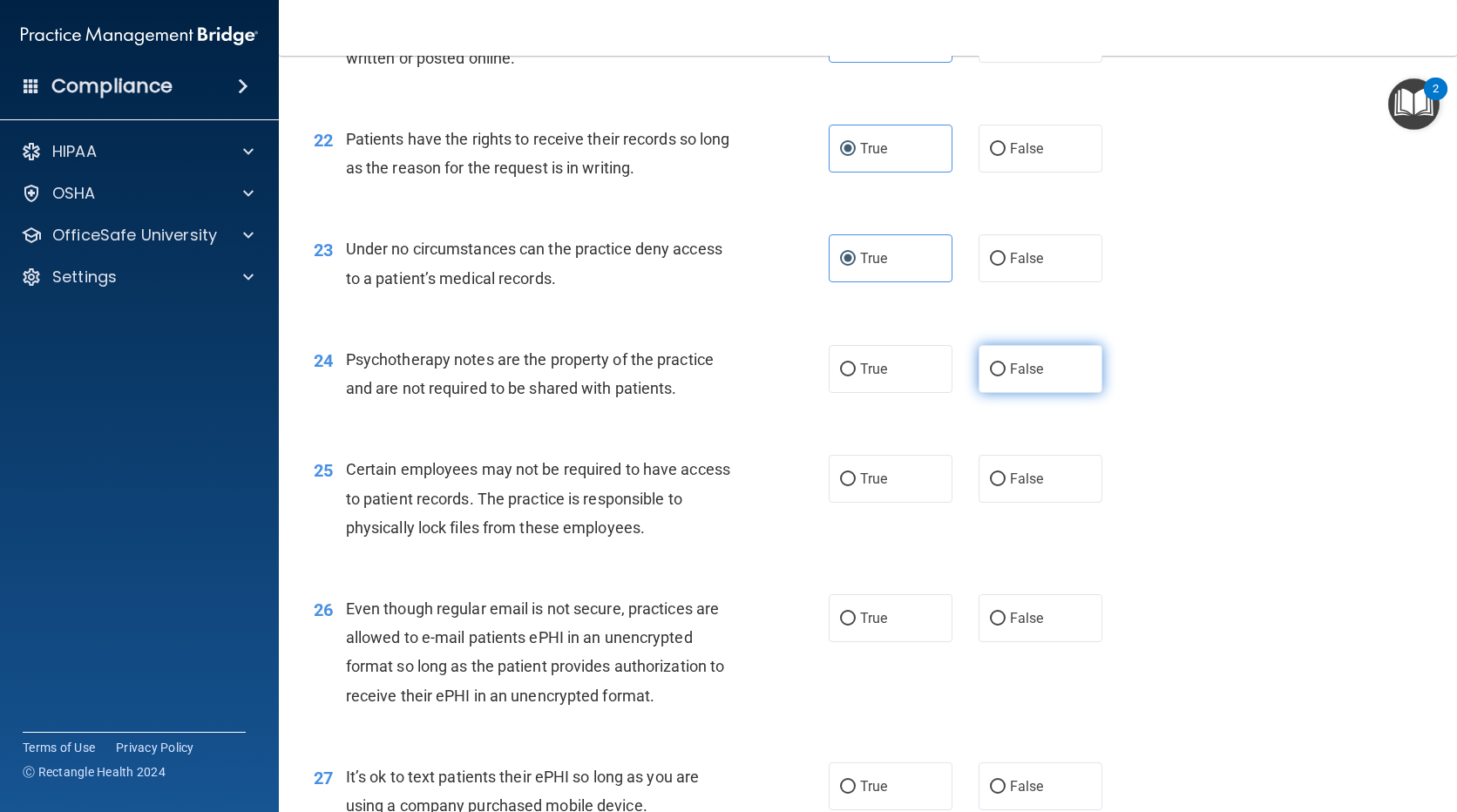
click at [1020, 377] on span "False" at bounding box center [1027, 368] width 34 height 16
click at [1006, 376] on input "False" at bounding box center [998, 370] width 15 height 13
radio input "true"
click at [844, 376] on input "True" at bounding box center [848, 370] width 15 height 13
radio input "true"
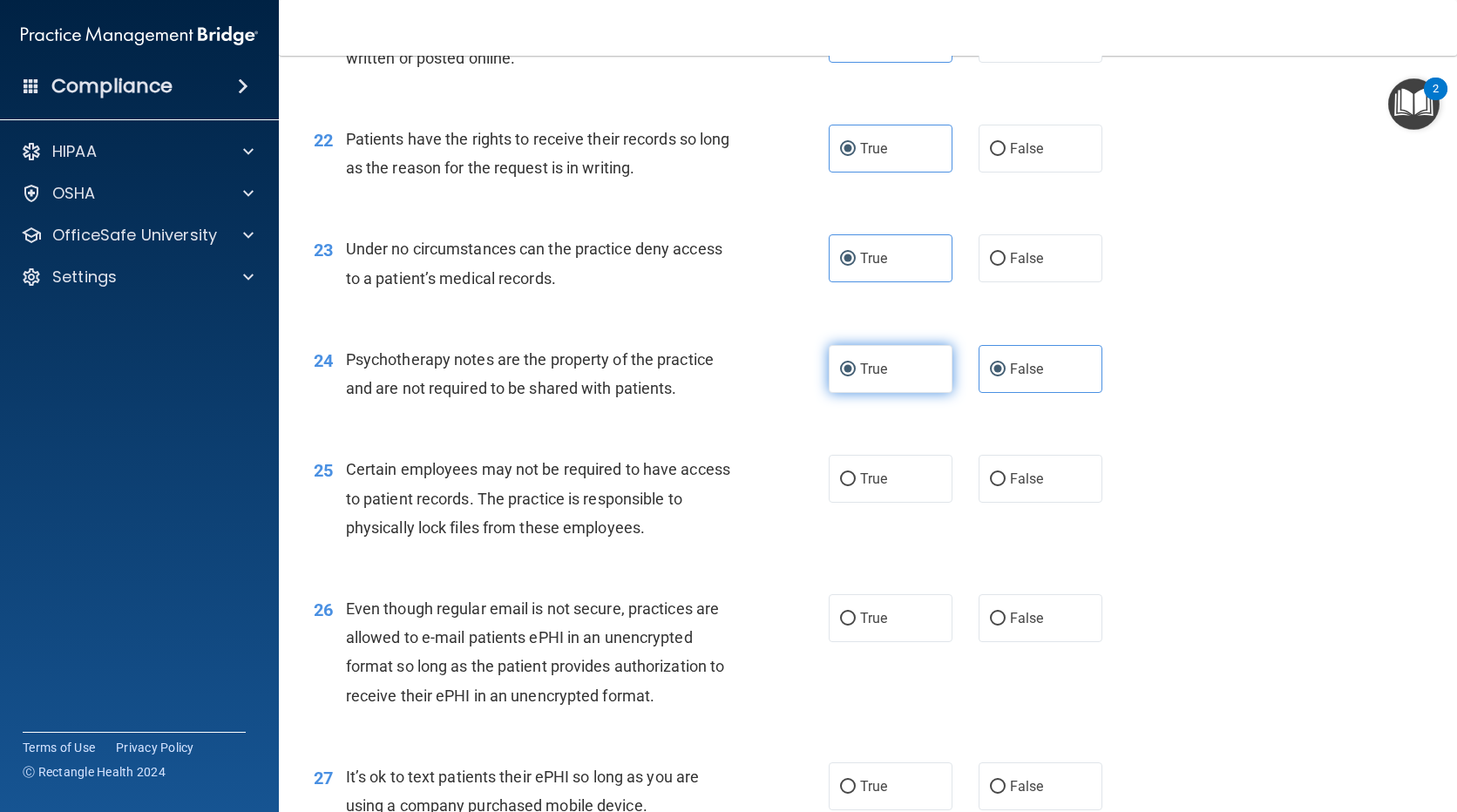
radio input "false"
click at [854, 503] on label "True" at bounding box center [890, 479] width 124 height 48
click at [854, 486] on input "True" at bounding box center [848, 480] width 15 height 13
radio input "true"
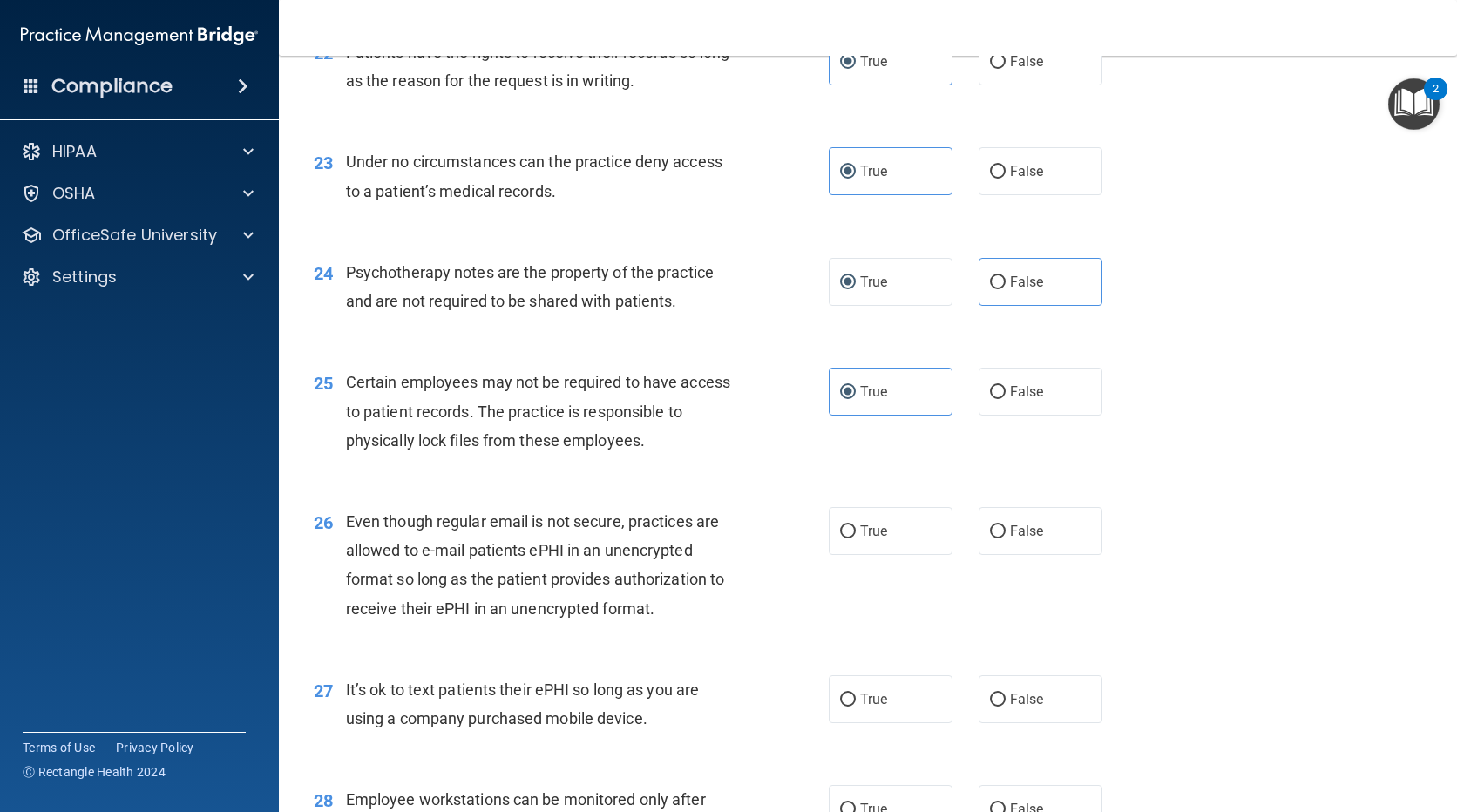
scroll to position [3485, 0]
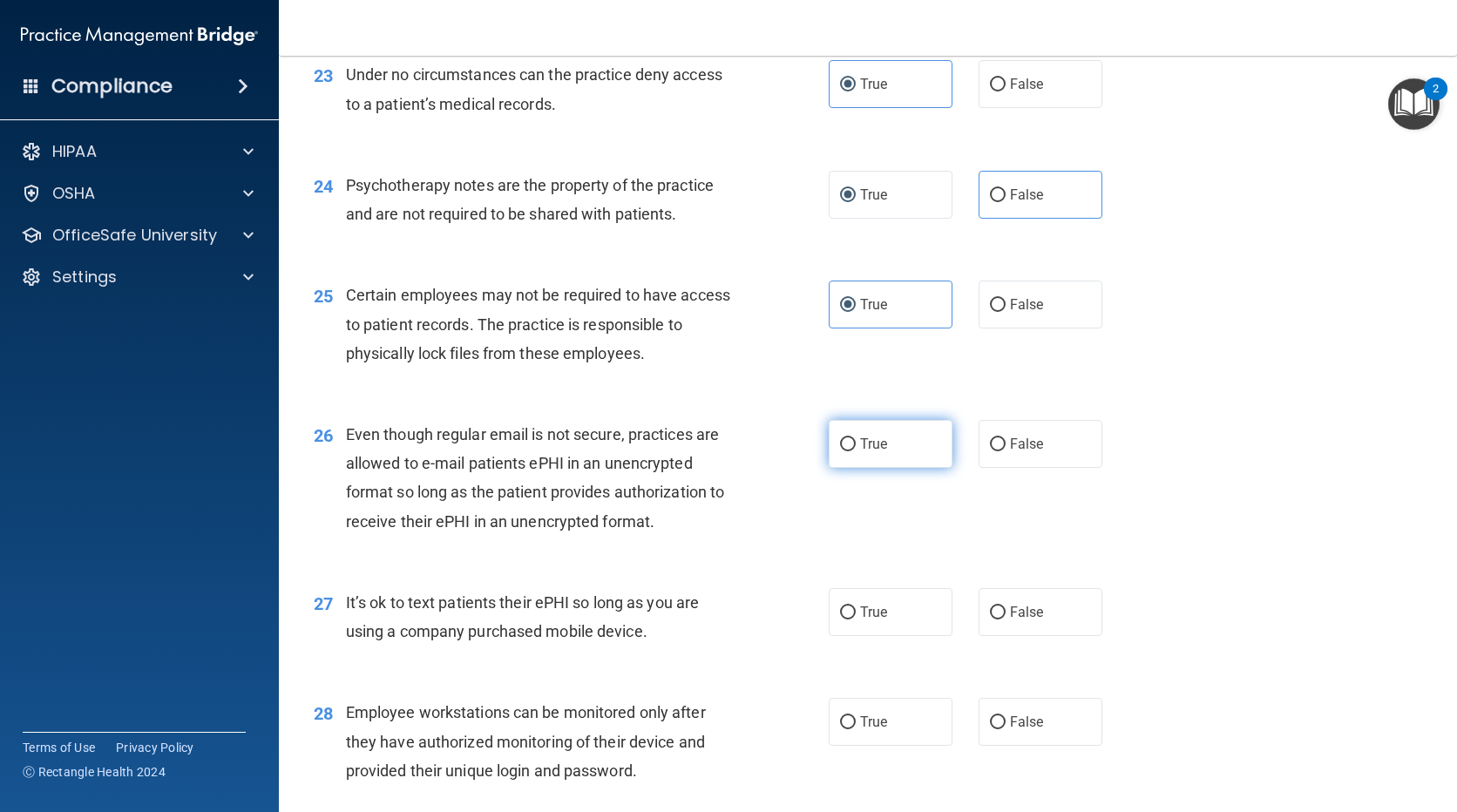
click at [847, 451] on input "True" at bounding box center [848, 444] width 15 height 13
radio input "true"
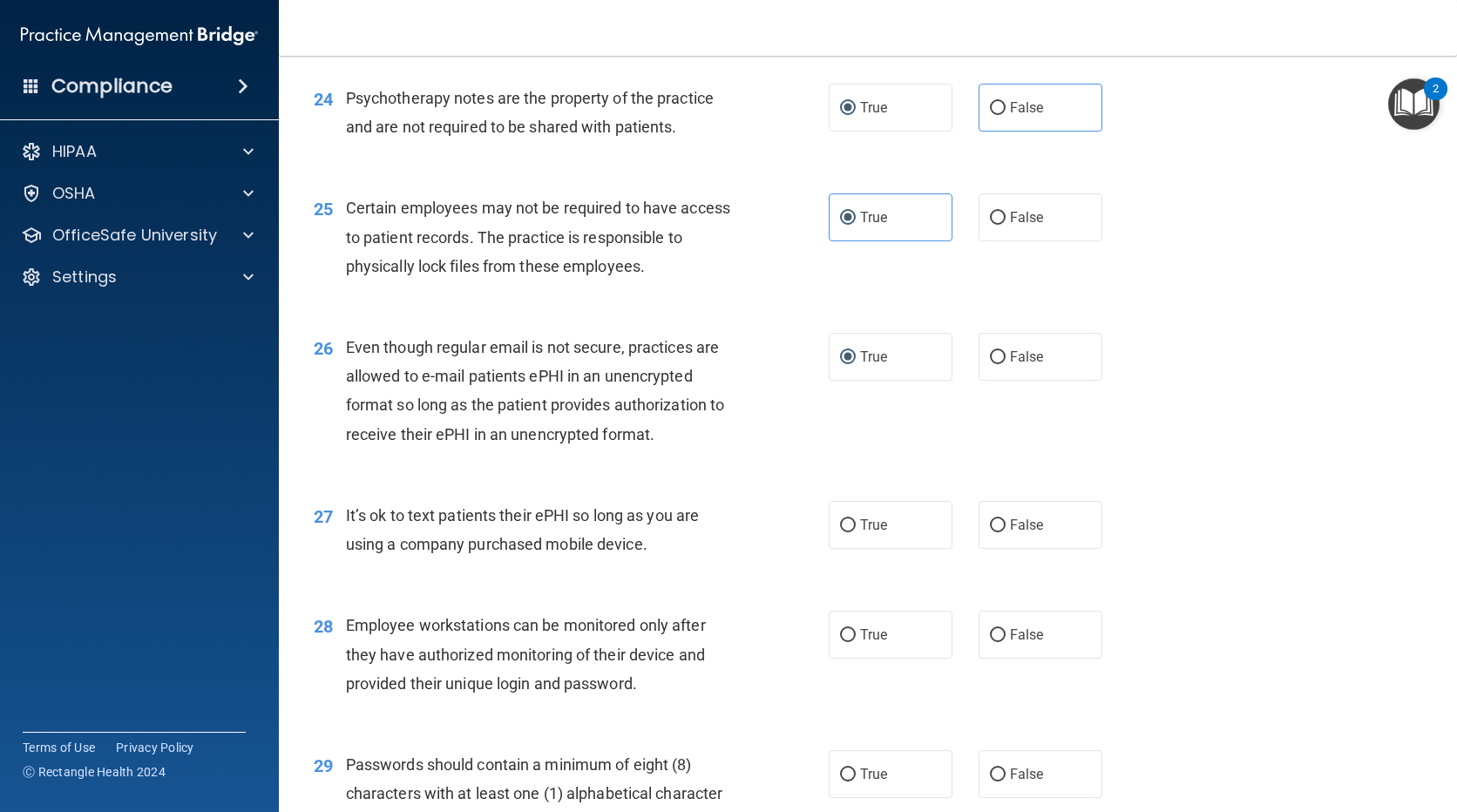
scroll to position [3659, 0]
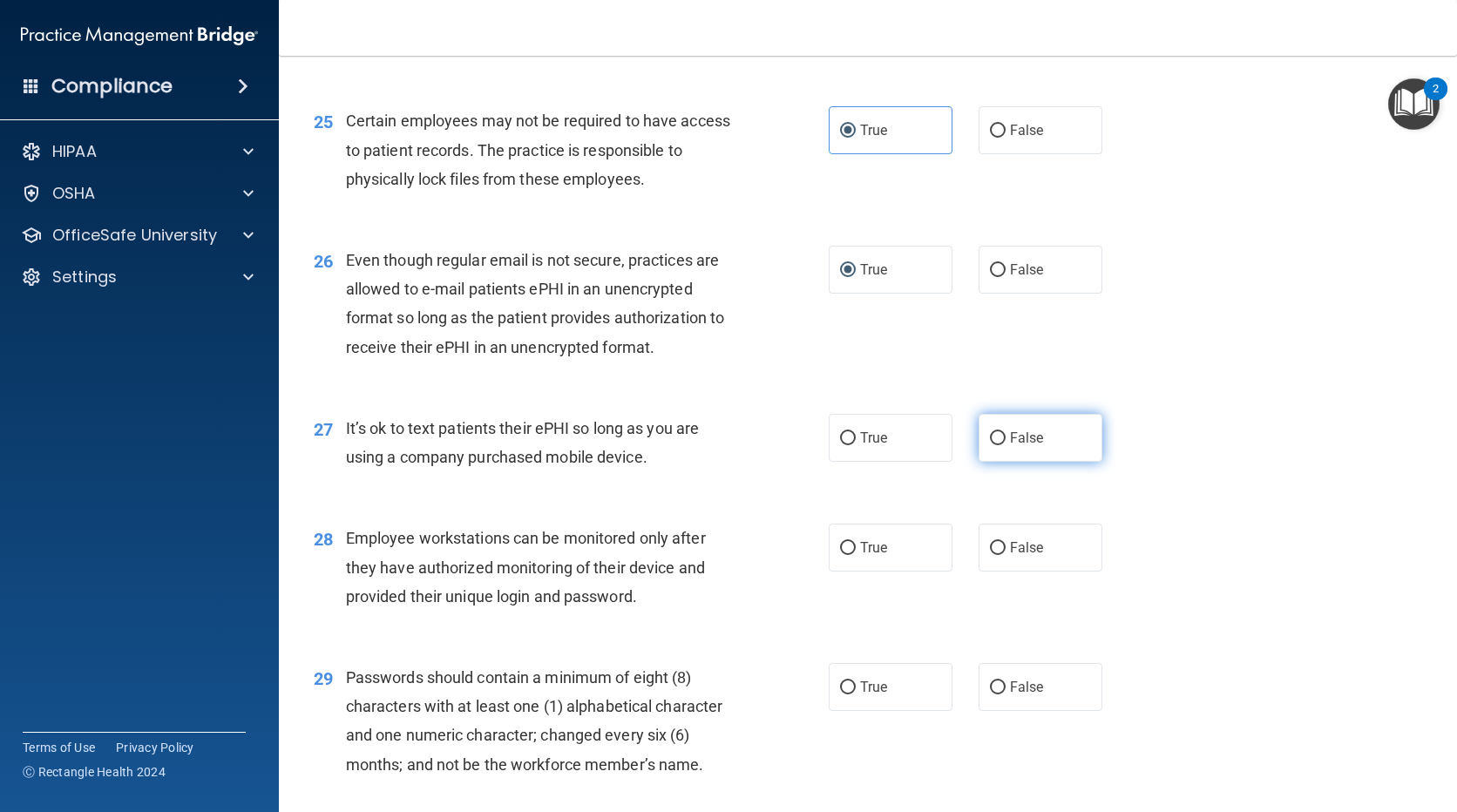
click at [1034, 446] on span "False" at bounding box center [1027, 437] width 34 height 16
click at [1006, 445] on input "False" at bounding box center [998, 439] width 15 height 13
radio input "true"
click at [994, 555] on input "False" at bounding box center [998, 548] width 15 height 13
radio input "true"
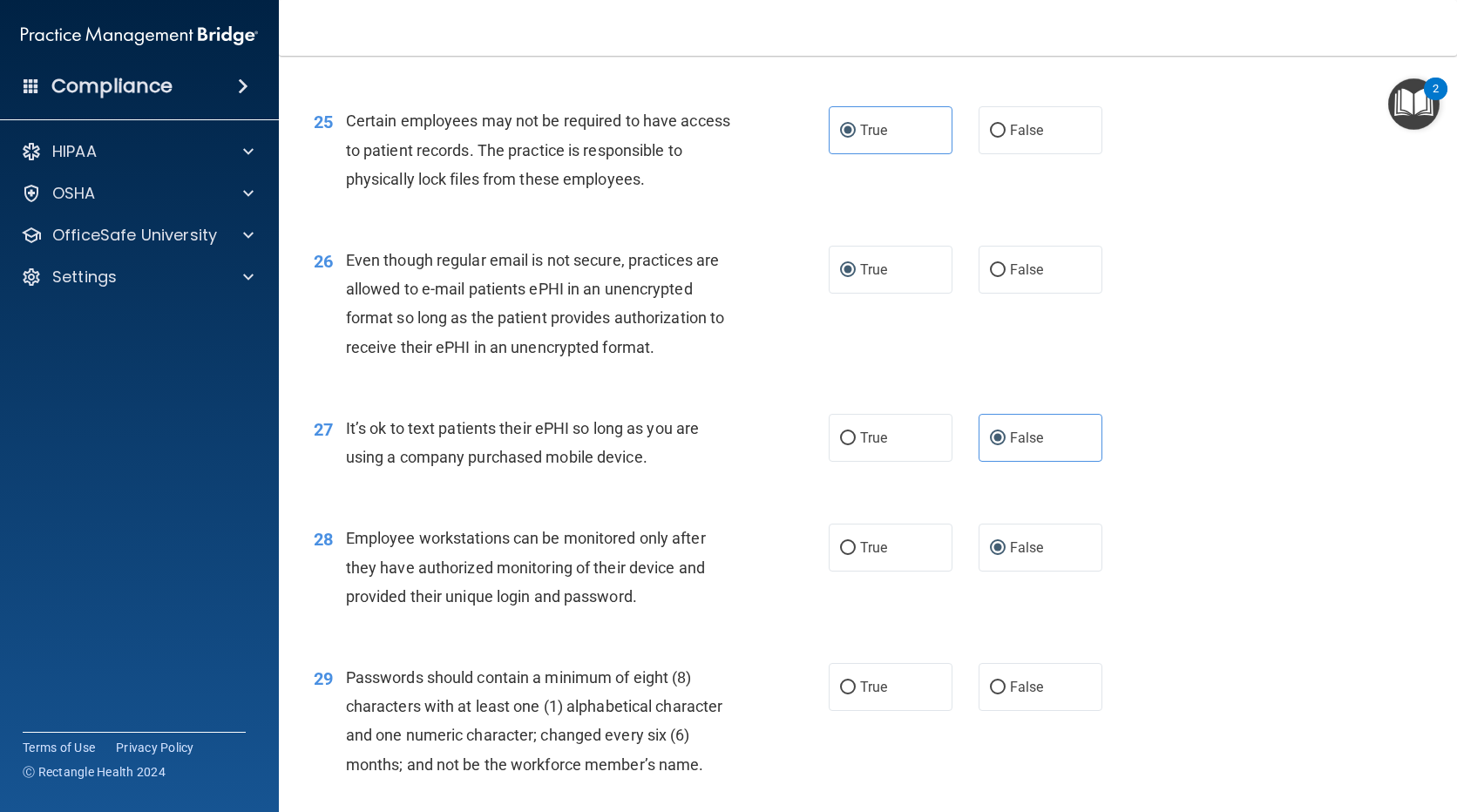
scroll to position [3833, 0]
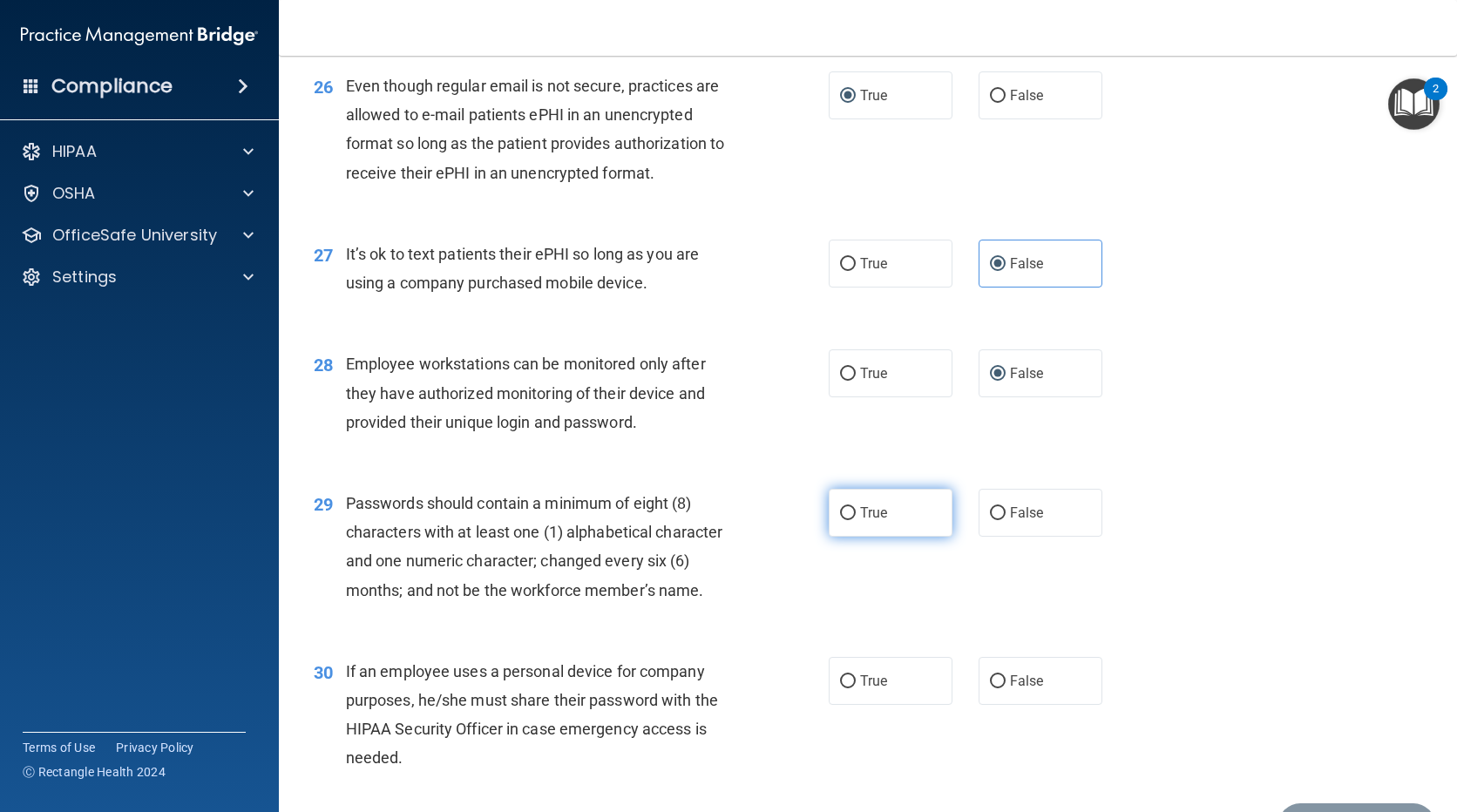
click at [860, 521] on span "True" at bounding box center [874, 512] width 27 height 16
click at [856, 520] on input "True" at bounding box center [848, 514] width 15 height 13
radio input "true"
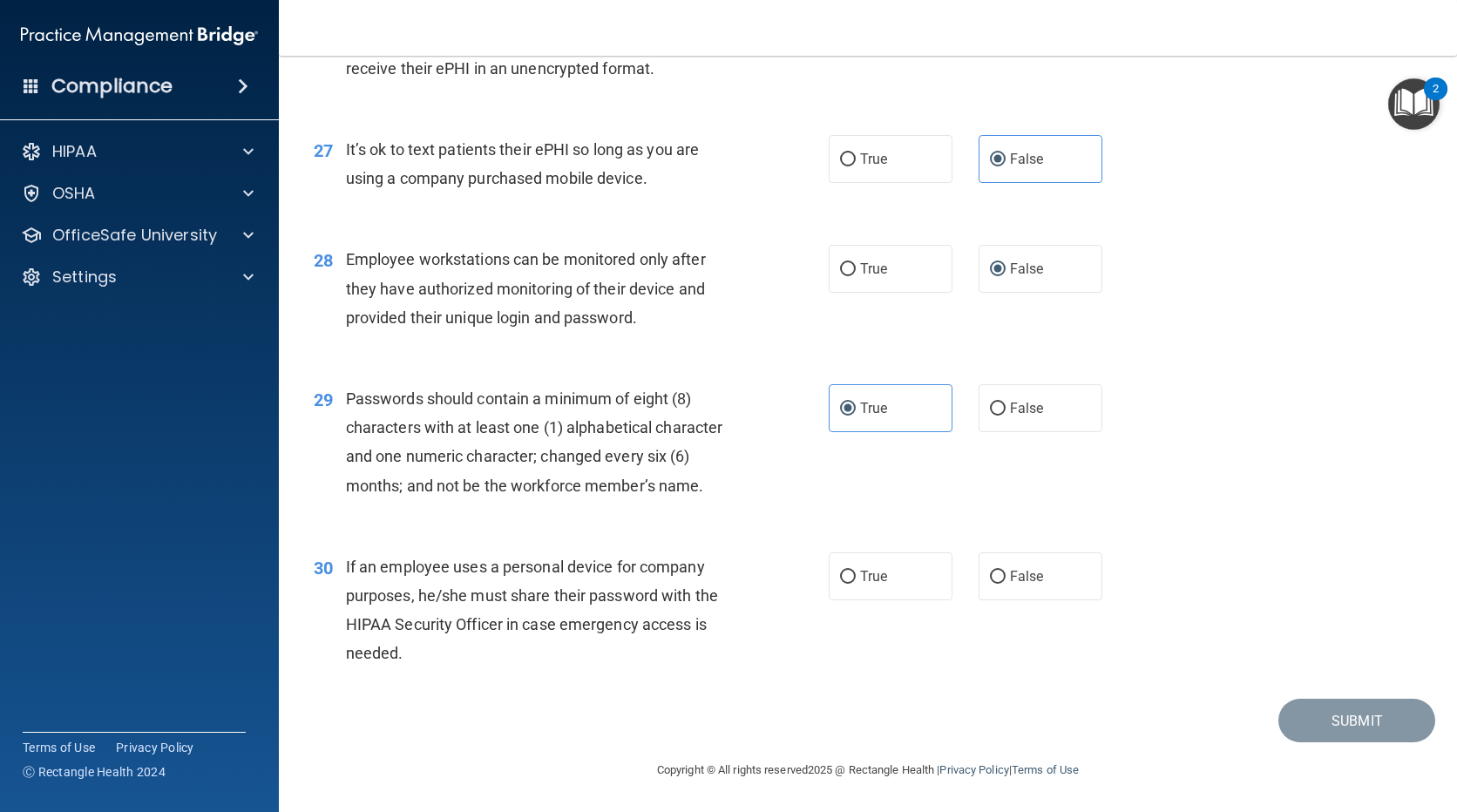
click at [821, 573] on div "30 If an employee uses a personal device for company purposes, he/she must shar…" at bounding box center [572, 614] width 568 height 124
click at [869, 568] on span "True" at bounding box center [874, 575] width 27 height 16
click at [856, 571] on input "True" at bounding box center [848, 577] width 15 height 13
radio input "true"
click at [1368, 707] on button "Submit" at bounding box center [1356, 721] width 157 height 44
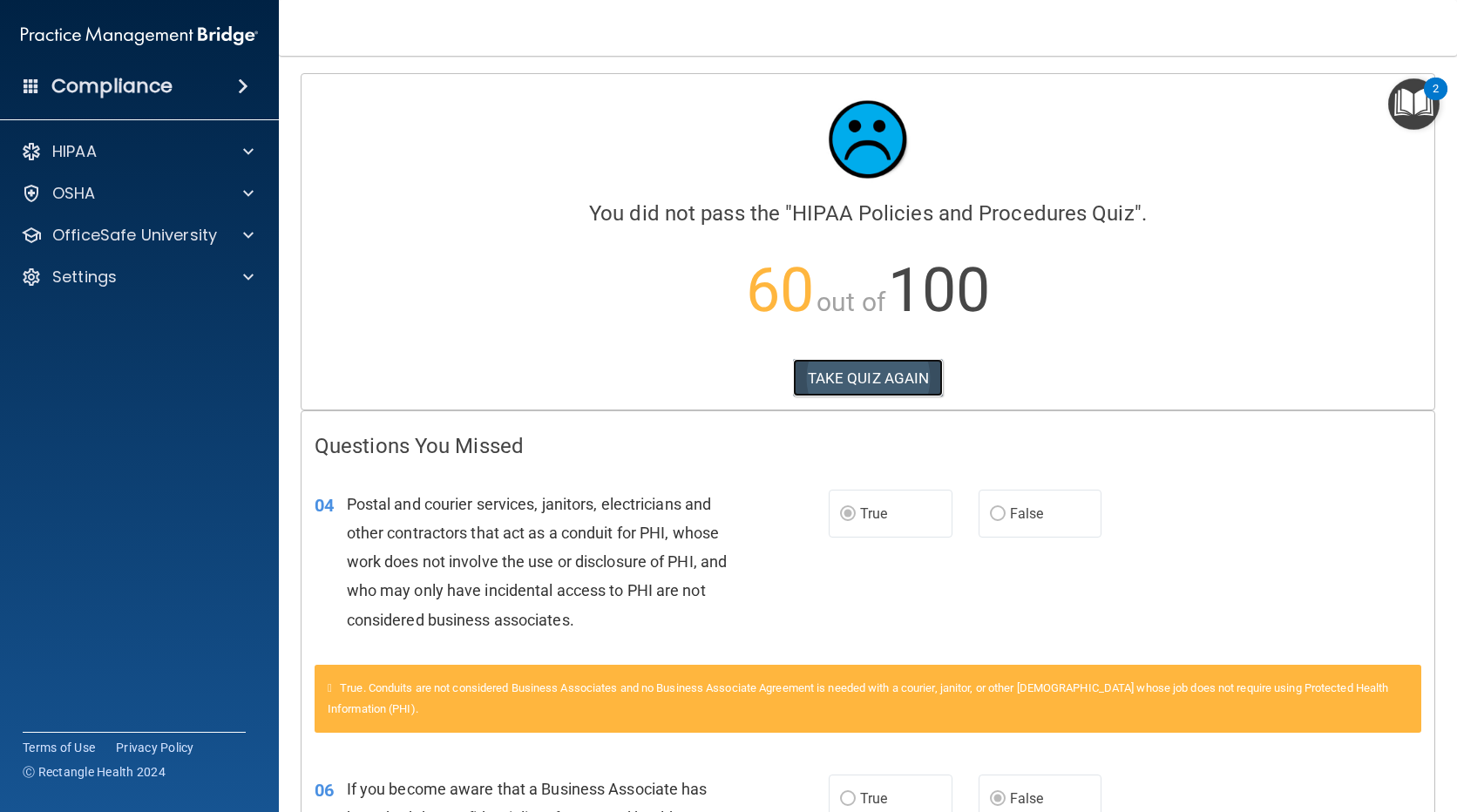
click at [880, 374] on button "TAKE QUIZ AGAIN" at bounding box center [868, 378] width 151 height 38
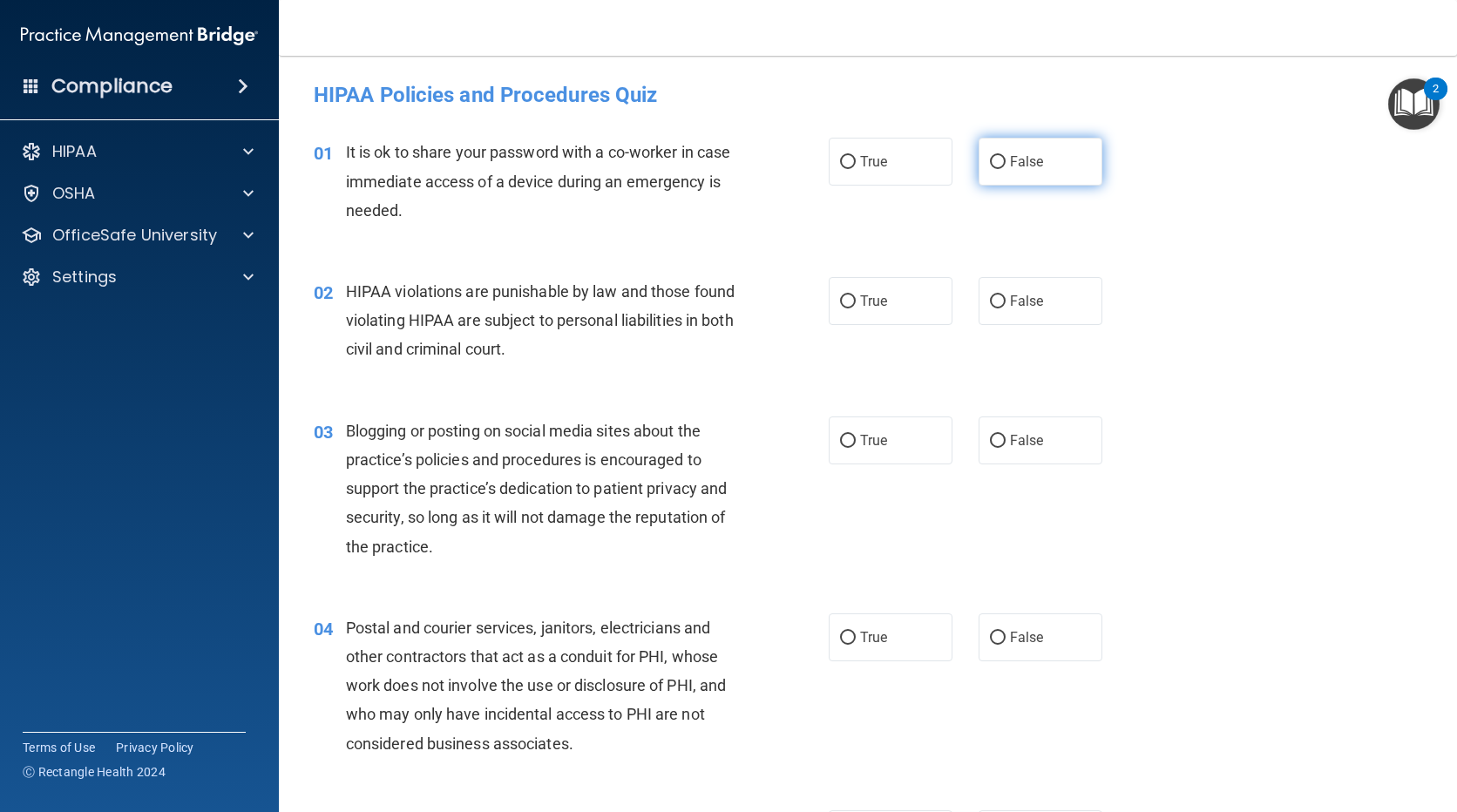
click at [994, 162] on input "False" at bounding box center [998, 163] width 15 height 13
radio input "true"
click at [899, 303] on label "True" at bounding box center [890, 301] width 124 height 48
click at [856, 303] on input "True" at bounding box center [848, 302] width 15 height 13
radio input "true"
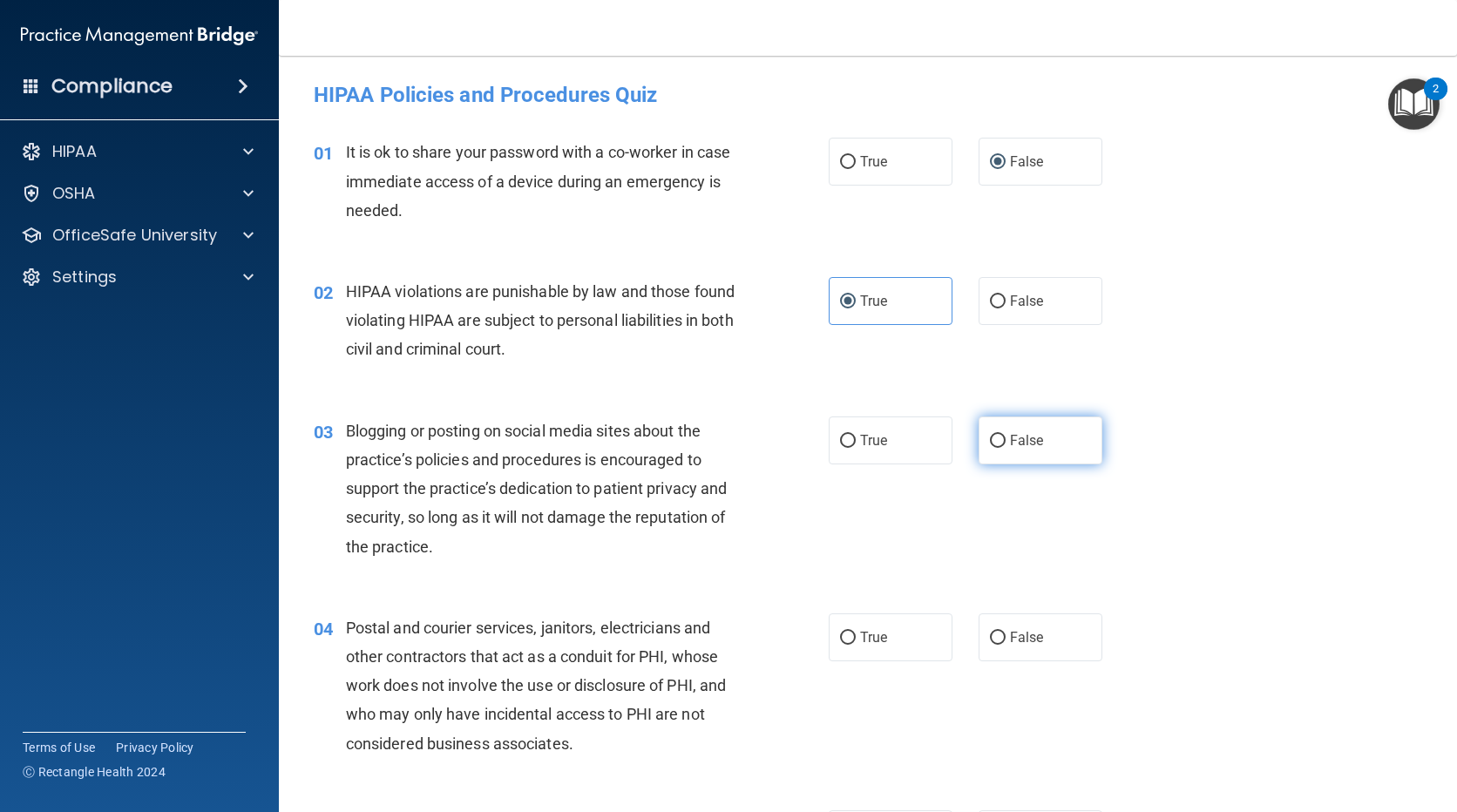
click at [988, 447] on label "False" at bounding box center [1040, 441] width 124 height 48
click at [990, 447] on input "False" at bounding box center [998, 442] width 15 height 13
radio input "true"
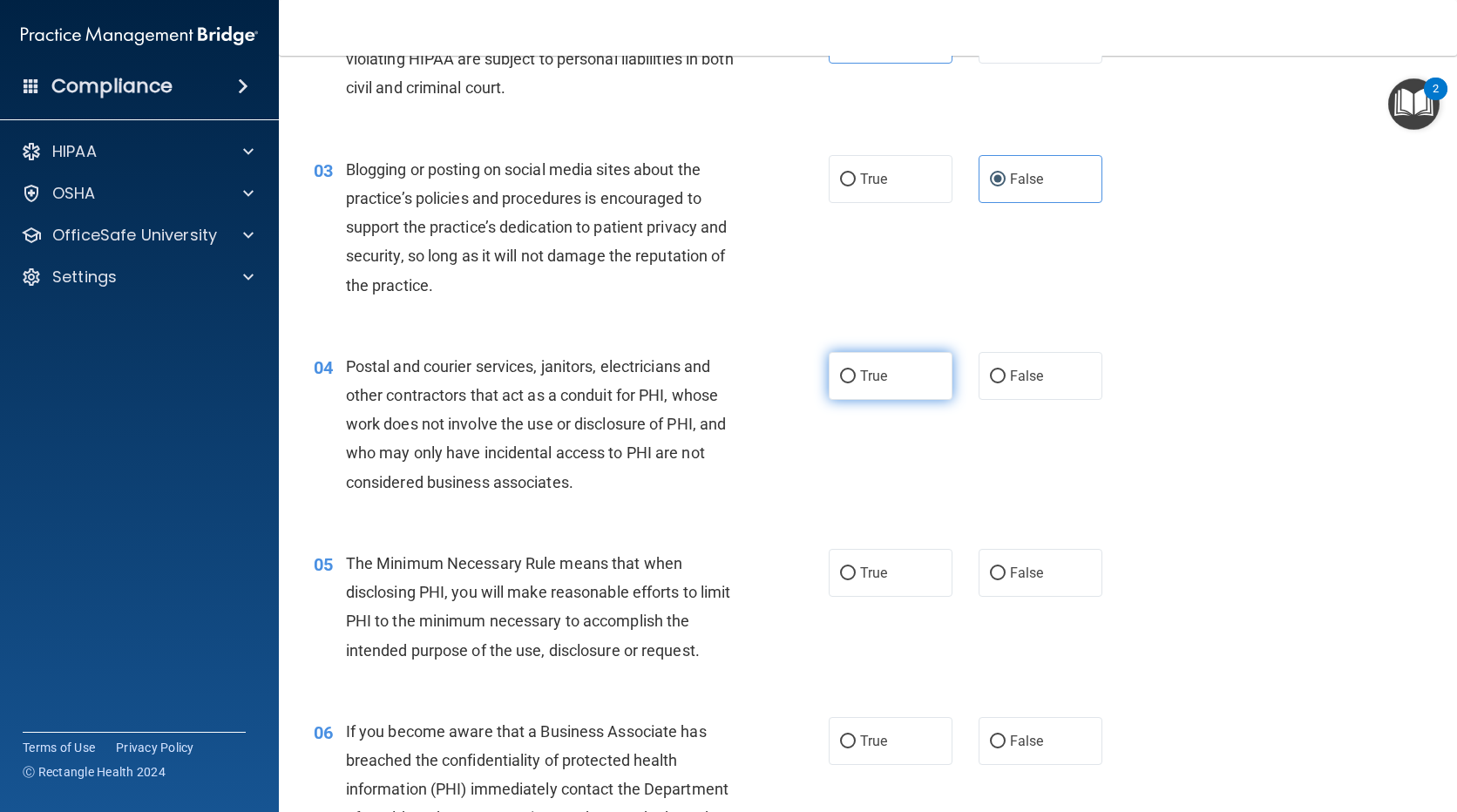
click at [869, 389] on label "True" at bounding box center [890, 376] width 124 height 48
click at [856, 383] on input "True" at bounding box center [848, 377] width 15 height 13
radio input "true"
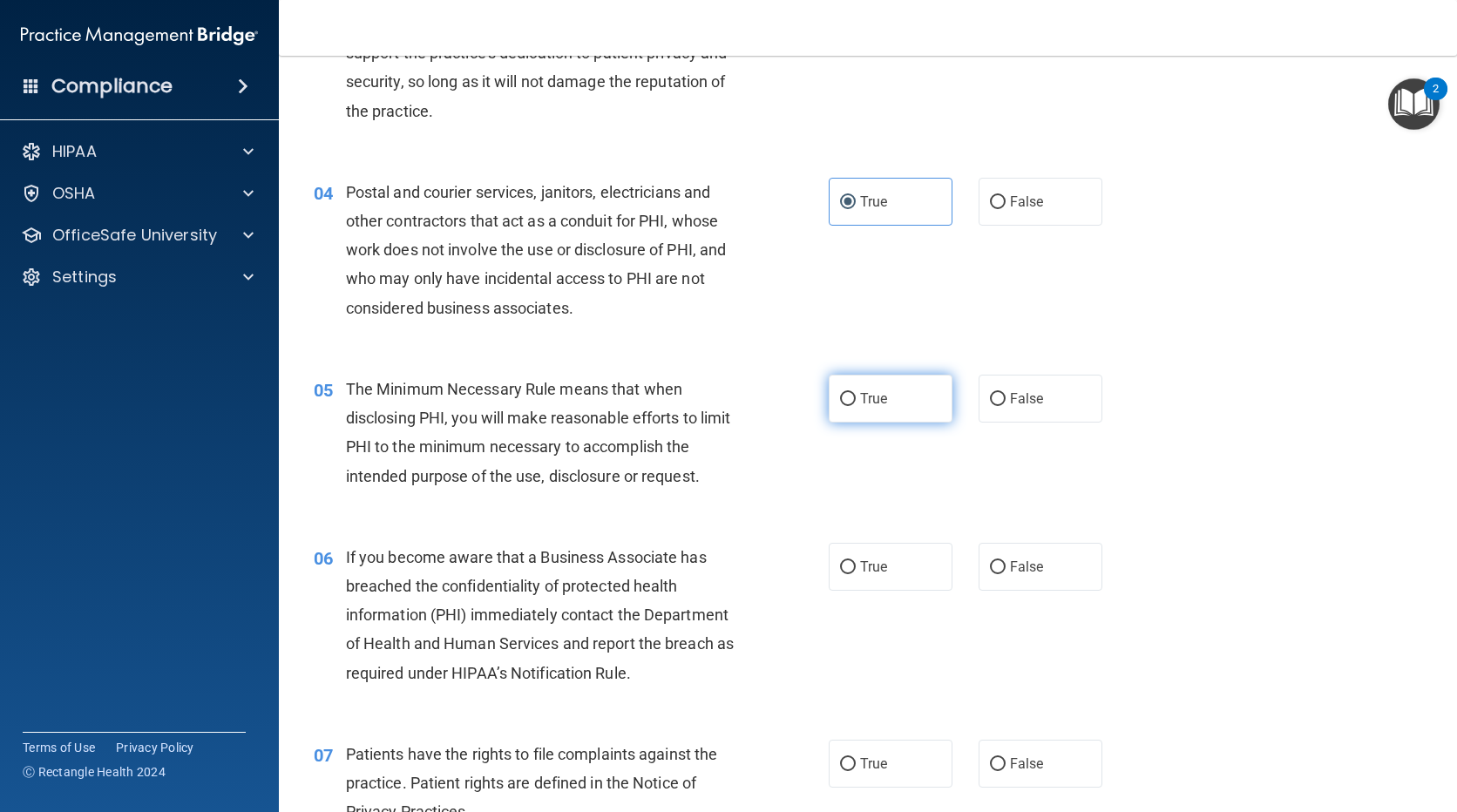
click at [835, 419] on label "True" at bounding box center [890, 398] width 124 height 48
click at [840, 406] on input "True" at bounding box center [848, 399] width 15 height 13
radio input "true"
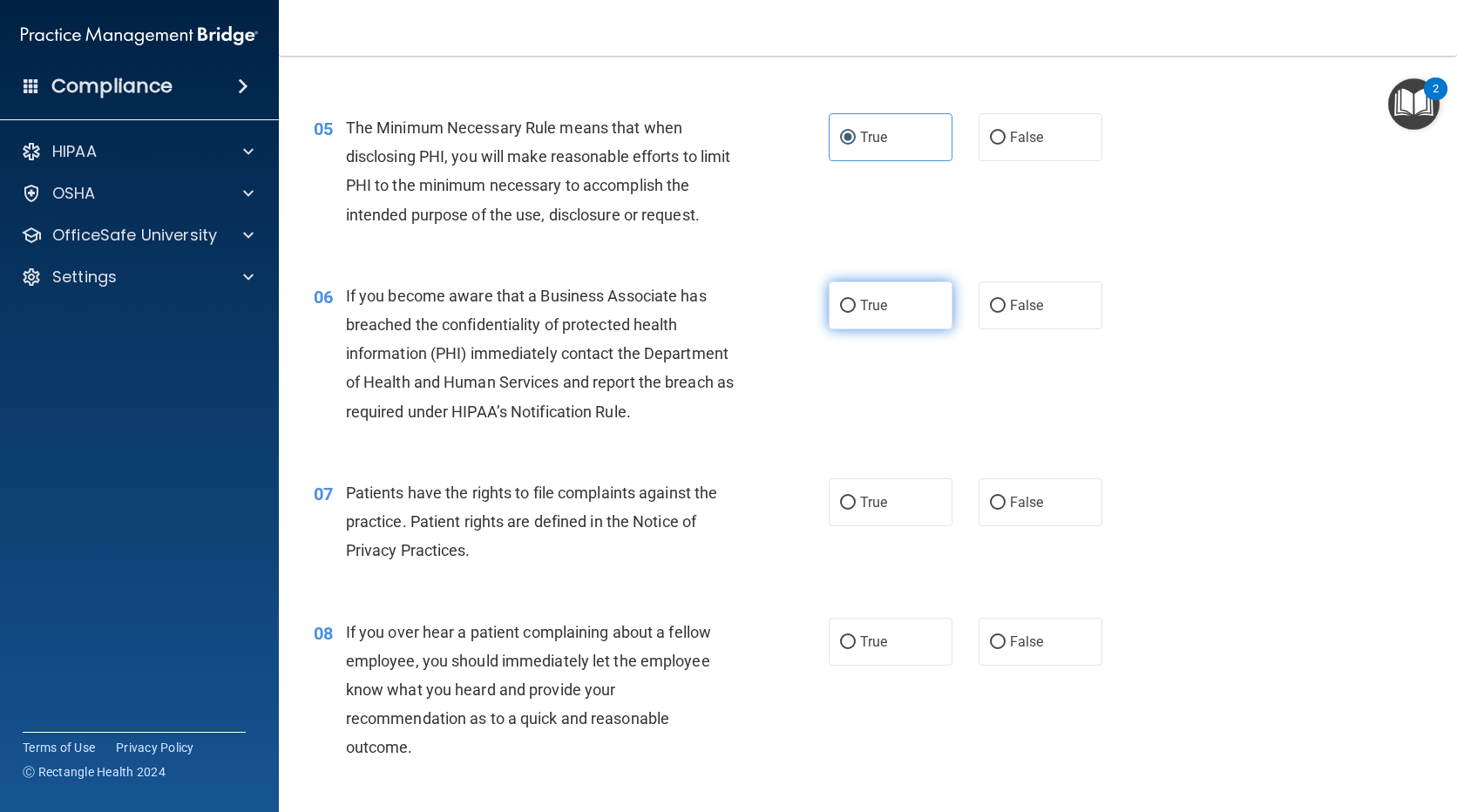
click at [861, 308] on span "True" at bounding box center [874, 305] width 27 height 16
click at [856, 308] on input "True" at bounding box center [848, 307] width 15 height 13
radio input "true"
click at [852, 499] on label "True" at bounding box center [890, 502] width 124 height 48
click at [852, 499] on input "True" at bounding box center [848, 503] width 15 height 13
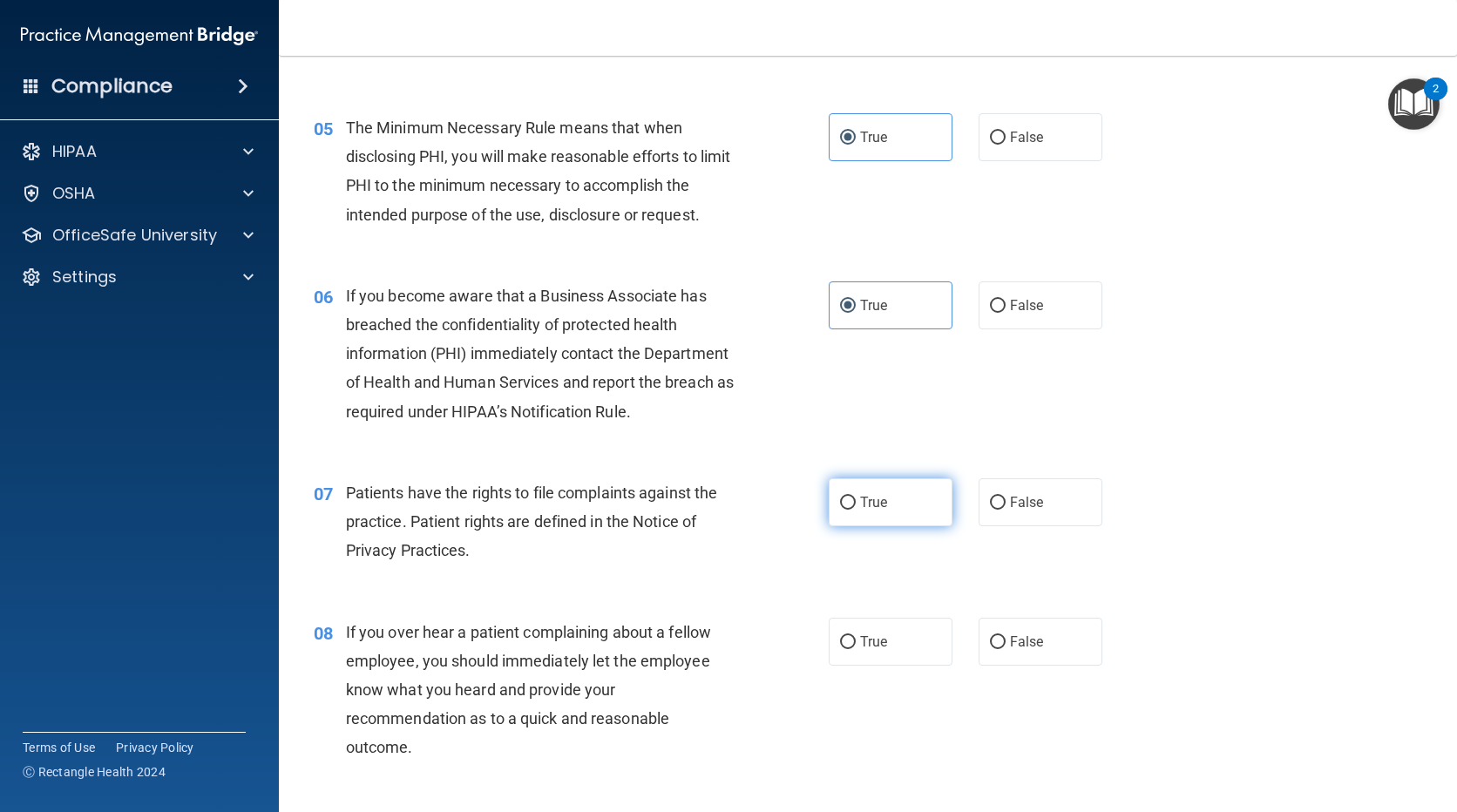
radio input "true"
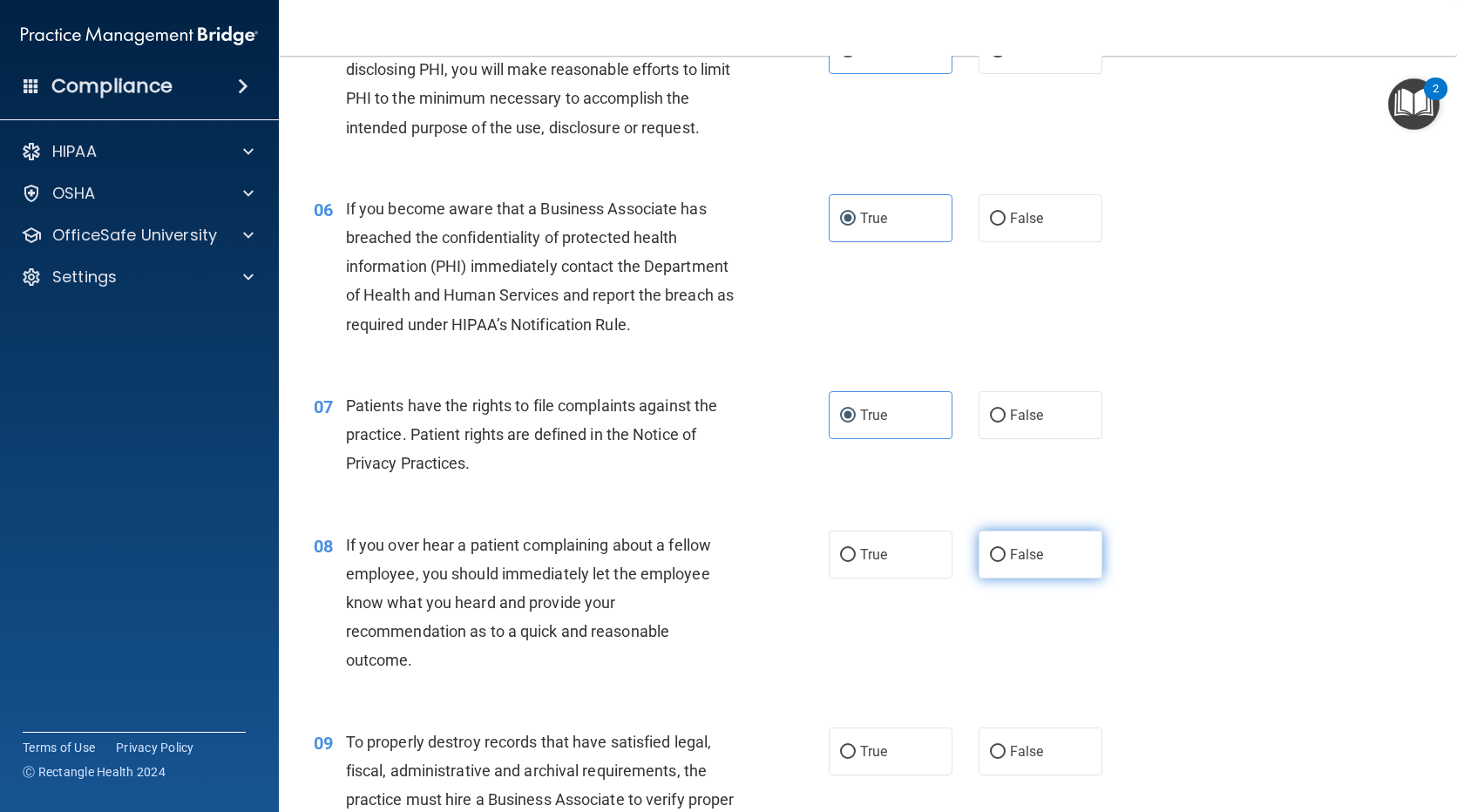
click at [1022, 557] on span "False" at bounding box center [1027, 554] width 34 height 16
click at [1006, 557] on input "False" at bounding box center [998, 556] width 15 height 13
radio input "true"
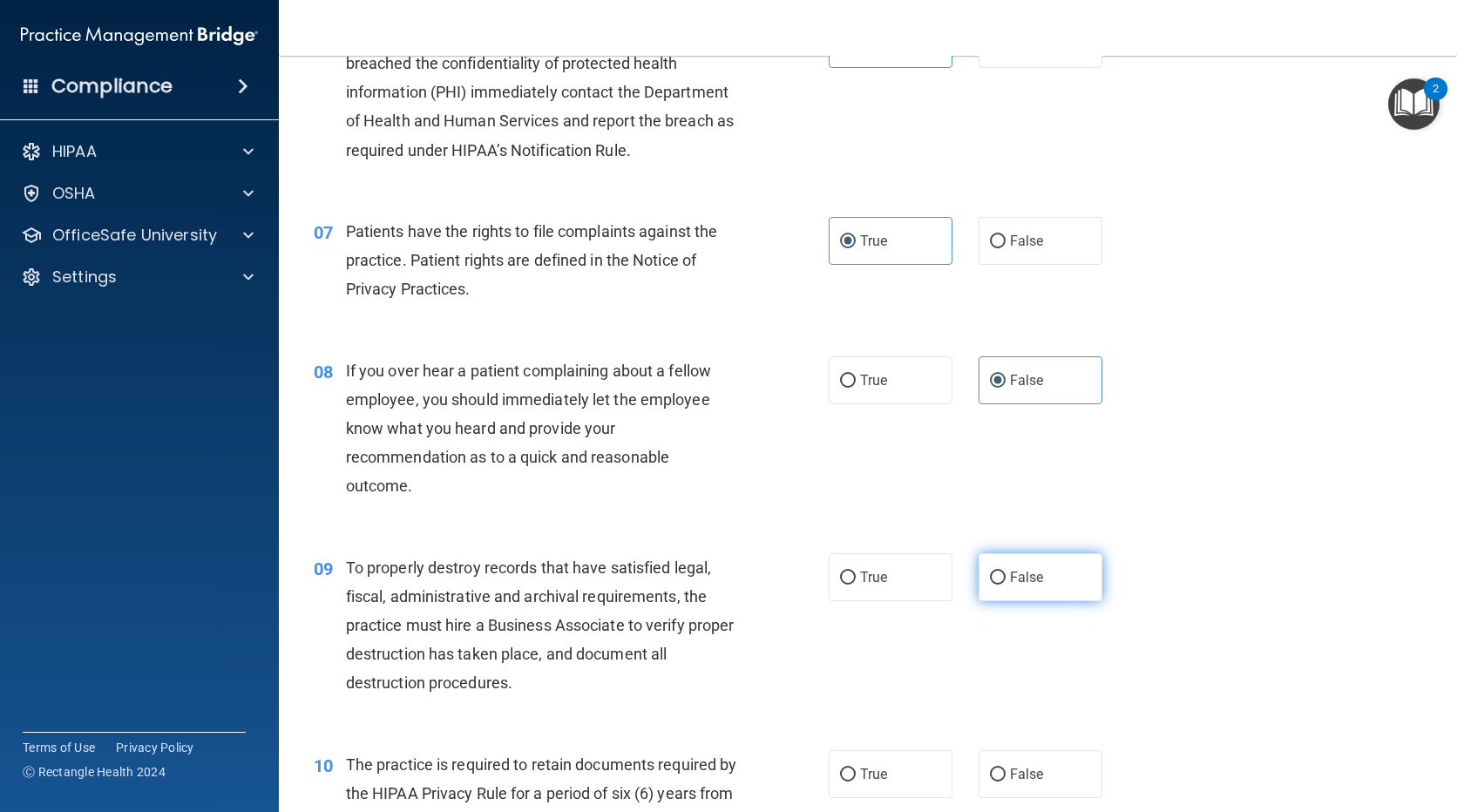
click at [1016, 585] on span "False" at bounding box center [1027, 576] width 34 height 16
click at [1006, 585] on input "False" at bounding box center [998, 578] width 15 height 13
radio input "true"
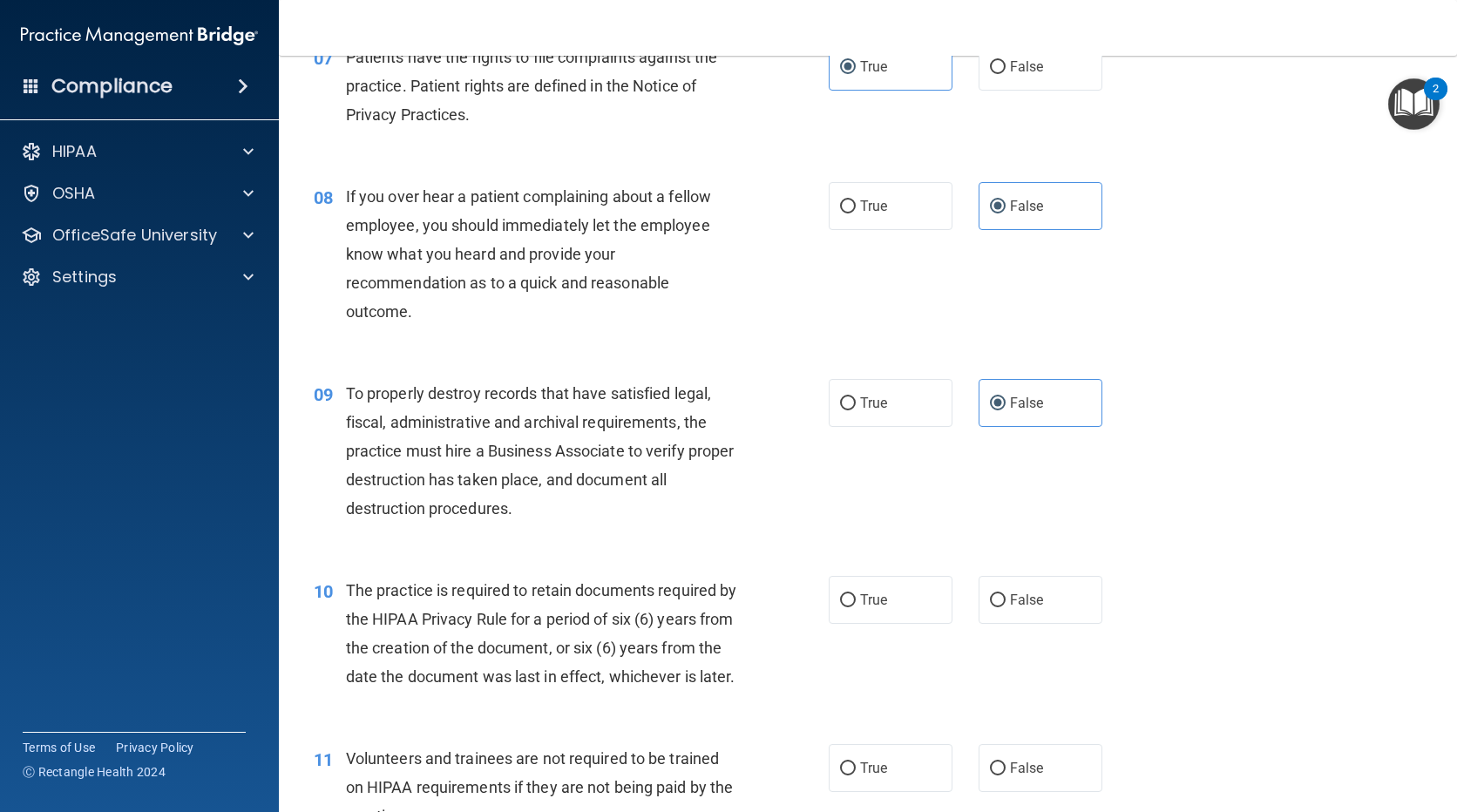
scroll to position [1220, 0]
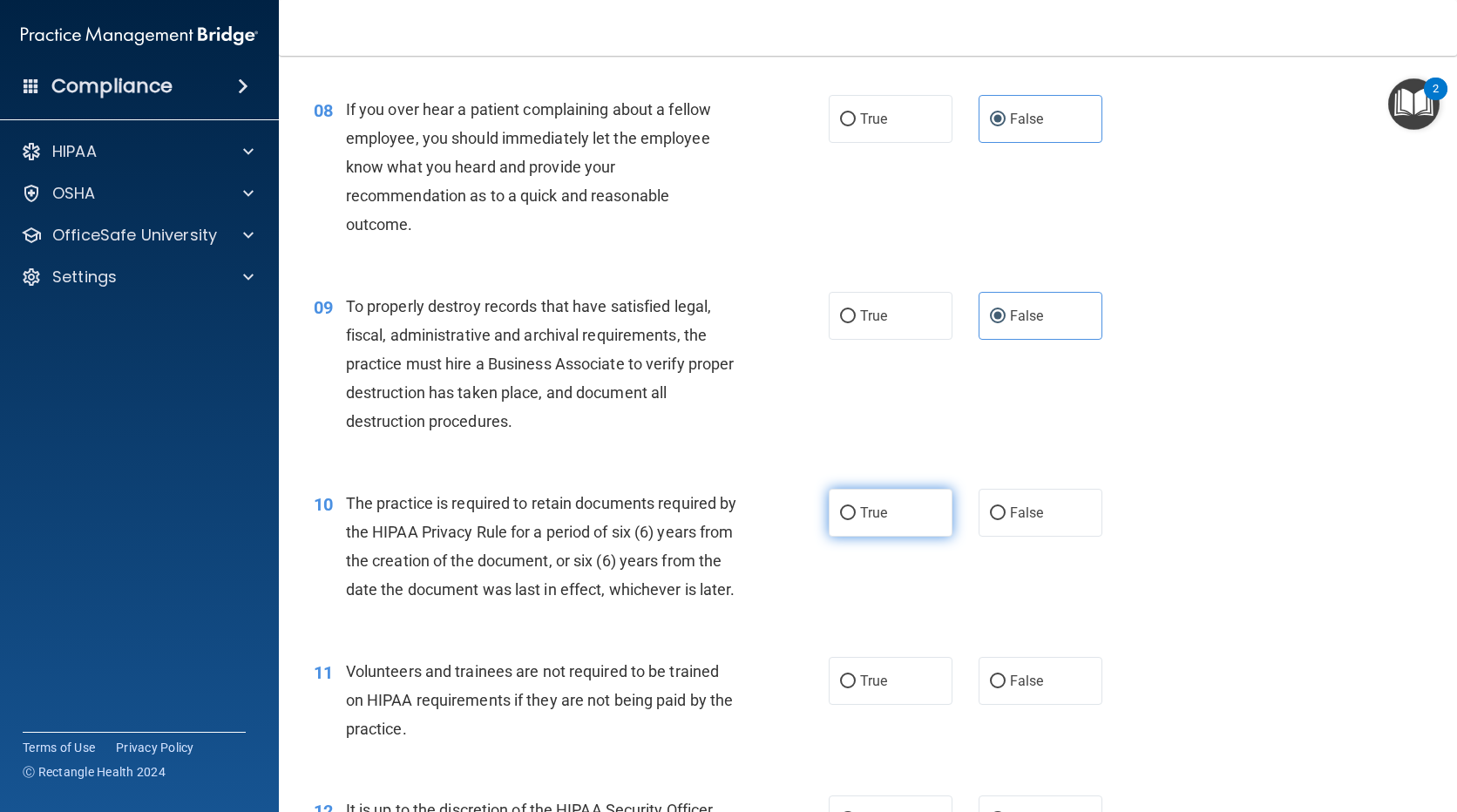
click at [829, 511] on label "True" at bounding box center [890, 513] width 124 height 48
click at [840, 511] on input "True" at bounding box center [848, 514] width 15 height 13
radio input "true"
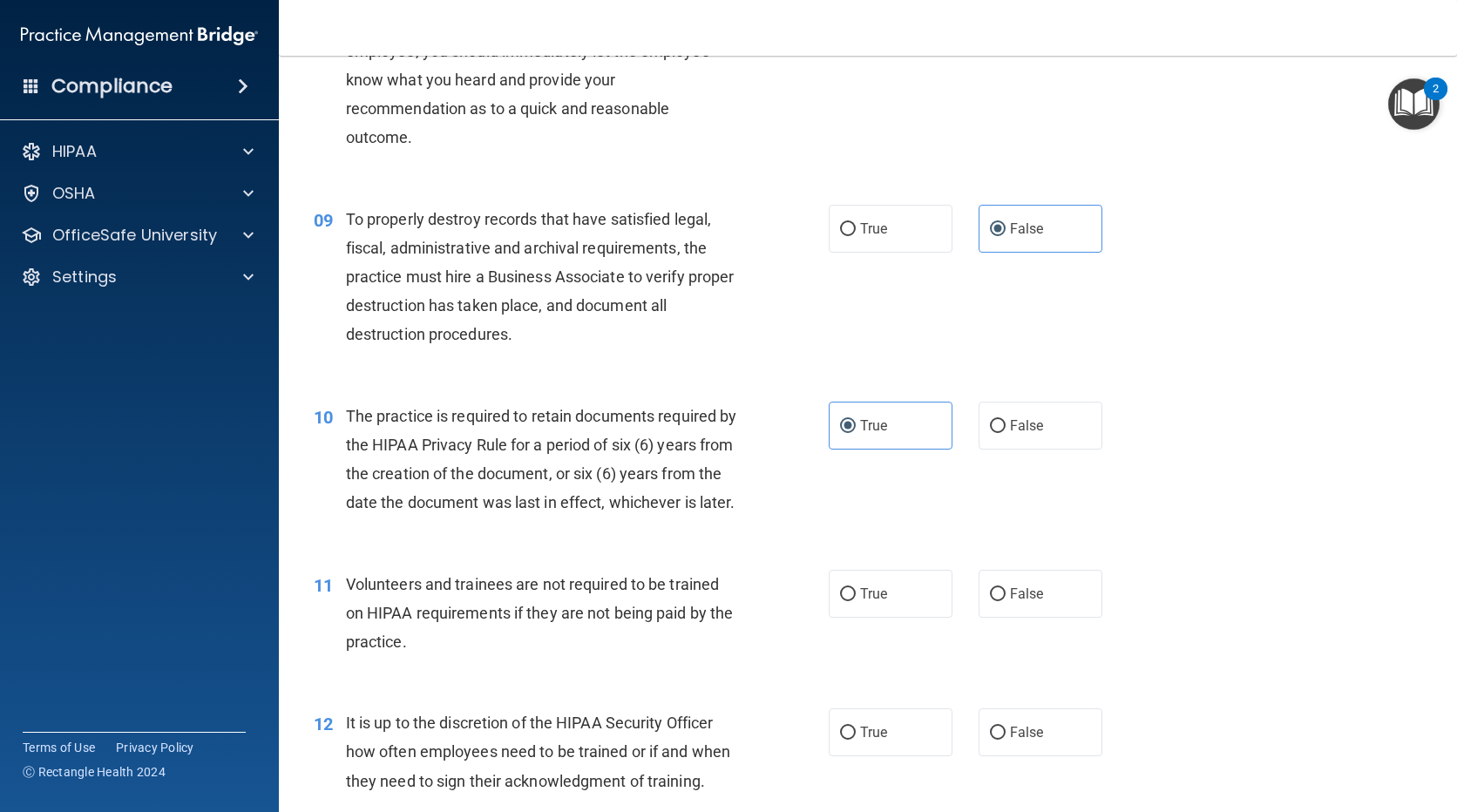
scroll to position [1394, 0]
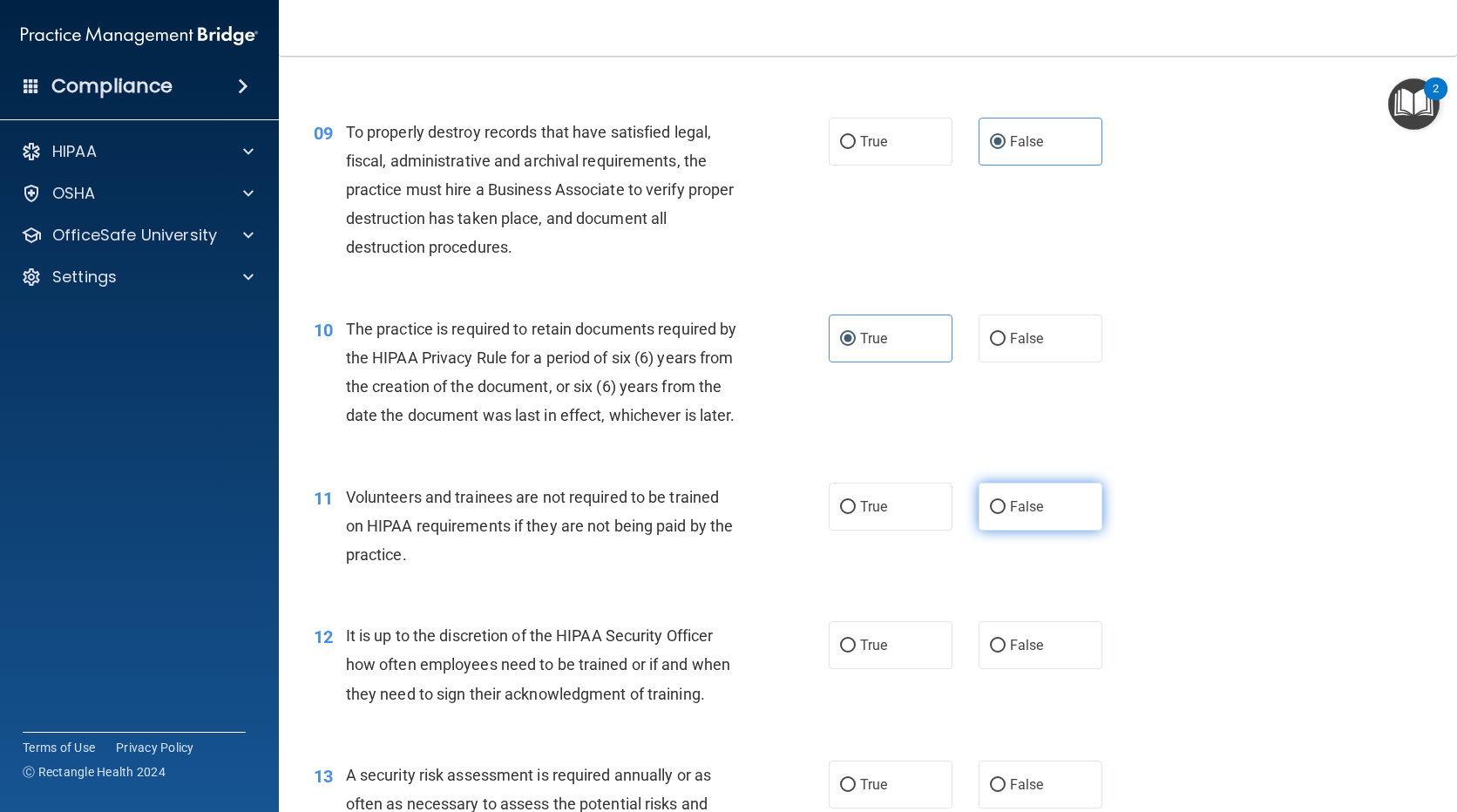
click at [990, 514] on input "False" at bounding box center [998, 508] width 15 height 13
radio input "true"
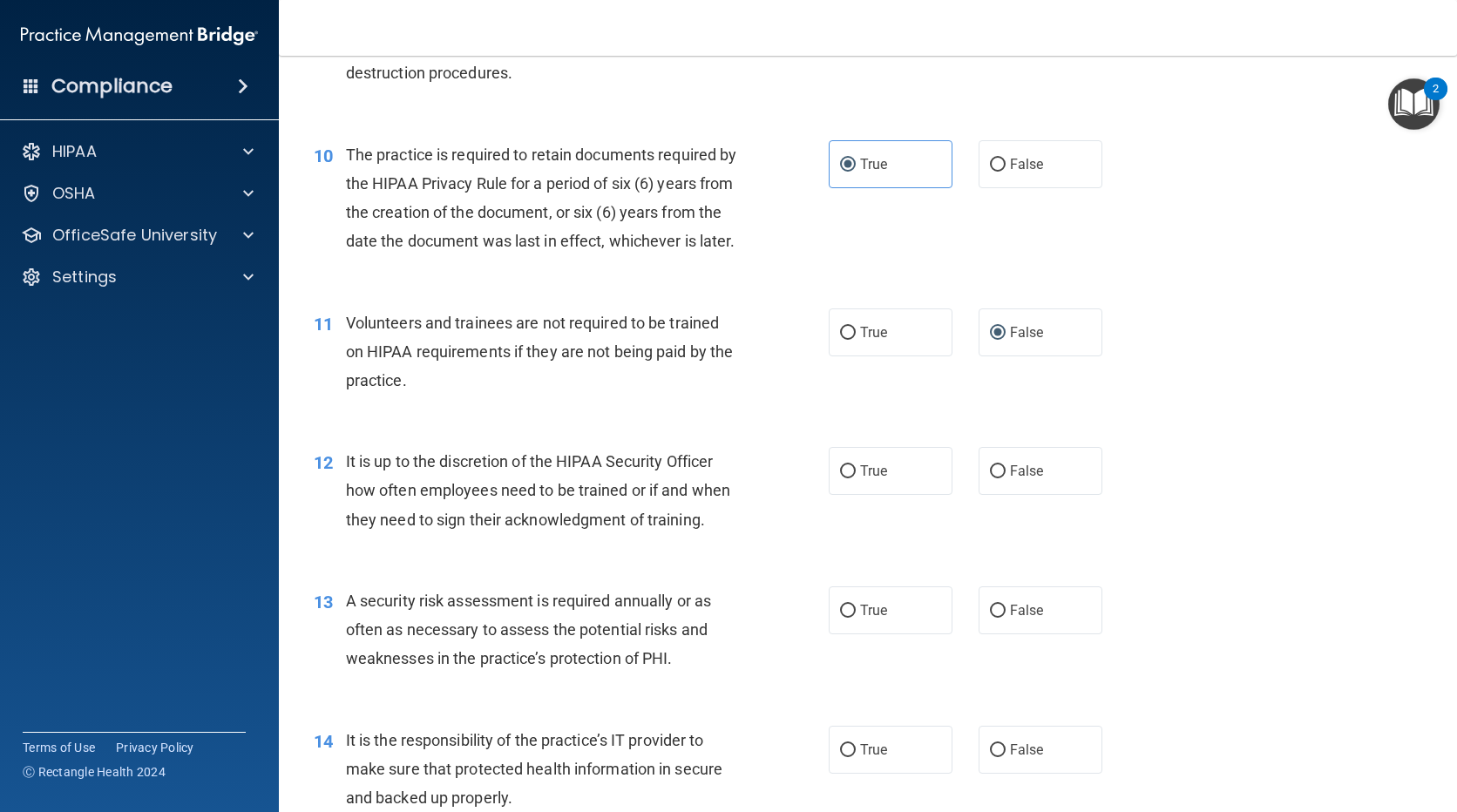
scroll to position [1656, 0]
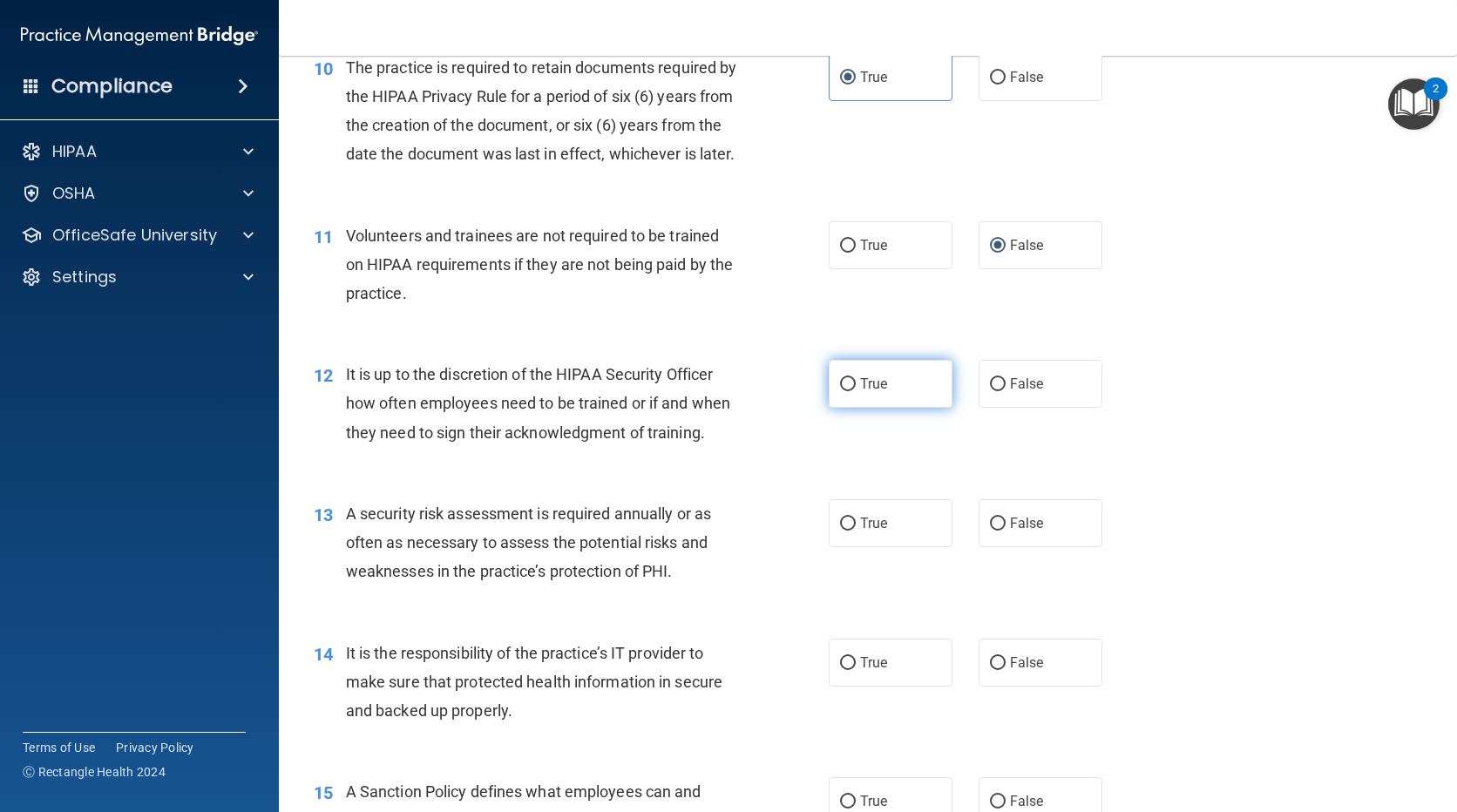
click at [840, 392] on input "True" at bounding box center [848, 385] width 15 height 13
radio input "true"
click at [864, 532] on label "True" at bounding box center [890, 523] width 124 height 48
click at [856, 530] on input "True" at bounding box center [848, 524] width 15 height 13
radio input "true"
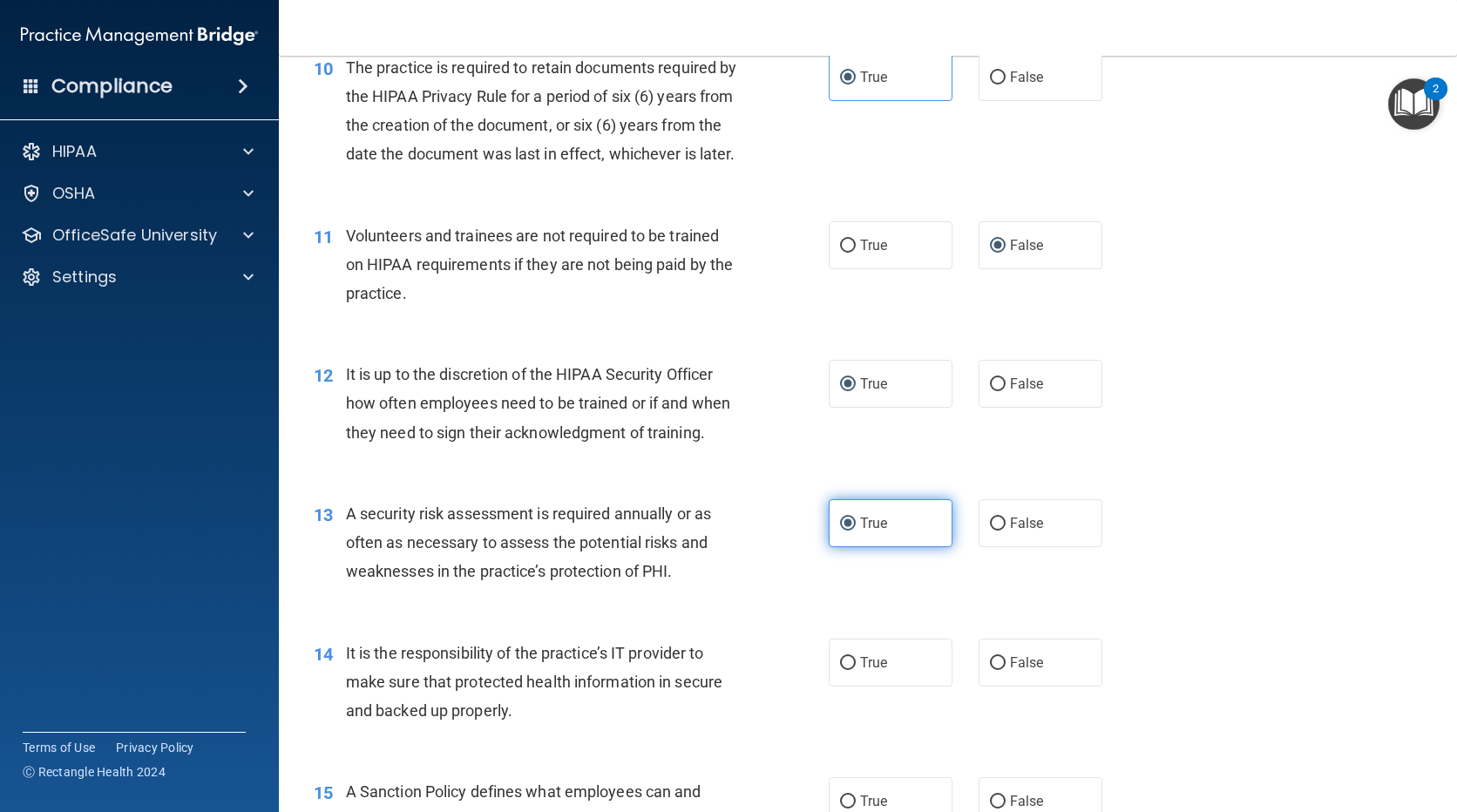
scroll to position [1830, 0]
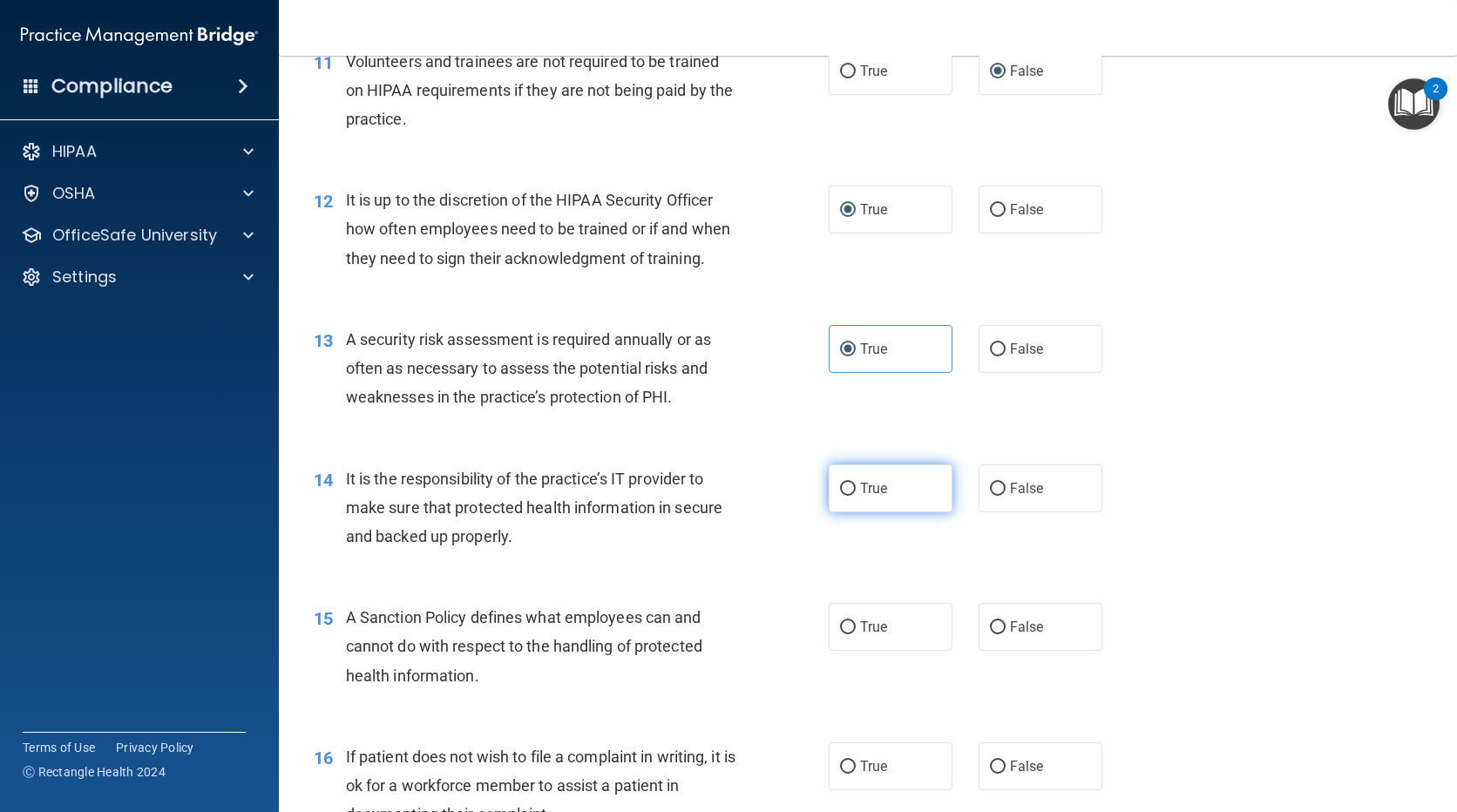
click at [882, 512] on label "True" at bounding box center [890, 489] width 124 height 48
click at [856, 495] on input "True" at bounding box center [848, 490] width 15 height 13
radio input "true"
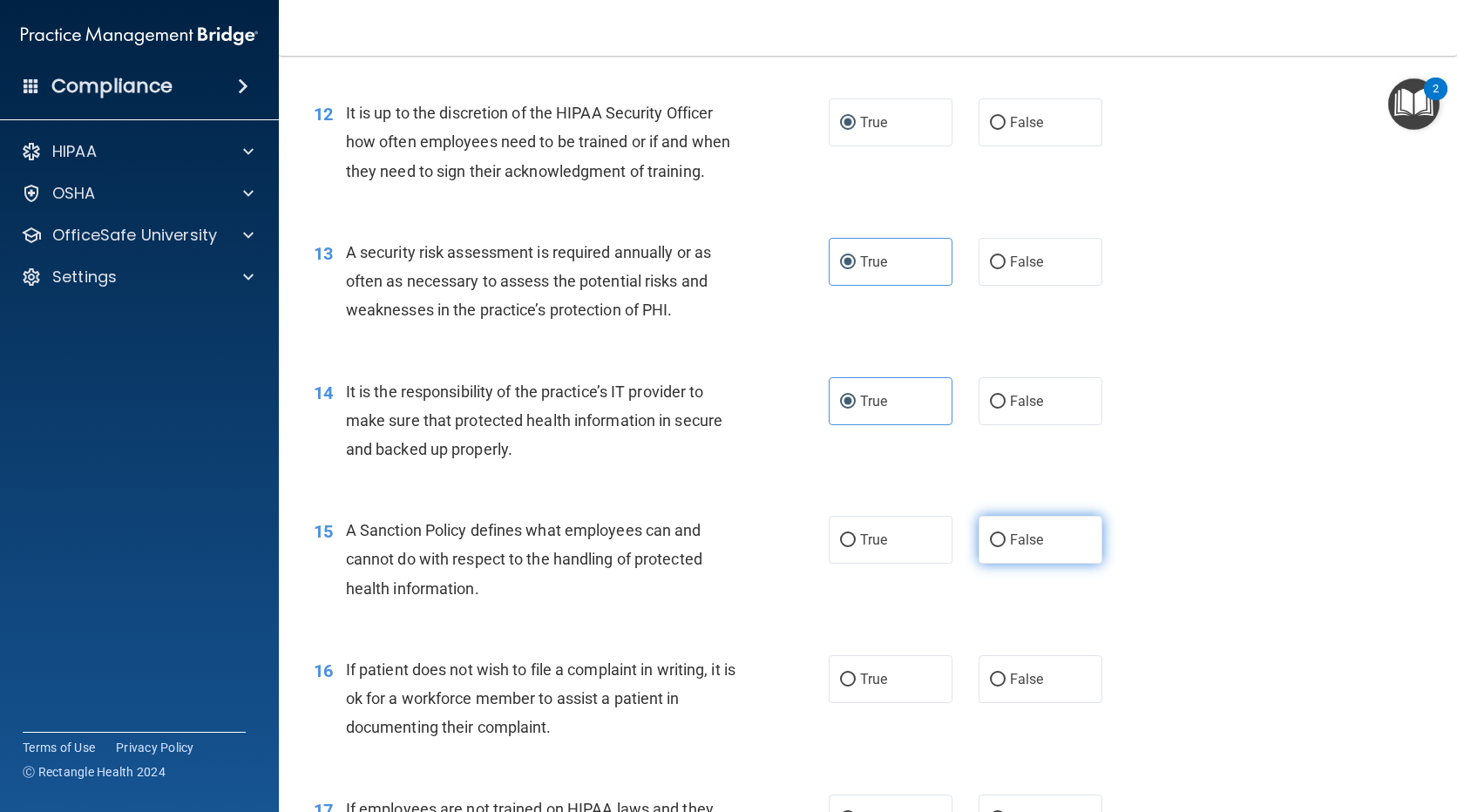
click at [1048, 564] on label "False" at bounding box center [1040, 540] width 124 height 48
click at [1006, 547] on input "False" at bounding box center [998, 541] width 15 height 13
radio input "true"
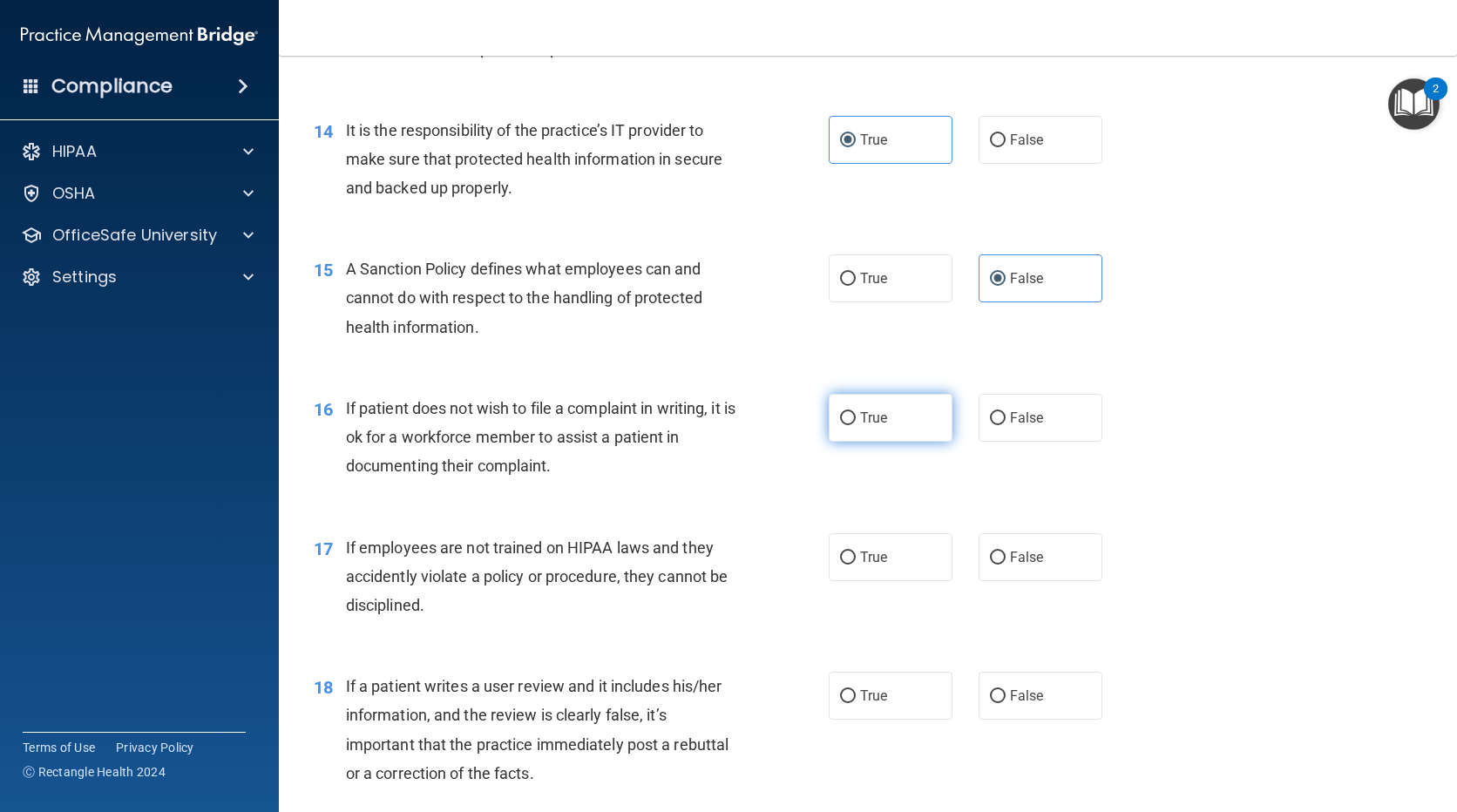
click at [861, 426] on span "True" at bounding box center [874, 418] width 27 height 16
click at [856, 425] on input "True" at bounding box center [848, 419] width 15 height 13
radio input "true"
click at [1033, 566] on span "False" at bounding box center [1027, 557] width 34 height 16
click at [1006, 565] on input "False" at bounding box center [998, 558] width 15 height 13
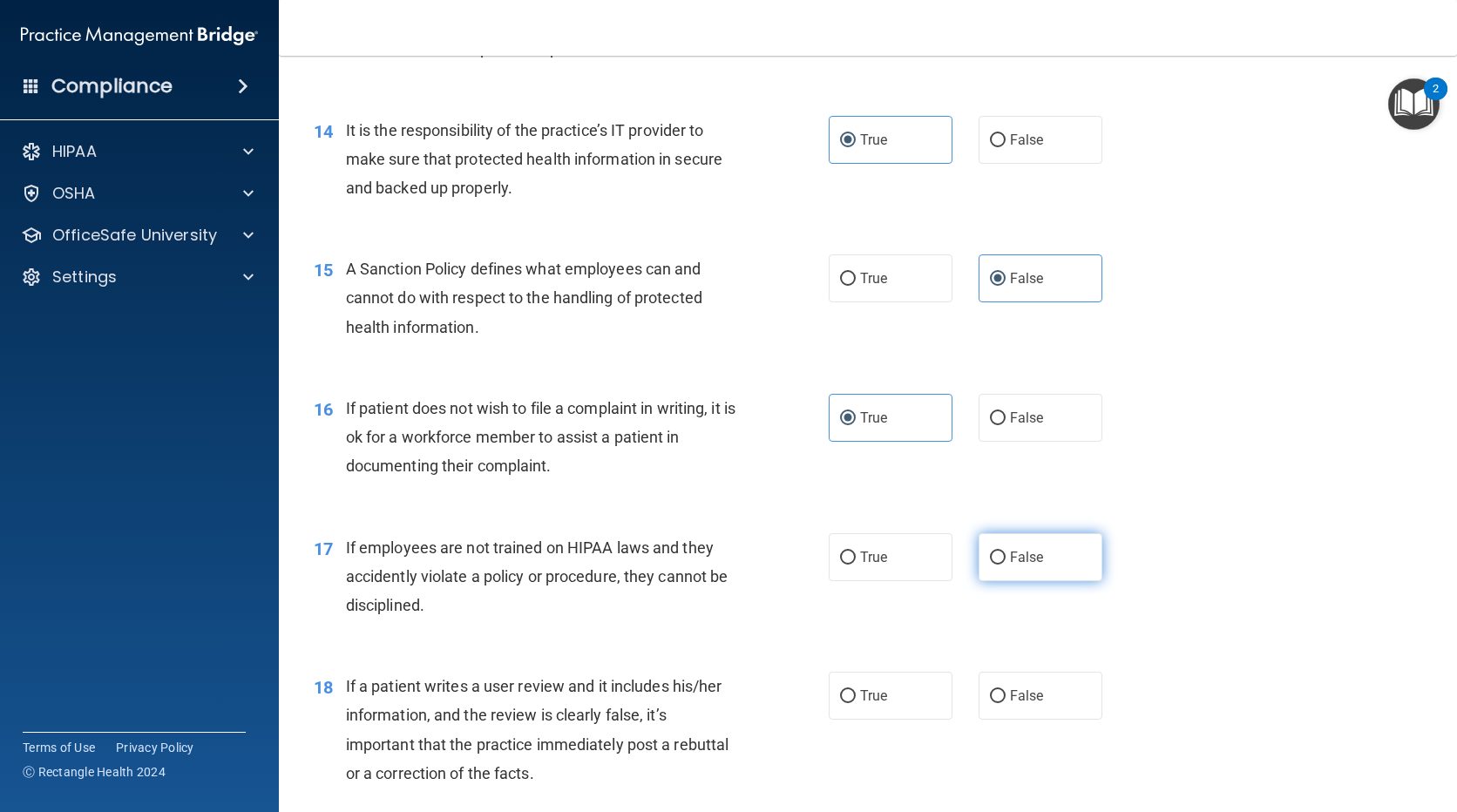
radio input "true"
click at [889, 581] on label "True" at bounding box center [890, 557] width 124 height 48
click at [856, 565] on input "True" at bounding box center [848, 558] width 15 height 13
radio input "true"
radio input "false"
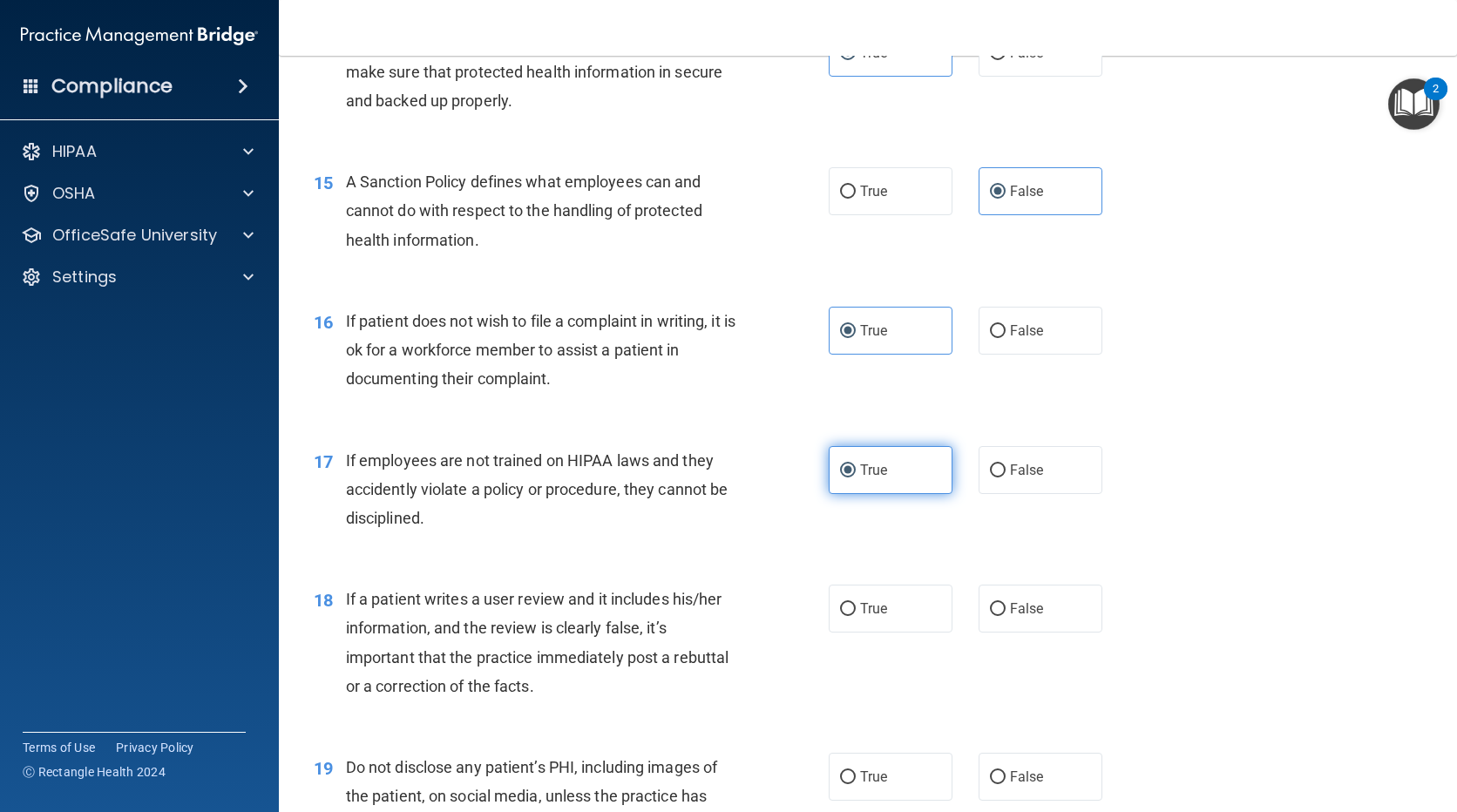
scroll to position [2352, 0]
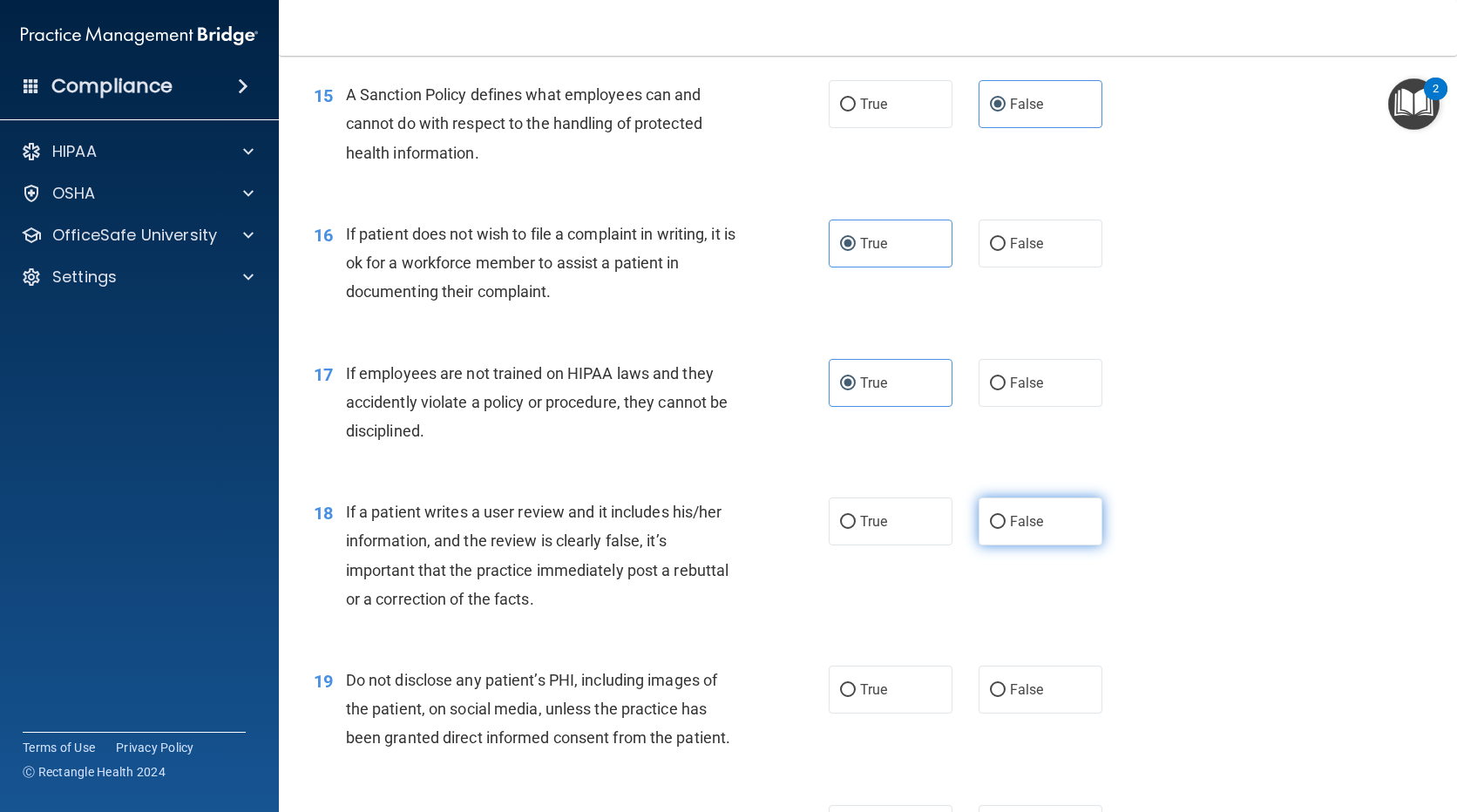
click at [995, 529] on input "False" at bounding box center [998, 522] width 15 height 13
radio input "true"
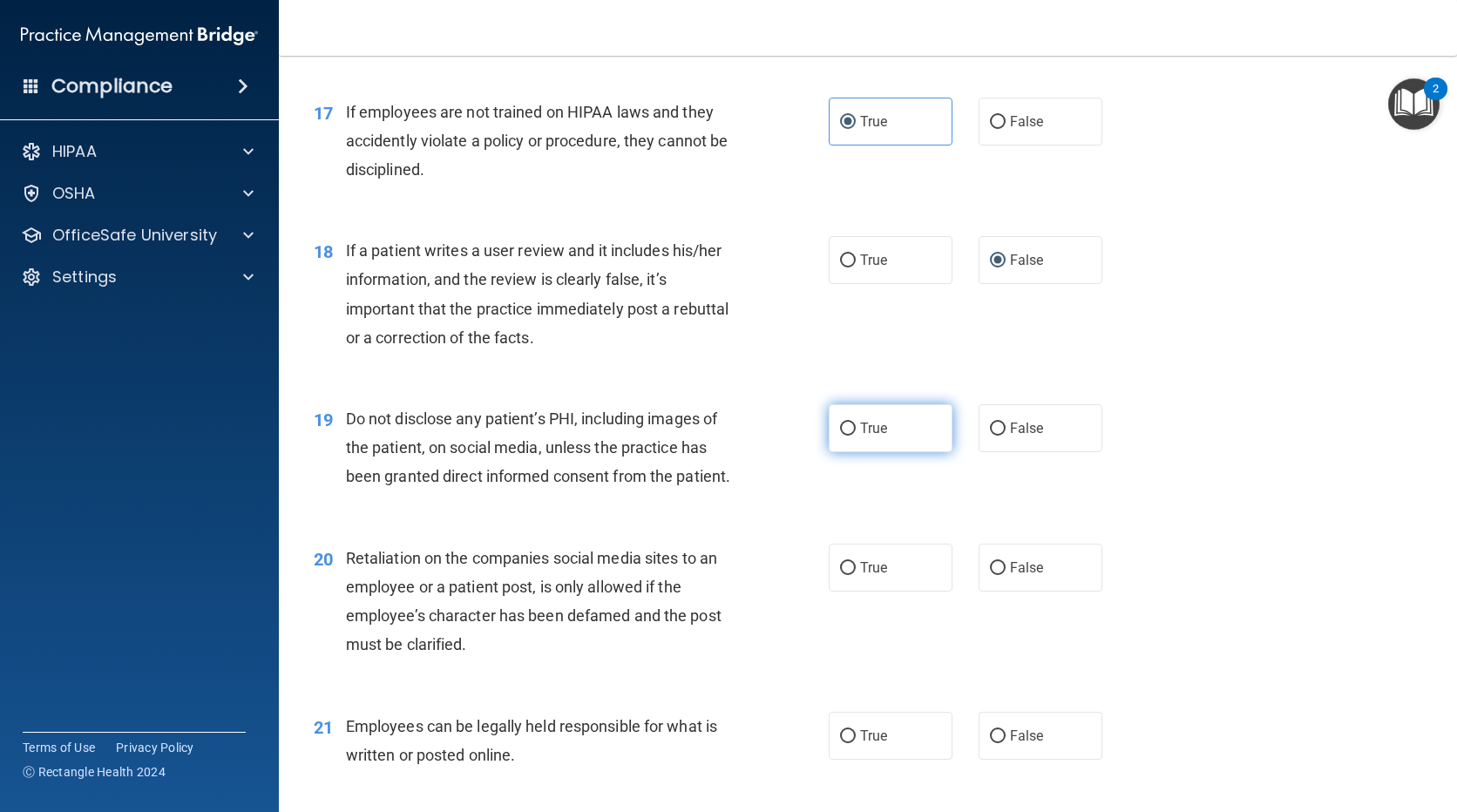
click at [884, 452] on label "True" at bounding box center [890, 428] width 124 height 48
click at [856, 436] on input "True" at bounding box center [848, 429] width 15 height 13
radio input "true"
click at [1014, 576] on span "False" at bounding box center [1027, 567] width 34 height 16
click at [1006, 575] on input "False" at bounding box center [998, 569] width 15 height 13
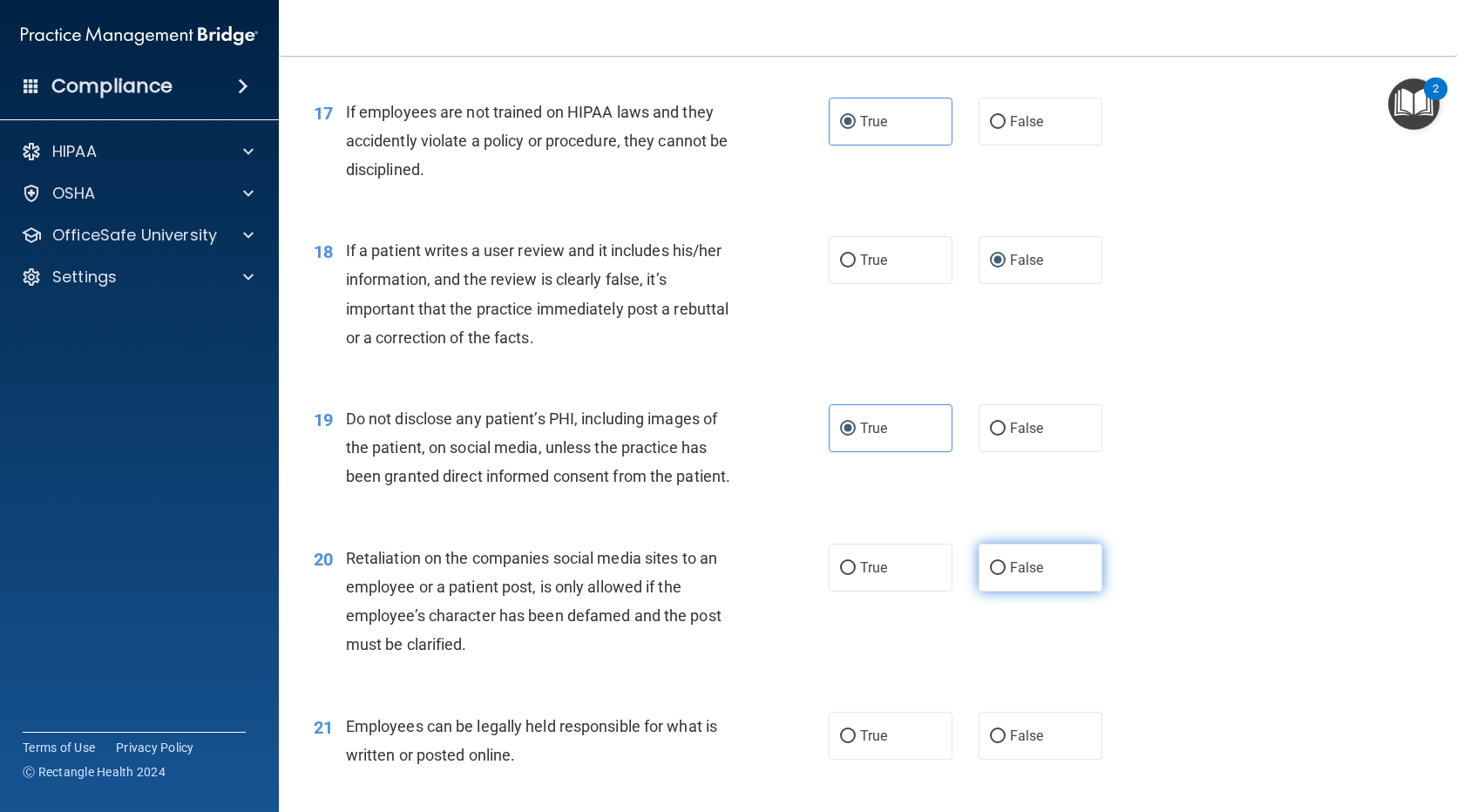
radio input "true"
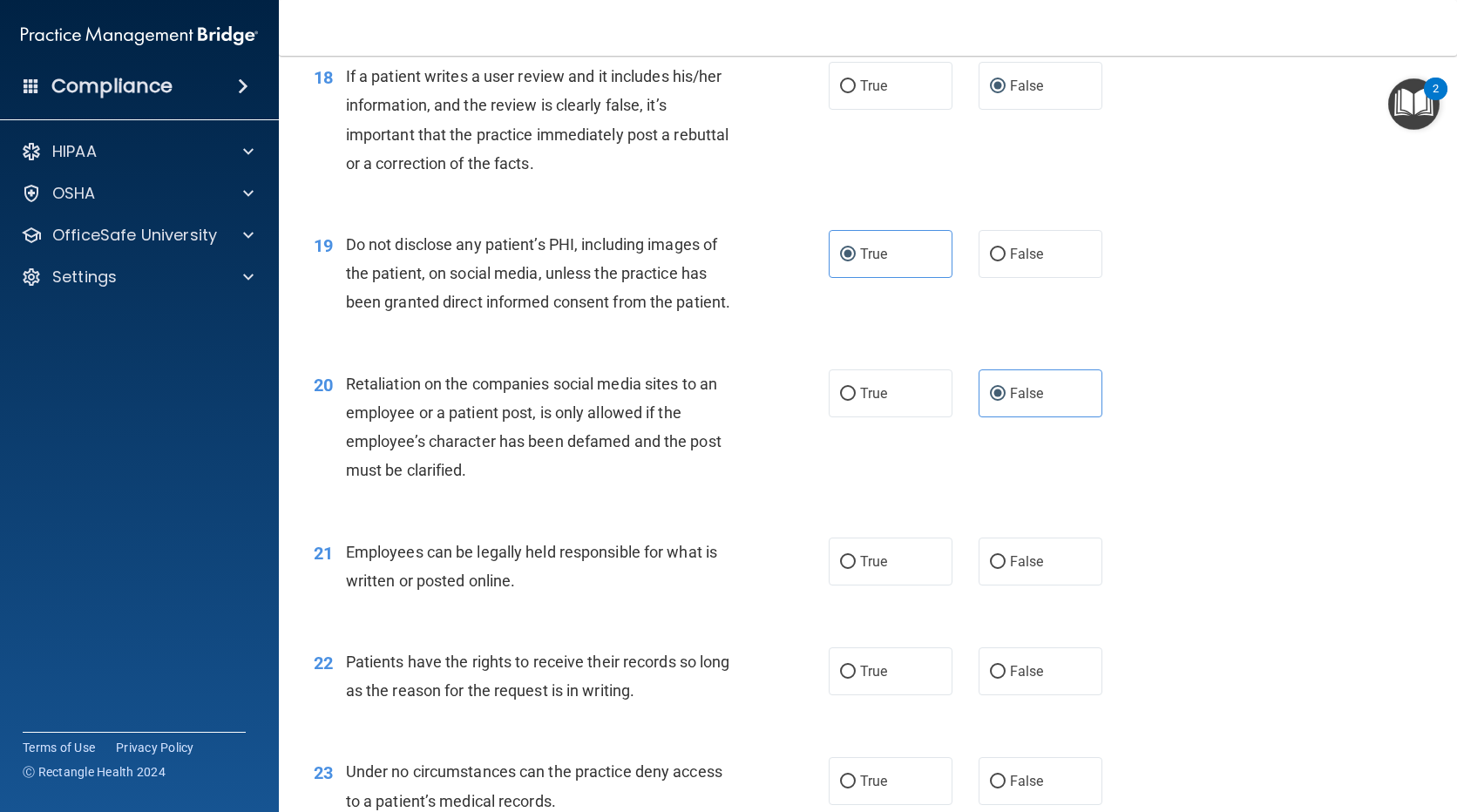
click at [853, 564] on div "21 Employees can be legally held responsible for what is written or posted onli…" at bounding box center [867, 571] width 1135 height 110
click at [849, 569] on input "True" at bounding box center [848, 563] width 15 height 13
radio input "true"
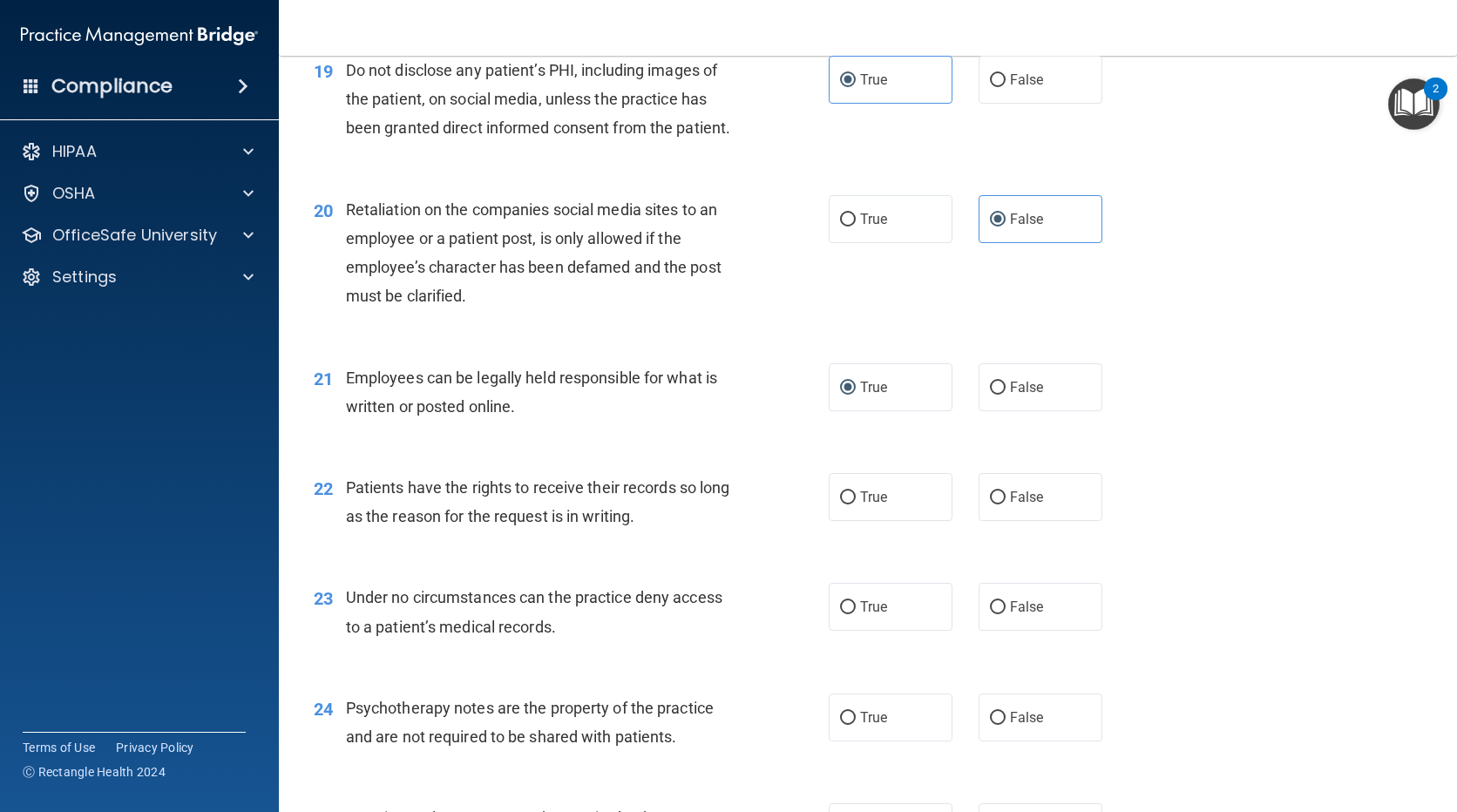
drag, startPoint x: 986, startPoint y: 533, endPoint x: 980, endPoint y: 550, distance: 18.0
click at [990, 504] on input "False" at bounding box center [998, 498] width 15 height 13
radio input "true"
click at [840, 614] on input "True" at bounding box center [848, 608] width 15 height 13
radio input "true"
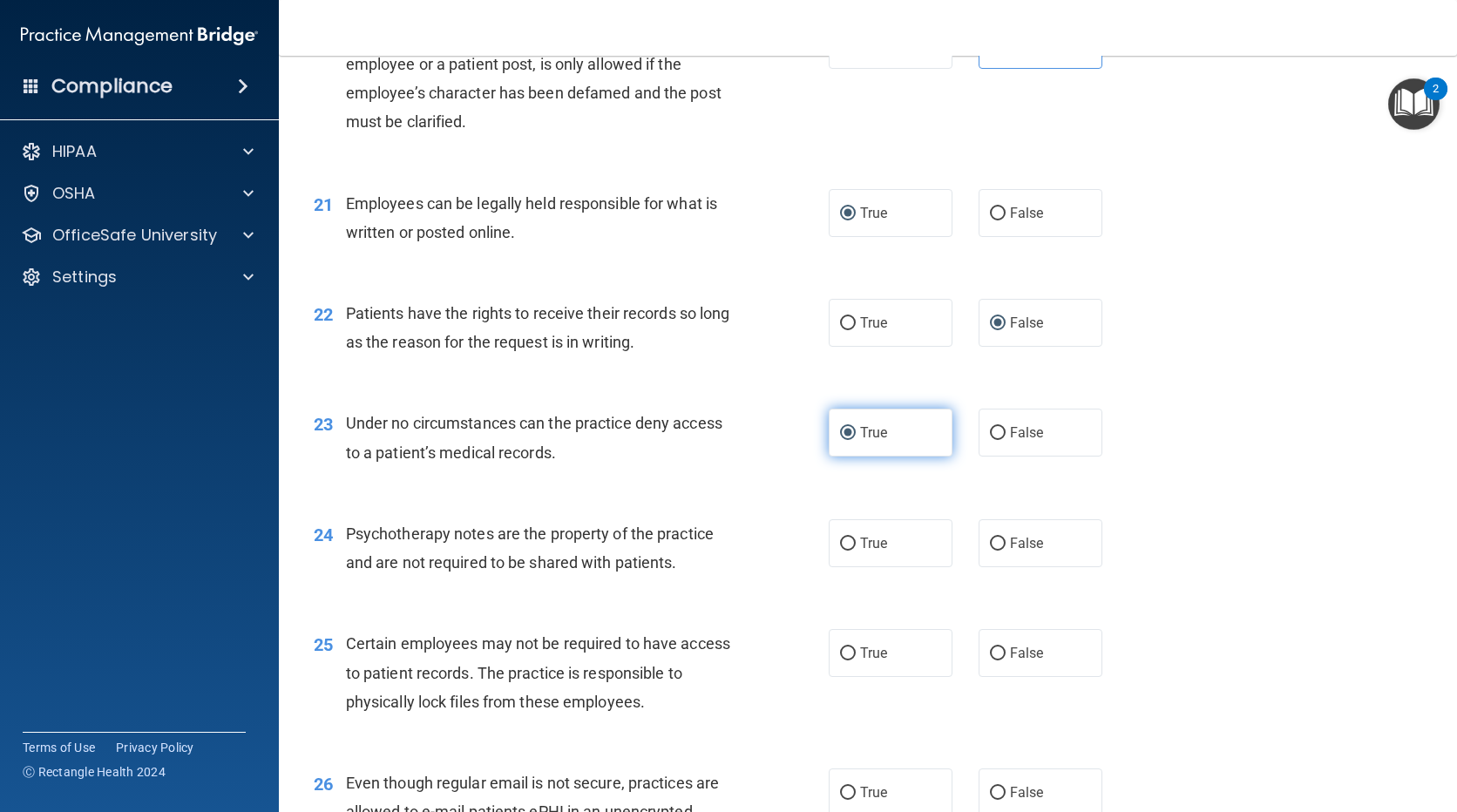
scroll to position [3224, 0]
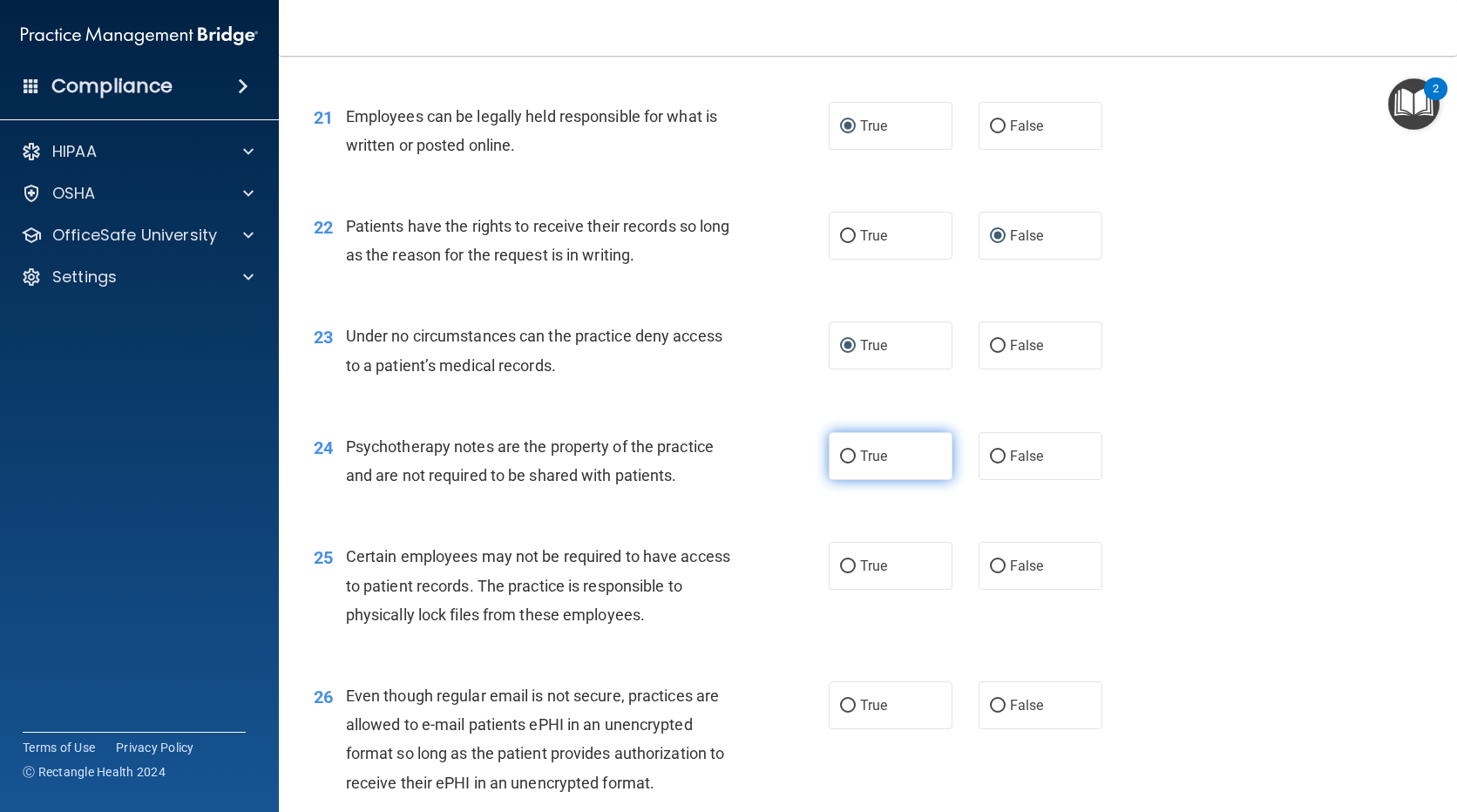
click at [841, 464] on input "True" at bounding box center [848, 457] width 15 height 13
radio input "true"
click at [991, 573] on input "False" at bounding box center [998, 567] width 15 height 13
radio input "true"
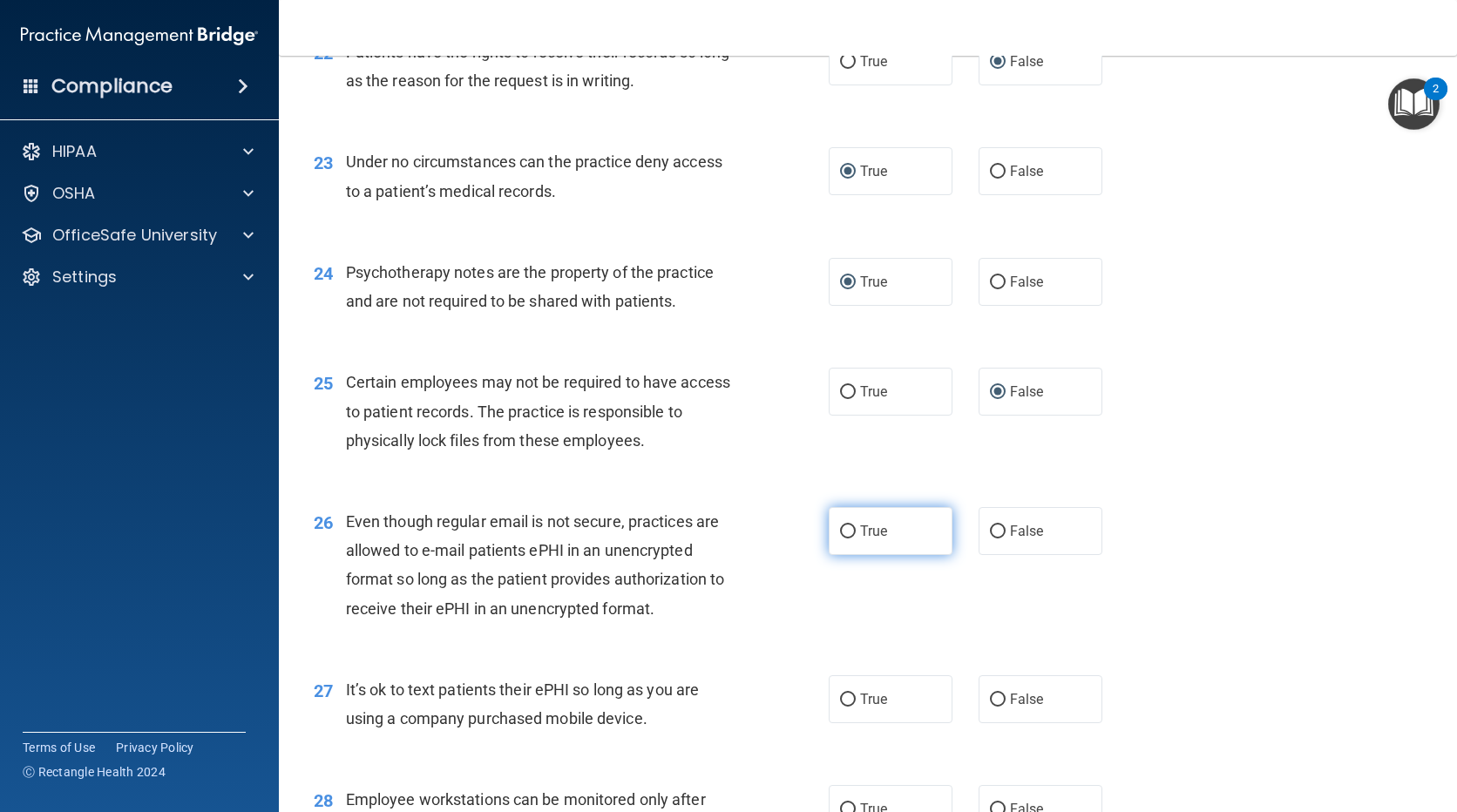
click at [845, 555] on label "True" at bounding box center [890, 531] width 124 height 48
click at [845, 539] on input "True" at bounding box center [848, 532] width 15 height 13
radio input "true"
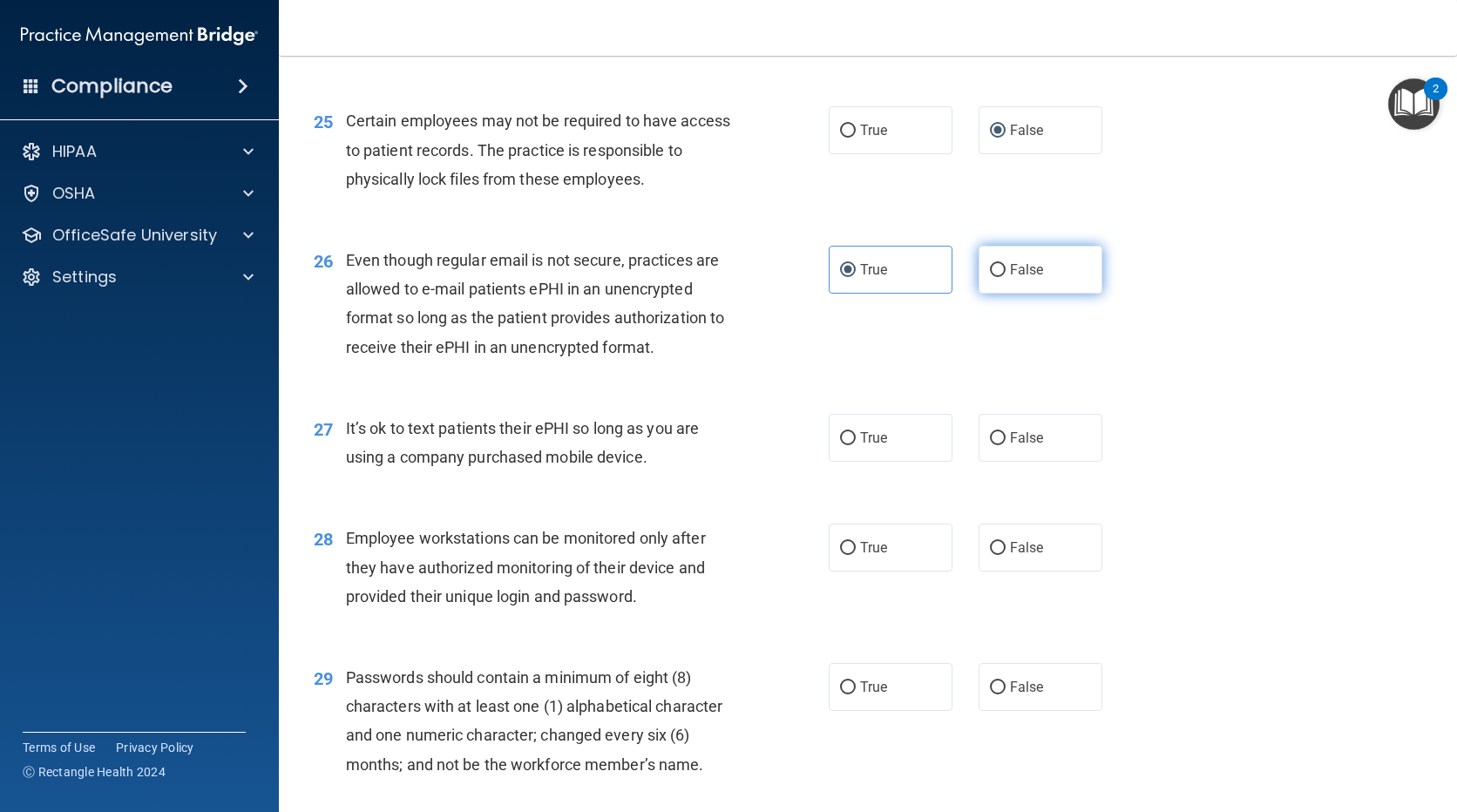
click at [1010, 278] on span "False" at bounding box center [1027, 269] width 34 height 16
click at [1003, 277] on input "False" at bounding box center [998, 270] width 15 height 13
radio input "true"
radio input "false"
click at [997, 462] on label "False" at bounding box center [1040, 438] width 124 height 48
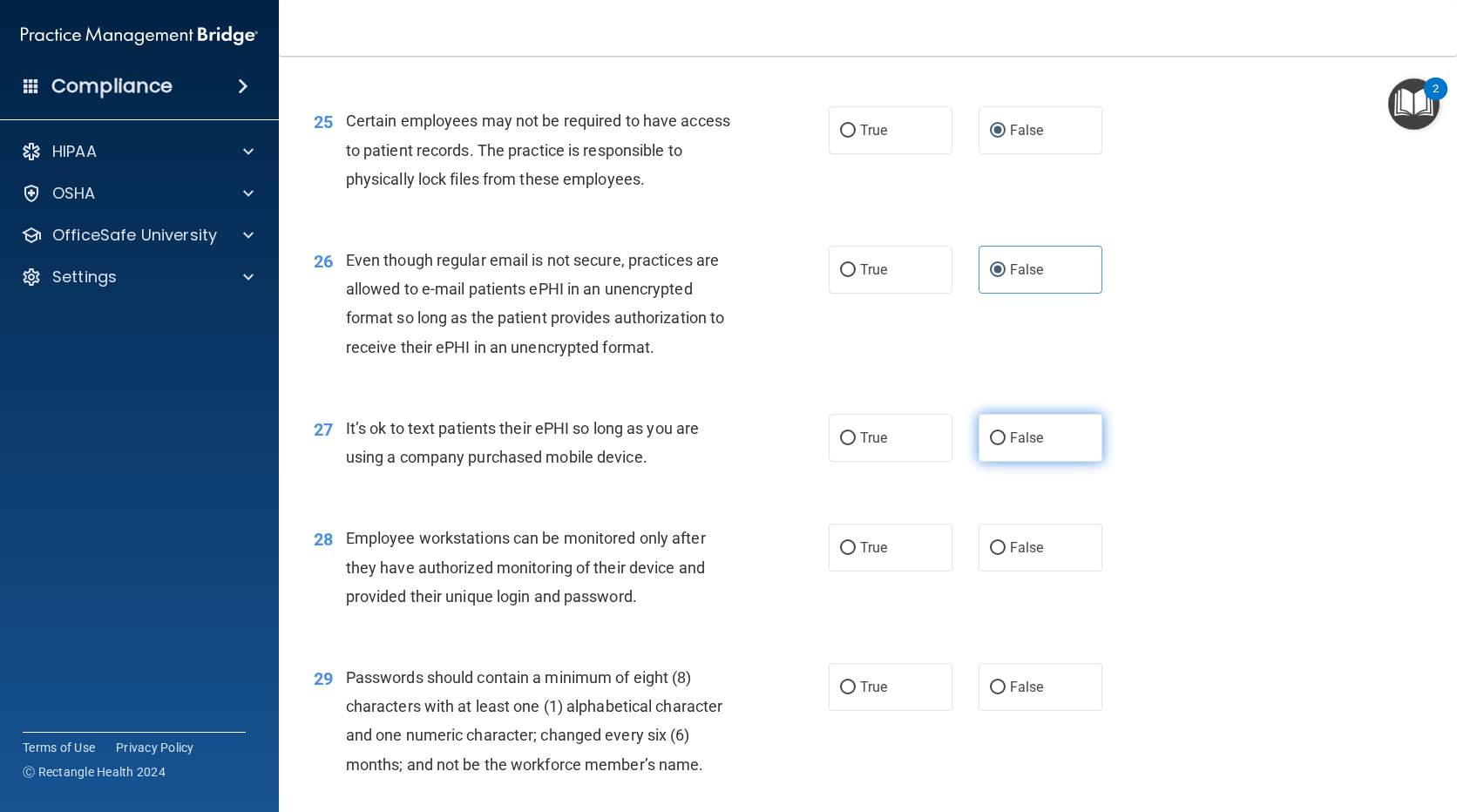
click at [997, 445] on input "False" at bounding box center [998, 439] width 15 height 13
radio input "true"
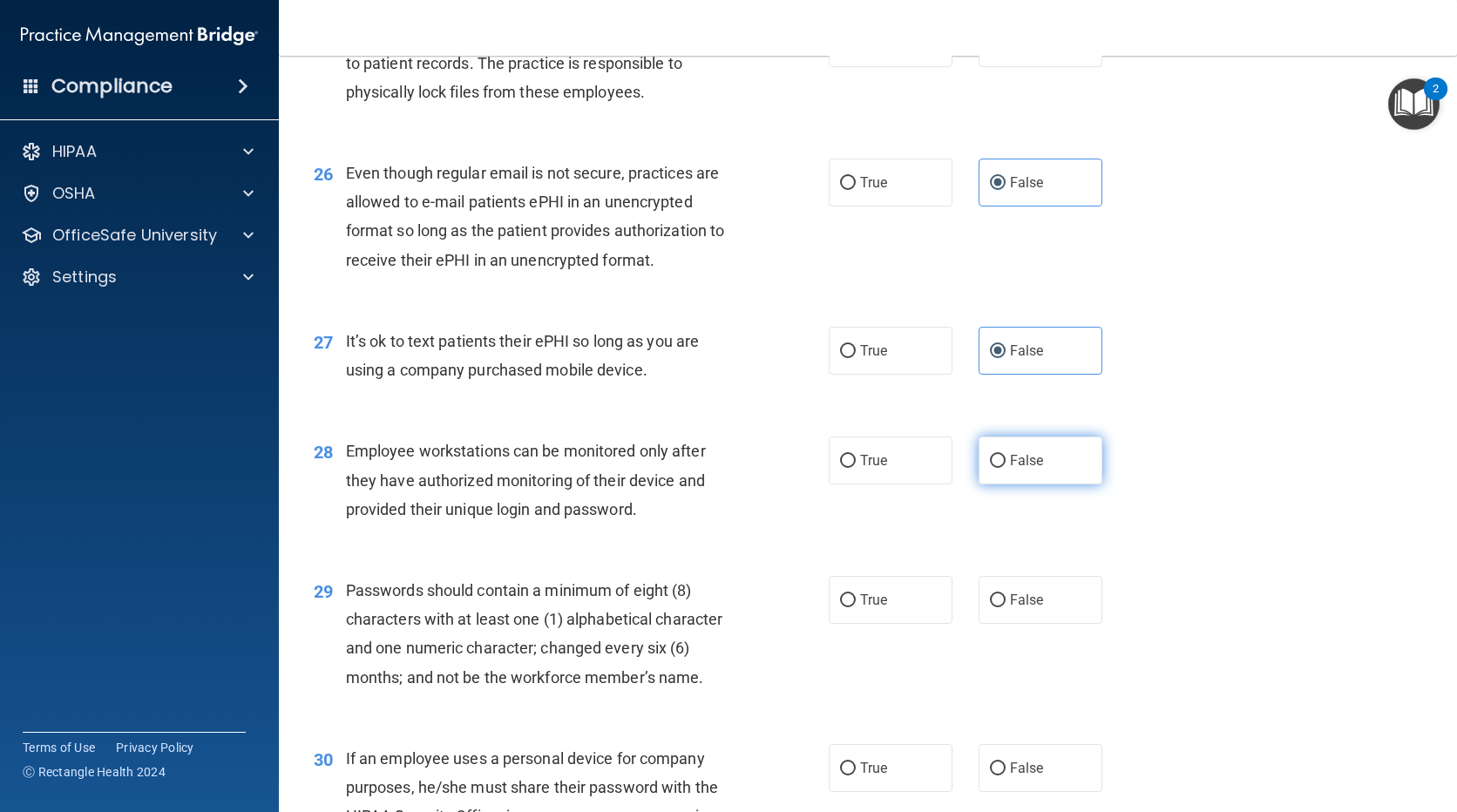
click at [1013, 469] on span "False" at bounding box center [1027, 460] width 34 height 16
click at [1006, 468] on input "False" at bounding box center [998, 462] width 15 height 13
radio input "true"
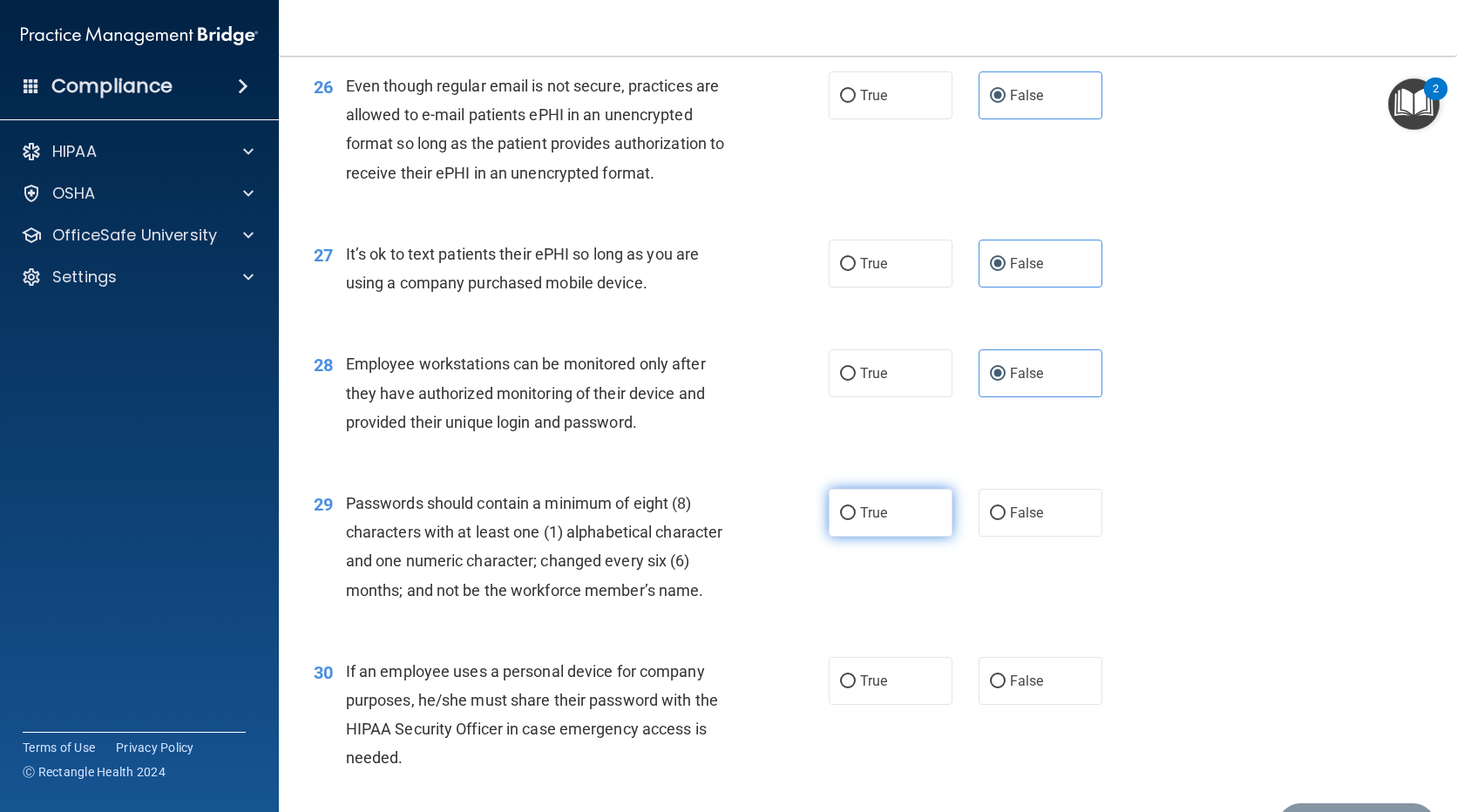
click at [846, 537] on label "True" at bounding box center [890, 513] width 124 height 48
click at [846, 520] on input "True" at bounding box center [848, 514] width 15 height 13
radio input "true"
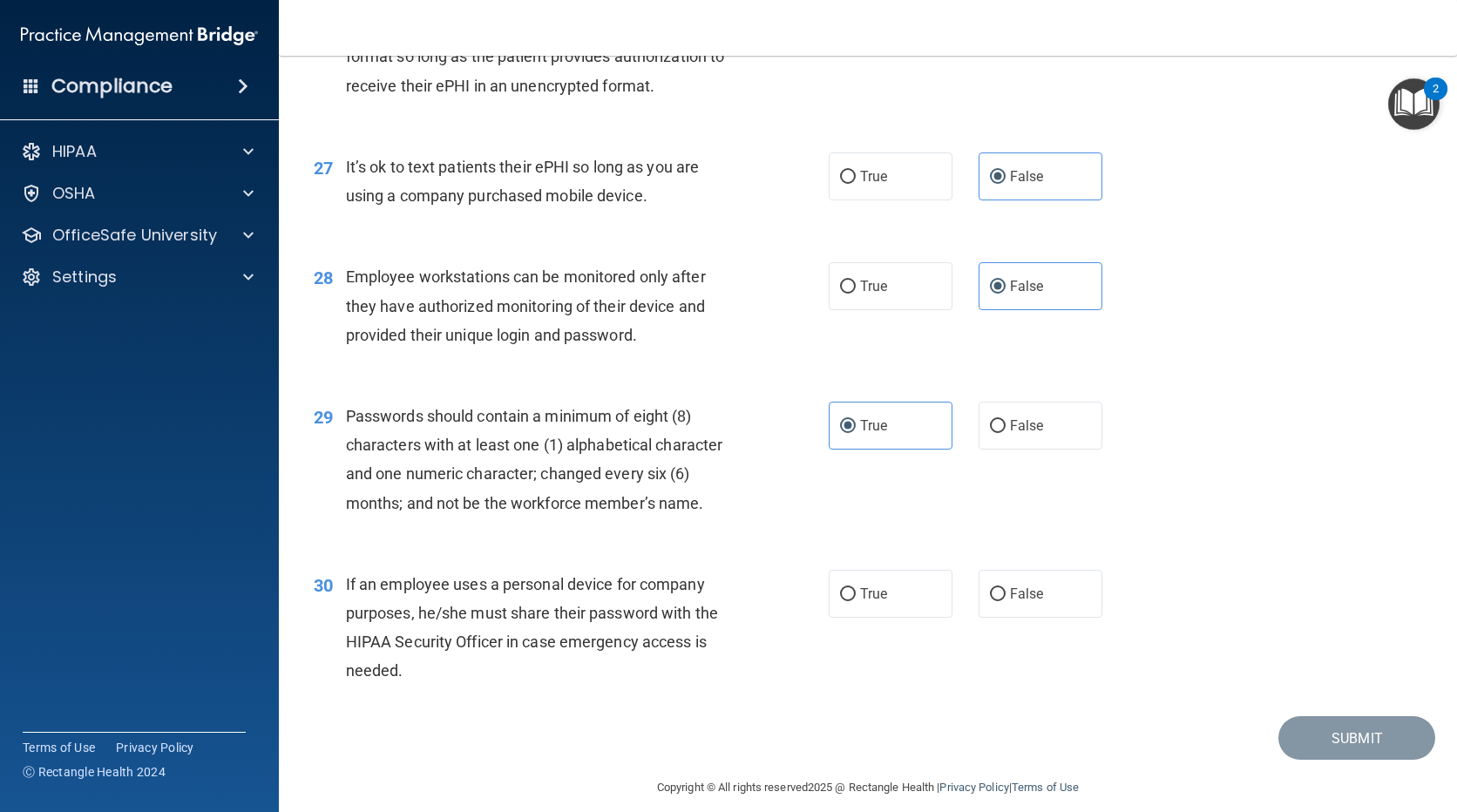
scroll to position [3967, 0]
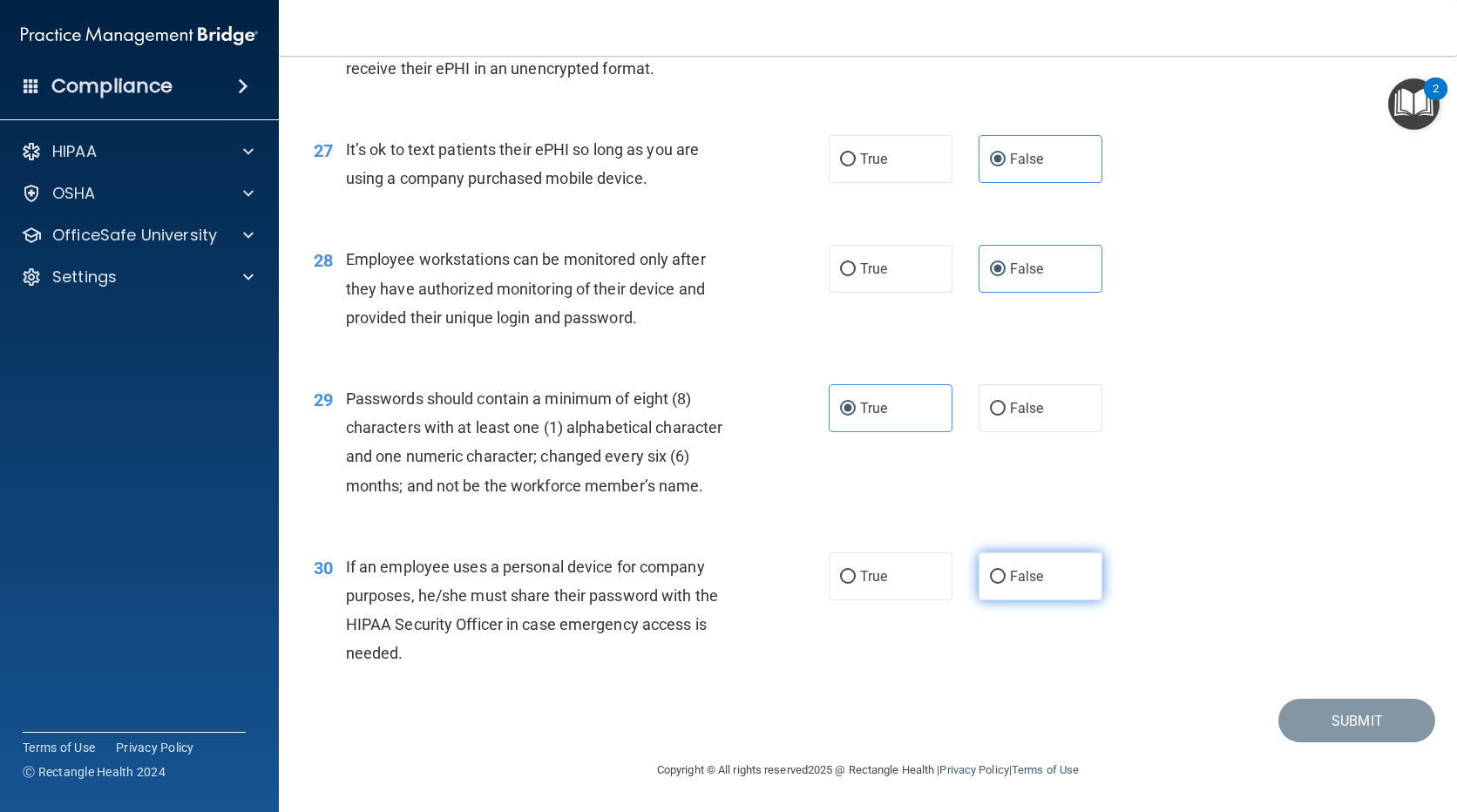
click at [1046, 564] on label "False" at bounding box center [1040, 576] width 124 height 48
click at [1006, 571] on input "False" at bounding box center [998, 577] width 15 height 13
radio input "true"
click at [1356, 707] on button "Submit" at bounding box center [1356, 721] width 157 height 44
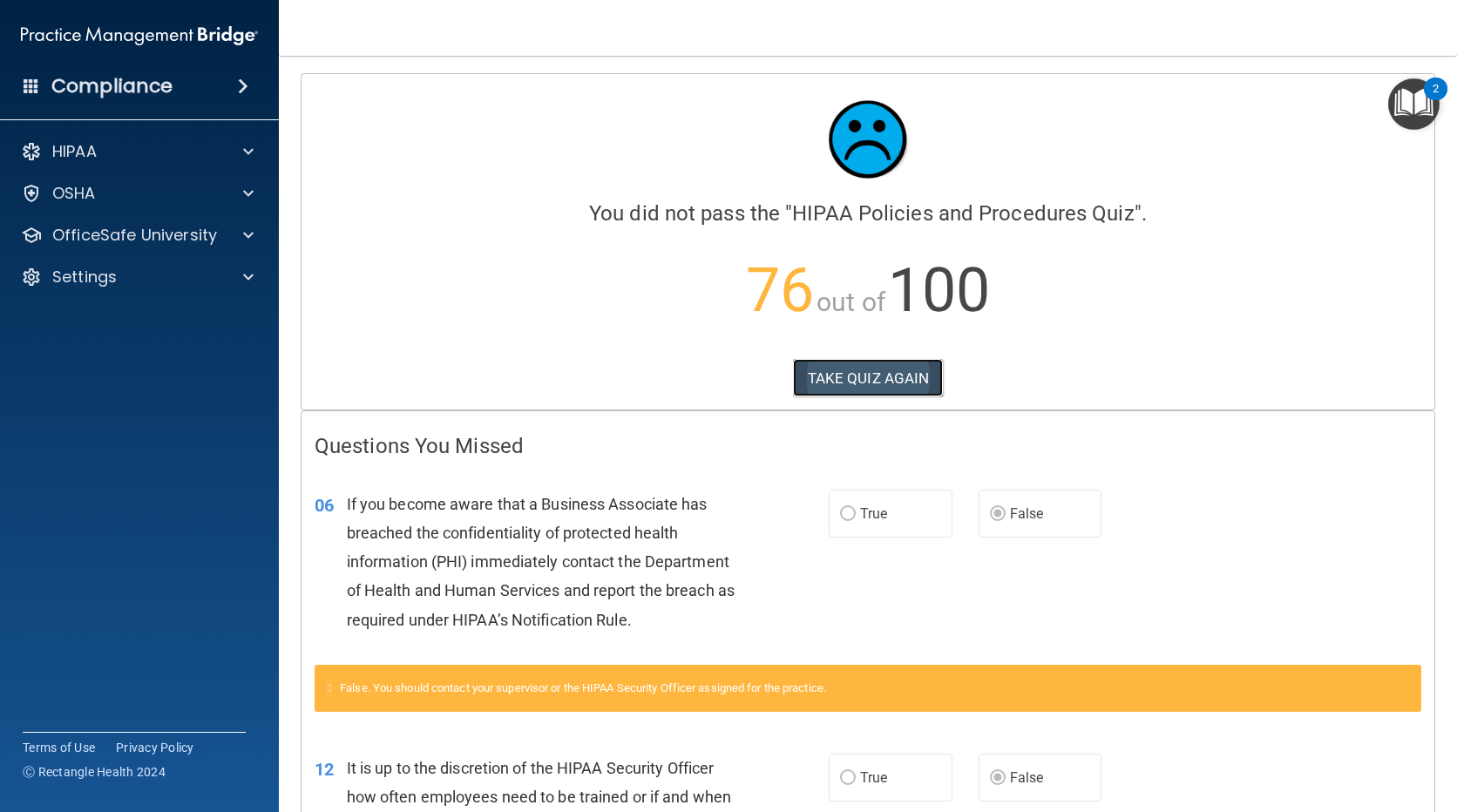
click at [836, 371] on button "TAKE QUIZ AGAIN" at bounding box center [868, 378] width 151 height 38
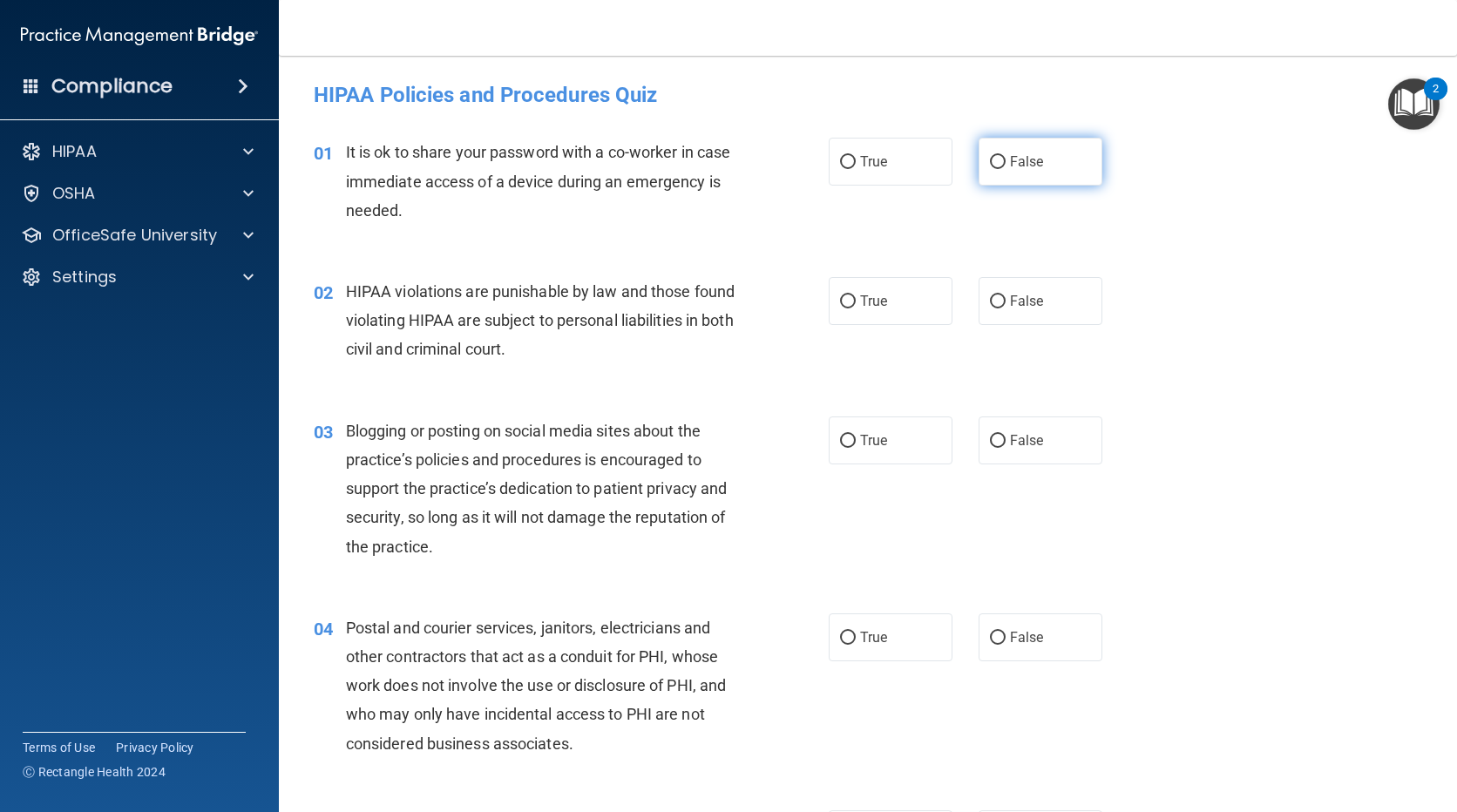
click at [990, 165] on input "False" at bounding box center [998, 163] width 15 height 13
radio input "true"
click at [848, 276] on div "02 HIPAA violations are punishable by law and those found violating HIPAA are s…" at bounding box center [867, 324] width 1135 height 140
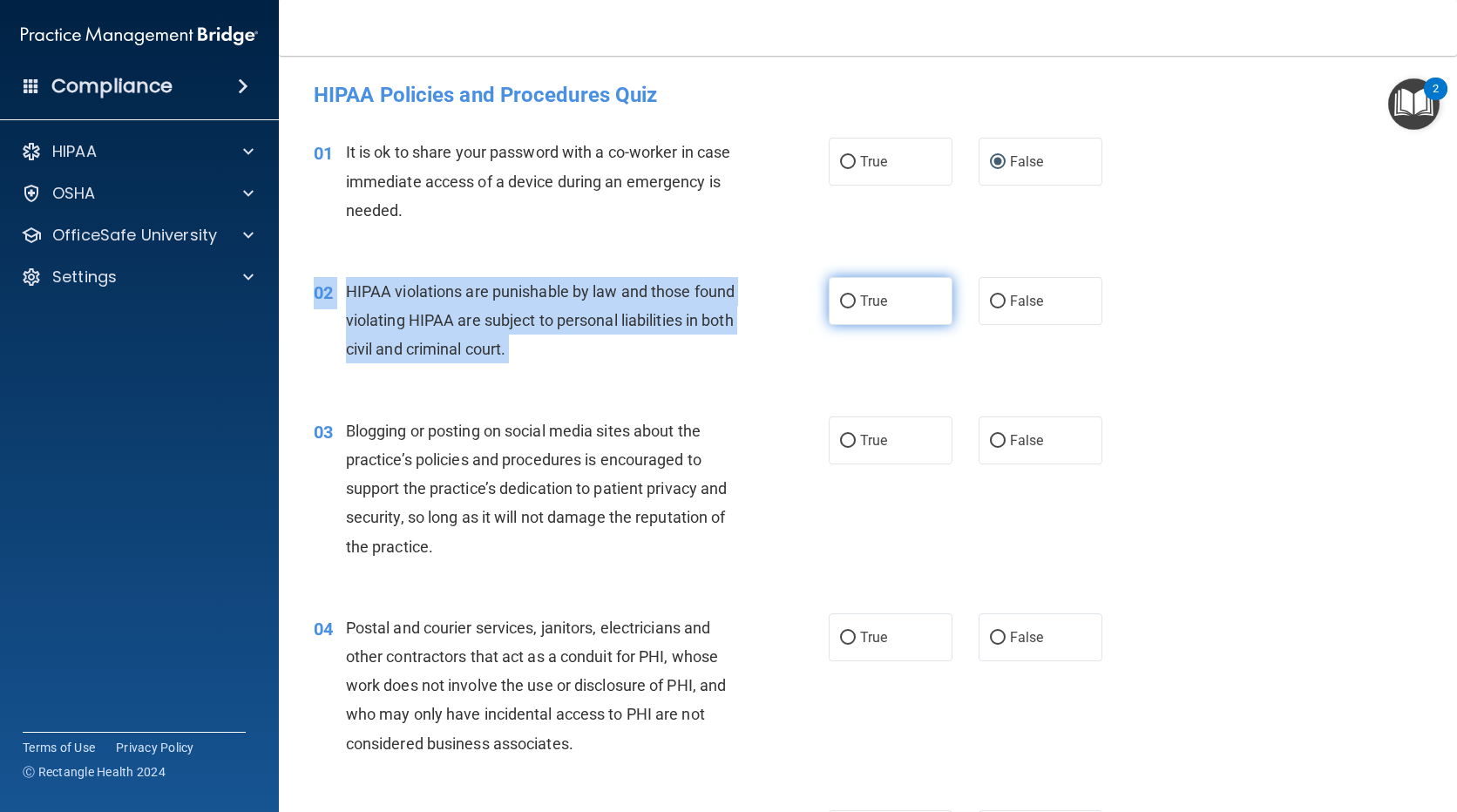
drag, startPoint x: 848, startPoint y: 276, endPoint x: 852, endPoint y: 312, distance: 36.2
click at [852, 312] on label "True" at bounding box center [890, 301] width 124 height 48
click at [852, 309] on input "True" at bounding box center [848, 302] width 15 height 13
radio input "true"
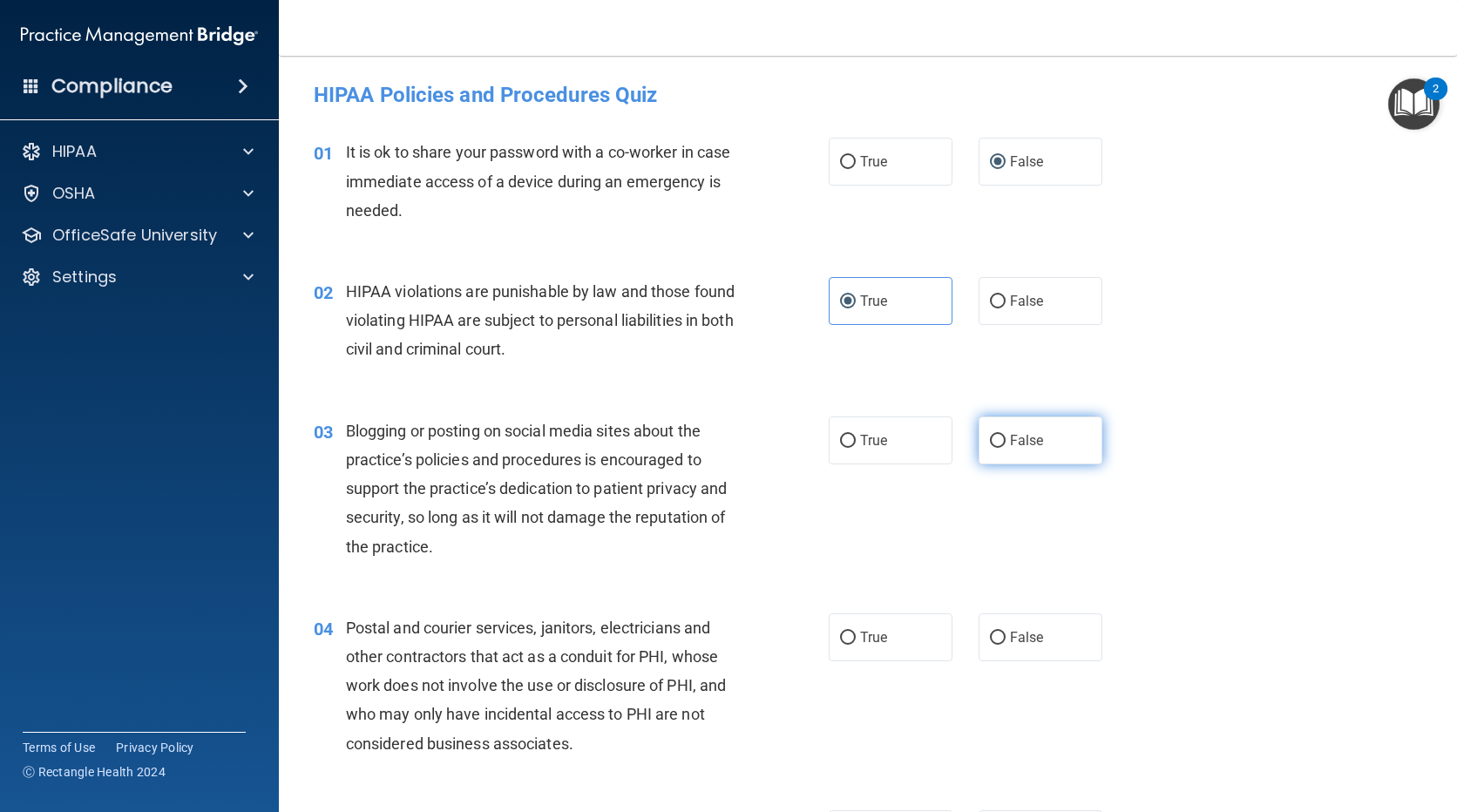
drag, startPoint x: 993, startPoint y: 452, endPoint x: 983, endPoint y: 462, distance: 14.1
click at [993, 451] on label "False" at bounding box center [1040, 441] width 124 height 48
click at [993, 447] on input "False" at bounding box center [998, 442] width 15 height 13
radio input "true"
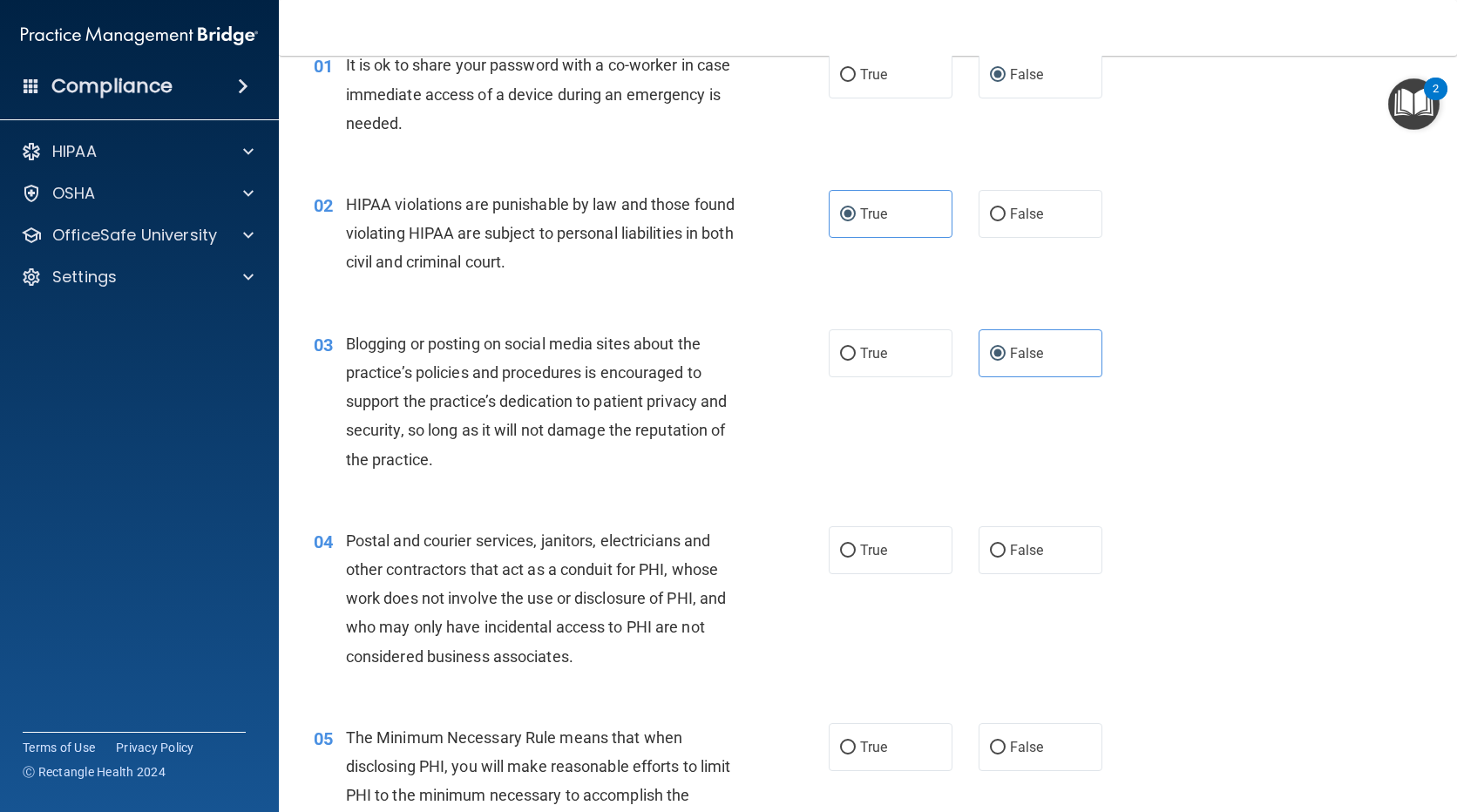
scroll to position [262, 0]
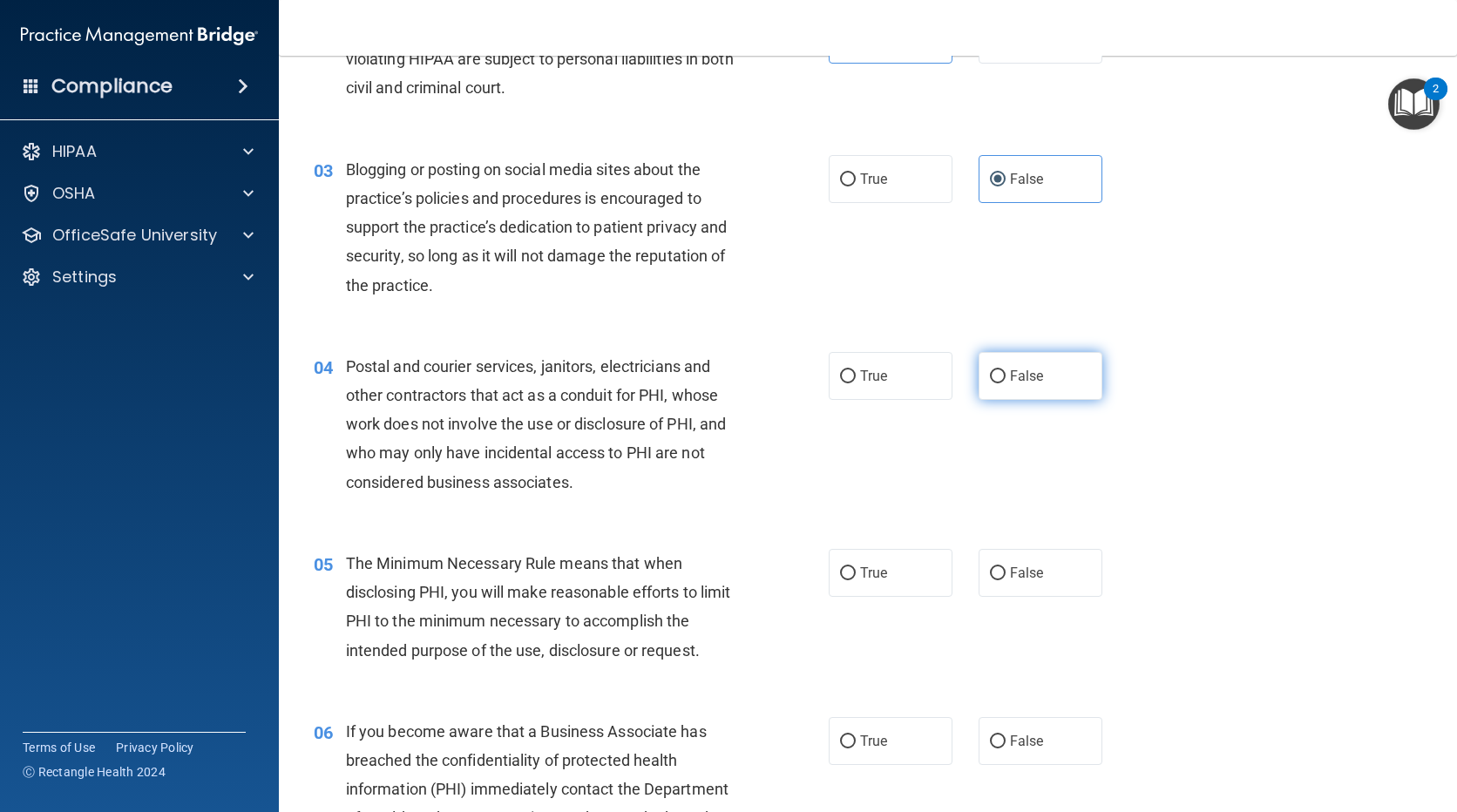
click at [1010, 377] on span "False" at bounding box center [1027, 375] width 34 height 16
click at [1006, 377] on input "False" at bounding box center [998, 377] width 15 height 13
radio input "true"
click at [895, 376] on label "True" at bounding box center [890, 376] width 124 height 48
click at [856, 376] on input "True" at bounding box center [848, 377] width 15 height 13
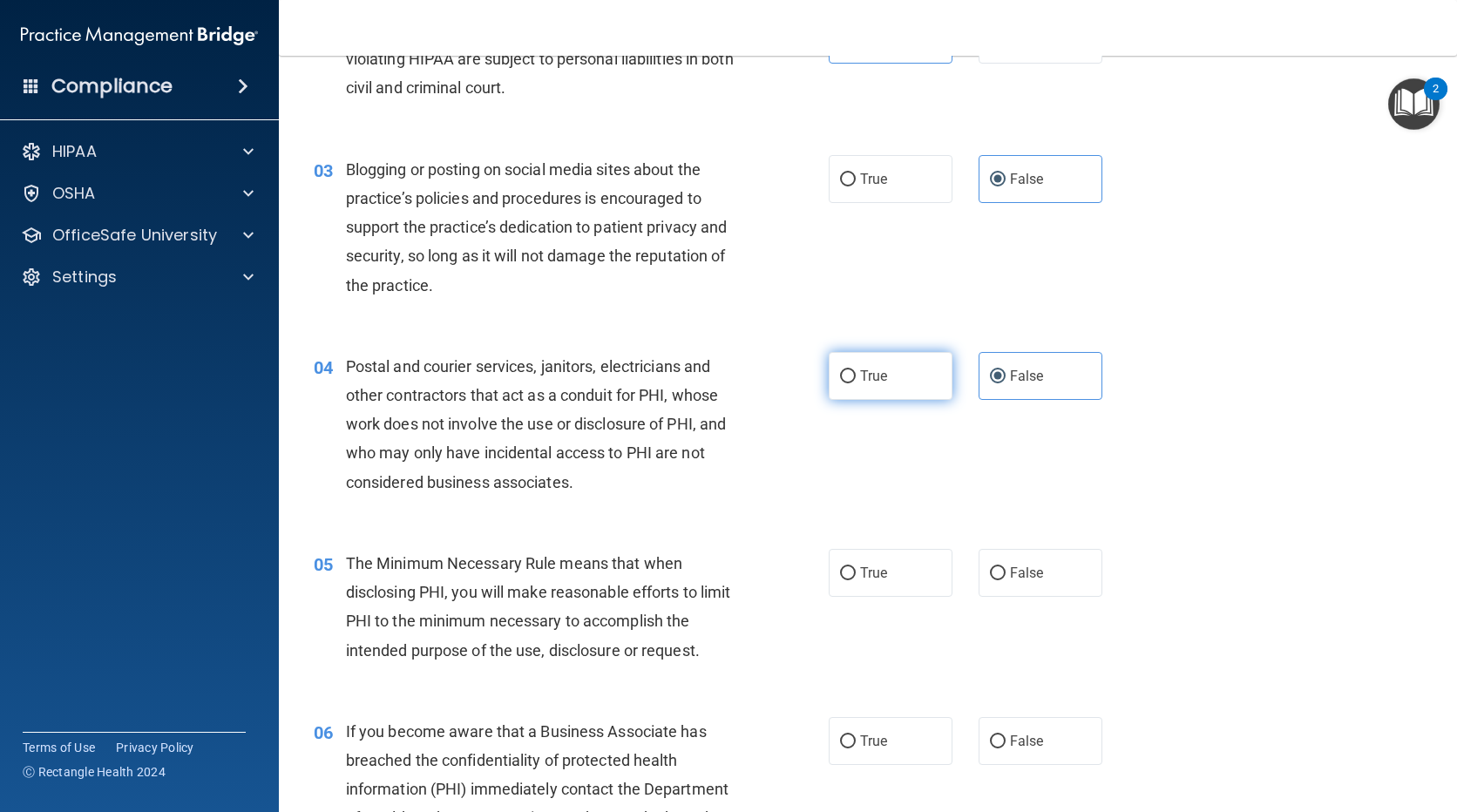
radio input "true"
radio input "false"
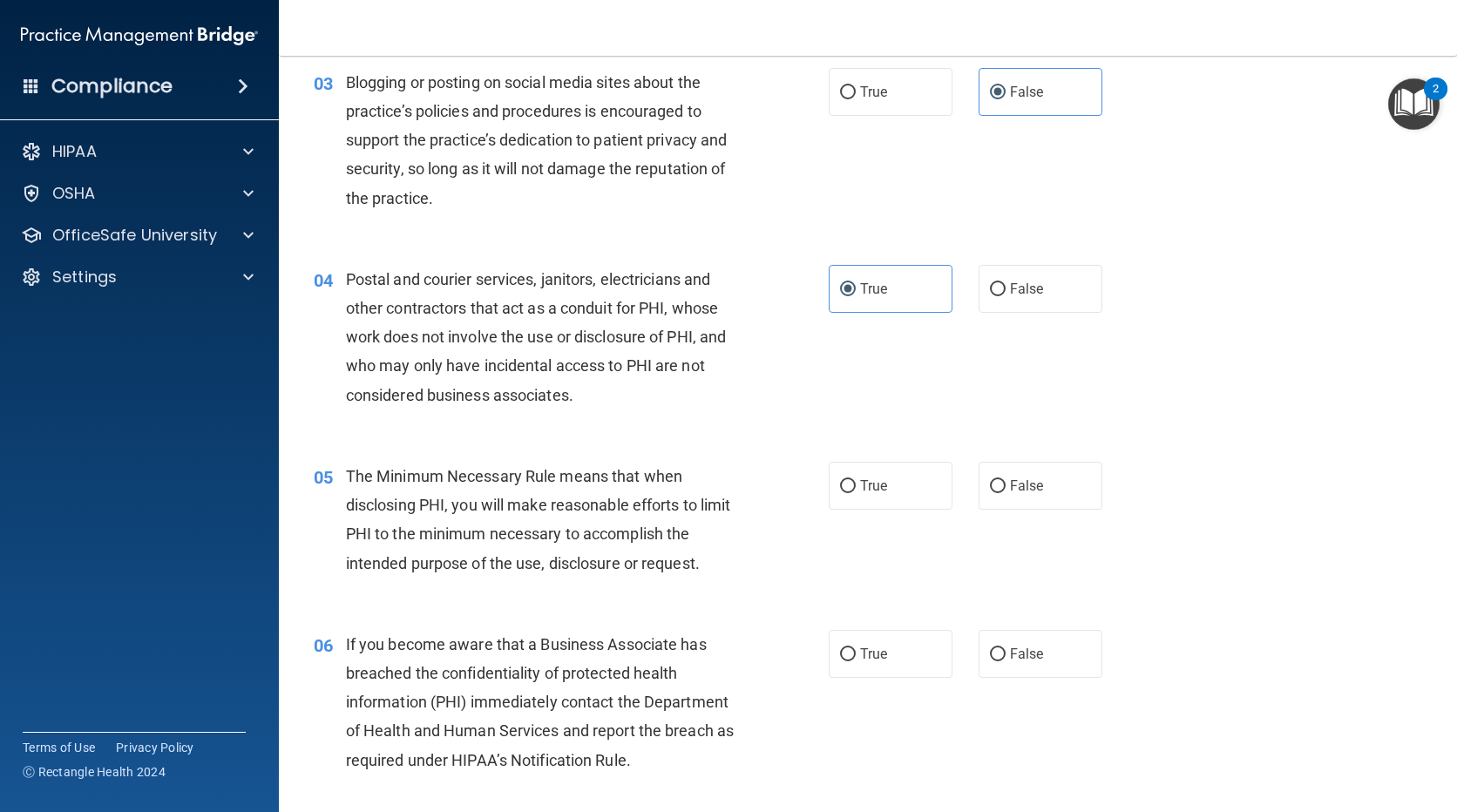
scroll to position [436, 0]
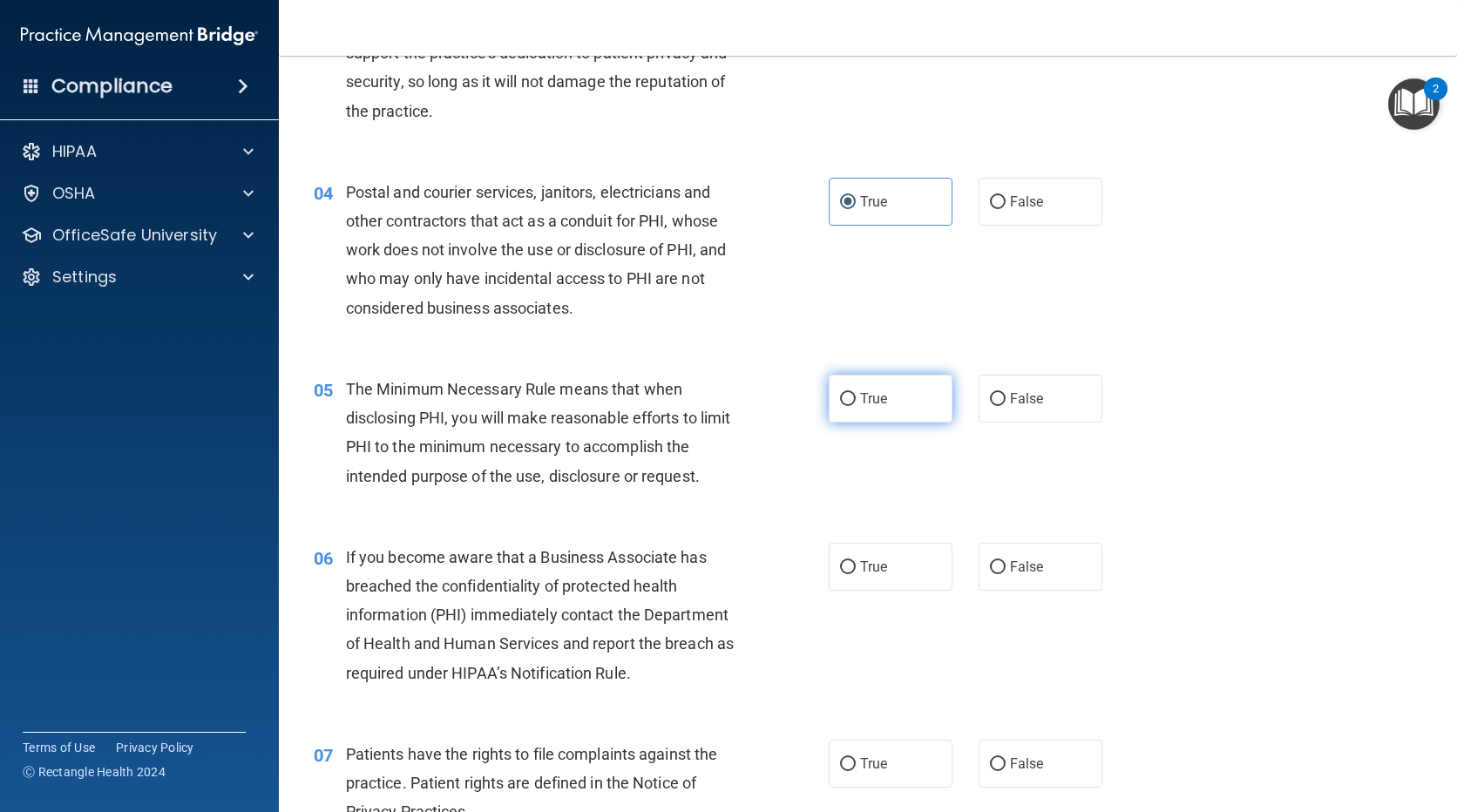
click at [866, 391] on span "True" at bounding box center [874, 398] width 27 height 16
click at [856, 393] on input "True" at bounding box center [848, 399] width 15 height 13
radio input "true"
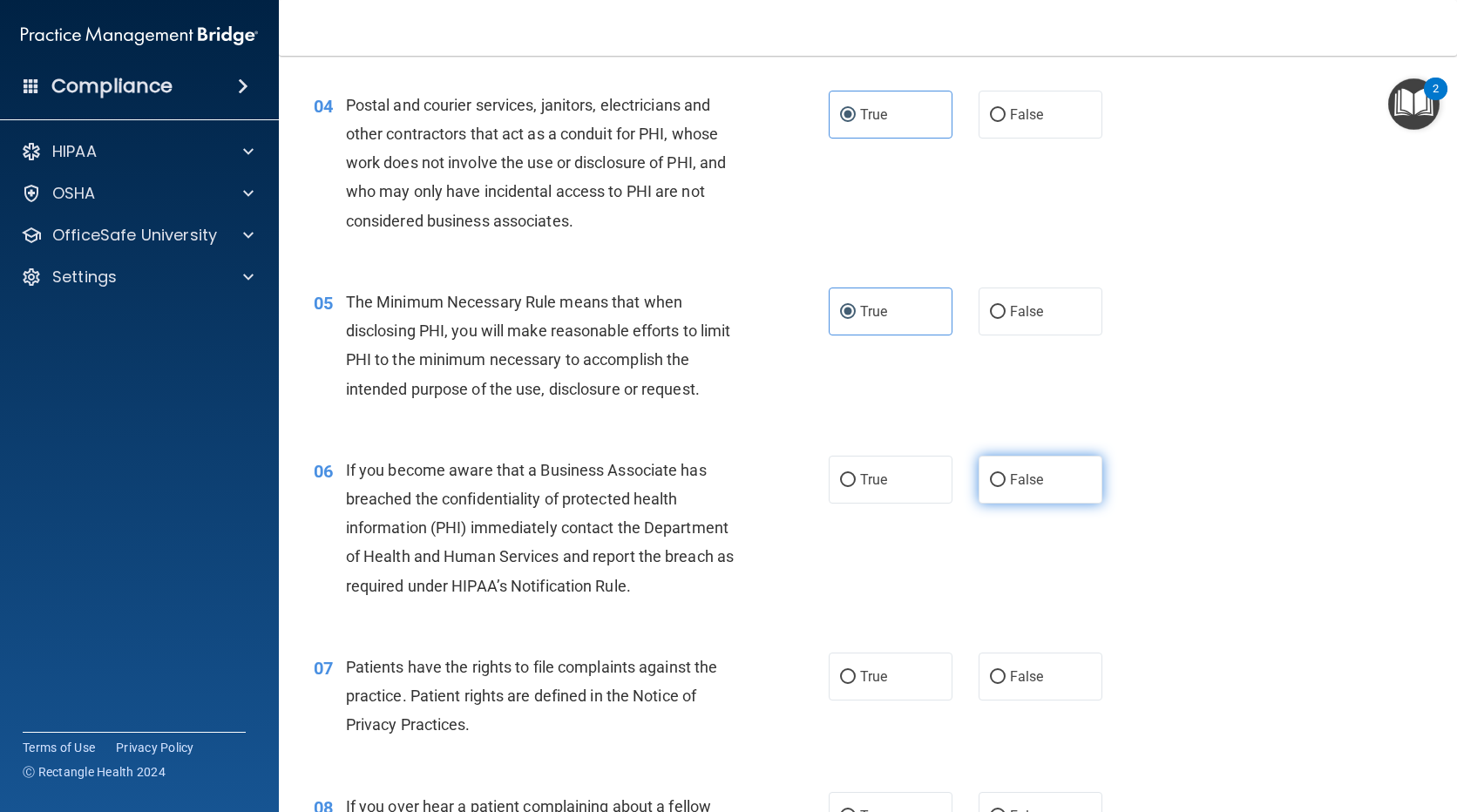
click at [1016, 482] on span "False" at bounding box center [1027, 479] width 34 height 16
click at [1006, 482] on input "False" at bounding box center [998, 481] width 15 height 13
radio input "true"
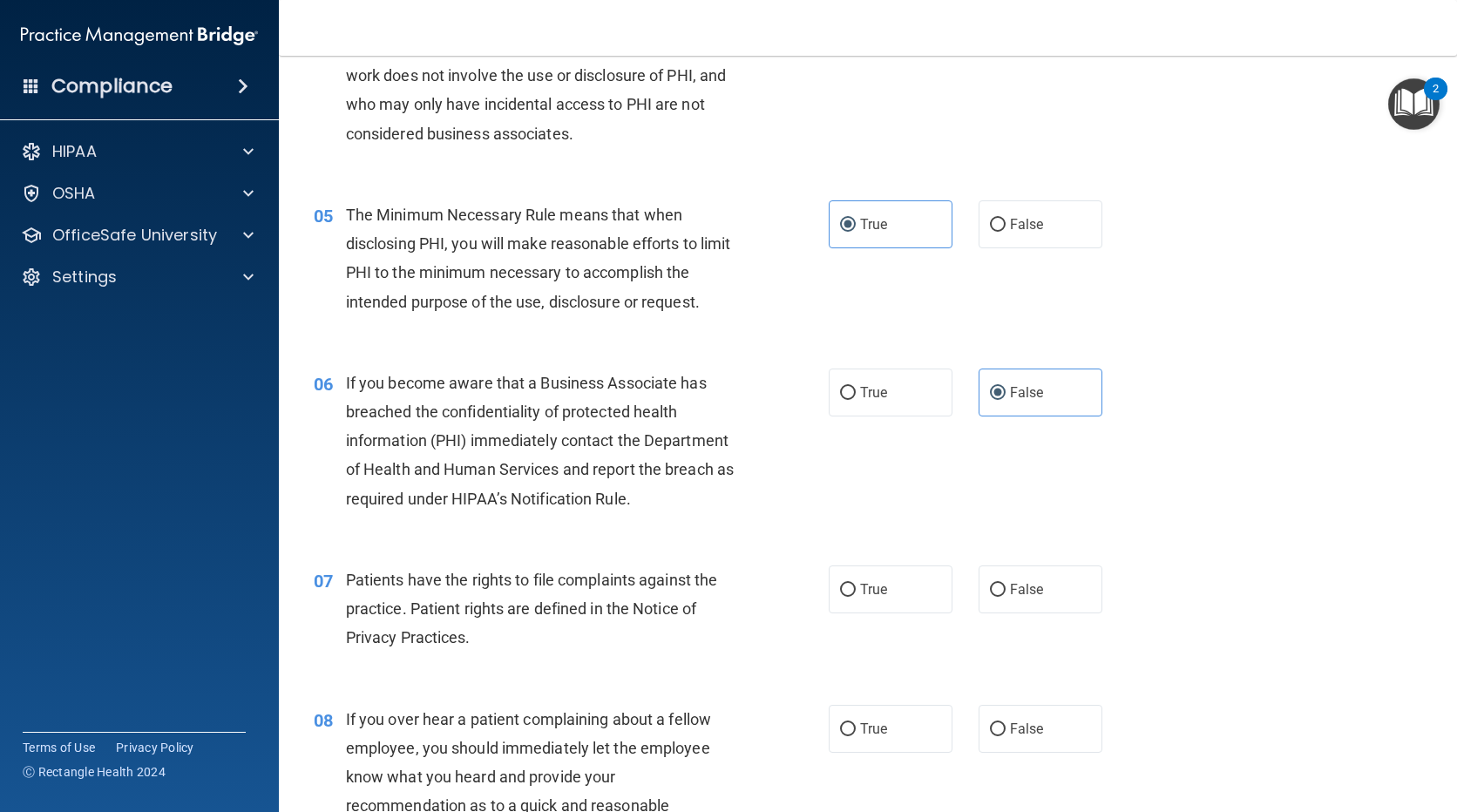
scroll to position [697, 0]
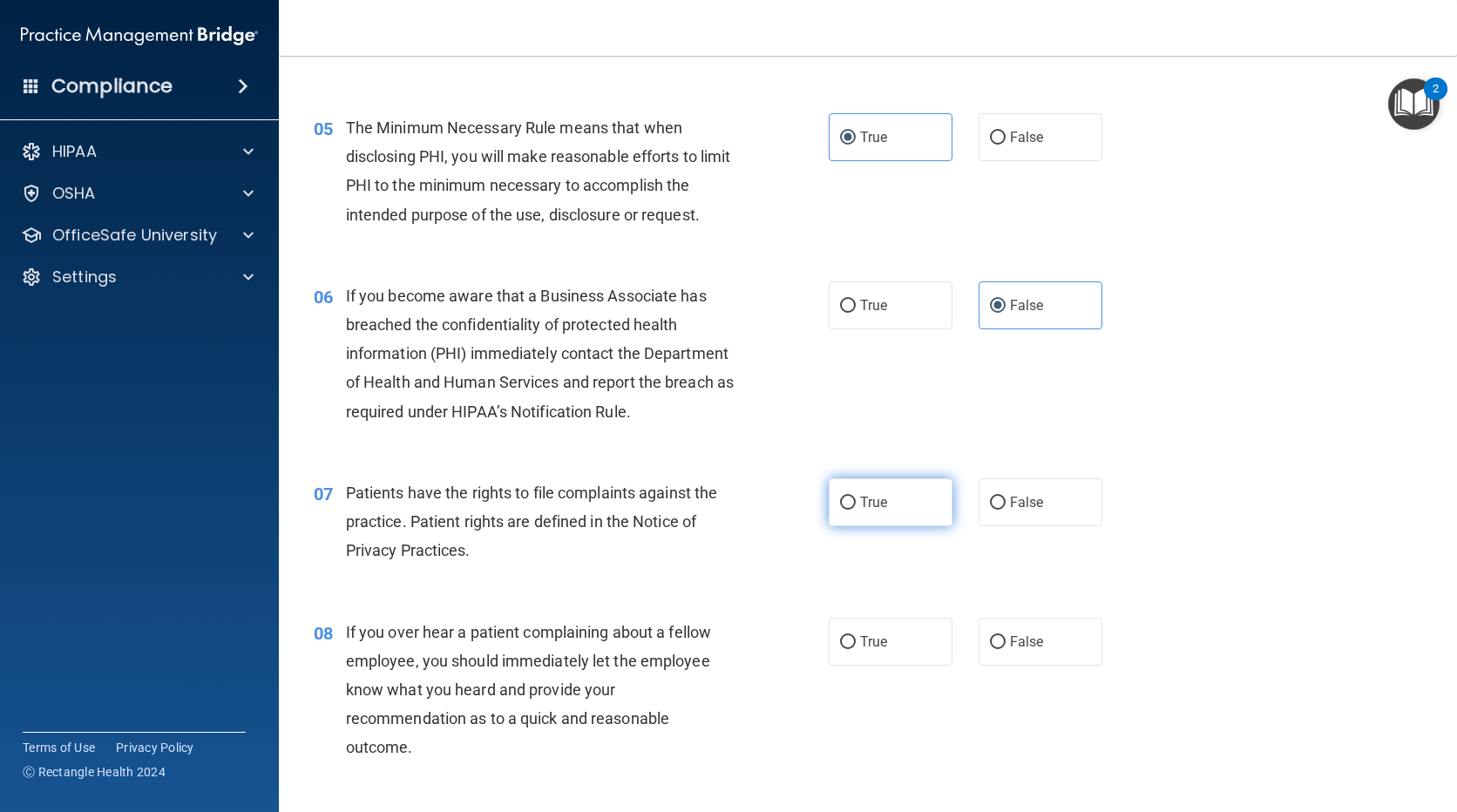
drag, startPoint x: 903, startPoint y: 497, endPoint x: 848, endPoint y: 513, distance: 57.3
click at [902, 497] on label "True" at bounding box center [890, 502] width 124 height 48
click at [856, 497] on input "True" at bounding box center [848, 503] width 15 height 13
radio input "true"
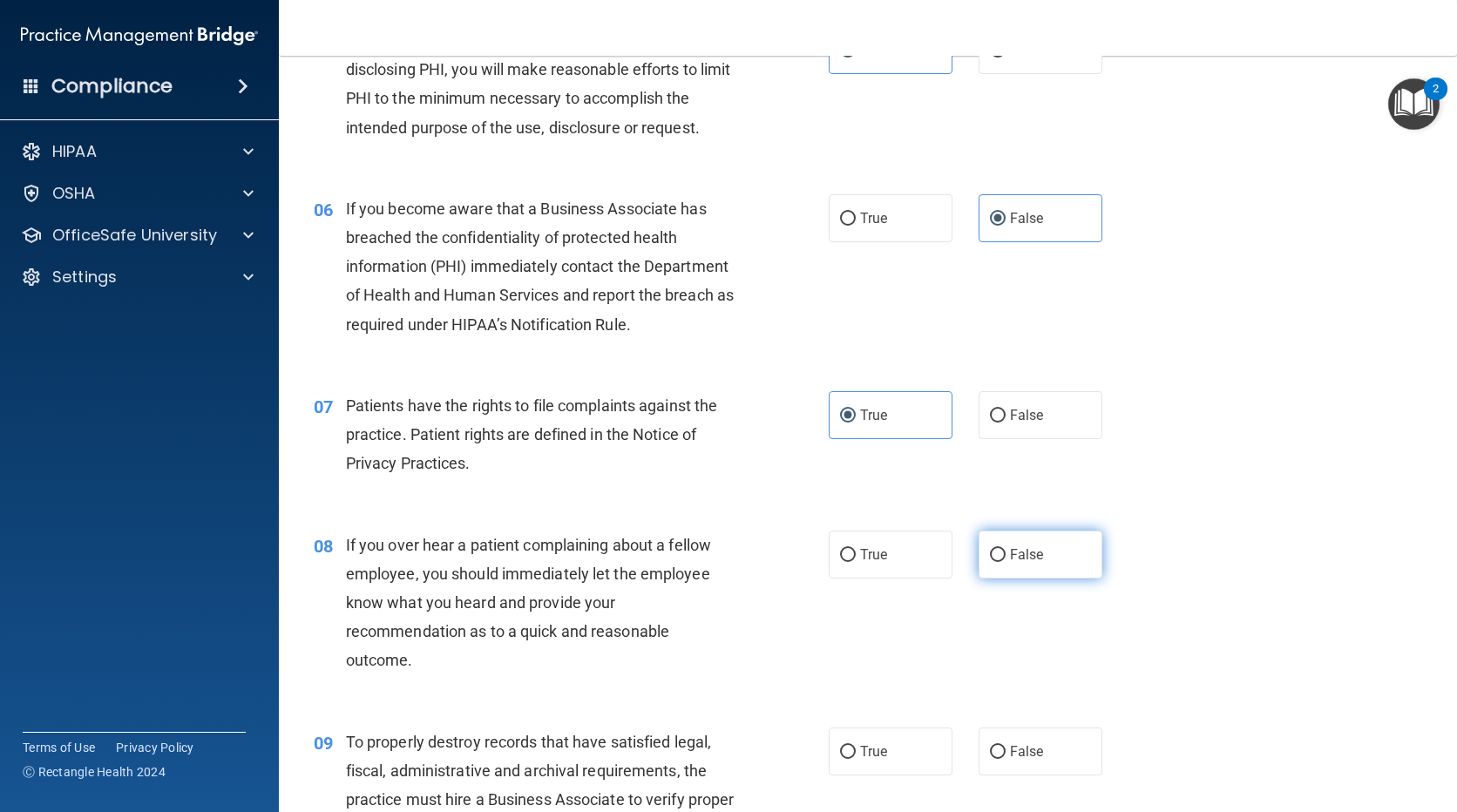
click at [1018, 558] on span "False" at bounding box center [1027, 554] width 34 height 16
click at [1006, 558] on input "False" at bounding box center [998, 556] width 15 height 13
radio input "true"
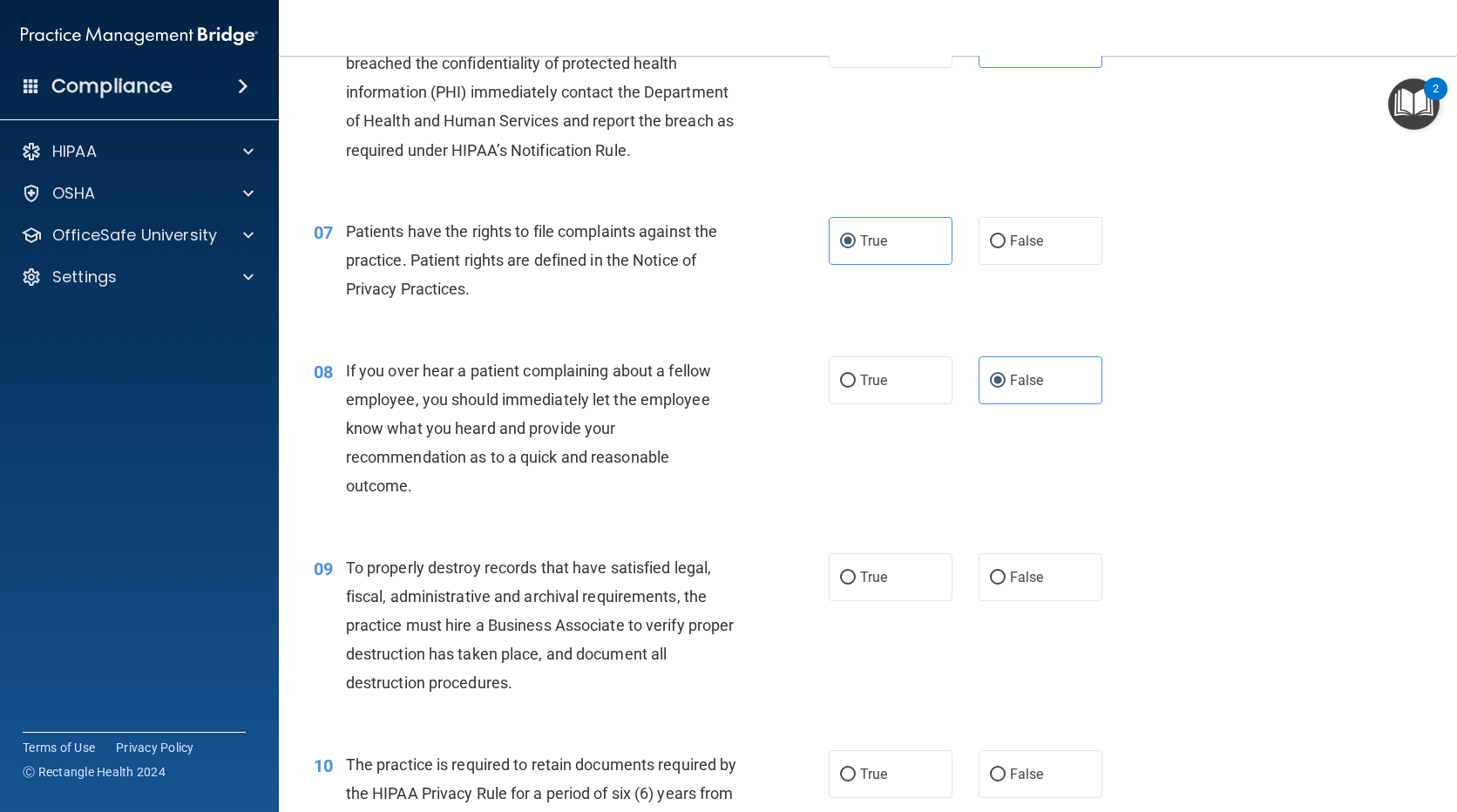
scroll to position [1046, 0]
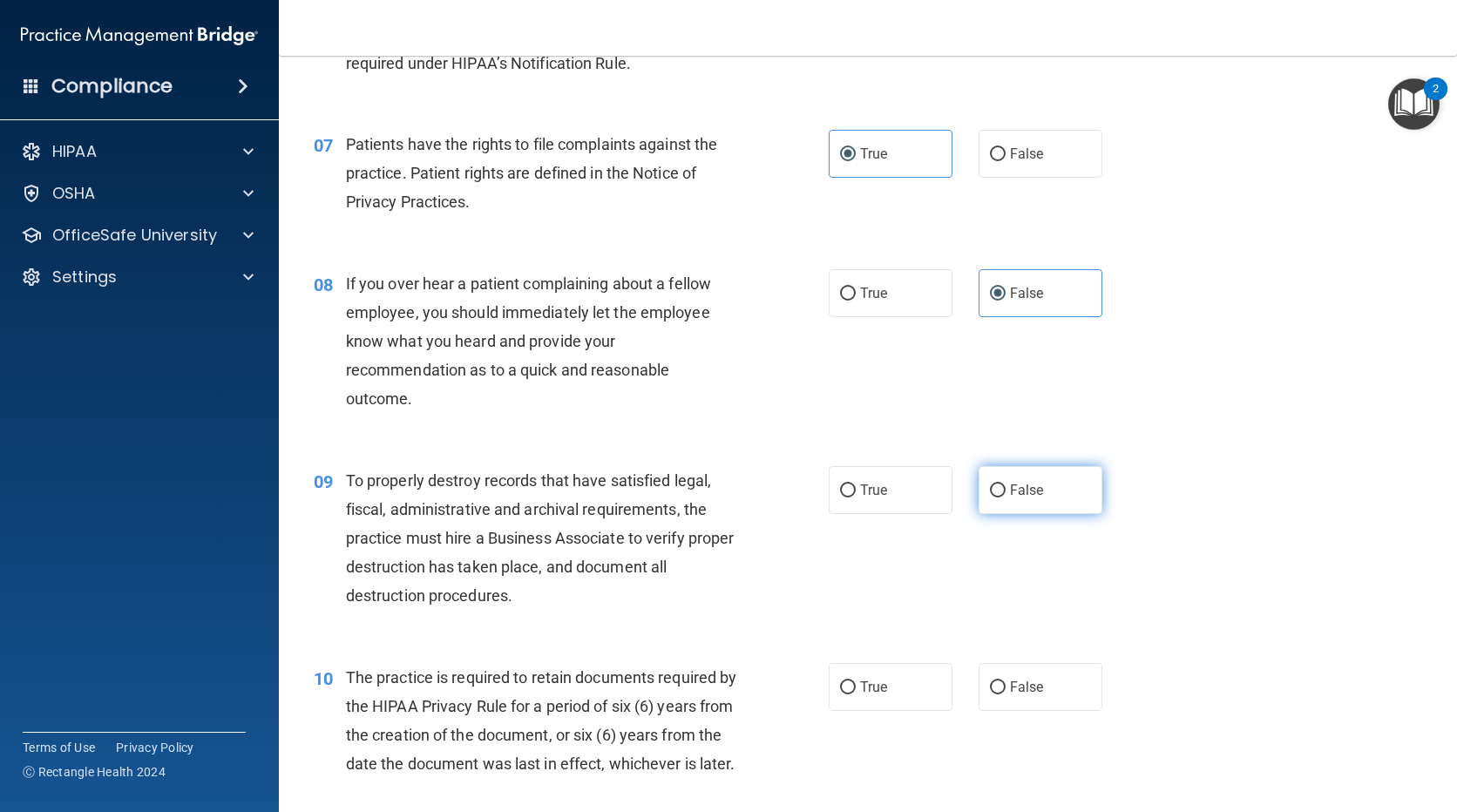
click at [1038, 494] on label "False" at bounding box center [1040, 490] width 124 height 48
click at [1006, 494] on input "False" at bounding box center [998, 491] width 15 height 13
radio input "true"
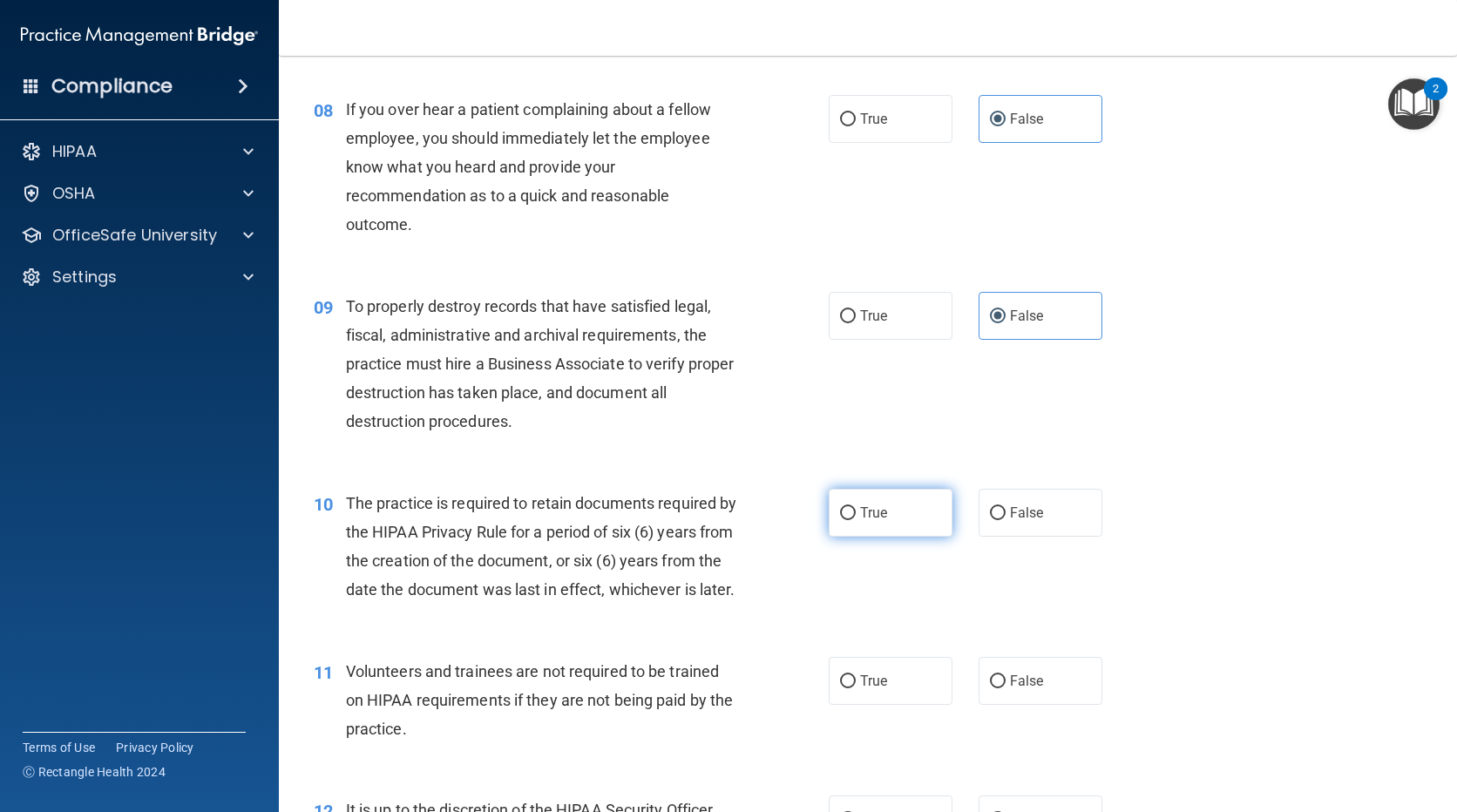
click at [860, 520] on span "True" at bounding box center [874, 512] width 27 height 16
click at [855, 520] on input "True" at bounding box center [848, 514] width 15 height 13
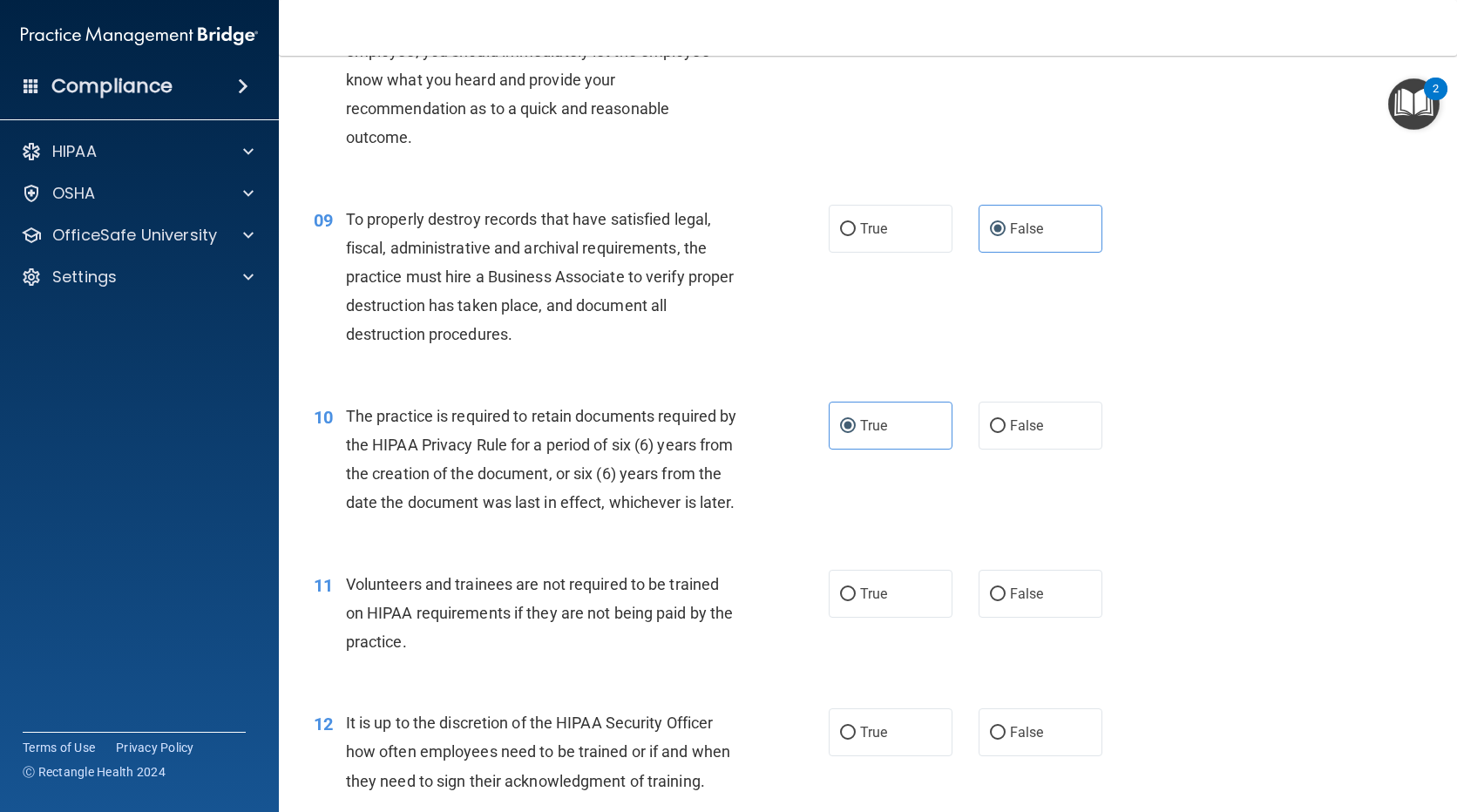
scroll to position [1394, 0]
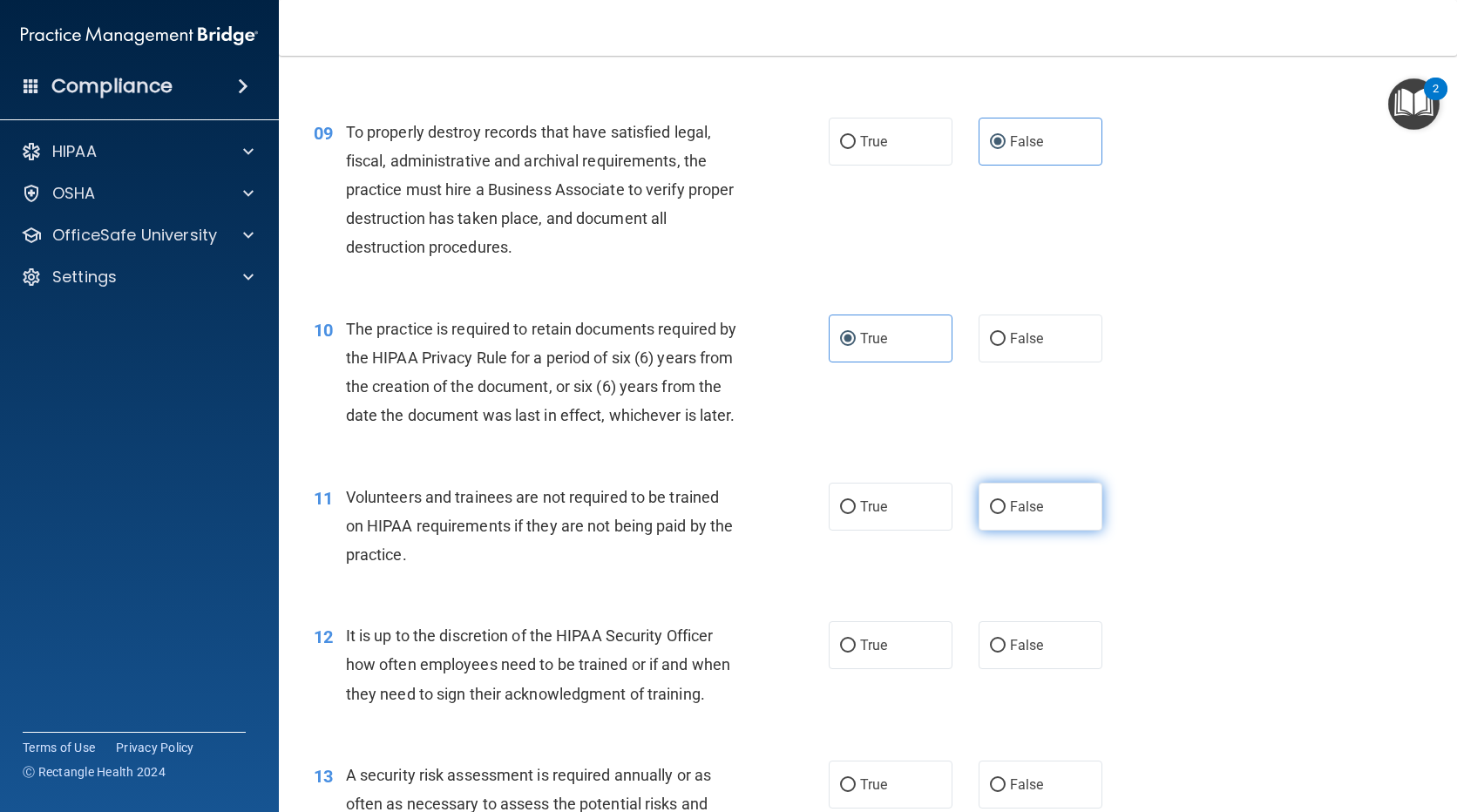
click at [1012, 515] on span "False" at bounding box center [1027, 506] width 34 height 16
click at [1006, 514] on input "False" at bounding box center [998, 508] width 15 height 13
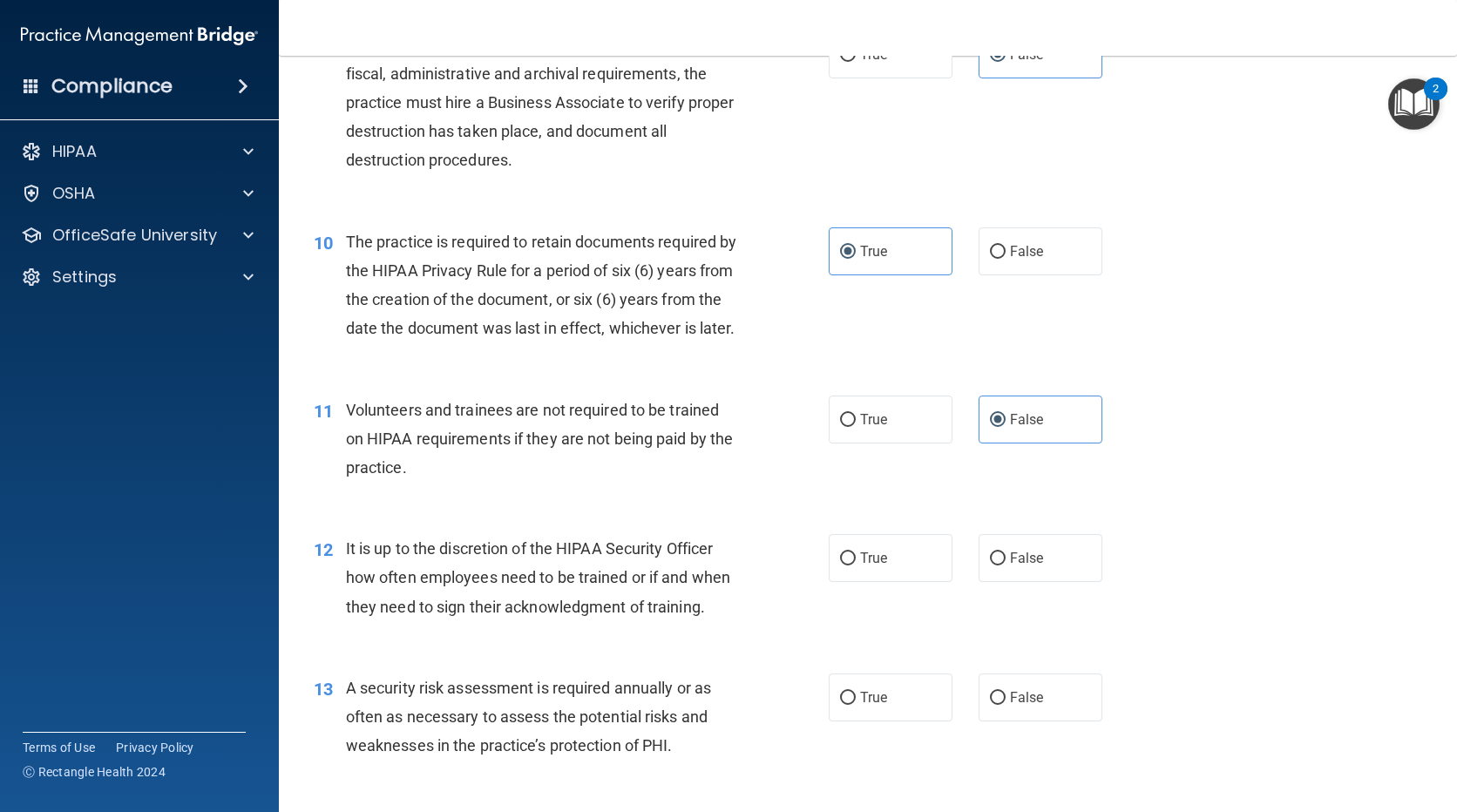
scroll to position [1656, 0]
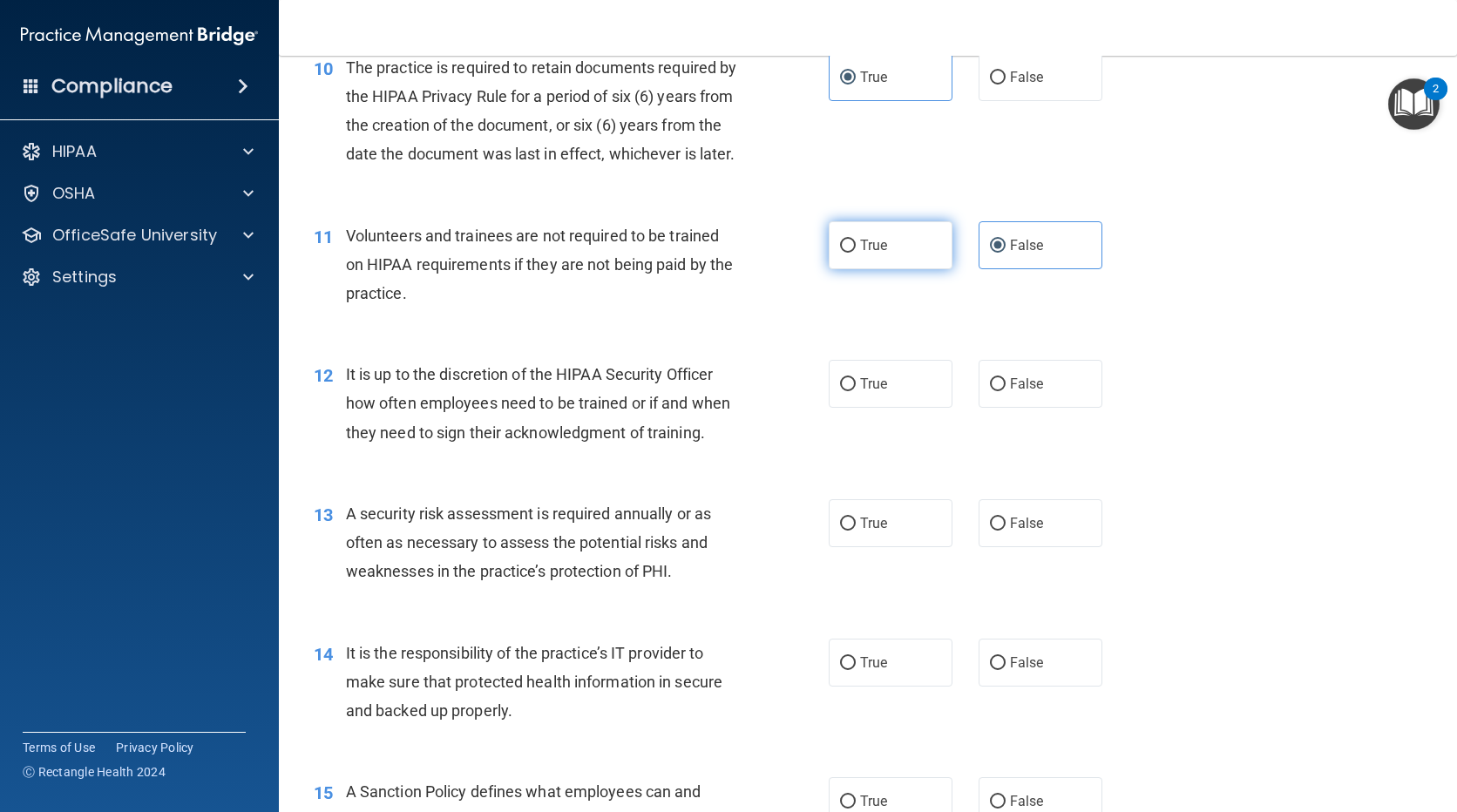
click at [838, 269] on label "True" at bounding box center [890, 245] width 124 height 48
click at [840, 253] on input "True" at bounding box center [848, 246] width 15 height 13
click at [1035, 393] on span "False" at bounding box center [1027, 383] width 34 height 16
click at [1006, 392] on input "False" at bounding box center [998, 385] width 15 height 13
click at [873, 531] on span "True" at bounding box center [874, 522] width 27 height 16
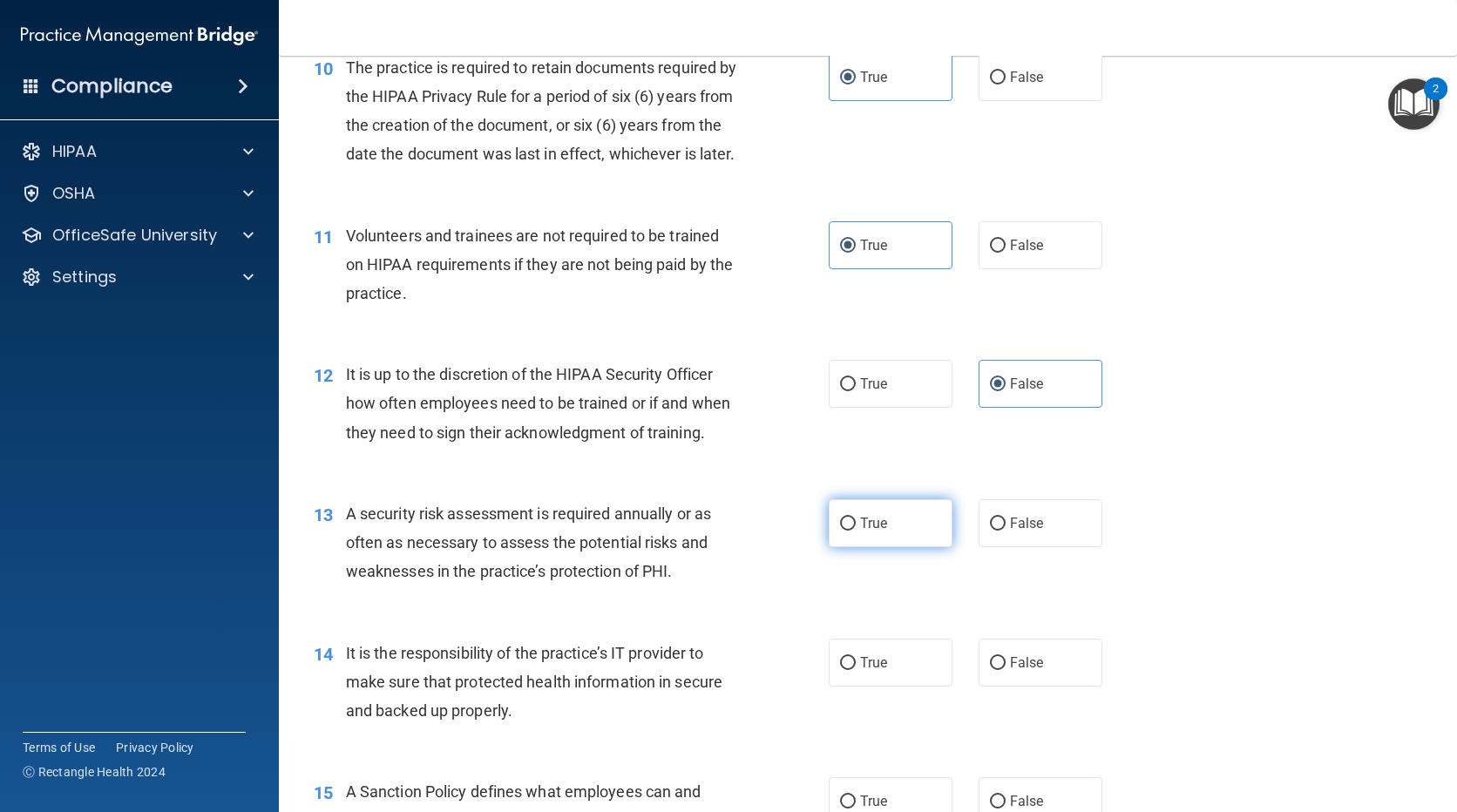
click at [856, 530] on input "True" at bounding box center [848, 524] width 15 height 13
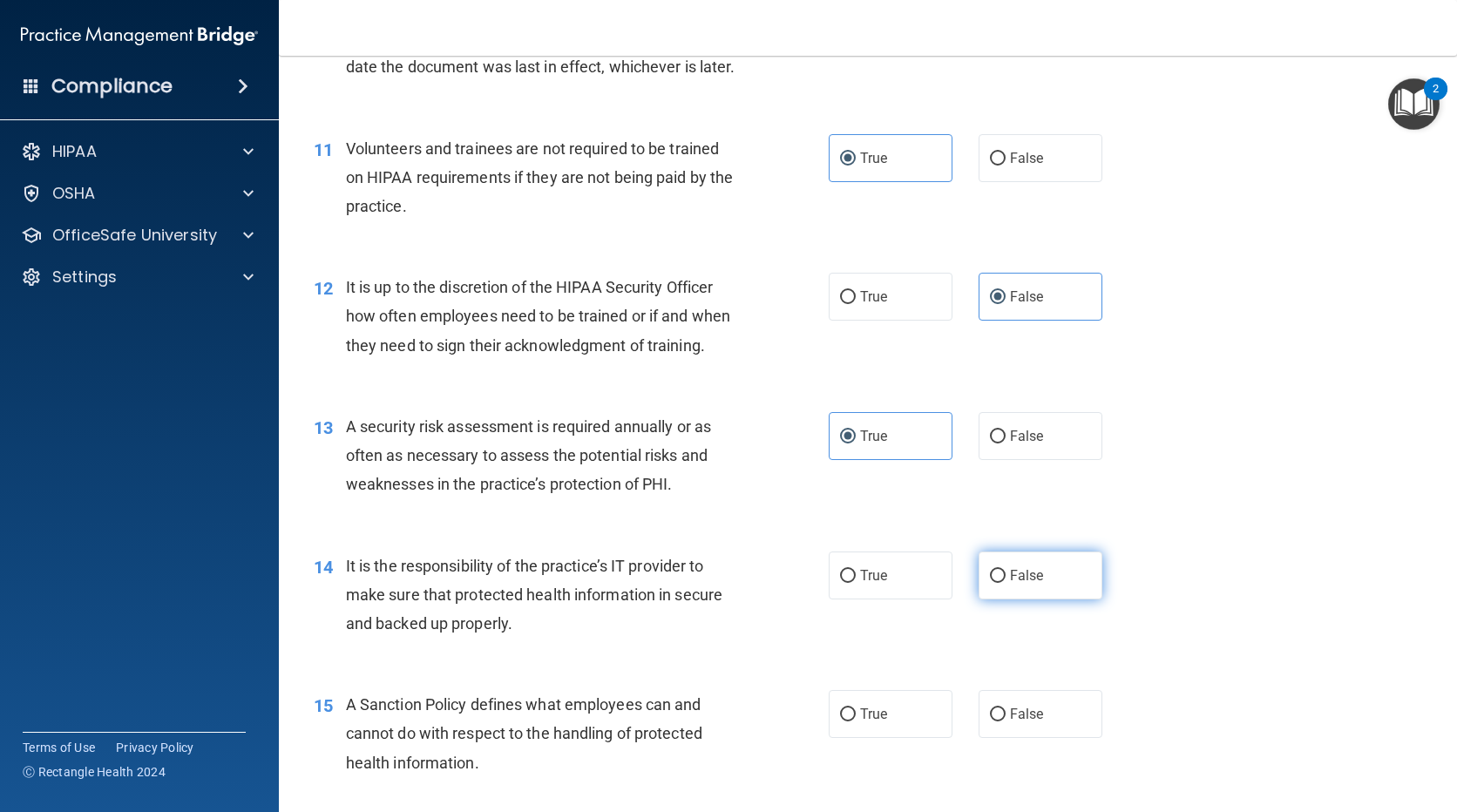
click at [997, 594] on label "False" at bounding box center [1040, 575] width 124 height 48
click at [997, 583] on input "False" at bounding box center [998, 576] width 15 height 13
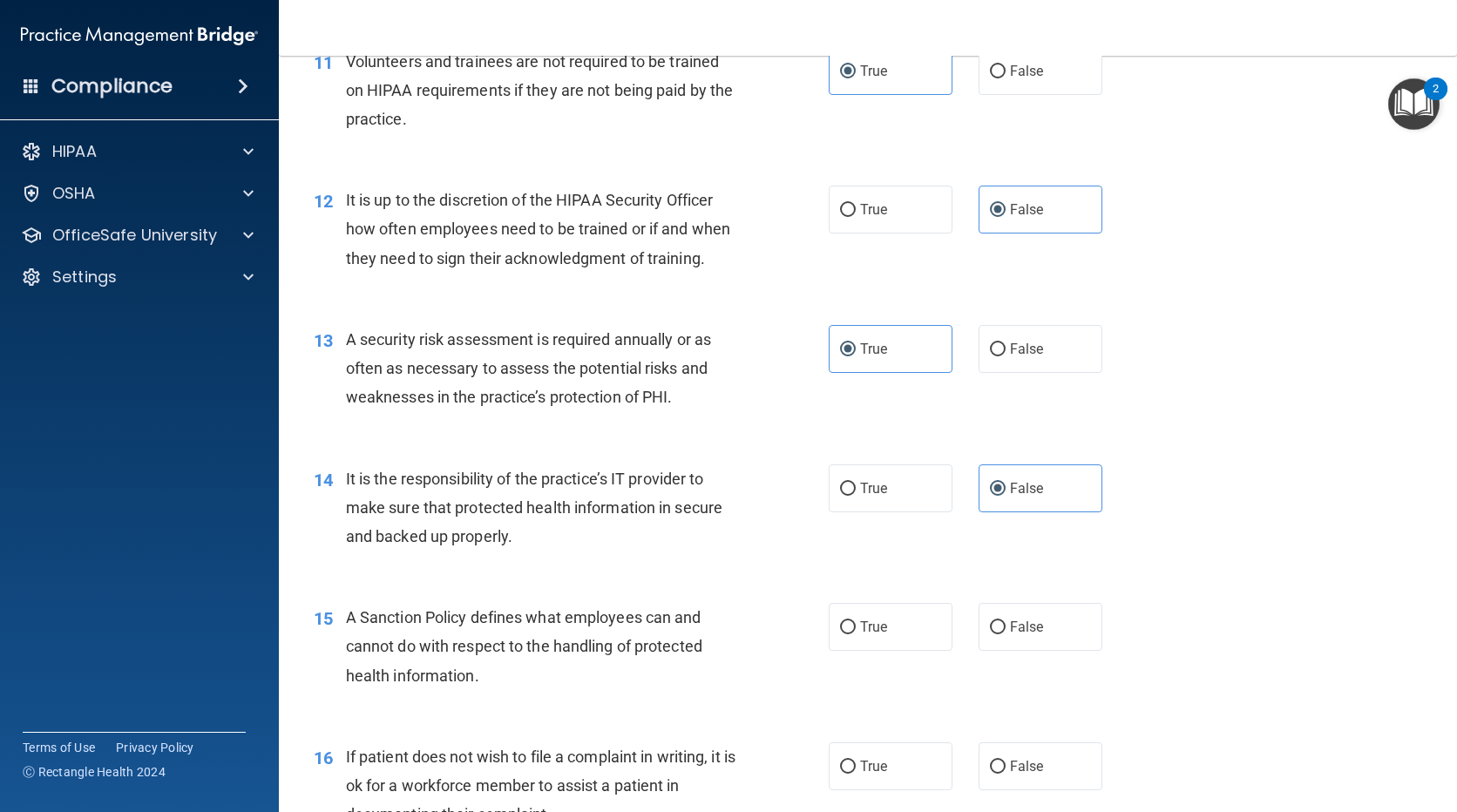
scroll to position [1916, 0]
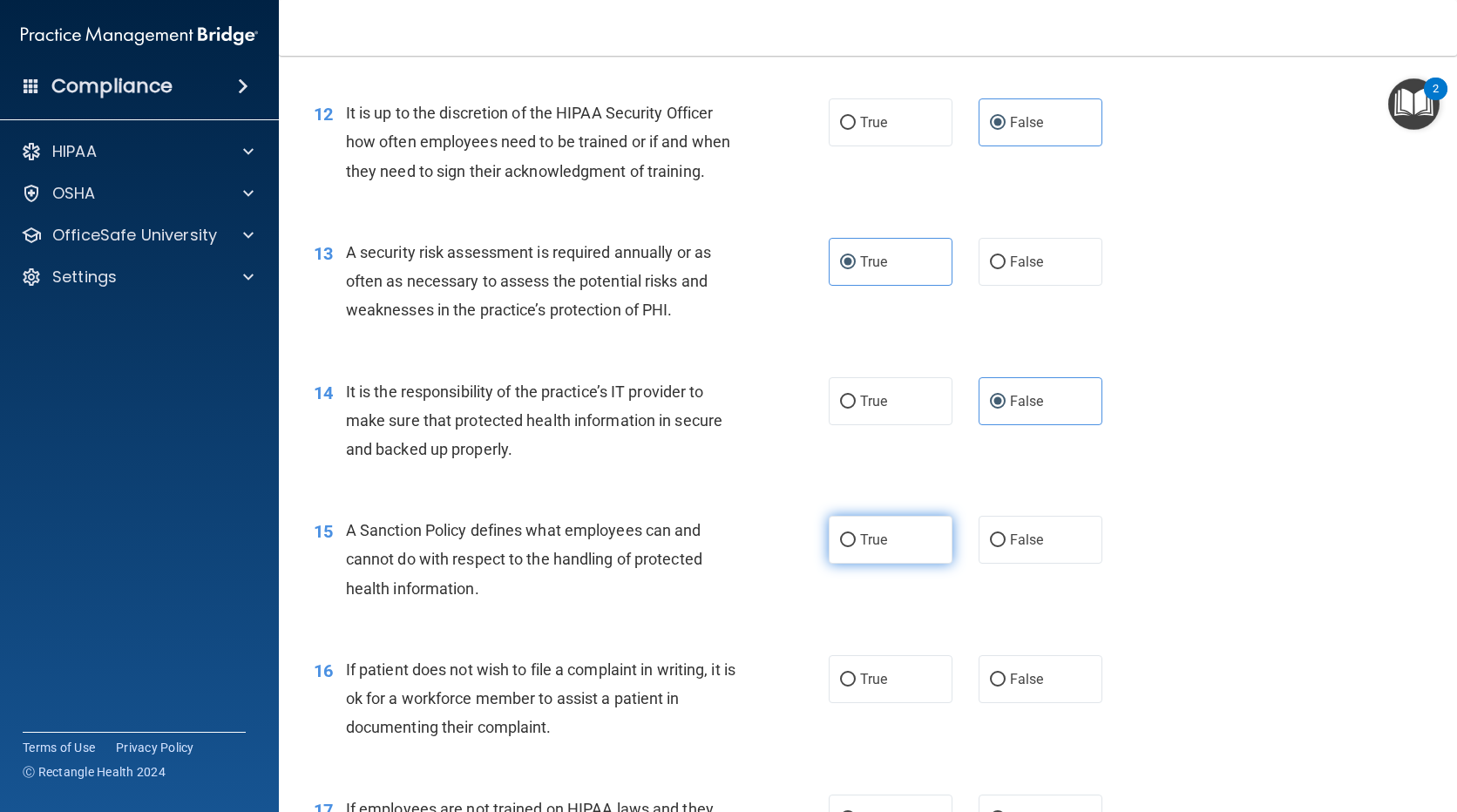
click at [840, 547] on input "True" at bounding box center [848, 541] width 15 height 13
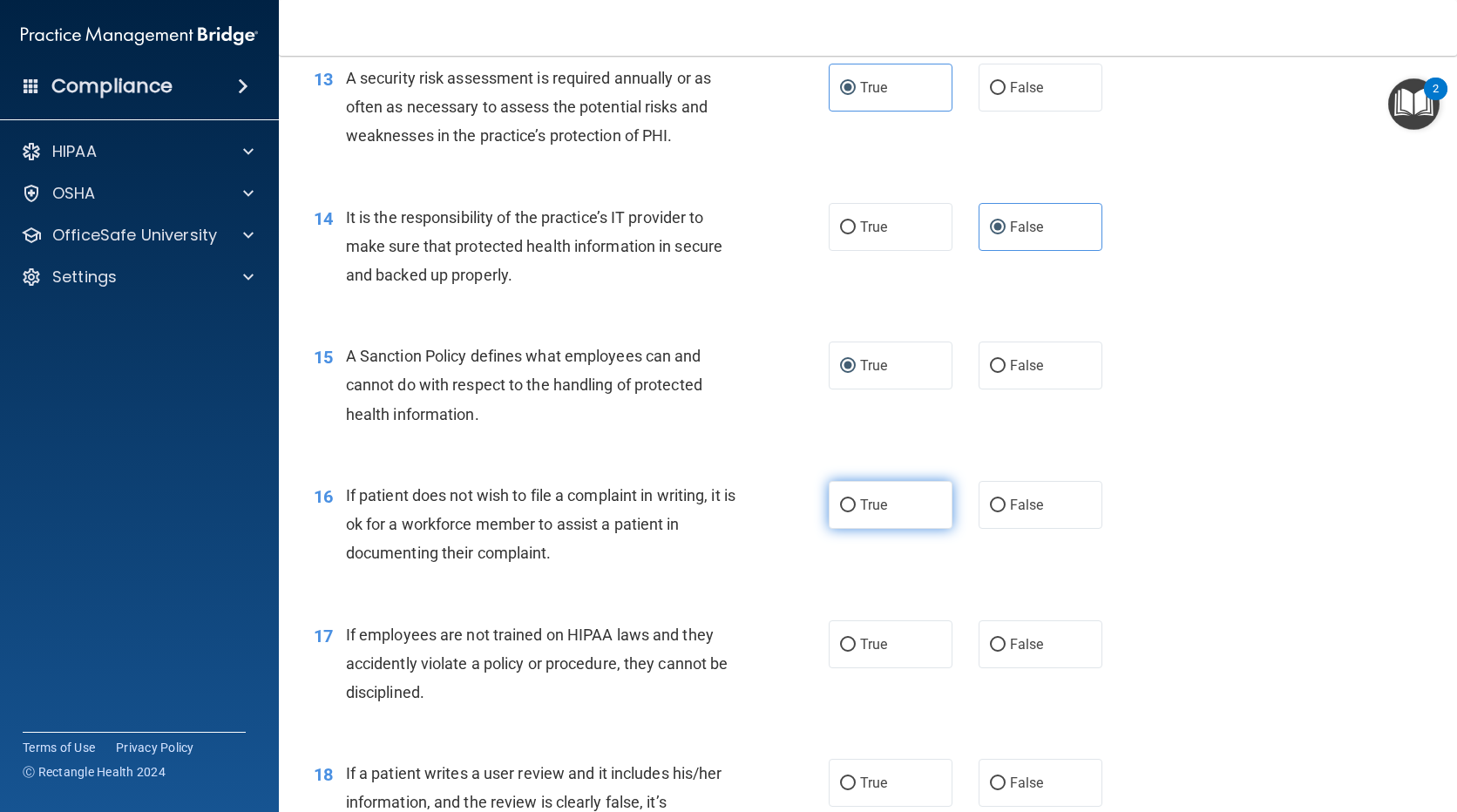
click at [873, 520] on label "True" at bounding box center [890, 505] width 124 height 48
click at [856, 512] on input "True" at bounding box center [848, 506] width 15 height 13
click at [980, 664] on label "False" at bounding box center [1040, 645] width 124 height 48
click at [990, 651] on input "False" at bounding box center [998, 646] width 15 height 13
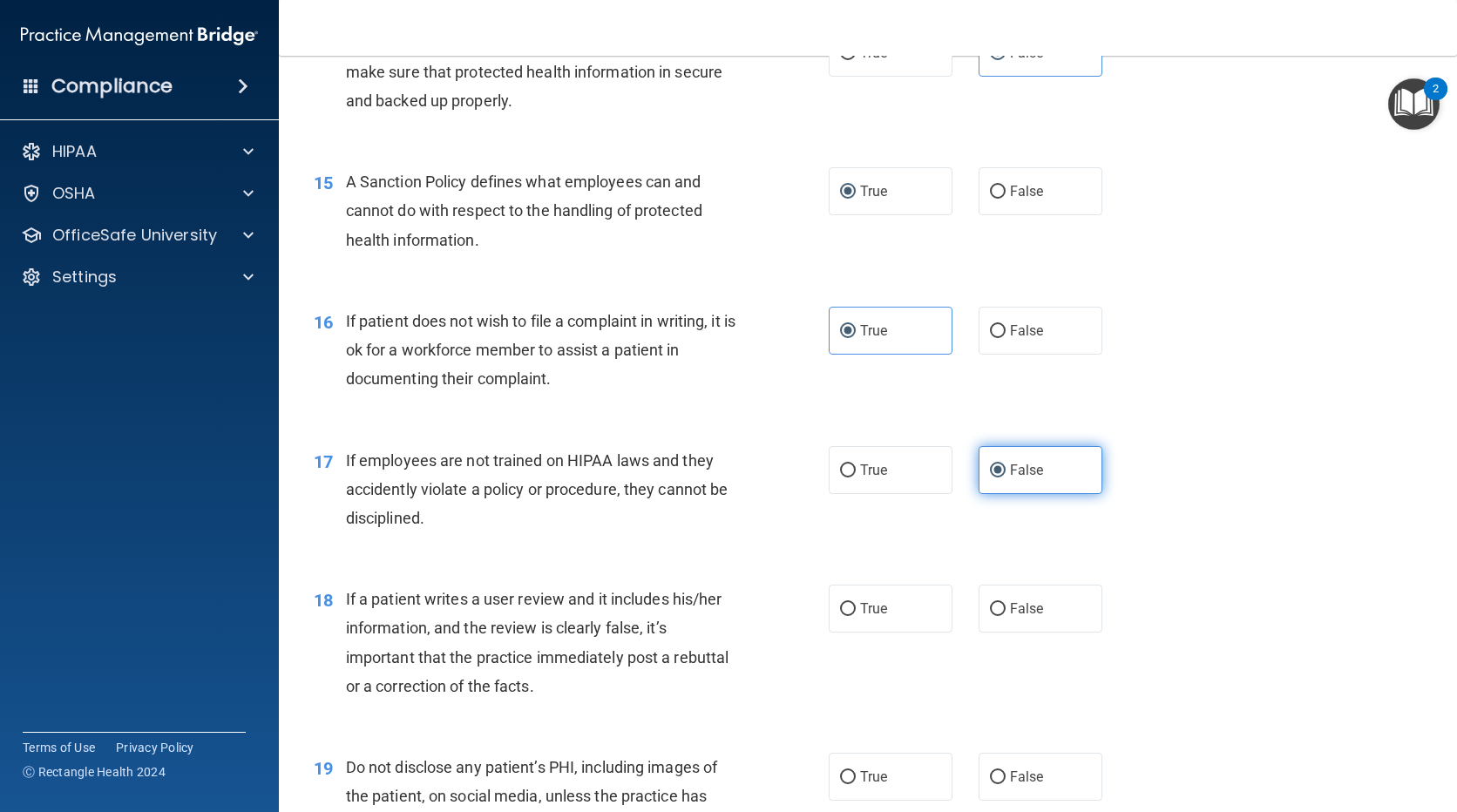
scroll to position [2352, 0]
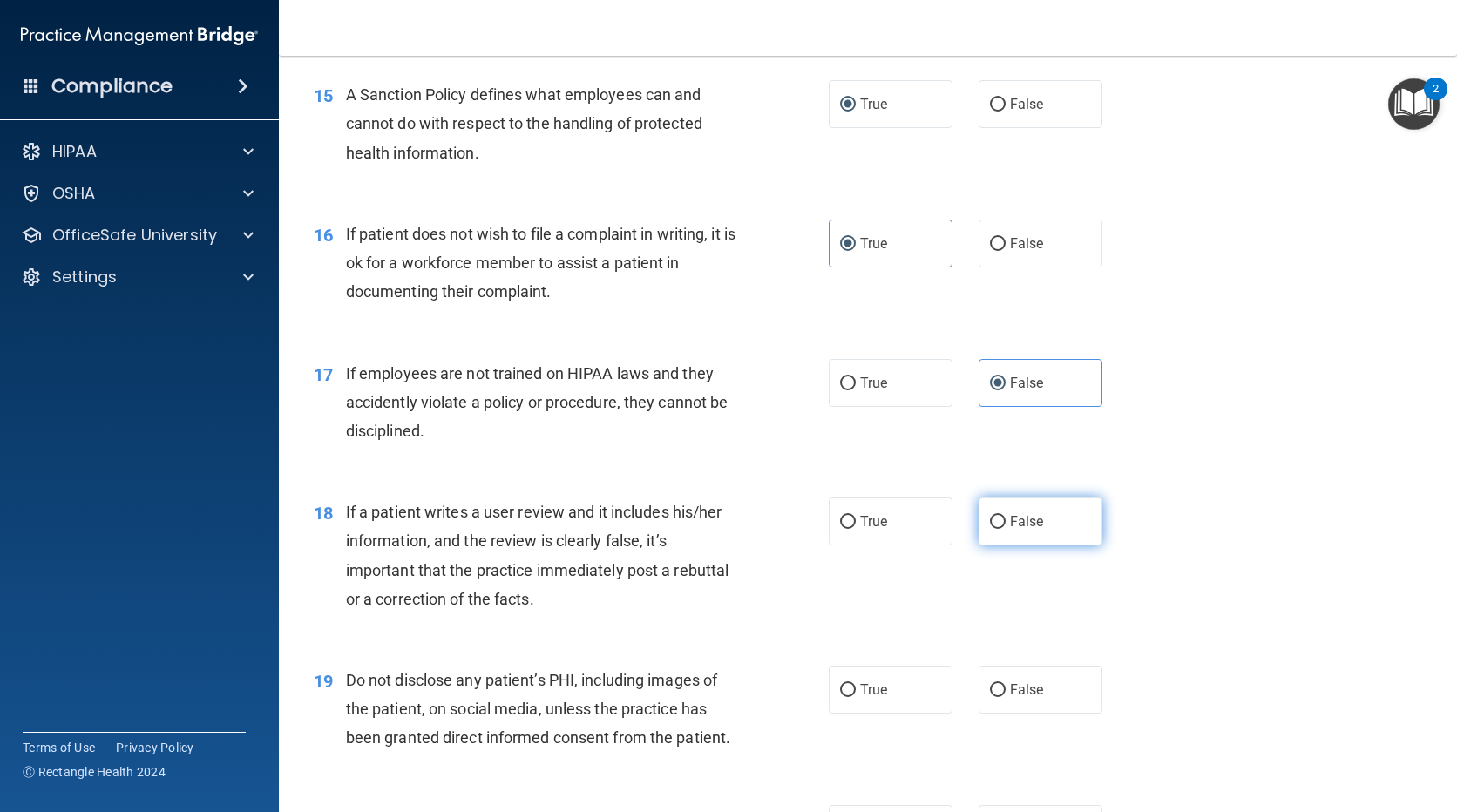
click at [1010, 530] on span "False" at bounding box center [1027, 520] width 34 height 16
click at [1006, 529] on input "False" at bounding box center [998, 522] width 15 height 13
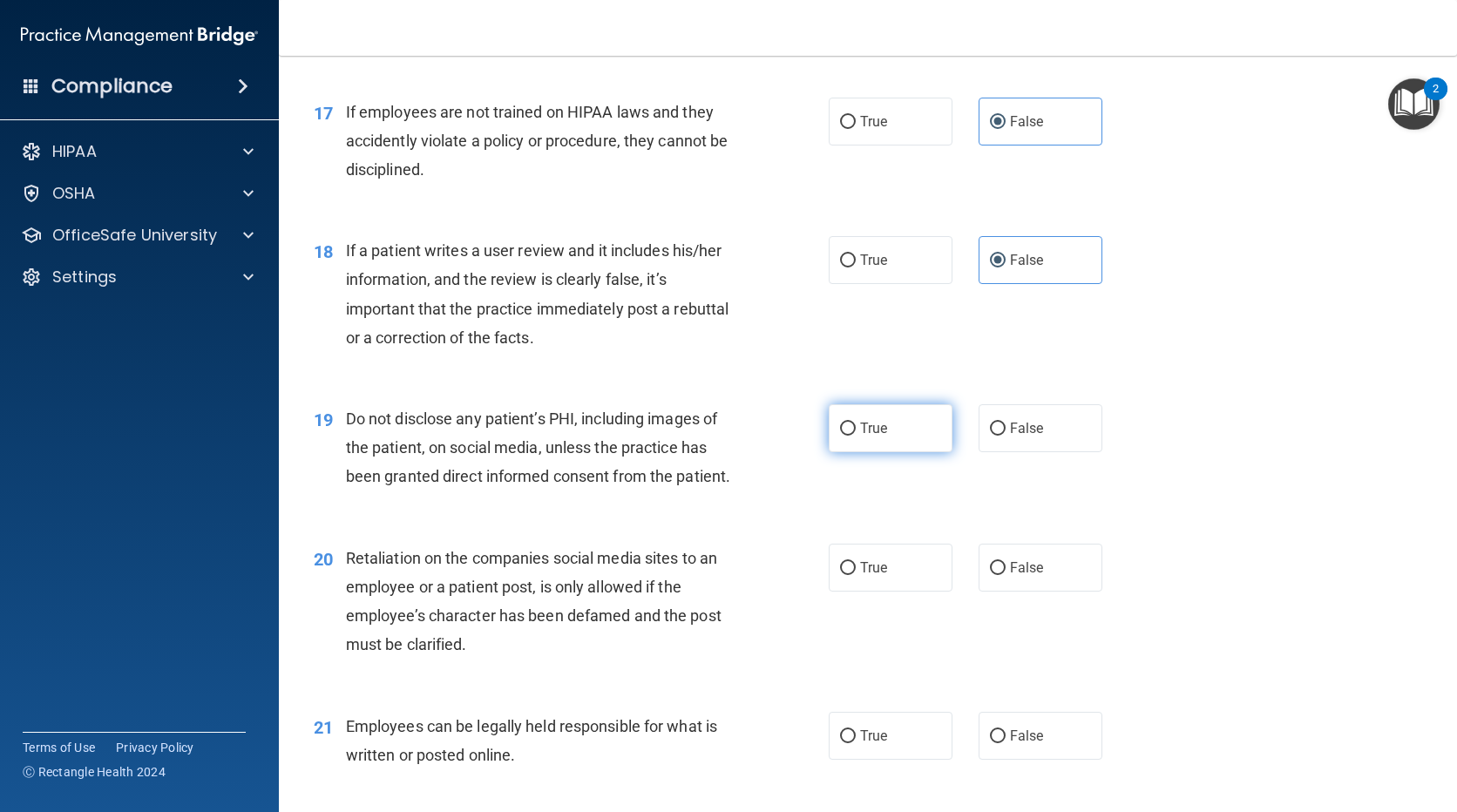
click at [845, 436] on input "True" at bounding box center [848, 429] width 15 height 13
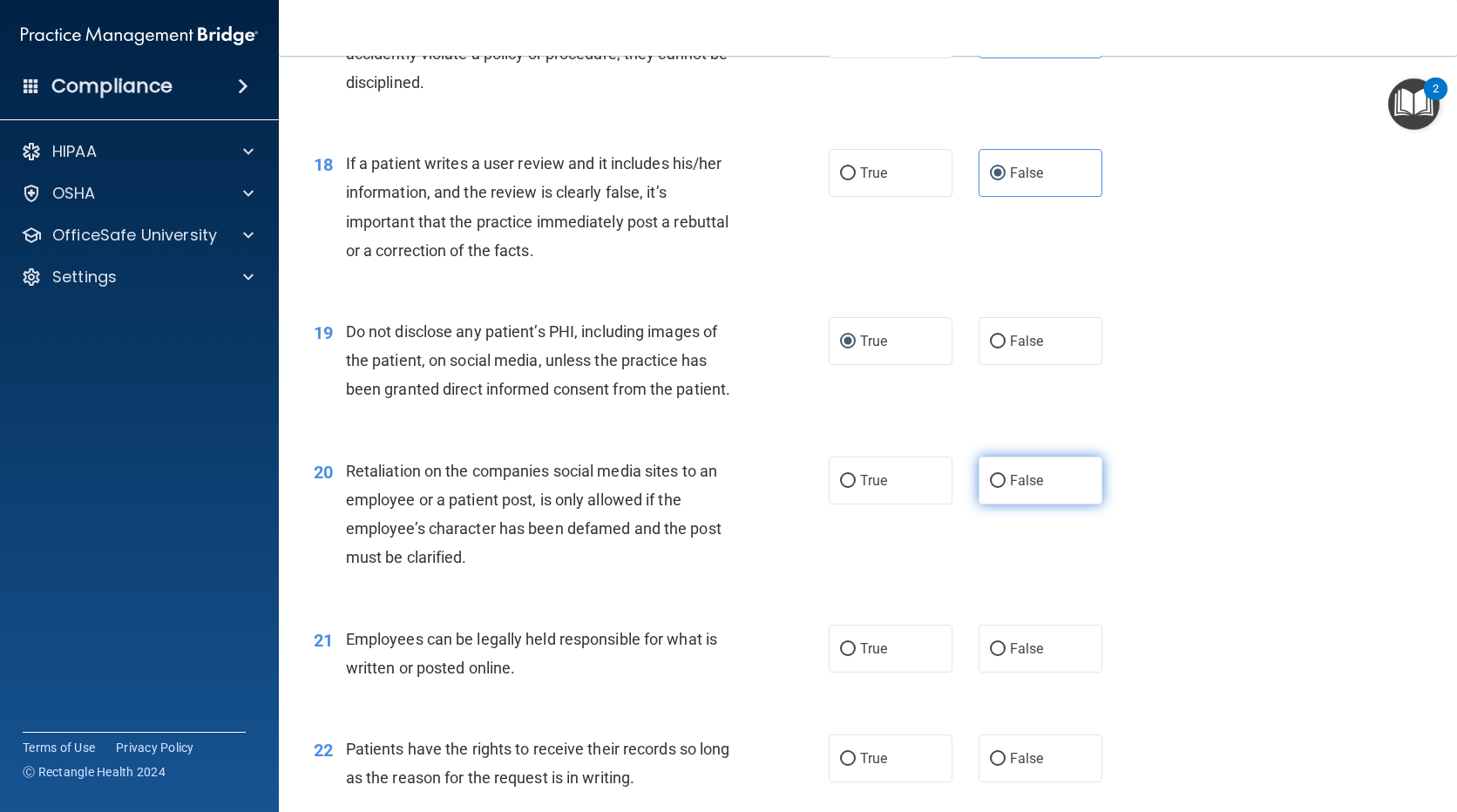
click at [997, 488] on input "False" at bounding box center [998, 482] width 15 height 13
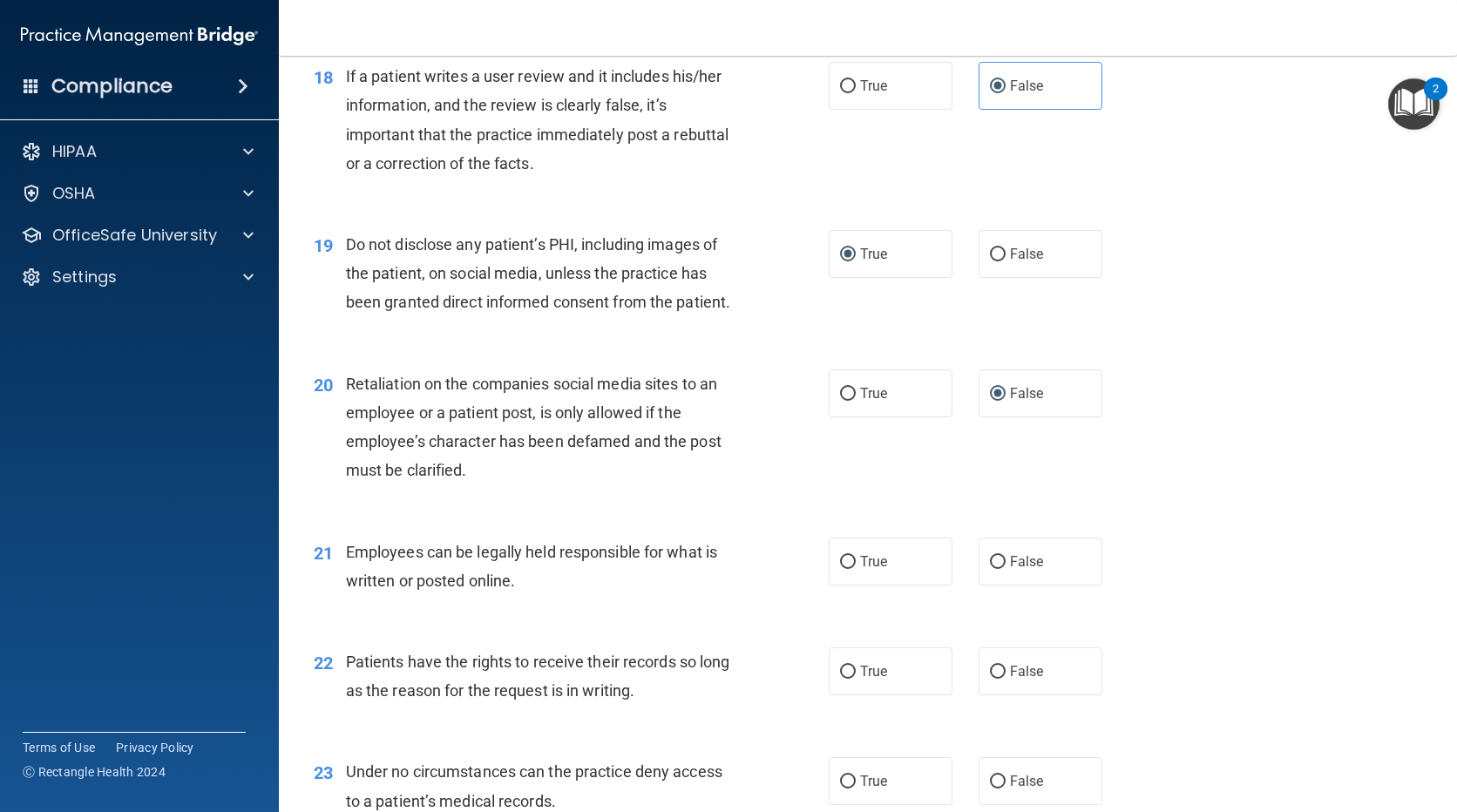
scroll to position [2875, 0]
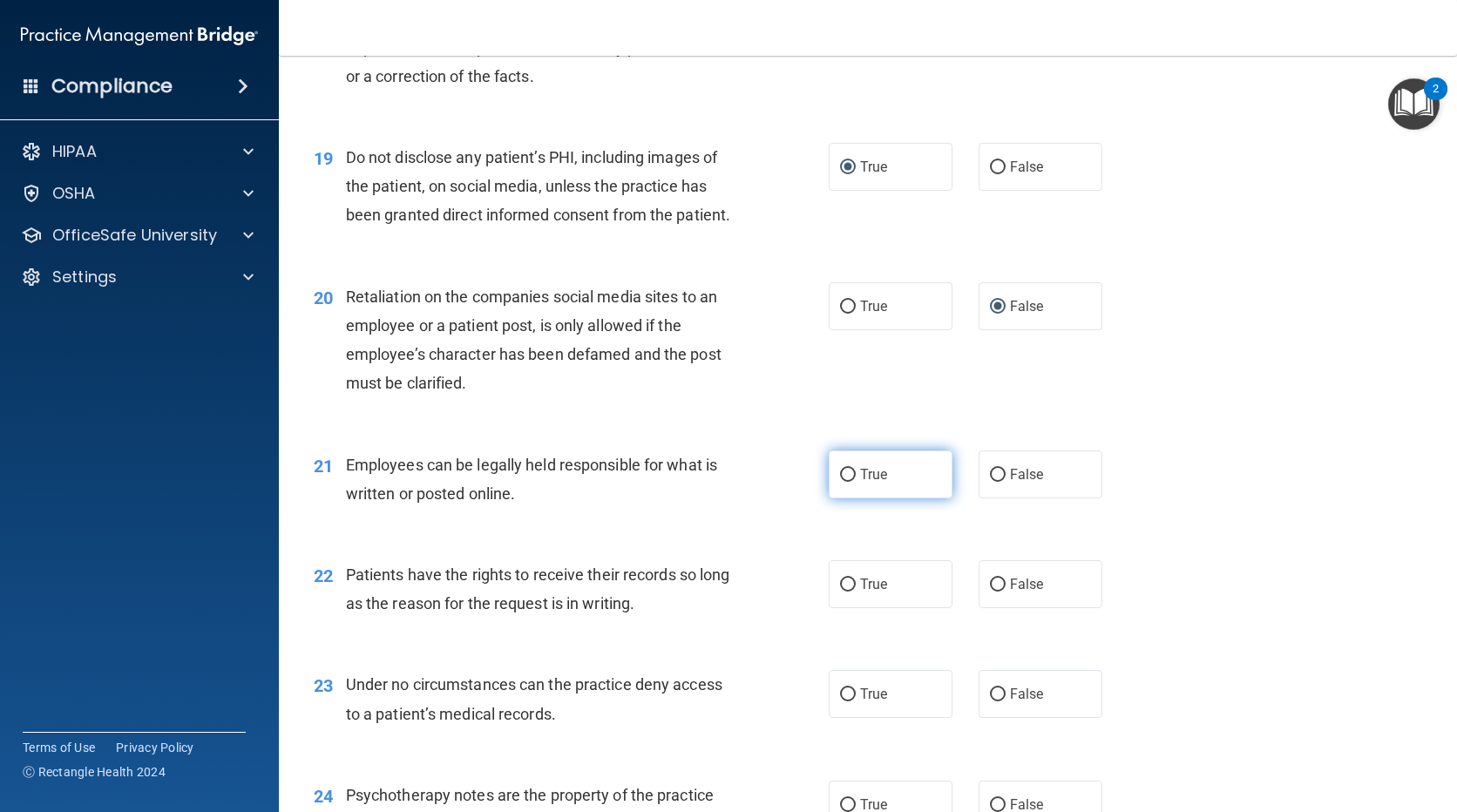
click at [850, 484] on label "True" at bounding box center [890, 474] width 124 height 48
click at [850, 482] on input "True" at bounding box center [848, 475] width 15 height 13
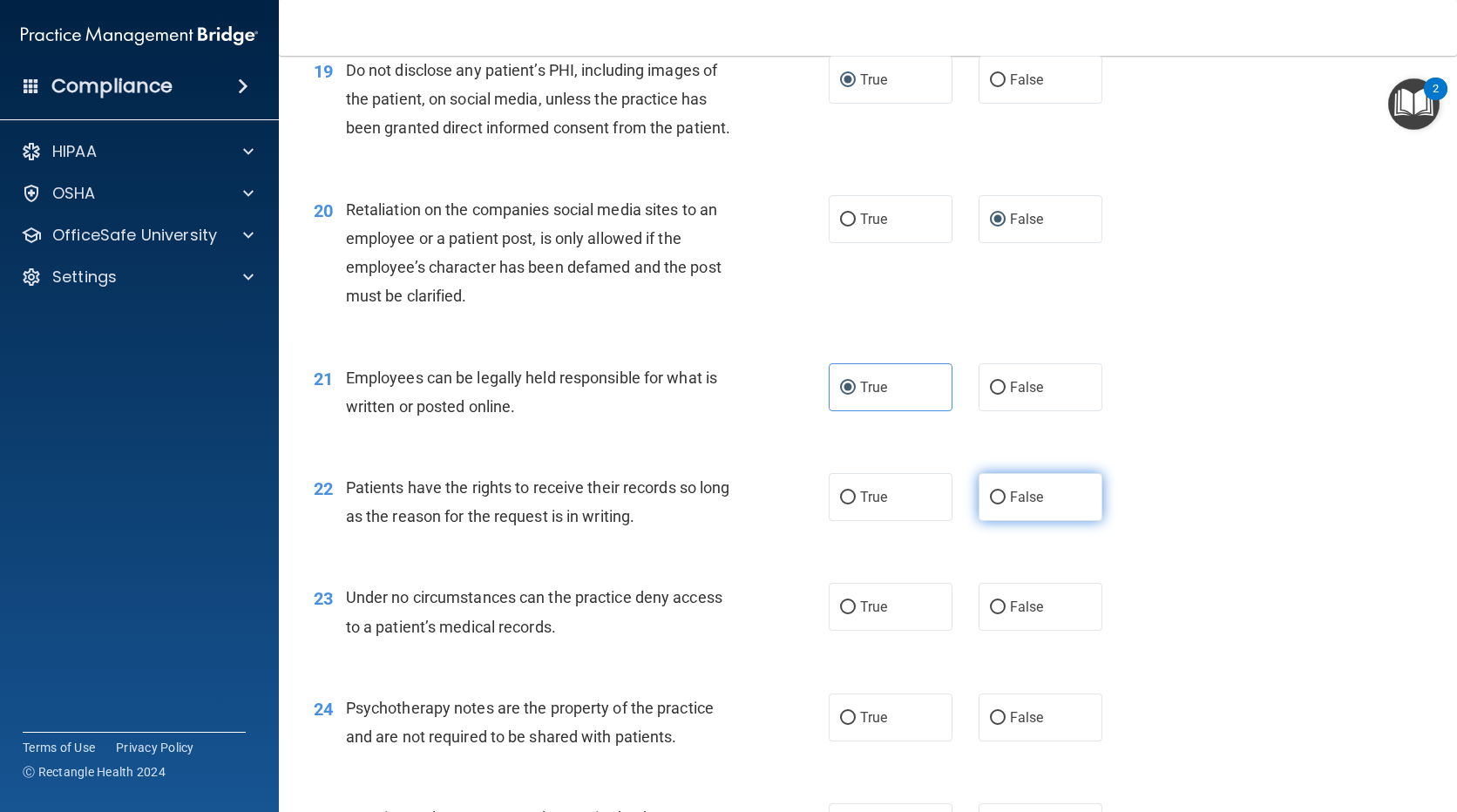
click at [1026, 521] on label "False" at bounding box center [1040, 497] width 124 height 48
click at [1006, 504] on input "False" at bounding box center [998, 498] width 15 height 13
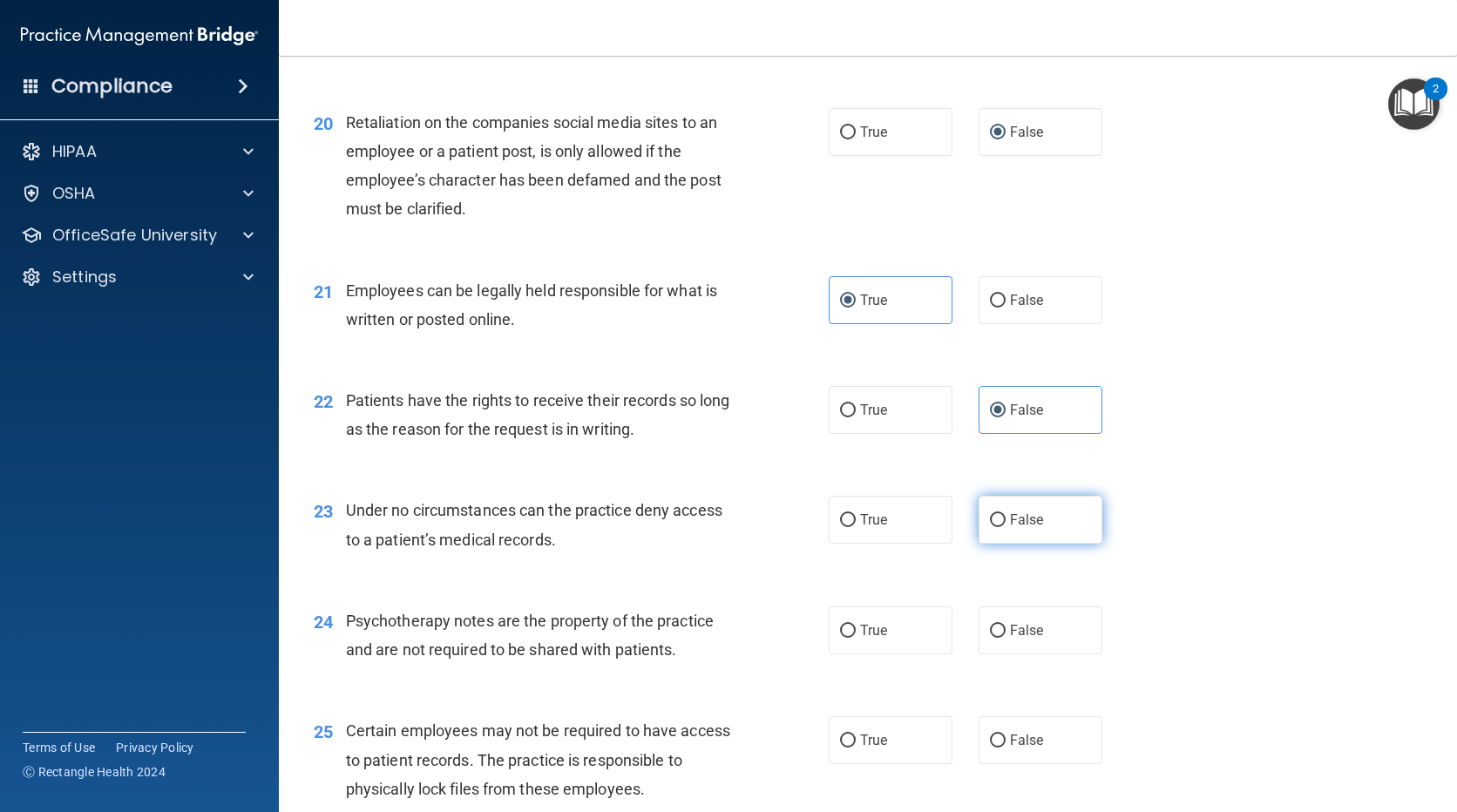
click at [1024, 528] on span "False" at bounding box center [1027, 520] width 34 height 16
click at [1006, 527] on input "False" at bounding box center [998, 520] width 15 height 13
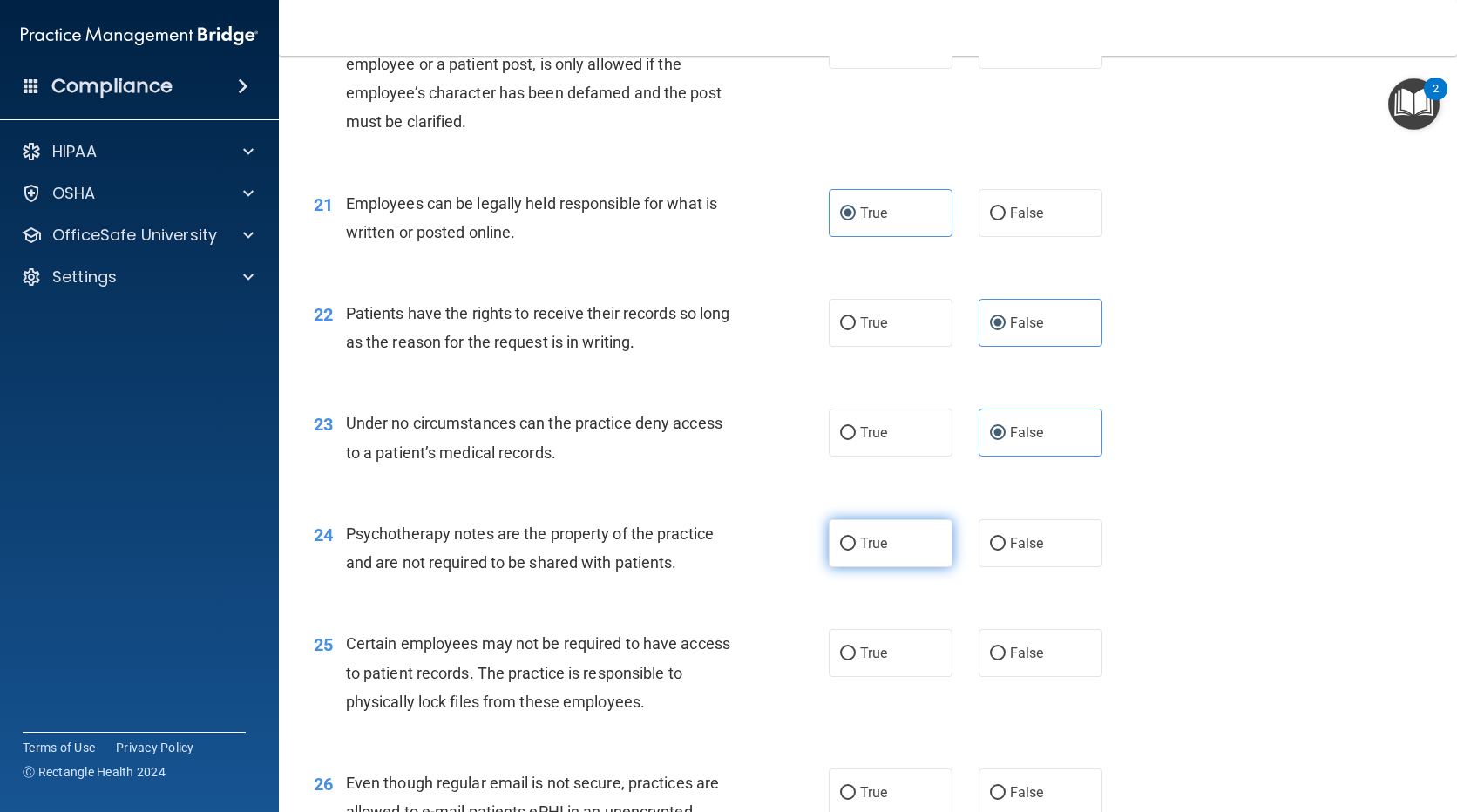
click at [921, 568] on label "True" at bounding box center [890, 544] width 124 height 48
click at [856, 550] on input "True" at bounding box center [848, 545] width 15 height 13
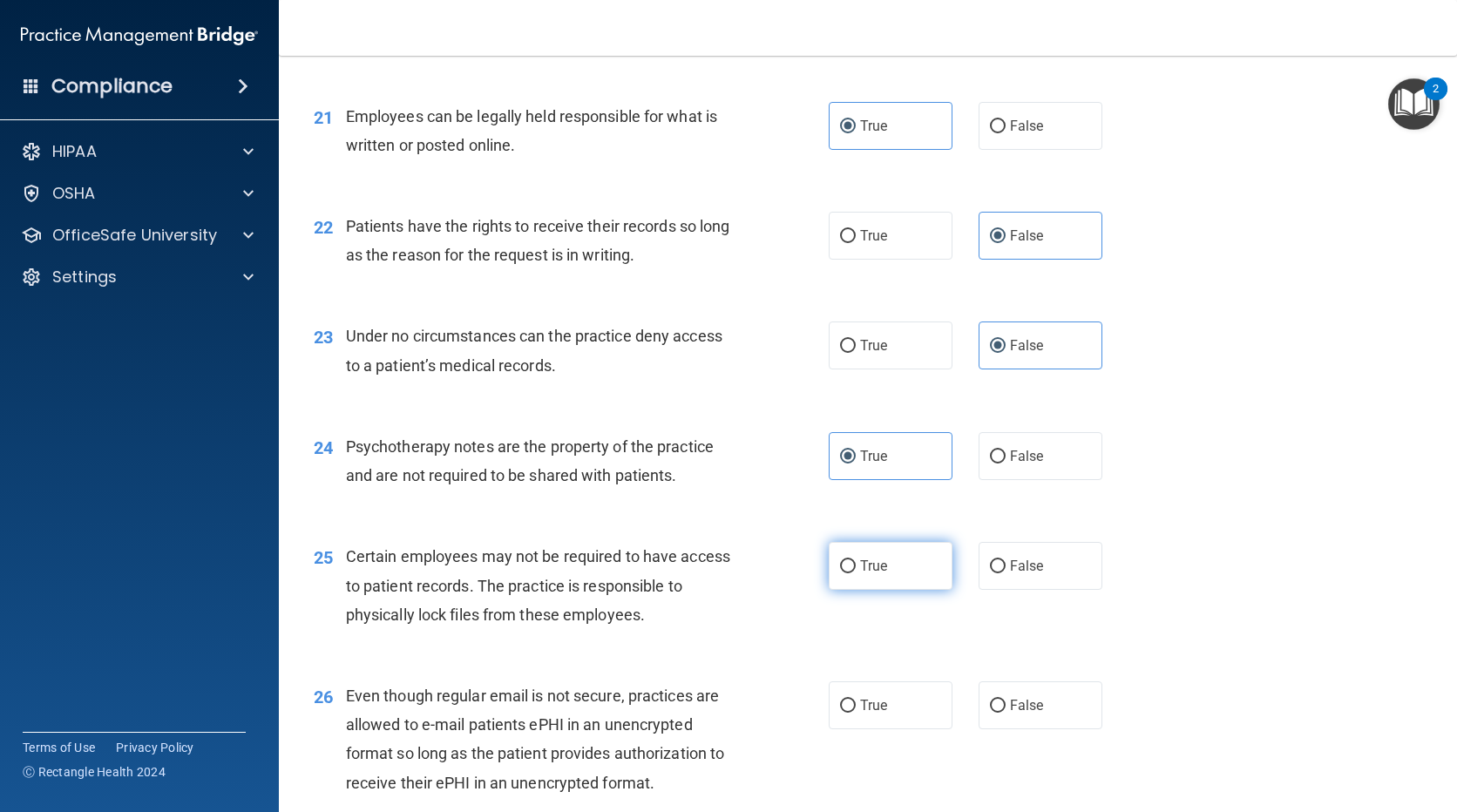
click at [872, 574] on span "True" at bounding box center [874, 566] width 27 height 16
click at [856, 573] on input "True" at bounding box center [848, 567] width 15 height 13
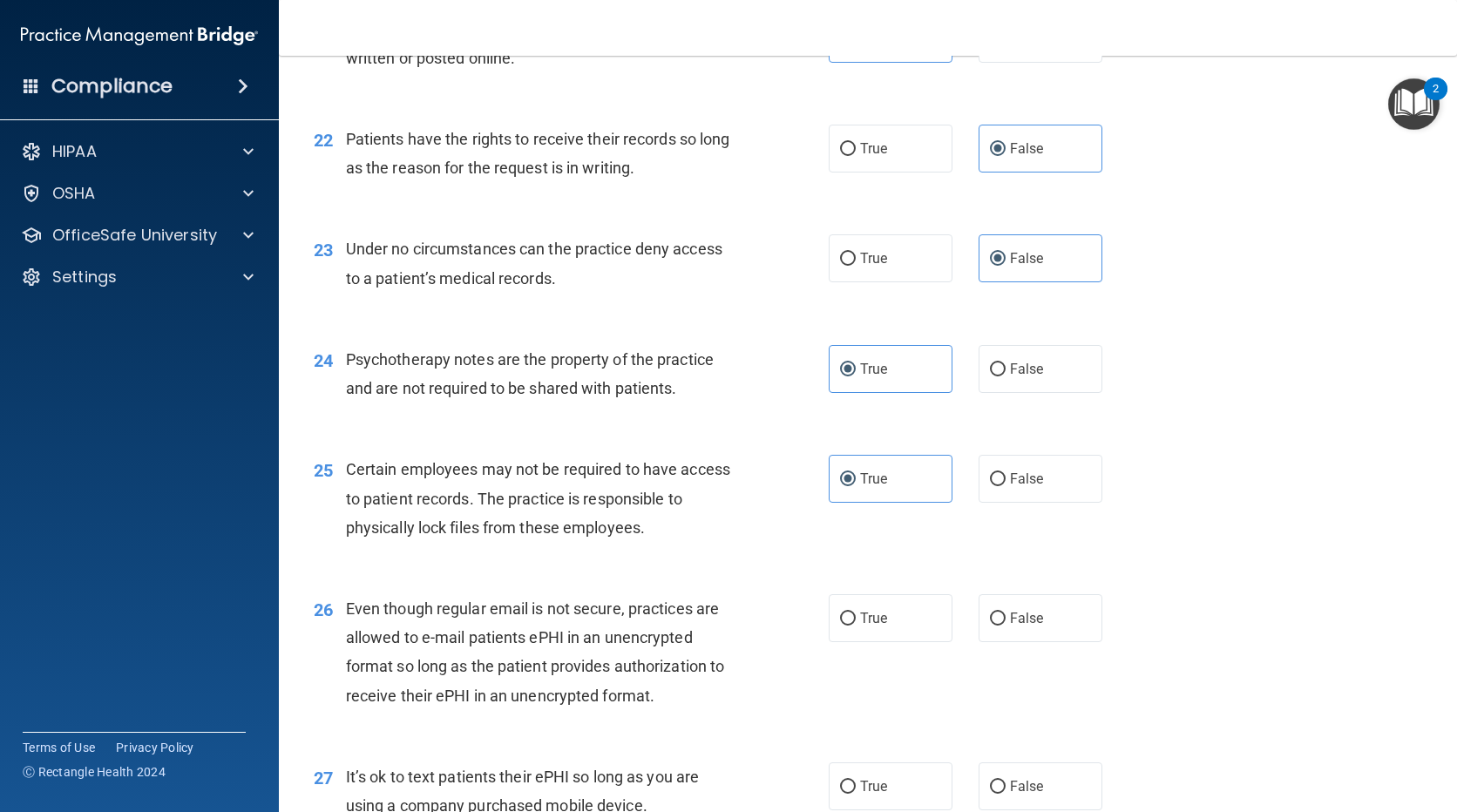
scroll to position [3485, 0]
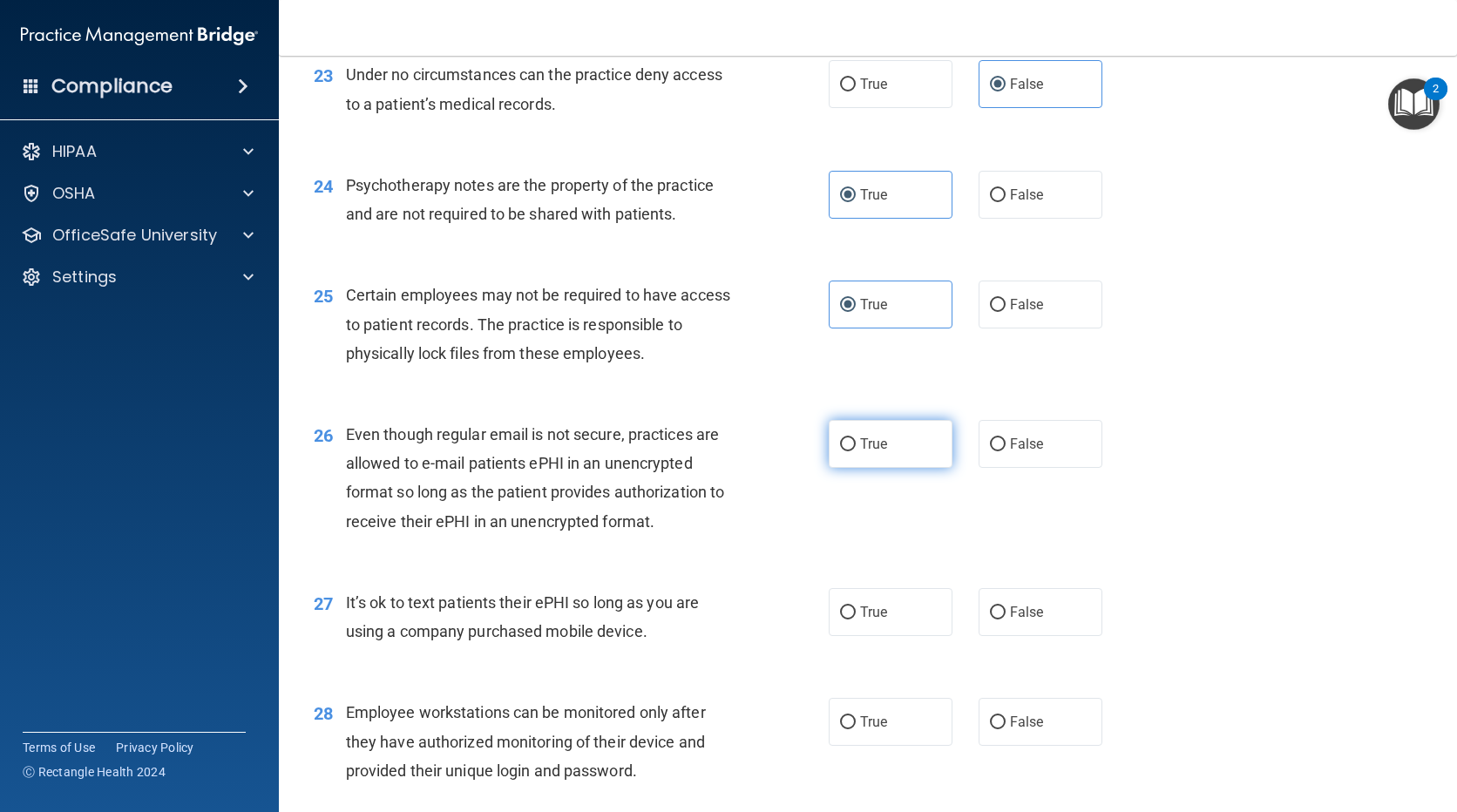
click at [867, 452] on span "True" at bounding box center [874, 444] width 27 height 16
click at [856, 451] on input "True" at bounding box center [848, 444] width 15 height 13
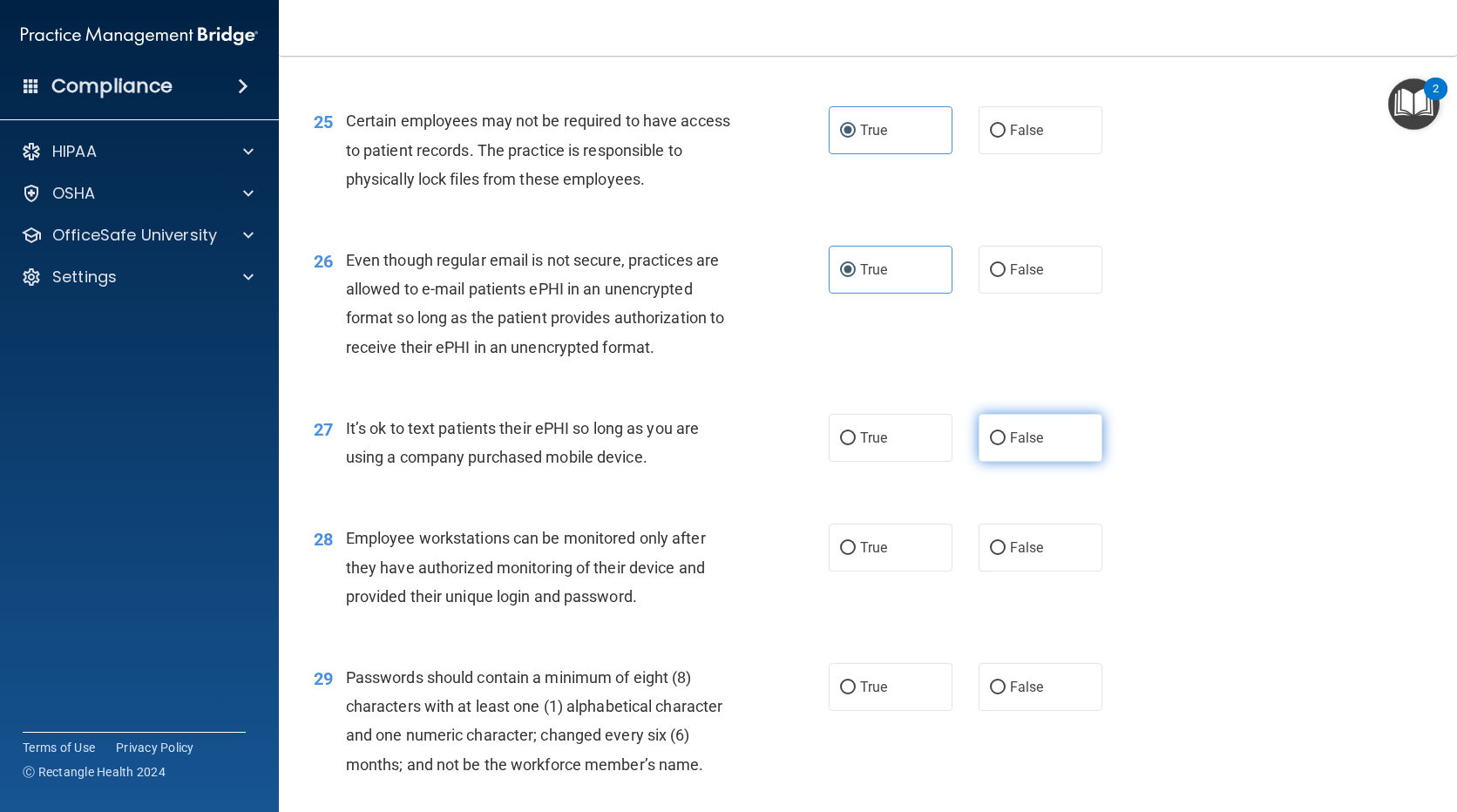
click at [1014, 453] on label "False" at bounding box center [1040, 438] width 124 height 48
click at [1006, 445] on input "False" at bounding box center [998, 439] width 15 height 13
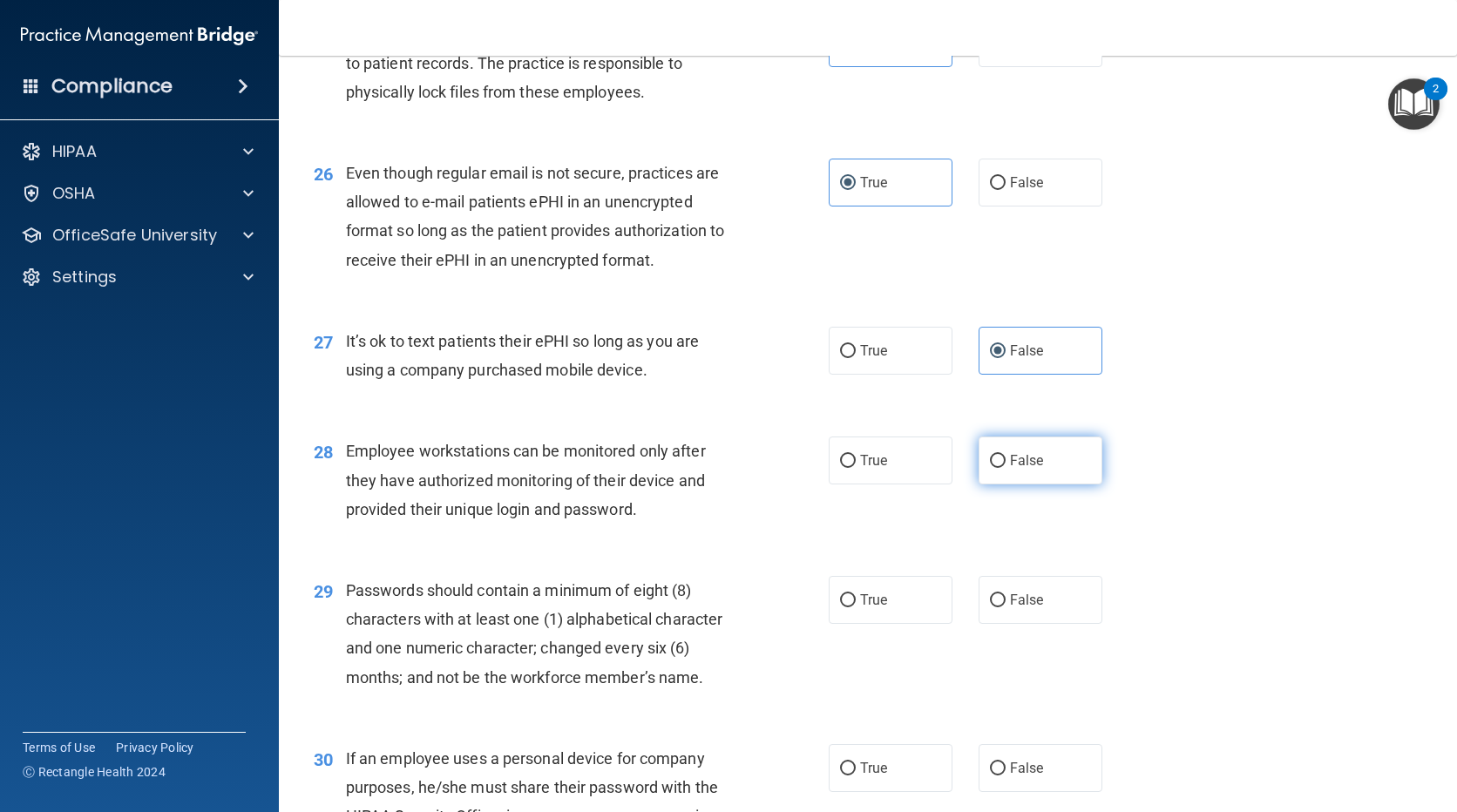
click at [997, 468] on input "False" at bounding box center [998, 462] width 15 height 13
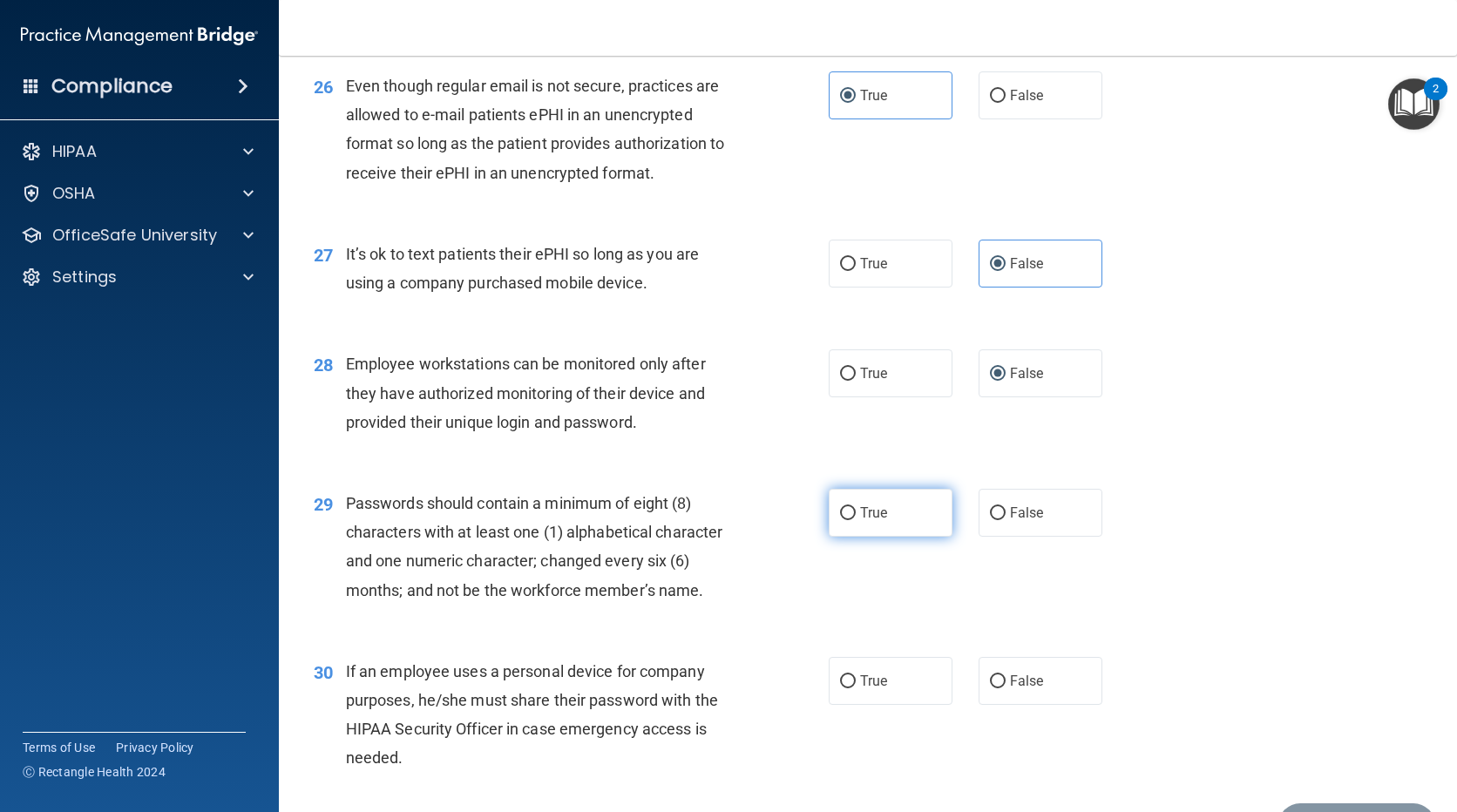
click at [887, 537] on label "True" at bounding box center [890, 513] width 124 height 48
click at [856, 520] on input "True" at bounding box center [848, 514] width 15 height 13
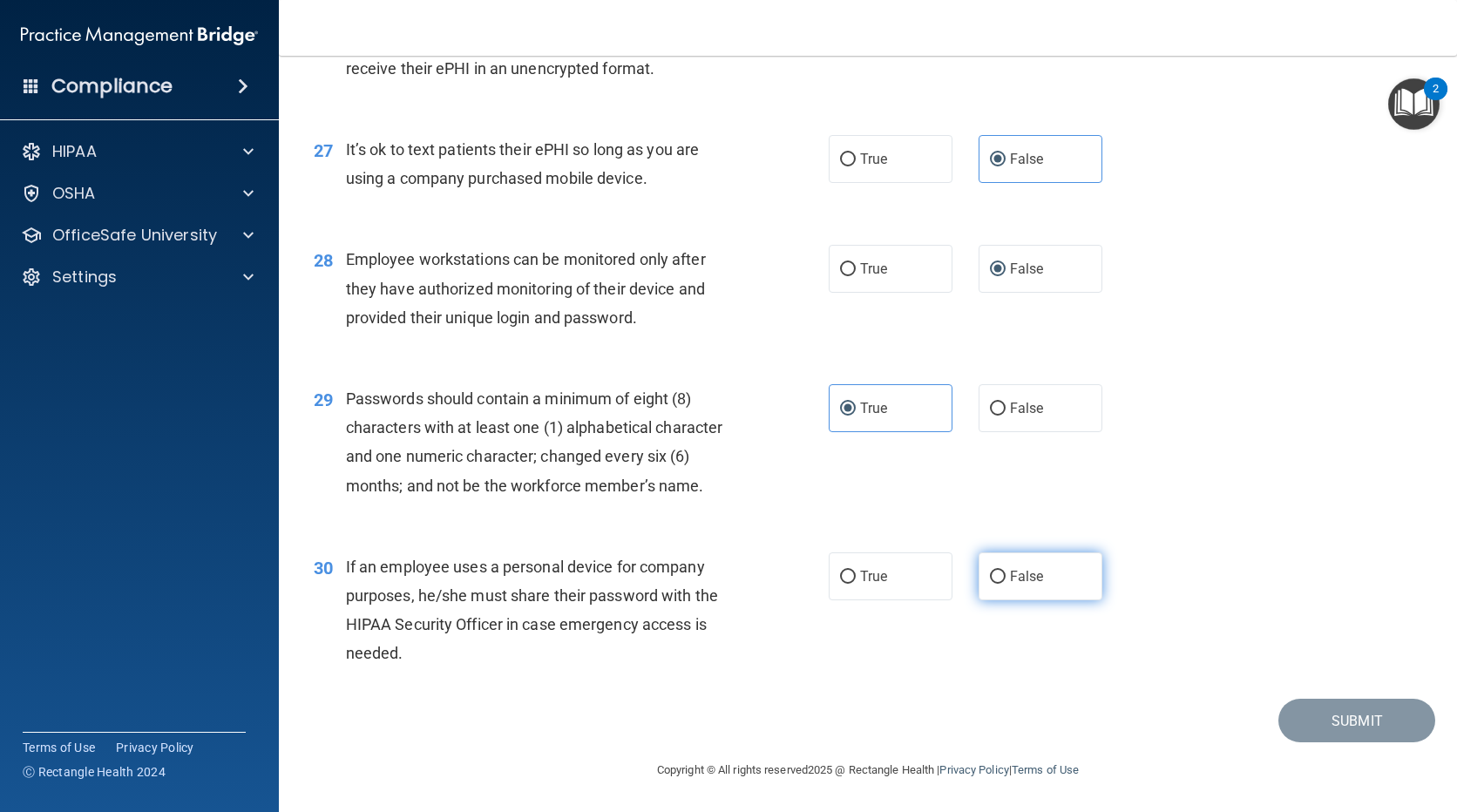
click at [993, 571] on input "False" at bounding box center [998, 577] width 15 height 13
click at [1372, 723] on button "Submit" at bounding box center [1356, 721] width 157 height 44
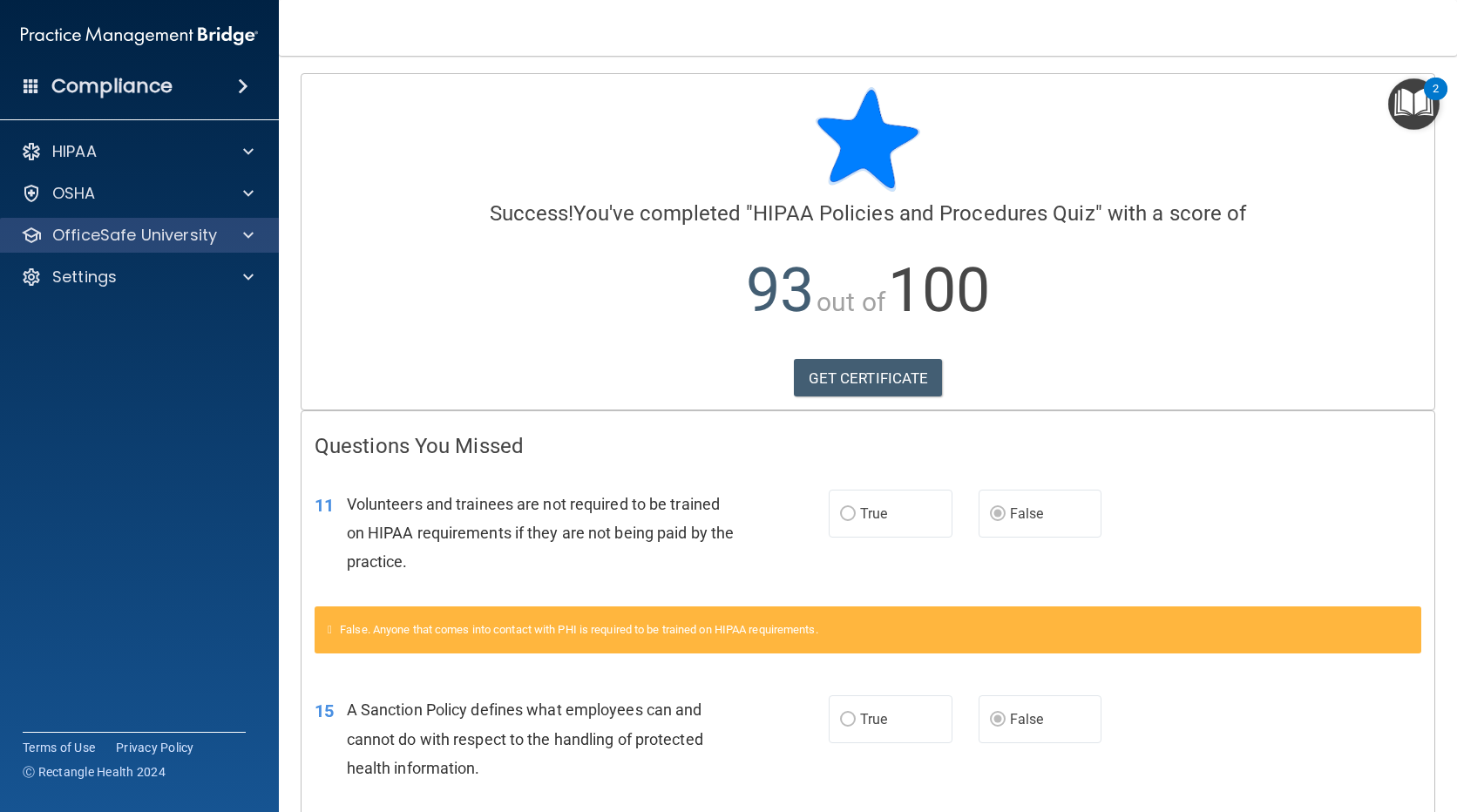
click at [244, 223] on div "OfficeSafe University" at bounding box center [140, 235] width 280 height 35
click at [168, 236] on p "OfficeSafe University" at bounding box center [134, 236] width 165 height 21
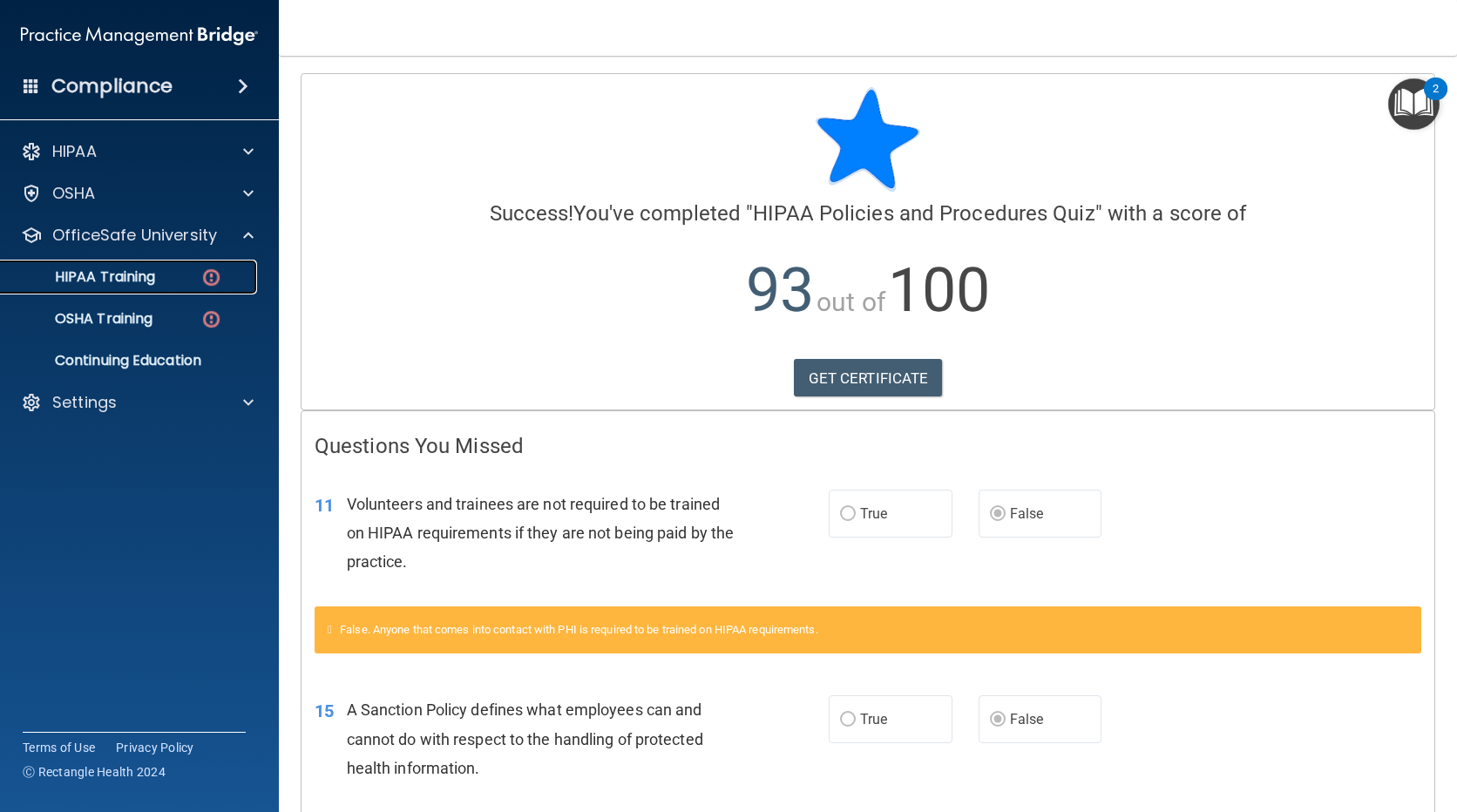
click at [136, 264] on link "HIPAA Training" at bounding box center [119, 277] width 274 height 35
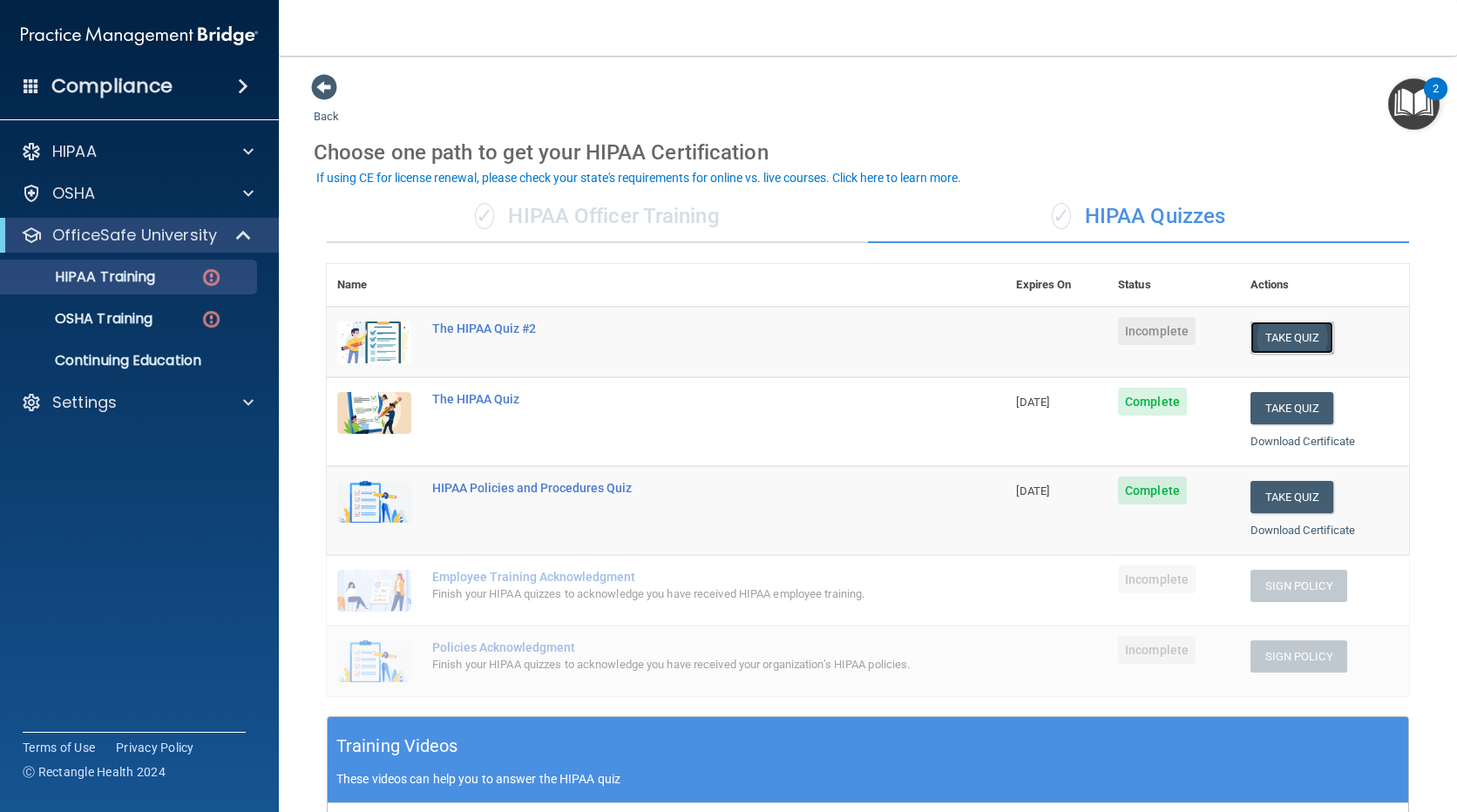
click at [1273, 335] on button "Take Quiz" at bounding box center [1291, 338] width 84 height 33
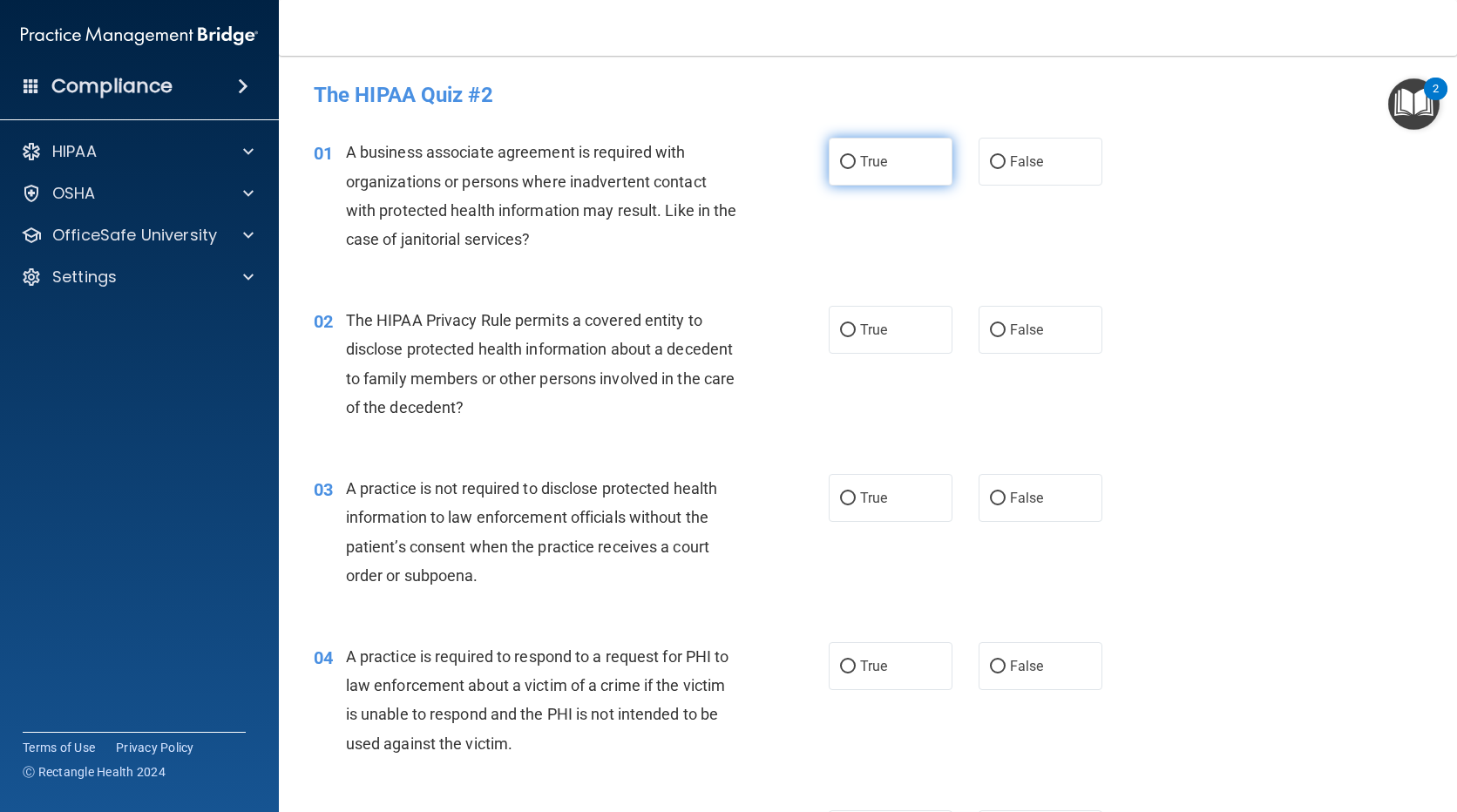
click at [831, 164] on label "True" at bounding box center [890, 162] width 124 height 48
click at [840, 164] on input "True" at bounding box center [848, 163] width 15 height 13
click at [893, 344] on label "True" at bounding box center [890, 330] width 124 height 48
click at [856, 337] on input "True" at bounding box center [848, 331] width 15 height 13
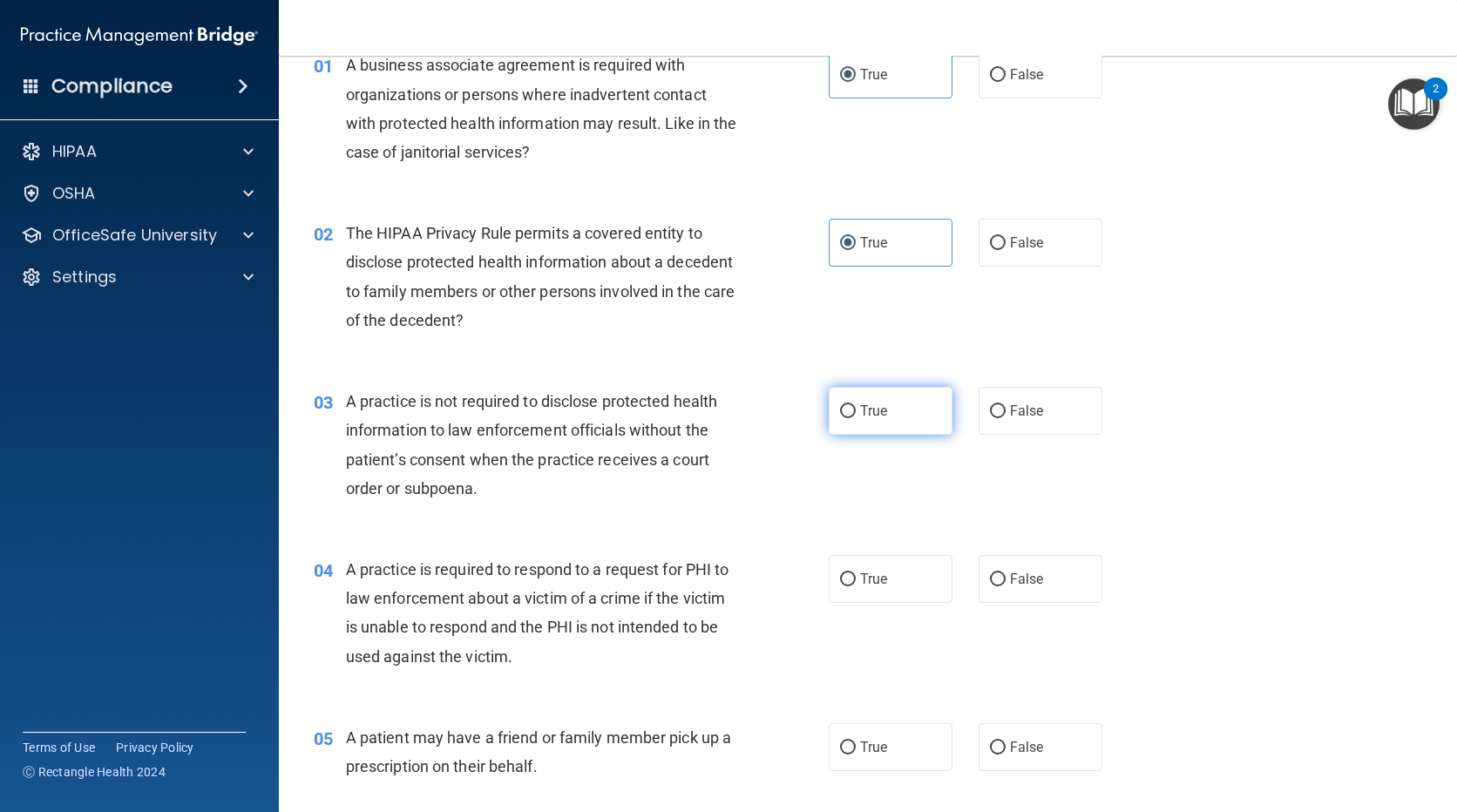
click at [900, 412] on label "True" at bounding box center [890, 411] width 124 height 48
click at [856, 412] on input "True" at bounding box center [848, 412] width 15 height 13
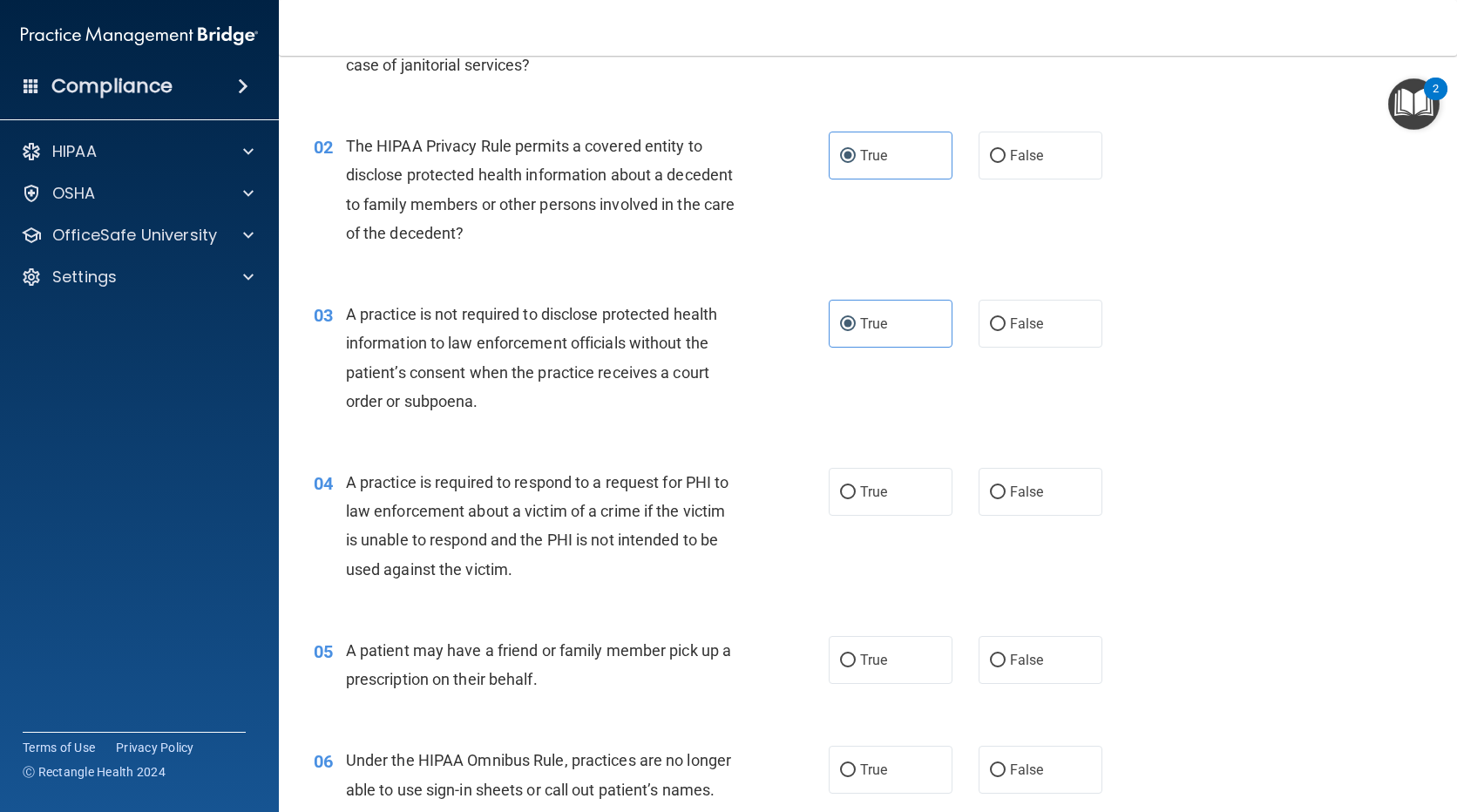
scroll to position [262, 0]
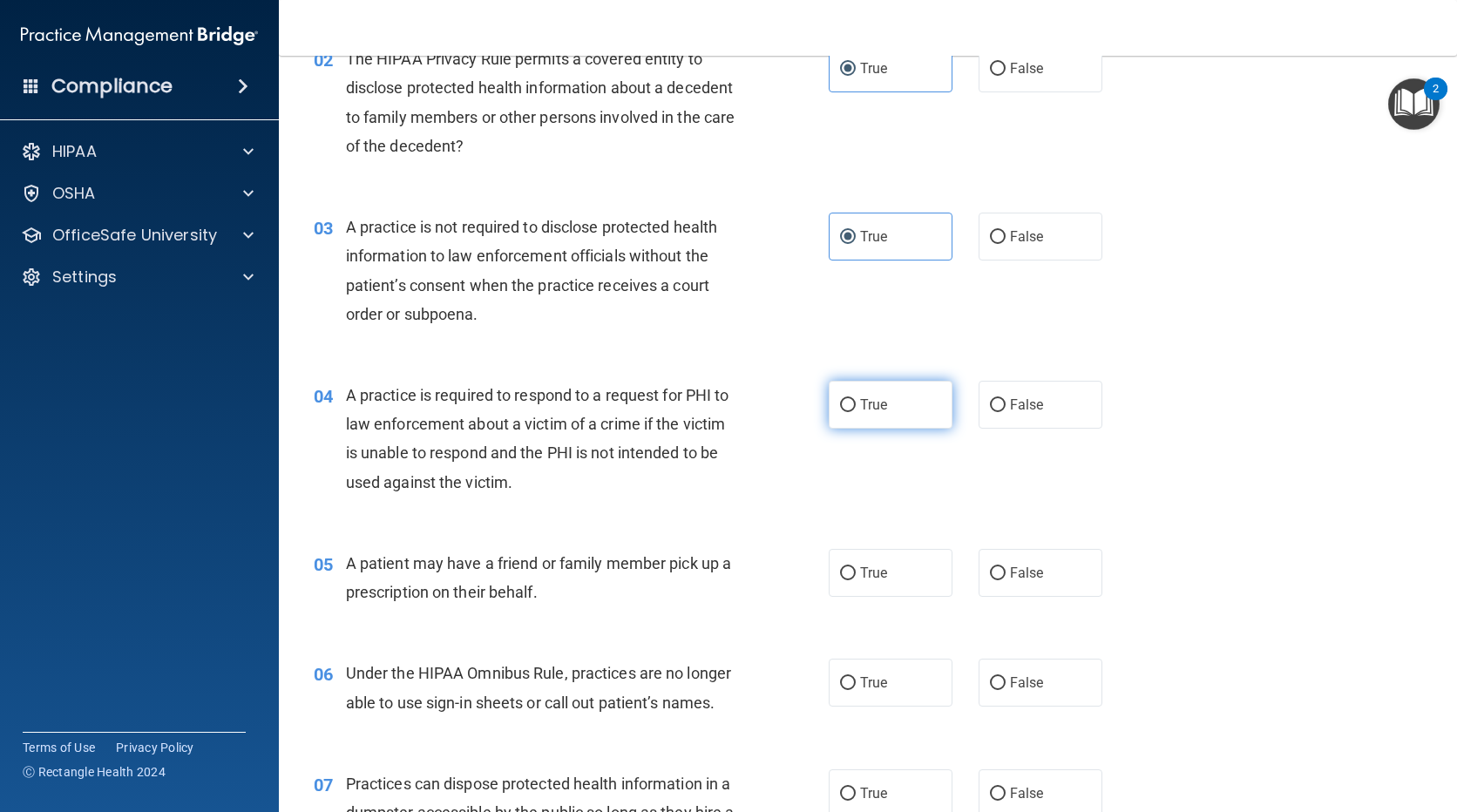
click at [867, 395] on label "True" at bounding box center [890, 405] width 124 height 48
click at [856, 399] on input "True" at bounding box center [848, 406] width 15 height 13
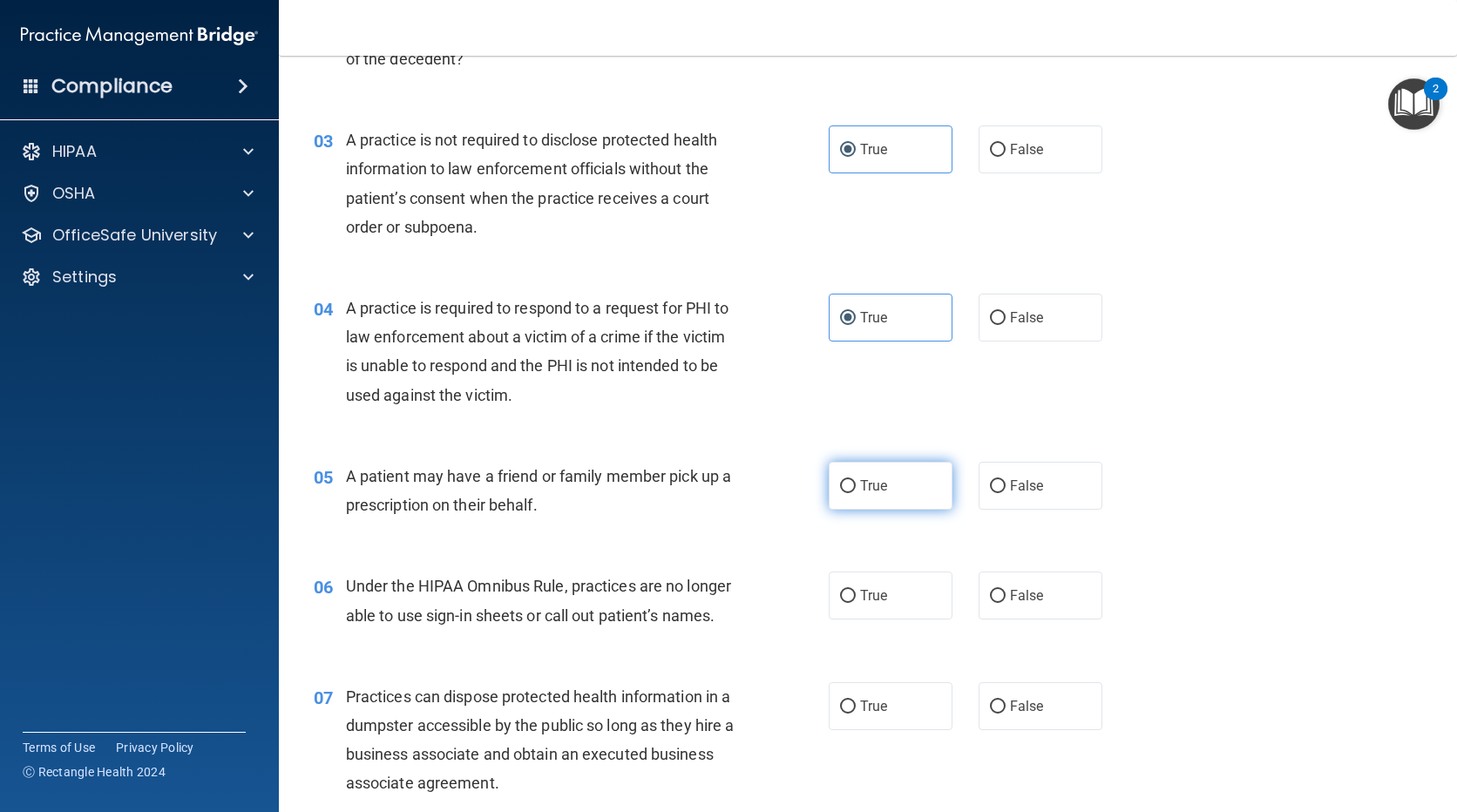
click at [887, 497] on label "True" at bounding box center [890, 486] width 124 height 48
click at [856, 494] on input "True" at bounding box center [848, 487] width 15 height 13
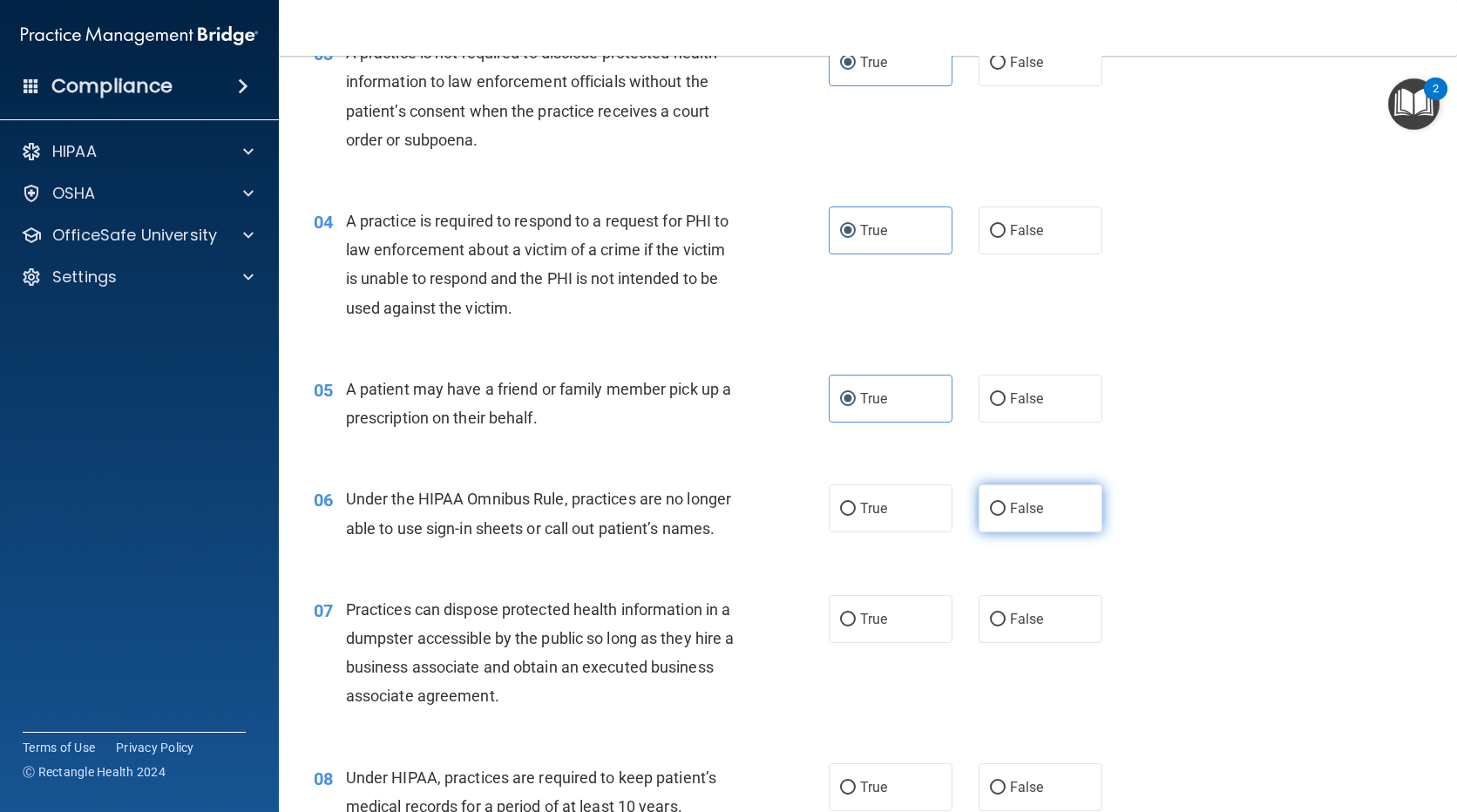
click at [1001, 520] on label "False" at bounding box center [1040, 508] width 124 height 48
click at [1001, 516] on input "False" at bounding box center [998, 510] width 15 height 13
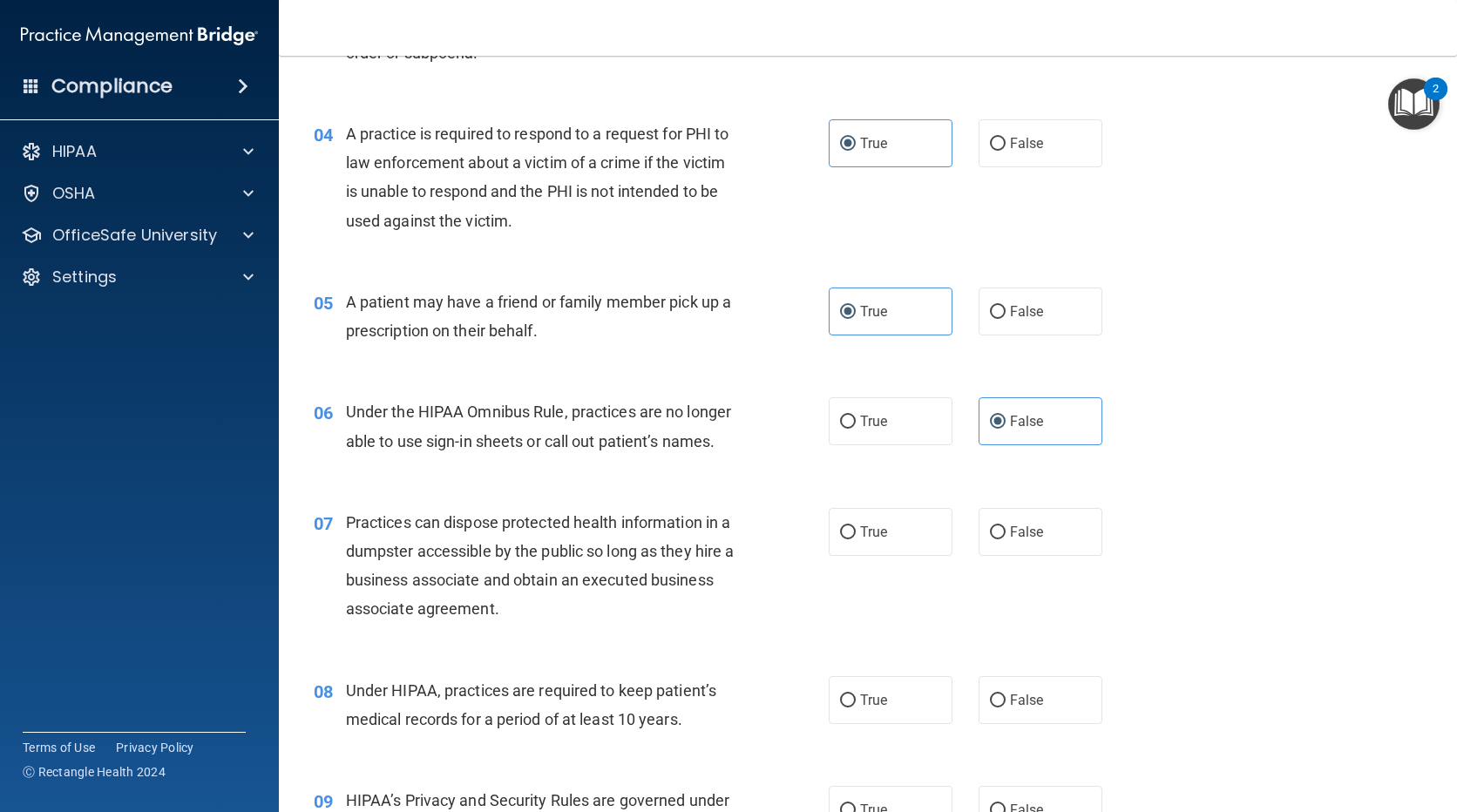
scroll to position [610, 0]
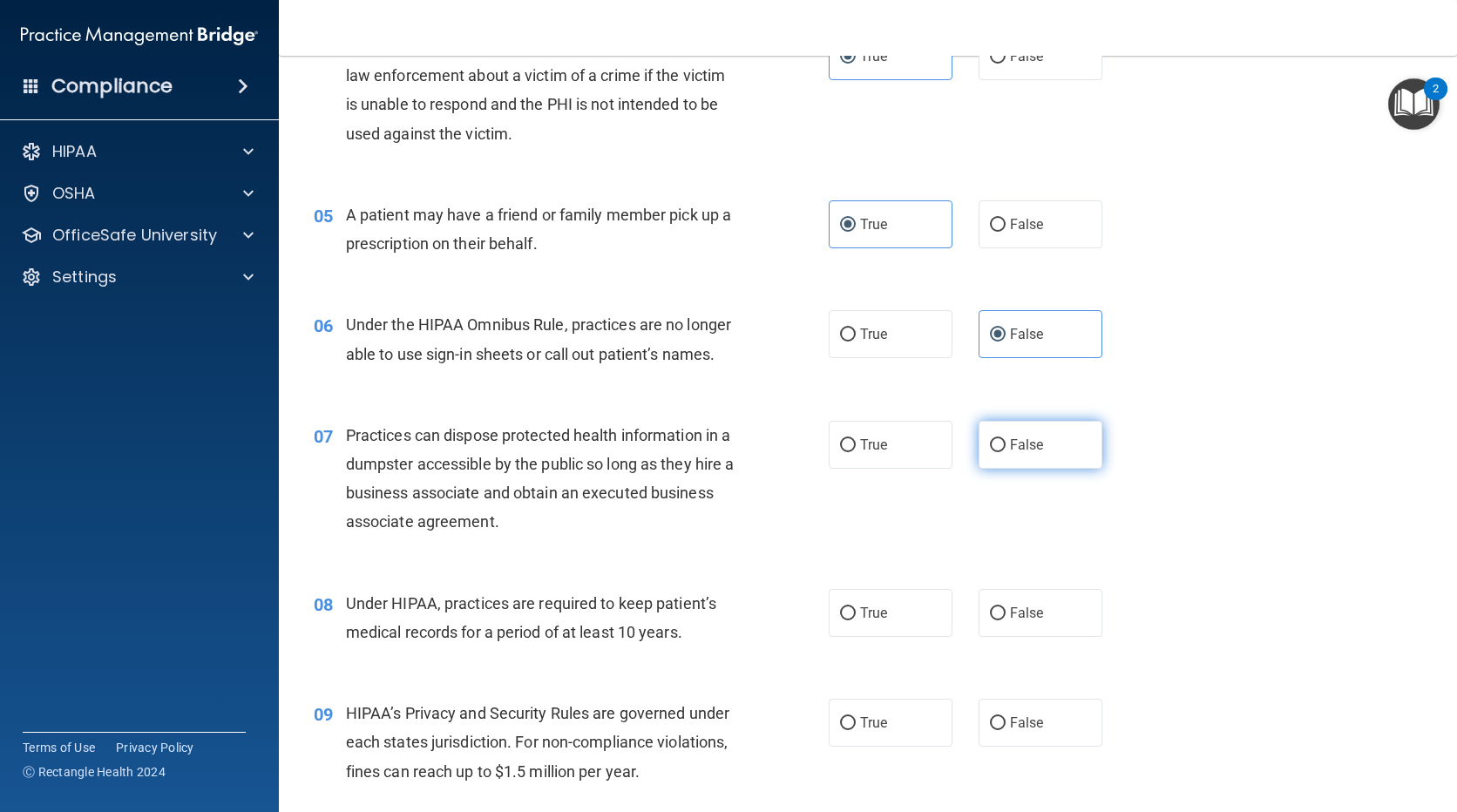
click at [992, 445] on input "False" at bounding box center [998, 445] width 15 height 13
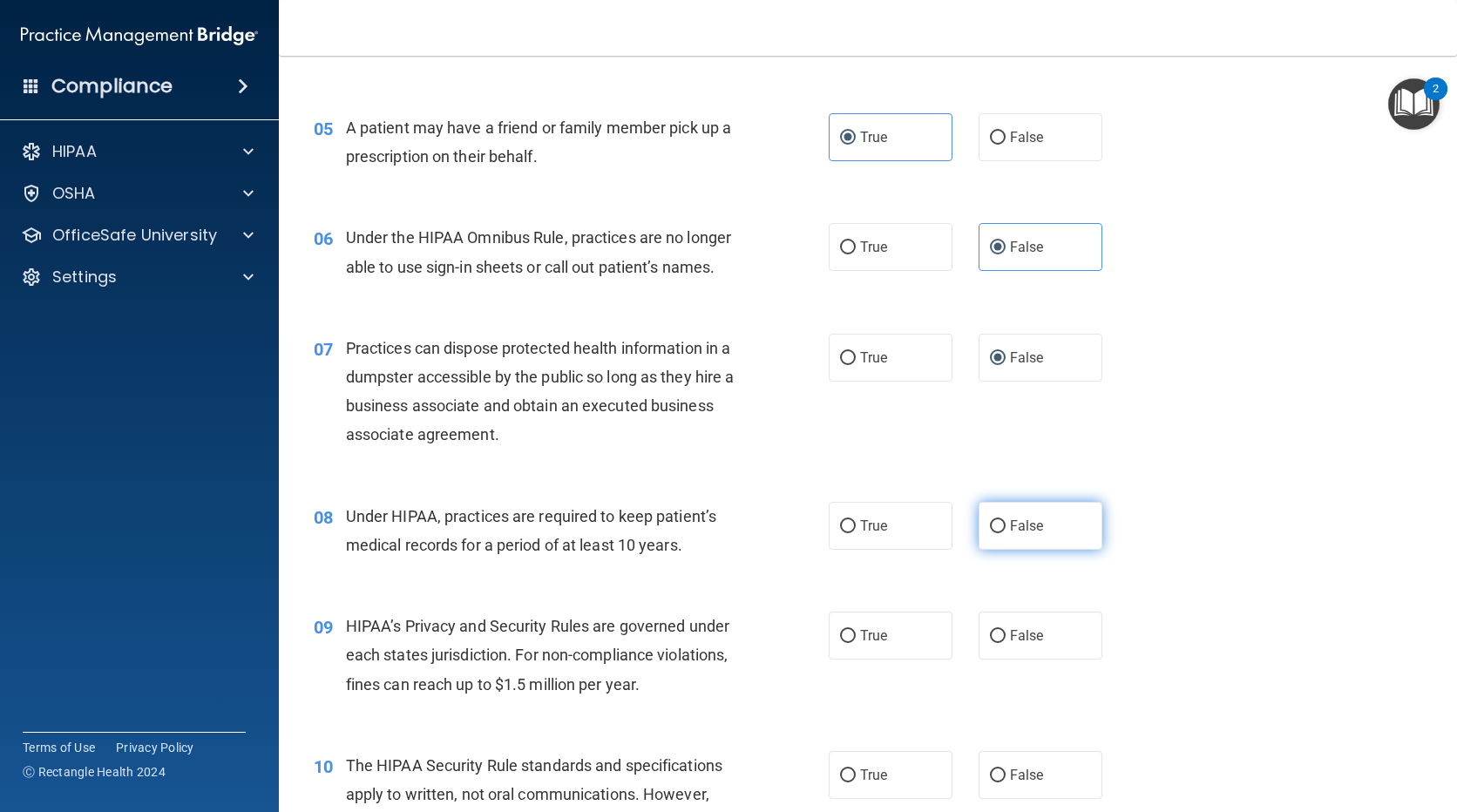
click at [1010, 534] on label "False" at bounding box center [1040, 526] width 124 height 48
click at [1006, 533] on input "False" at bounding box center [998, 527] width 15 height 13
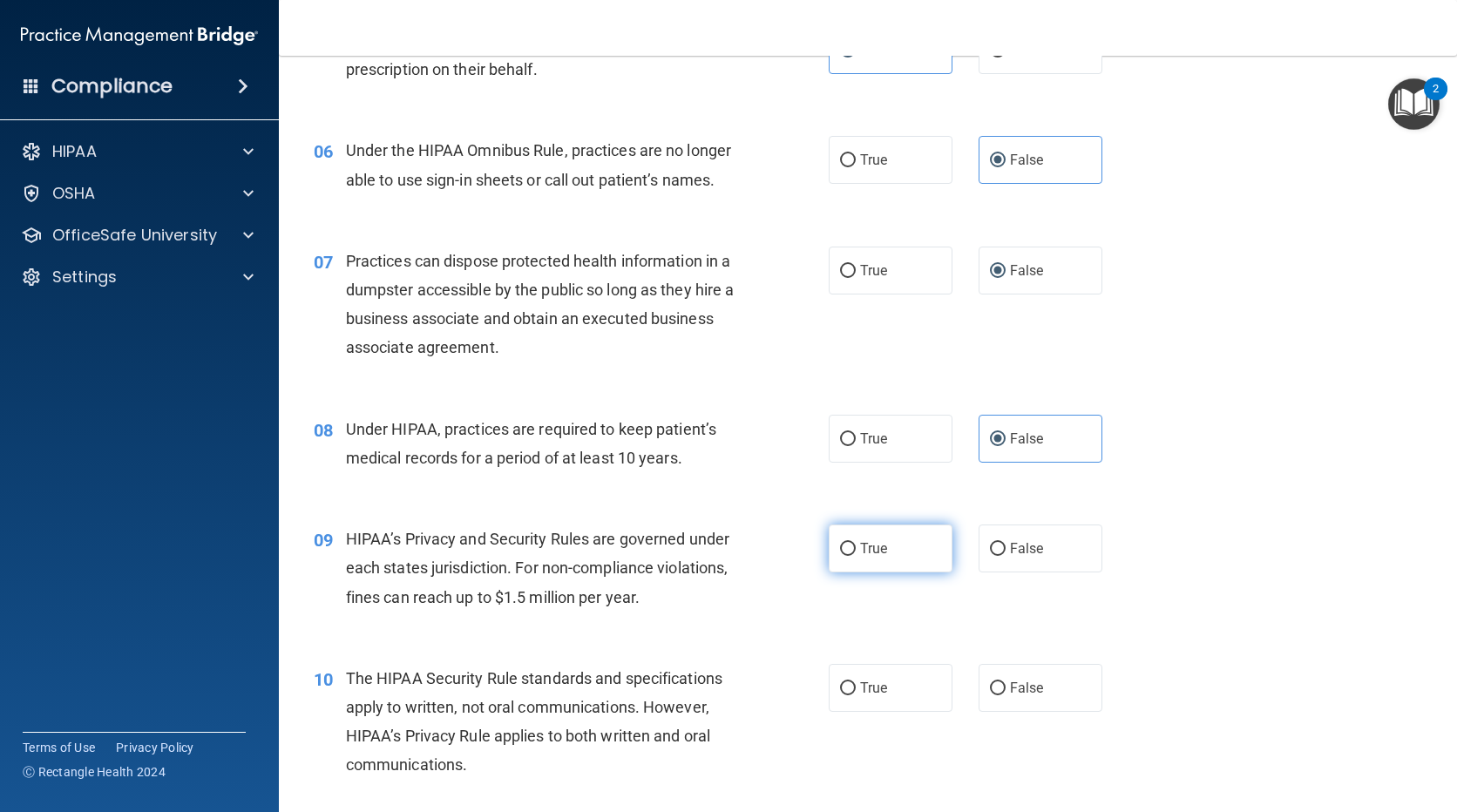
click at [862, 570] on label "True" at bounding box center [890, 548] width 124 height 48
click at [856, 556] on input "True" at bounding box center [848, 549] width 15 height 13
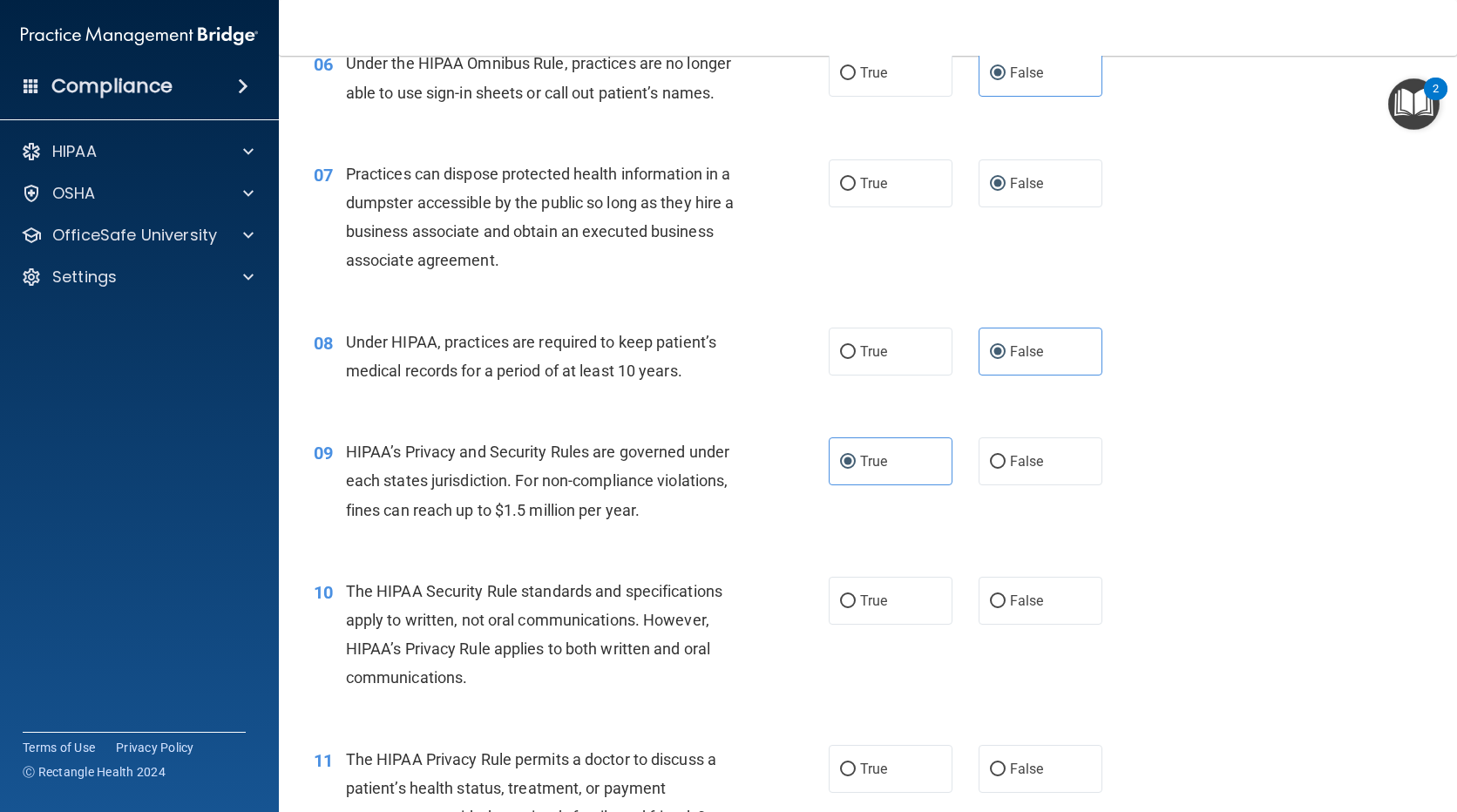
scroll to position [958, 0]
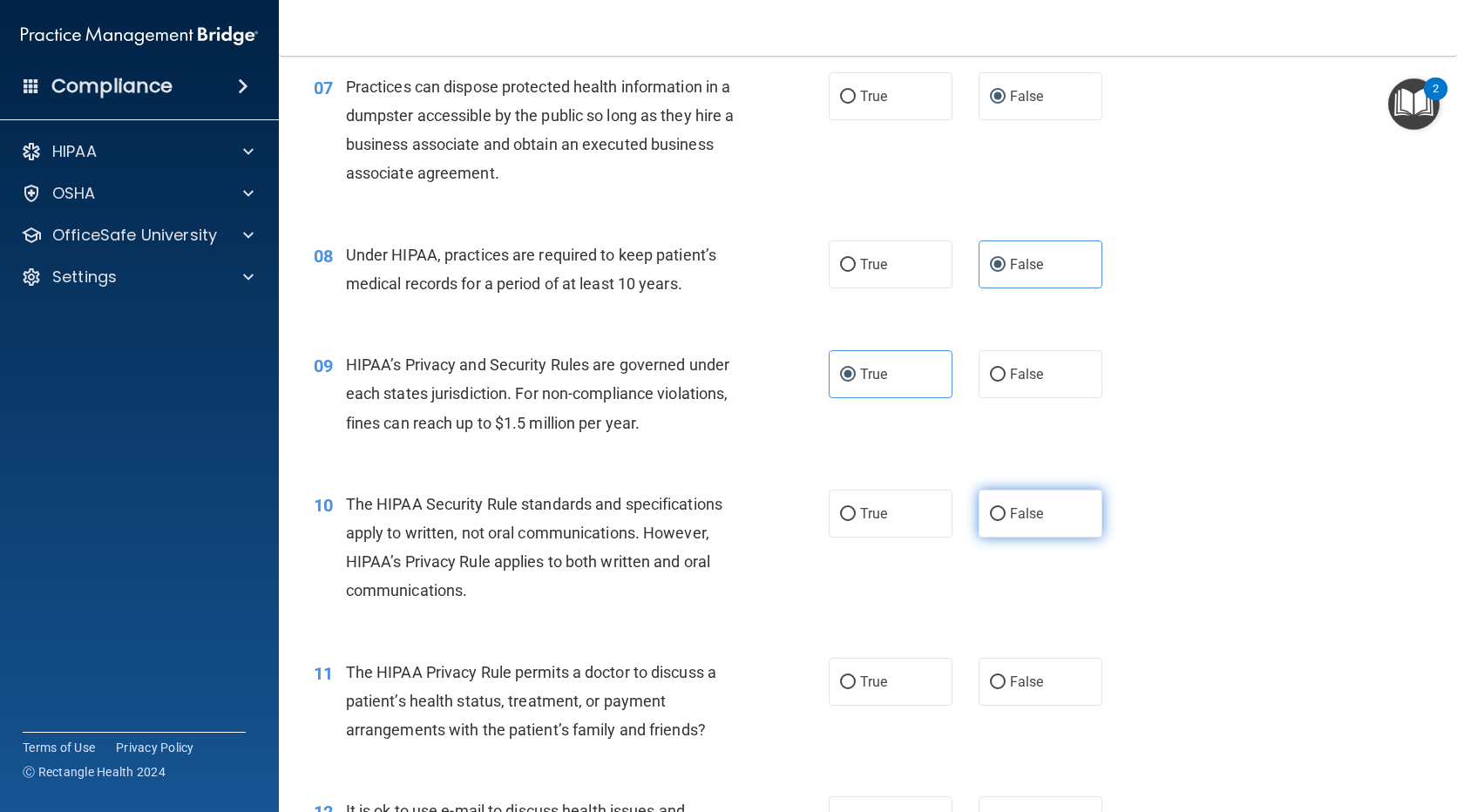
click at [1029, 521] on label "False" at bounding box center [1040, 514] width 124 height 48
click at [1006, 521] on input "False" at bounding box center [998, 515] width 15 height 13
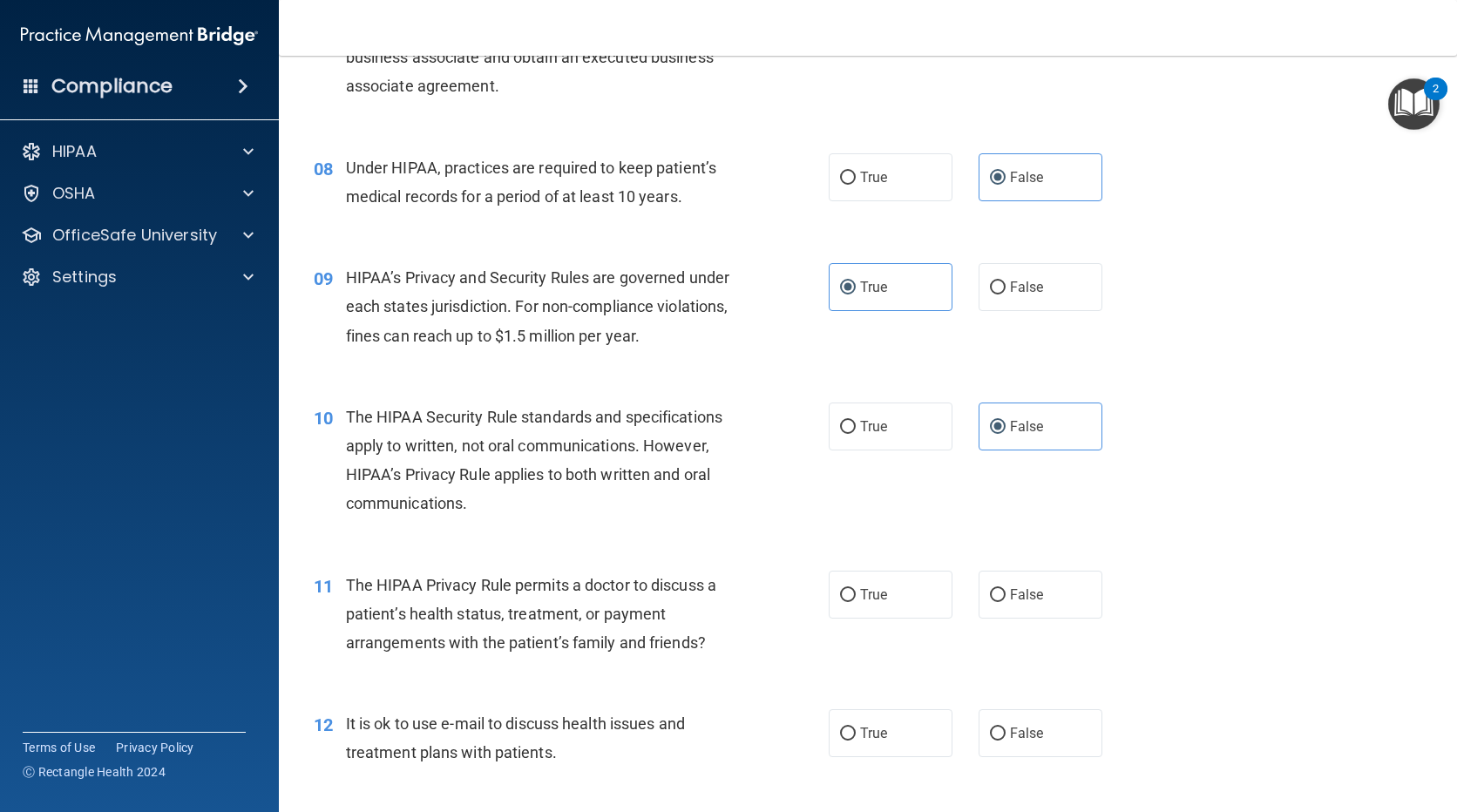
scroll to position [1132, 0]
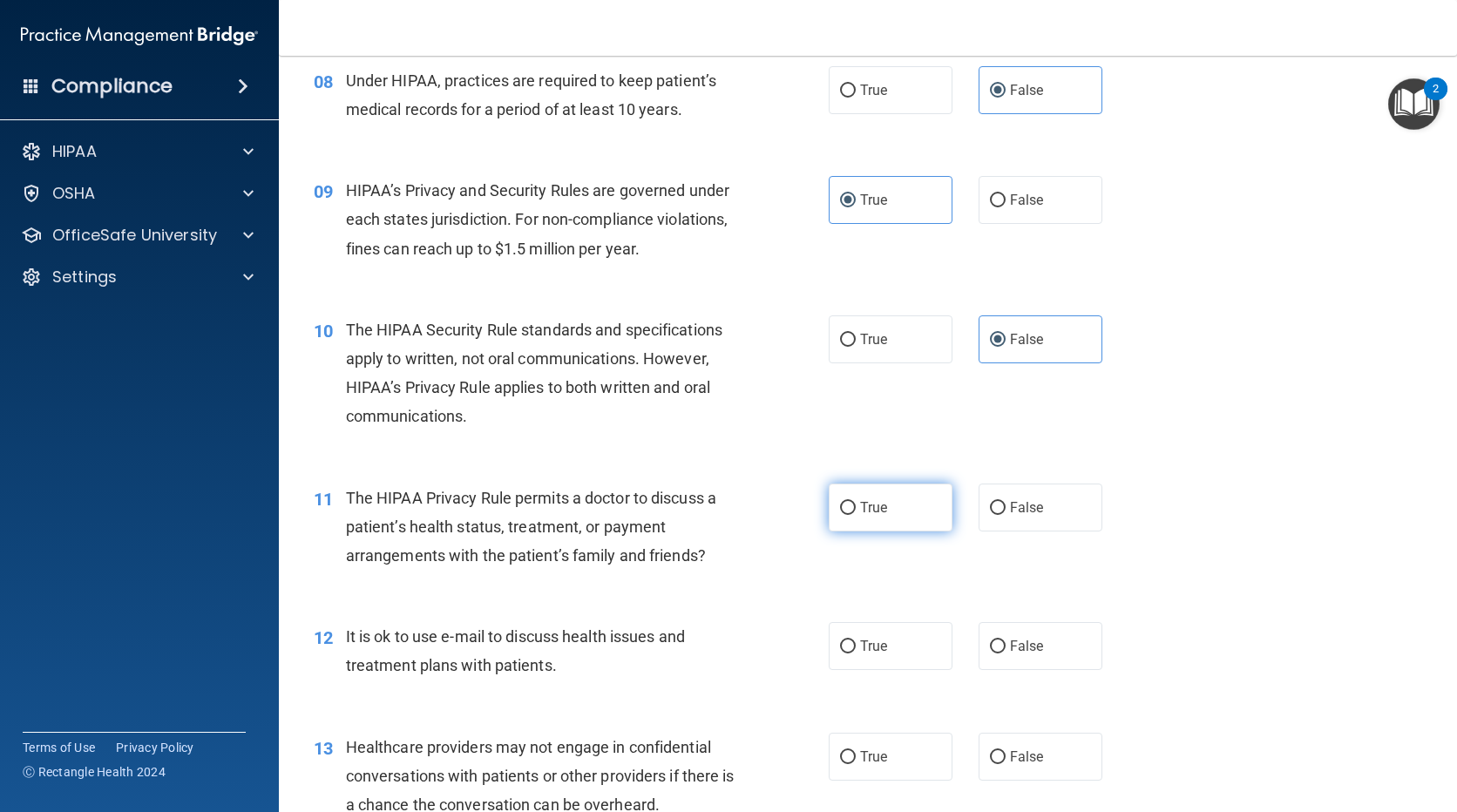
click at [875, 503] on span "True" at bounding box center [874, 507] width 27 height 16
click at [856, 503] on input "True" at bounding box center [848, 509] width 15 height 13
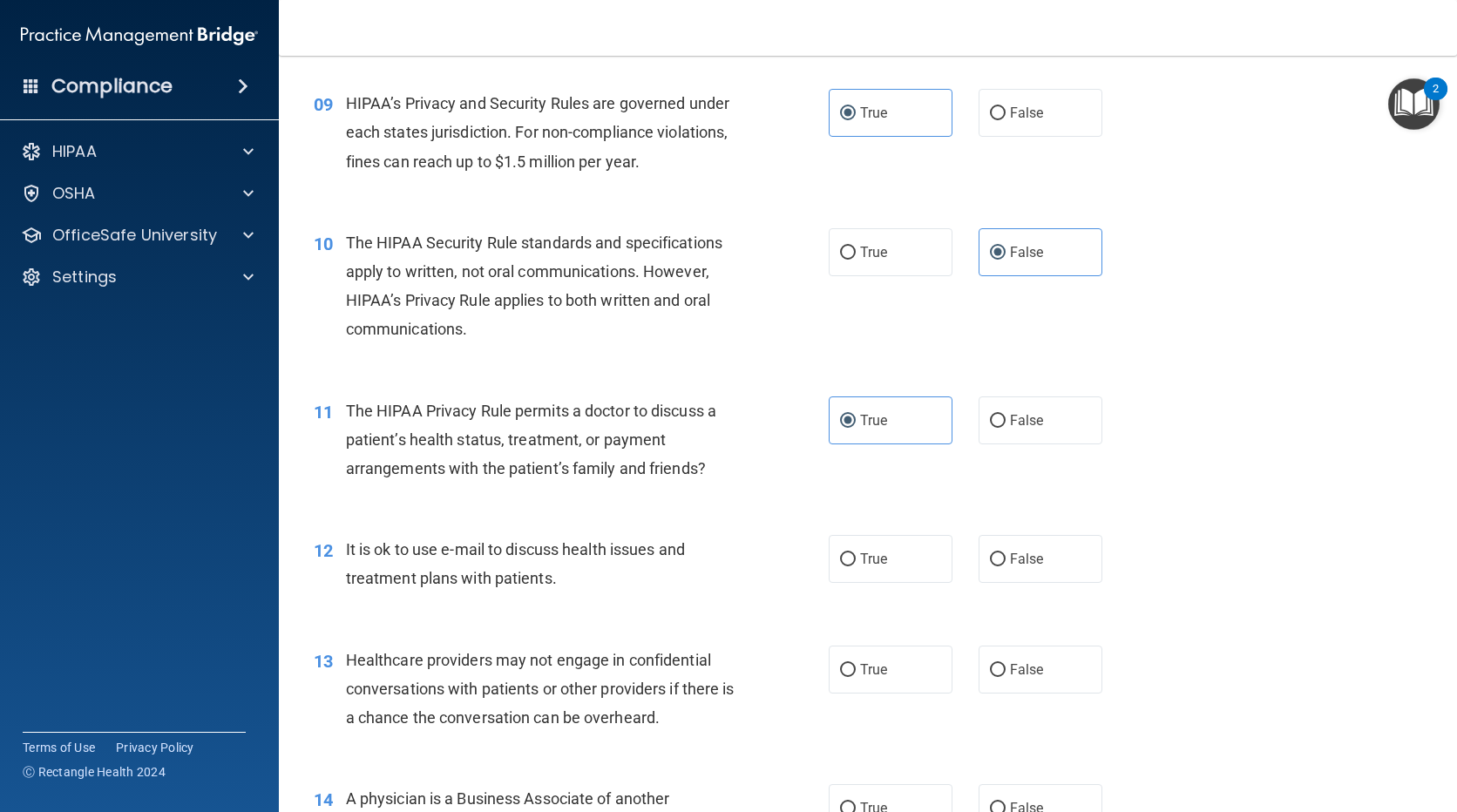
scroll to position [1307, 0]
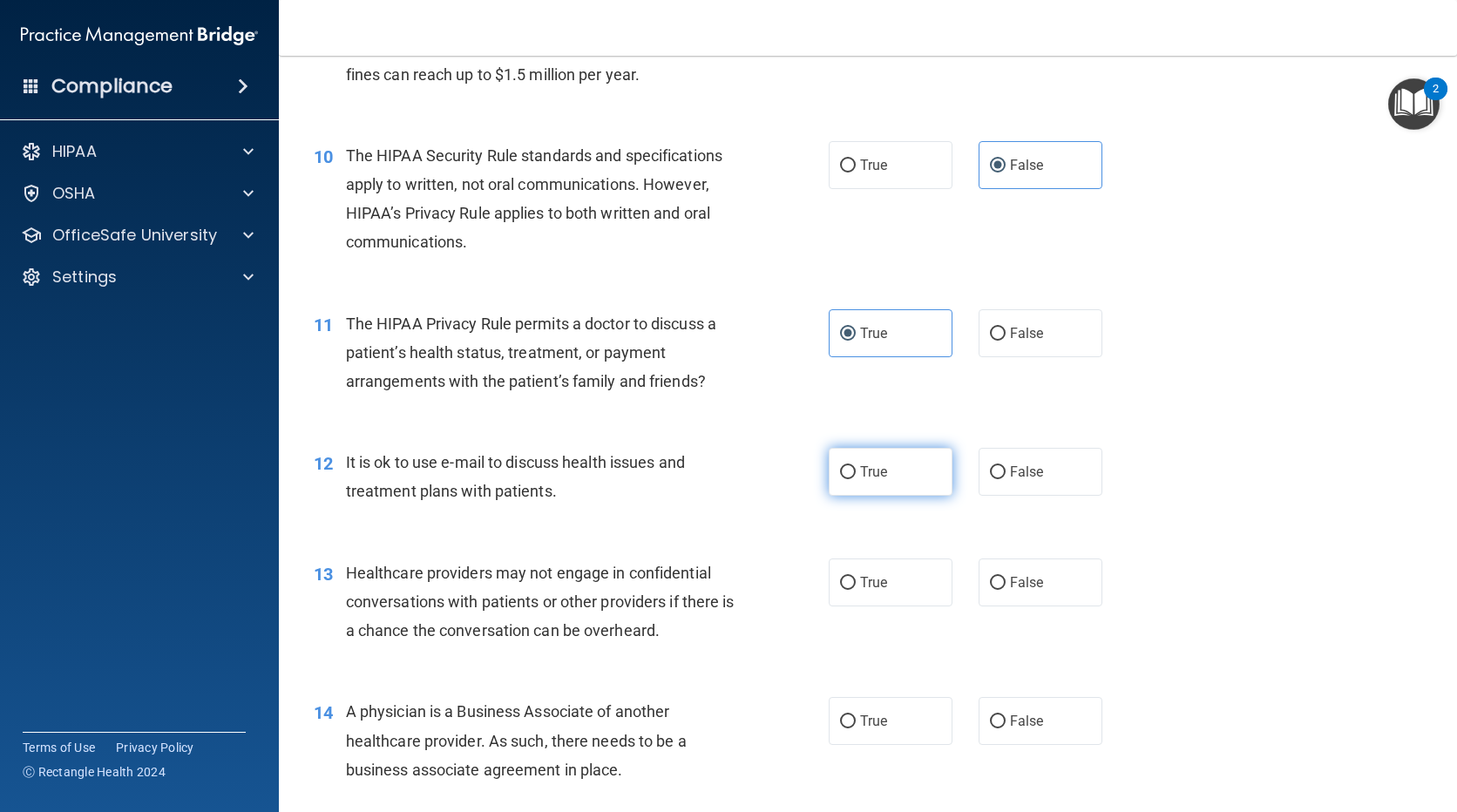
click at [871, 479] on span "True" at bounding box center [874, 471] width 27 height 16
click at [856, 479] on input "True" at bounding box center [848, 472] width 15 height 13
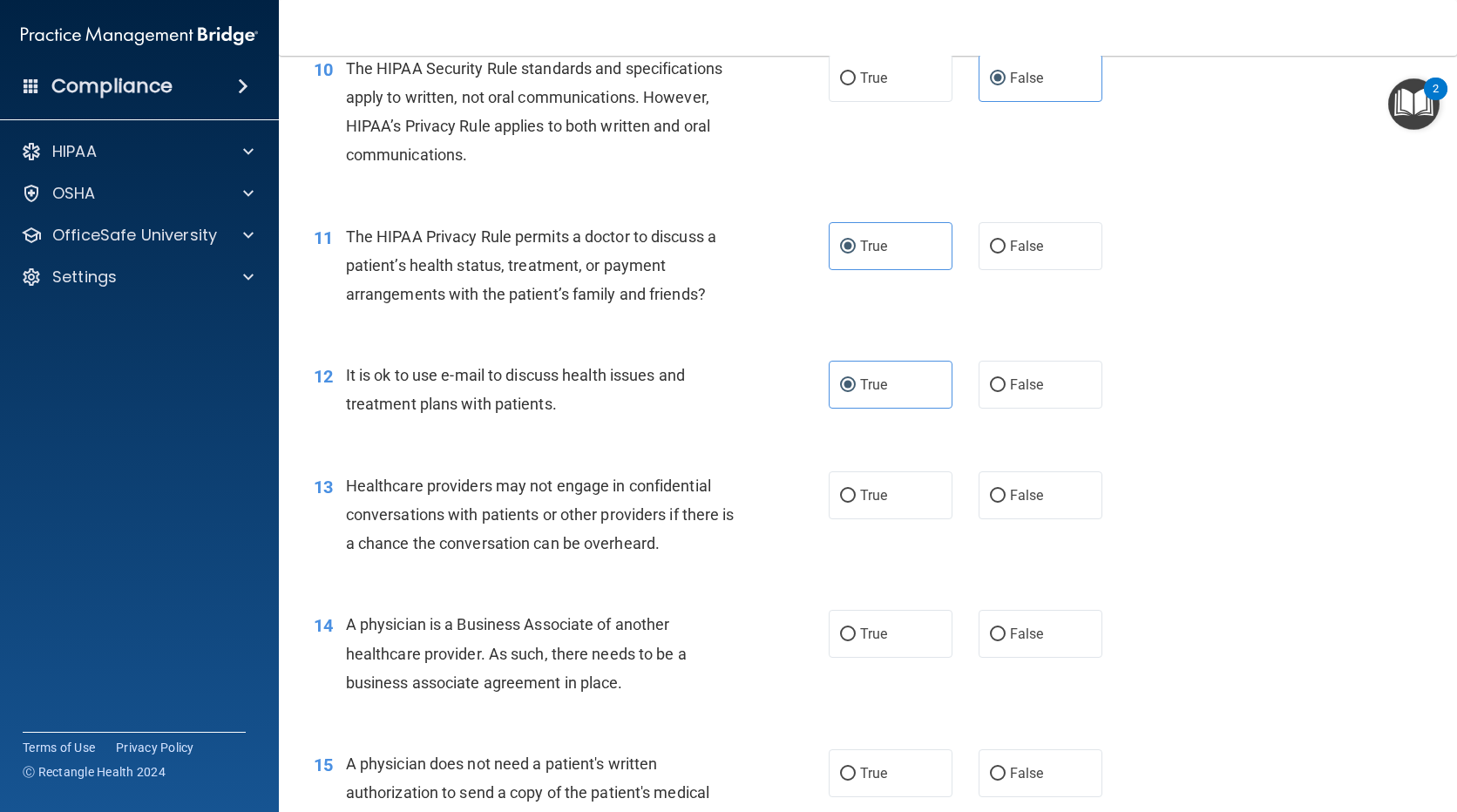
scroll to position [1481, 0]
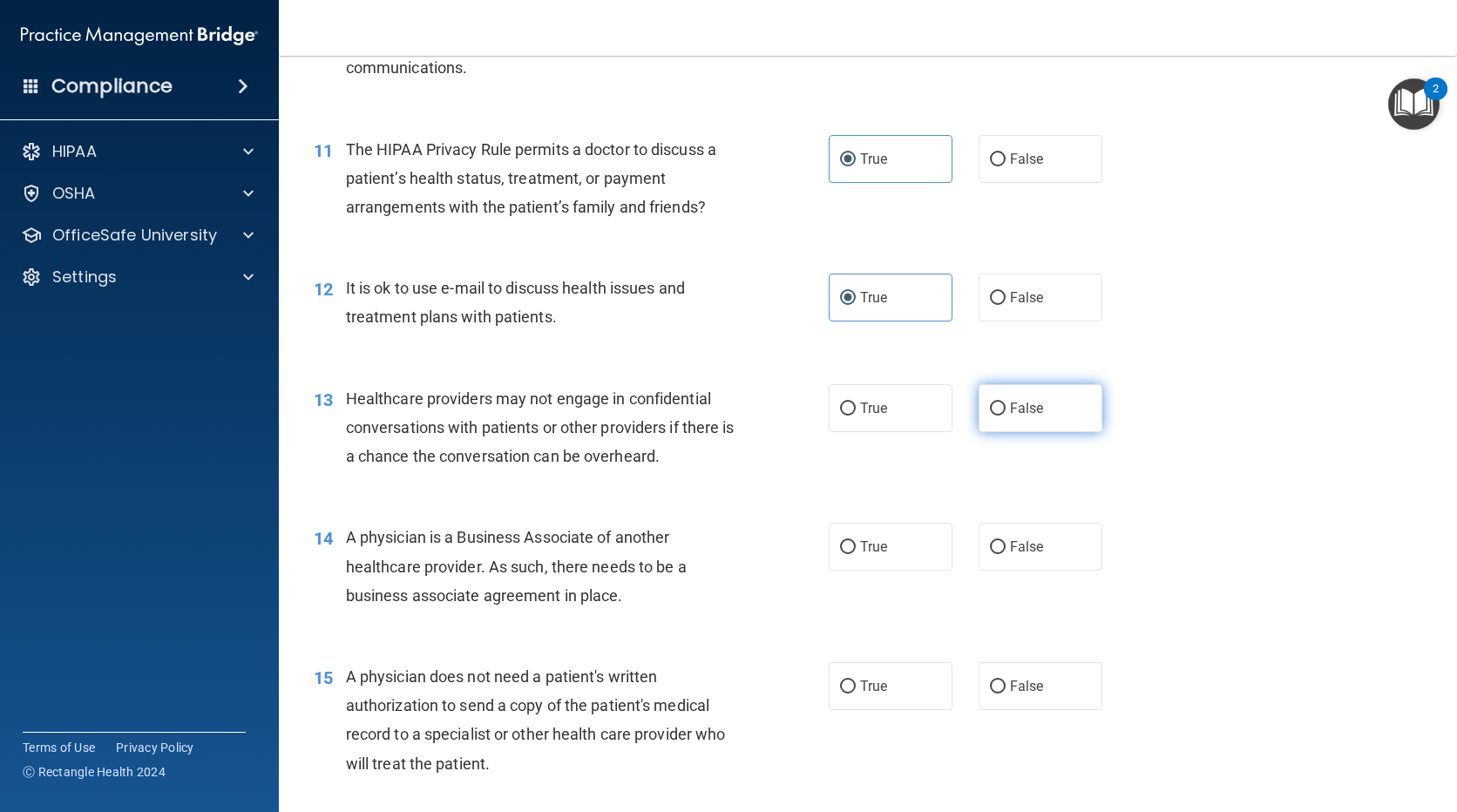
drag, startPoint x: 1031, startPoint y: 409, endPoint x: 1013, endPoint y: 418, distance: 20.1
click at [1030, 409] on span "False" at bounding box center [1027, 408] width 34 height 16
click at [1006, 409] on input "False" at bounding box center [998, 409] width 15 height 13
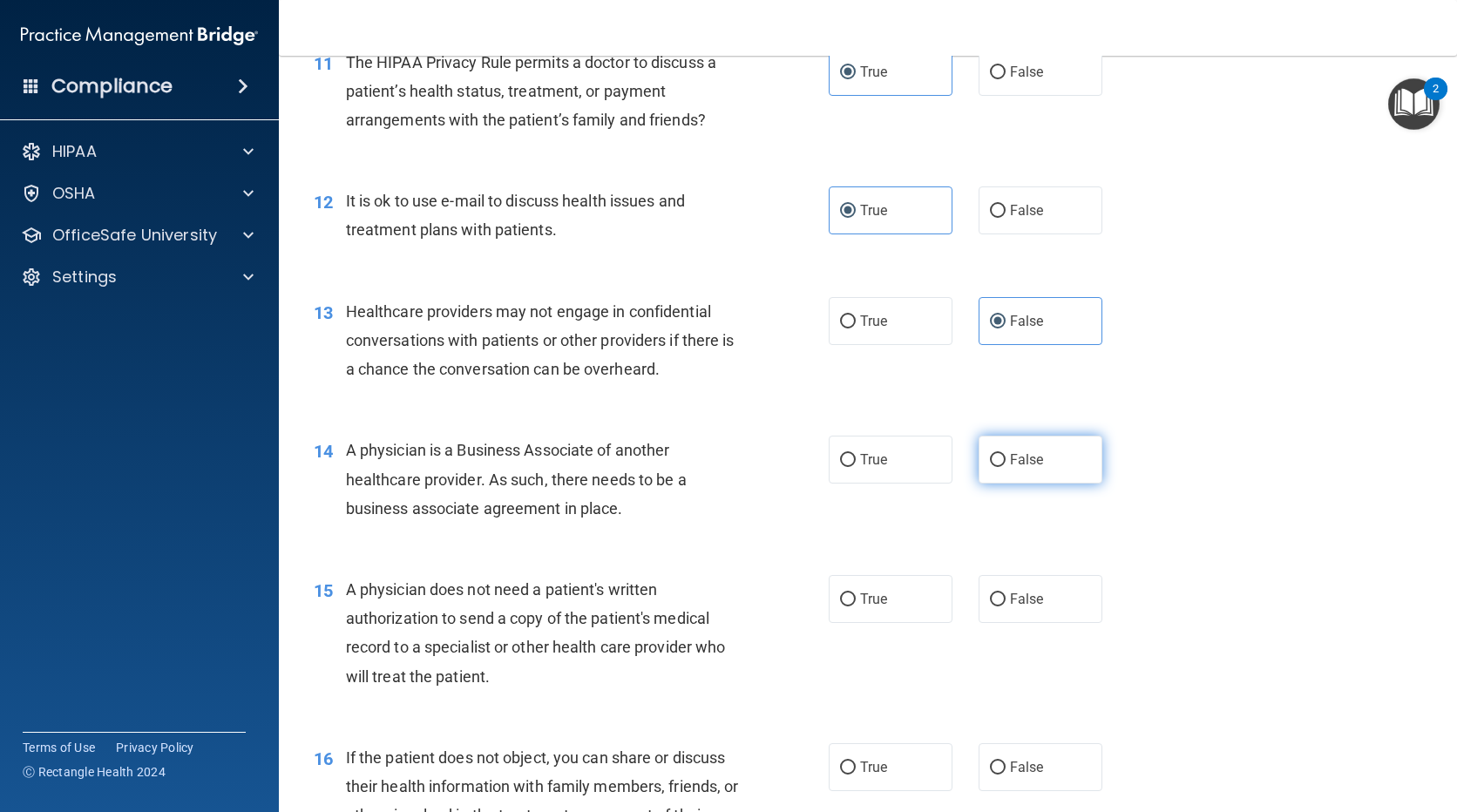
click at [1014, 460] on span "False" at bounding box center [1027, 459] width 34 height 16
click at [1006, 460] on input "False" at bounding box center [998, 461] width 15 height 13
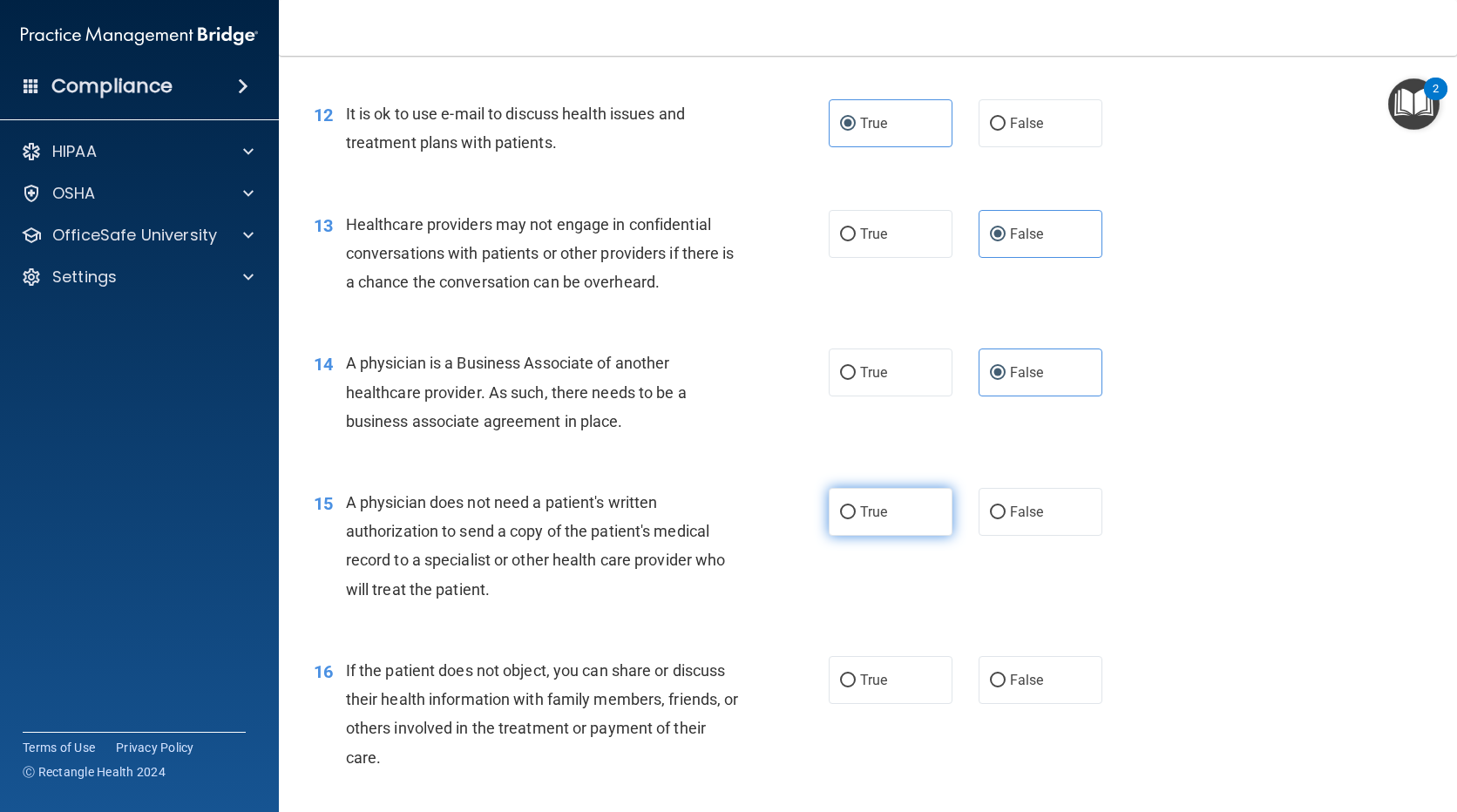
click at [875, 512] on span "True" at bounding box center [874, 511] width 27 height 16
click at [856, 512] on input "True" at bounding box center [848, 513] width 15 height 13
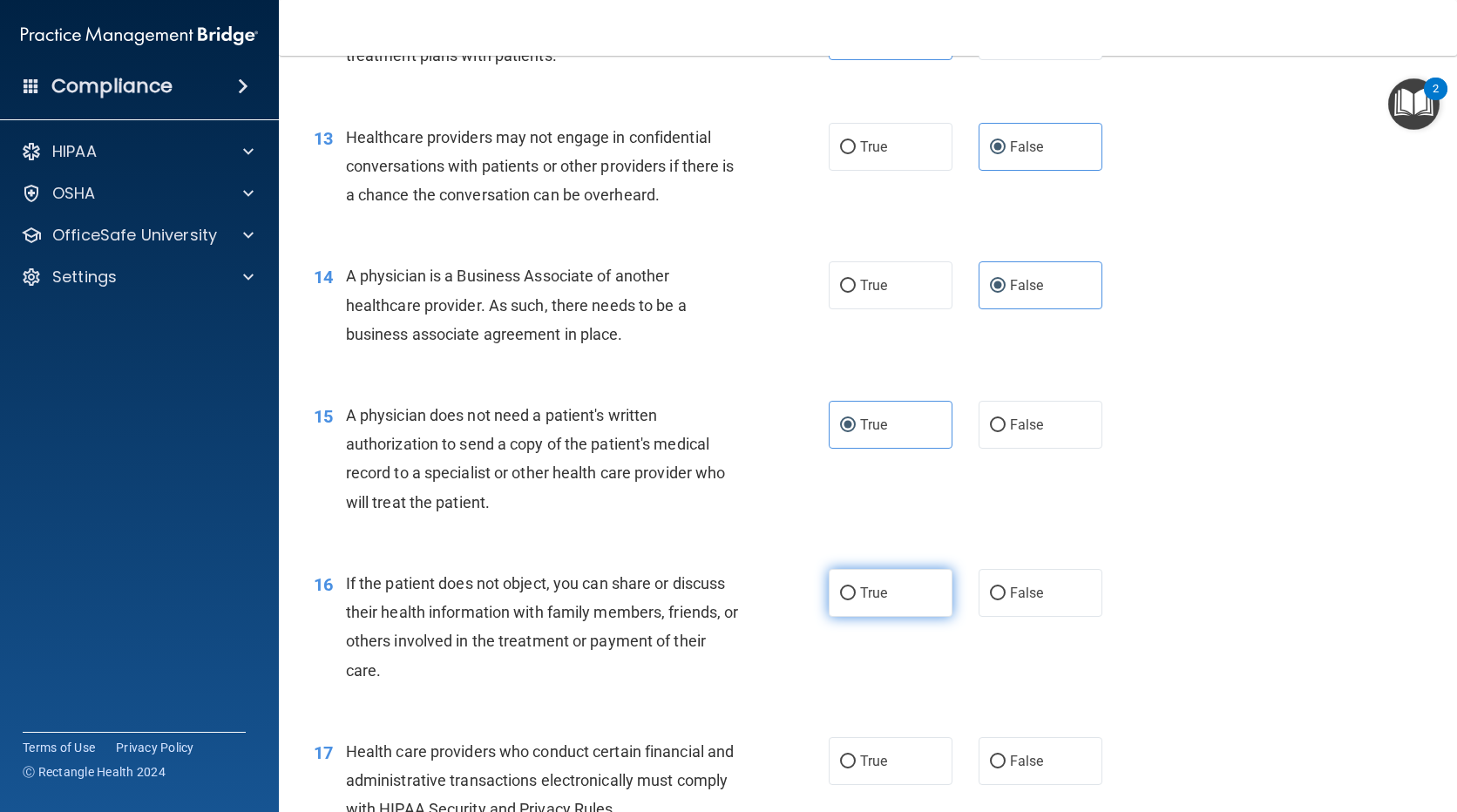
click at [898, 606] on label "True" at bounding box center [890, 593] width 124 height 48
click at [856, 600] on input "True" at bounding box center [848, 594] width 15 height 13
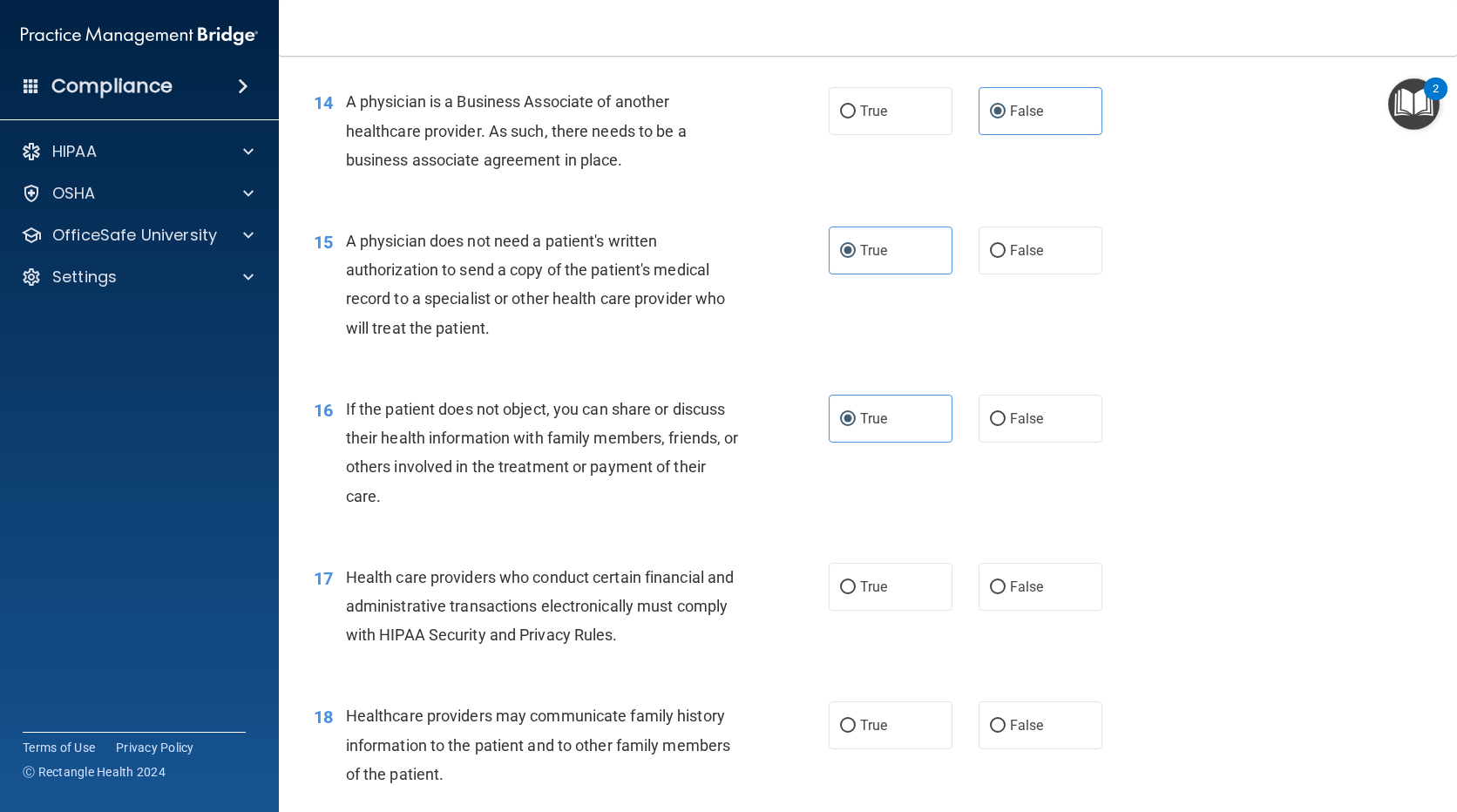
scroll to position [2004, 0]
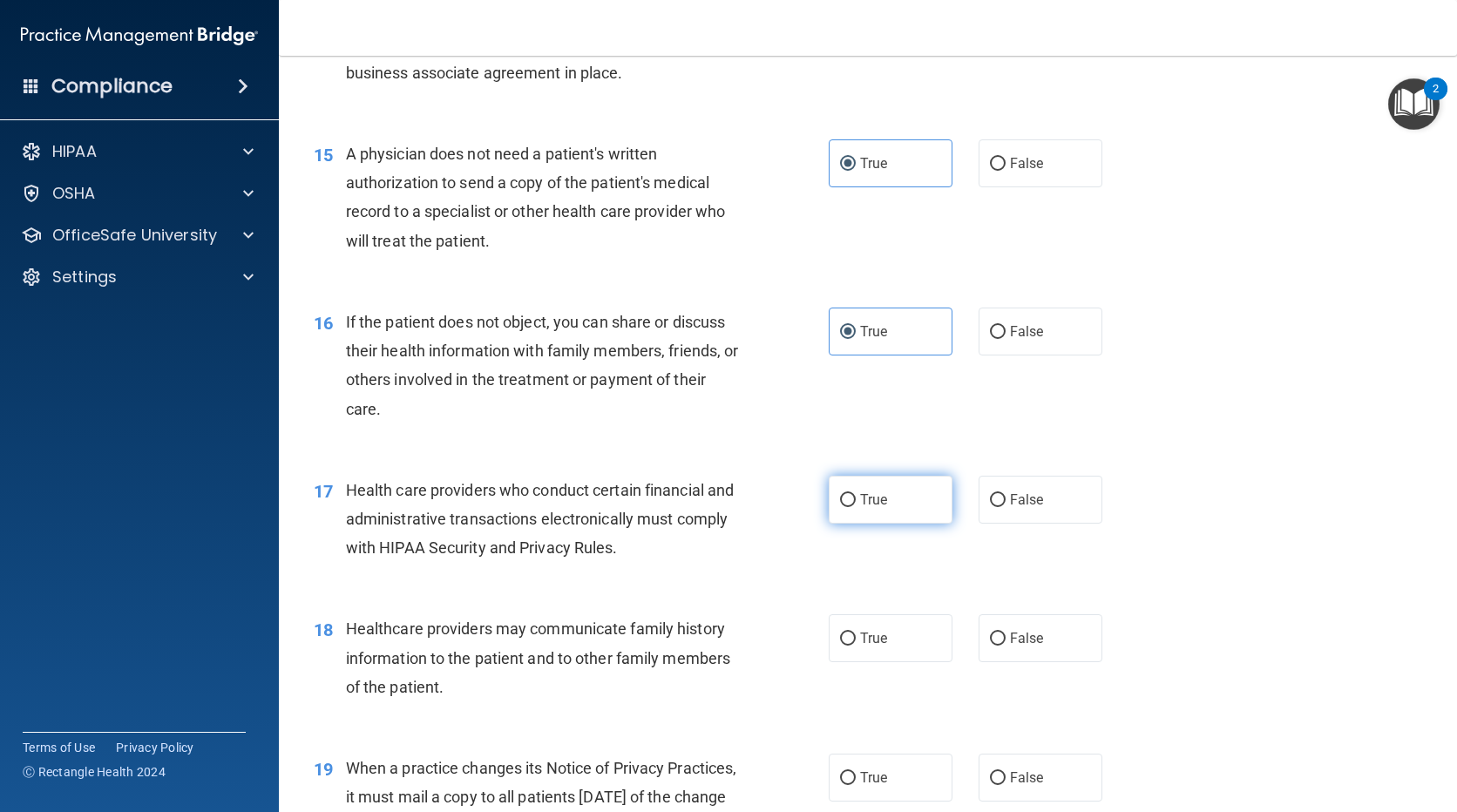
click at [892, 494] on label "True" at bounding box center [890, 499] width 124 height 48
click at [856, 494] on input "True" at bounding box center [848, 500] width 15 height 13
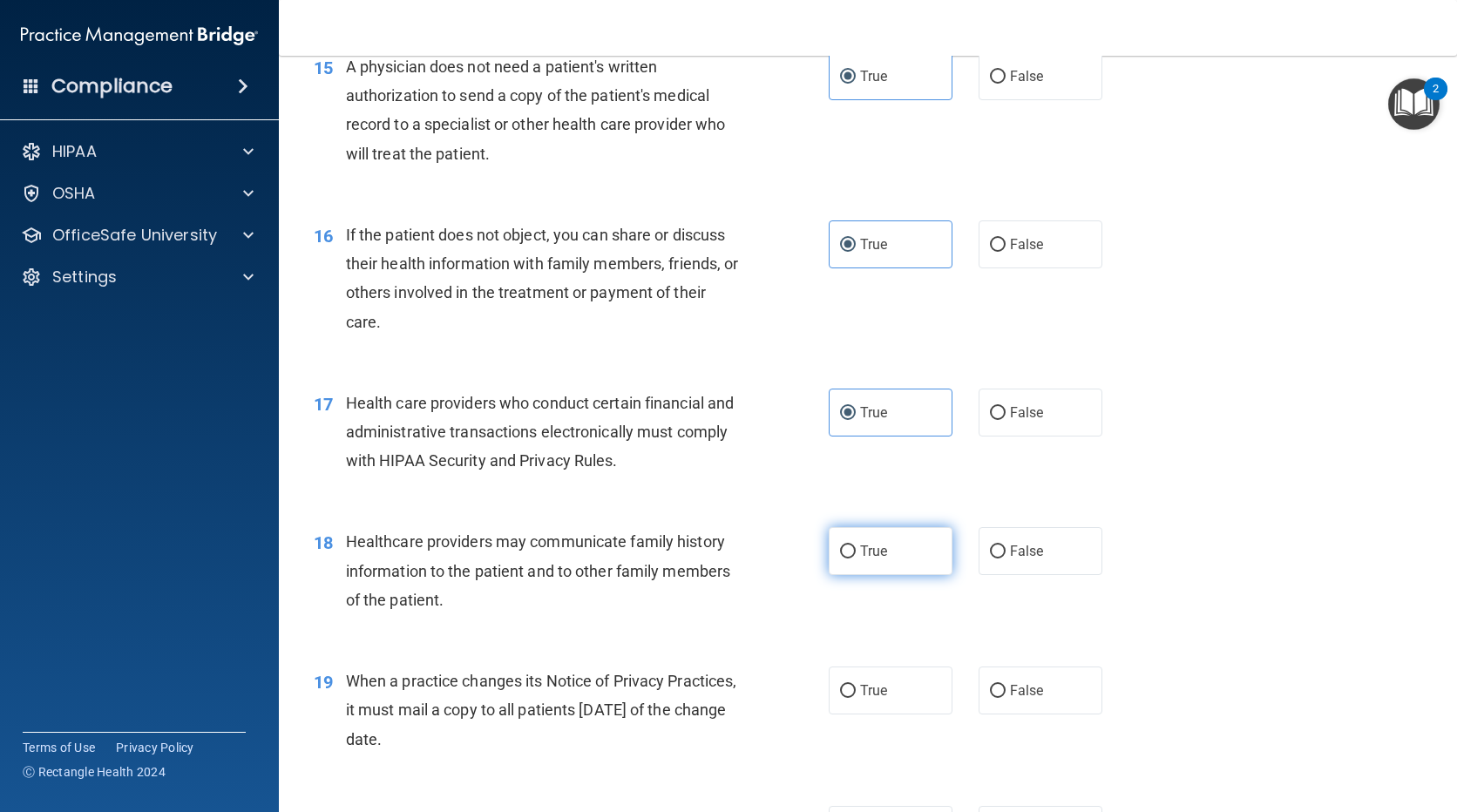
click at [840, 551] on input "True" at bounding box center [848, 552] width 15 height 13
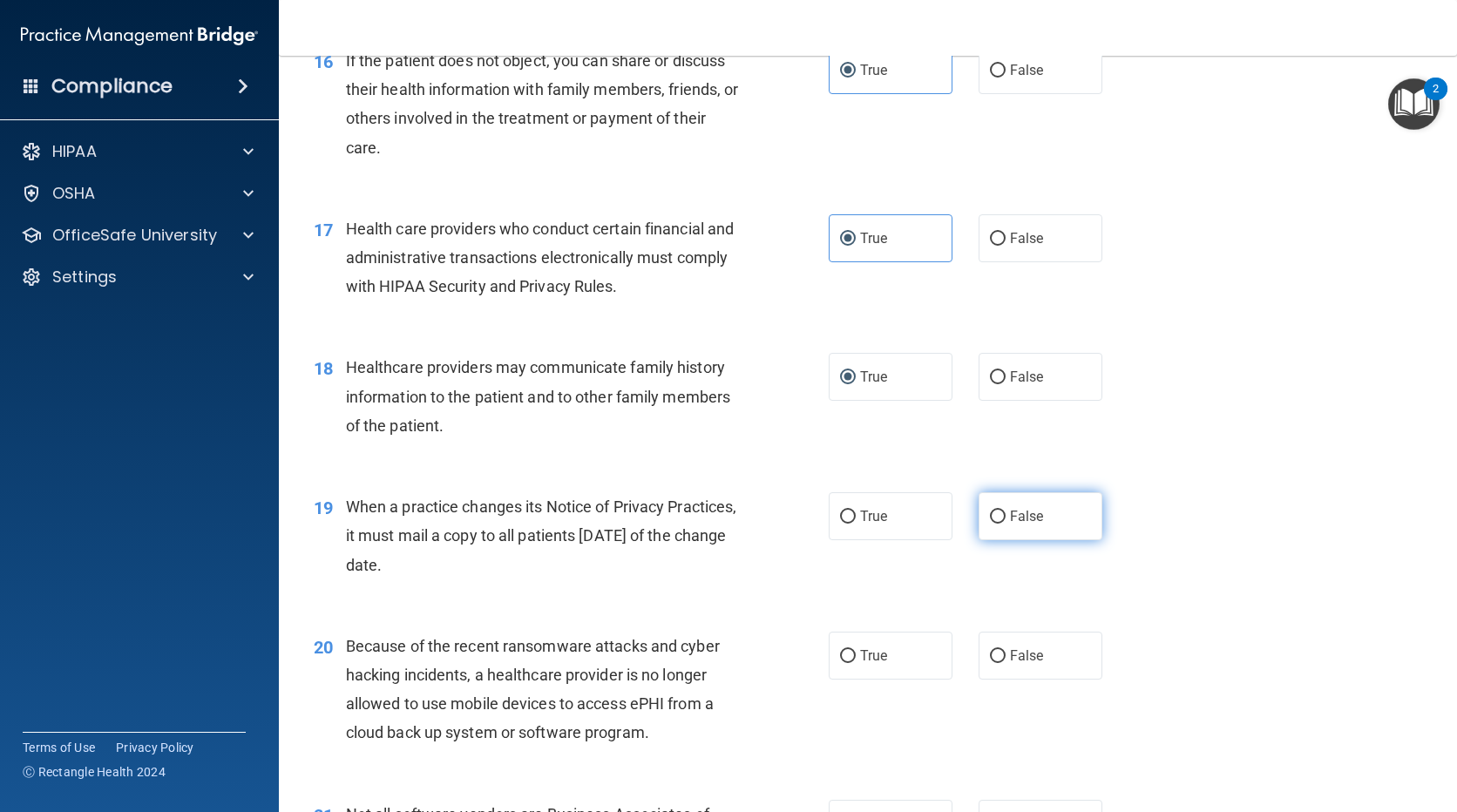
click at [1018, 514] on span "False" at bounding box center [1027, 516] width 34 height 16
click at [1006, 514] on input "False" at bounding box center [998, 518] width 15 height 13
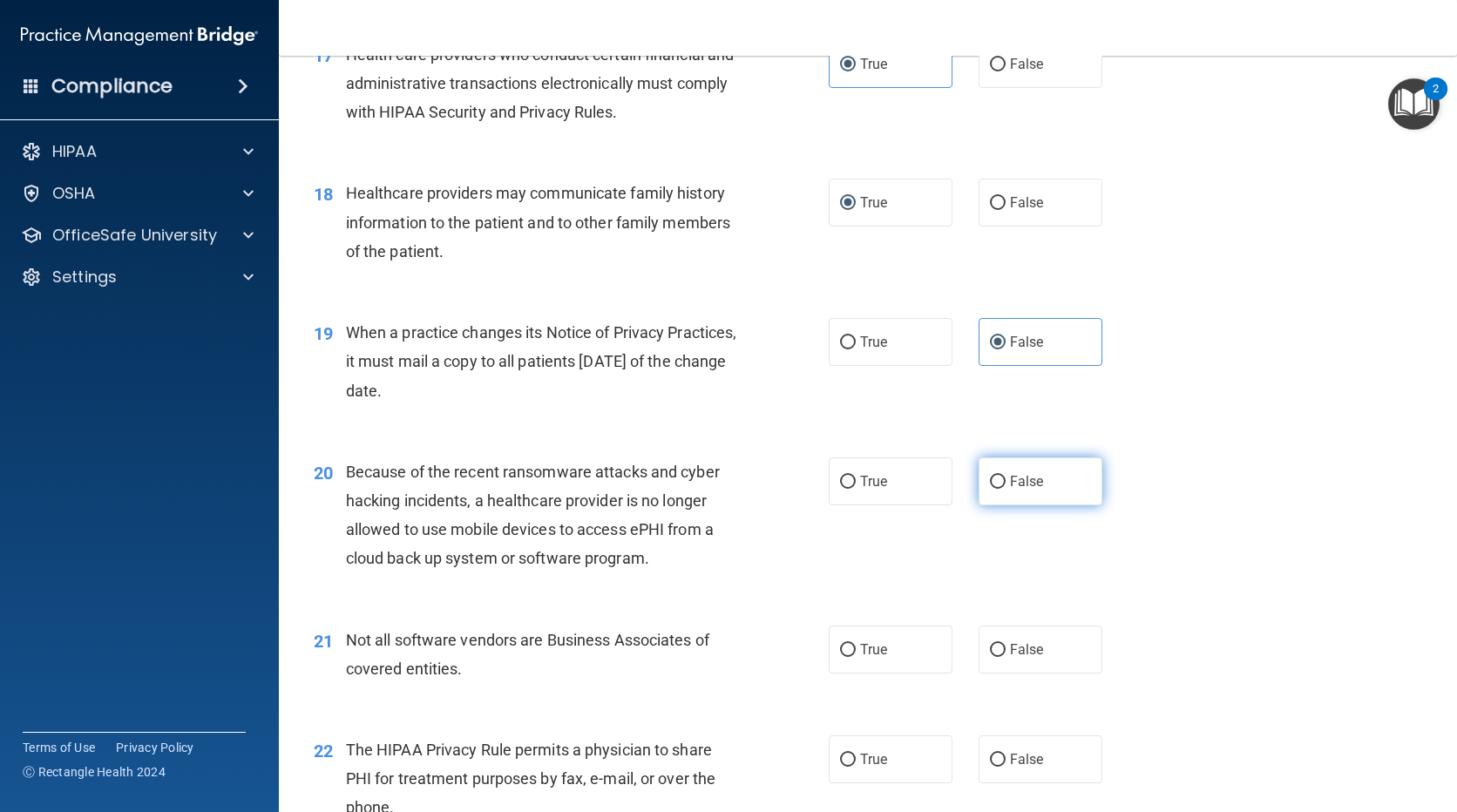
click at [992, 487] on input "False" at bounding box center [998, 482] width 15 height 13
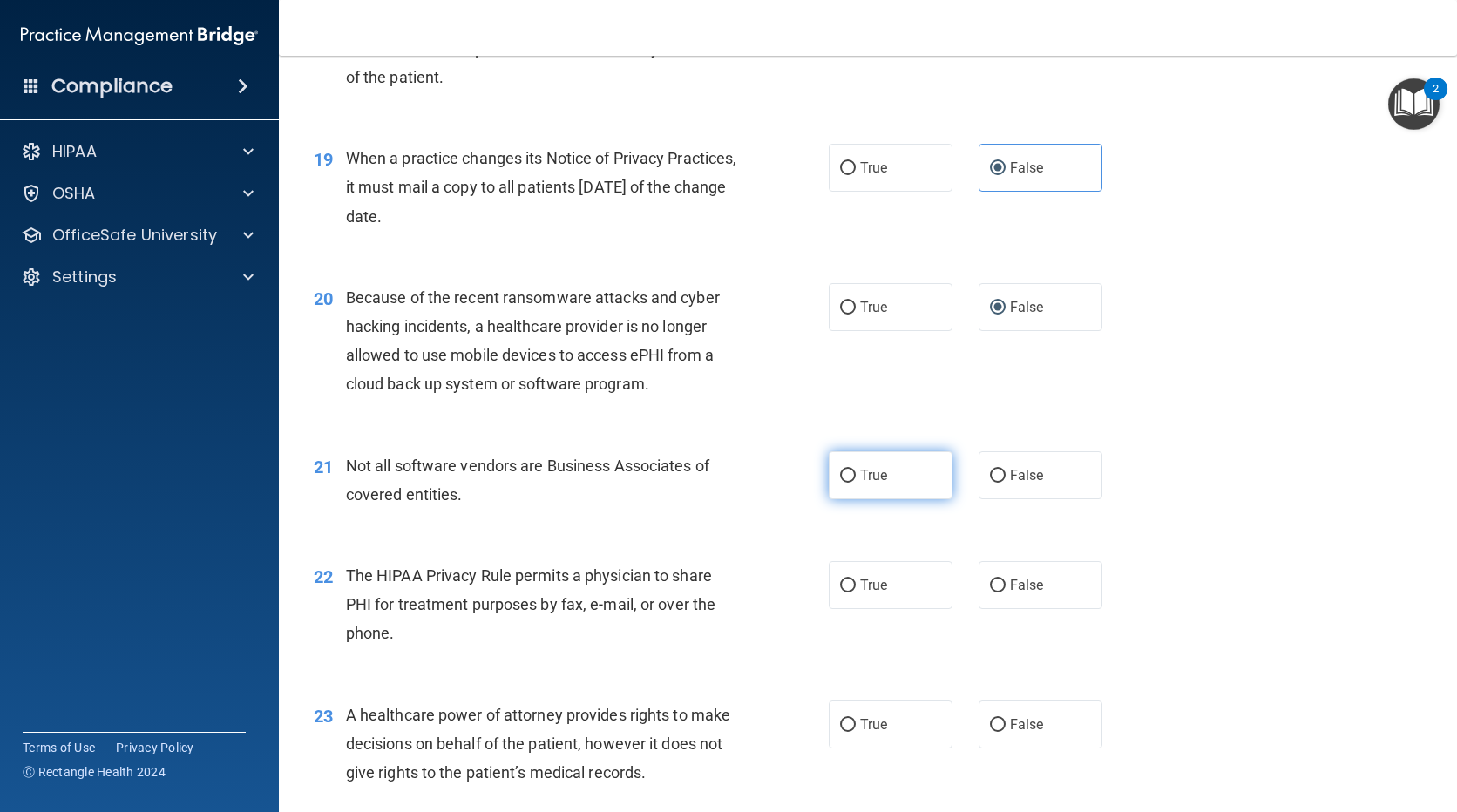
click at [915, 484] on label "True" at bounding box center [890, 475] width 124 height 48
click at [856, 483] on input "True" at bounding box center [848, 476] width 15 height 13
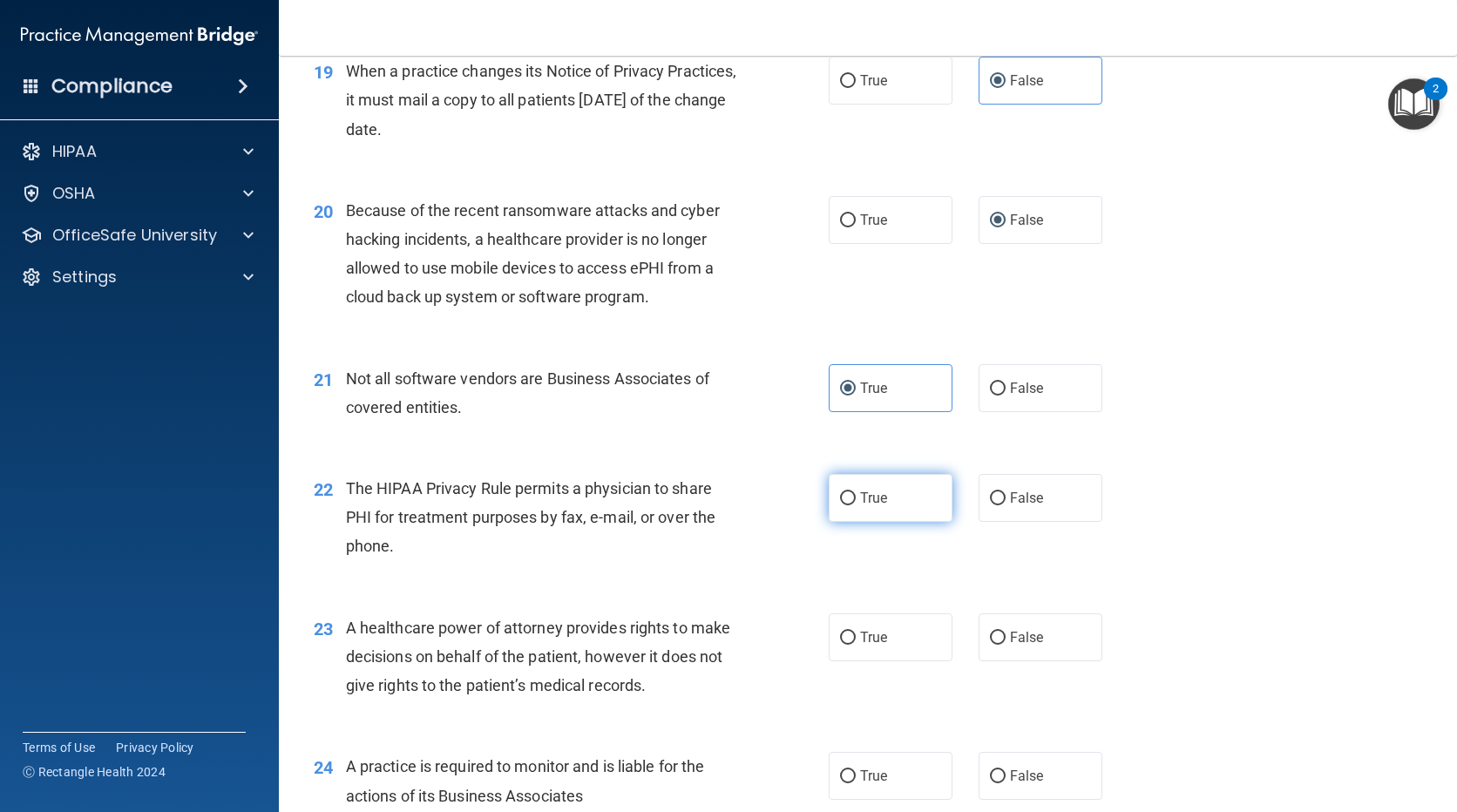
click at [860, 503] on span "True" at bounding box center [874, 497] width 27 height 16
click at [856, 503] on input "True" at bounding box center [848, 499] width 15 height 13
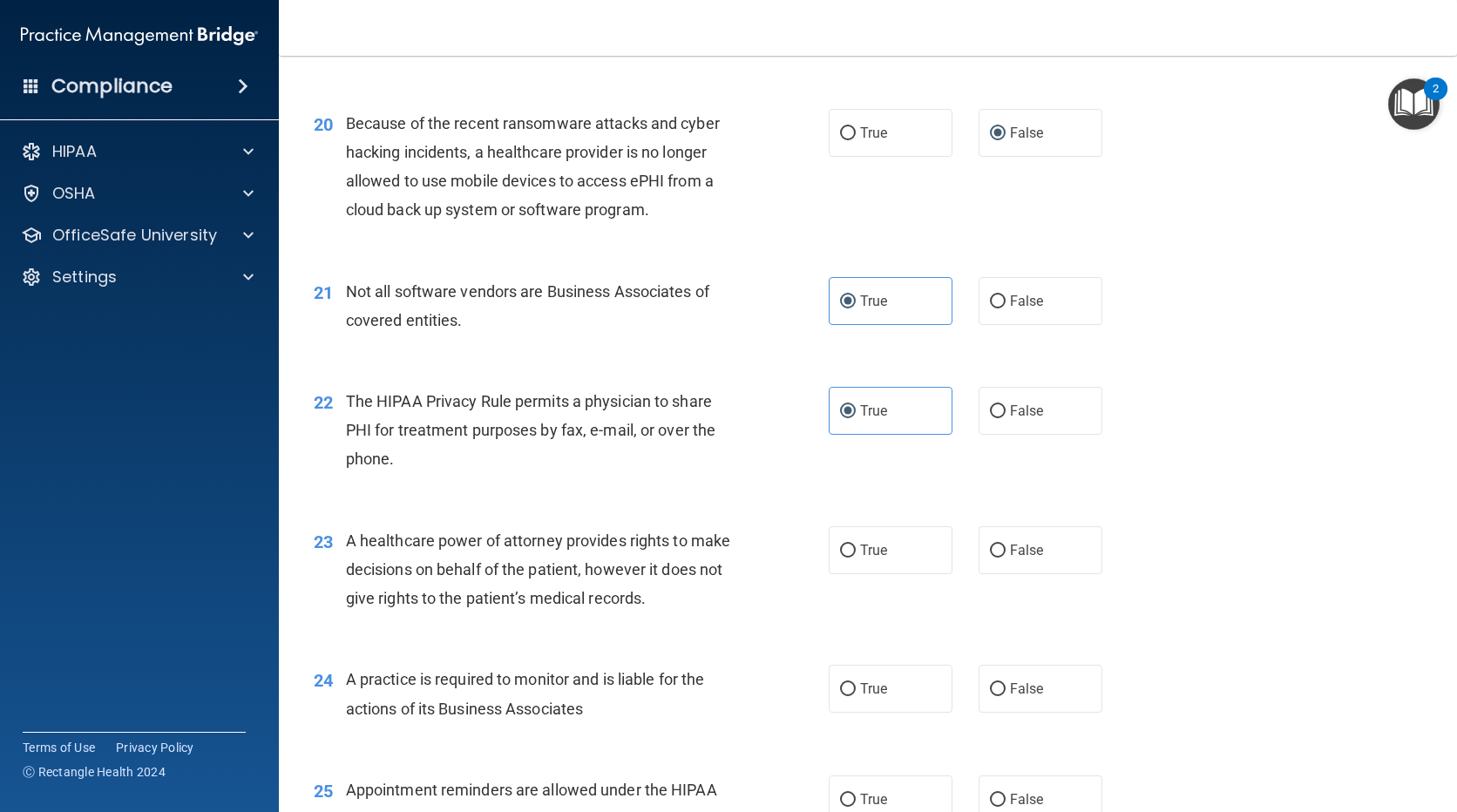
scroll to position [2875, 0]
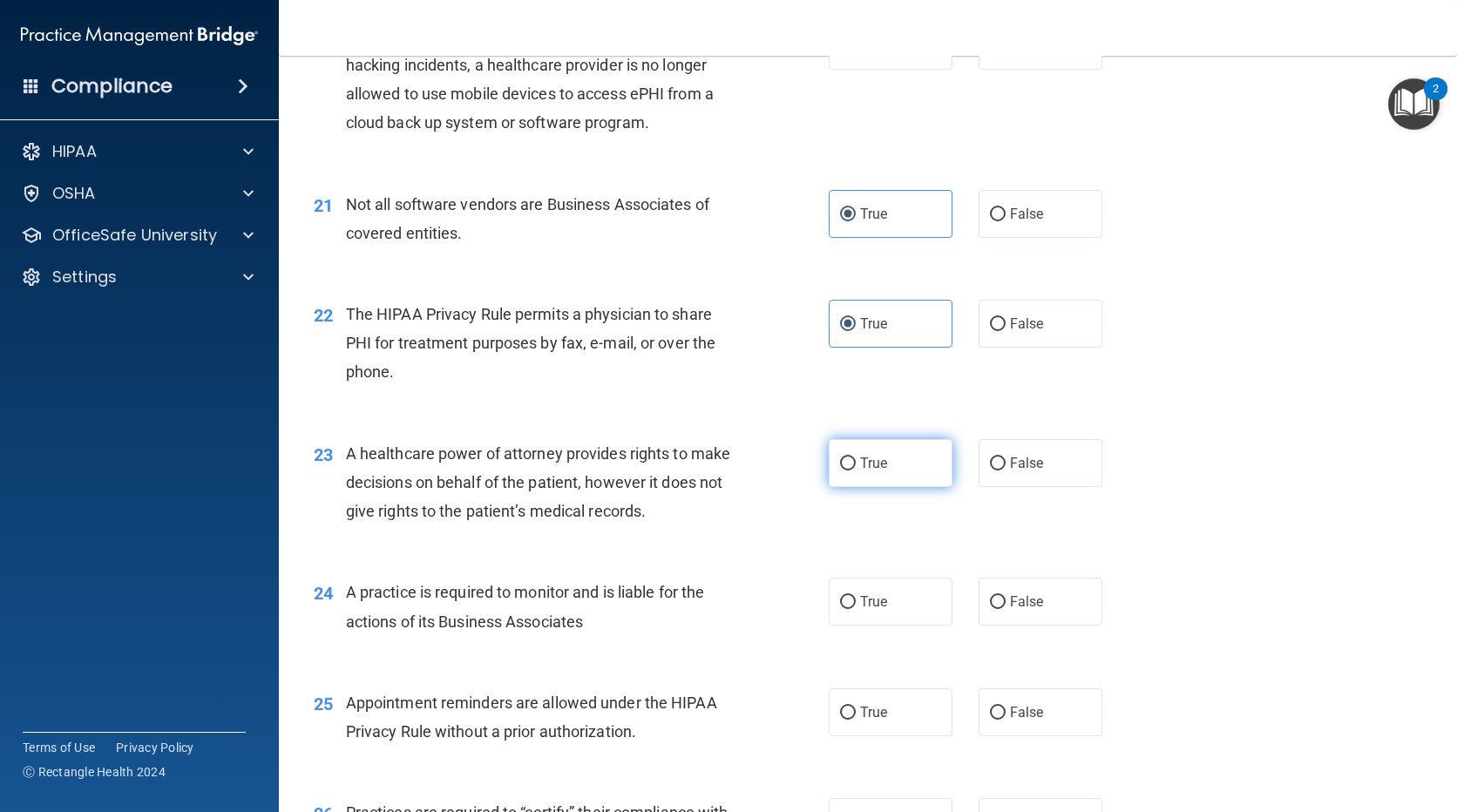
click at [892, 468] on label "True" at bounding box center [890, 463] width 124 height 48
click at [856, 468] on input "True" at bounding box center [848, 464] width 15 height 13
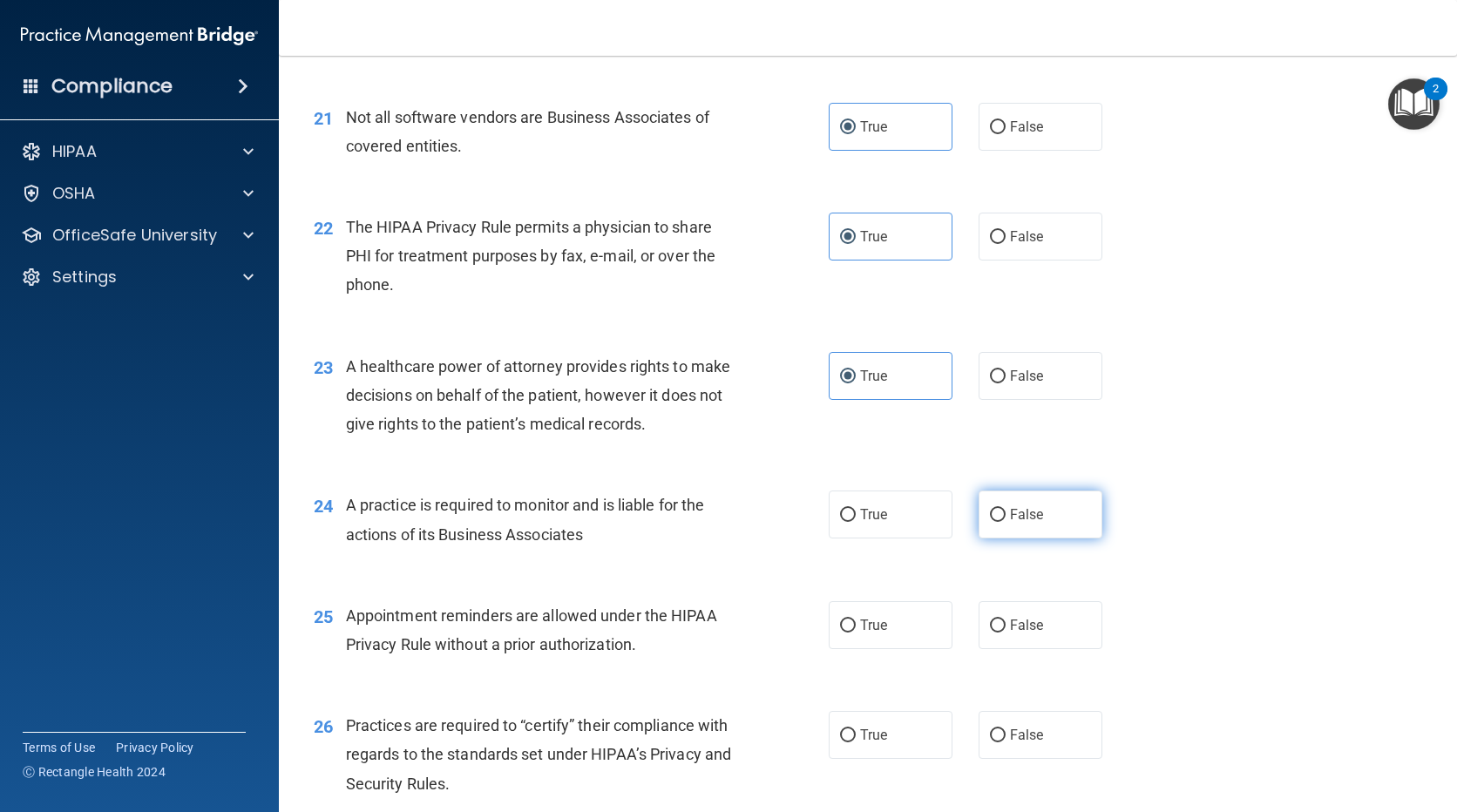
click at [1061, 515] on label "False" at bounding box center [1040, 515] width 124 height 48
click at [1006, 515] on input "False" at bounding box center [998, 516] width 15 height 13
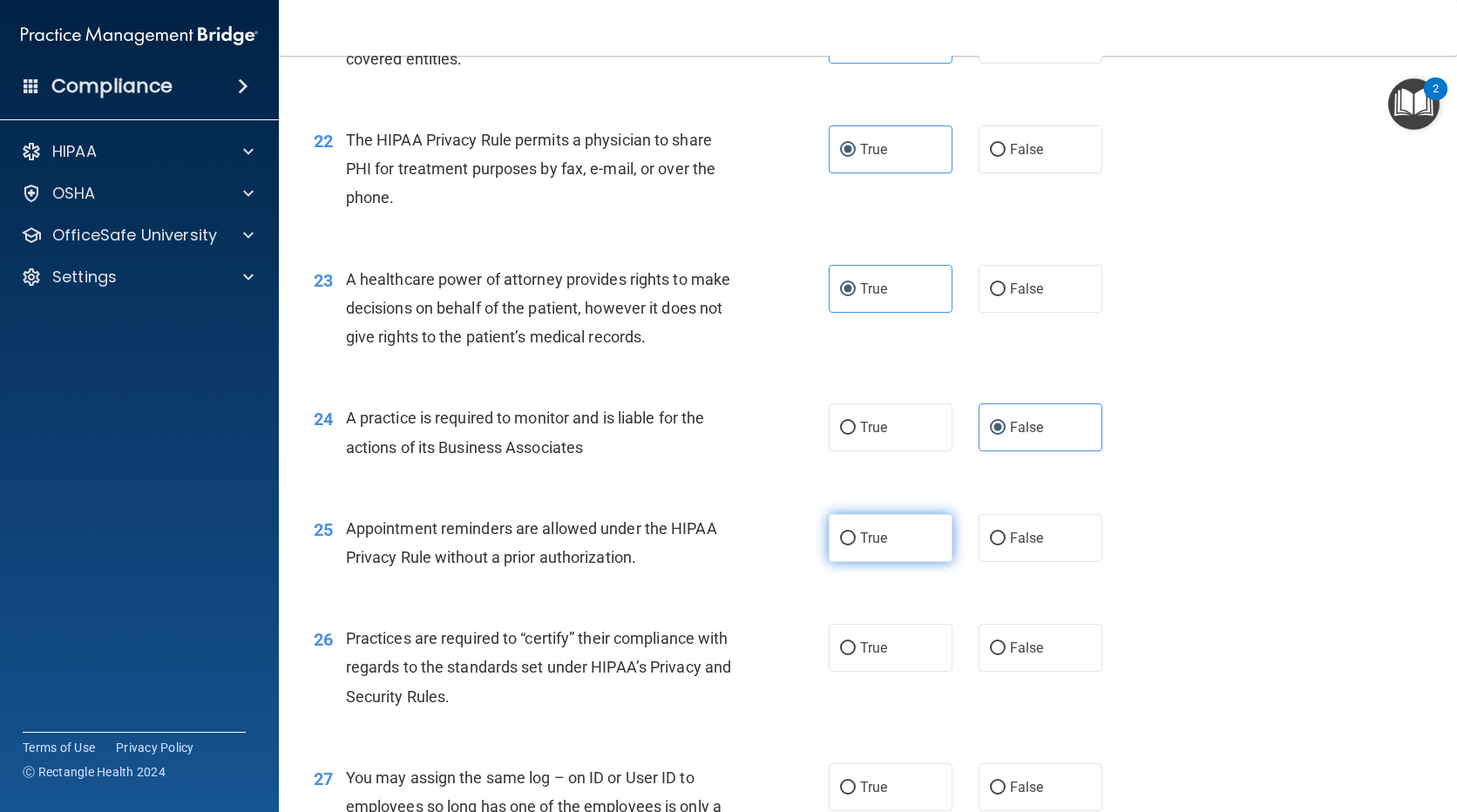
click at [879, 534] on span "True" at bounding box center [874, 538] width 27 height 16
click at [856, 534] on input "True" at bounding box center [848, 539] width 15 height 13
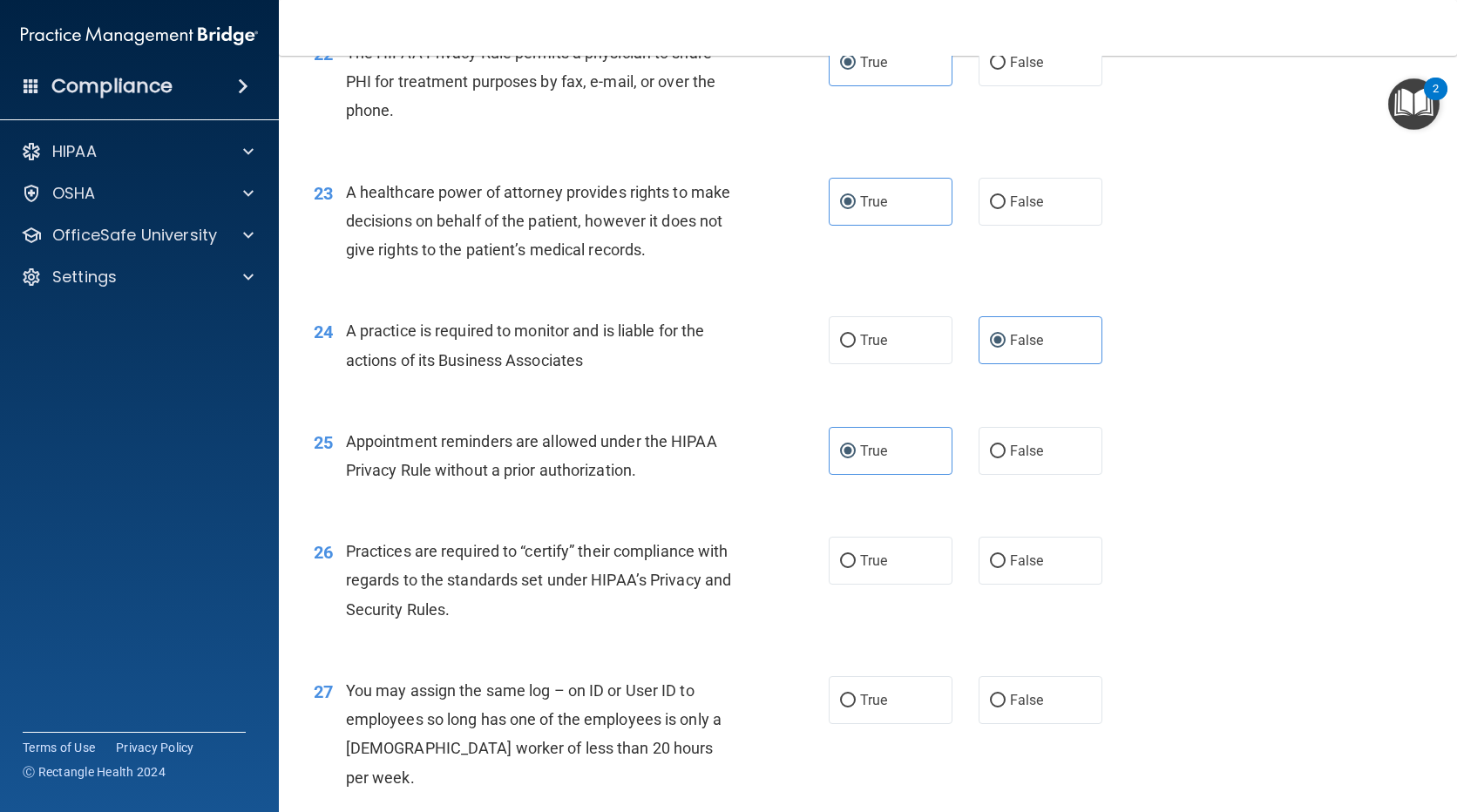
scroll to position [3224, 0]
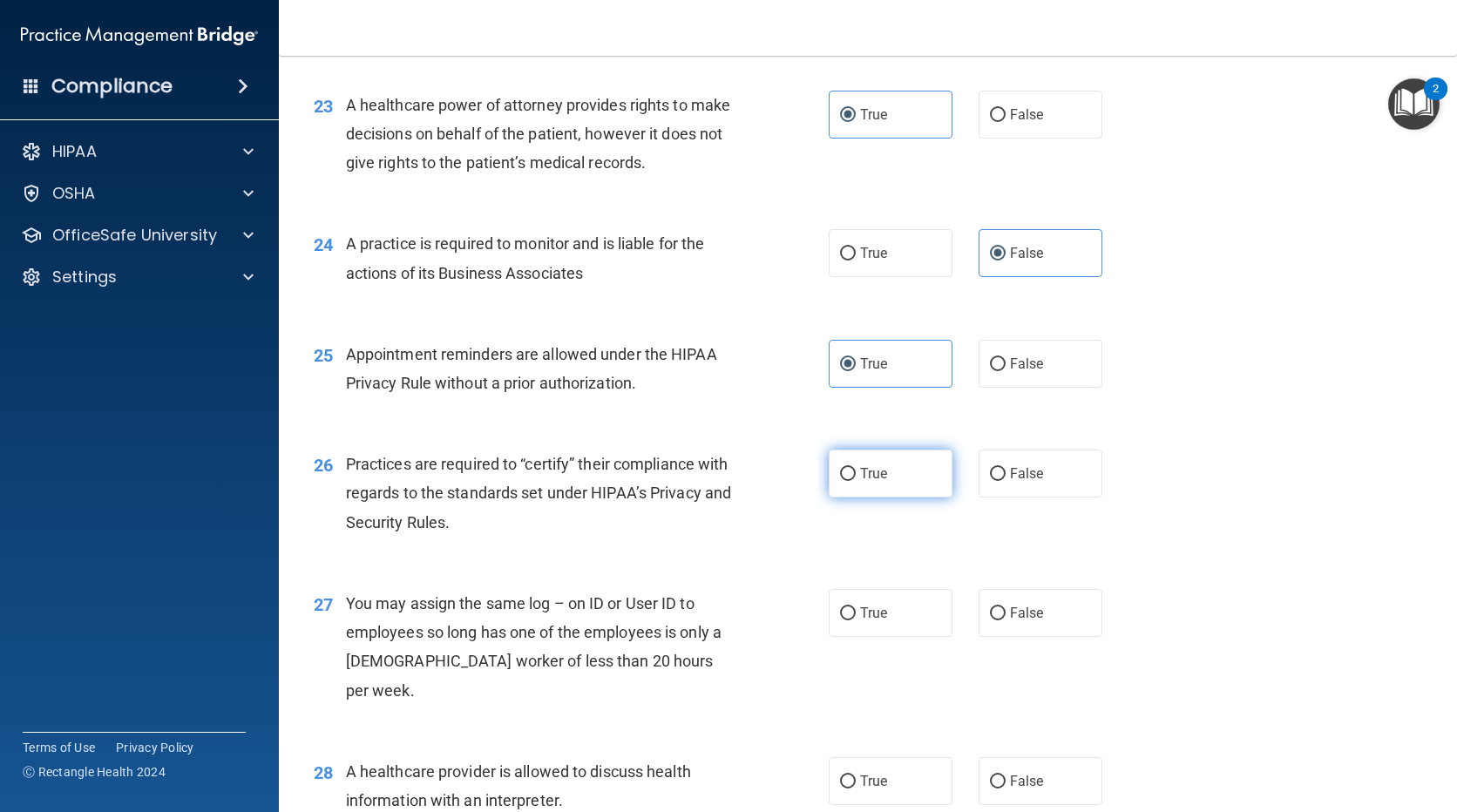
click at [870, 491] on label "True" at bounding box center [890, 473] width 124 height 48
click at [856, 481] on input "True" at bounding box center [848, 474] width 15 height 13
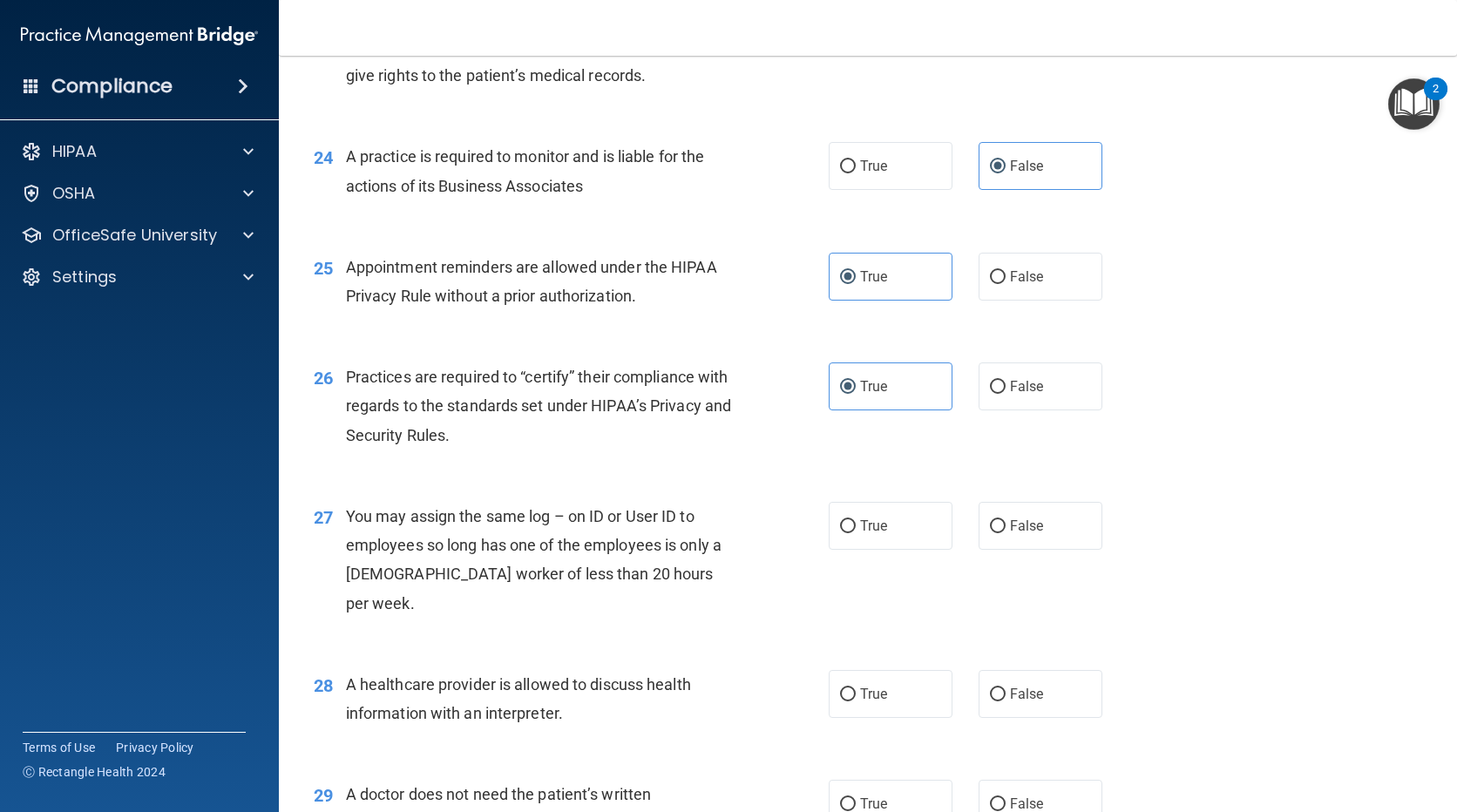
scroll to position [3398, 0]
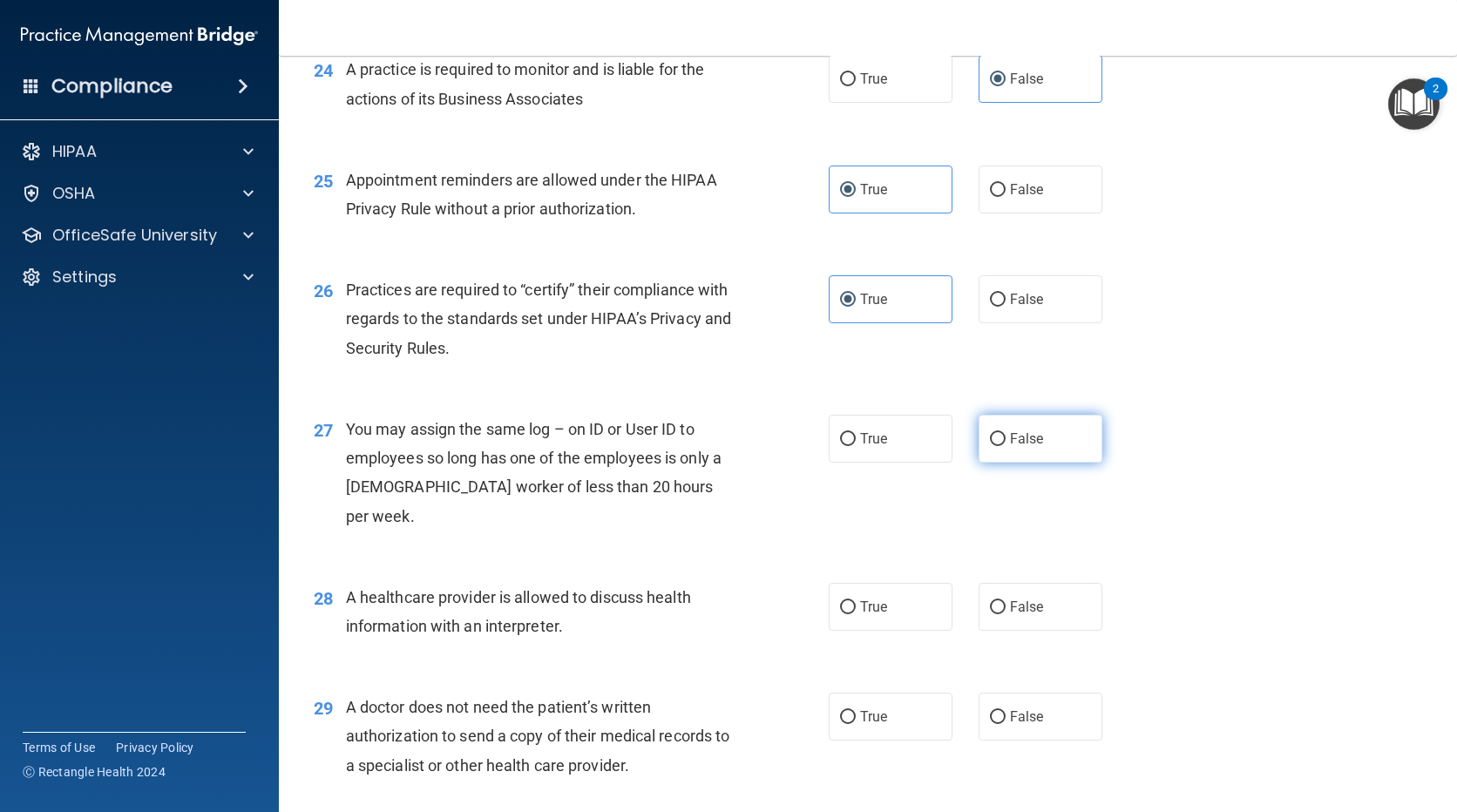
click at [1006, 429] on label "False" at bounding box center [1040, 439] width 124 height 48
click at [1006, 433] on input "False" at bounding box center [998, 440] width 15 height 13
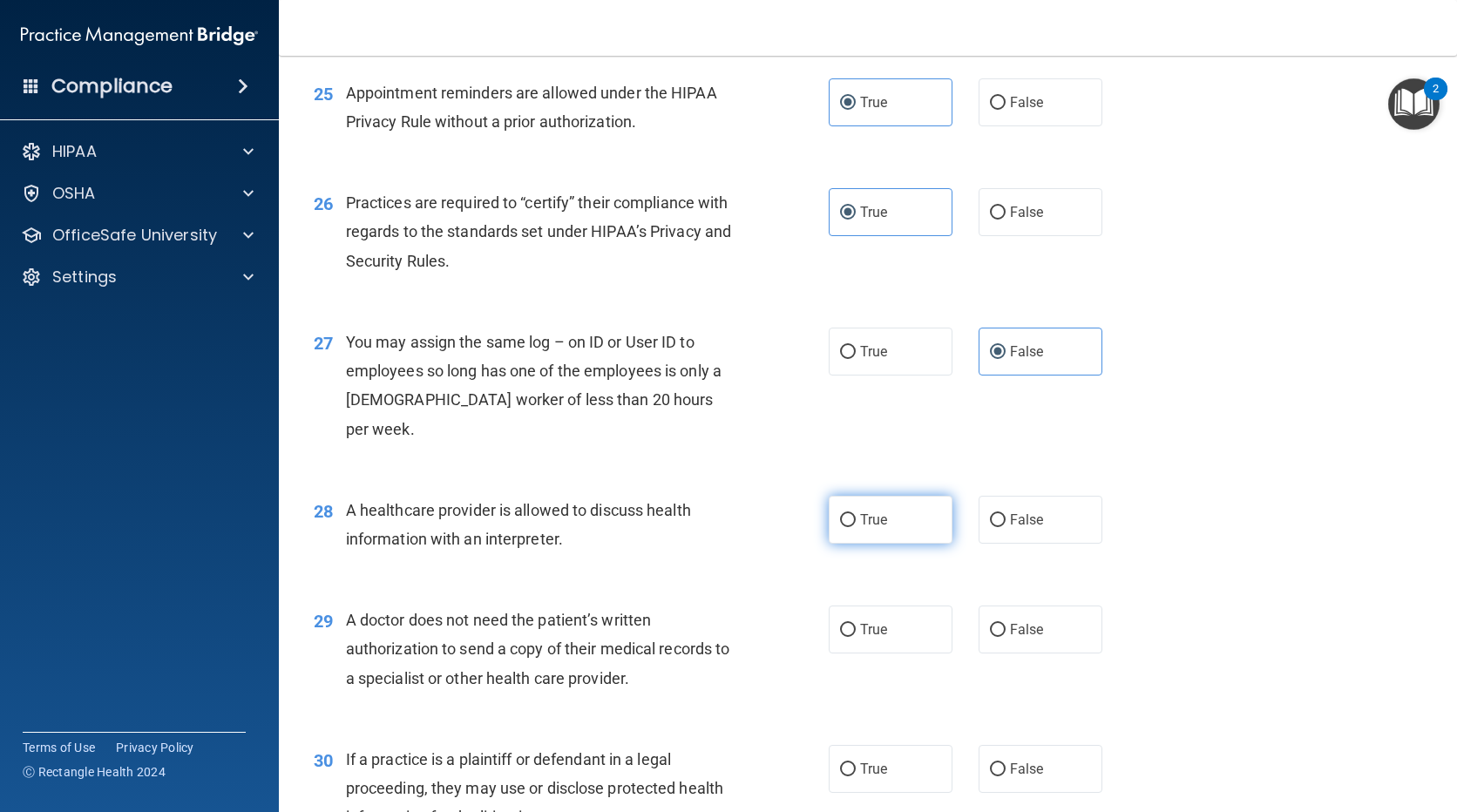
click at [882, 512] on span "True" at bounding box center [874, 520] width 27 height 16
click at [856, 514] on input "True" at bounding box center [848, 520] width 15 height 13
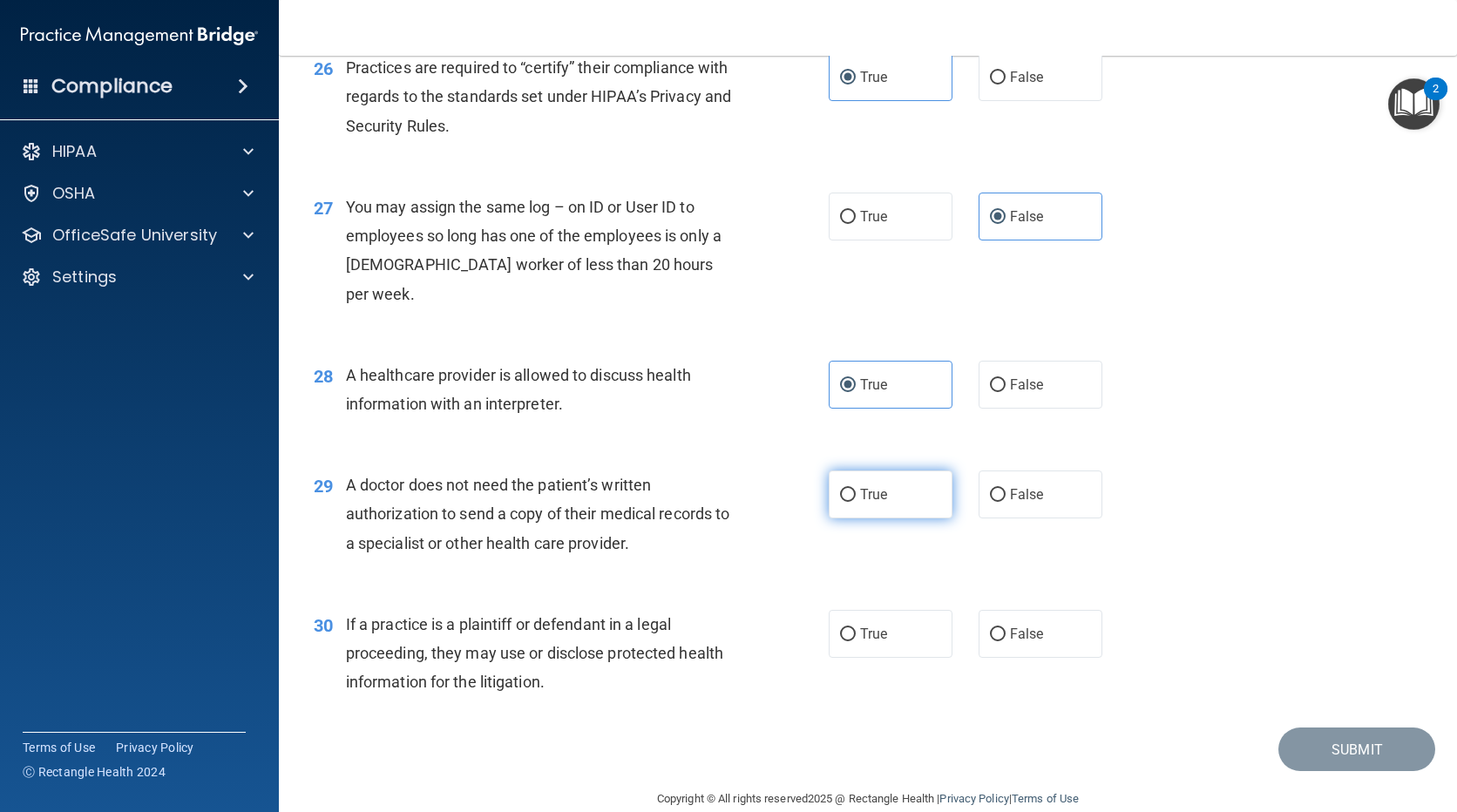
click at [922, 470] on label "True" at bounding box center [890, 495] width 124 height 48
click at [856, 489] on input "True" at bounding box center [848, 495] width 15 height 13
click at [1010, 625] on span "False" at bounding box center [1027, 633] width 34 height 16
click at [1006, 628] on input "False" at bounding box center [998, 635] width 15 height 13
click at [1381, 727] on button "Submit" at bounding box center [1356, 749] width 157 height 44
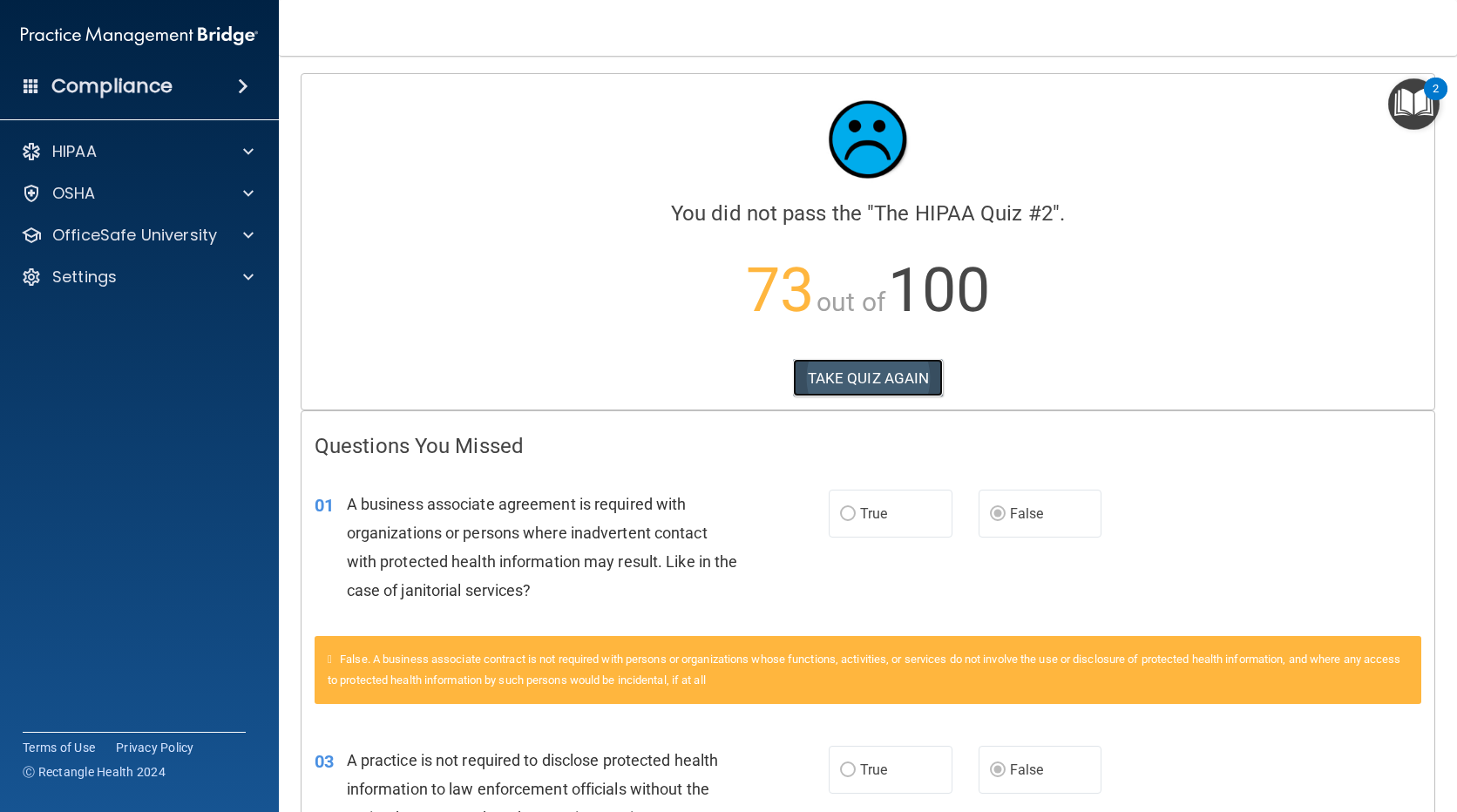
click at [894, 374] on button "TAKE QUIZ AGAIN" at bounding box center [868, 378] width 151 height 38
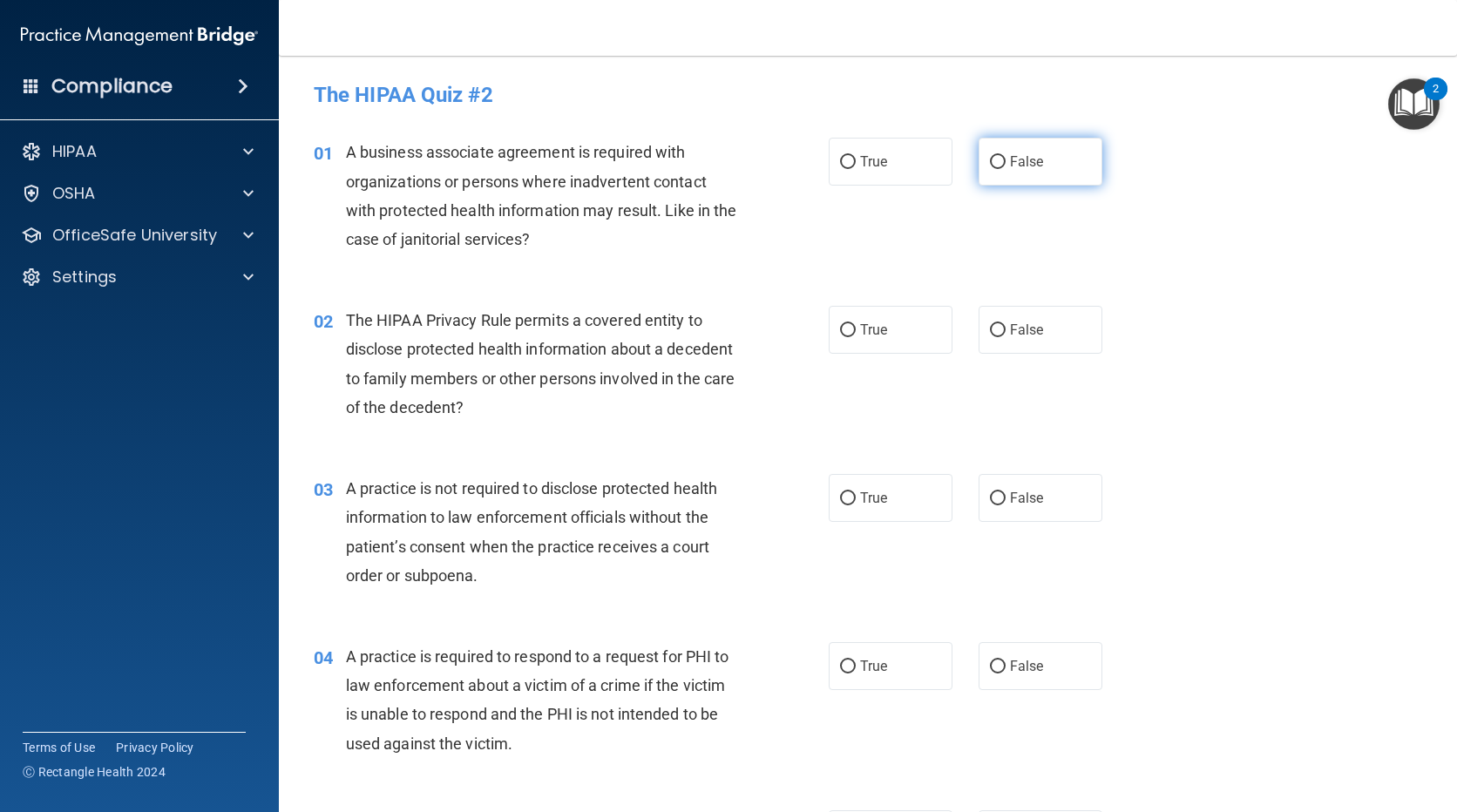
click at [995, 152] on label "False" at bounding box center [1040, 162] width 124 height 48
click at [995, 156] on input "False" at bounding box center [998, 163] width 15 height 13
click at [882, 343] on label "True" at bounding box center [890, 330] width 124 height 48
click at [856, 337] on input "True" at bounding box center [848, 331] width 15 height 13
click at [990, 501] on input "False" at bounding box center [998, 499] width 15 height 13
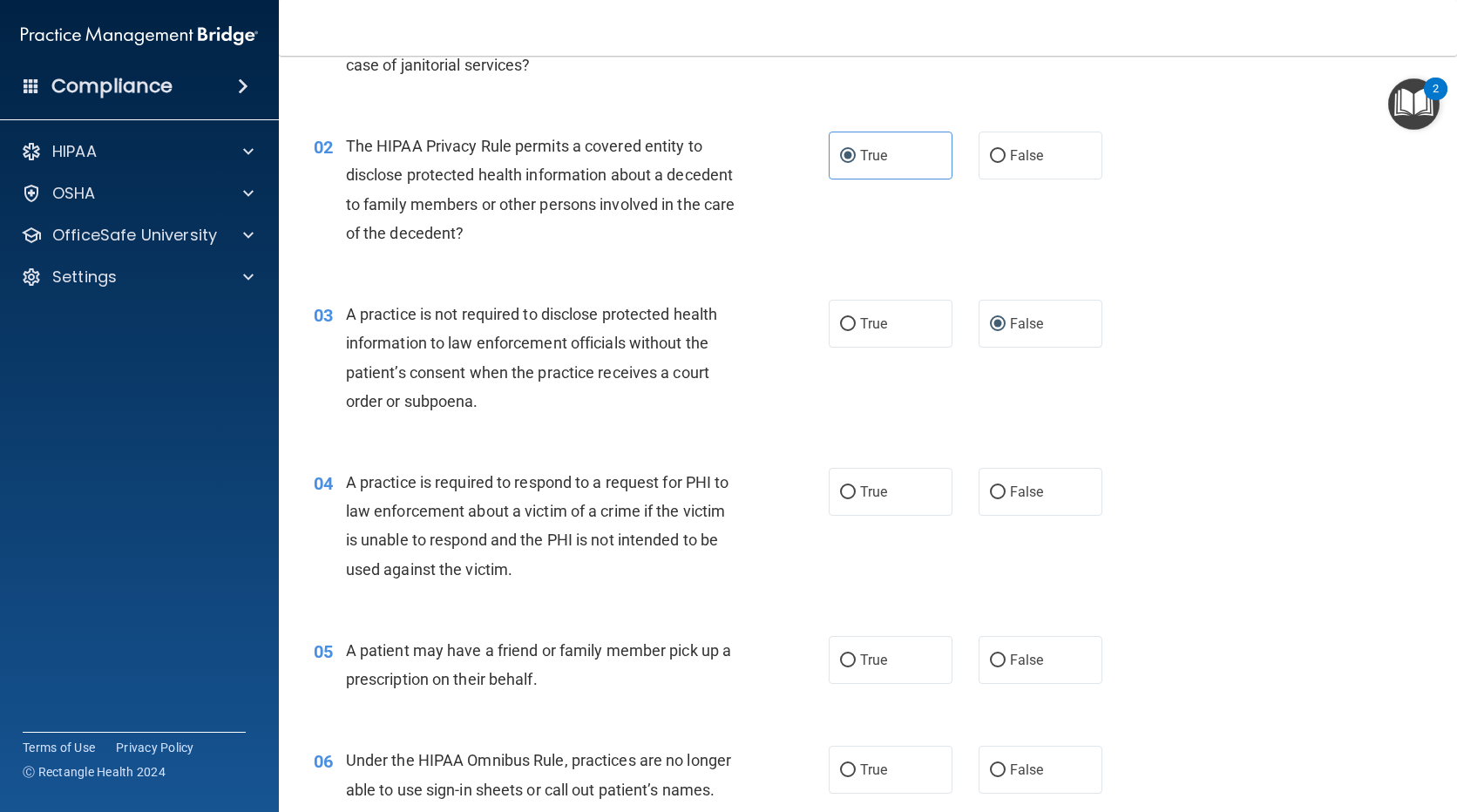
scroll to position [262, 0]
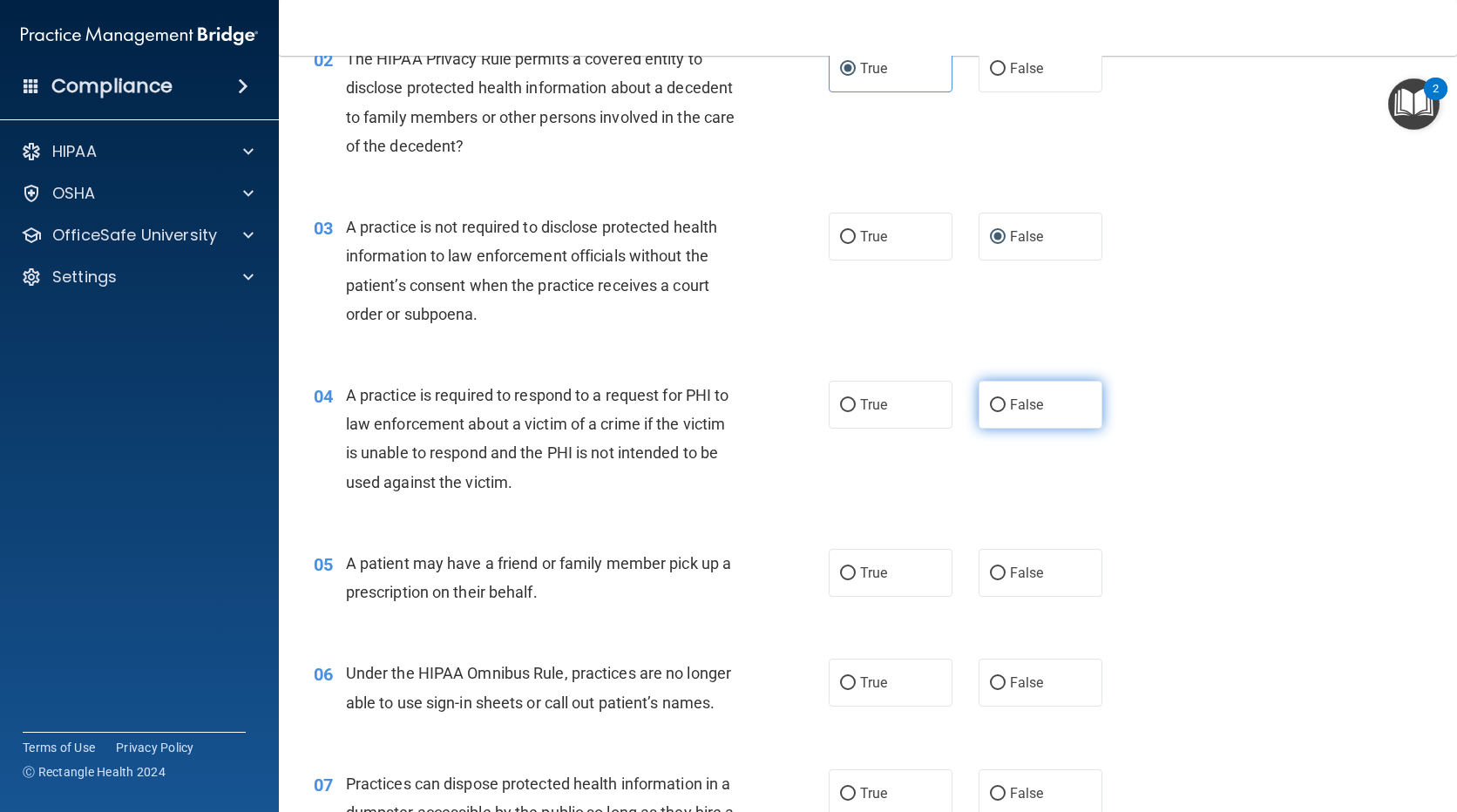
click at [979, 411] on label "False" at bounding box center [1040, 405] width 124 height 48
click at [990, 411] on input "False" at bounding box center [998, 406] width 15 height 13
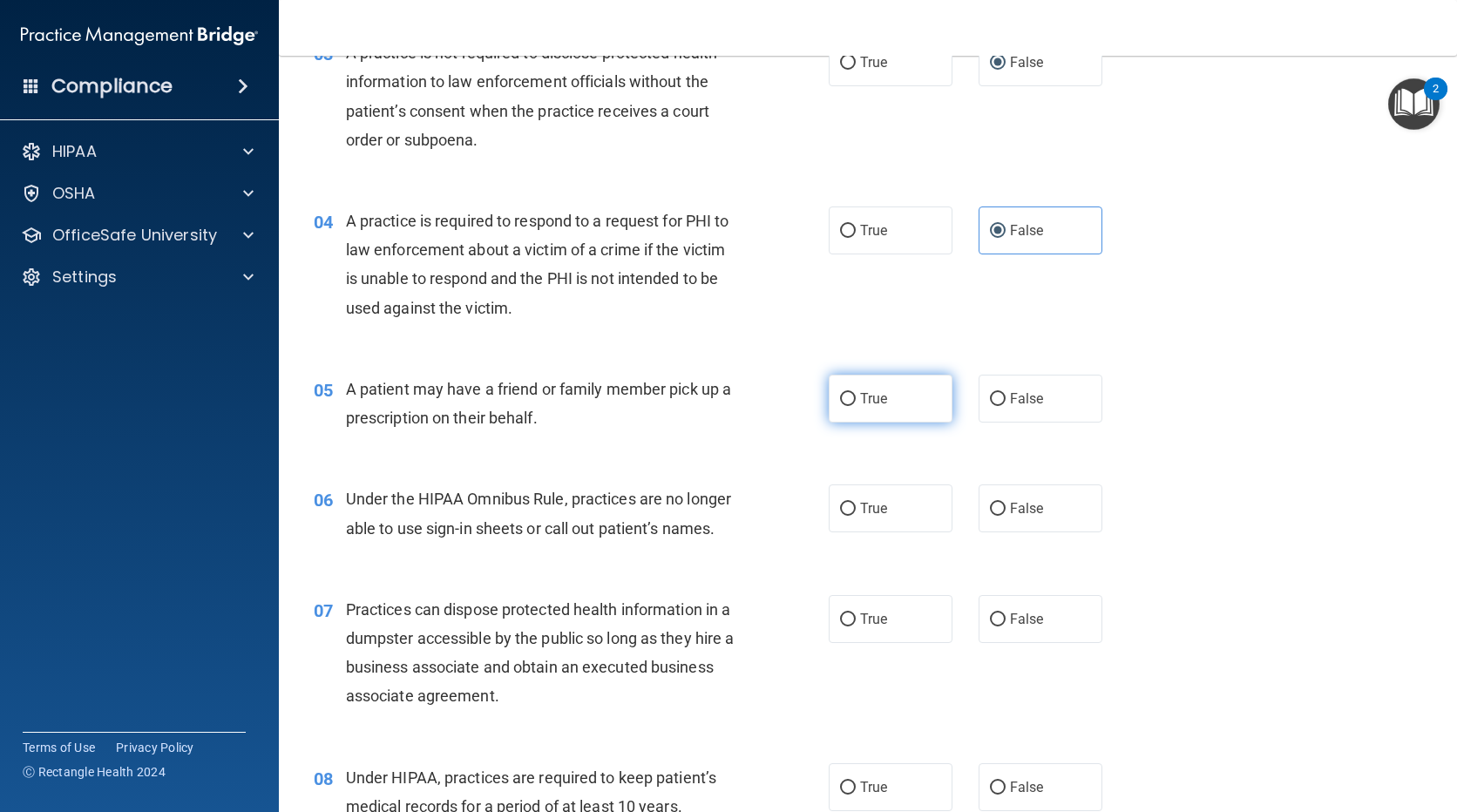
click at [855, 383] on label "True" at bounding box center [890, 398] width 124 height 48
click at [855, 393] on input "True" at bounding box center [848, 399] width 15 height 13
click at [1010, 508] on span "False" at bounding box center [1027, 508] width 34 height 16
click at [1006, 508] on input "False" at bounding box center [998, 510] width 15 height 13
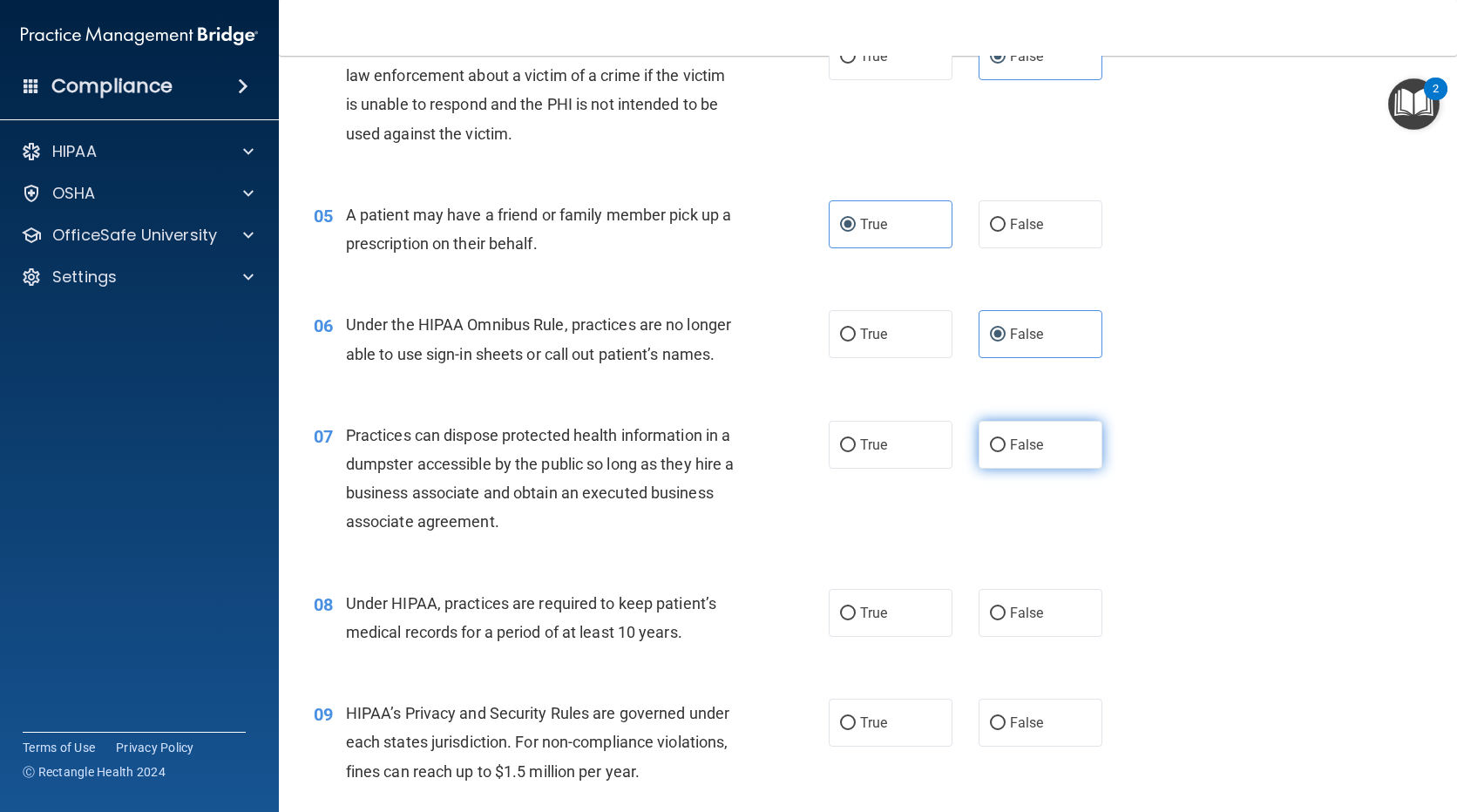
click at [1010, 440] on span "False" at bounding box center [1027, 444] width 34 height 16
click at [1006, 440] on input "False" at bounding box center [998, 445] width 15 height 13
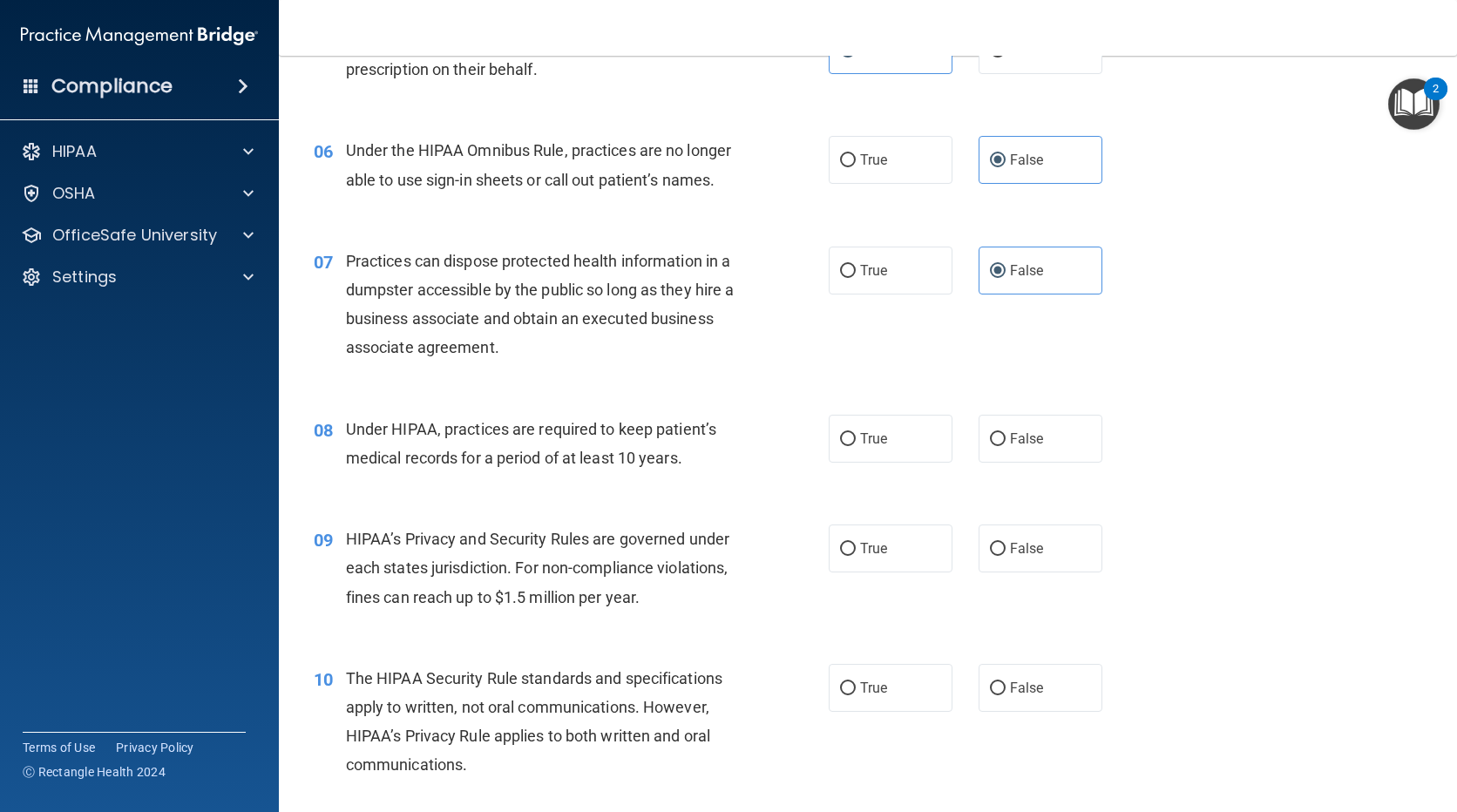
scroll to position [872, 0]
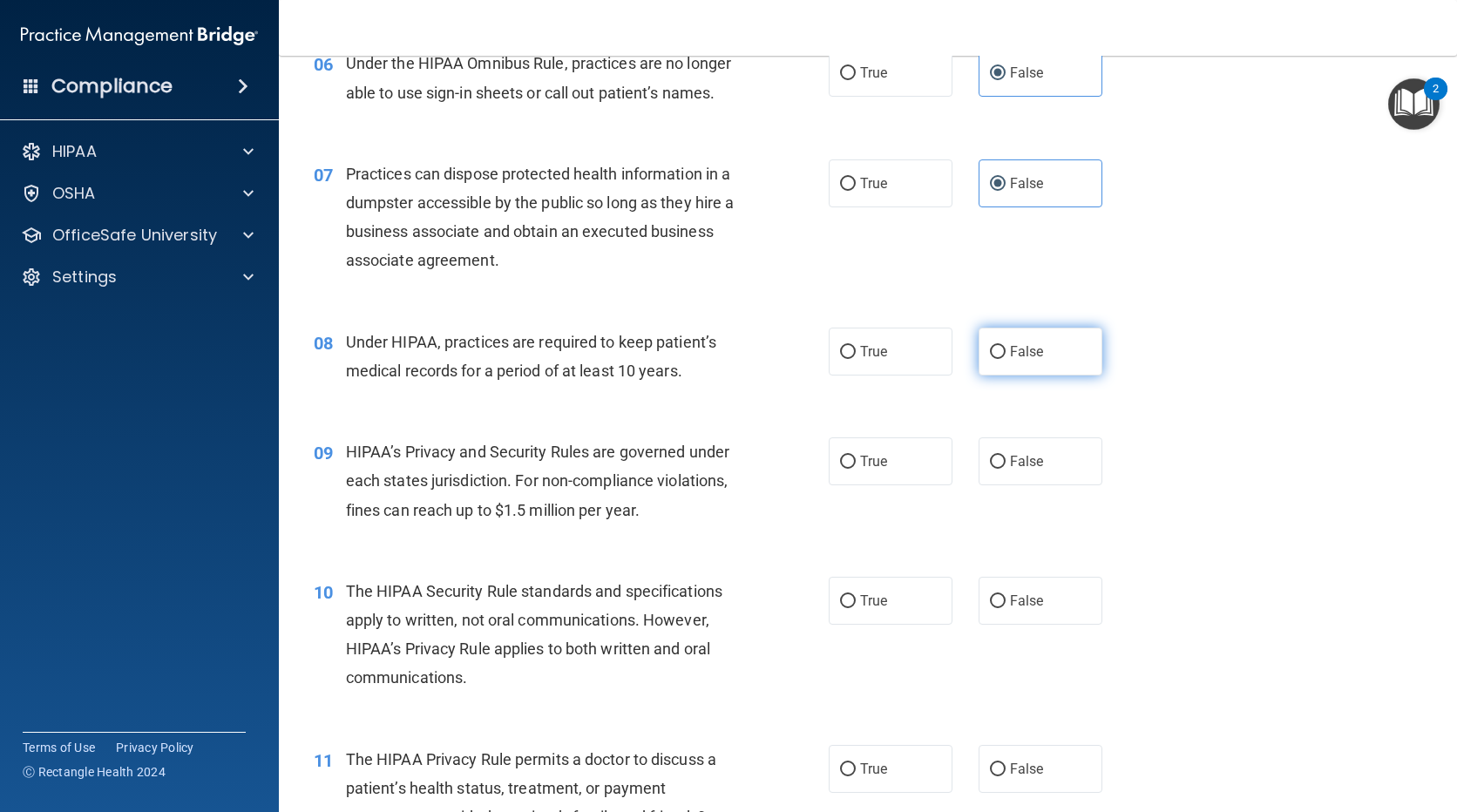
click at [1029, 339] on label "False" at bounding box center [1040, 351] width 124 height 48
click at [1006, 346] on input "False" at bounding box center [998, 353] width 15 height 13
click at [990, 457] on input "False" at bounding box center [998, 463] width 15 height 13
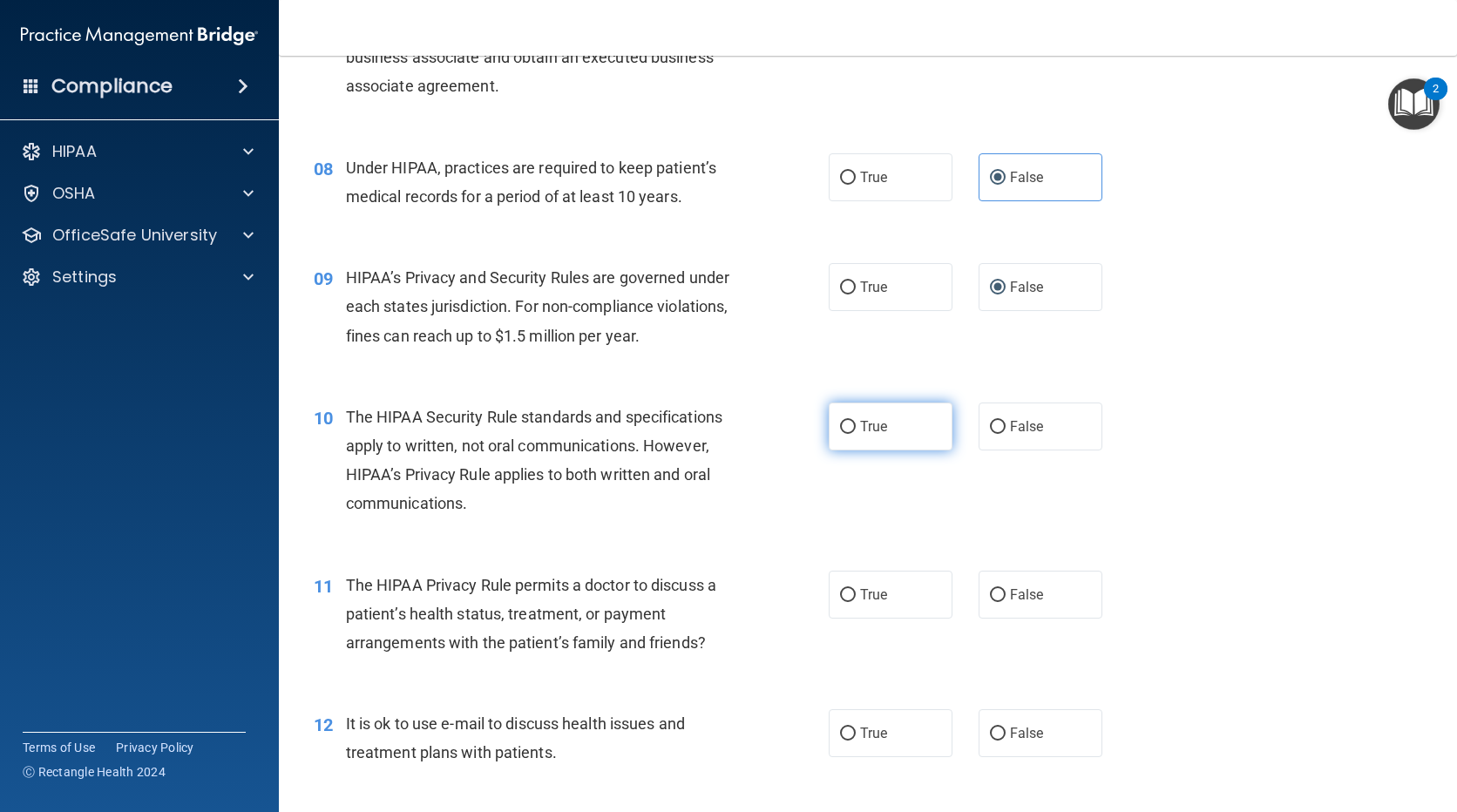
click at [851, 437] on label "True" at bounding box center [890, 426] width 124 height 48
click at [851, 434] on input "True" at bounding box center [848, 427] width 15 height 13
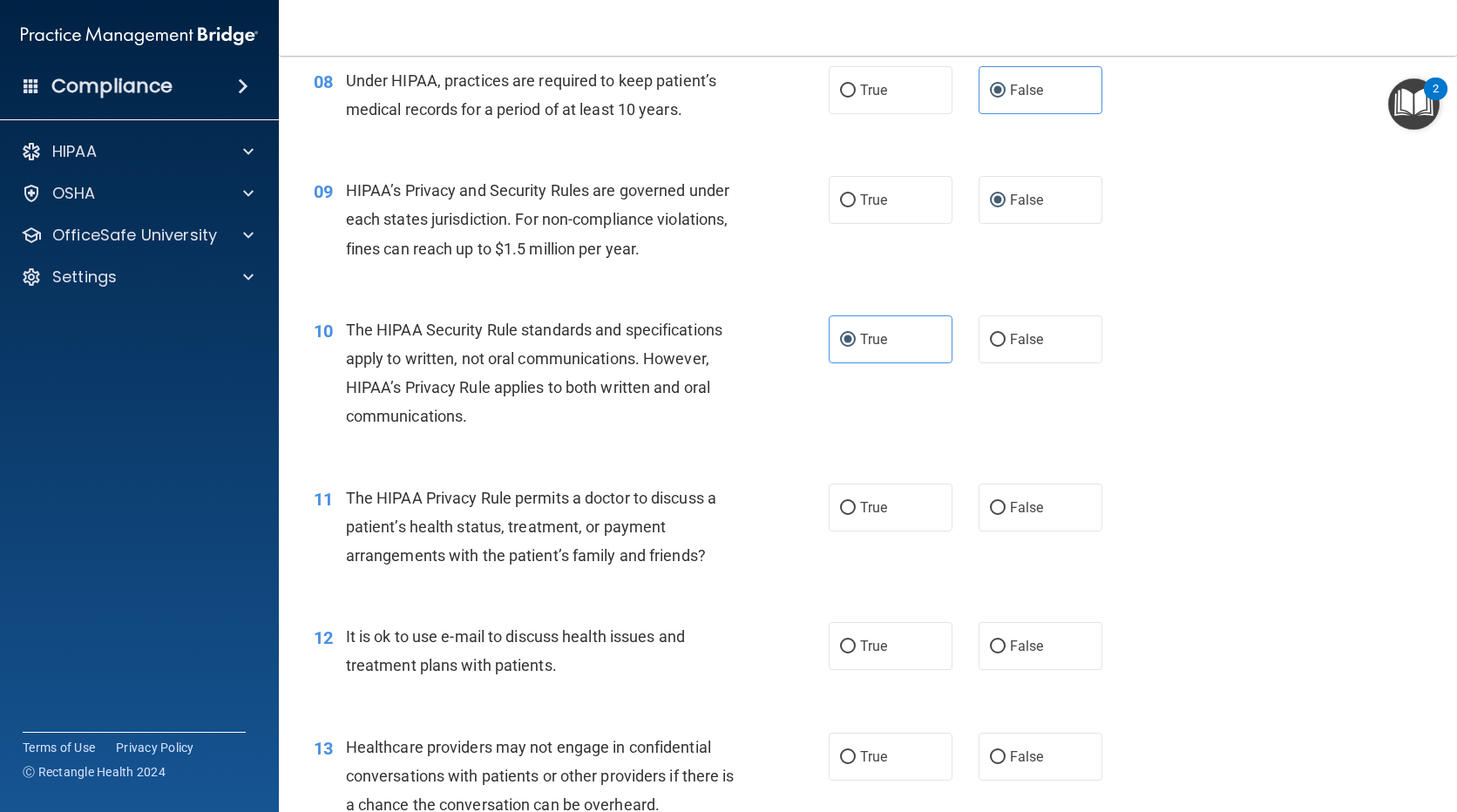
scroll to position [1307, 0]
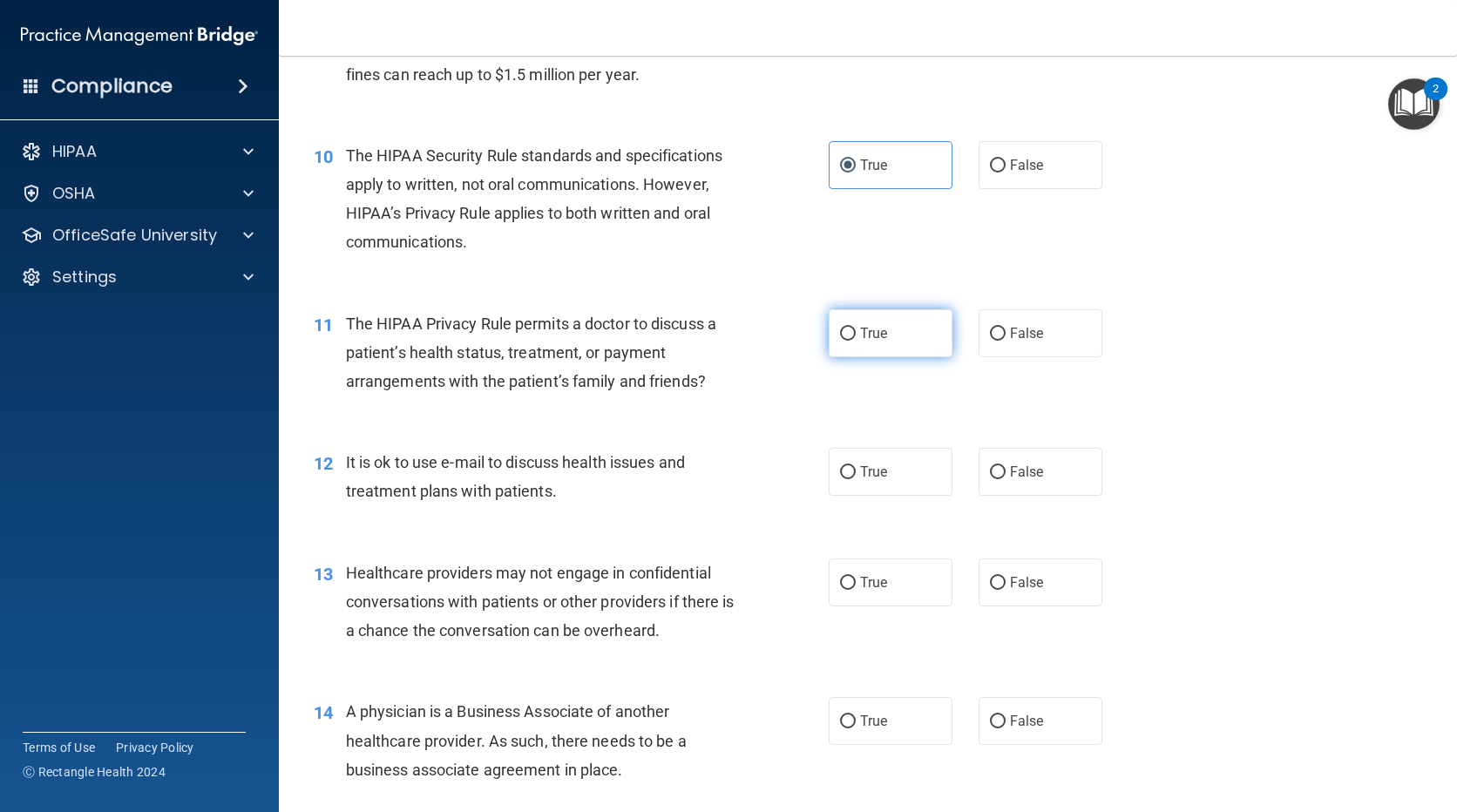
click at [829, 332] on label "True" at bounding box center [890, 333] width 124 height 48
click at [840, 332] on input "True" at bounding box center [848, 334] width 15 height 13
click at [848, 476] on input "True" at bounding box center [848, 472] width 15 height 13
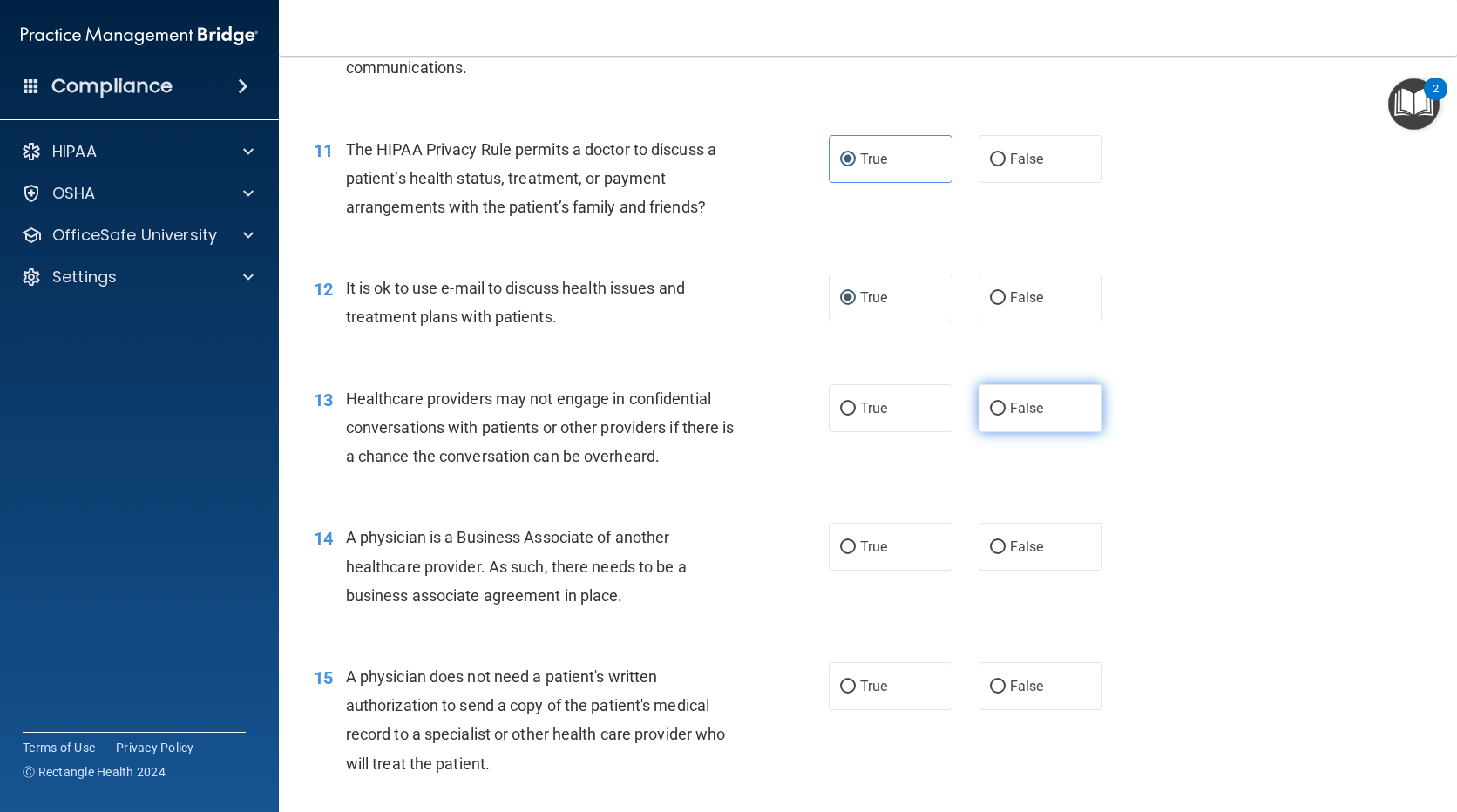
click at [1018, 417] on label "False" at bounding box center [1040, 408] width 124 height 48
click at [1006, 416] on input "False" at bounding box center [998, 409] width 15 height 13
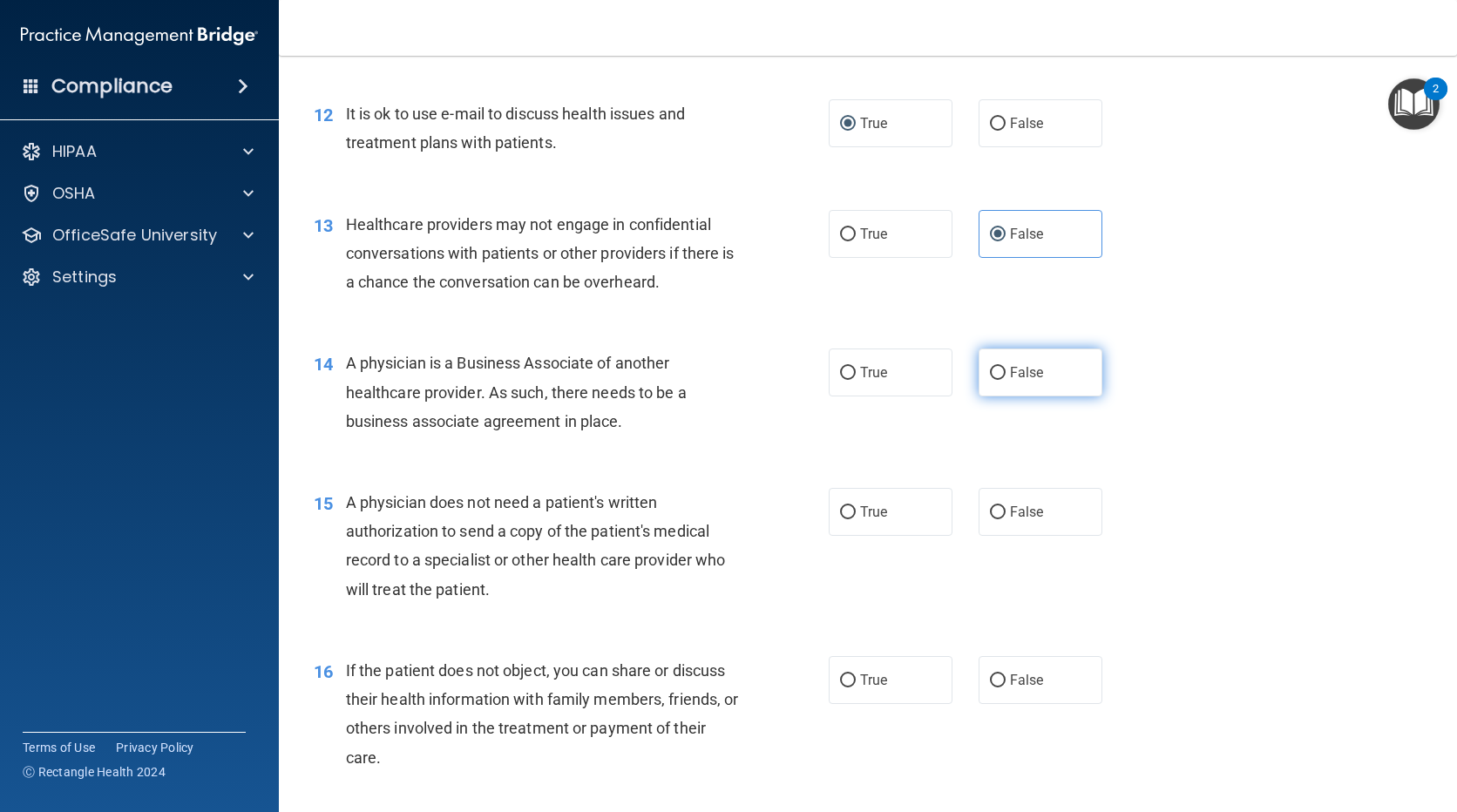
click at [990, 373] on input "False" at bounding box center [998, 373] width 15 height 13
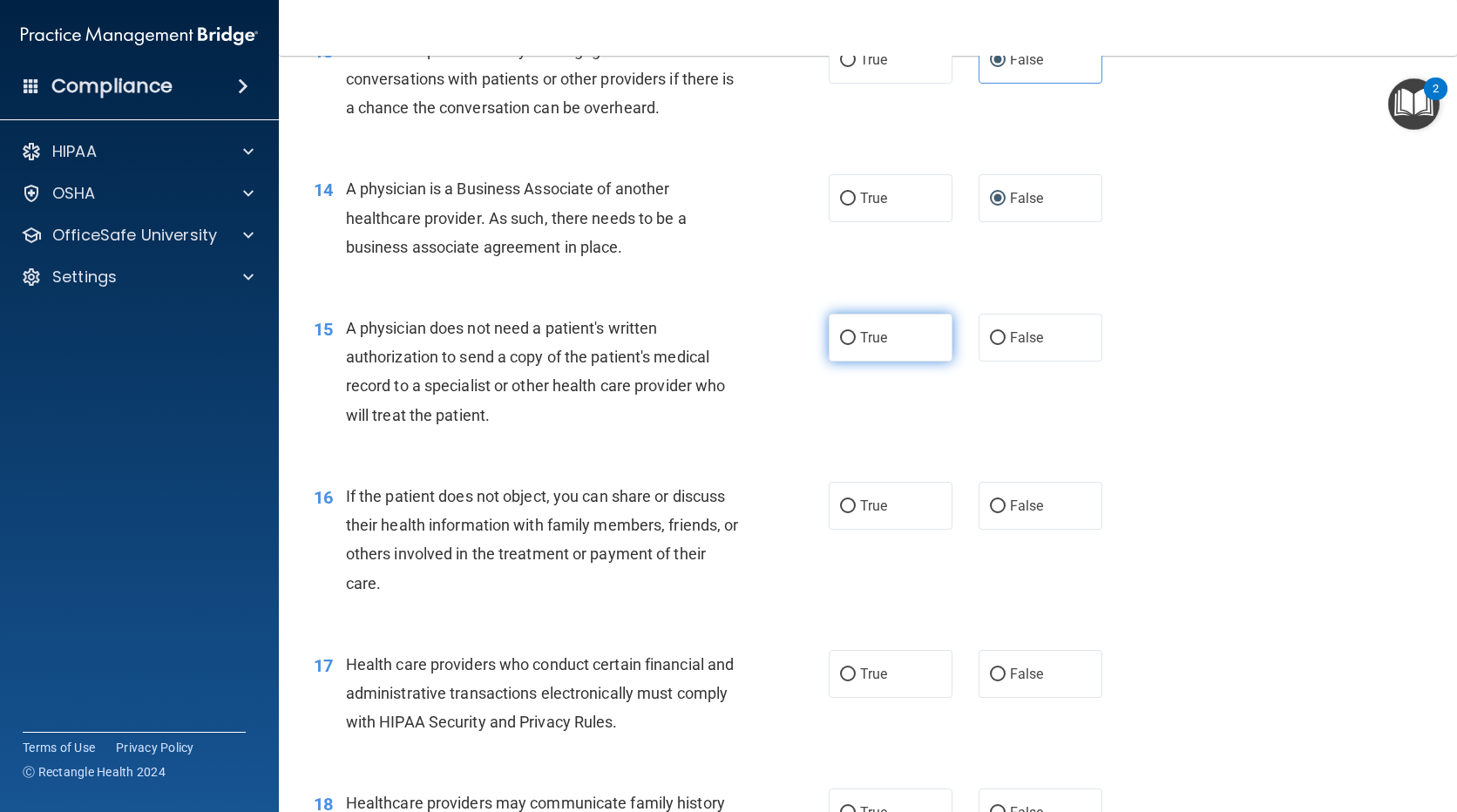
click at [870, 329] on span "True" at bounding box center [874, 337] width 27 height 16
click at [856, 332] on input "True" at bounding box center [848, 339] width 15 height 13
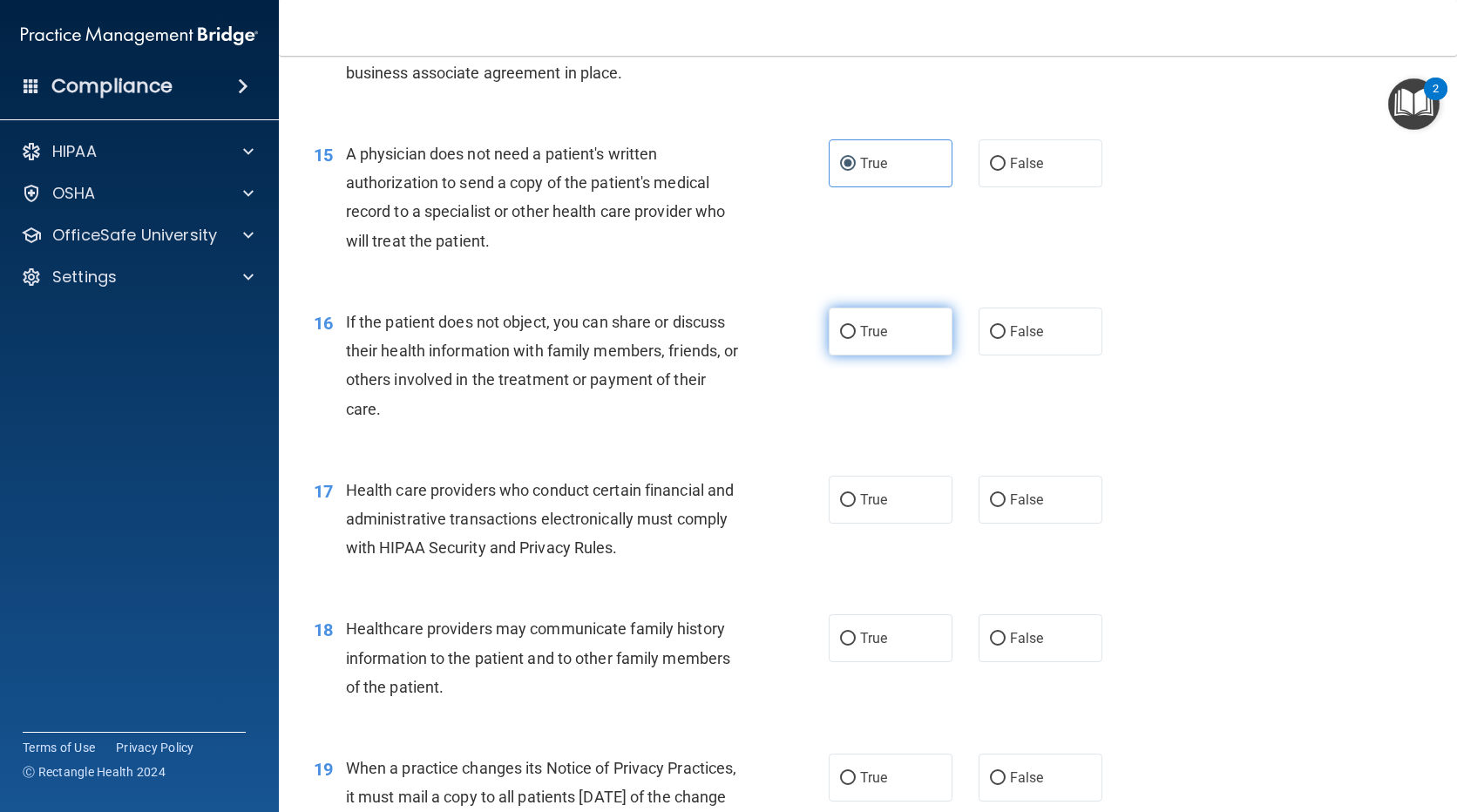
click at [859, 342] on label "True" at bounding box center [890, 332] width 124 height 48
click at [856, 339] on input "True" at bounding box center [848, 333] width 15 height 13
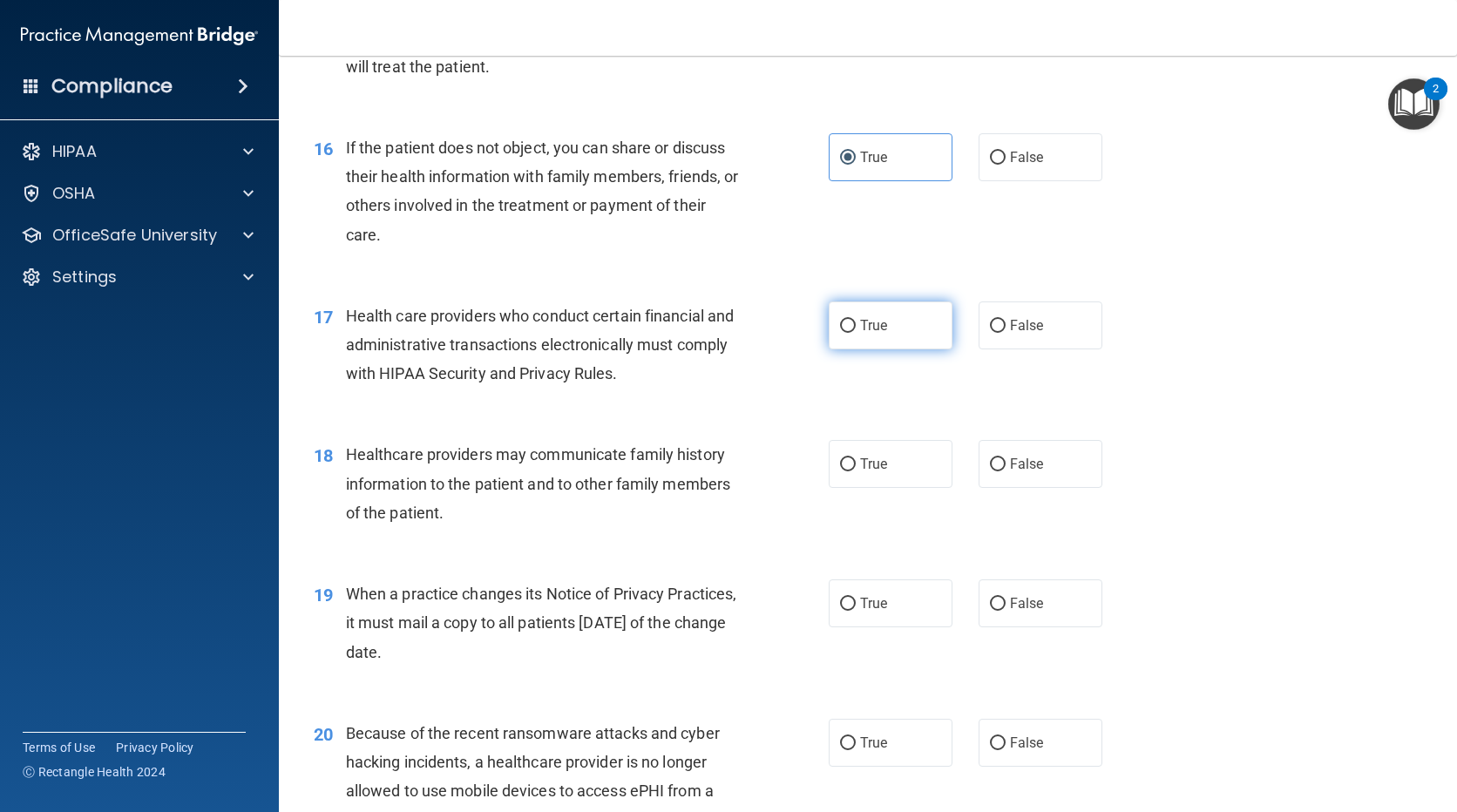
click at [880, 317] on span "True" at bounding box center [874, 325] width 27 height 16
click at [856, 319] on input "True" at bounding box center [848, 326] width 15 height 13
click at [994, 461] on input "False" at bounding box center [998, 465] width 15 height 13
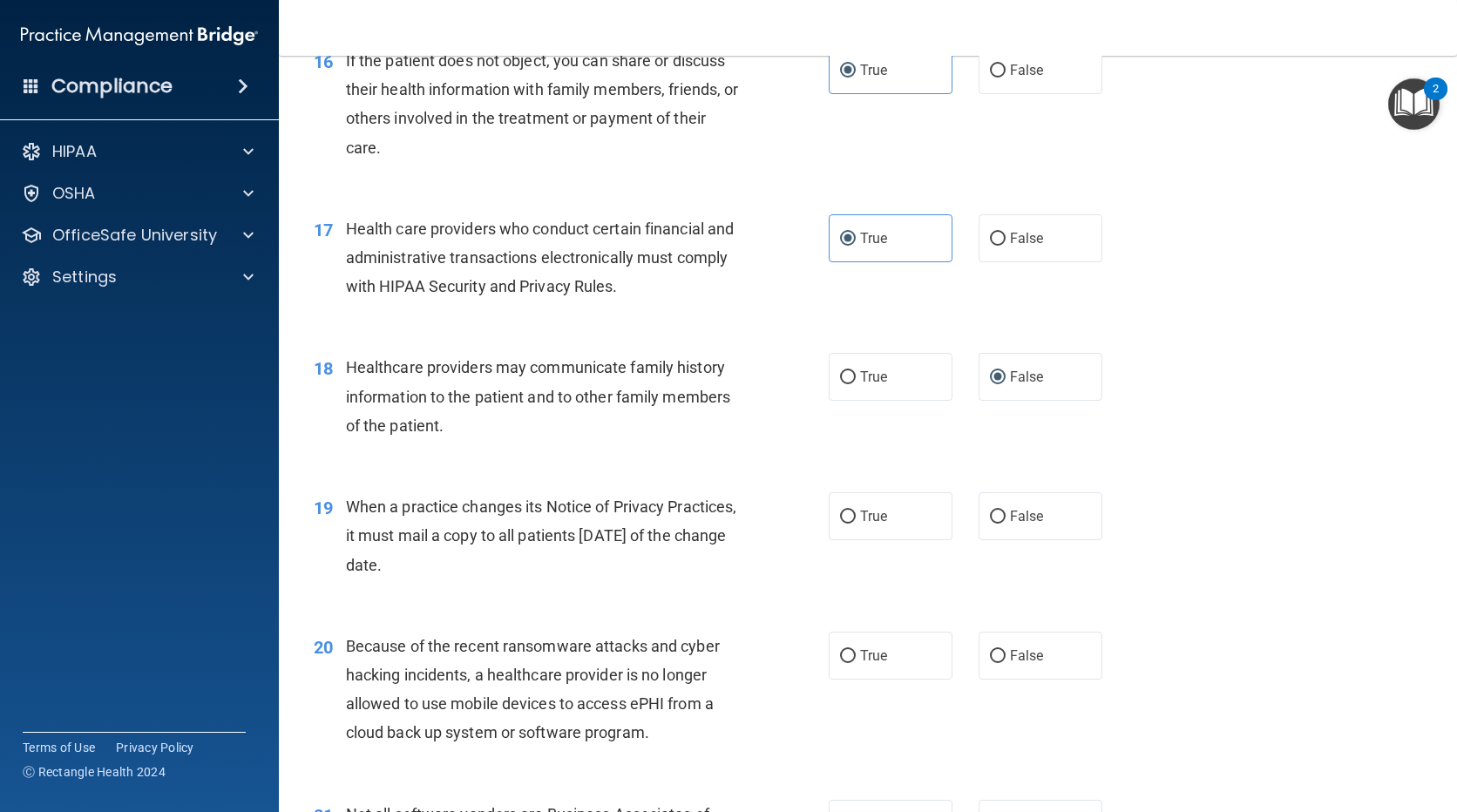
scroll to position [2352, 0]
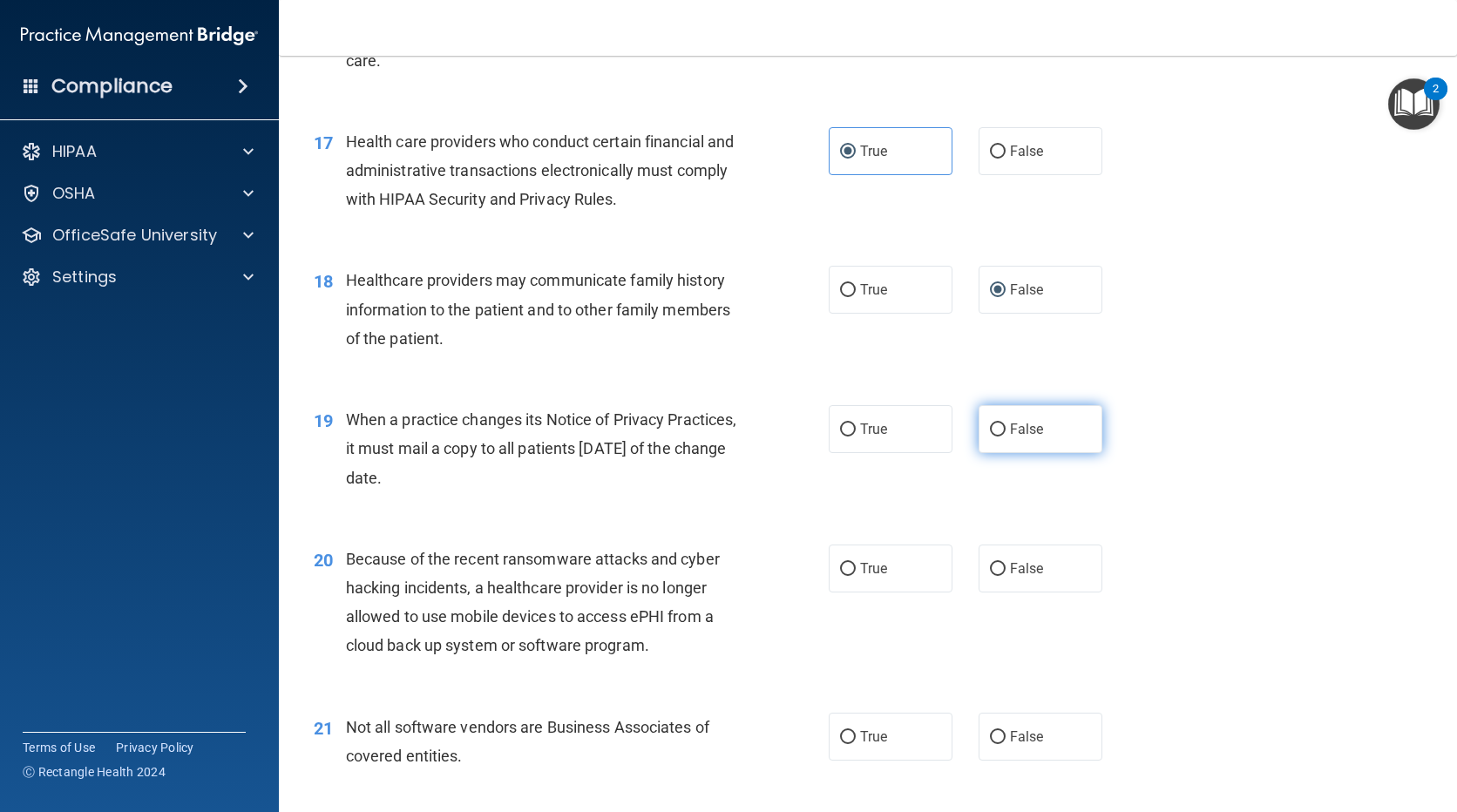
click at [1034, 421] on span "False" at bounding box center [1027, 428] width 34 height 16
click at [1006, 423] on input "False" at bounding box center [998, 430] width 15 height 13
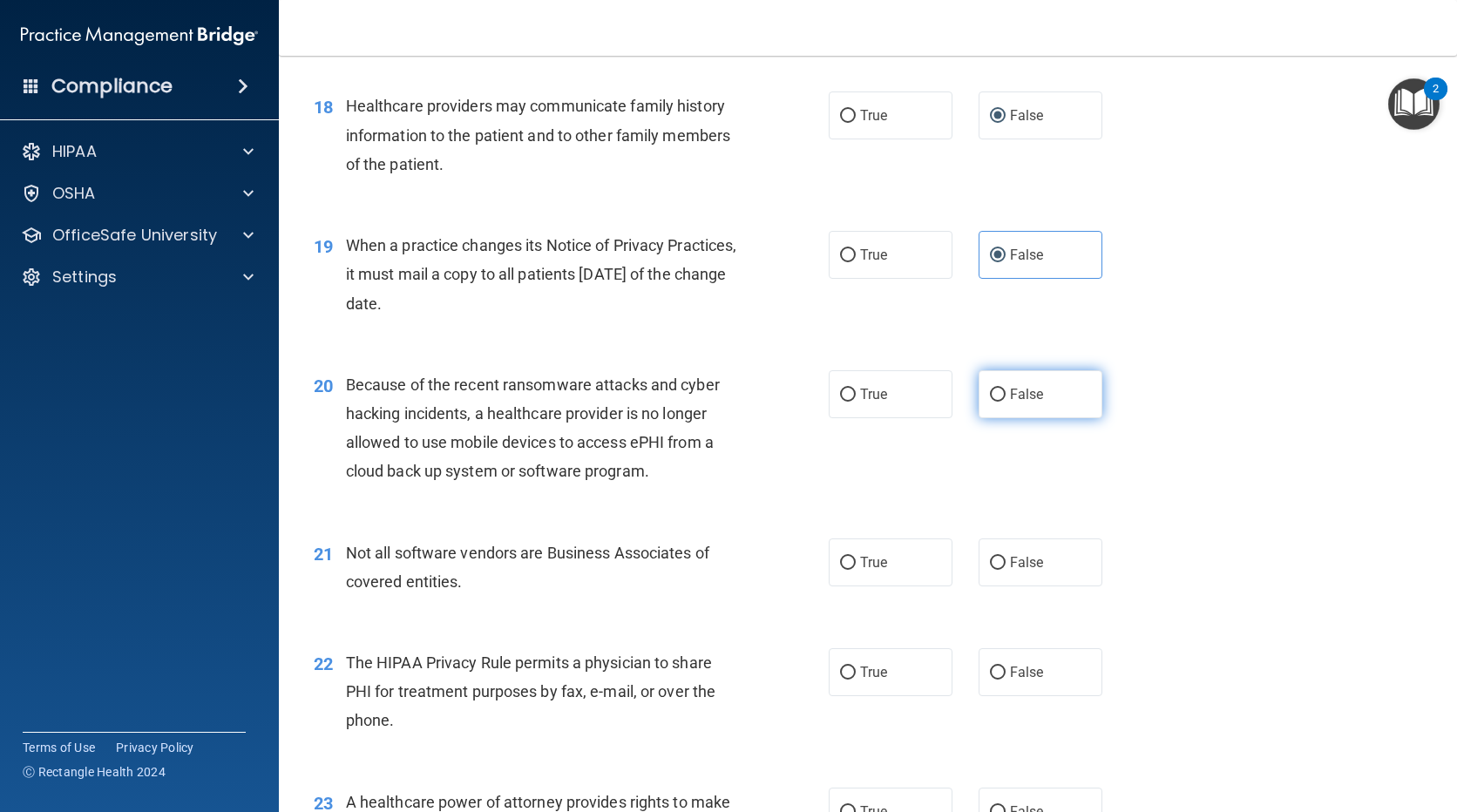
click at [1014, 398] on span "False" at bounding box center [1027, 393] width 34 height 16
click at [1006, 398] on input "False" at bounding box center [998, 395] width 15 height 13
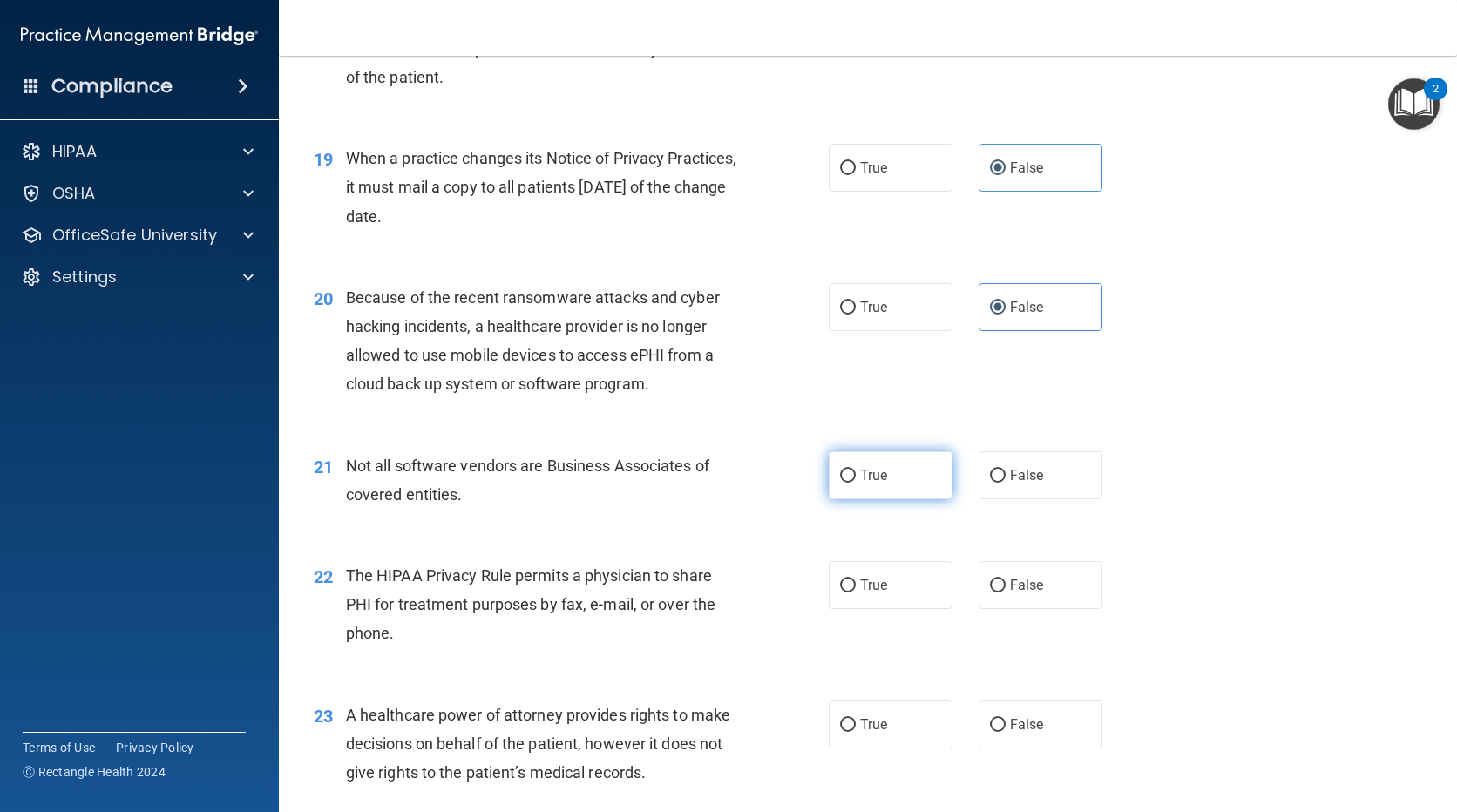
click at [928, 483] on label "True" at bounding box center [890, 475] width 124 height 48
click at [856, 483] on input "True" at bounding box center [848, 476] width 15 height 13
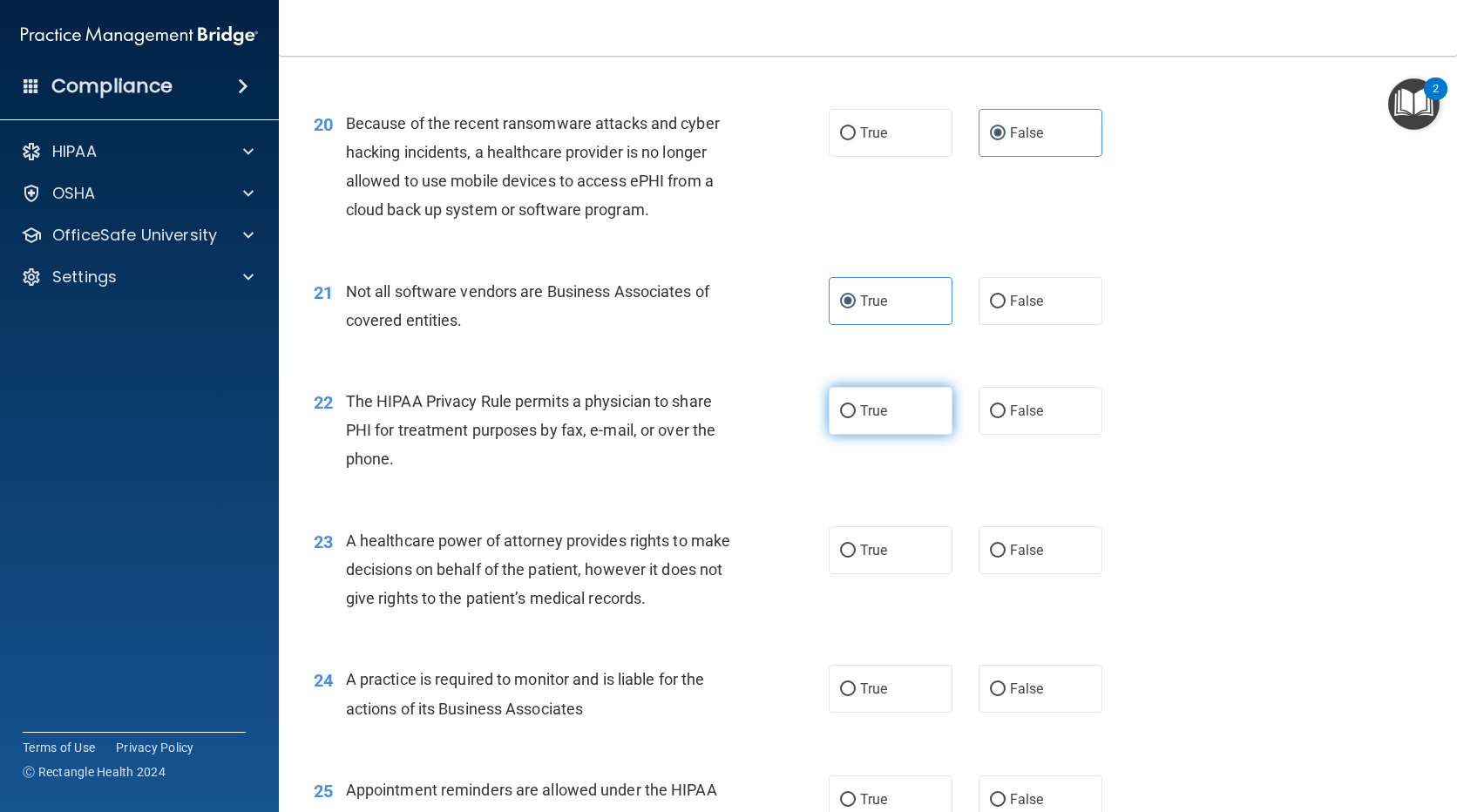
click at [870, 419] on label "True" at bounding box center [890, 411] width 124 height 48
click at [856, 419] on input "True" at bounding box center [848, 412] width 15 height 13
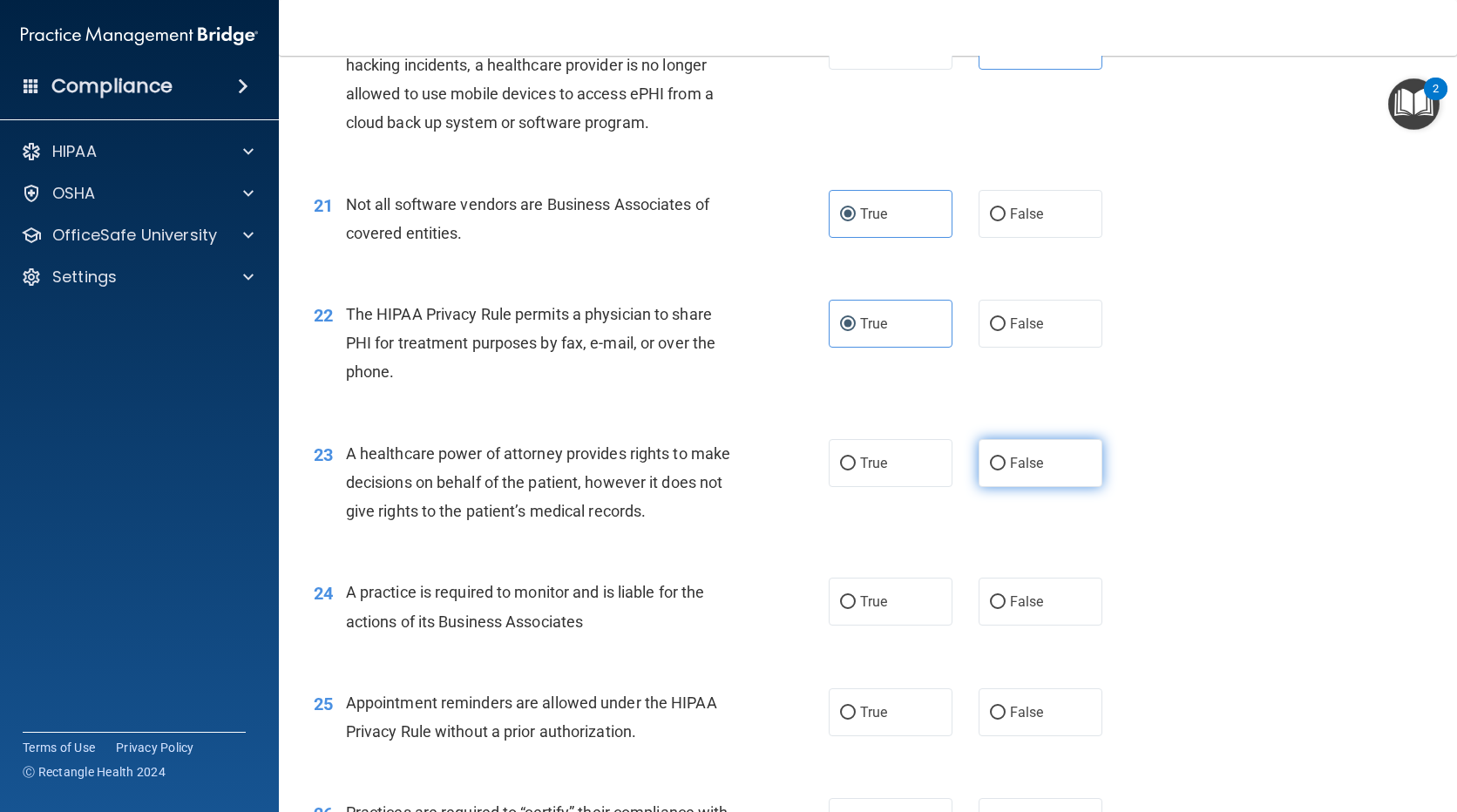
click at [999, 468] on label "False" at bounding box center [1040, 463] width 124 height 48
click at [999, 468] on input "False" at bounding box center [998, 464] width 15 height 13
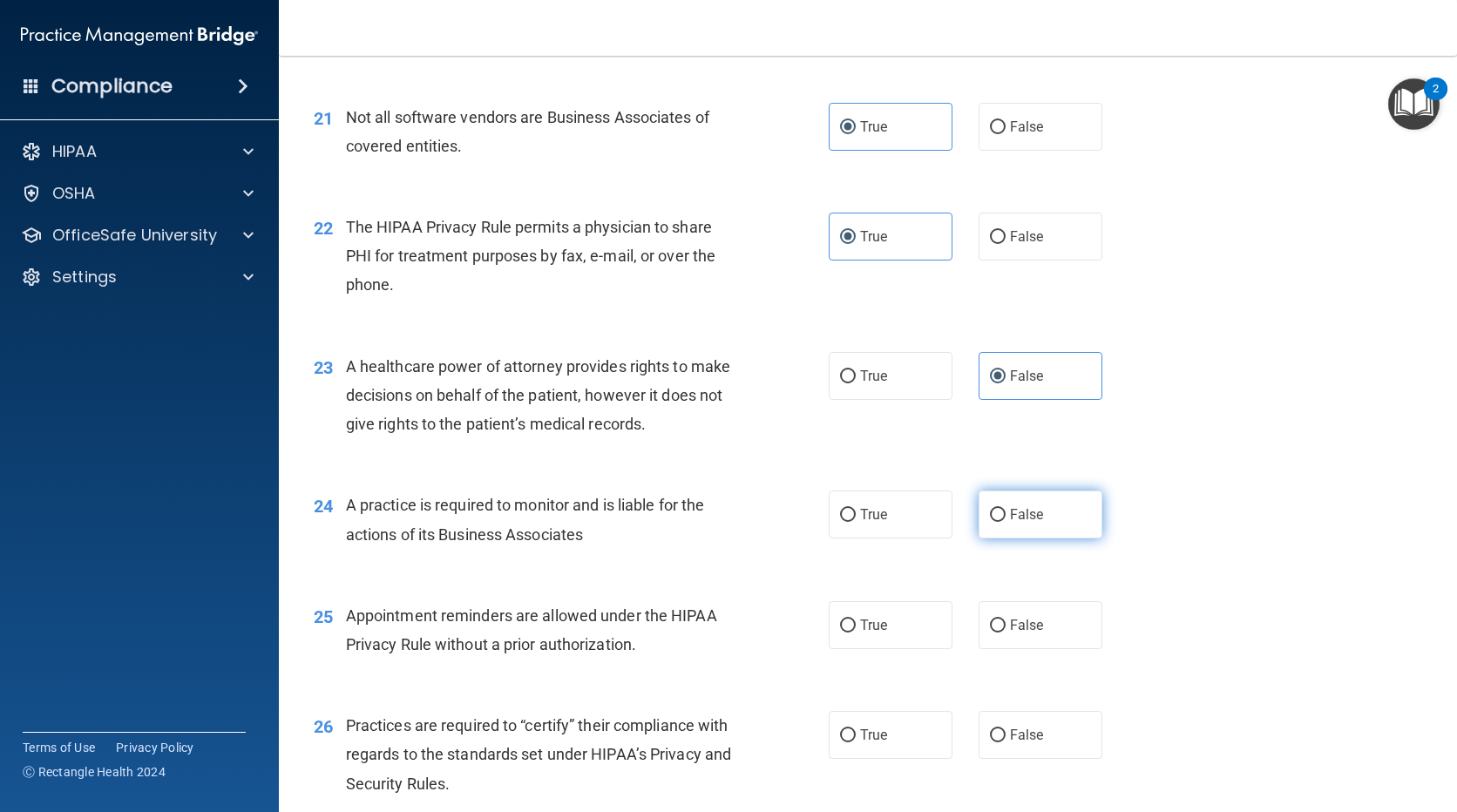
click at [1010, 503] on label "False" at bounding box center [1040, 515] width 124 height 48
click at [1006, 509] on input "False" at bounding box center [998, 516] width 15 height 13
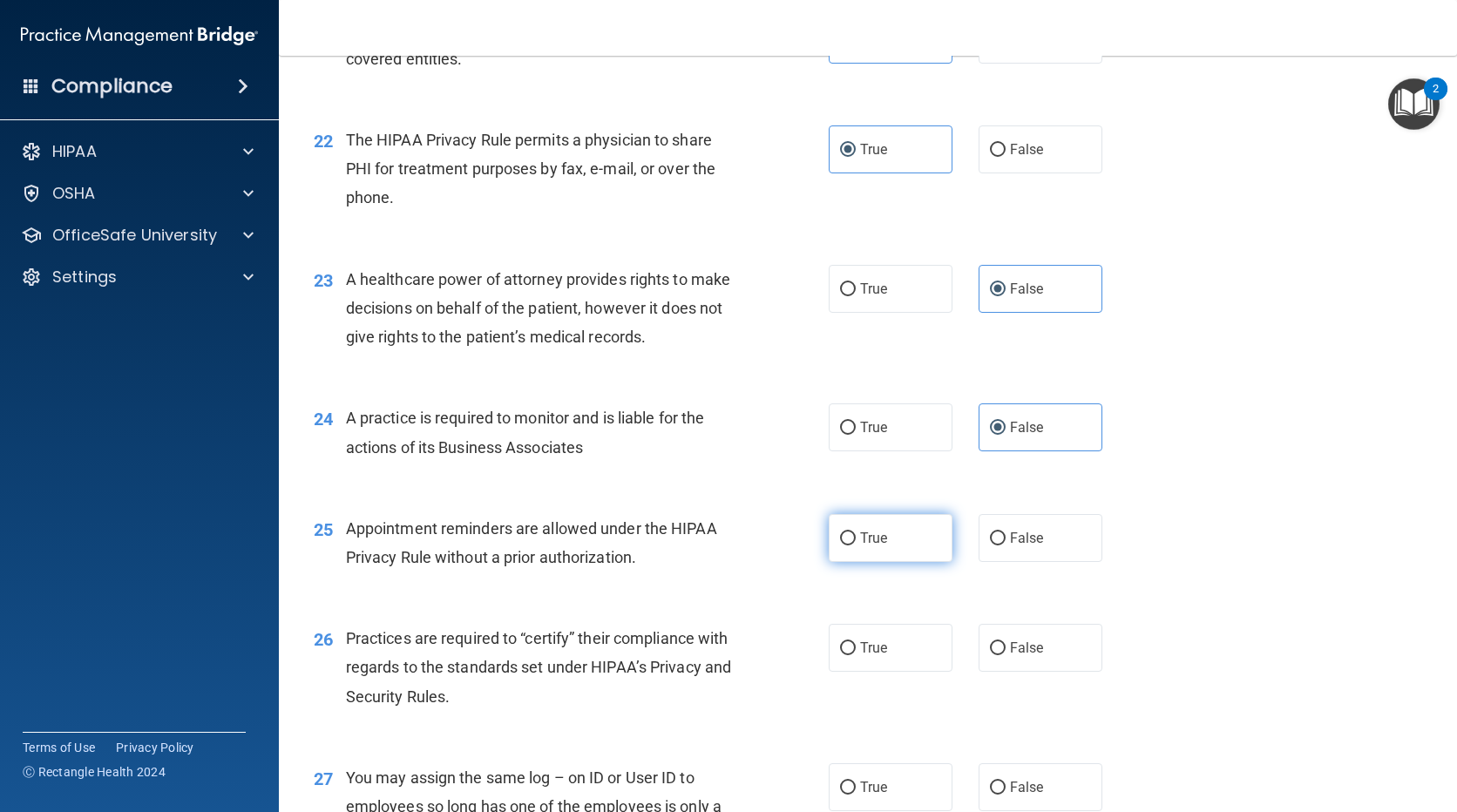
click at [861, 542] on span "True" at bounding box center [874, 538] width 27 height 16
click at [856, 542] on input "True" at bounding box center [848, 539] width 15 height 13
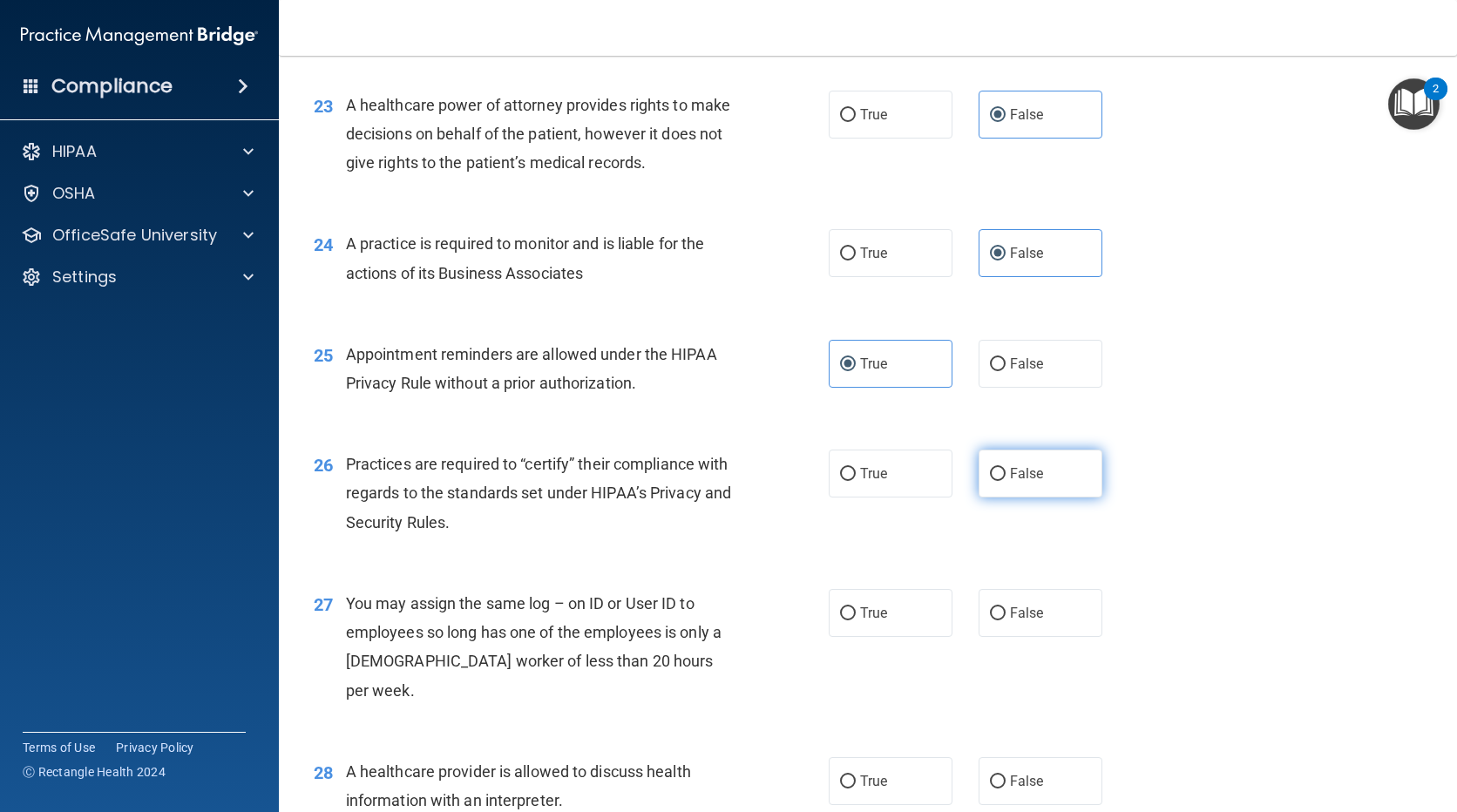
click at [990, 473] on input "False" at bounding box center [998, 474] width 15 height 13
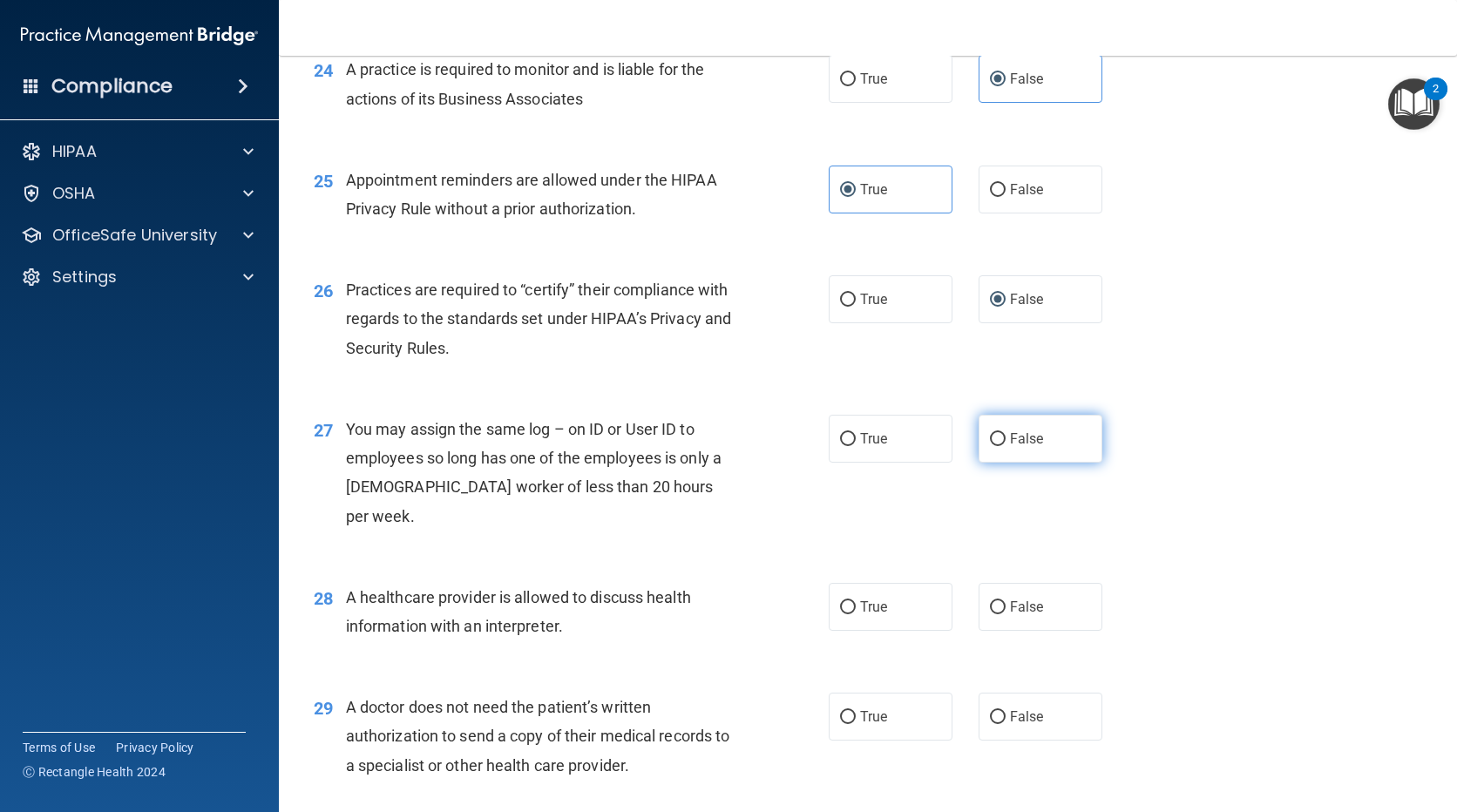
click at [1018, 448] on label "False" at bounding box center [1040, 439] width 124 height 48
click at [1006, 446] on input "False" at bounding box center [998, 440] width 15 height 13
click at [897, 583] on label "True" at bounding box center [890, 607] width 124 height 48
click at [856, 601] on input "True" at bounding box center [848, 608] width 15 height 13
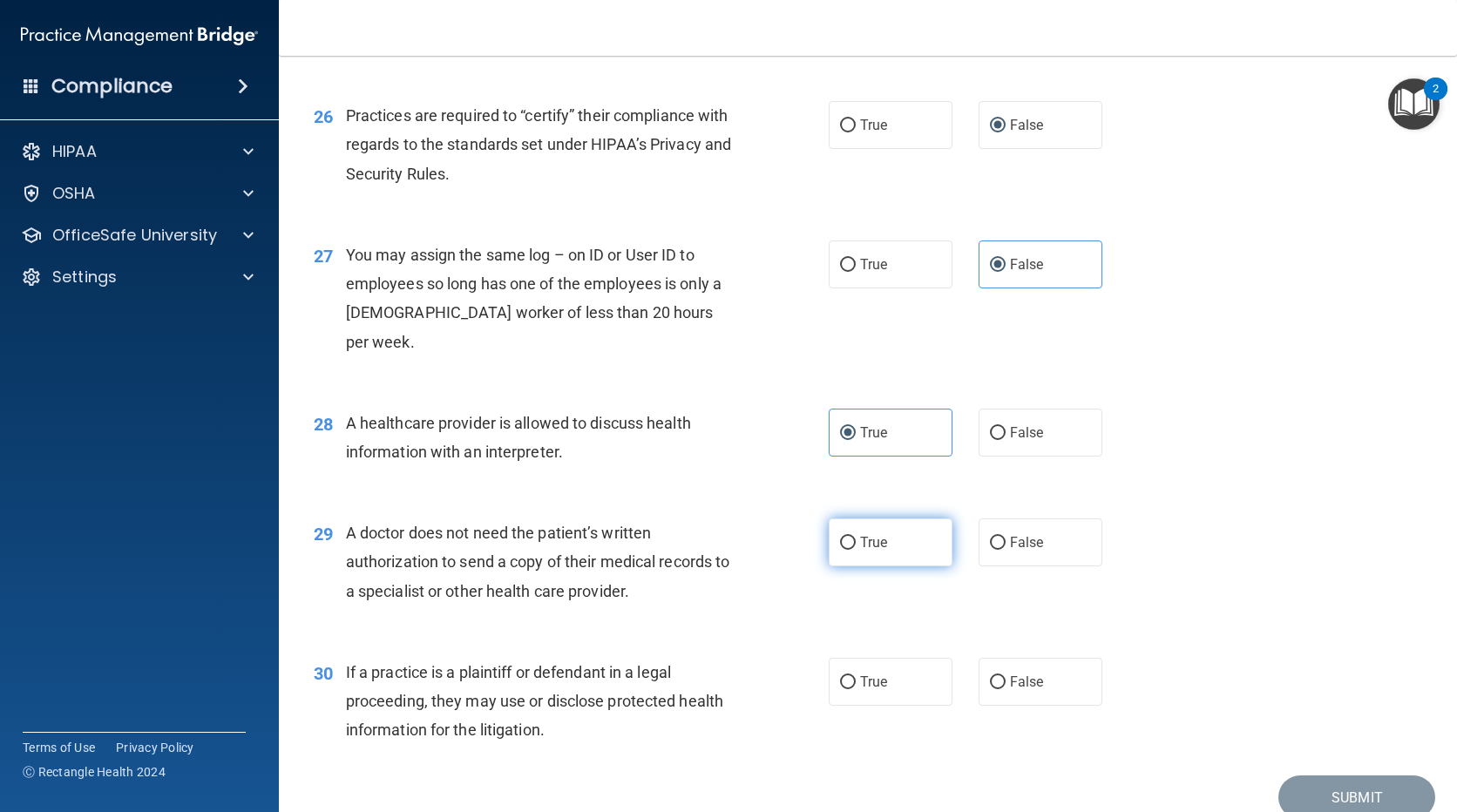
click at [881, 534] on span "True" at bounding box center [874, 542] width 27 height 16
click at [856, 537] on input "True" at bounding box center [848, 544] width 15 height 13
click at [860, 673] on span "True" at bounding box center [874, 681] width 27 height 16
click at [855, 676] on input "True" at bounding box center [848, 683] width 15 height 13
click at [1334, 775] on button "Submit" at bounding box center [1356, 798] width 157 height 44
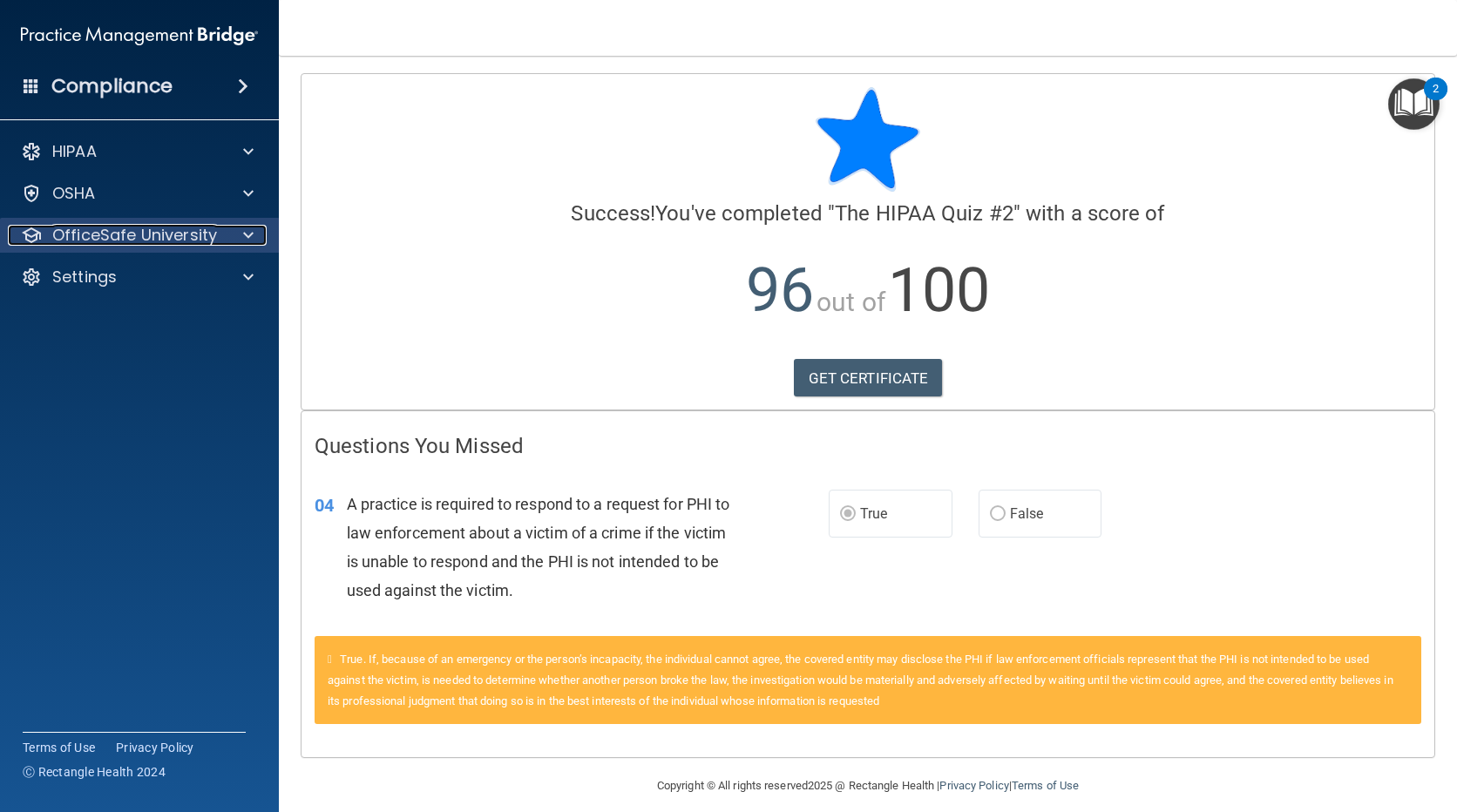
click at [254, 228] on div at bounding box center [245, 236] width 43 height 21
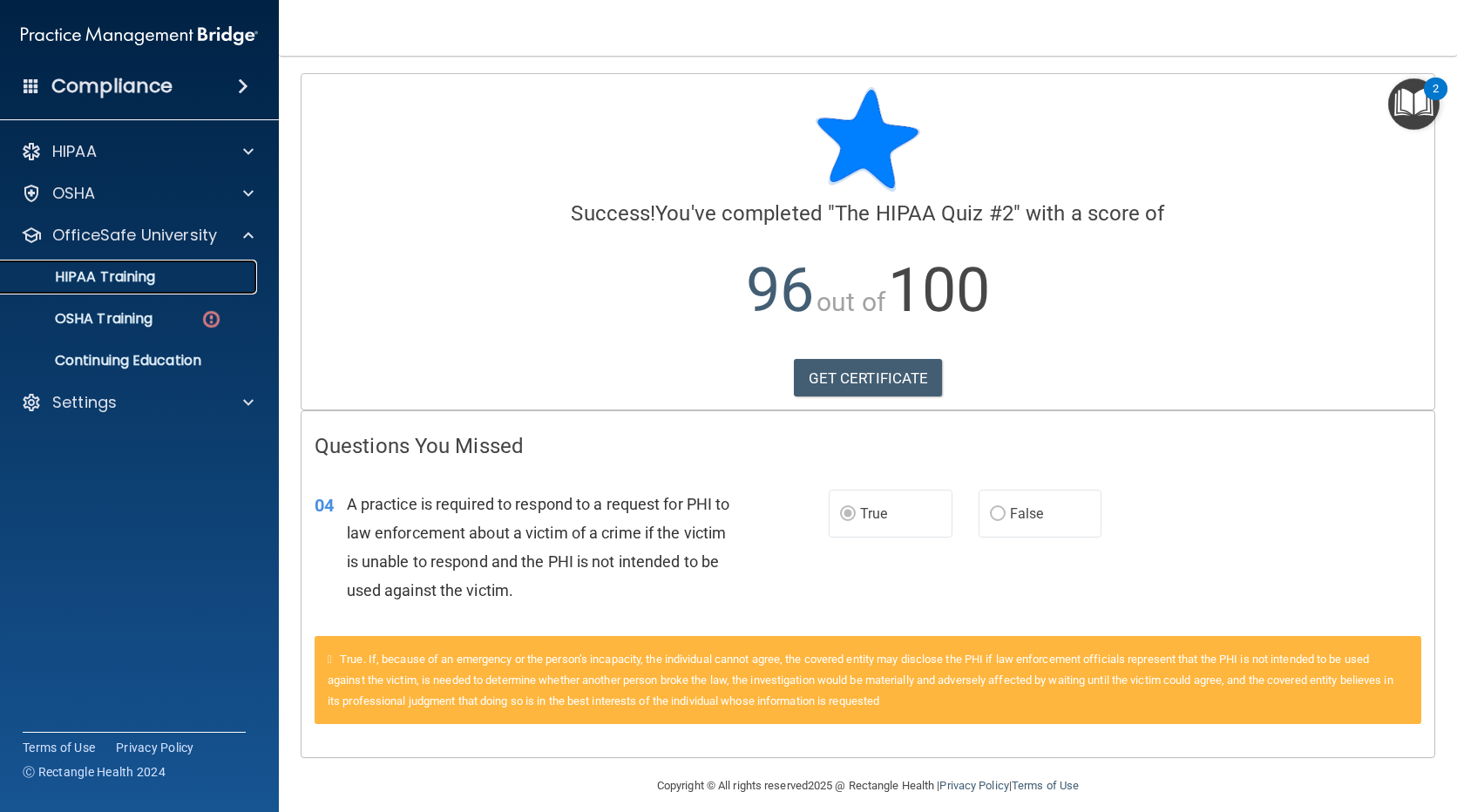
click at [133, 269] on p "HIPAA Training" at bounding box center [83, 277] width 143 height 17
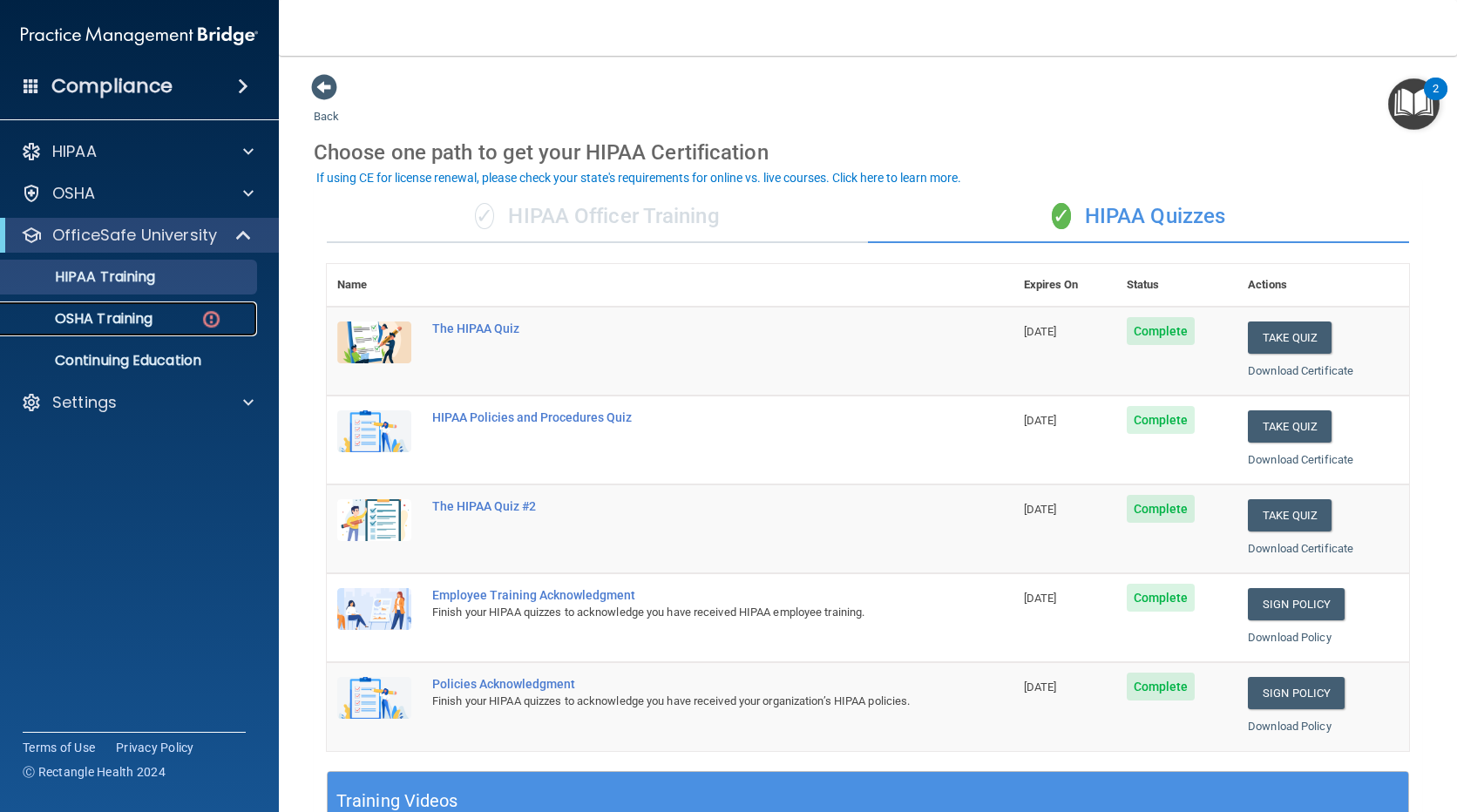
click at [115, 322] on p "OSHA Training" at bounding box center [82, 318] width 141 height 17
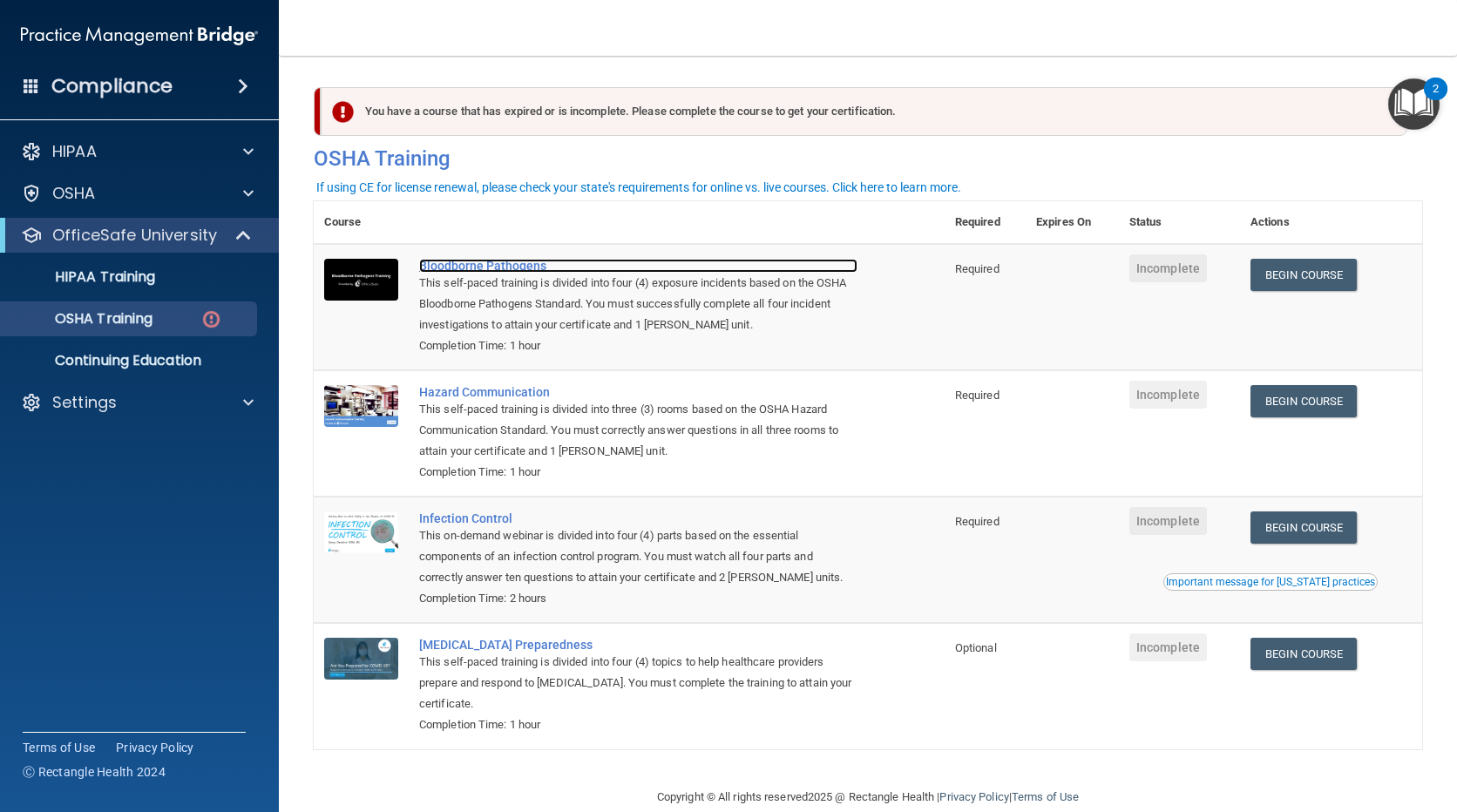
click at [460, 260] on div "Bloodborne Pathogens" at bounding box center [638, 266] width 438 height 13
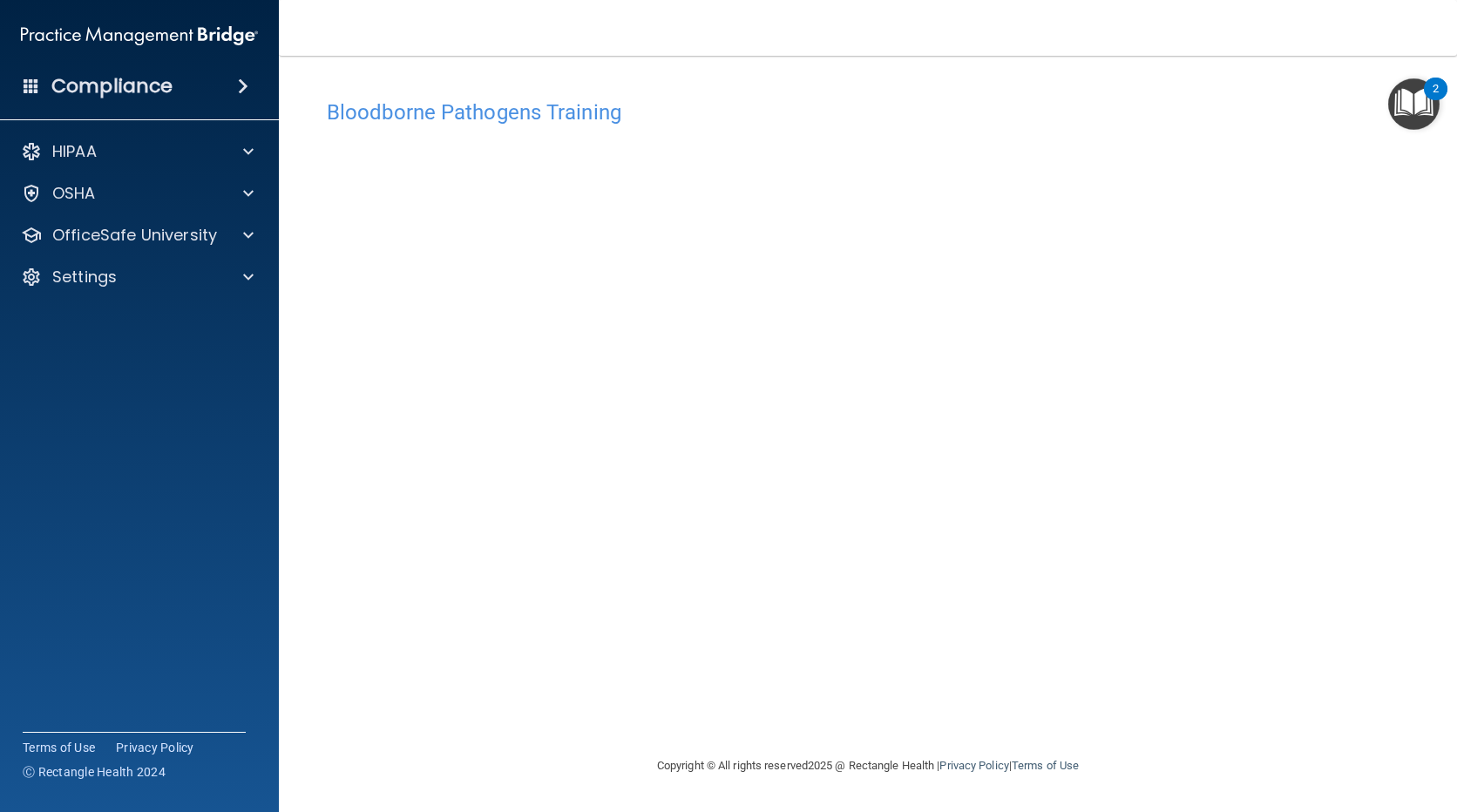
click at [1282, 695] on div "Bloodborne Pathogens Training This course doesn’t expire until . Are you sure y…" at bounding box center [868, 422] width 1109 height 665
click at [247, 235] on span at bounding box center [248, 236] width 11 height 21
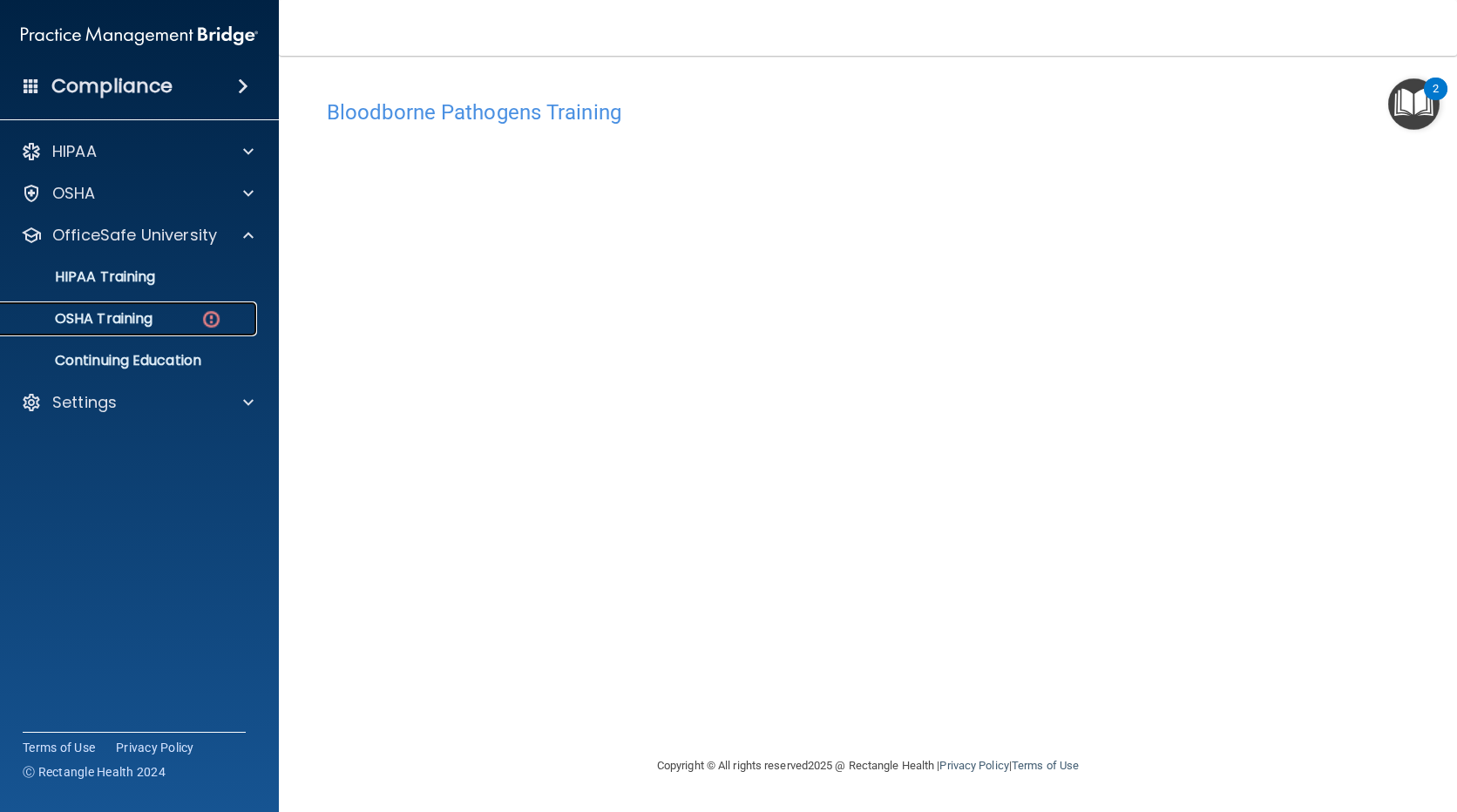
click at [147, 317] on p "OSHA Training" at bounding box center [82, 318] width 141 height 17
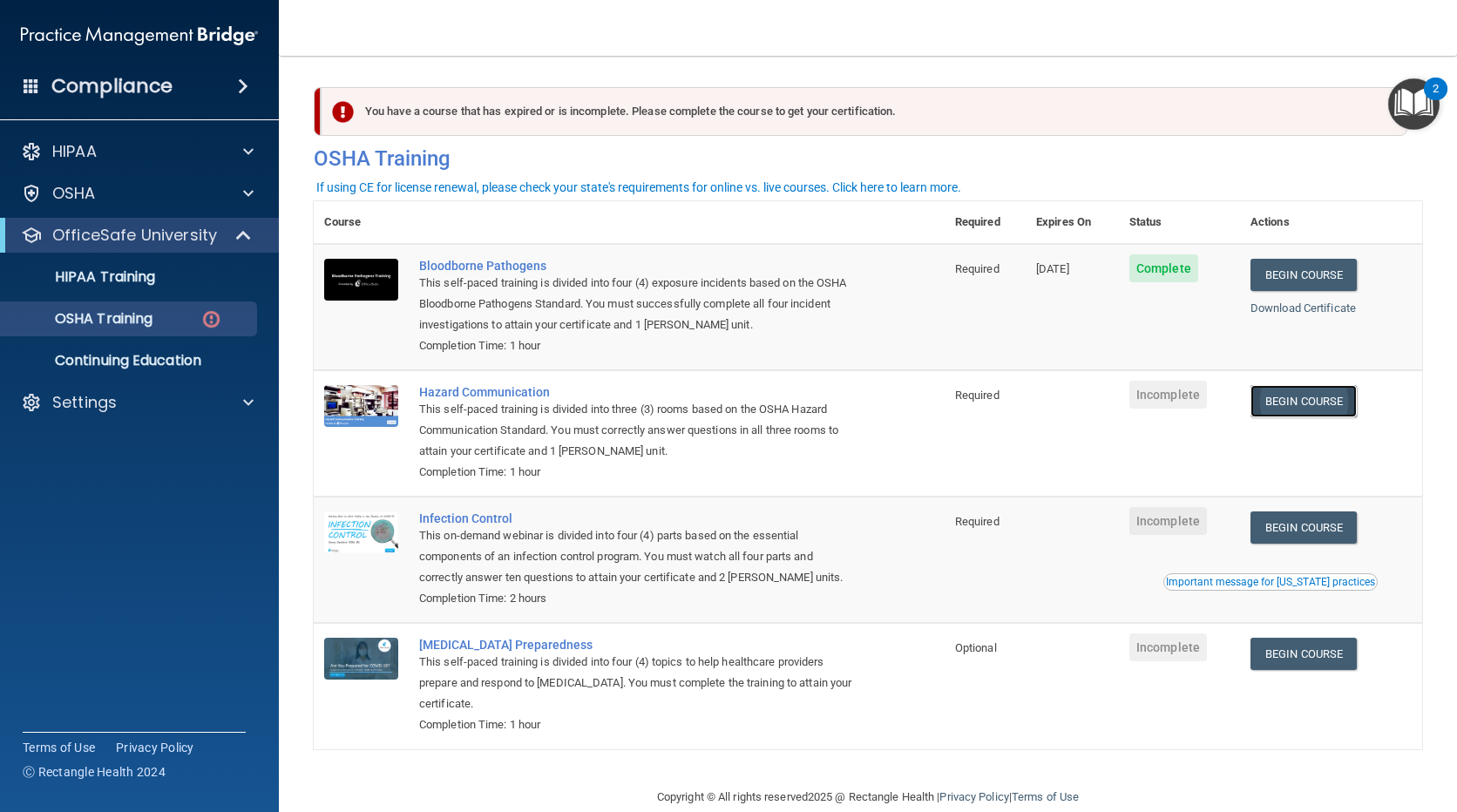
click at [1268, 404] on link "Begin Course" at bounding box center [1303, 401] width 106 height 33
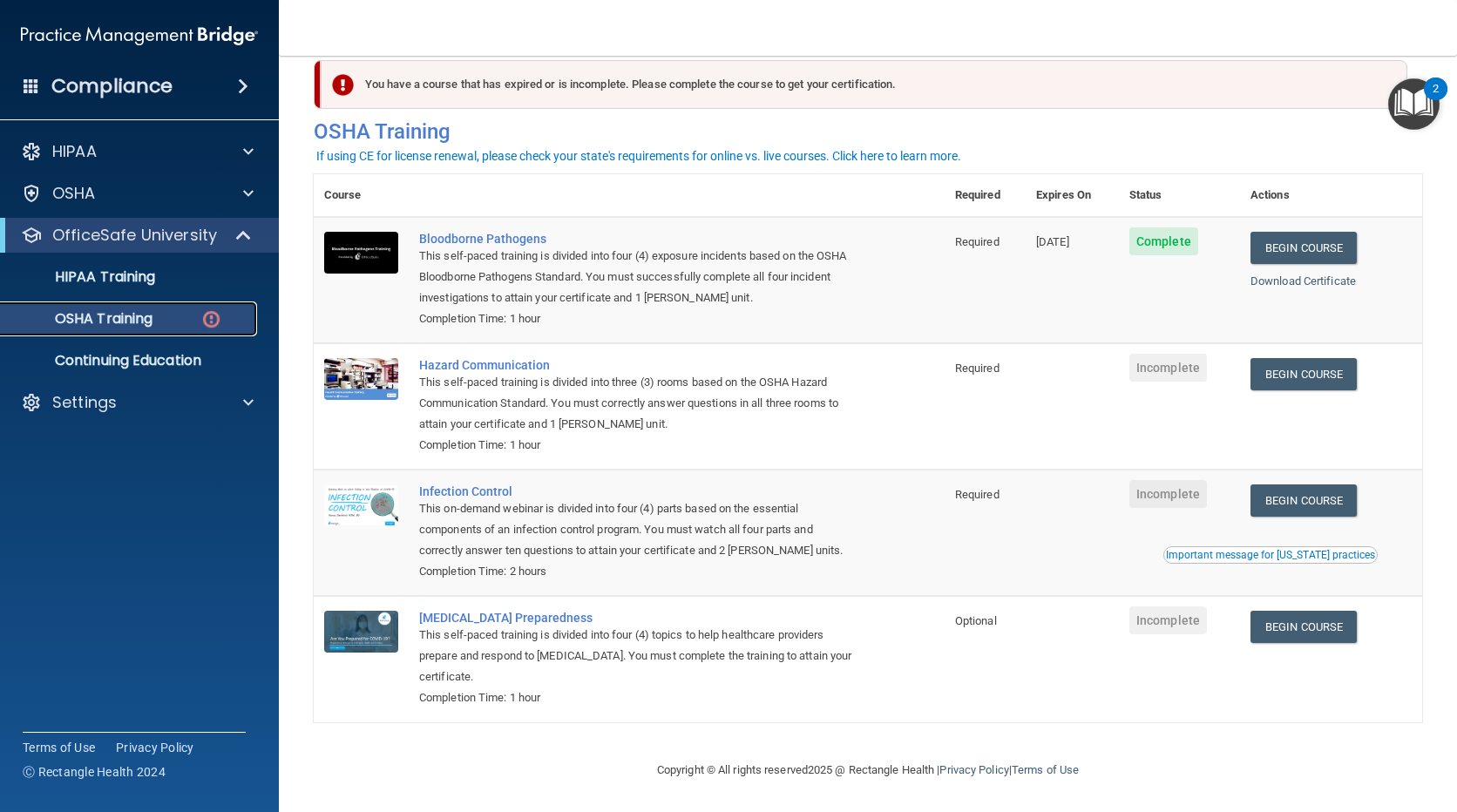
click at [116, 317] on p "OSHA Training" at bounding box center [82, 318] width 141 height 17
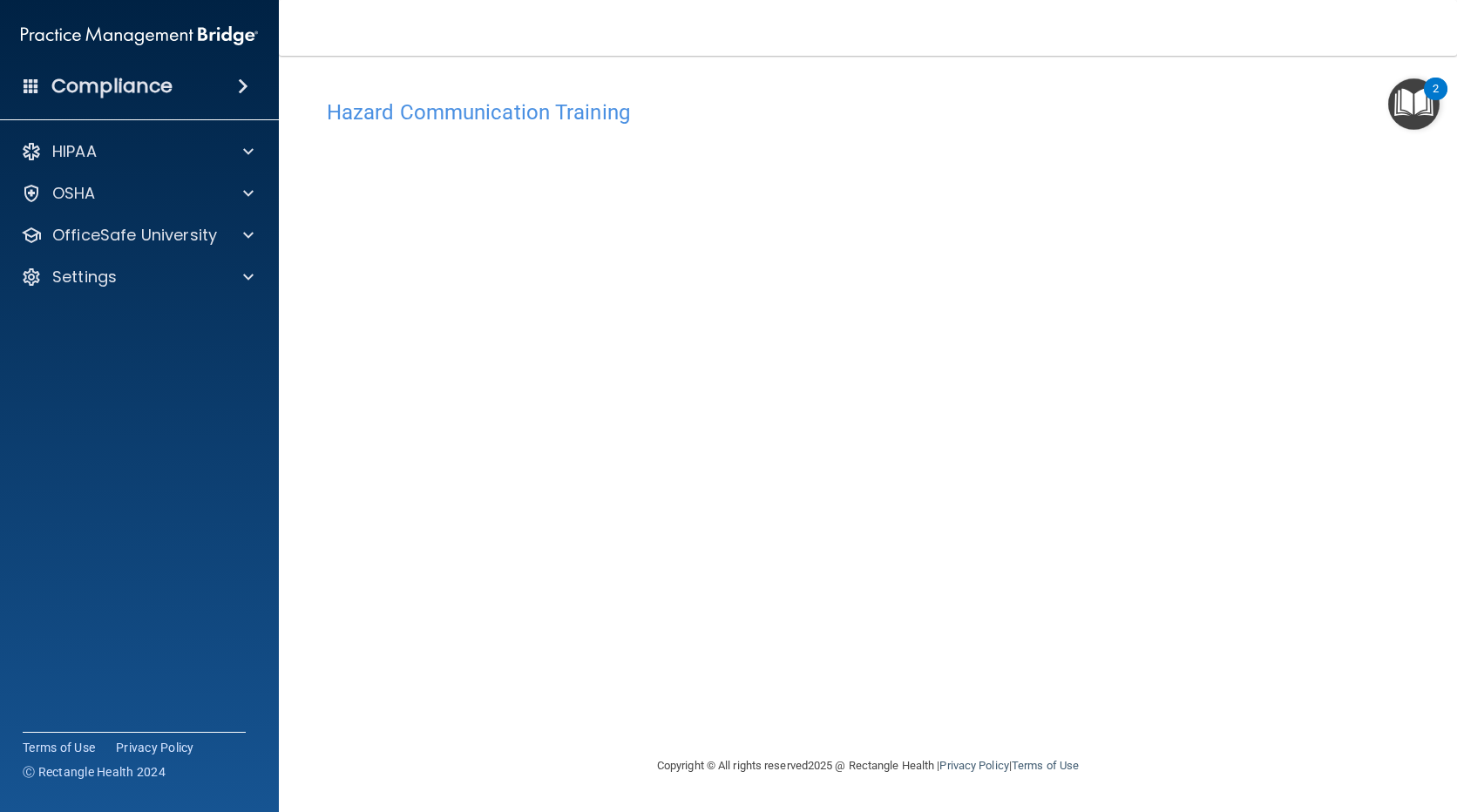
click at [1345, 632] on div "Hazard Communication Training This course doesn’t expire until . Are you sure y…" at bounding box center [868, 422] width 1109 height 665
click at [252, 252] on div "OfficeSafe University" at bounding box center [140, 235] width 280 height 35
click at [243, 238] on div at bounding box center [245, 236] width 43 height 21
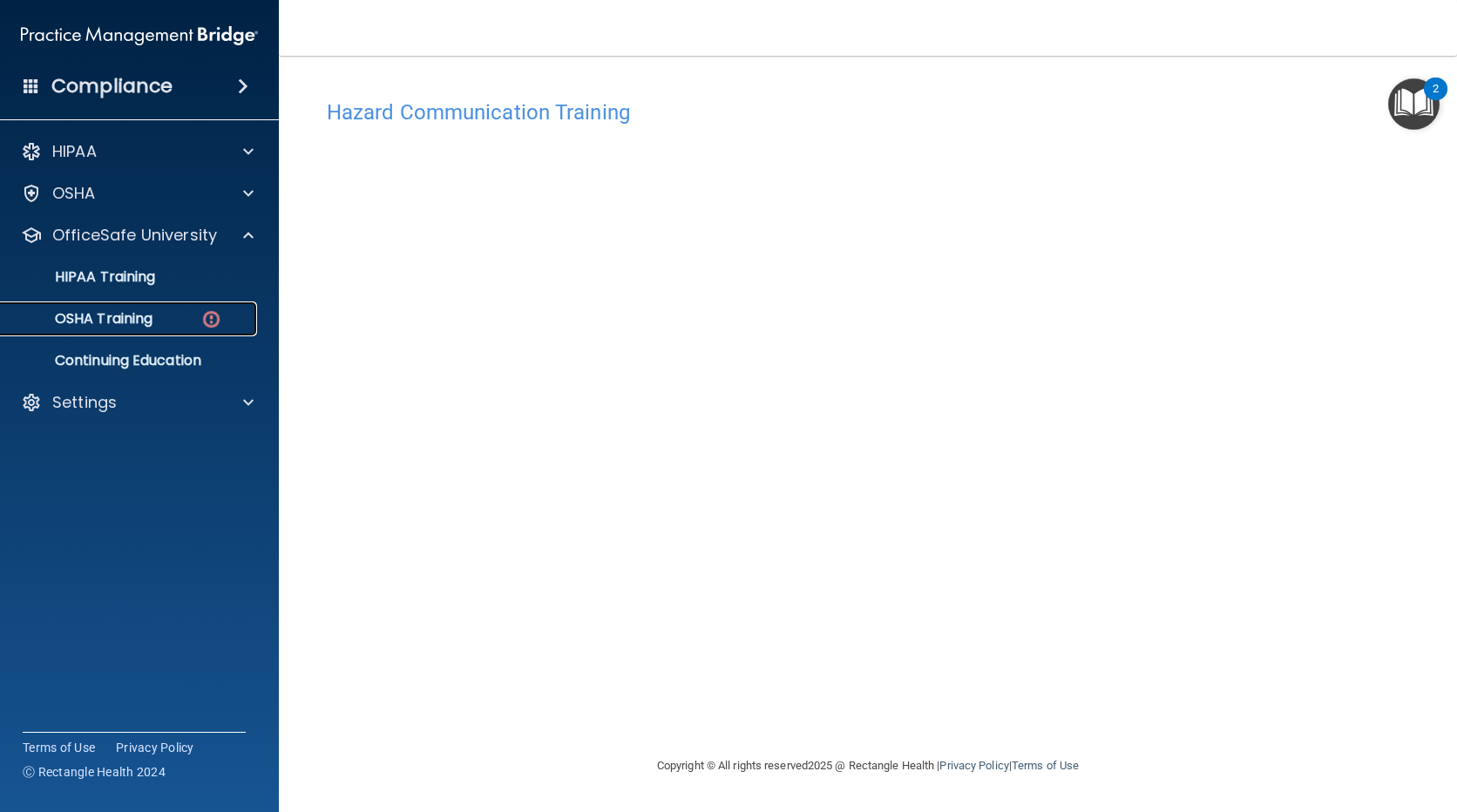
click at [161, 318] on div "OSHA Training" at bounding box center [130, 318] width 238 height 17
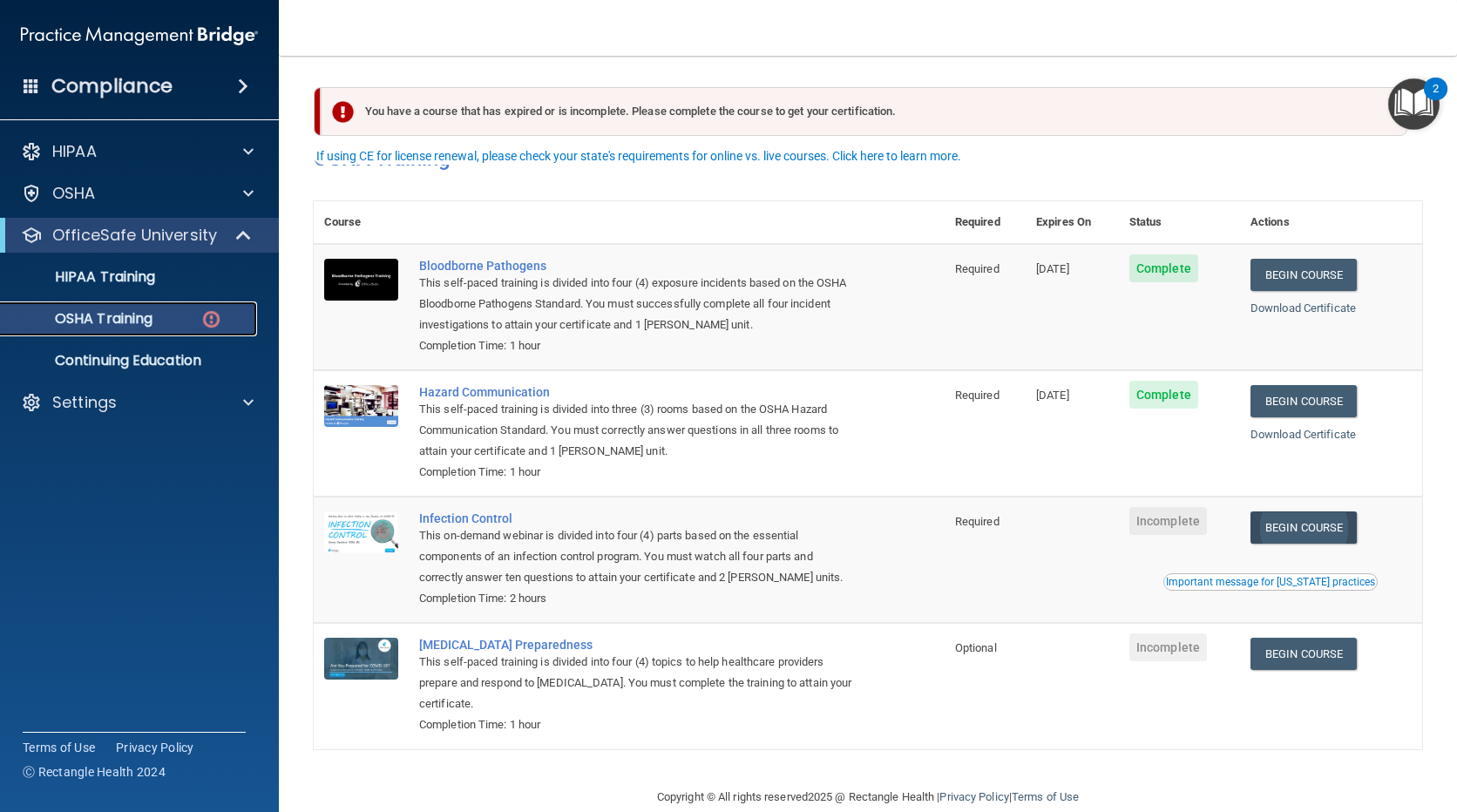
scroll to position [32, 0]
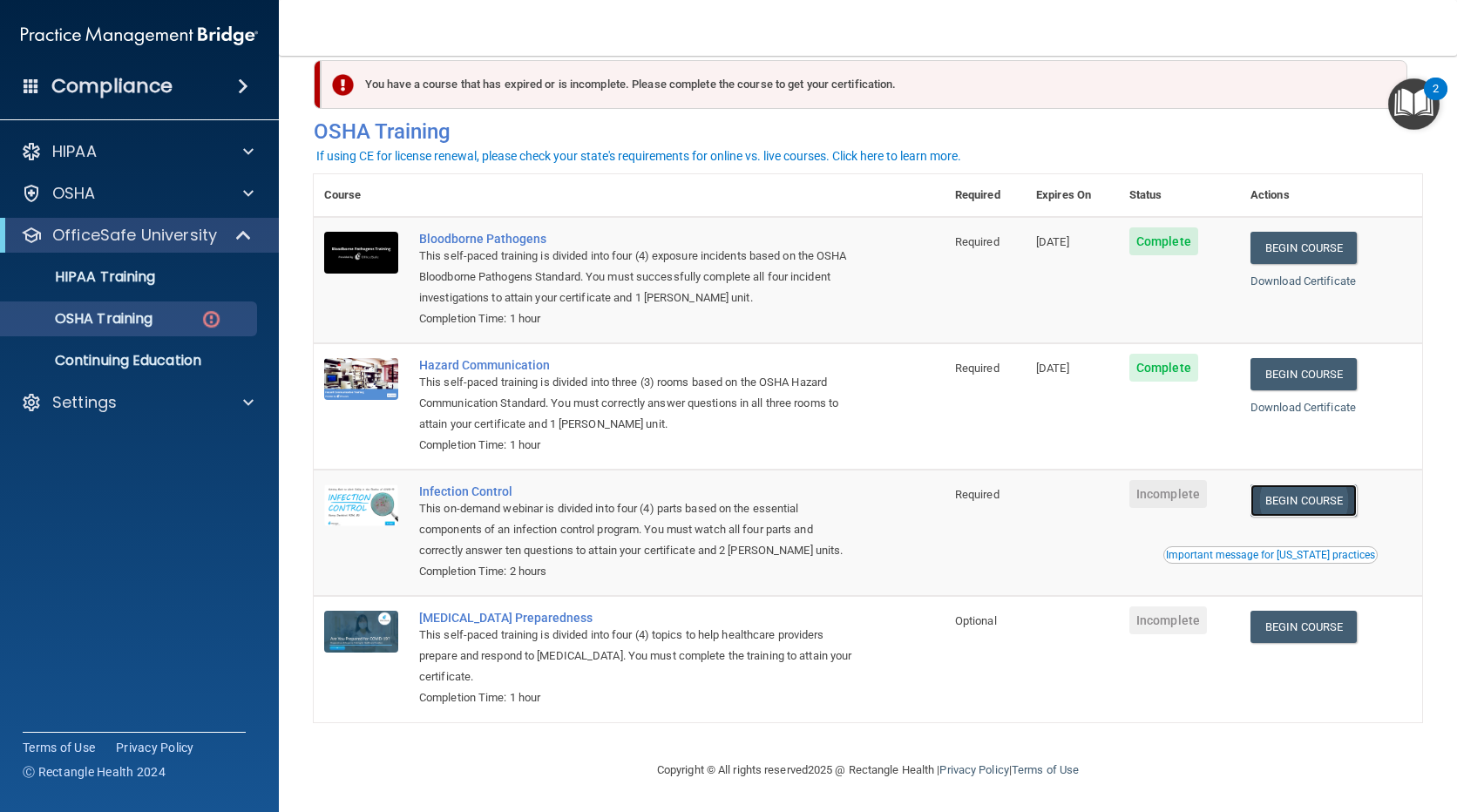
click at [1292, 492] on link "Begin Course" at bounding box center [1303, 500] width 106 height 33
